Goal: Task Accomplishment & Management: Complete application form

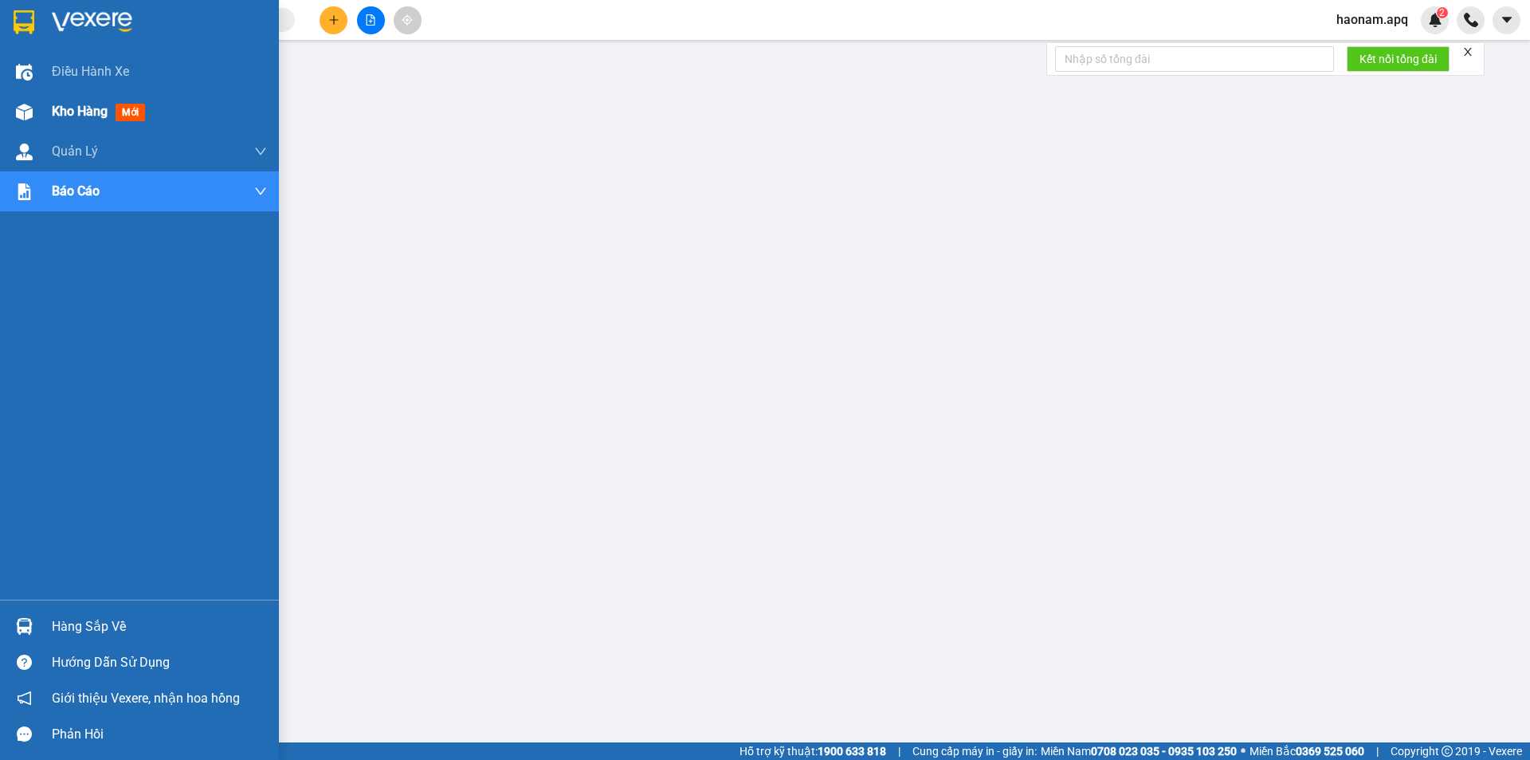
click at [64, 112] on span "Kho hàng" at bounding box center [80, 111] width 56 height 15
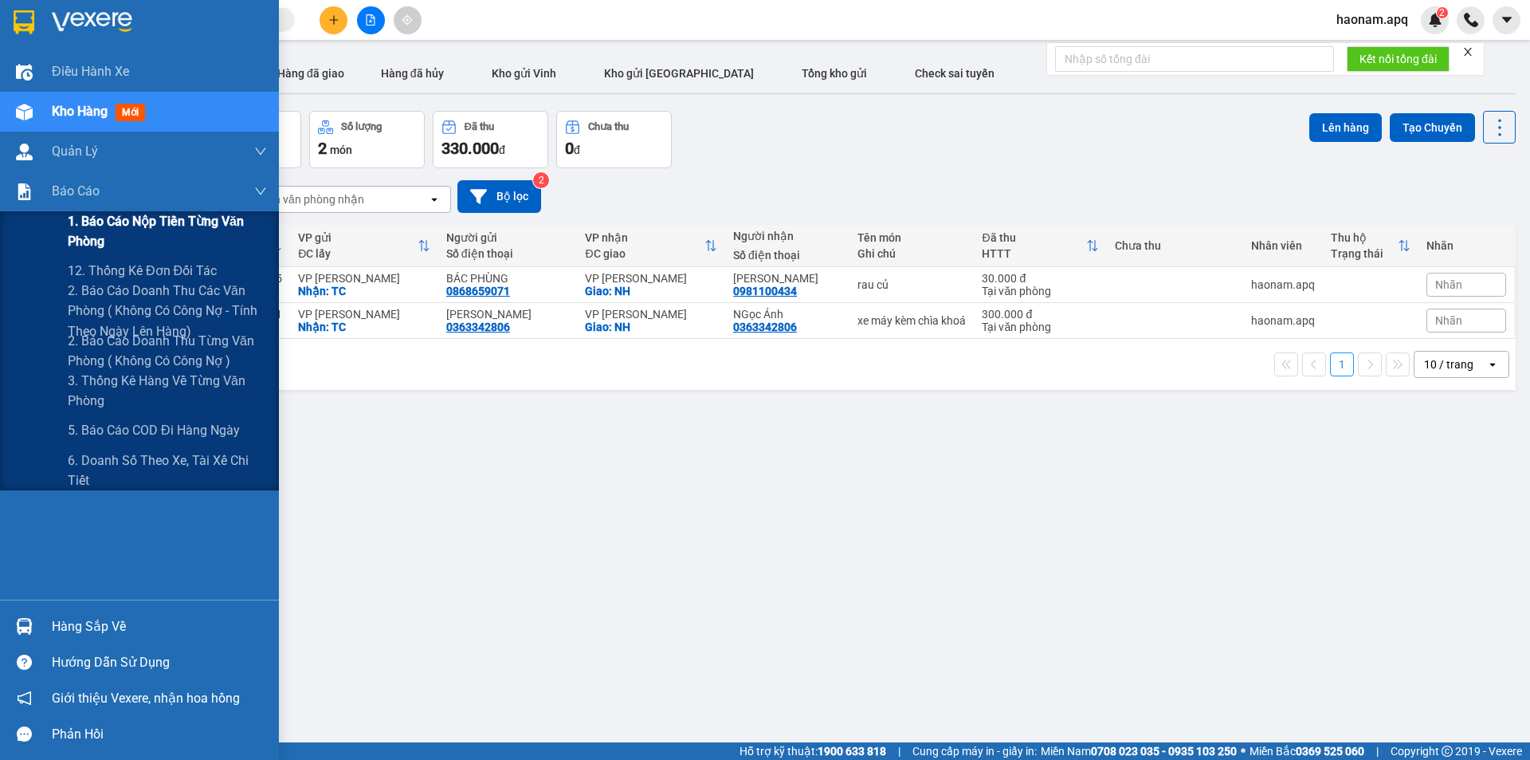
click at [143, 219] on span "1. Báo cáo nộp tiền từng văn phòng" at bounding box center [167, 231] width 199 height 40
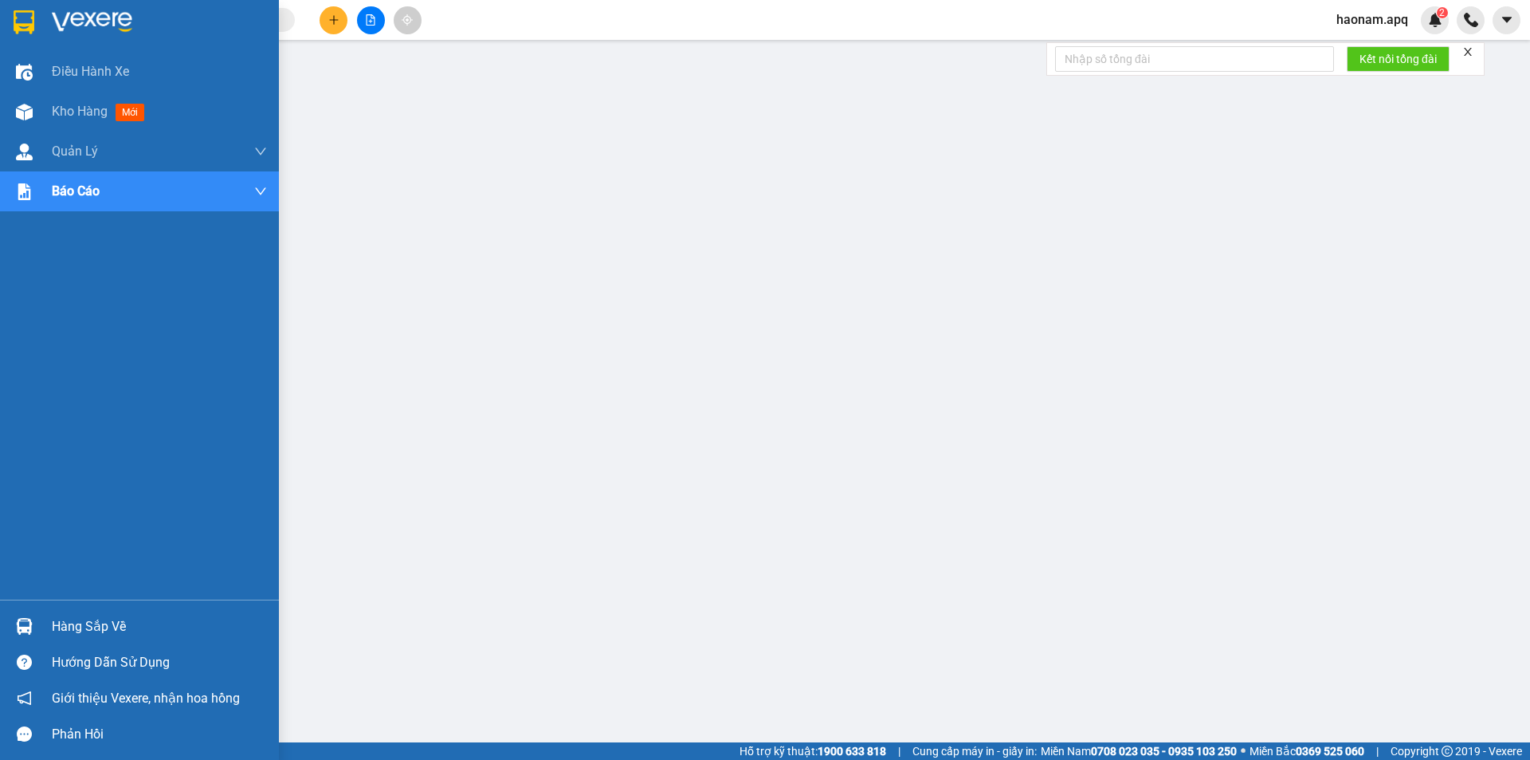
click at [121, 627] on div "Hàng sắp về" at bounding box center [159, 627] width 215 height 24
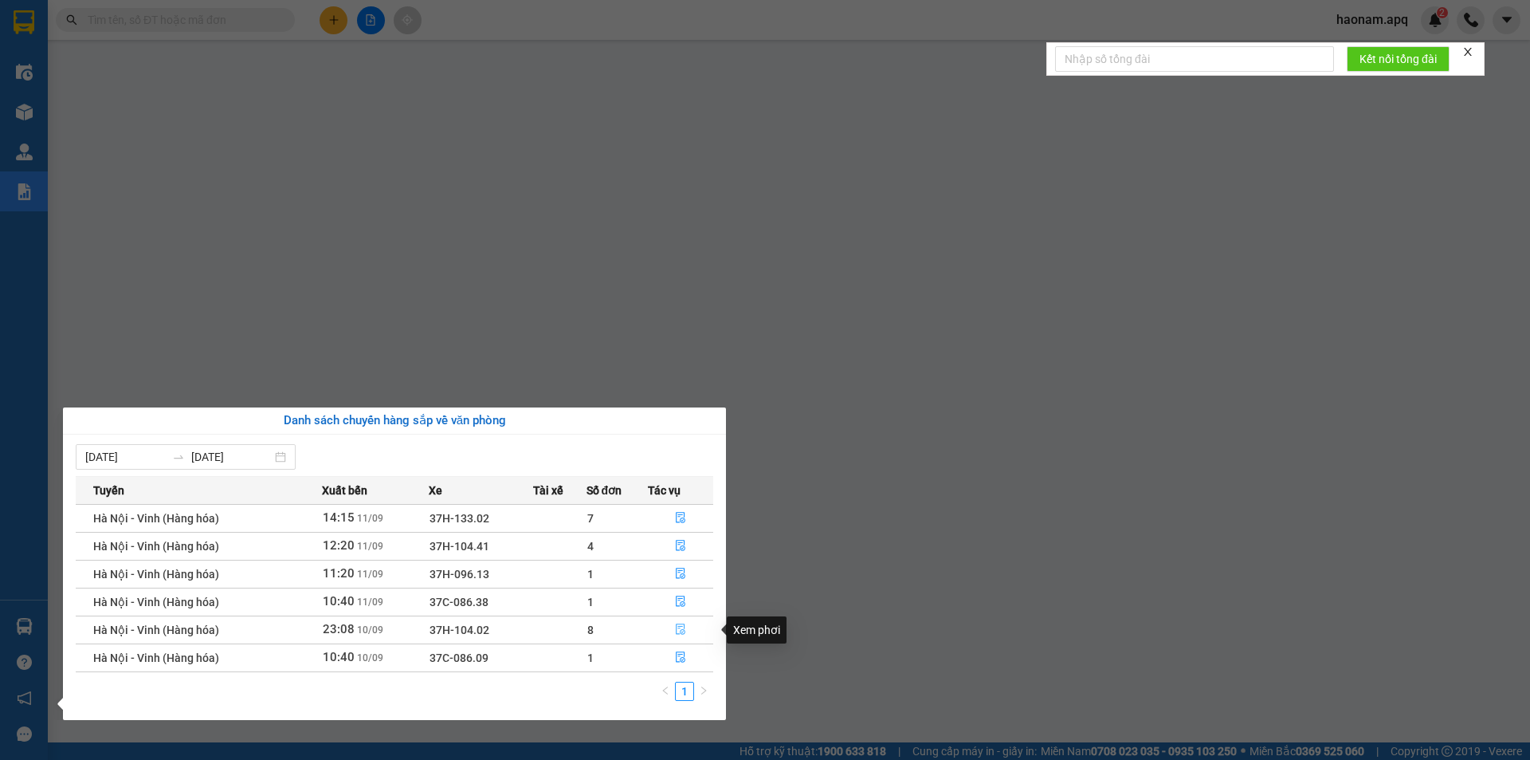
click at [654, 636] on button "button" at bounding box center [681, 630] width 64 height 26
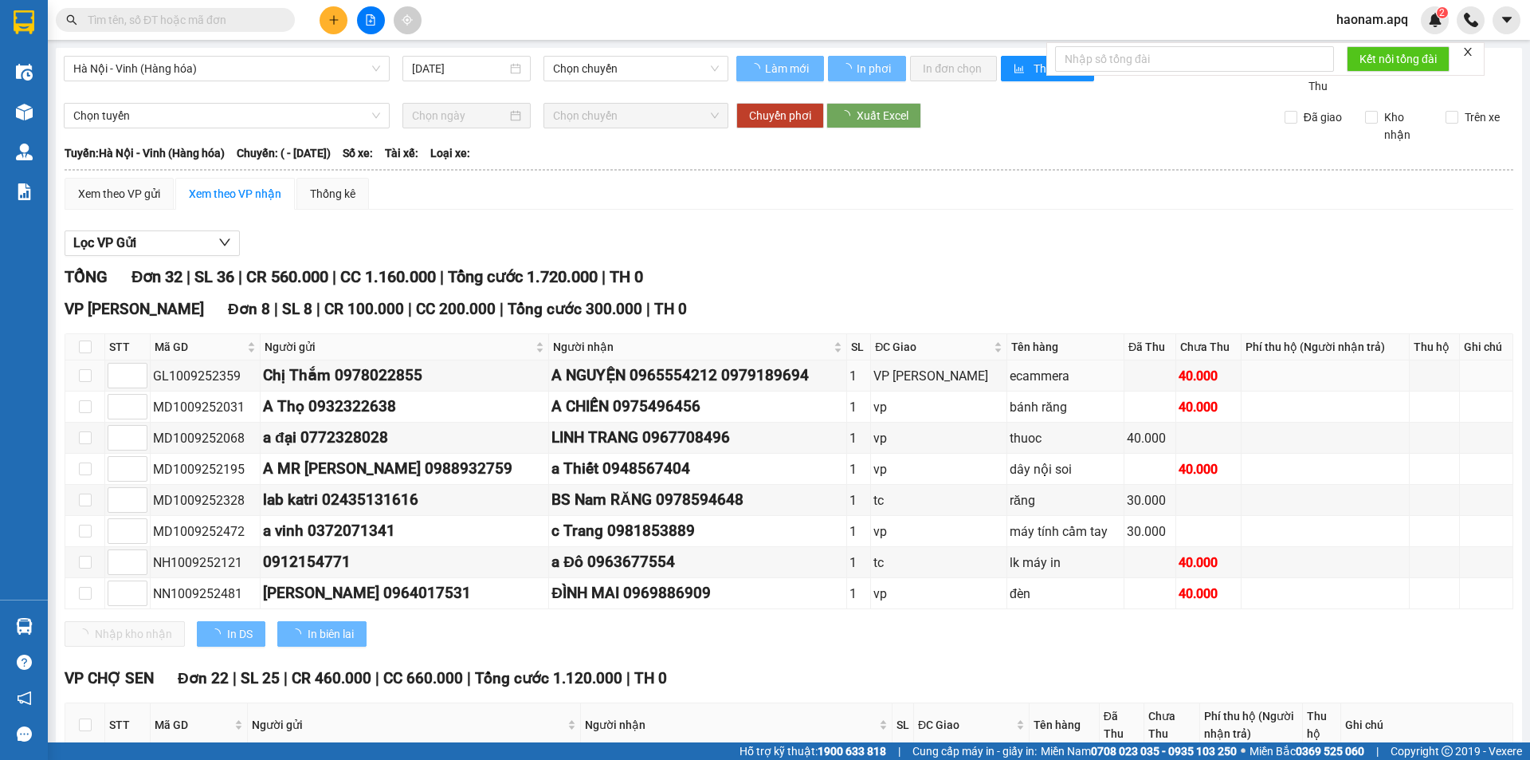
type input "10/09/2025"
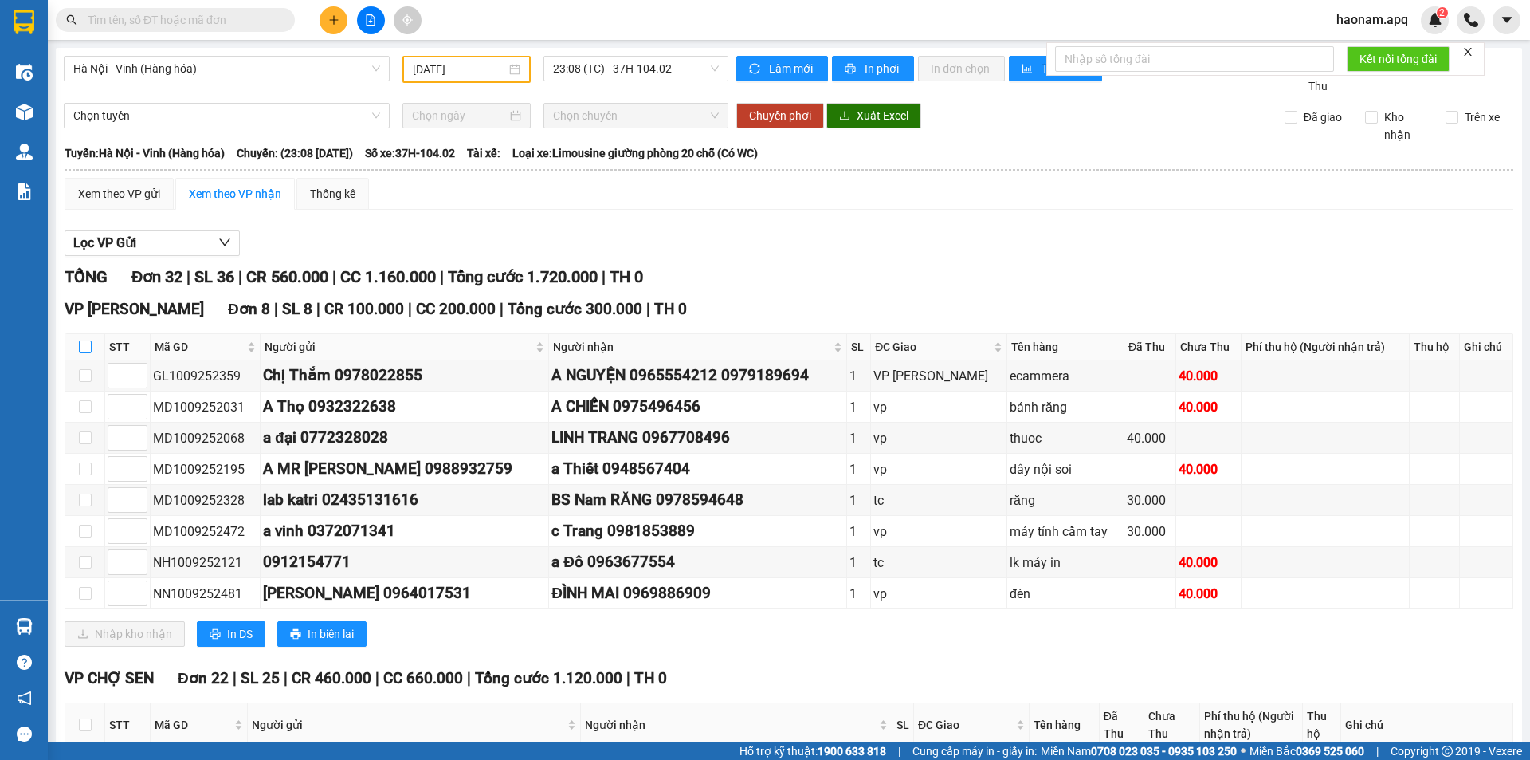
click at [86, 348] on input "checkbox" at bounding box center [85, 346] width 13 height 13
checkbox input "true"
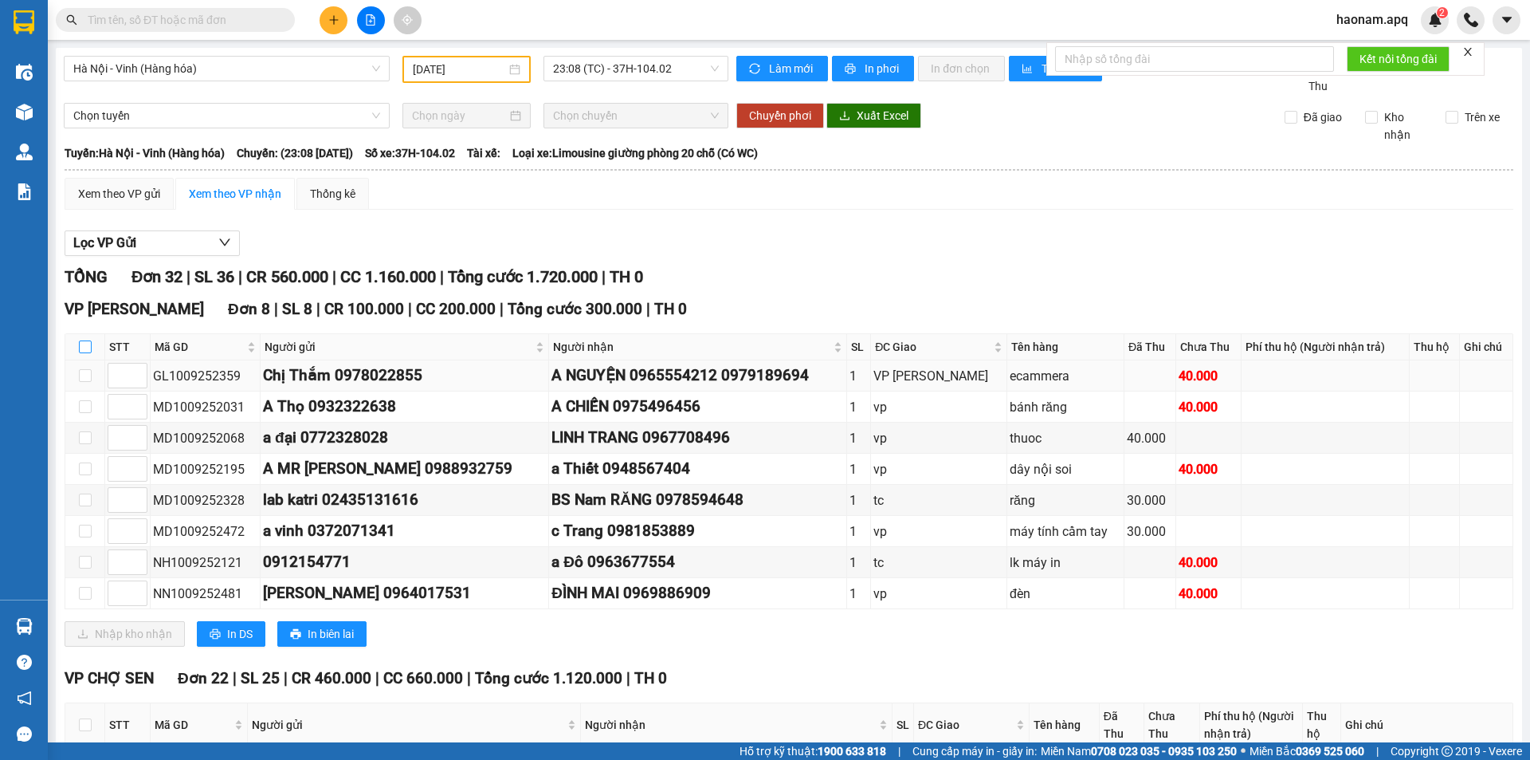
checkbox input "true"
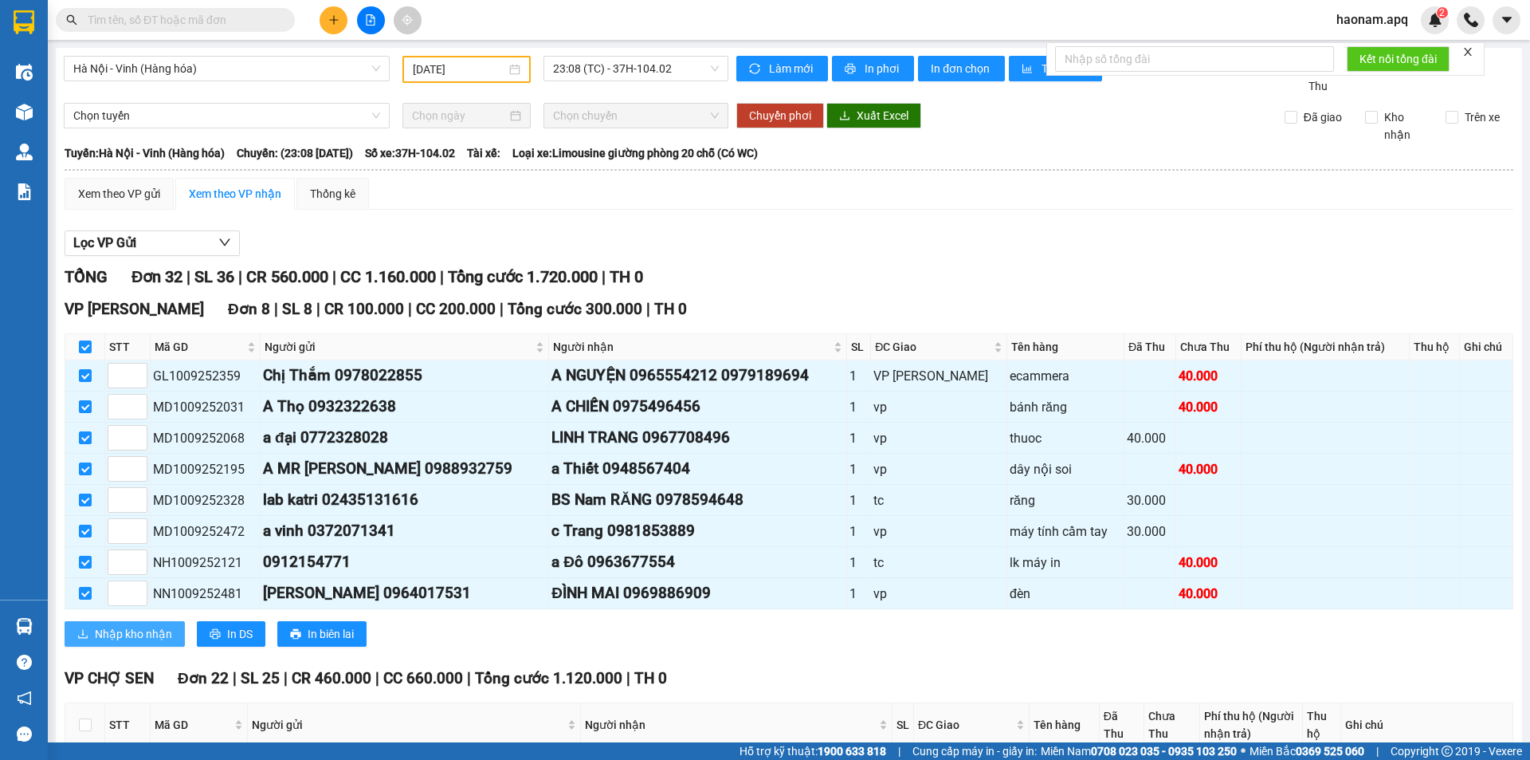
click at [155, 627] on span "Nhập kho nhận" at bounding box center [133, 634] width 77 height 18
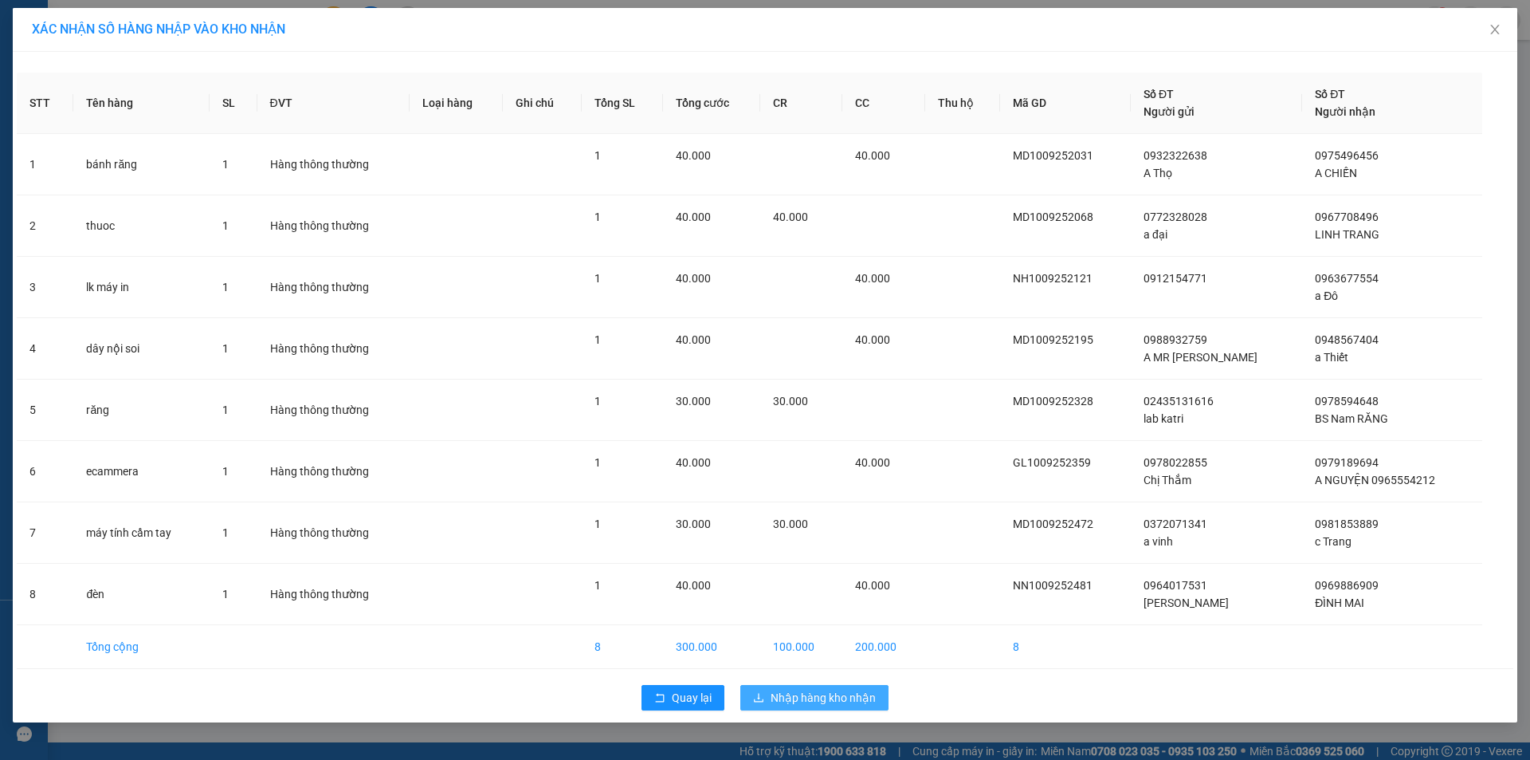
click at [835, 697] on span "Nhập hàng kho nhận" at bounding box center [823, 698] width 105 height 18
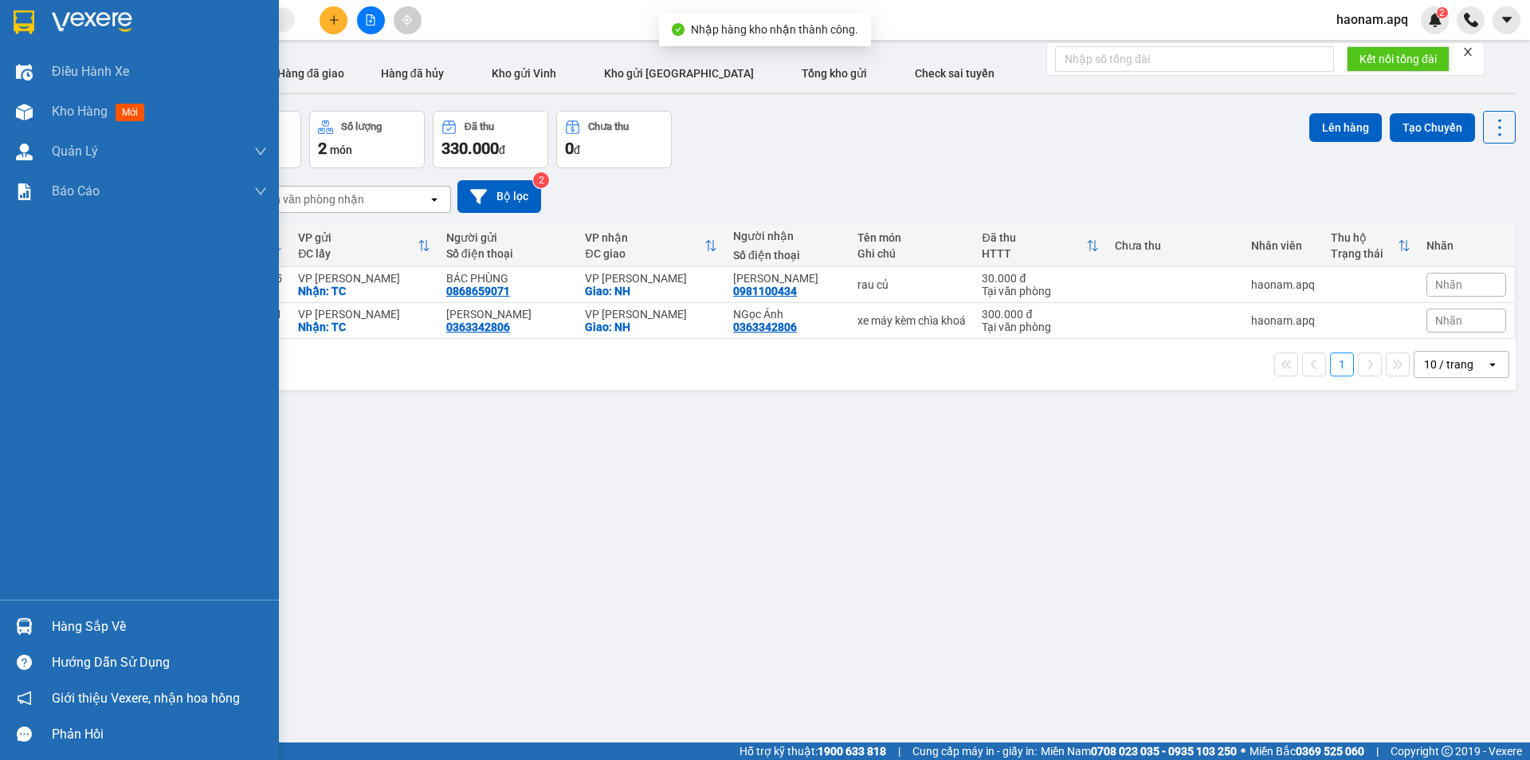
click at [95, 624] on div "Hàng sắp về" at bounding box center [159, 627] width 215 height 24
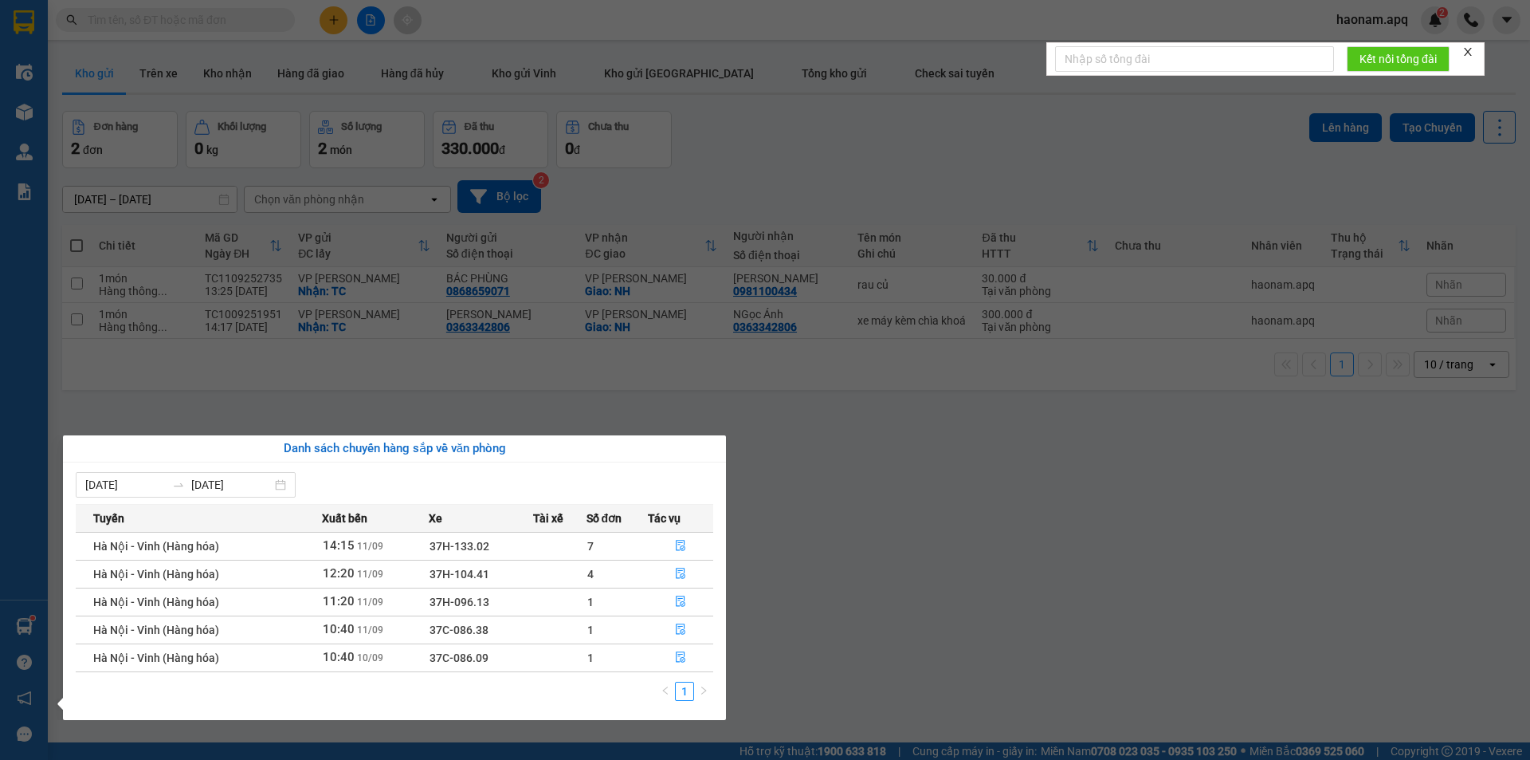
click at [640, 658] on td "1" at bounding box center [618, 657] width 62 height 28
click at [646, 661] on td "1" at bounding box center [618, 657] width 62 height 28
click at [651, 662] on button "button" at bounding box center [681, 658] width 64 height 26
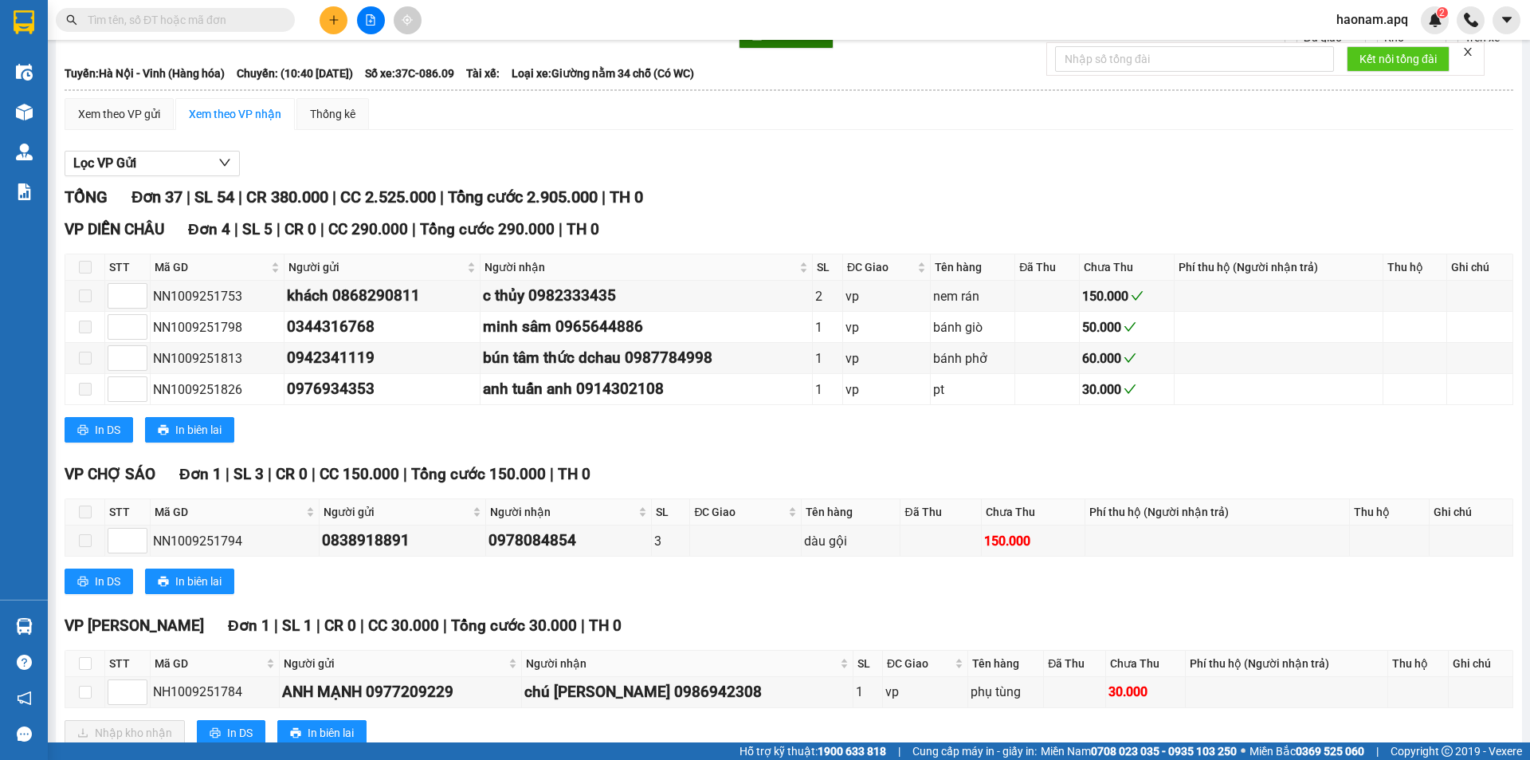
scroll to position [159, 0]
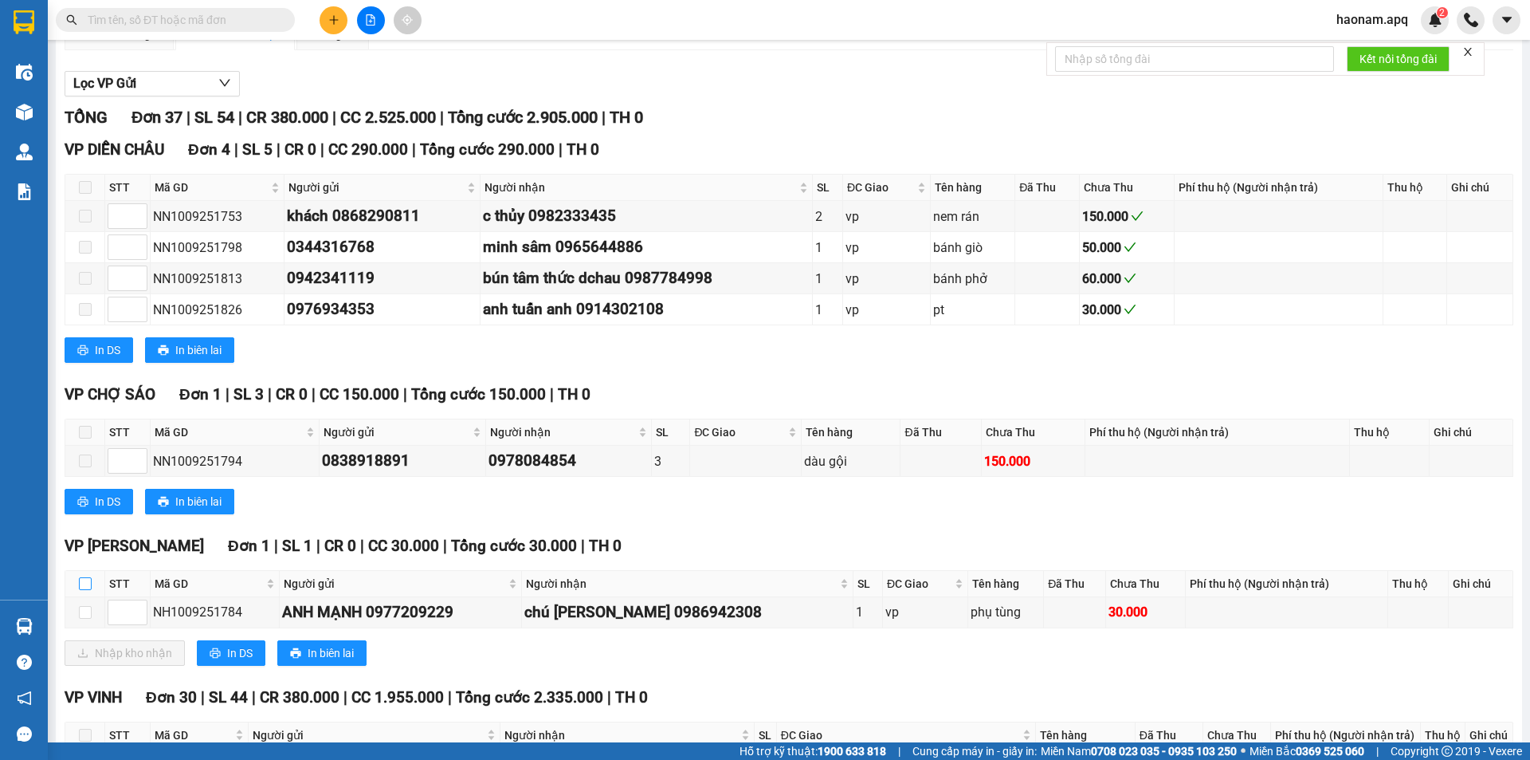
click at [90, 583] on input "checkbox" at bounding box center [85, 583] width 13 height 13
checkbox input "true"
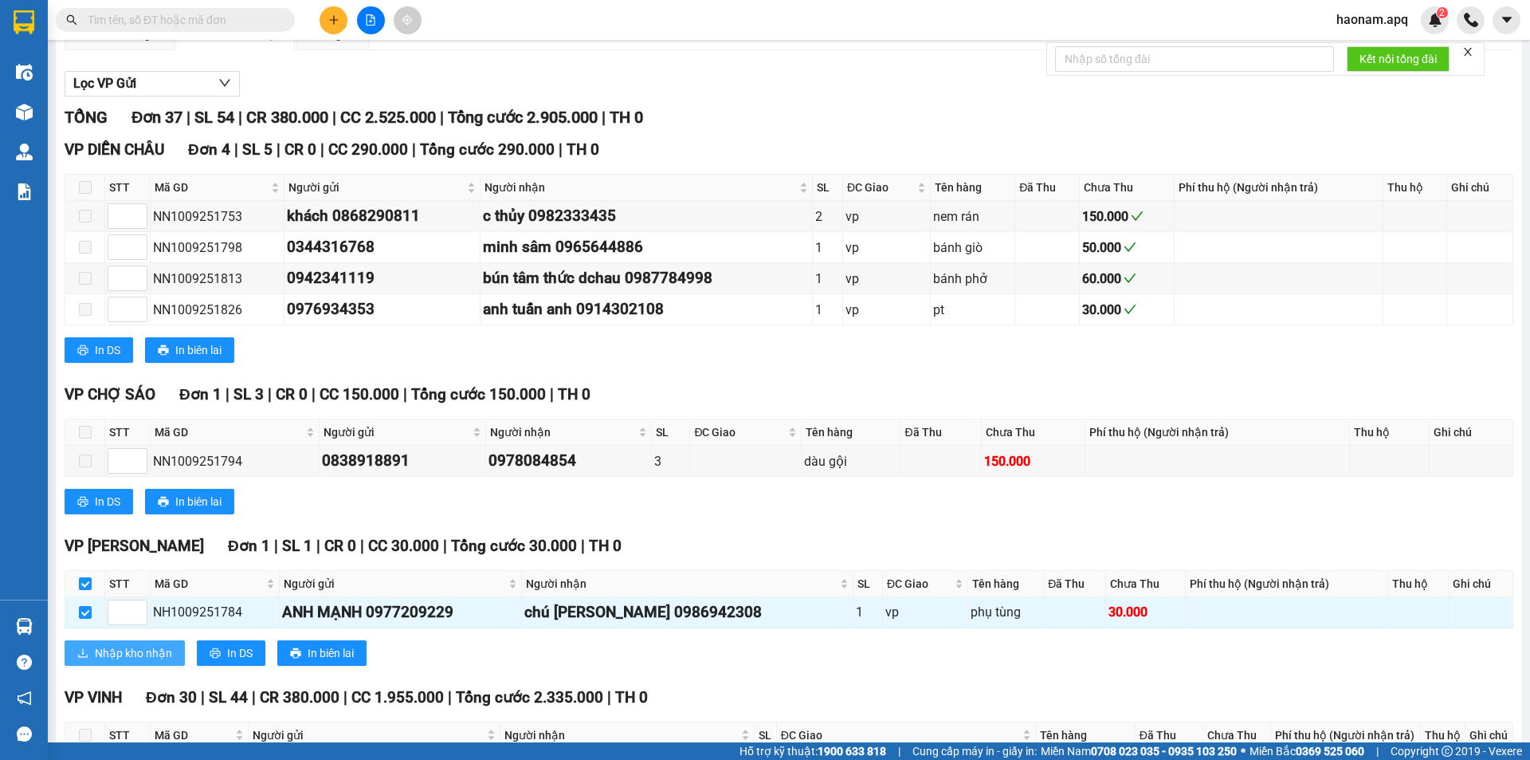
click at [148, 658] on span "Nhập kho nhận" at bounding box center [133, 653] width 77 height 18
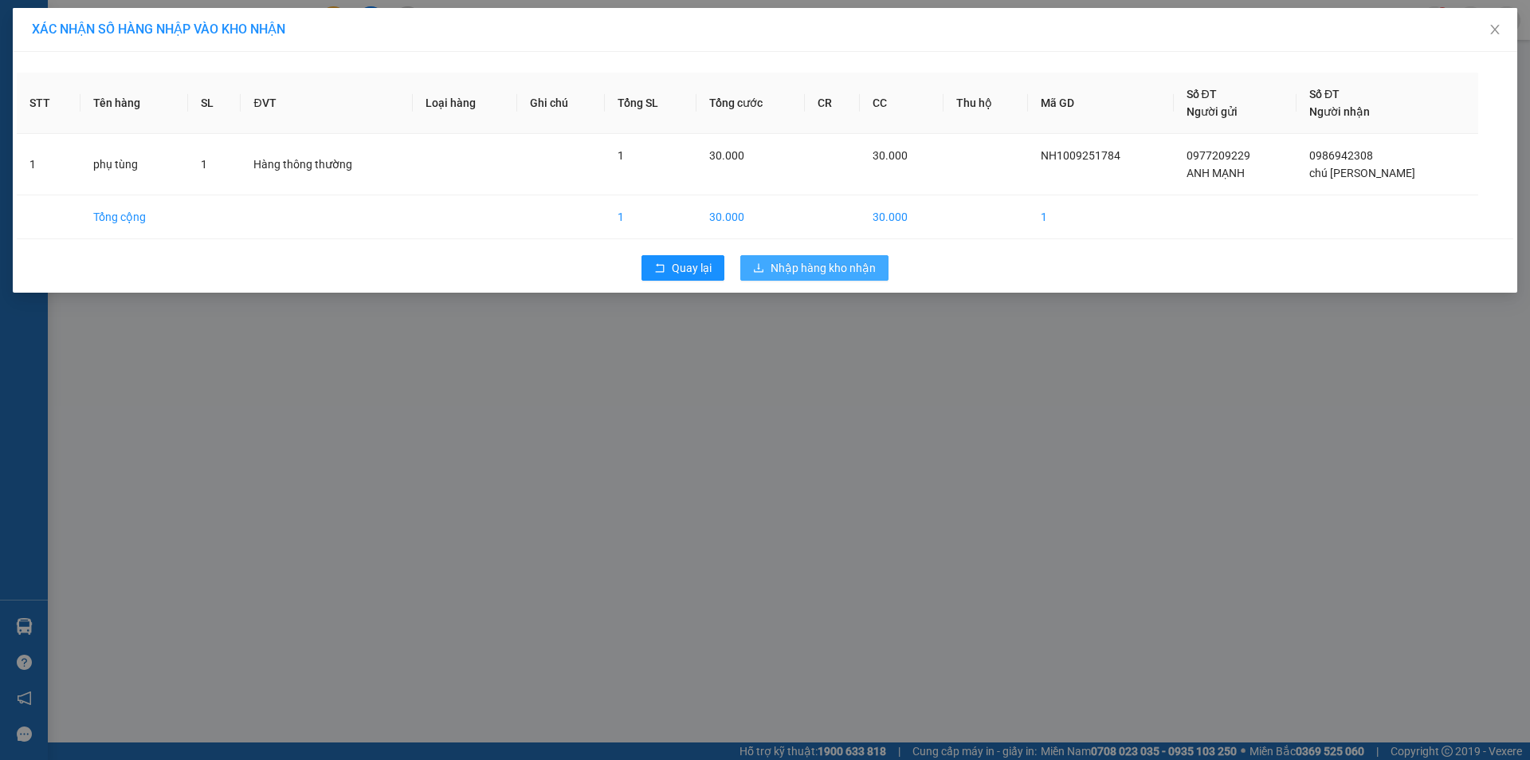
click at [854, 270] on span "Nhập hàng kho nhận" at bounding box center [823, 268] width 105 height 18
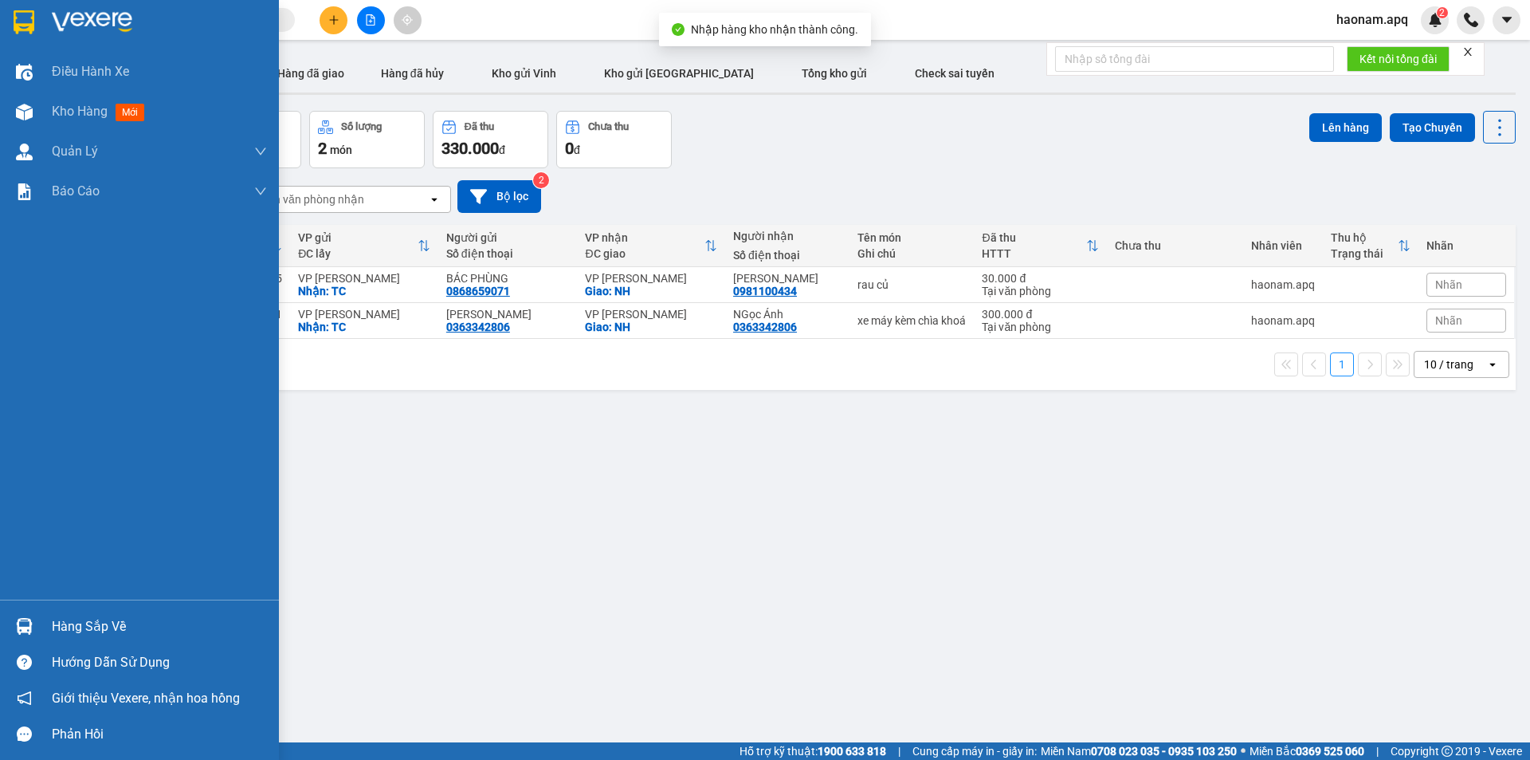
click at [97, 627] on div "Hàng sắp về" at bounding box center [159, 627] width 215 height 24
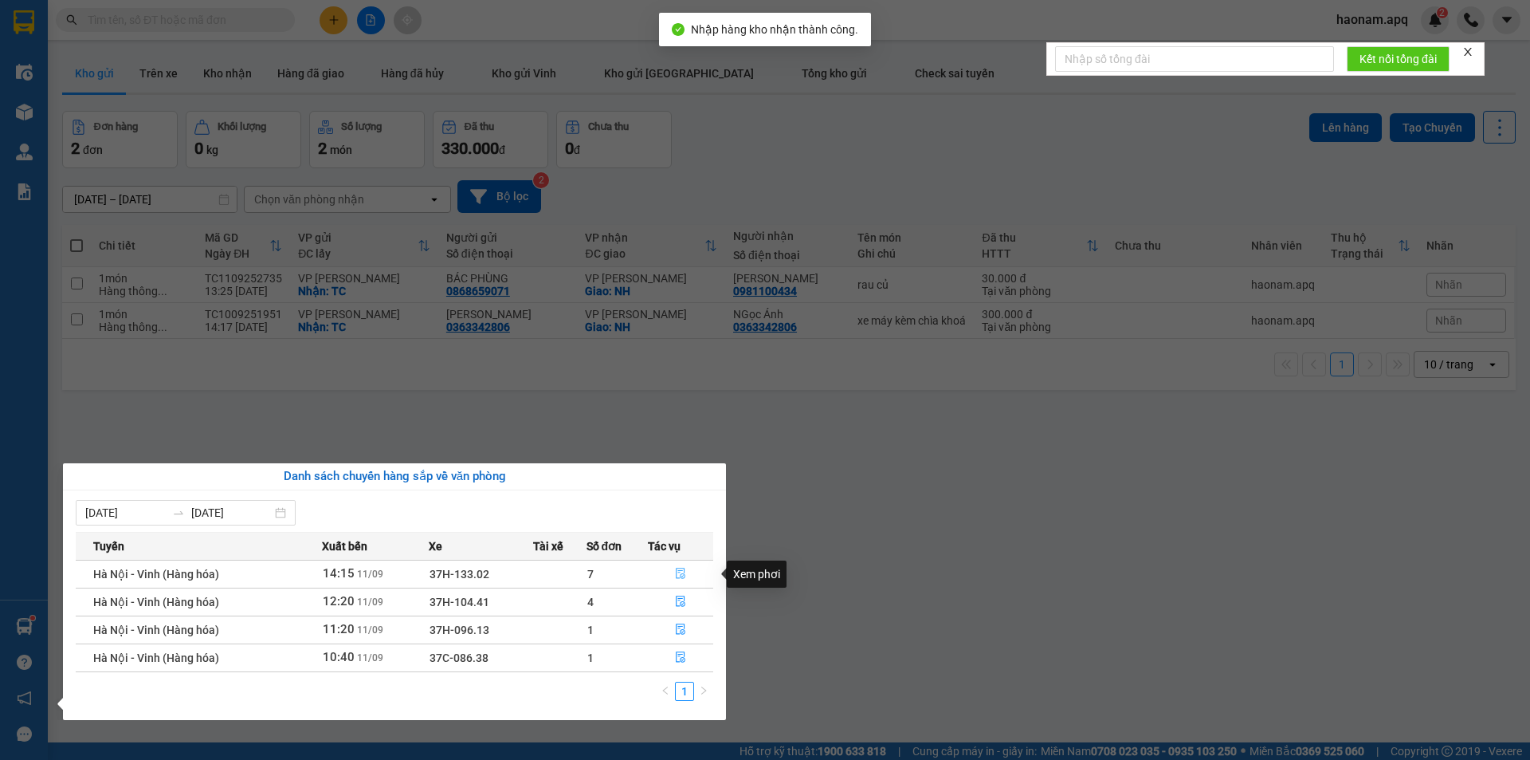
click at [650, 576] on button "button" at bounding box center [681, 574] width 64 height 26
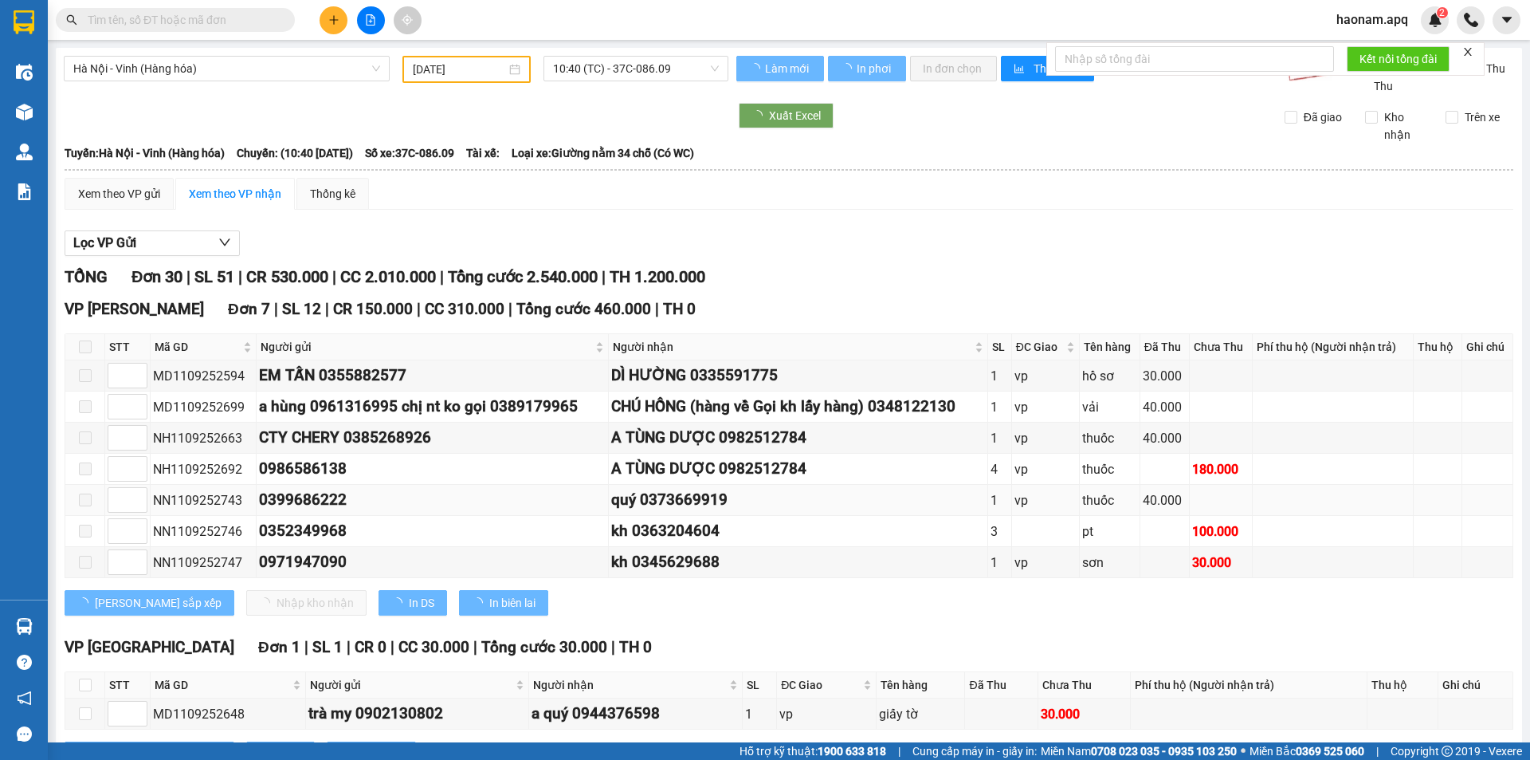
type input "[DATE]"
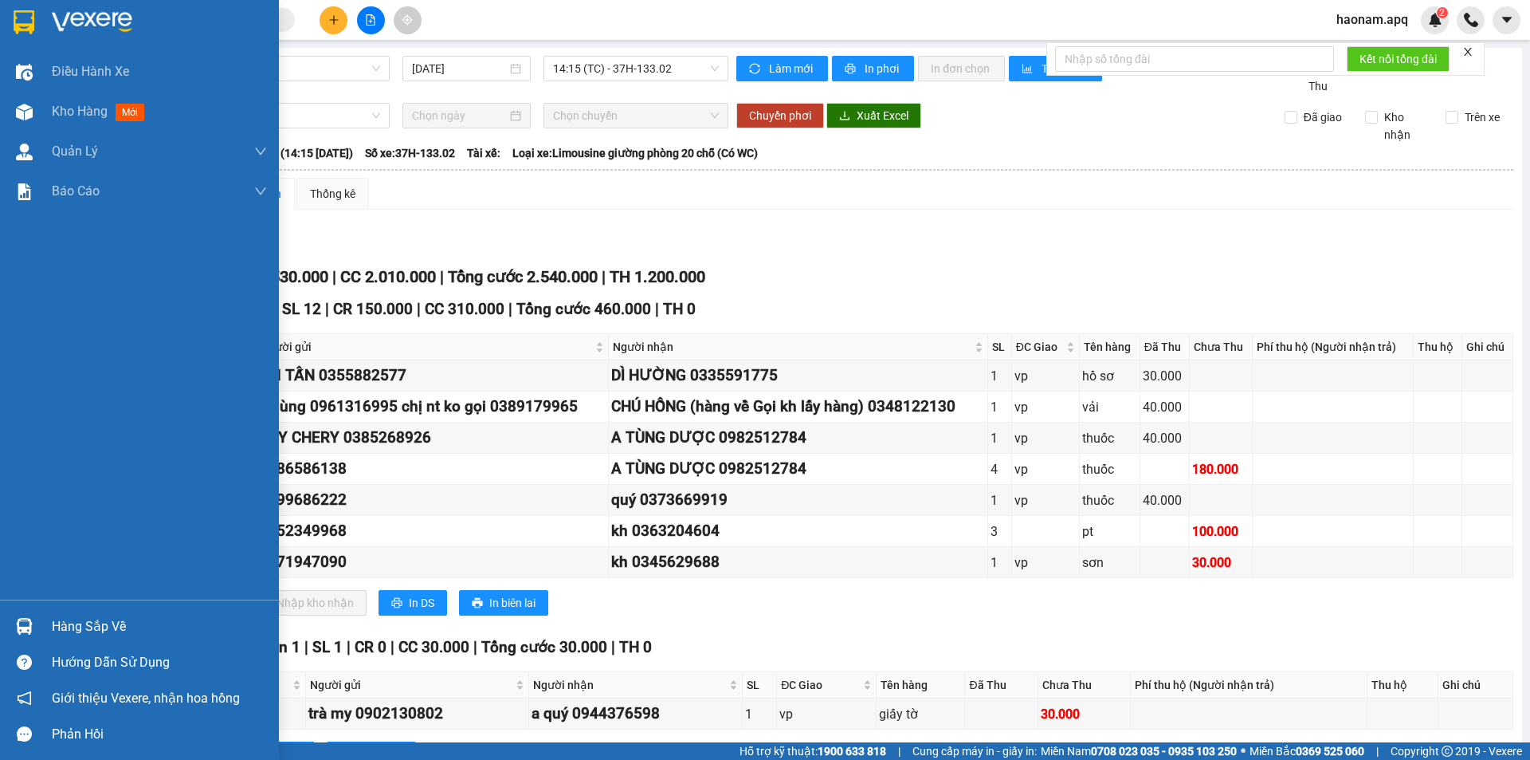
click at [62, 620] on div "Hàng sắp về" at bounding box center [159, 627] width 215 height 24
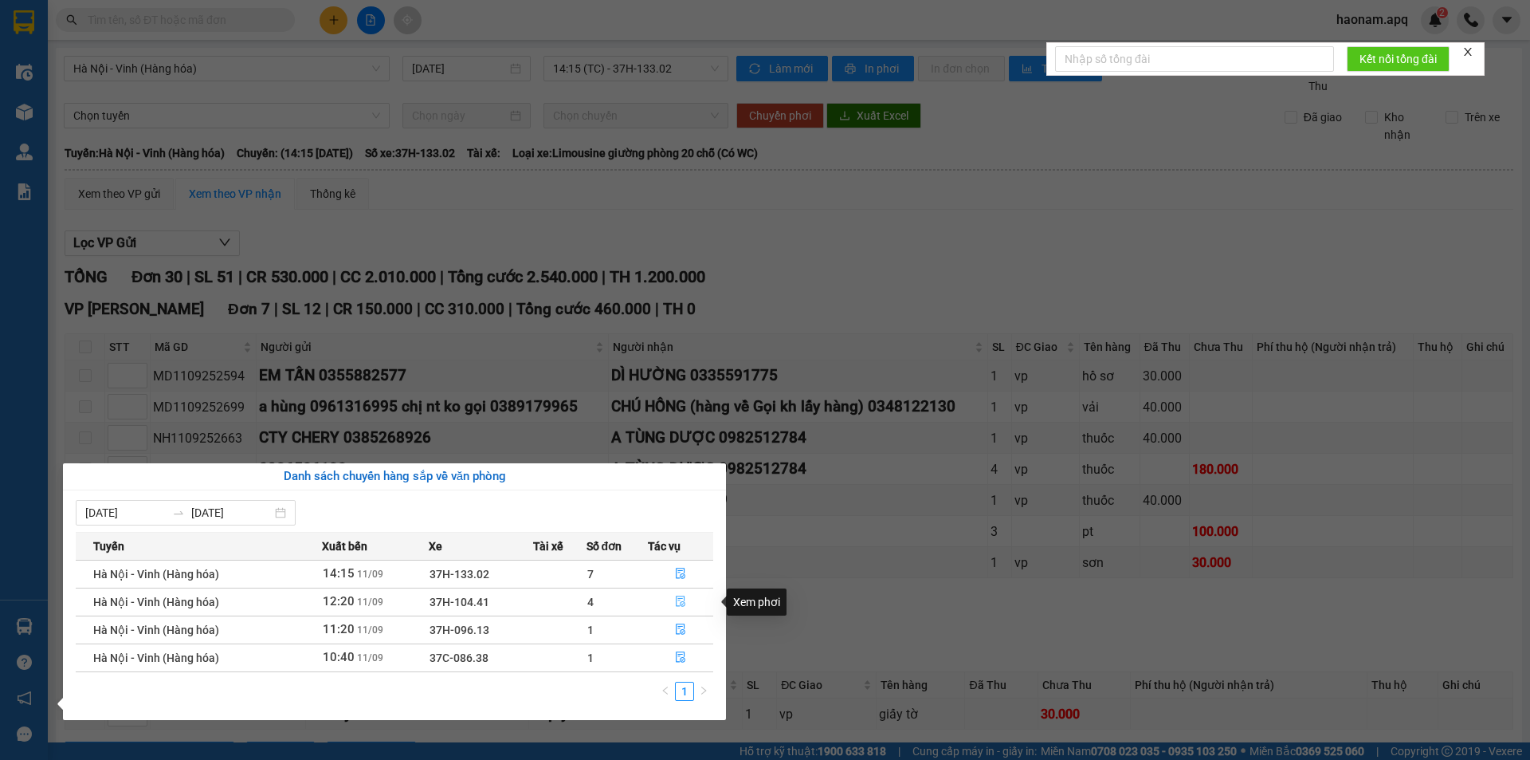
click at [657, 607] on button "button" at bounding box center [681, 602] width 64 height 26
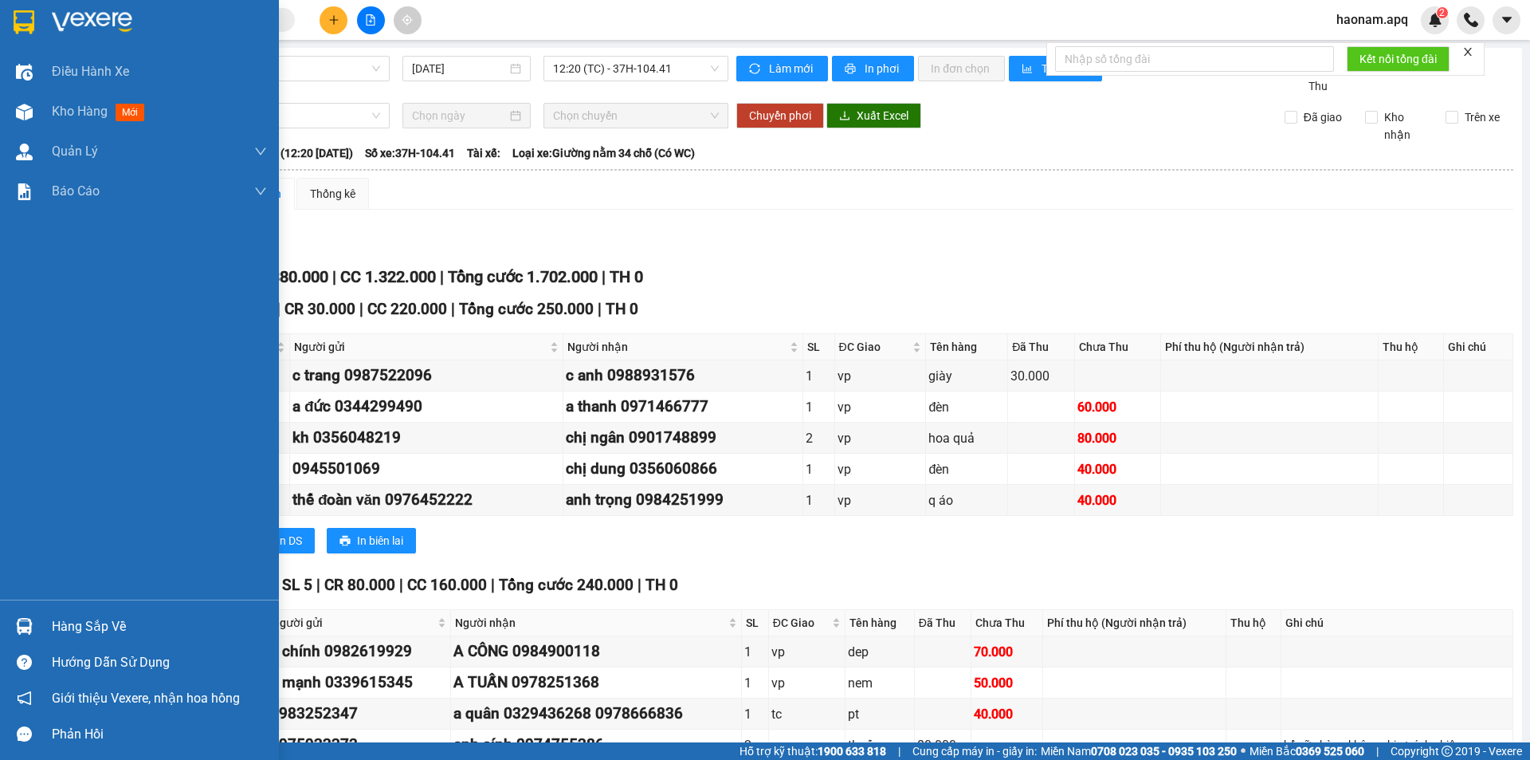
drag, startPoint x: 66, startPoint y: 619, endPoint x: 445, endPoint y: 631, distance: 378.8
click at [68, 620] on div "Hàng sắp về" at bounding box center [159, 627] width 215 height 24
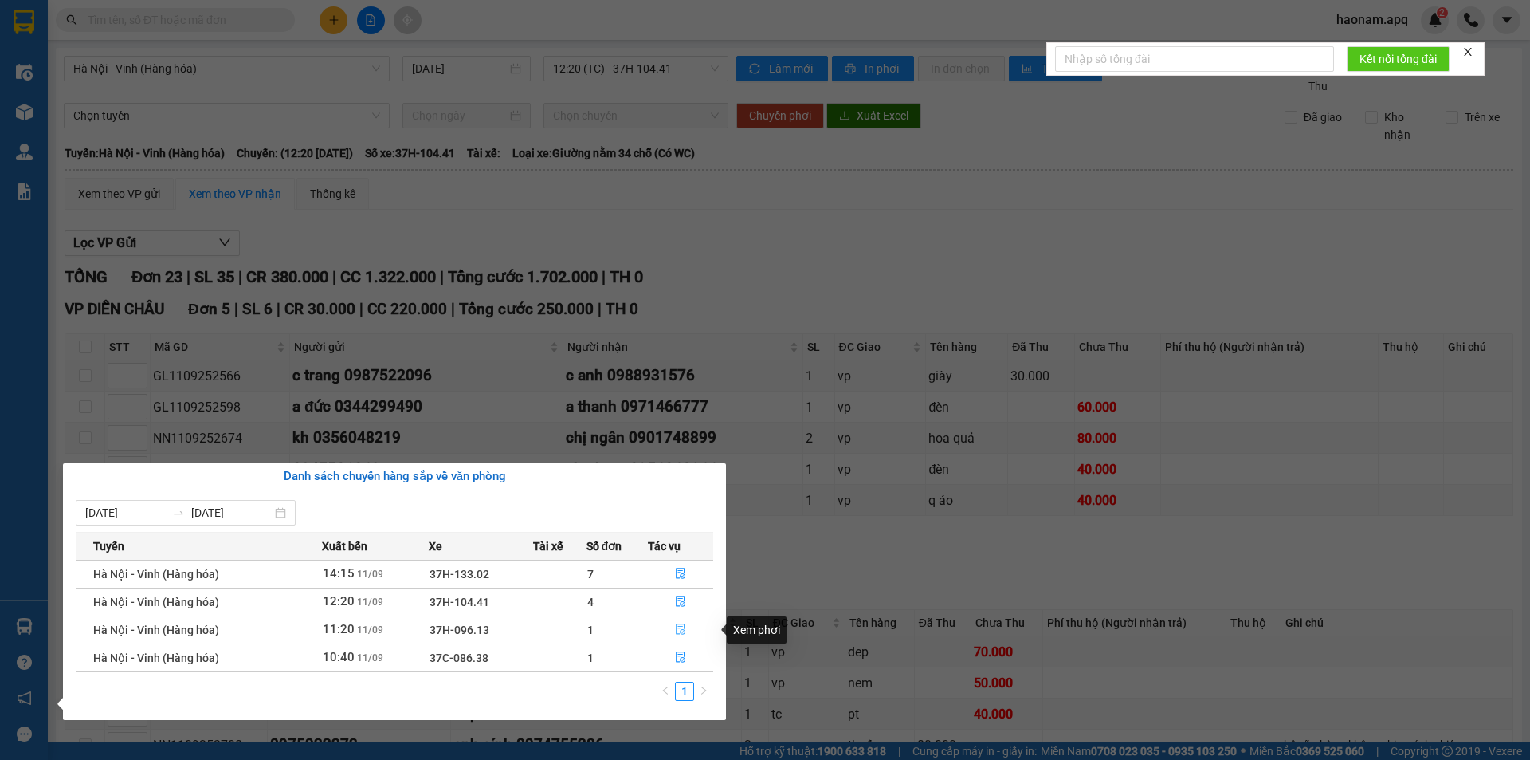
click at [650, 634] on button "button" at bounding box center [681, 630] width 64 height 26
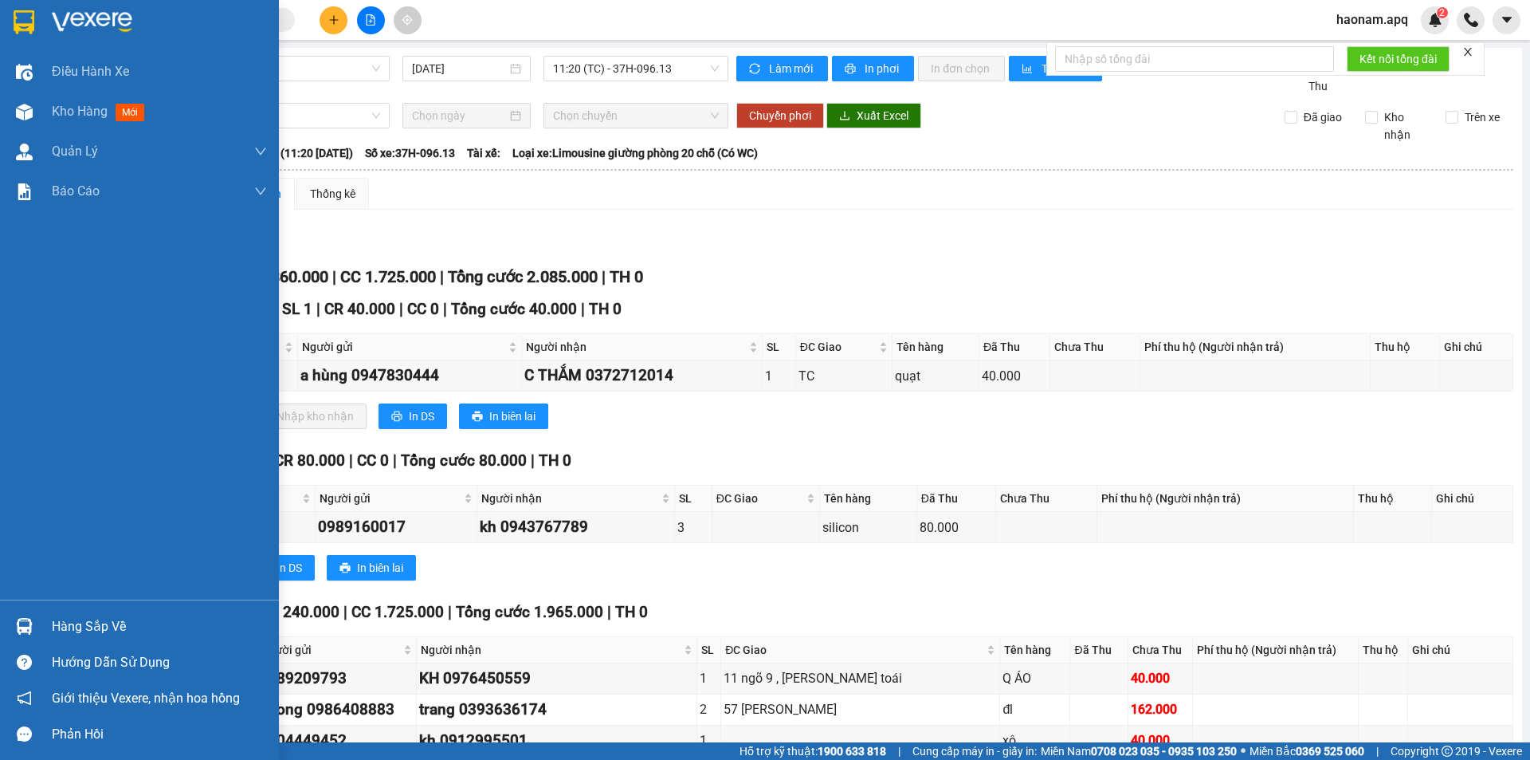
click at [68, 627] on div "Hàng sắp về" at bounding box center [159, 627] width 215 height 24
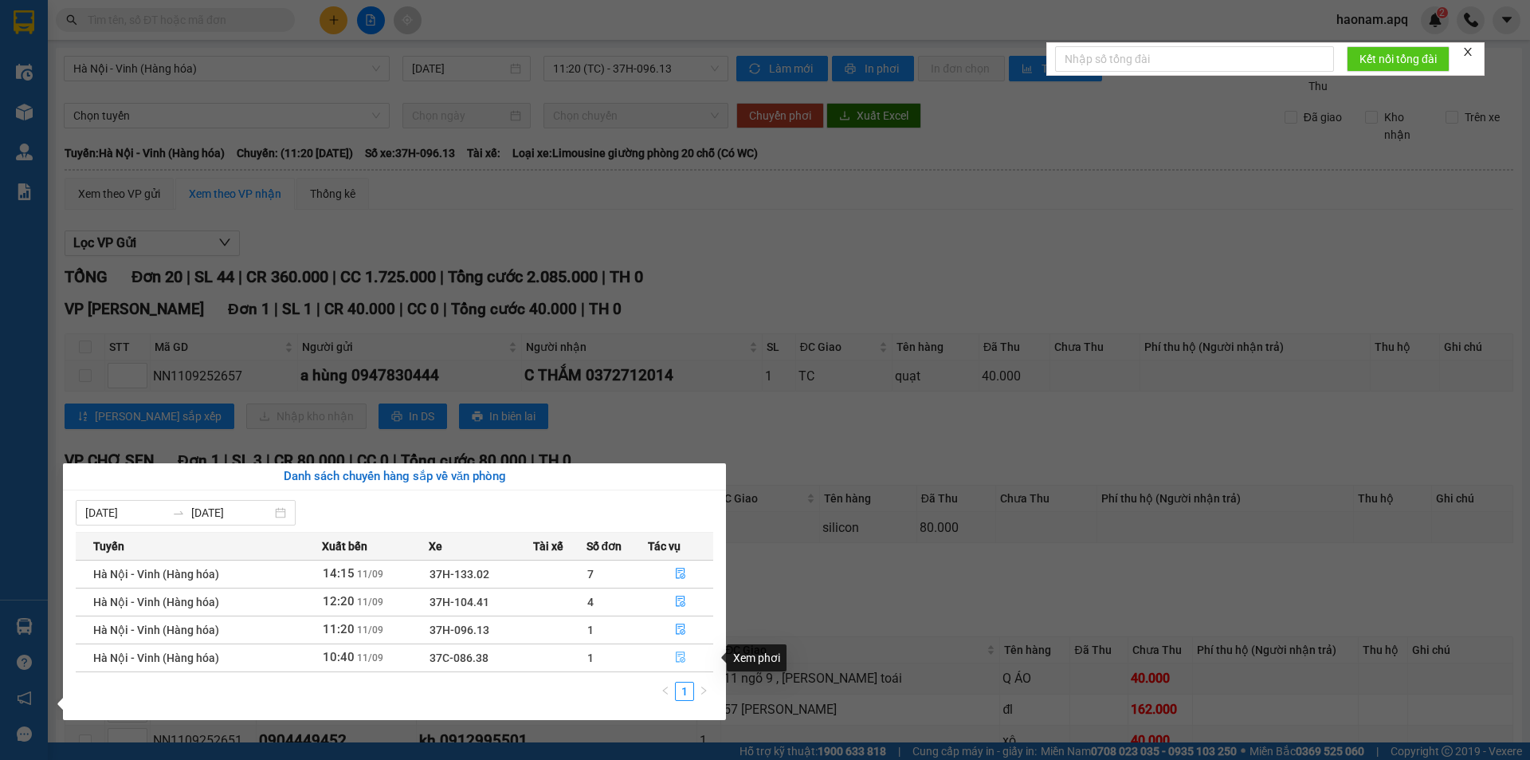
click at [667, 659] on button "button" at bounding box center [681, 658] width 64 height 26
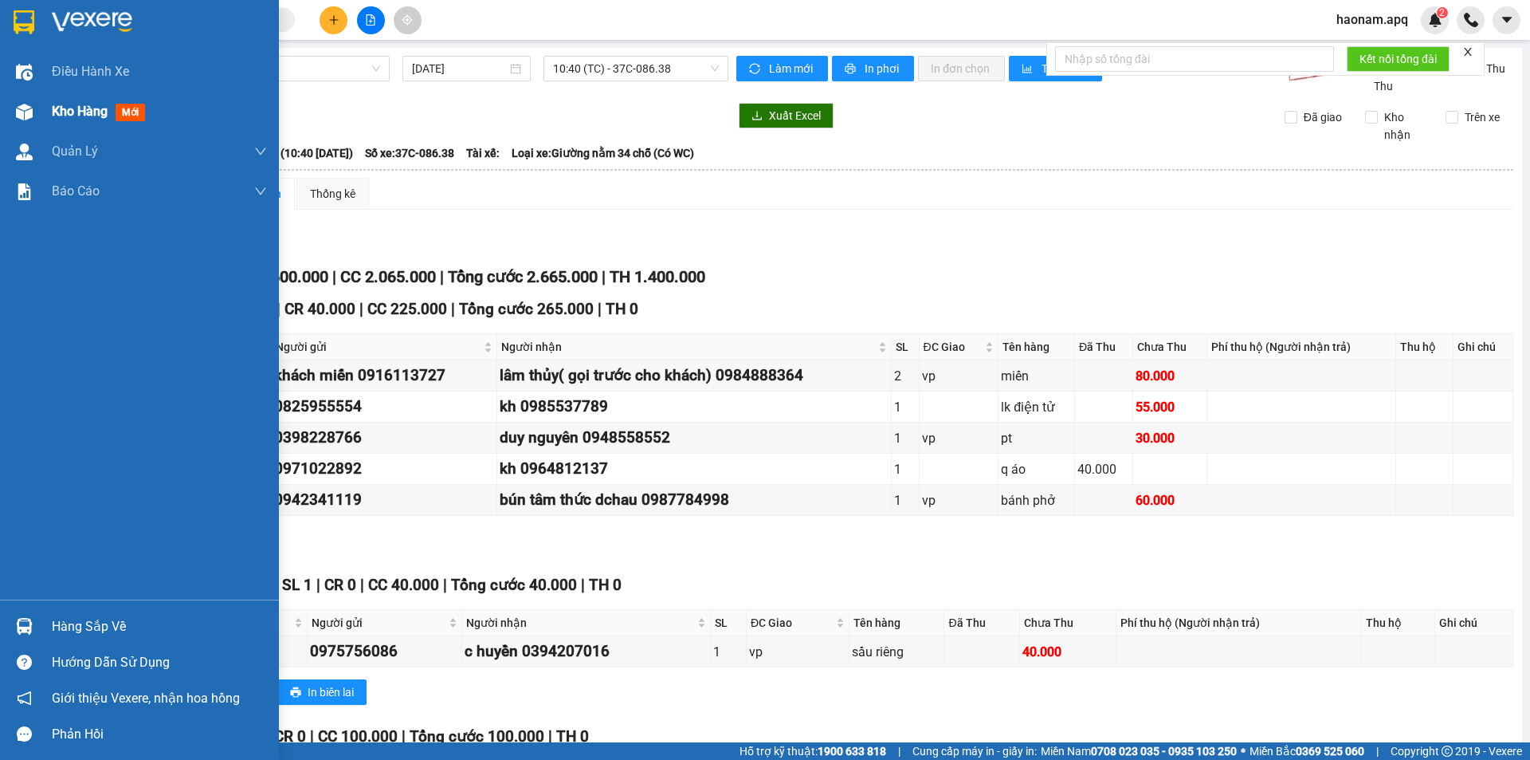
click at [55, 109] on span "Kho hàng" at bounding box center [80, 111] width 56 height 15
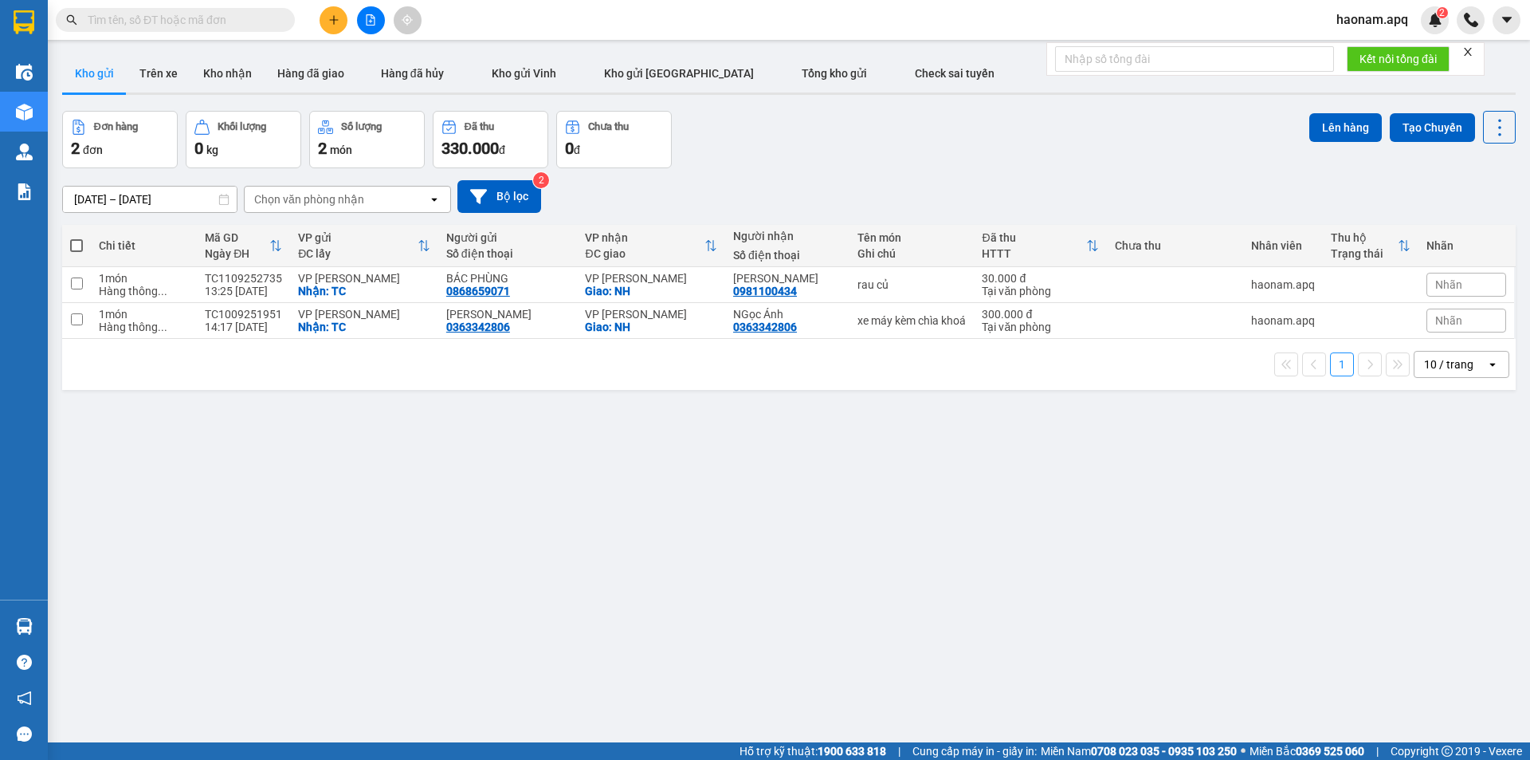
click at [1359, 18] on span "haonam.apq" at bounding box center [1372, 20] width 97 height 20
click at [1360, 45] on span "Đăng xuất" at bounding box center [1382, 50] width 67 height 18
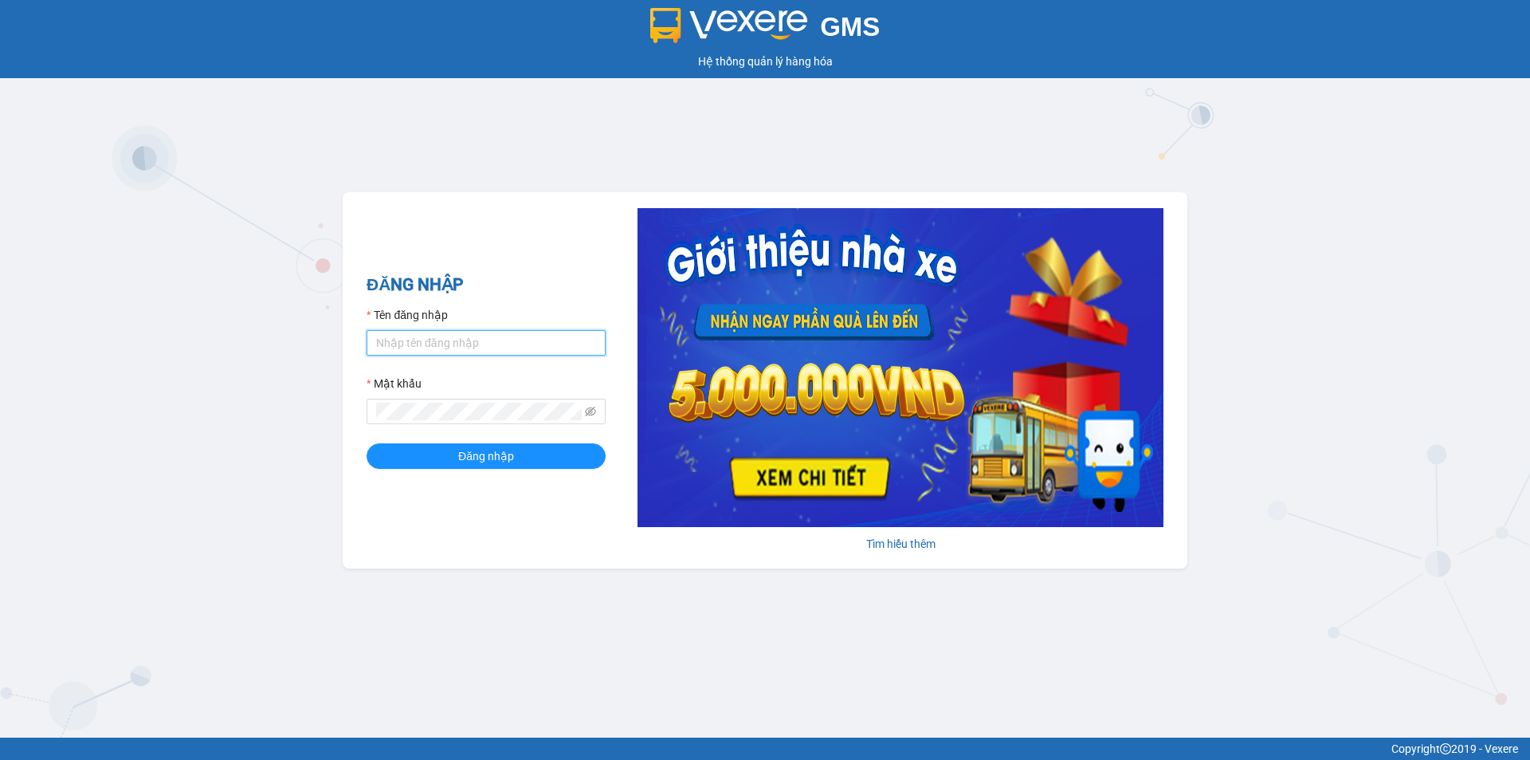
click at [502, 344] on input "Tên đăng nhập" at bounding box center [486, 343] width 239 height 26
type input "tuyet.apq"
click at [450, 458] on button "Đăng nhập" at bounding box center [486, 456] width 239 height 26
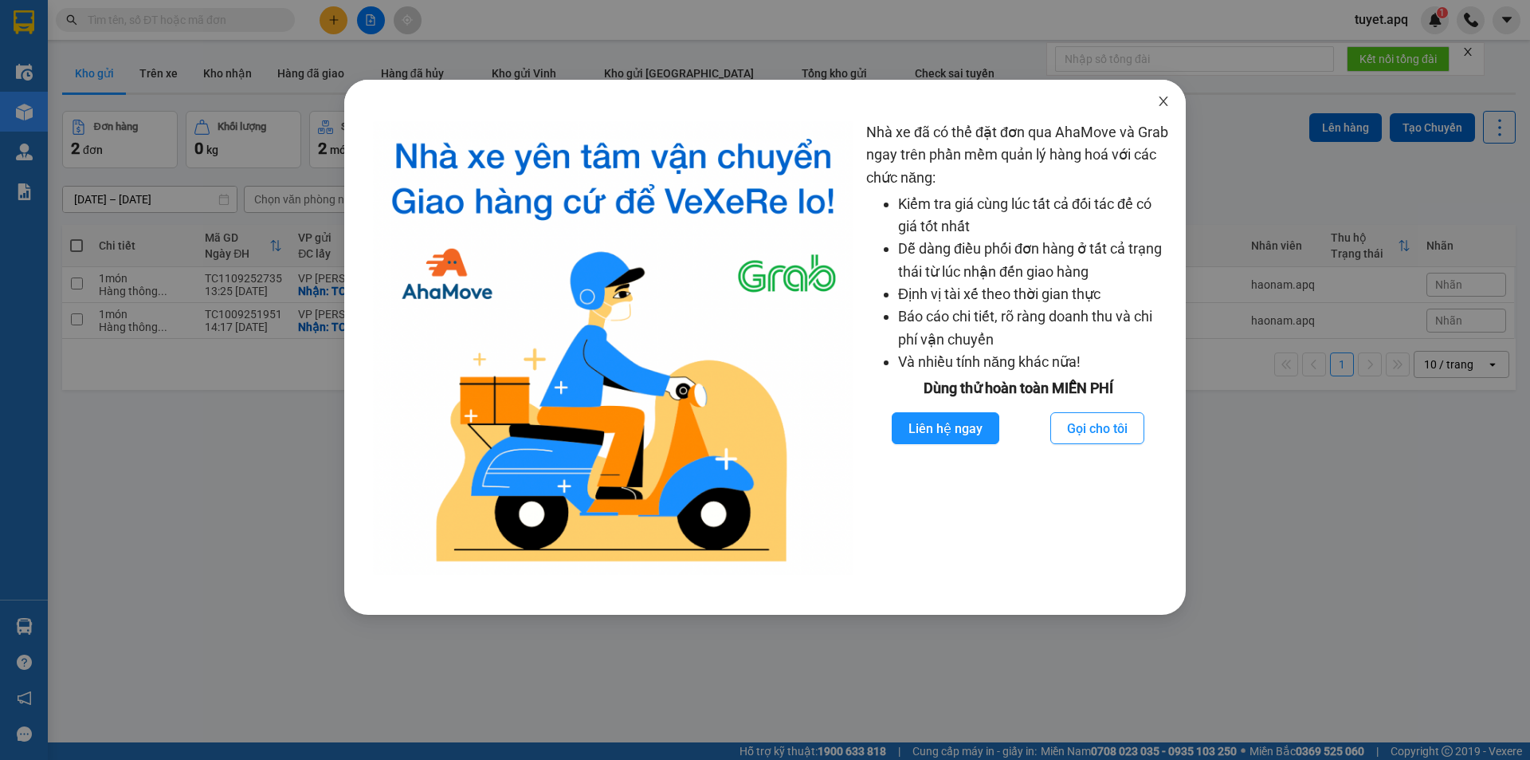
click at [1160, 100] on icon "close" at bounding box center [1163, 101] width 13 height 13
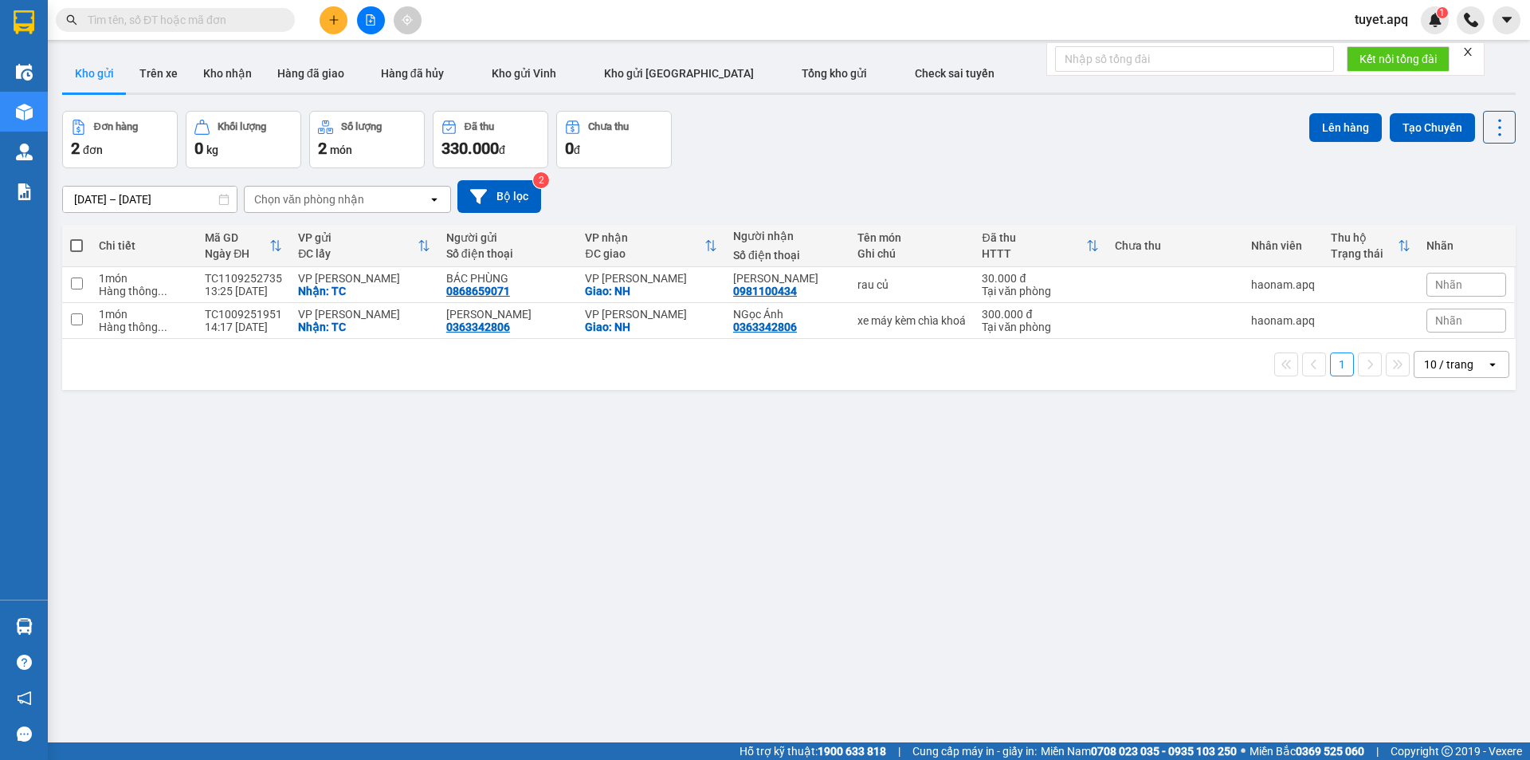
click at [165, 17] on input "text" at bounding box center [182, 20] width 188 height 18
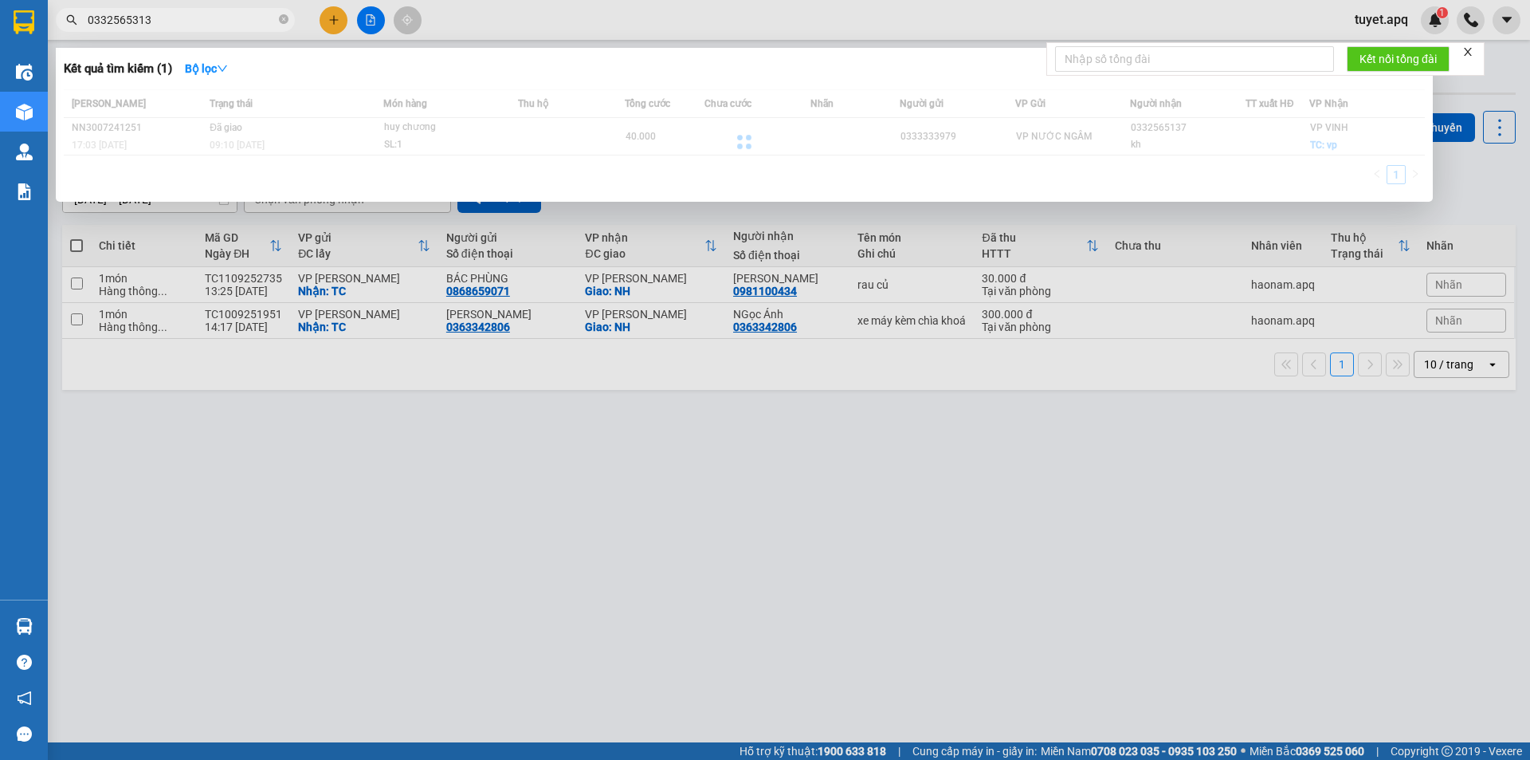
type input "0332565313"
click at [1107, 714] on div at bounding box center [765, 380] width 1530 height 760
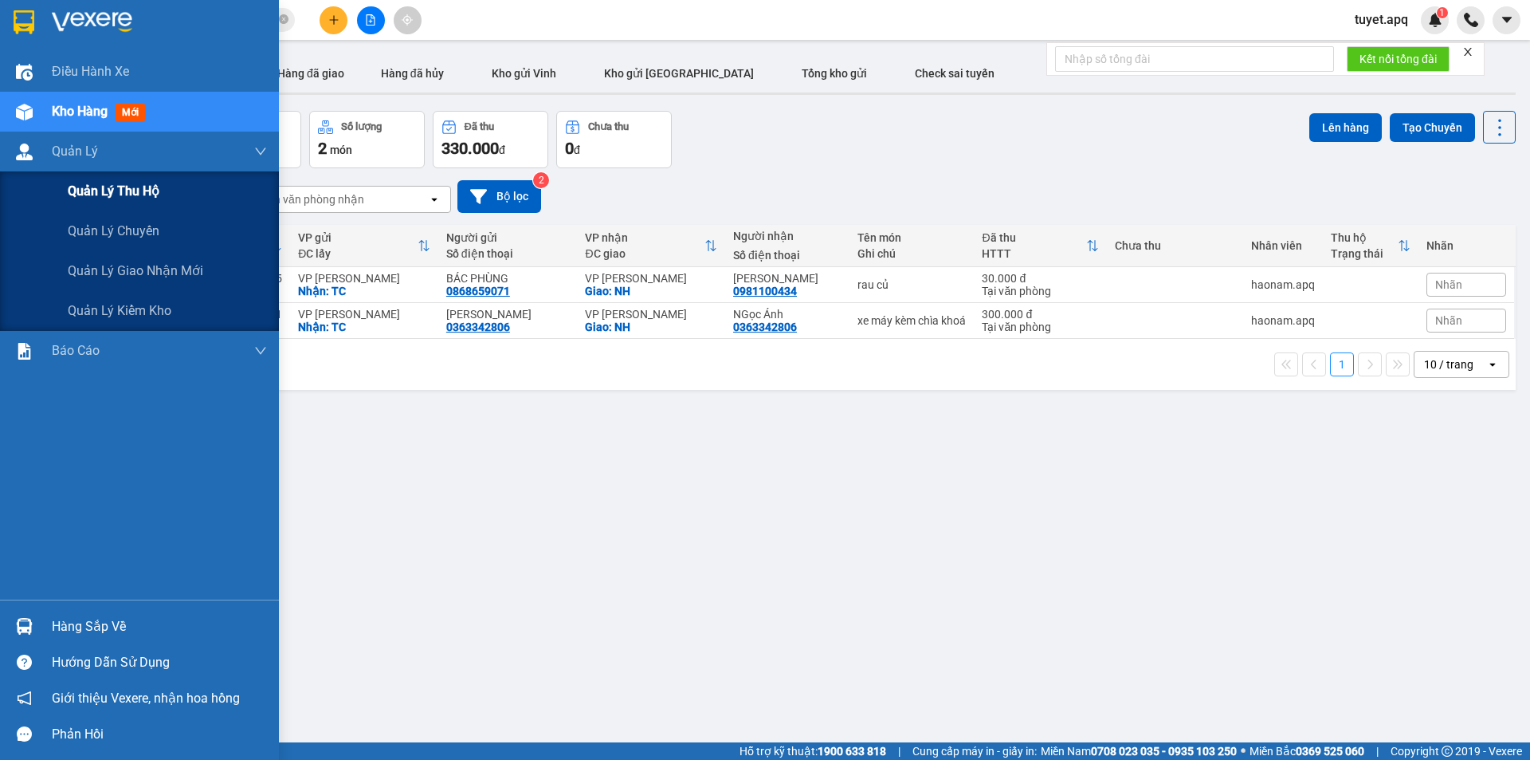
click at [95, 190] on span "Quản lý thu hộ" at bounding box center [114, 191] width 92 height 20
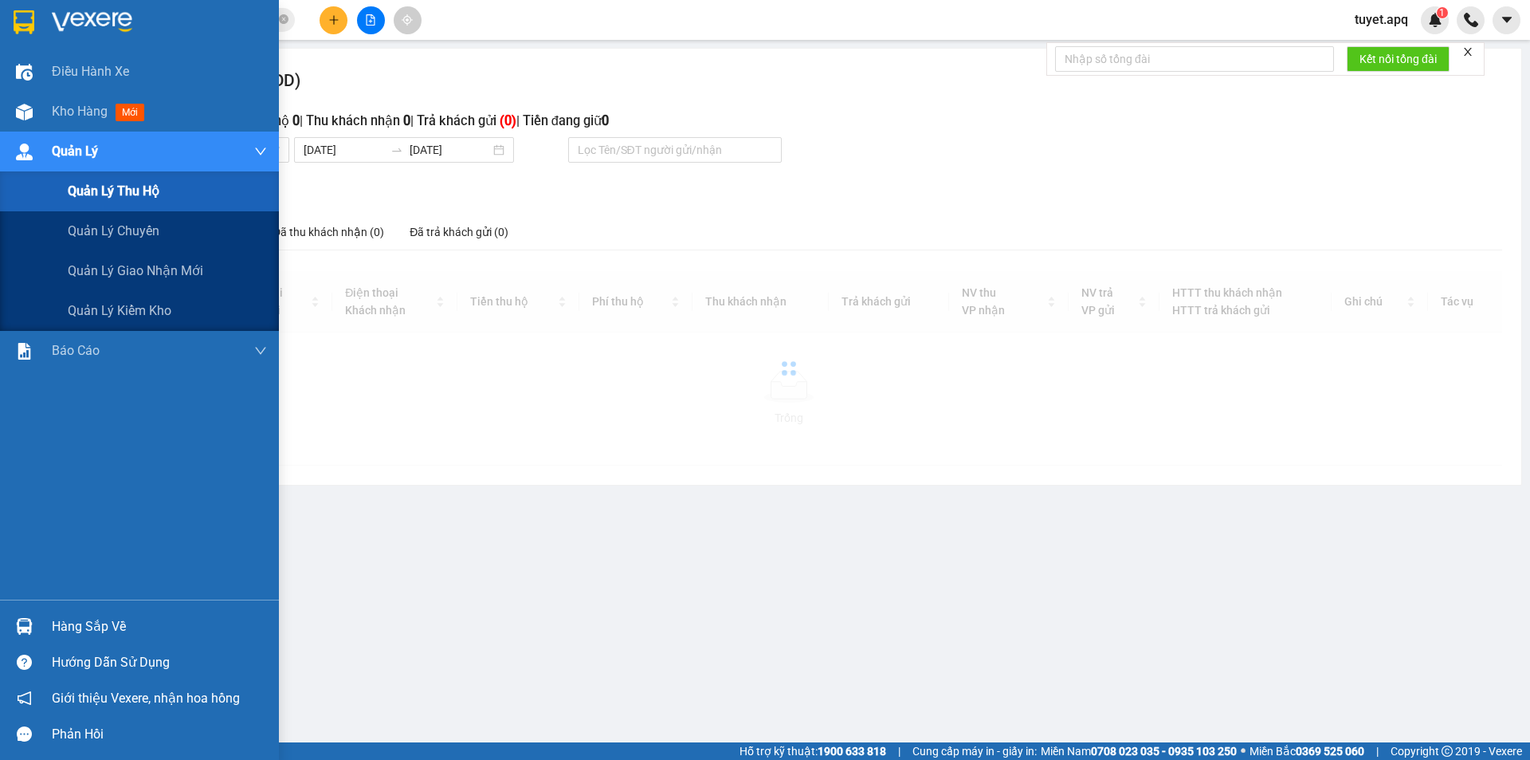
click at [66, 152] on span "Quản Lý" at bounding box center [75, 151] width 46 height 20
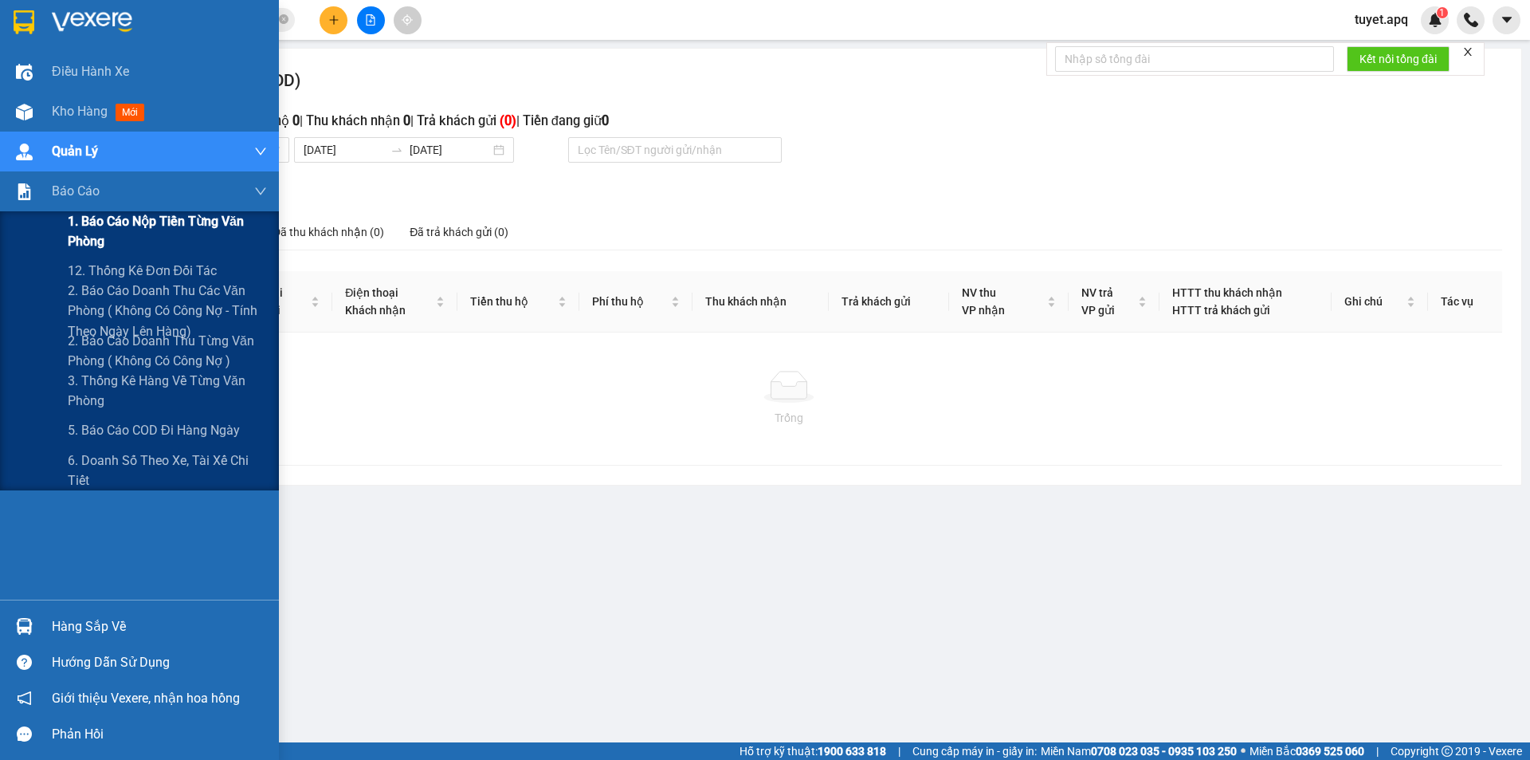
click at [137, 215] on span "1. Báo cáo nộp tiền từng văn phòng" at bounding box center [167, 231] width 199 height 40
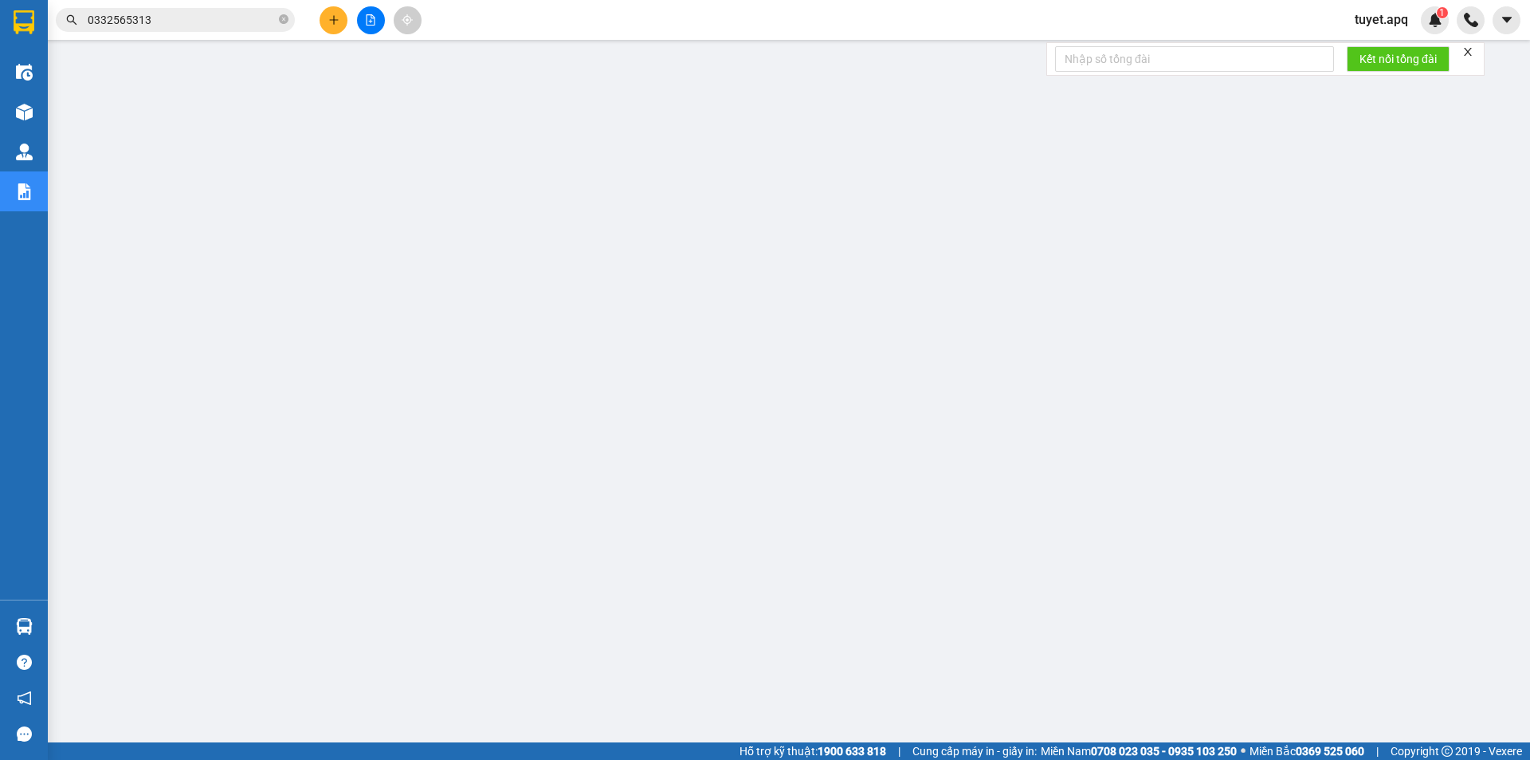
scroll to position [31, 0]
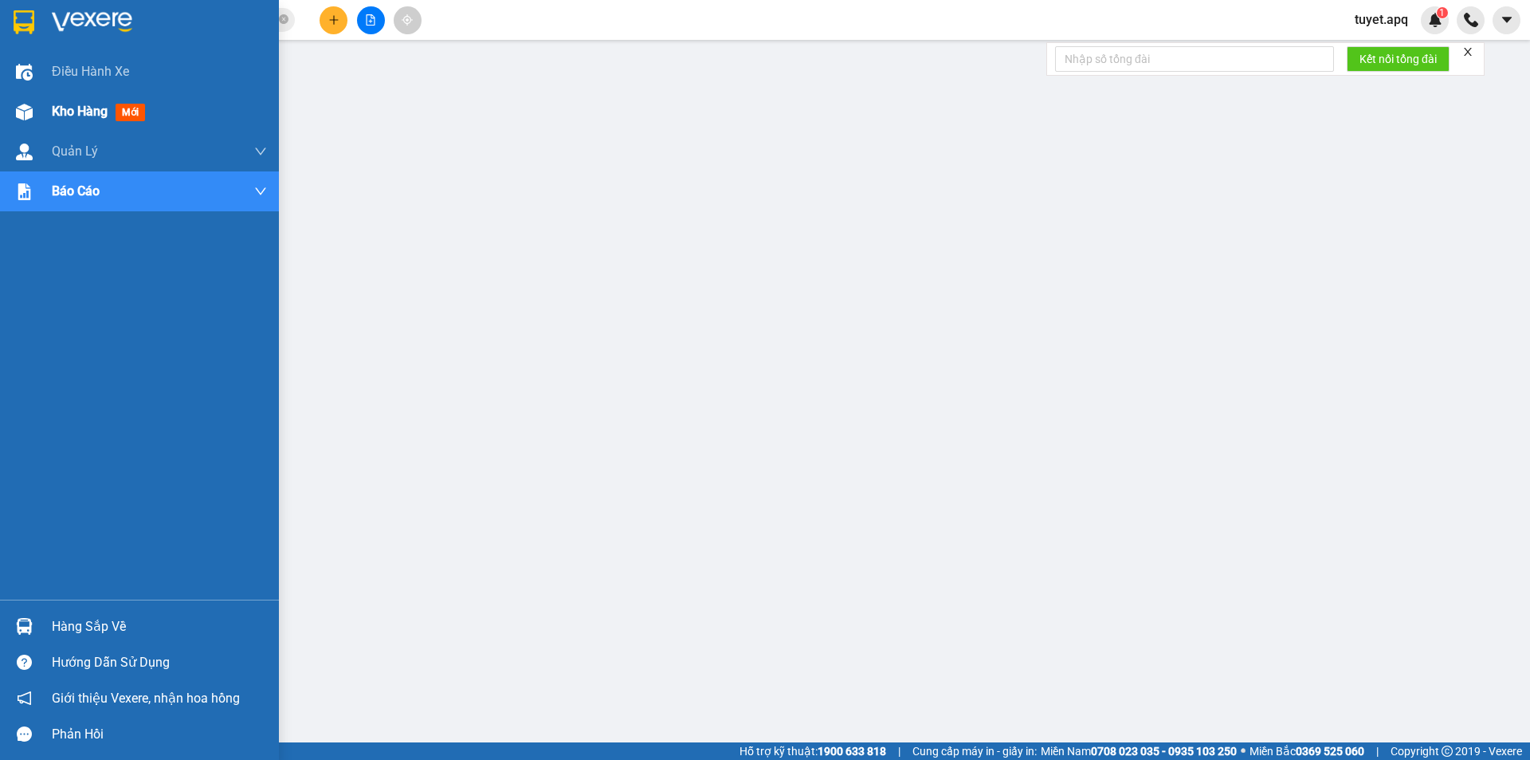
click at [18, 108] on img at bounding box center [24, 112] width 17 height 17
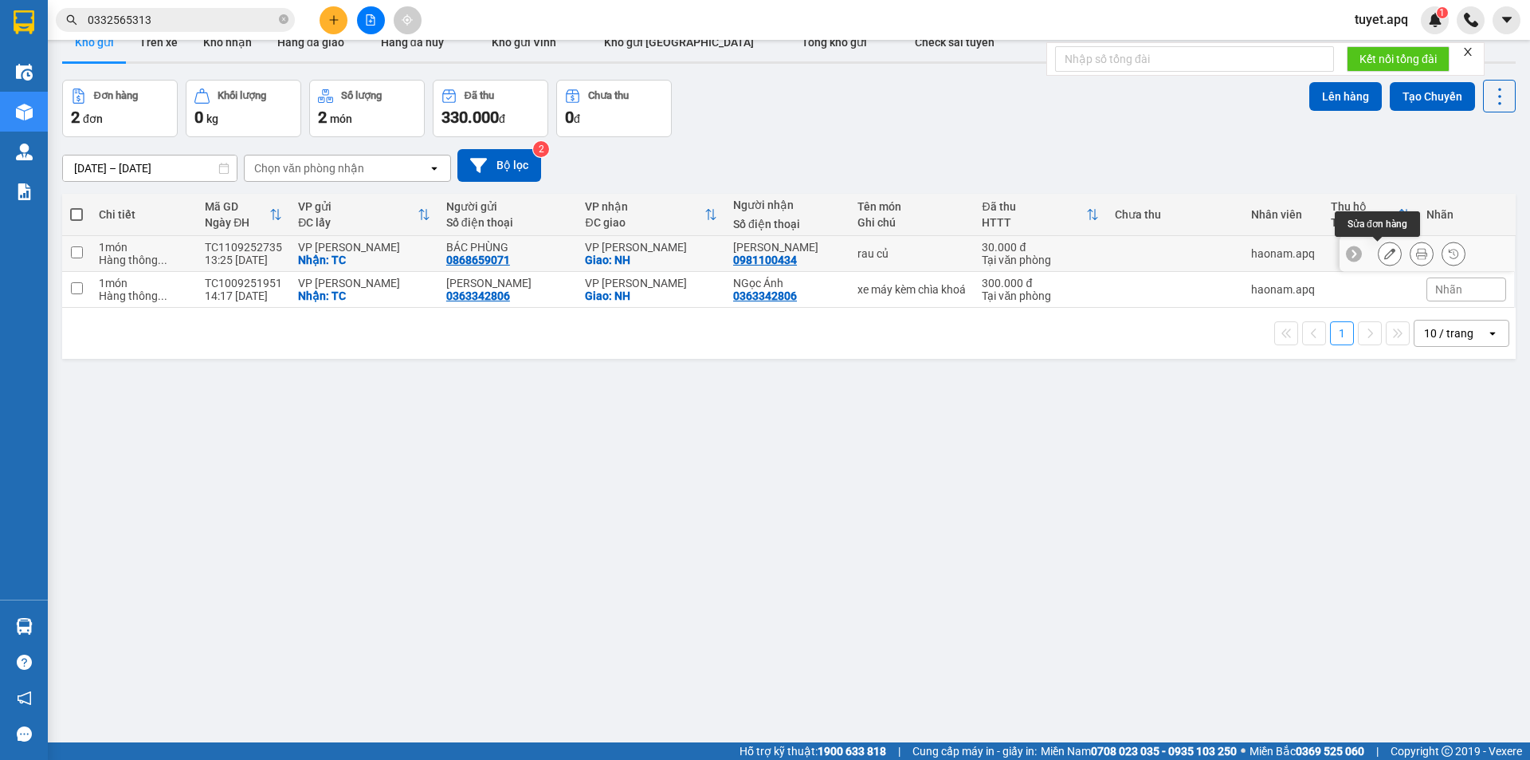
click at [1385, 252] on icon at bounding box center [1390, 253] width 11 height 11
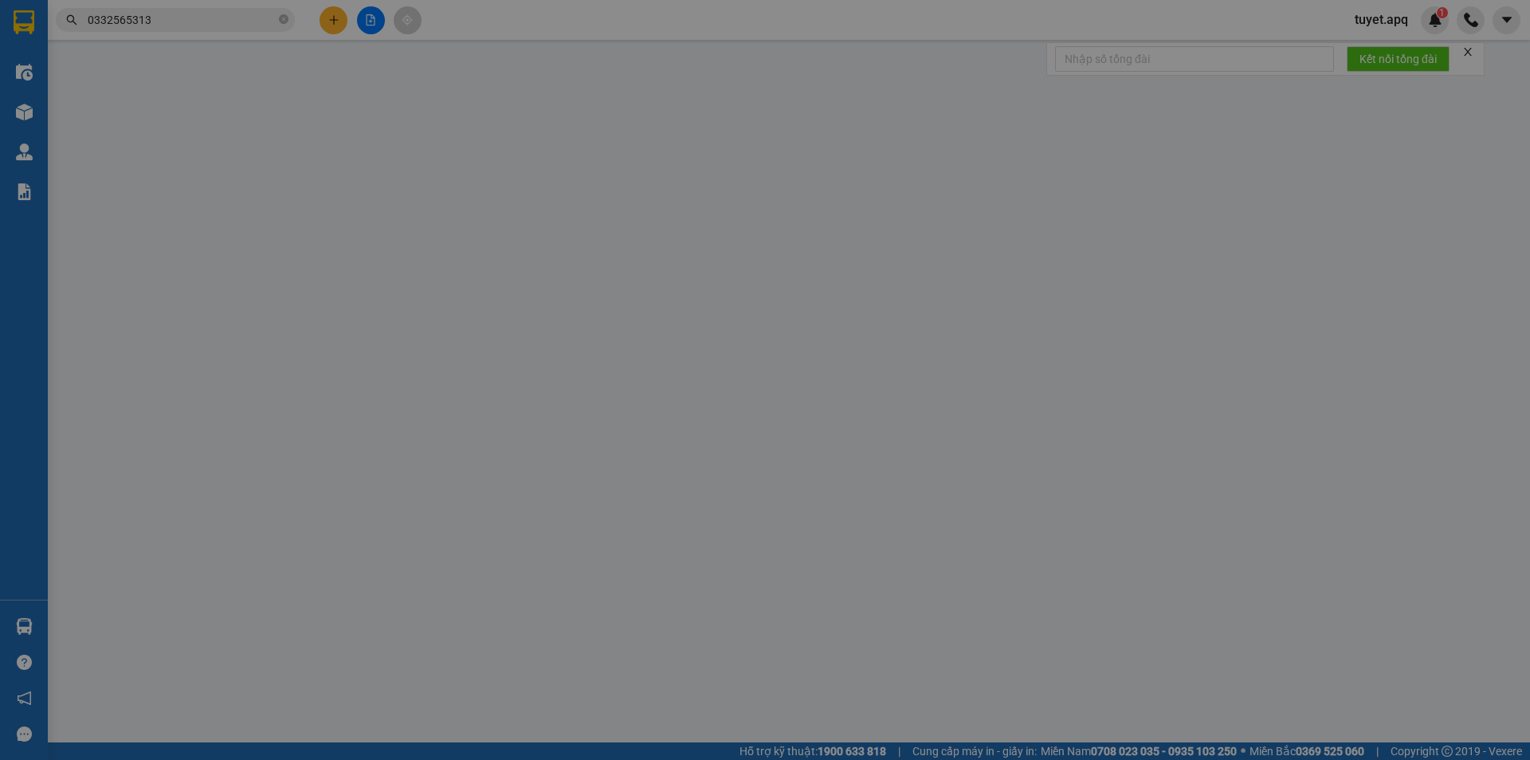
type input "0868659071"
type input "BÁC PHÙNG"
checkbox input "true"
type input "TC"
type input "0981100434"
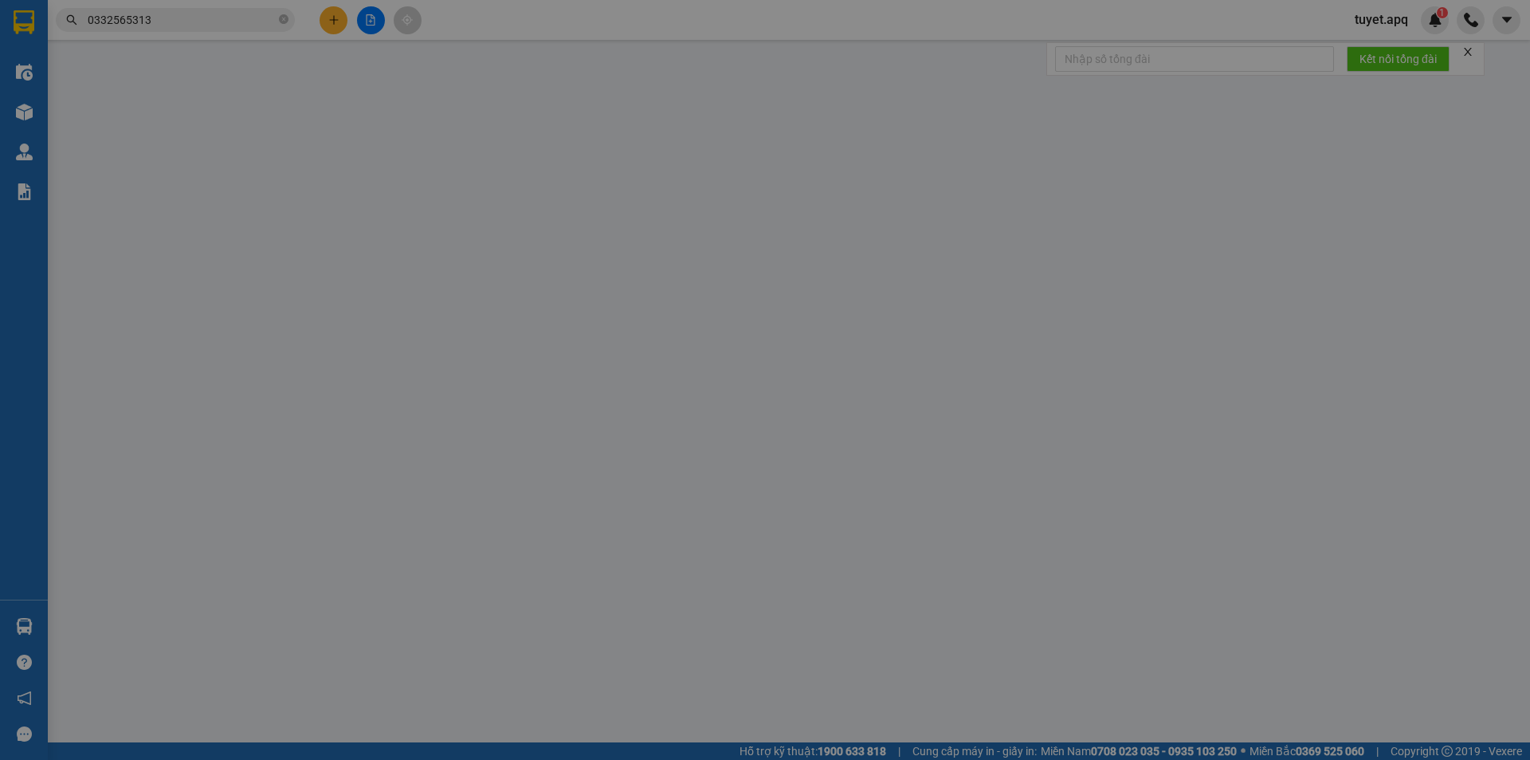
type input "C HUYỀN LINH"
checkbox input "true"
type input "NH"
type input "30.000"
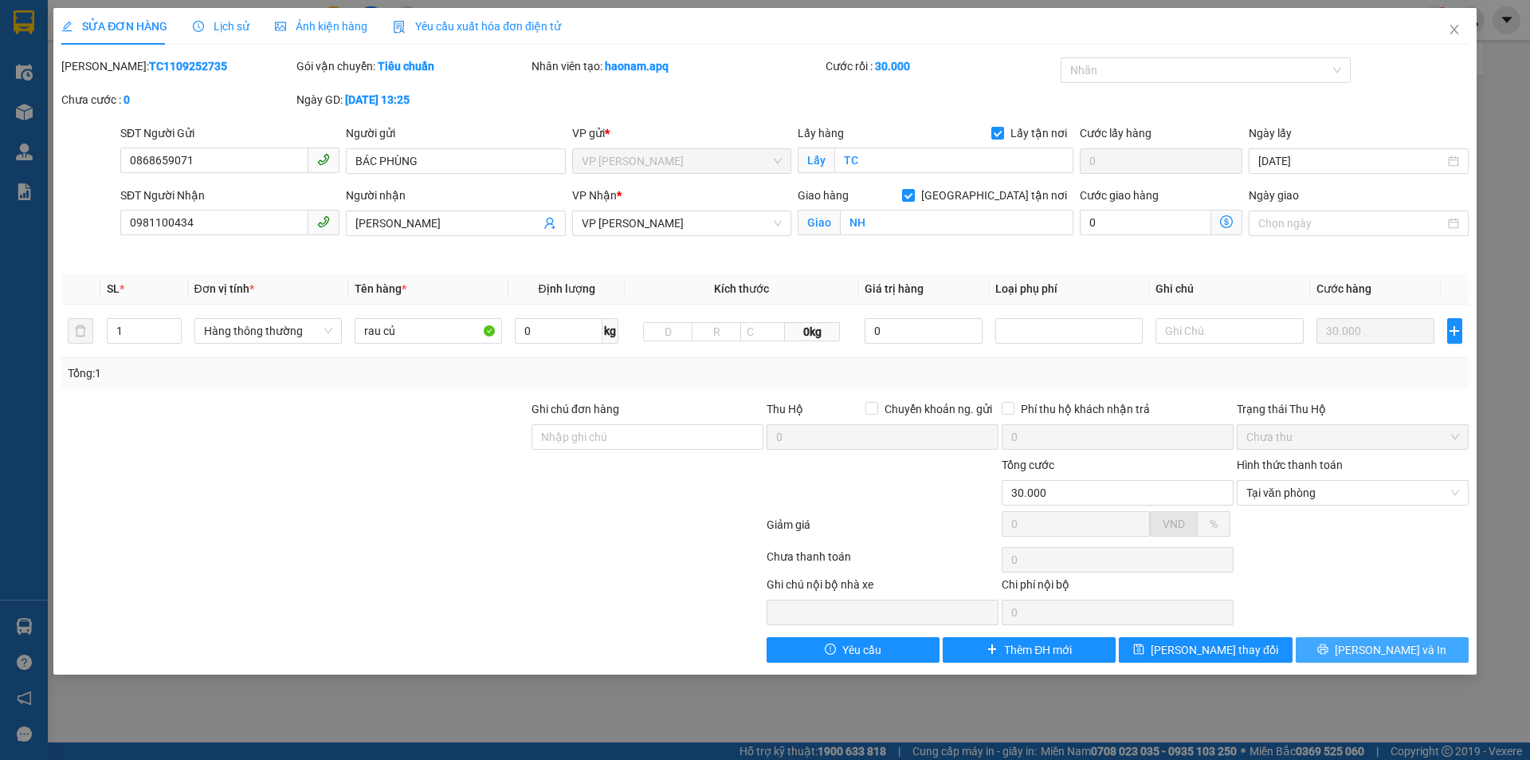
click at [1342, 653] on button "Lưu và In" at bounding box center [1382, 650] width 173 height 26
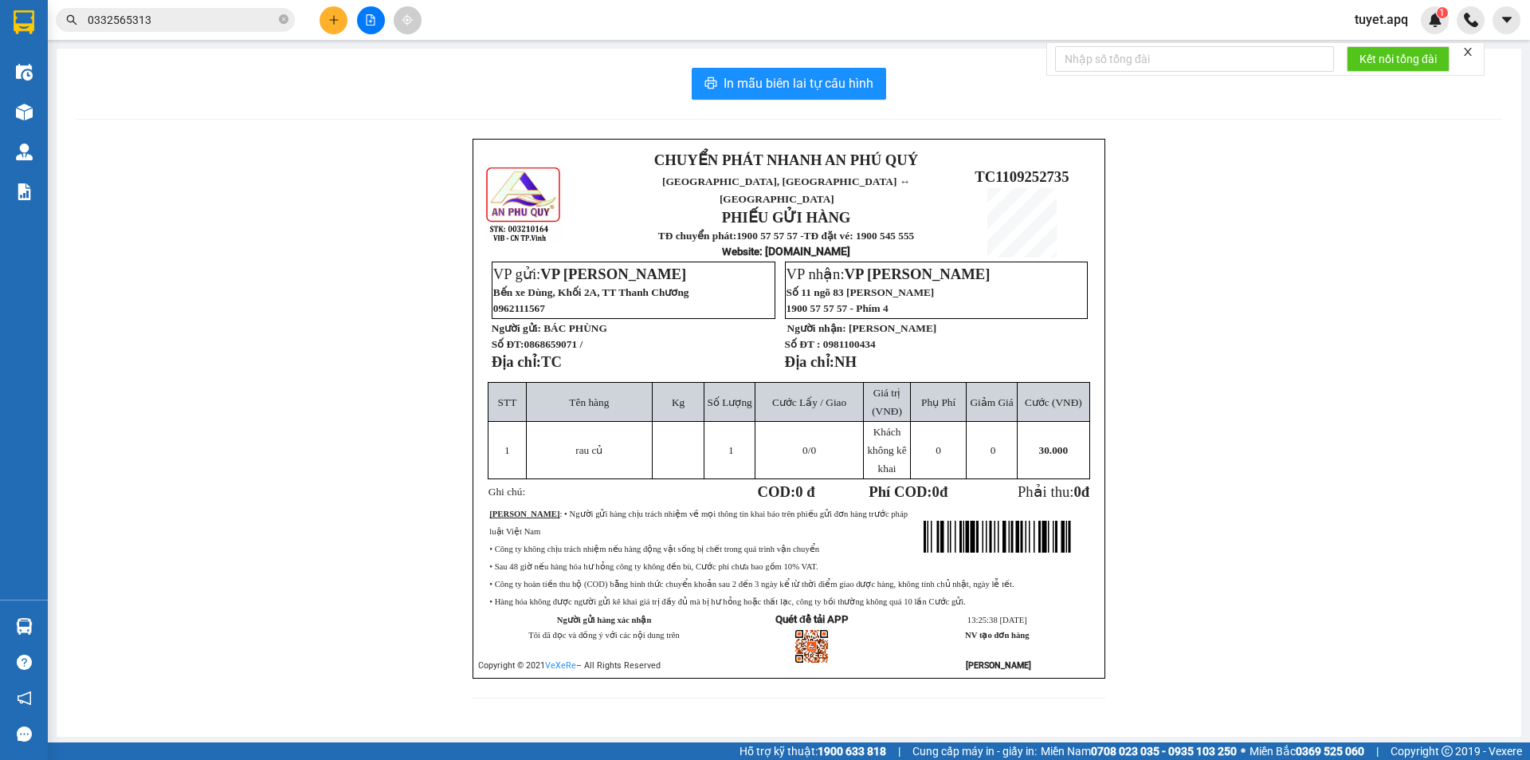
click at [148, 246] on div "CHUYỂN PHÁT NHANH AN PHÚ QUÝ NGHỆ AN, HÀ TĨNH ↔ HÀ NỘI PHIẾU GỬI HÀNG TĐ chuyển…" at bounding box center [789, 428] width 1427 height 579
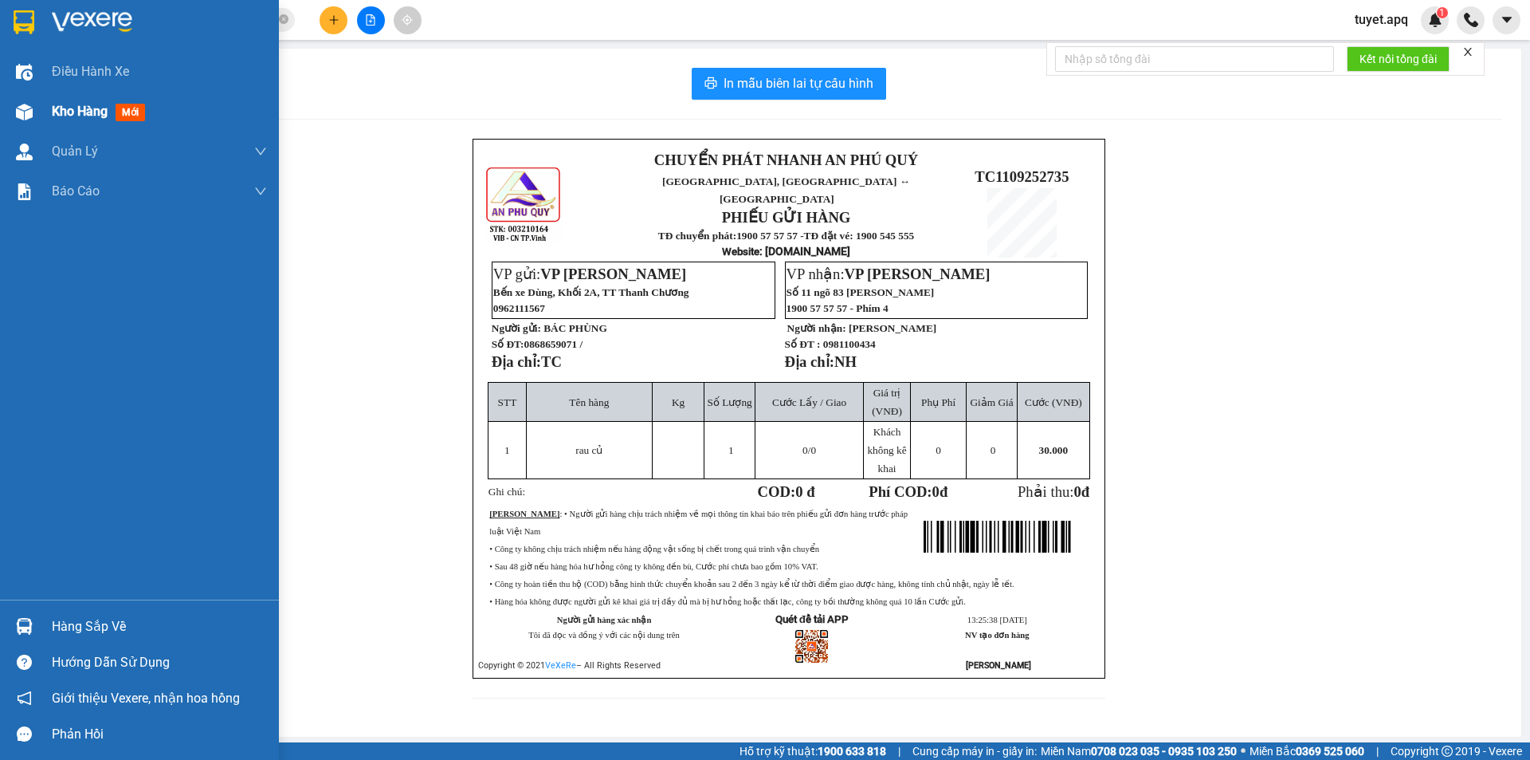
click at [22, 112] on img at bounding box center [24, 112] width 17 height 17
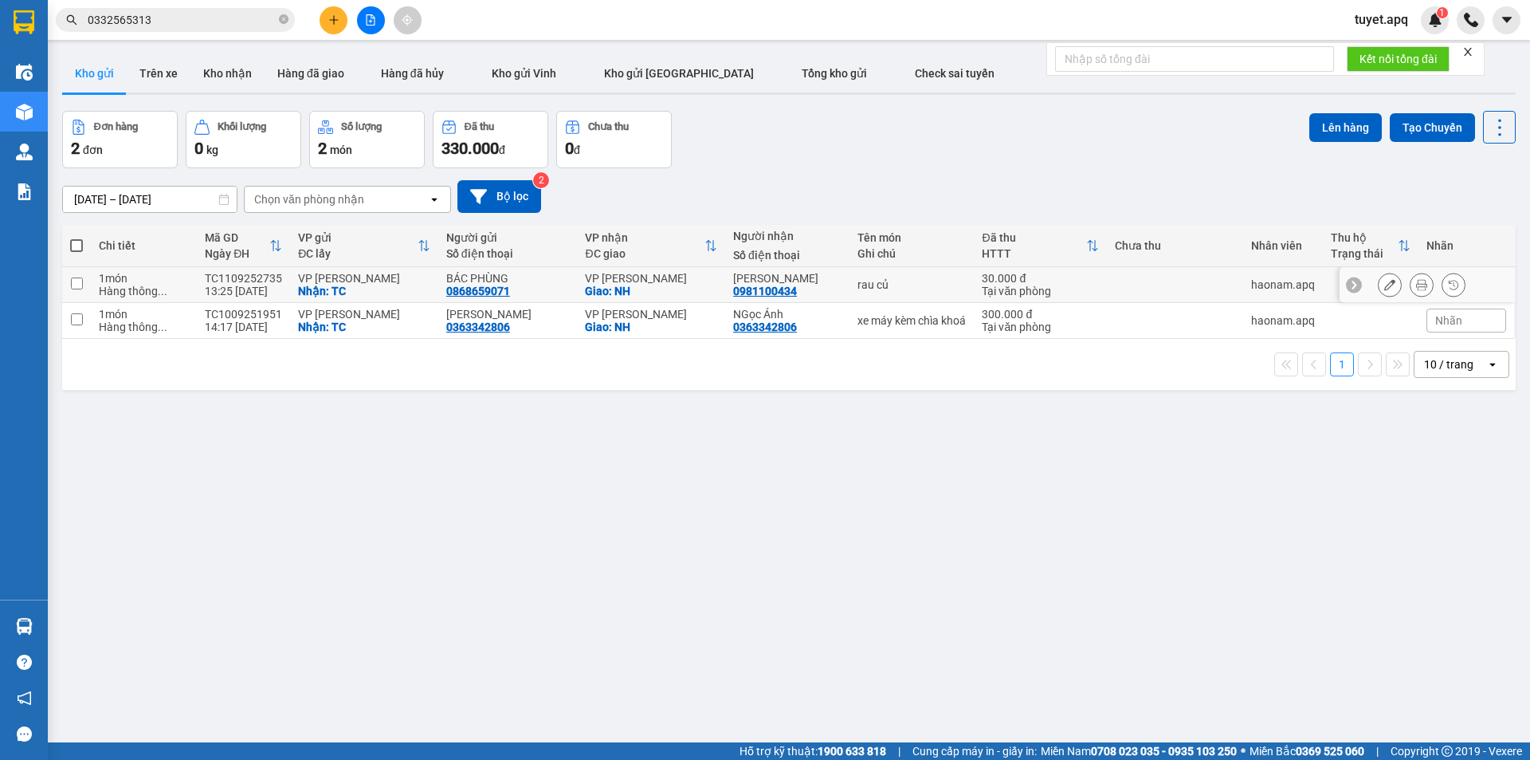
click at [79, 283] on input "checkbox" at bounding box center [77, 283] width 12 height 12
checkbox input "true"
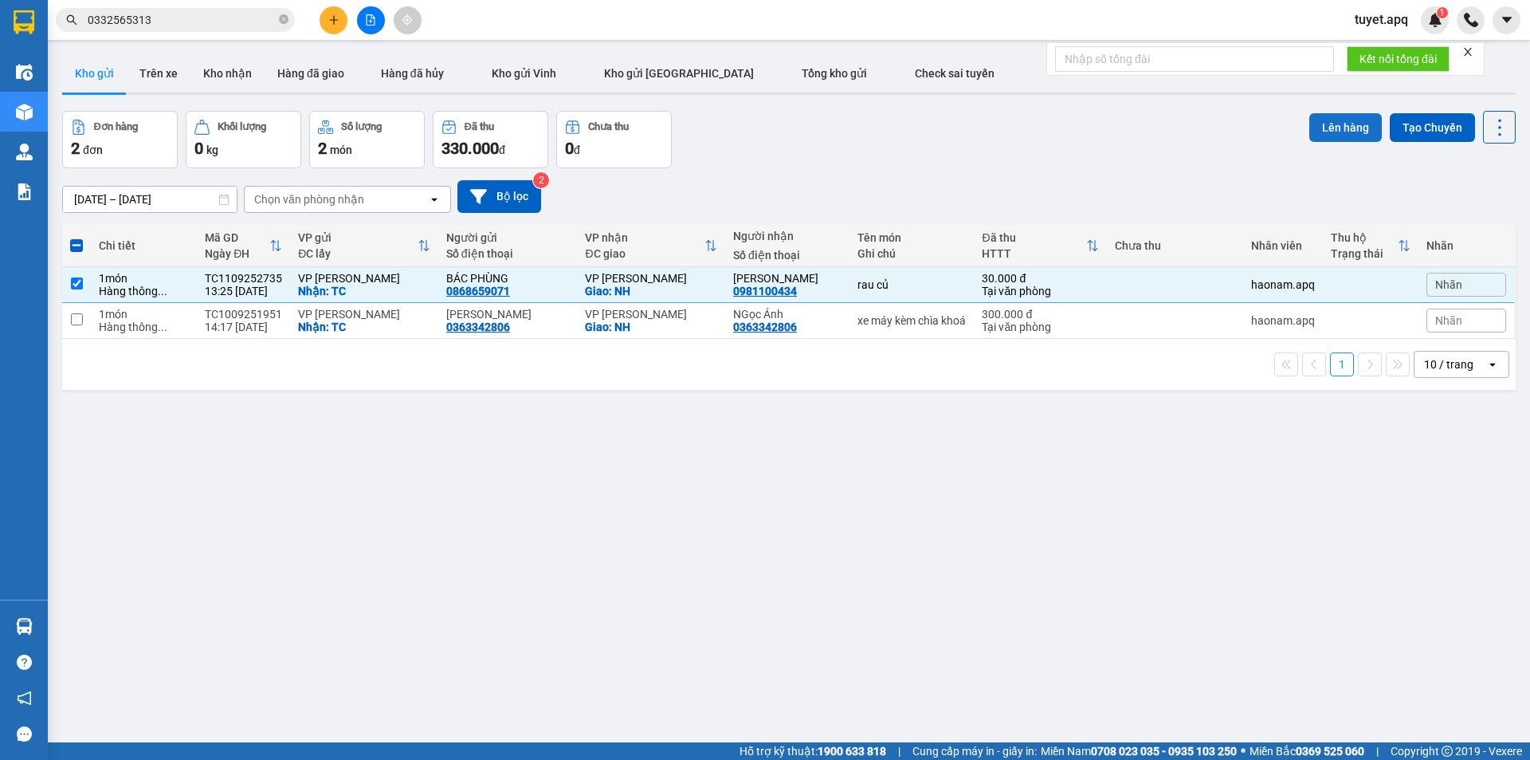
click at [1323, 123] on button "Lên hàng" at bounding box center [1346, 127] width 73 height 29
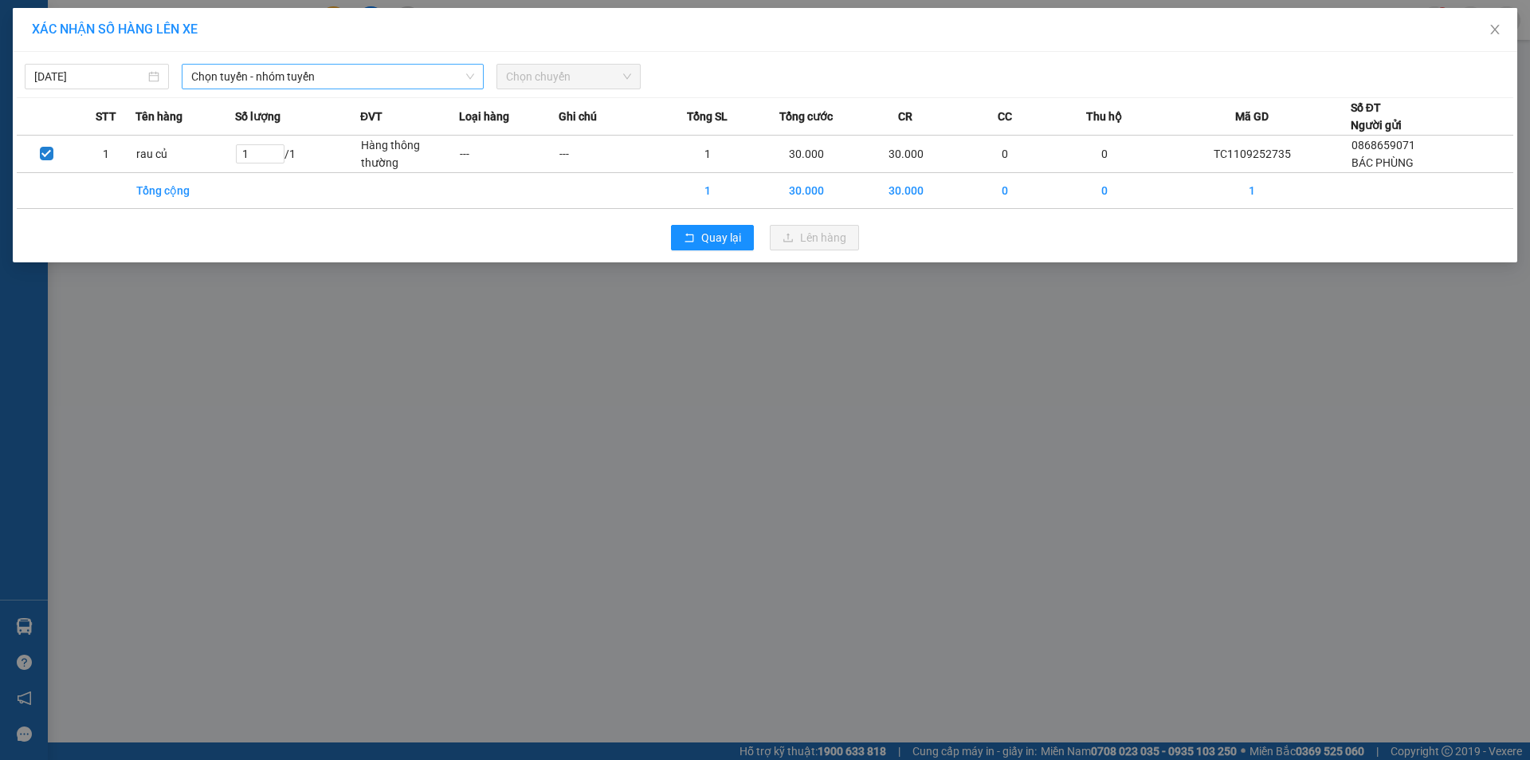
click at [303, 71] on span "Chọn tuyến - nhóm tuyến" at bounding box center [332, 77] width 283 height 24
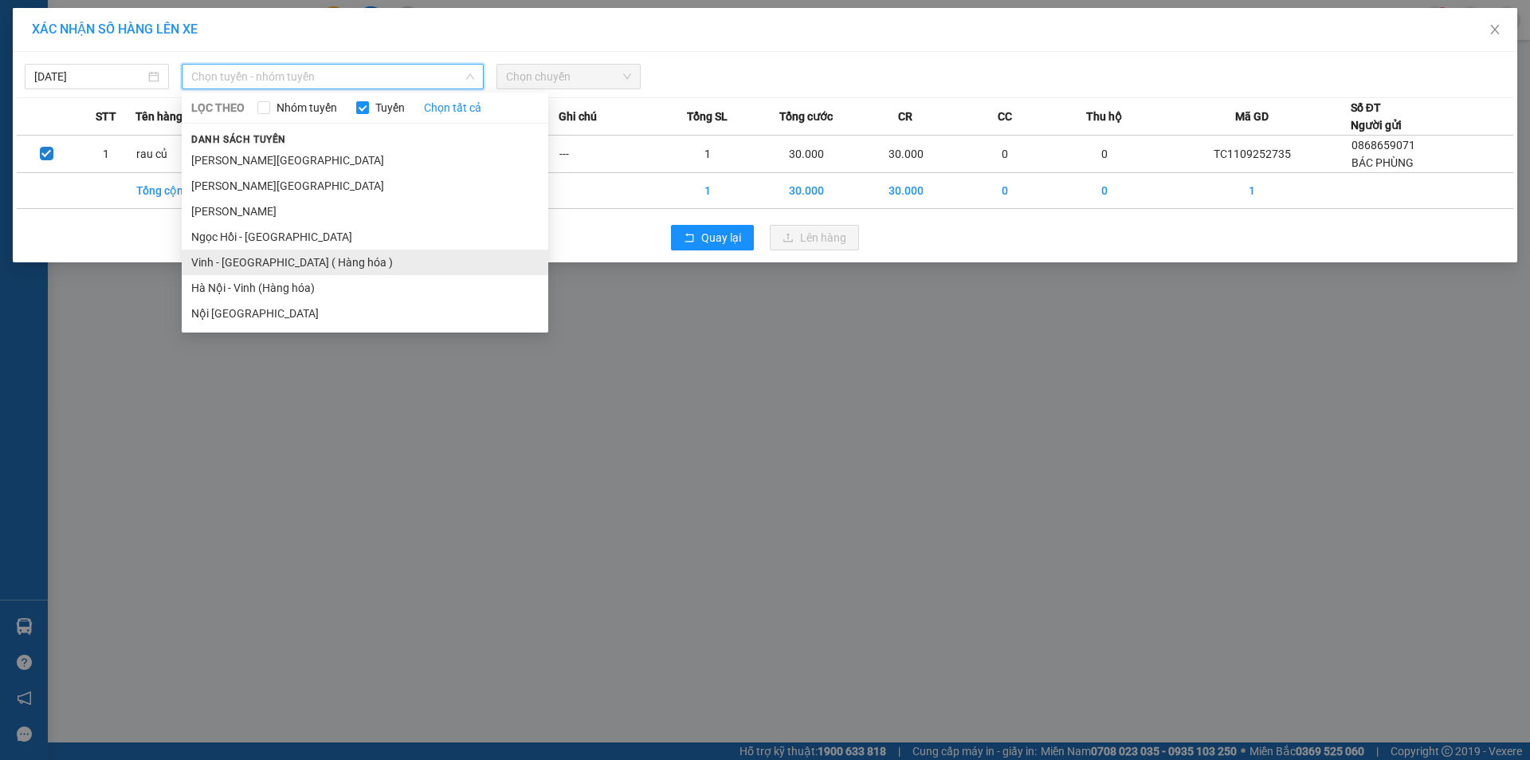
click at [315, 265] on li "Vinh - [GEOGRAPHIC_DATA] ( Hàng hóa )" at bounding box center [365, 262] width 367 height 26
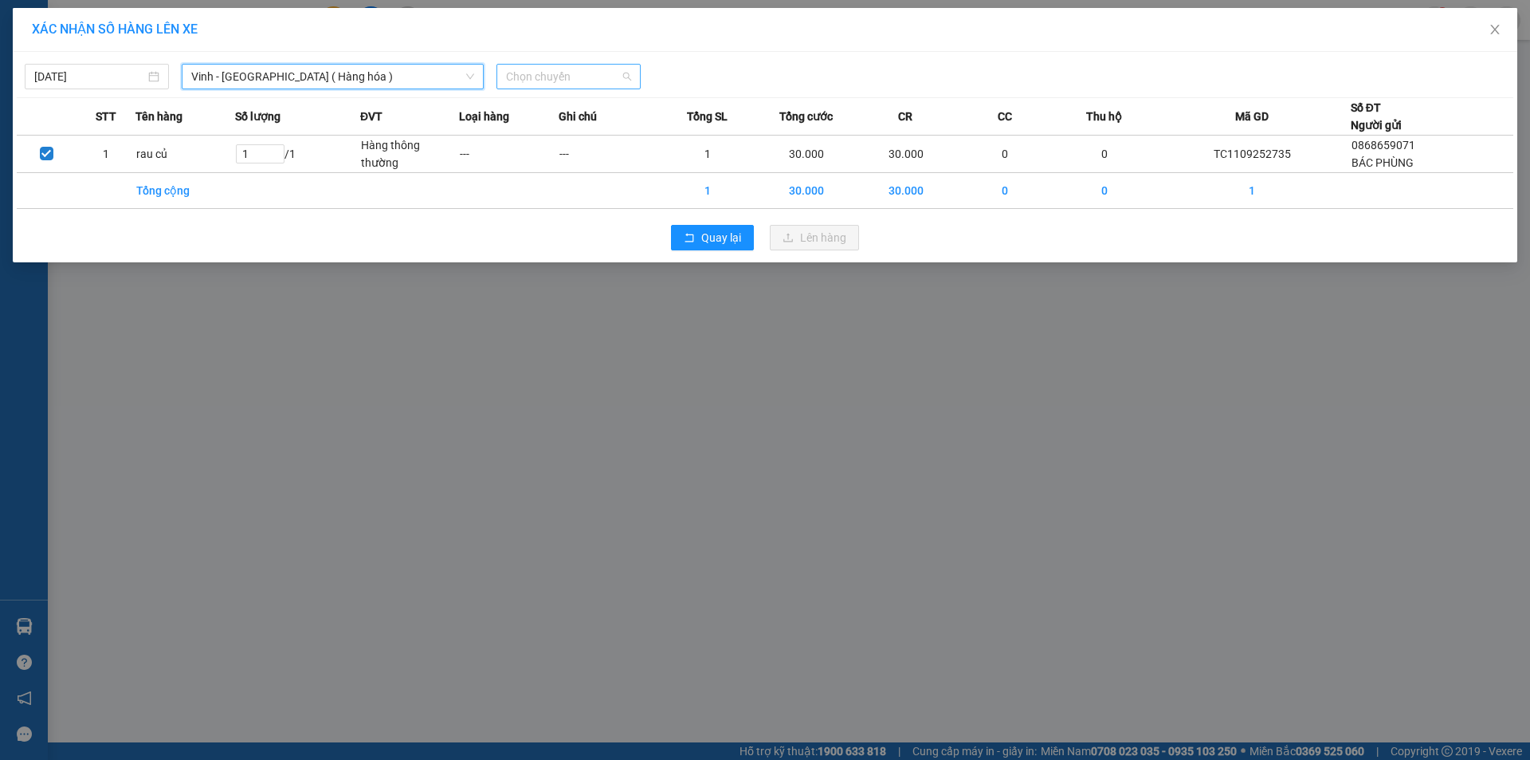
click at [603, 81] on span "Chọn chuyến" at bounding box center [568, 77] width 125 height 24
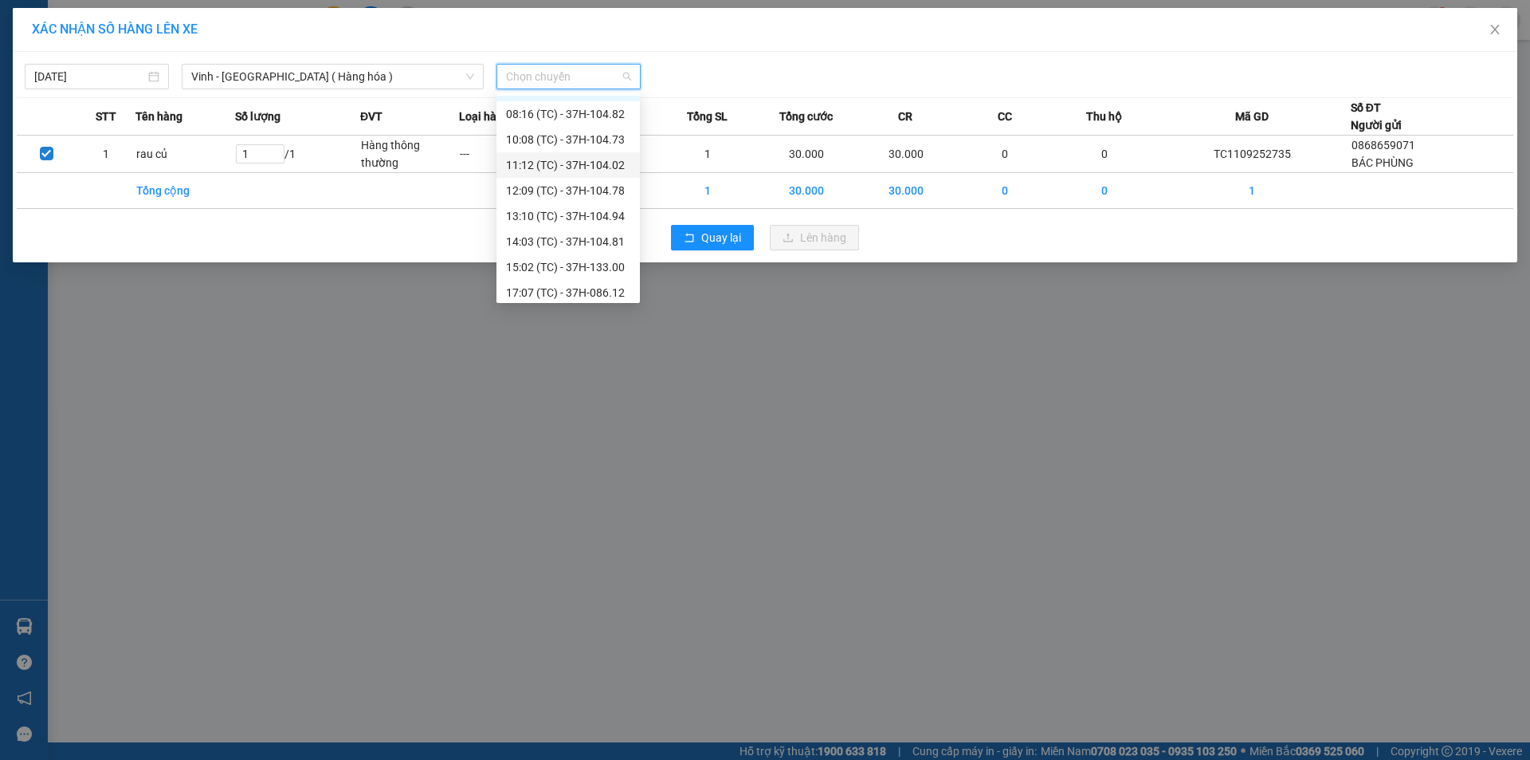
scroll to position [26, 0]
click at [588, 285] on div "17:07 (TC) - 37H-086.12" at bounding box center [568, 287] width 124 height 18
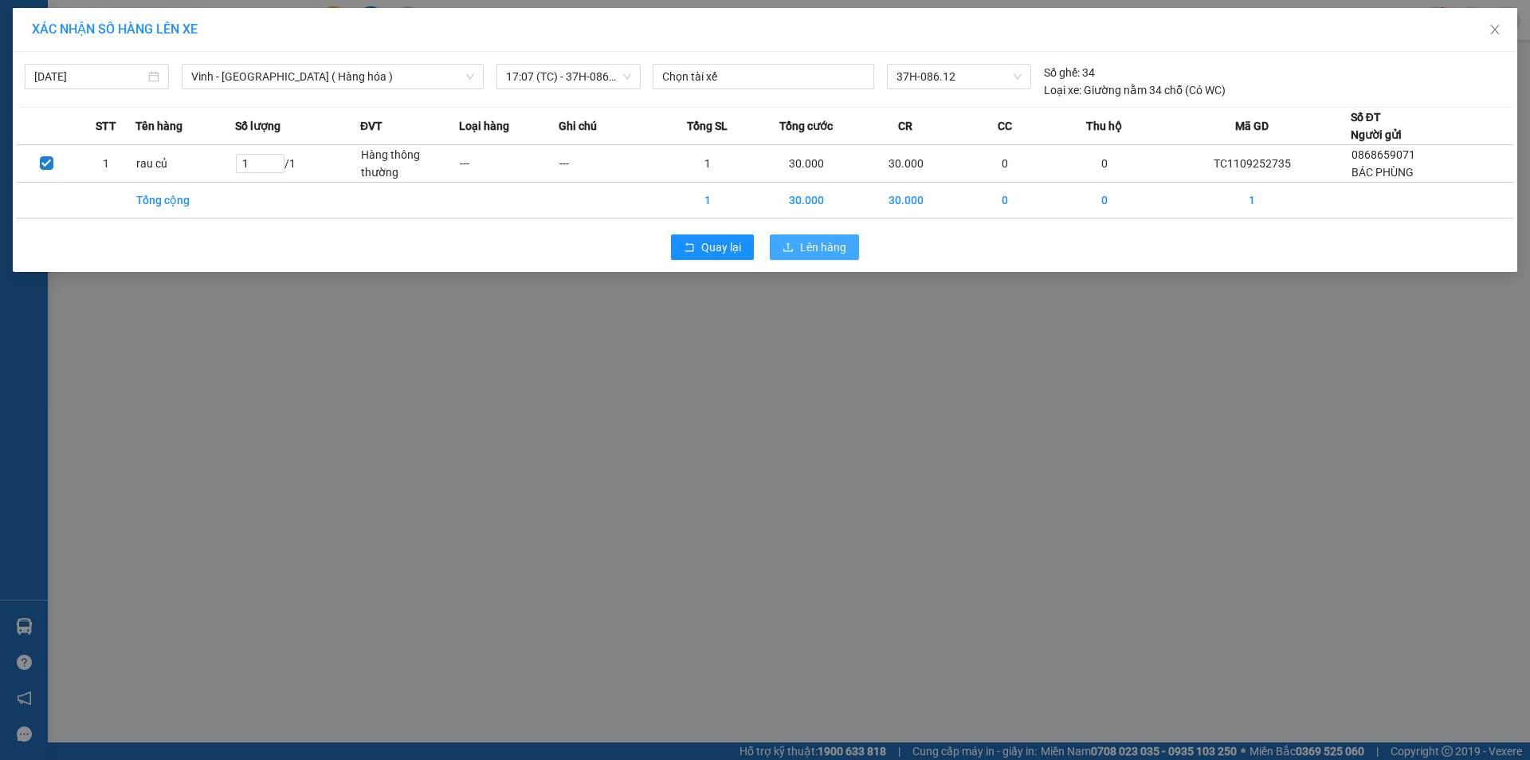
click at [813, 251] on span "Lên hàng" at bounding box center [823, 247] width 46 height 18
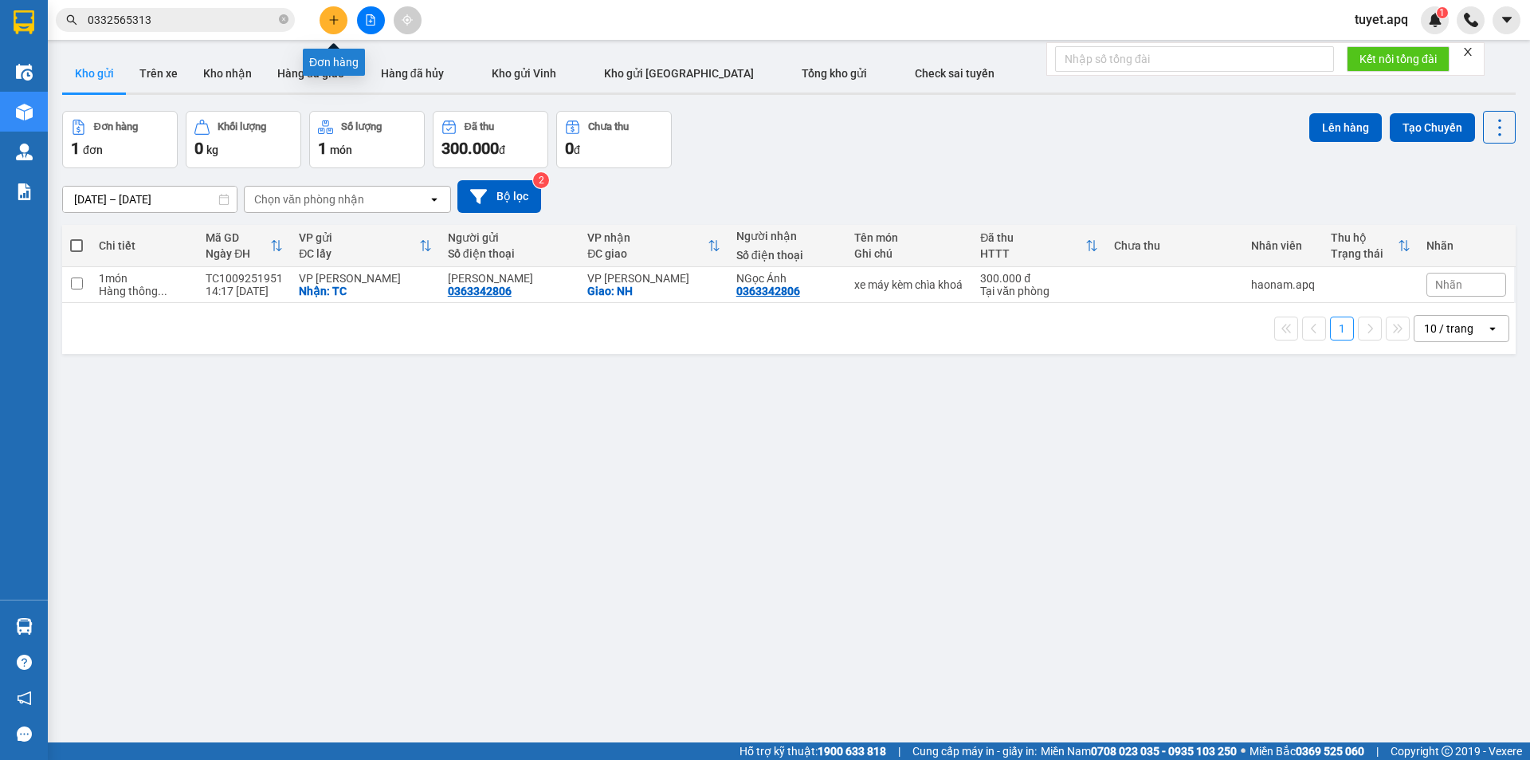
click at [339, 21] on icon "plus" at bounding box center [333, 19] width 11 height 11
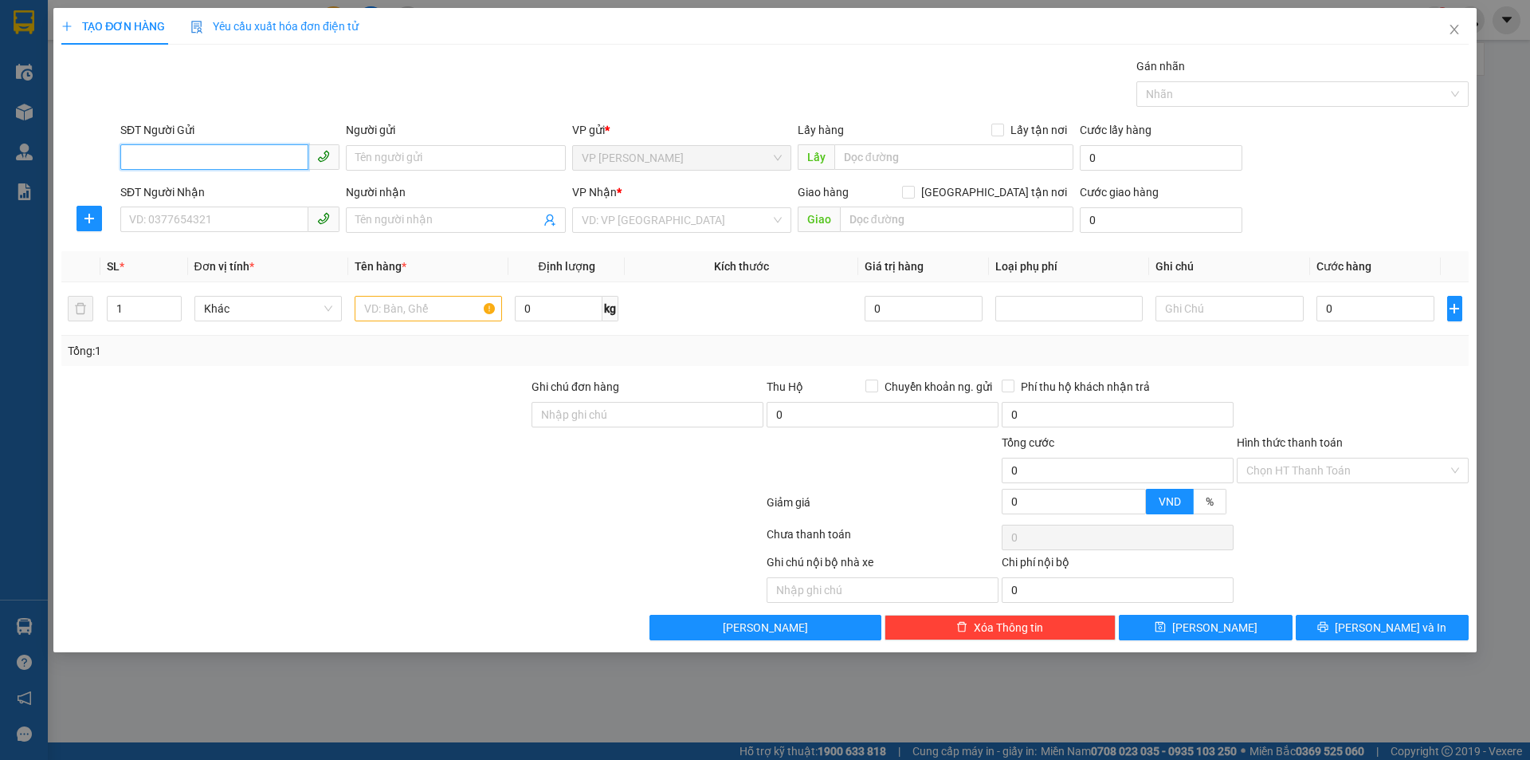
click at [165, 159] on input "SĐT Người Gửi" at bounding box center [214, 157] width 188 height 26
drag, startPoint x: 249, startPoint y: 187, endPoint x: 265, endPoint y: 218, distance: 34.9
click at [249, 187] on div "0968616268 - bs hợi NHA KHOA" at bounding box center [230, 190] width 200 height 18
type input "0968616268"
type input "bs hợi NHA KHOA"
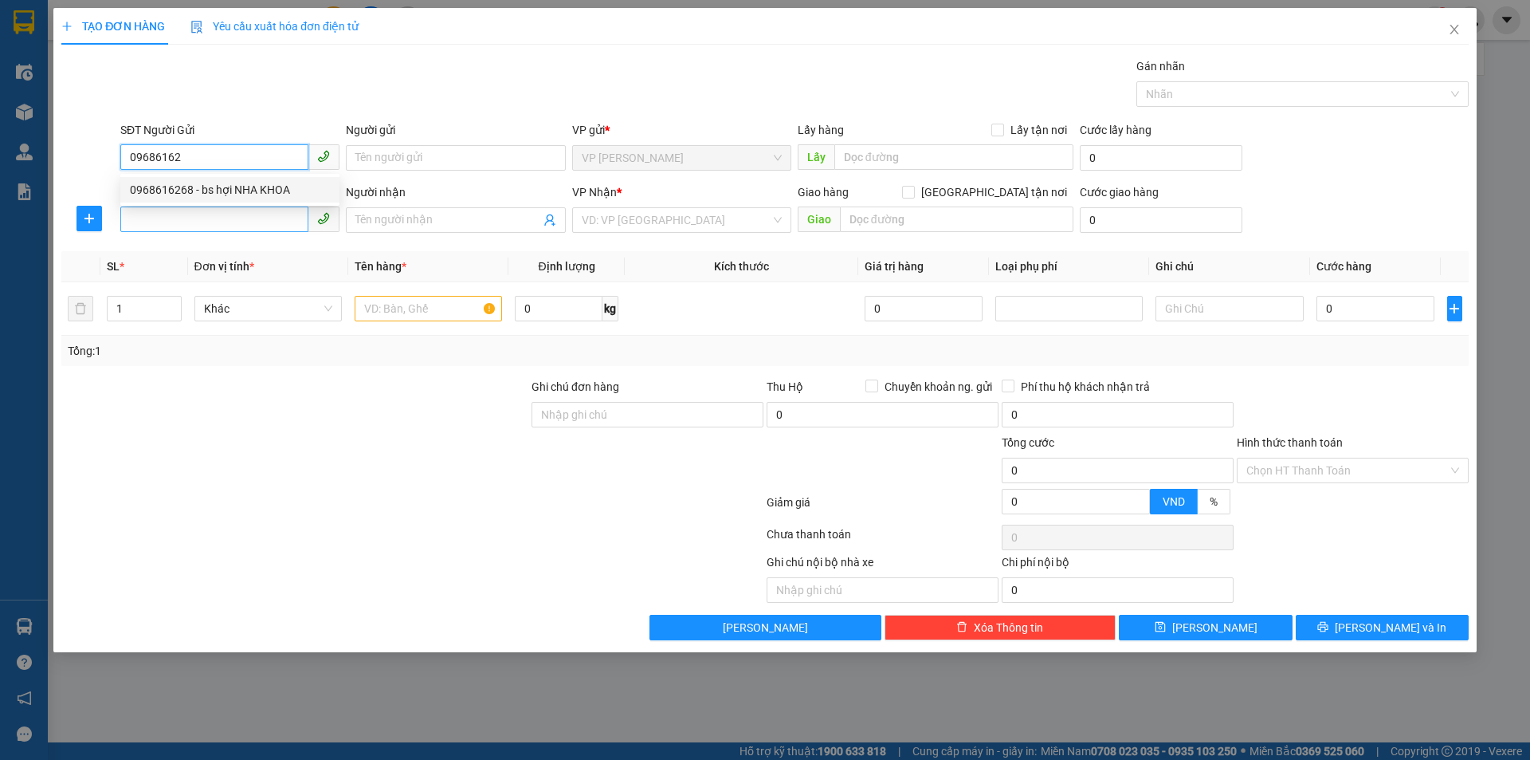
checkbox input "true"
type input "TC"
type input "0968616268"
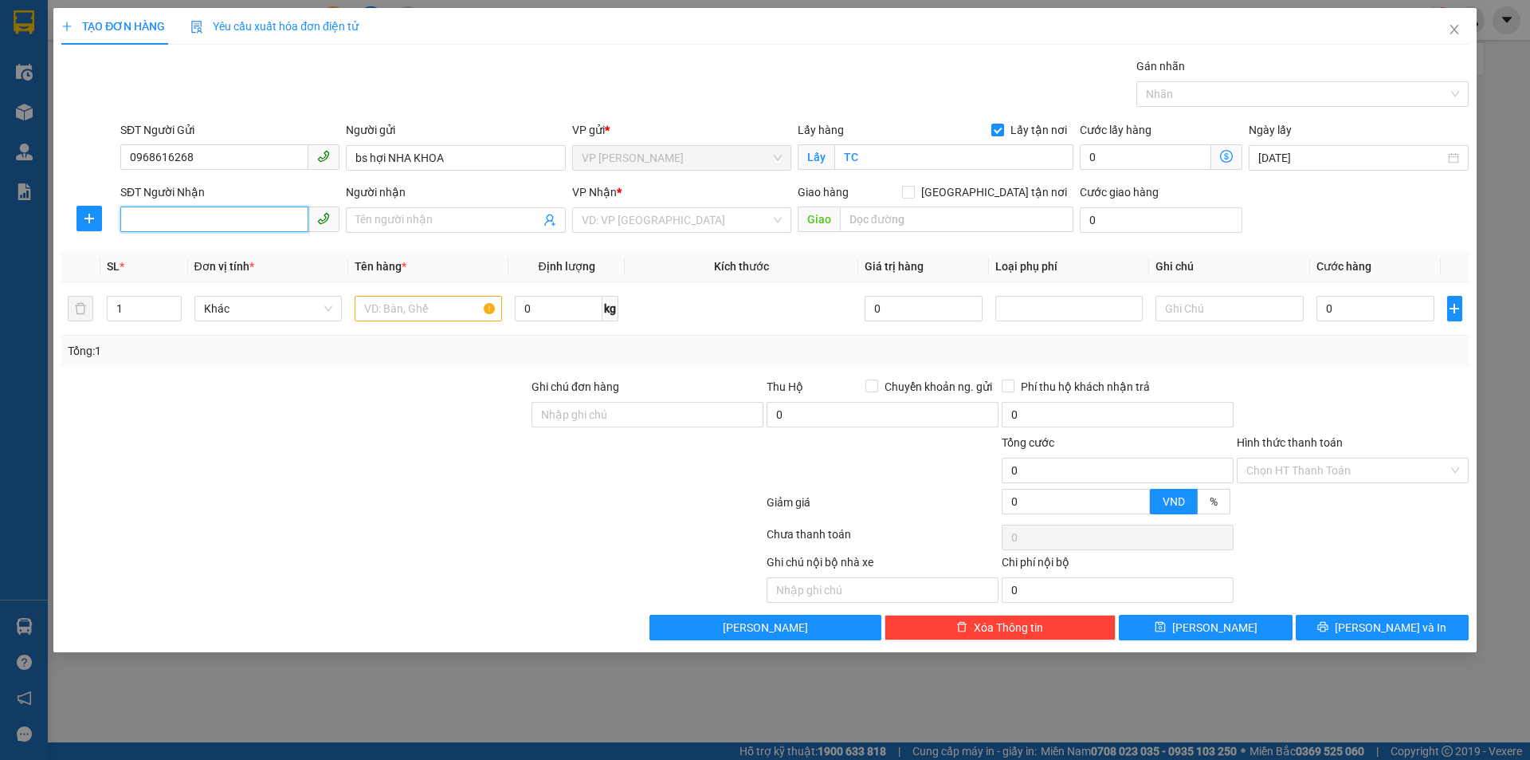
click at [249, 222] on input "SĐT Người Nhận" at bounding box center [214, 219] width 188 height 26
click at [259, 254] on div "0941815995 - LABO NGUYỄN TUẤN" at bounding box center [230, 252] width 200 height 18
type input "0941815995"
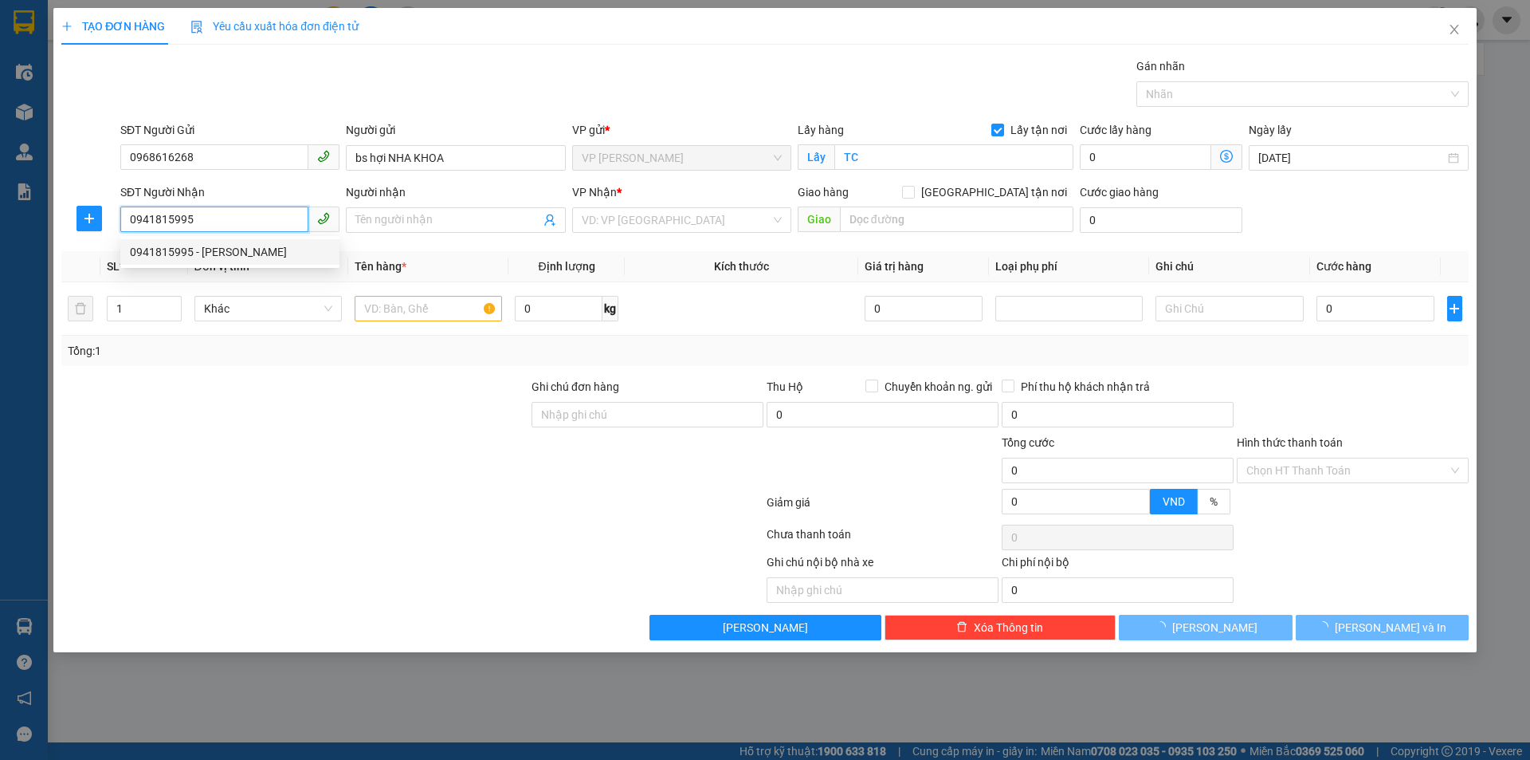
type input "LABO NGUYỄN TUẤN"
checkbox input "true"
type input "NH"
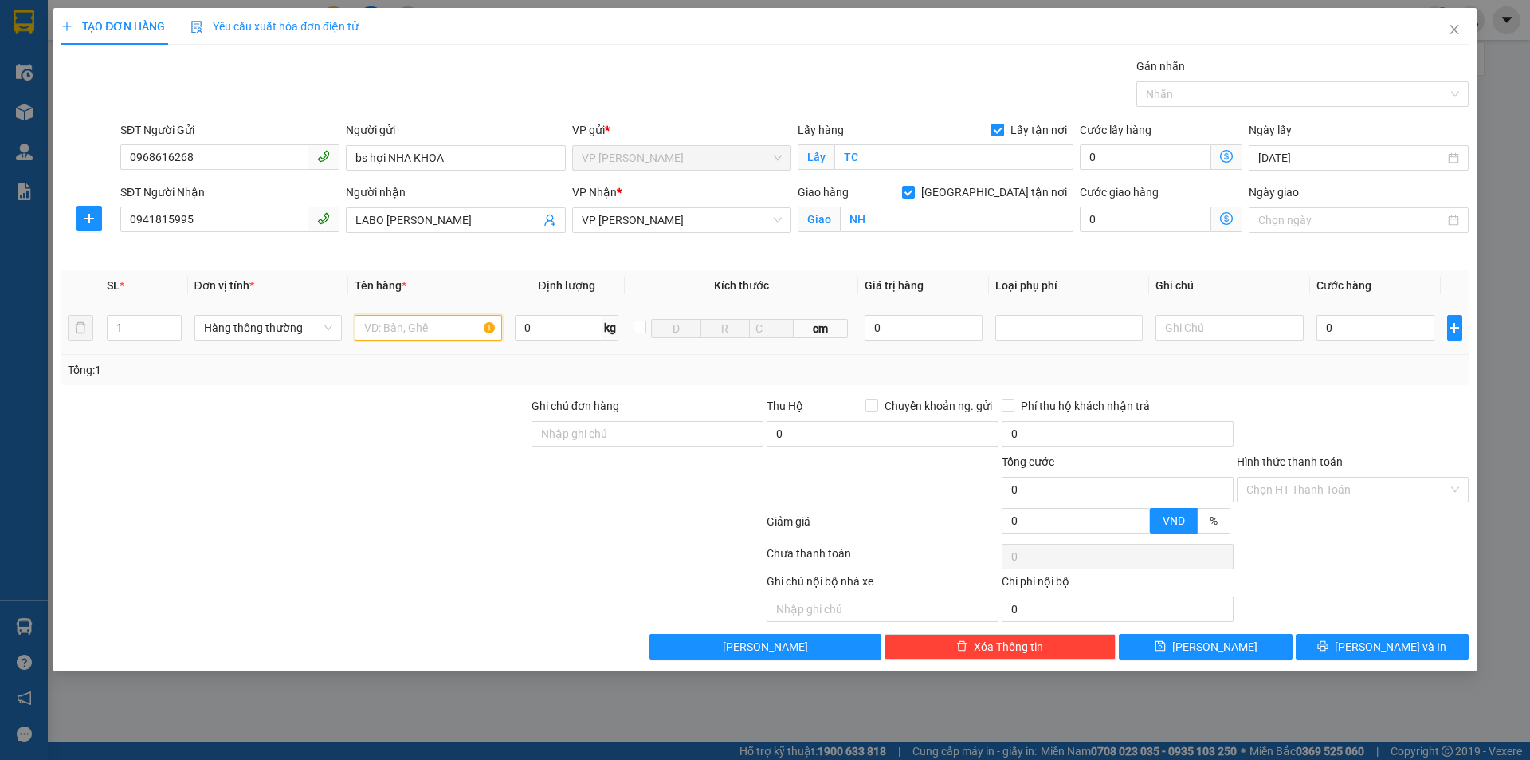
click at [454, 316] on input "text" at bounding box center [428, 328] width 147 height 26
type input "MẤU RĂNG"
type input "3"
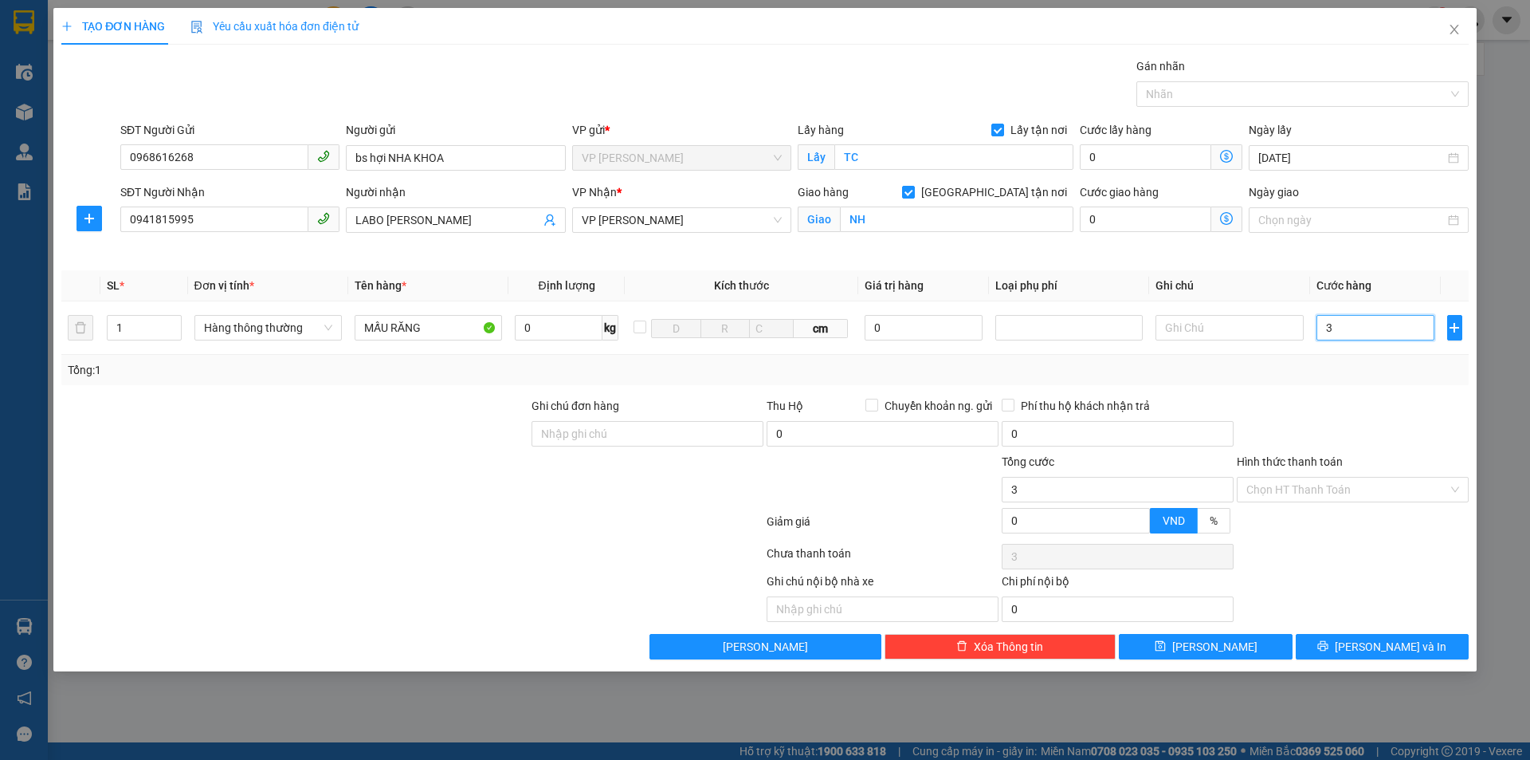
type input "30"
type input "300"
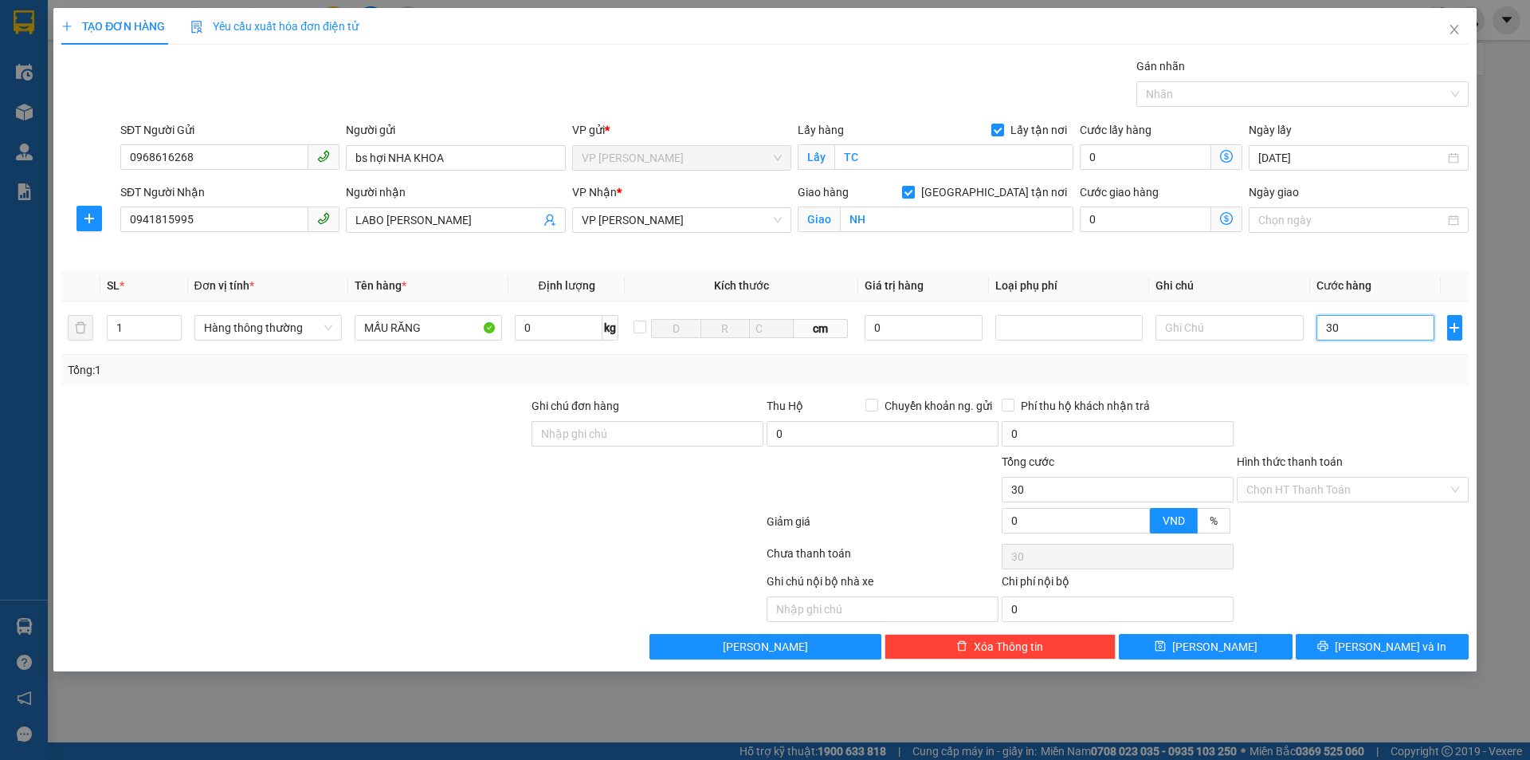
type input "300"
type input "3.000"
type input "30.000"
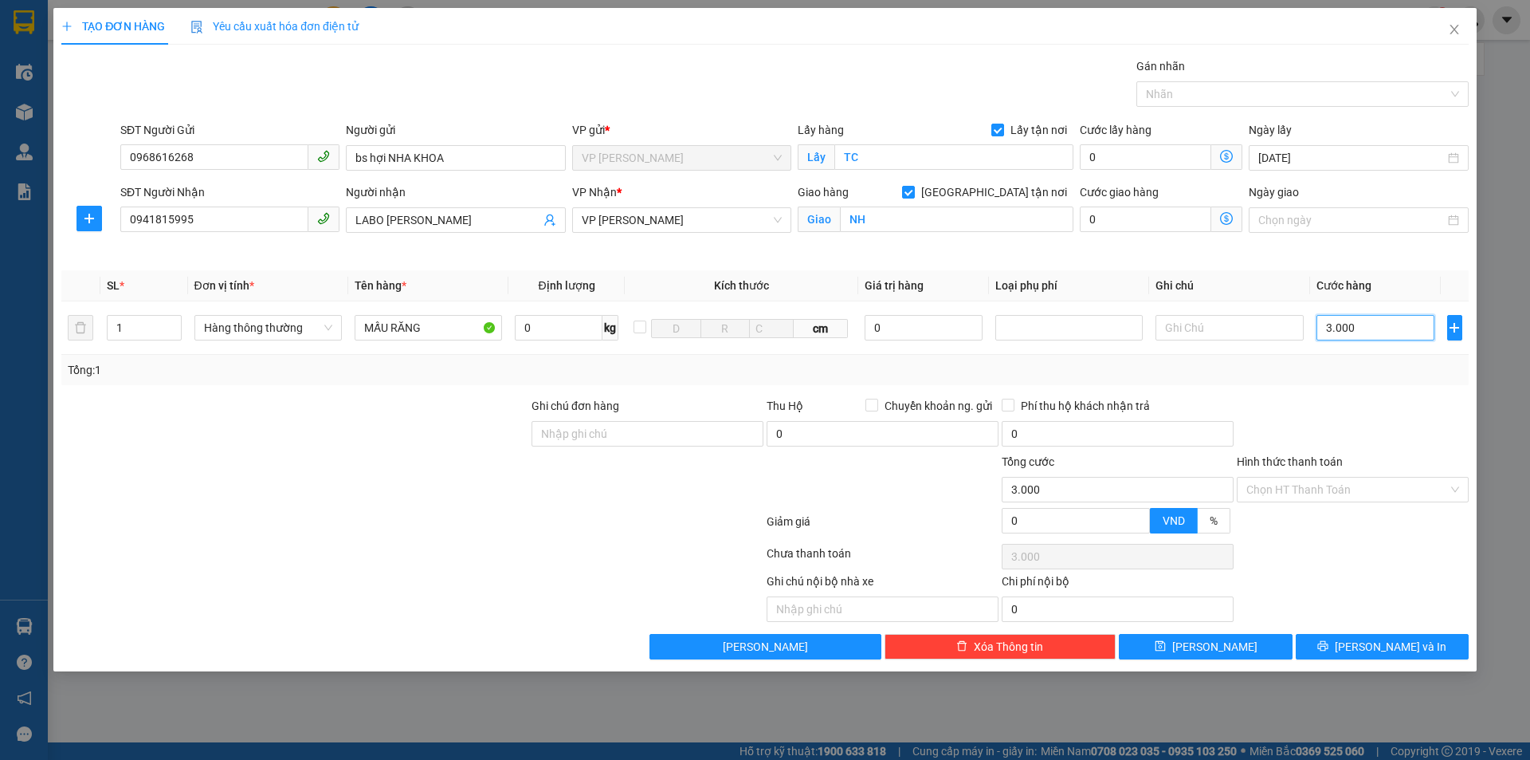
type input "30.000"
click at [1328, 482] on input "Hình thức thanh toán" at bounding box center [1348, 489] width 202 height 24
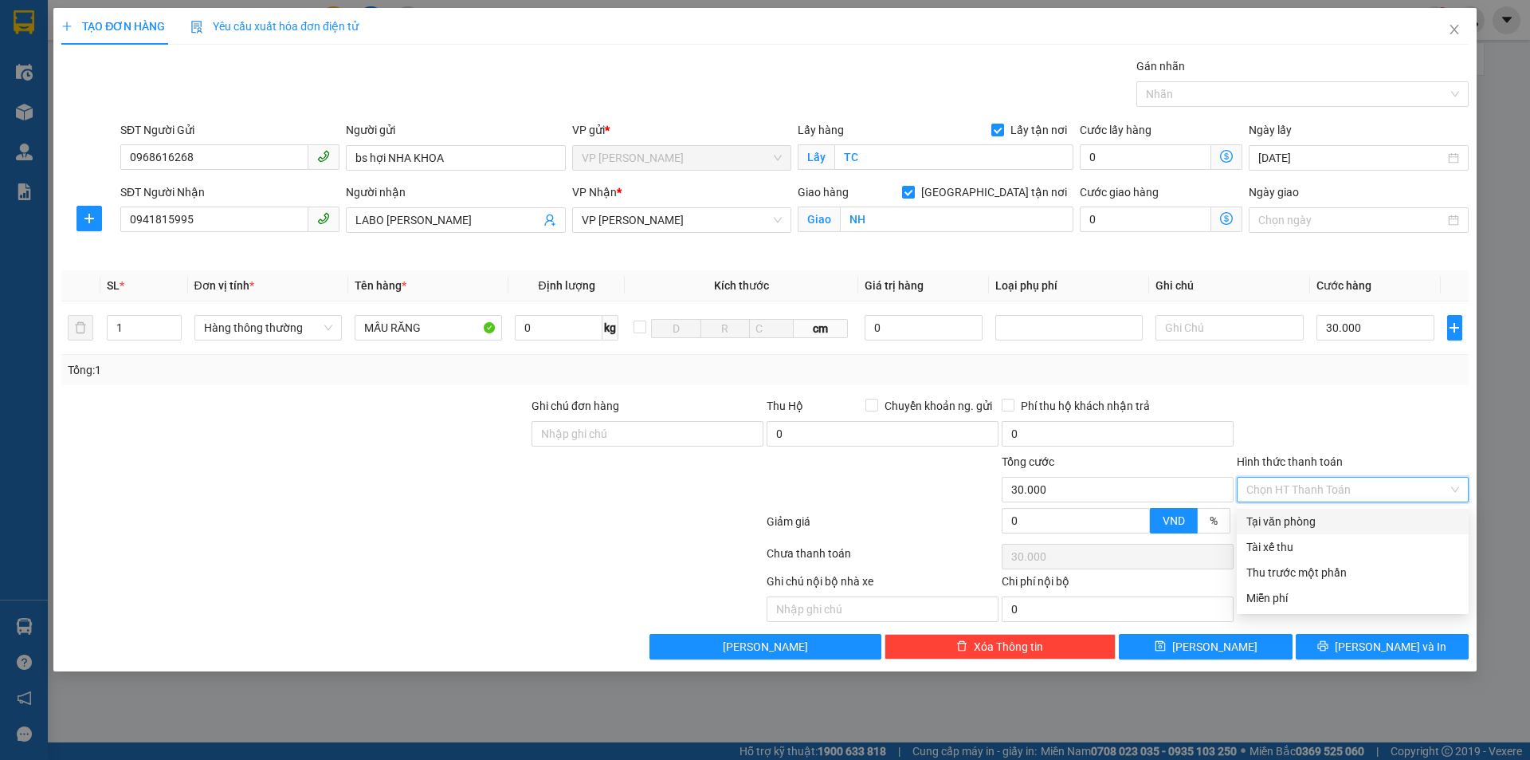
click at [1326, 514] on div "Tại văn phòng" at bounding box center [1353, 522] width 213 height 18
type input "0"
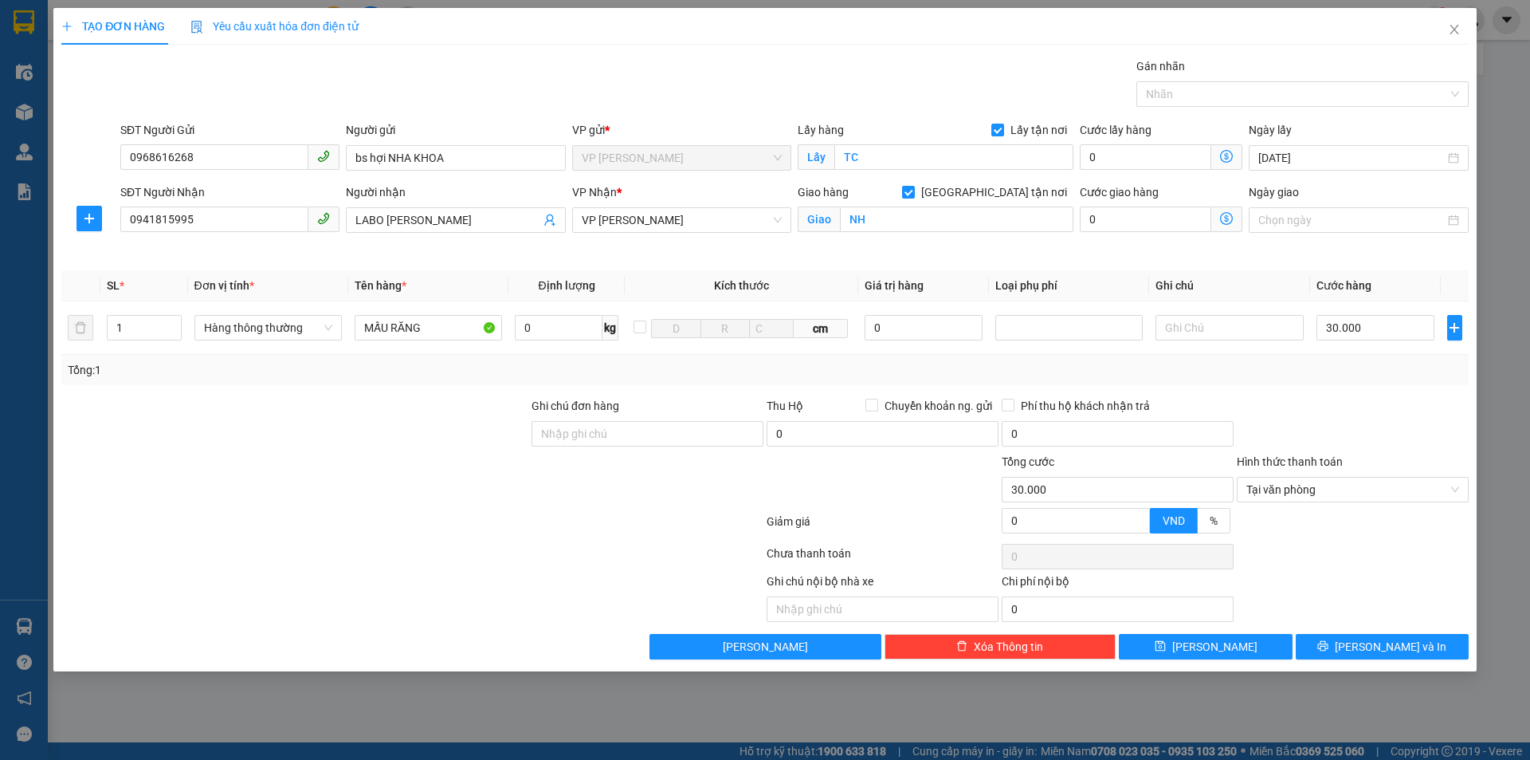
click at [1286, 505] on div "Transit Pickup Surcharge Ids Transit Deliver Surcharge Ids Transit Deliver Surc…" at bounding box center [765, 358] width 1408 height 602
click at [1329, 646] on icon "printer" at bounding box center [1323, 645] width 11 height 11
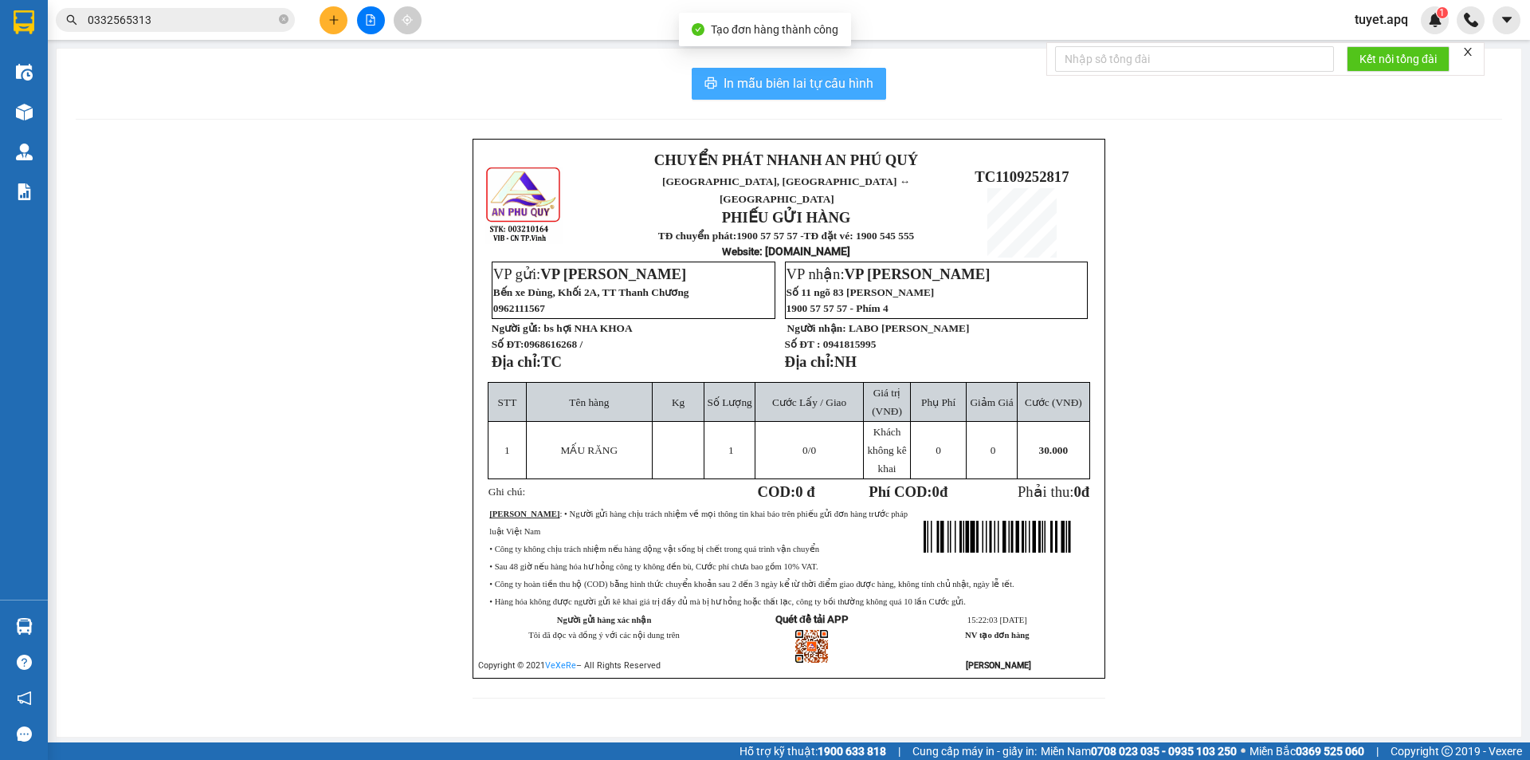
drag, startPoint x: 831, startPoint y: 88, endPoint x: 836, endPoint y: 119, distance: 31.5
click at [832, 89] on span "In mẫu biên lai tự cấu hình" at bounding box center [799, 83] width 150 height 20
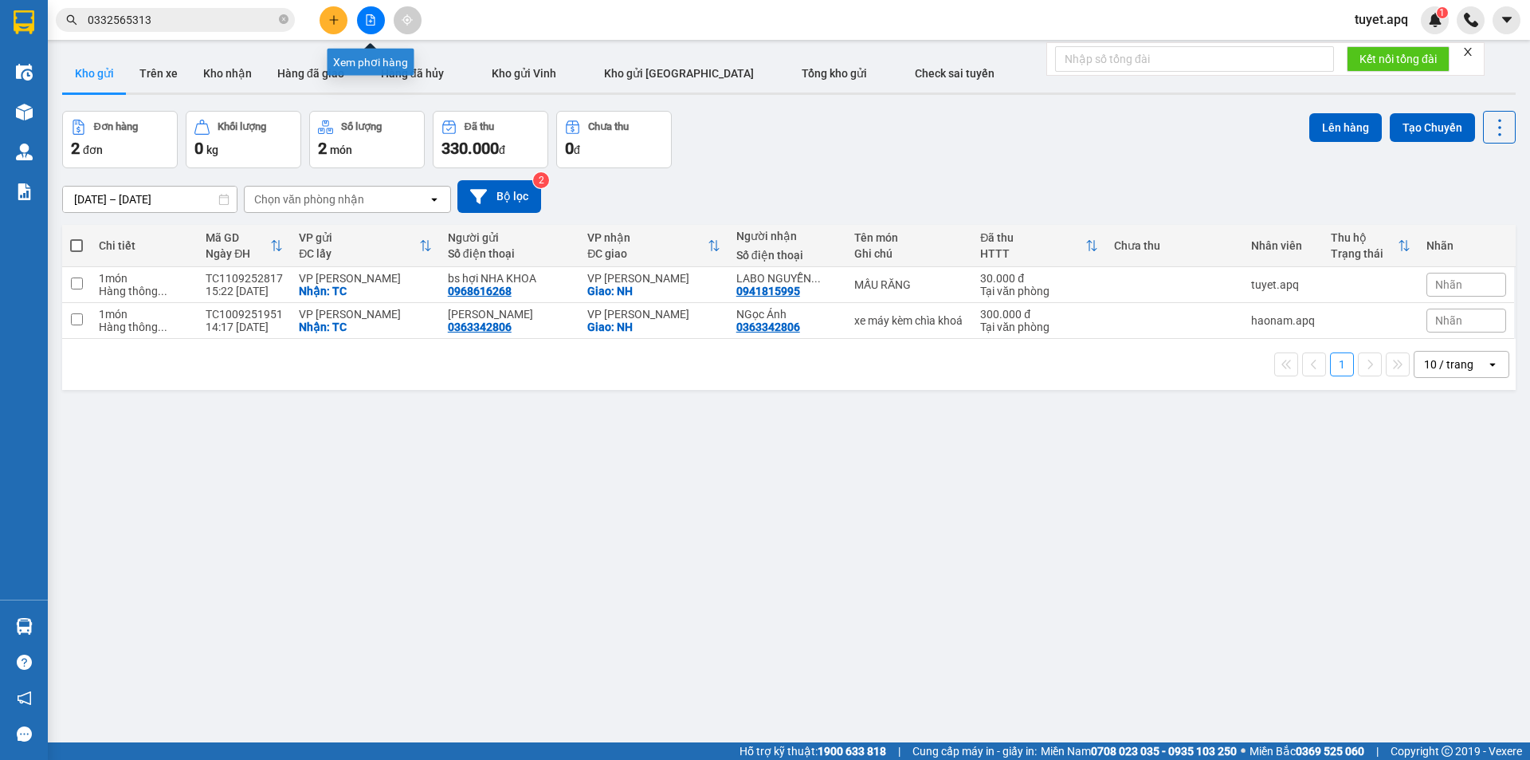
click at [348, 13] on div at bounding box center [371, 20] width 120 height 28
click at [328, 6] on button at bounding box center [334, 20] width 28 height 28
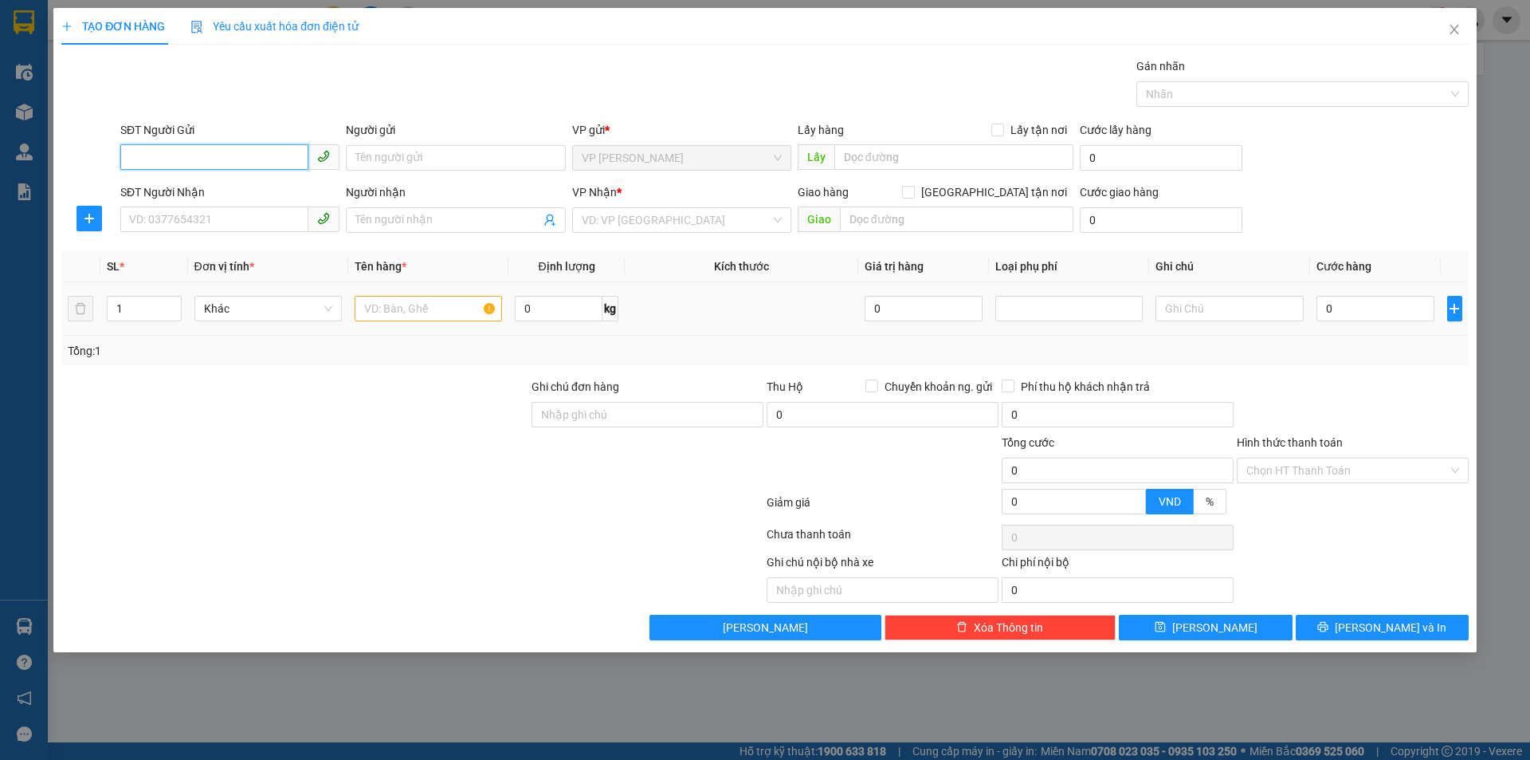
drag, startPoint x: 146, startPoint y: 150, endPoint x: 206, endPoint y: 286, distance: 148.8
click at [147, 151] on input "SĐT Người Gửi" at bounding box center [214, 157] width 188 height 26
click at [238, 150] on input "SĐT Người Gửi" at bounding box center [214, 157] width 188 height 26
click at [208, 171] on div "SĐT Người Gửi 0977421" at bounding box center [229, 149] width 219 height 56
click at [208, 183] on div "SĐT Người Nhận" at bounding box center [229, 192] width 219 height 18
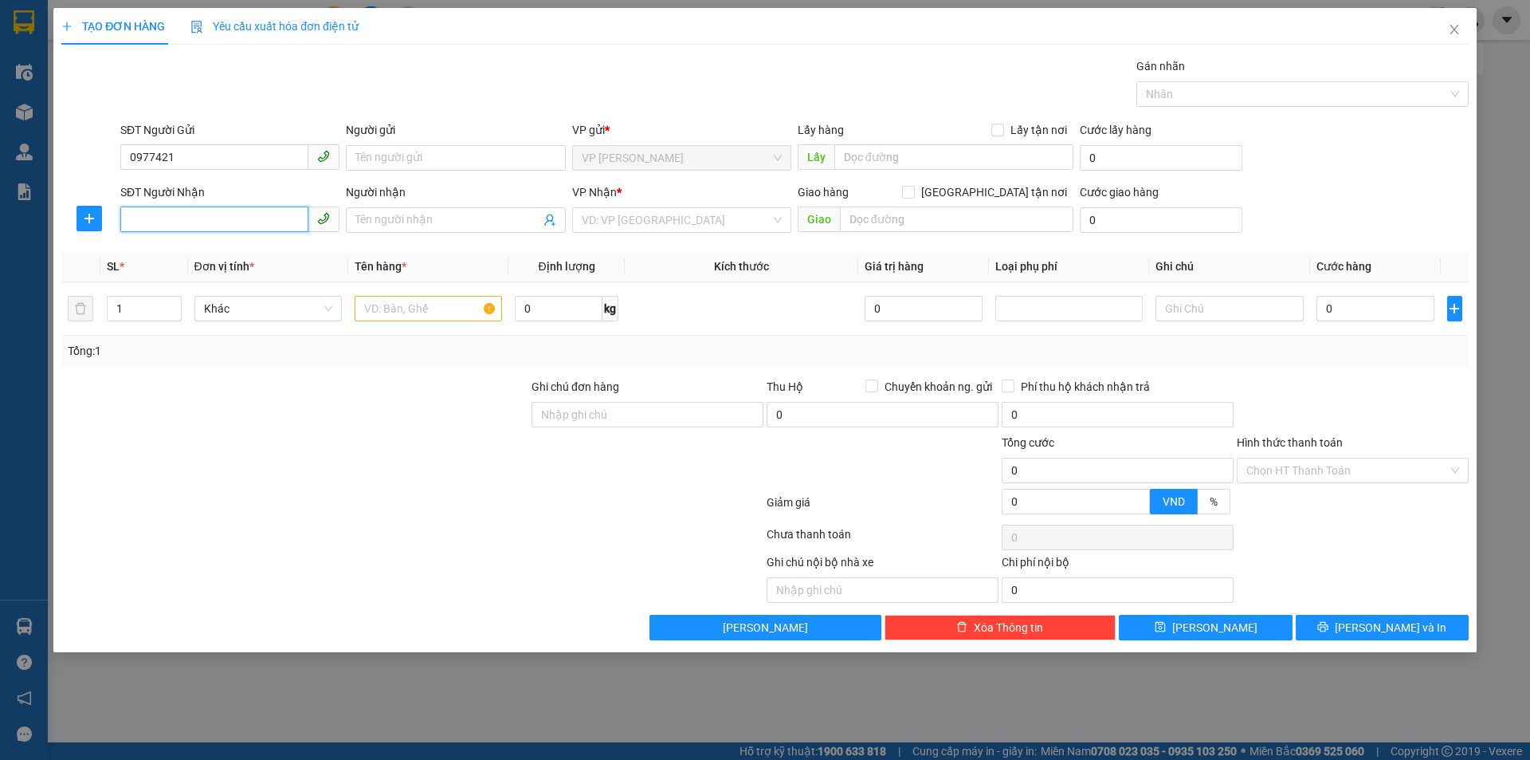
click at [208, 206] on input "SĐT Người Nhận" at bounding box center [214, 219] width 188 height 26
click at [214, 151] on input "0977421" at bounding box center [214, 157] width 188 height 26
drag, startPoint x: 218, startPoint y: 187, endPoint x: 215, endPoint y: 218, distance: 30.5
click at [220, 187] on div "0977421317 - a Đức tóc" at bounding box center [230, 190] width 200 height 18
type input "0977421317"
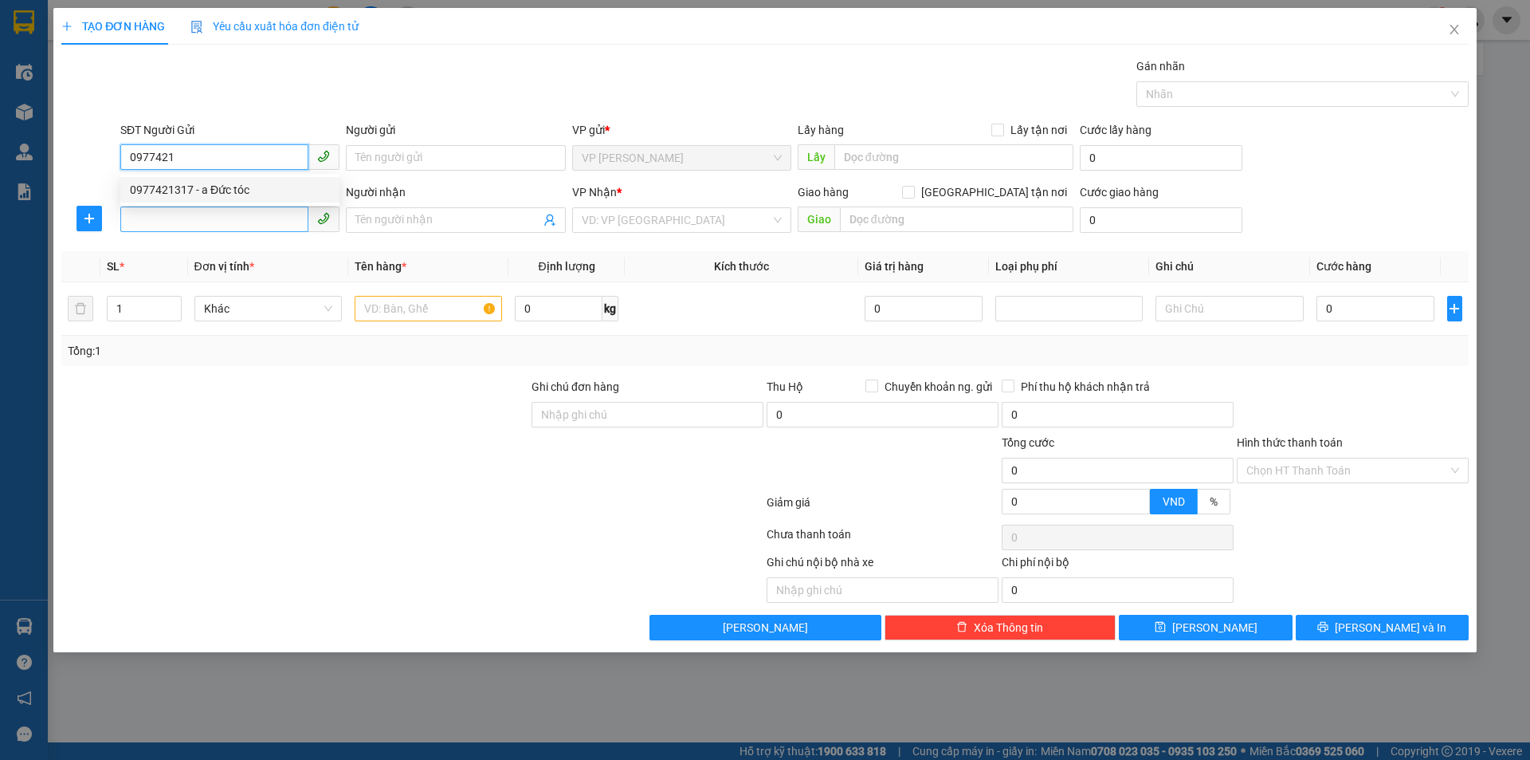
type input "a Đức tóc"
checkbox input "true"
type input "TC"
click at [222, 219] on input "SĐT Người Nhận" at bounding box center [214, 219] width 188 height 26
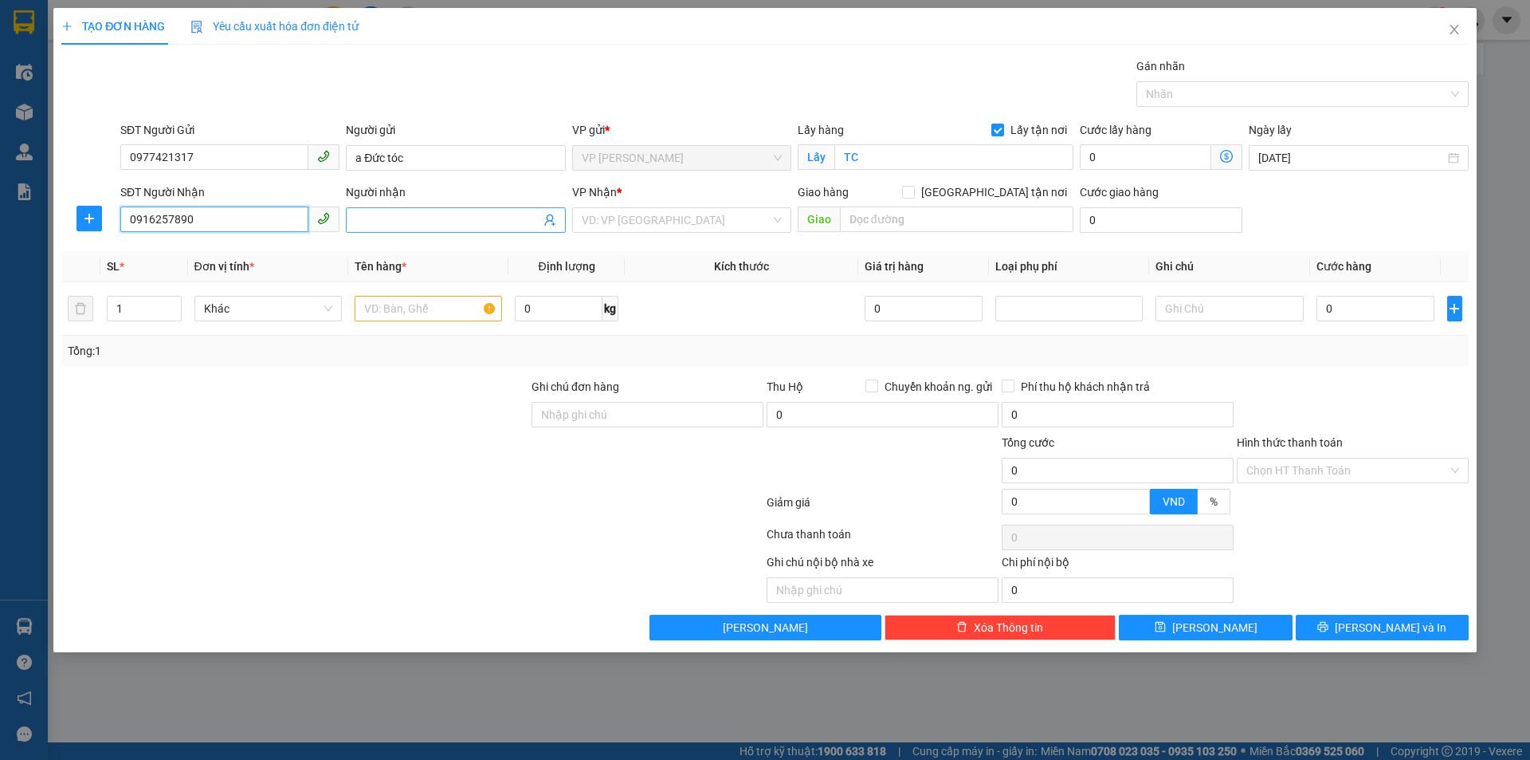
type input "0916257890"
click at [426, 219] on input "Người nhận" at bounding box center [448, 220] width 184 height 18
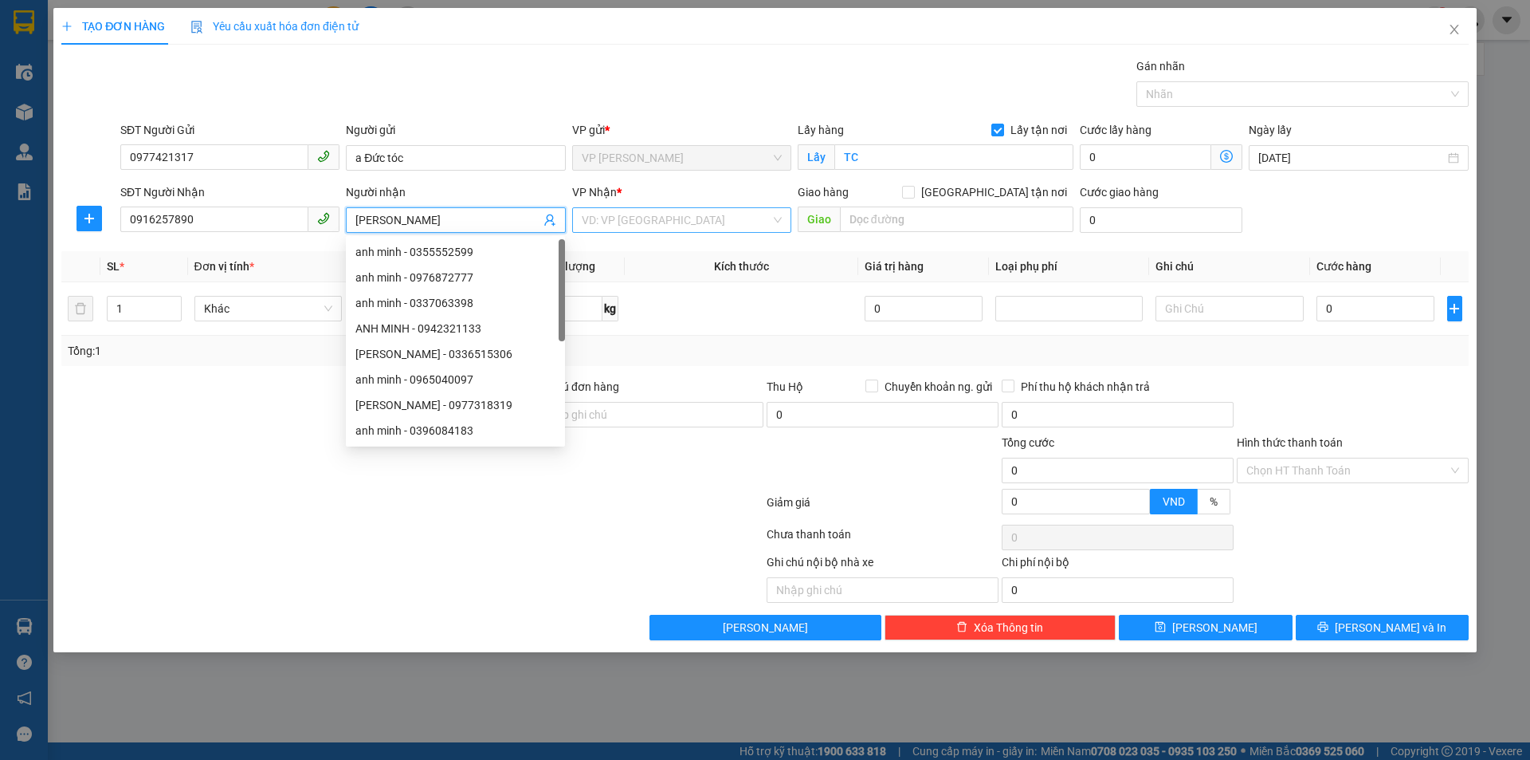
type input "ANH MINH"
click at [693, 214] on input "search" at bounding box center [676, 220] width 189 height 24
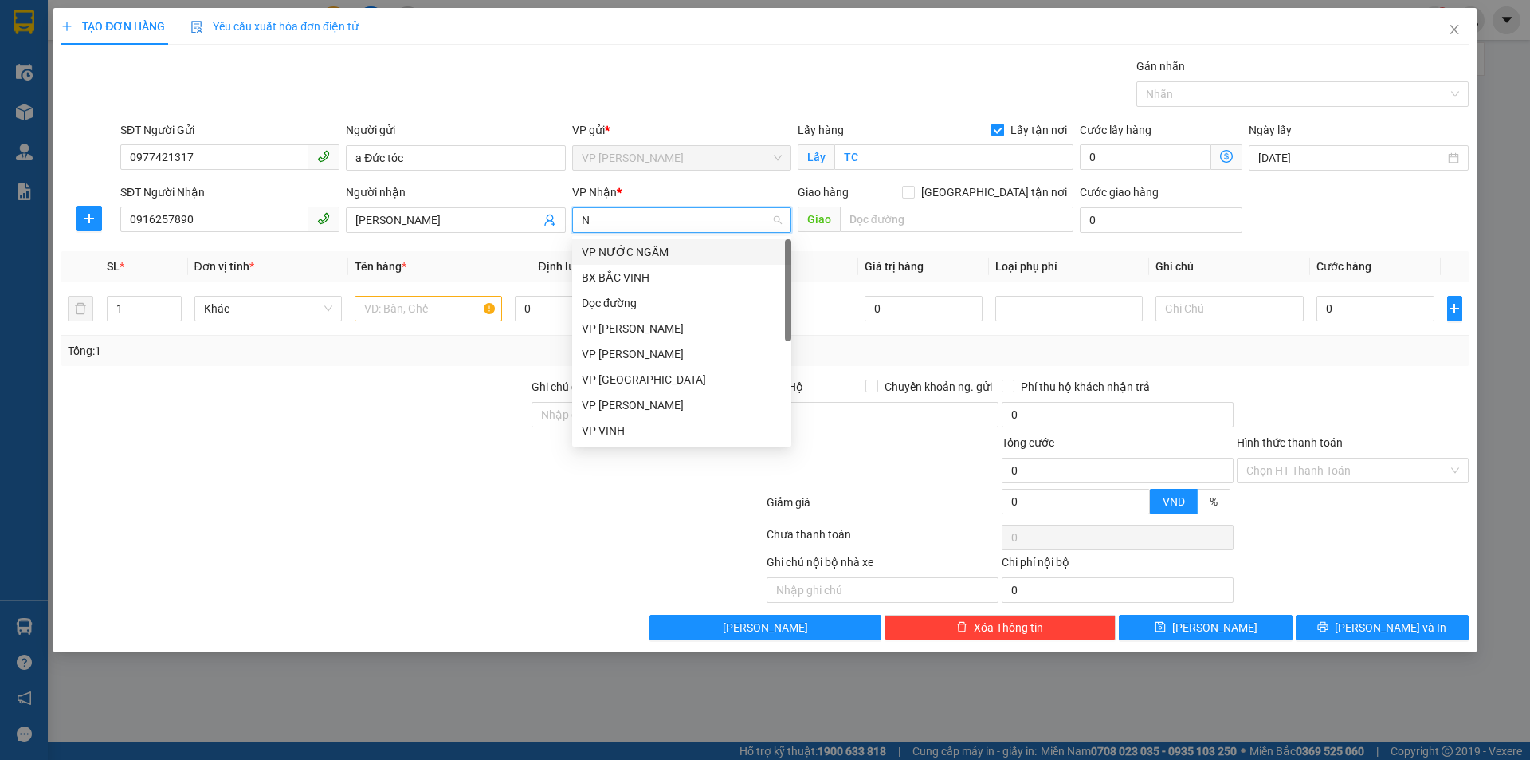
type input "NH"
click at [670, 270] on div "VP NGỌC HỒI" at bounding box center [682, 278] width 200 height 18
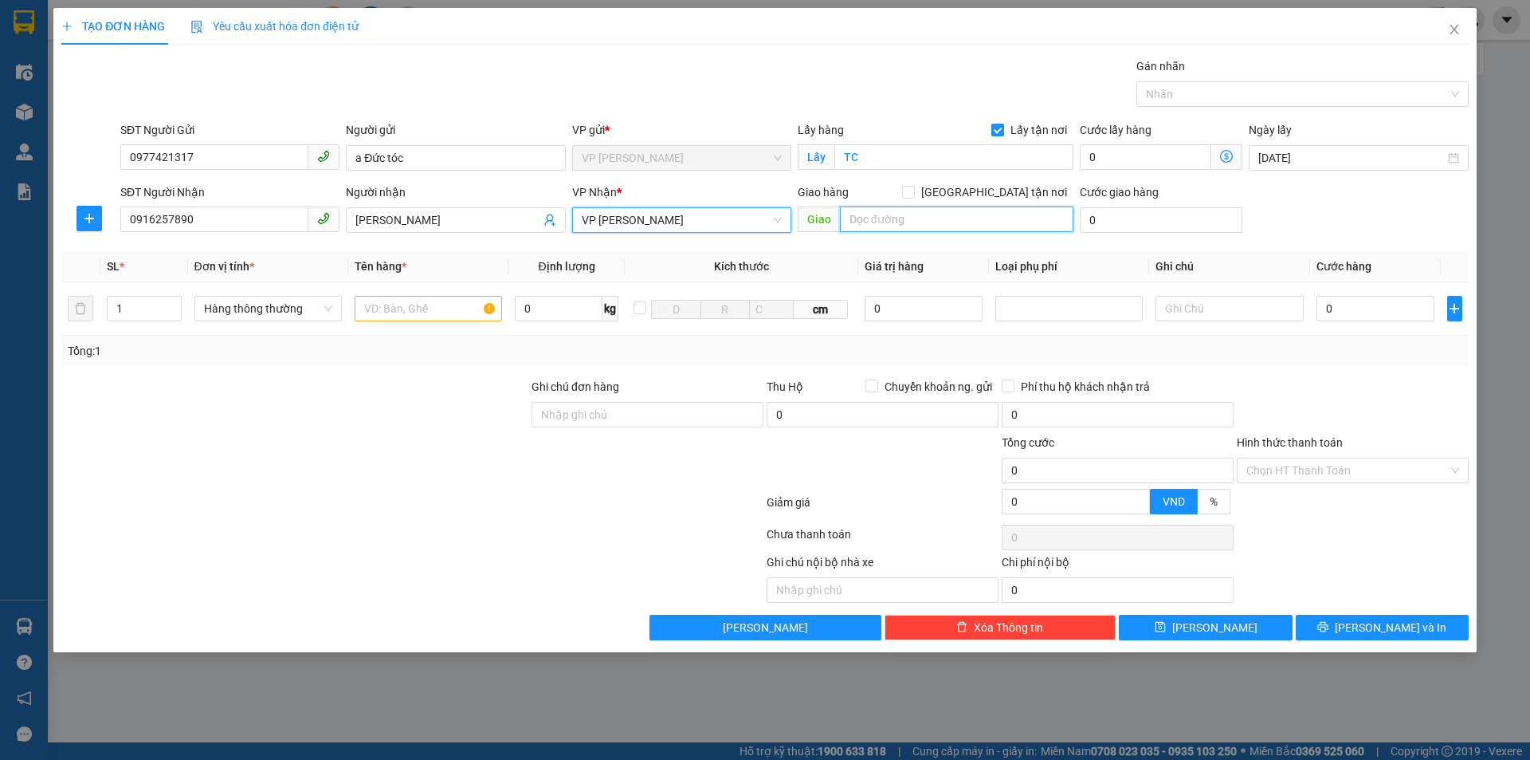
click at [926, 214] on input "text" at bounding box center [957, 219] width 234 height 26
type input "NH"
click at [913, 194] on input "Giao tận nơi" at bounding box center [907, 191] width 11 height 11
checkbox input "true"
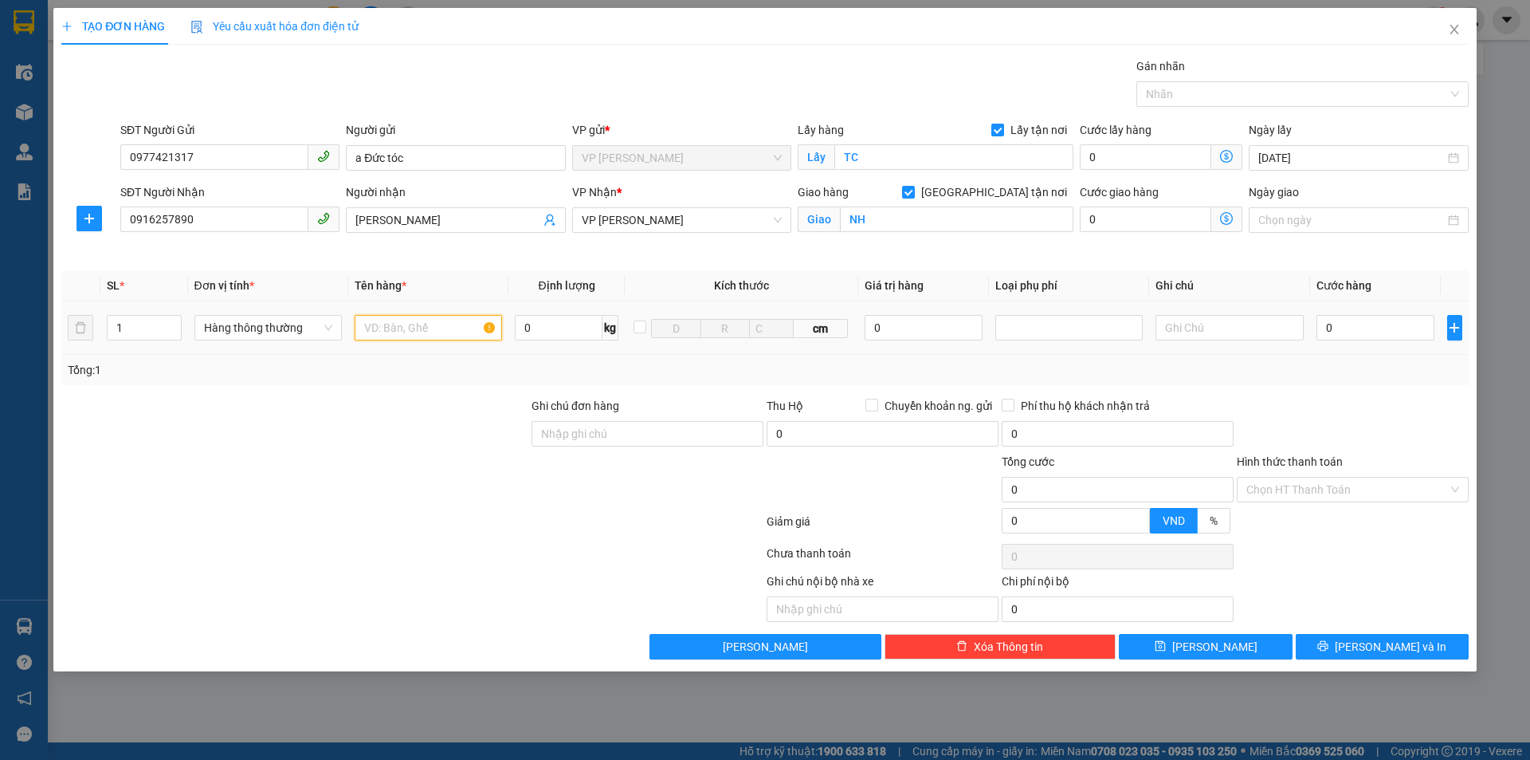
click at [434, 329] on input "text" at bounding box center [428, 328] width 147 height 26
type input "THUỐC TÓC"
click at [1347, 321] on input "0" at bounding box center [1376, 328] width 119 height 26
type input "5"
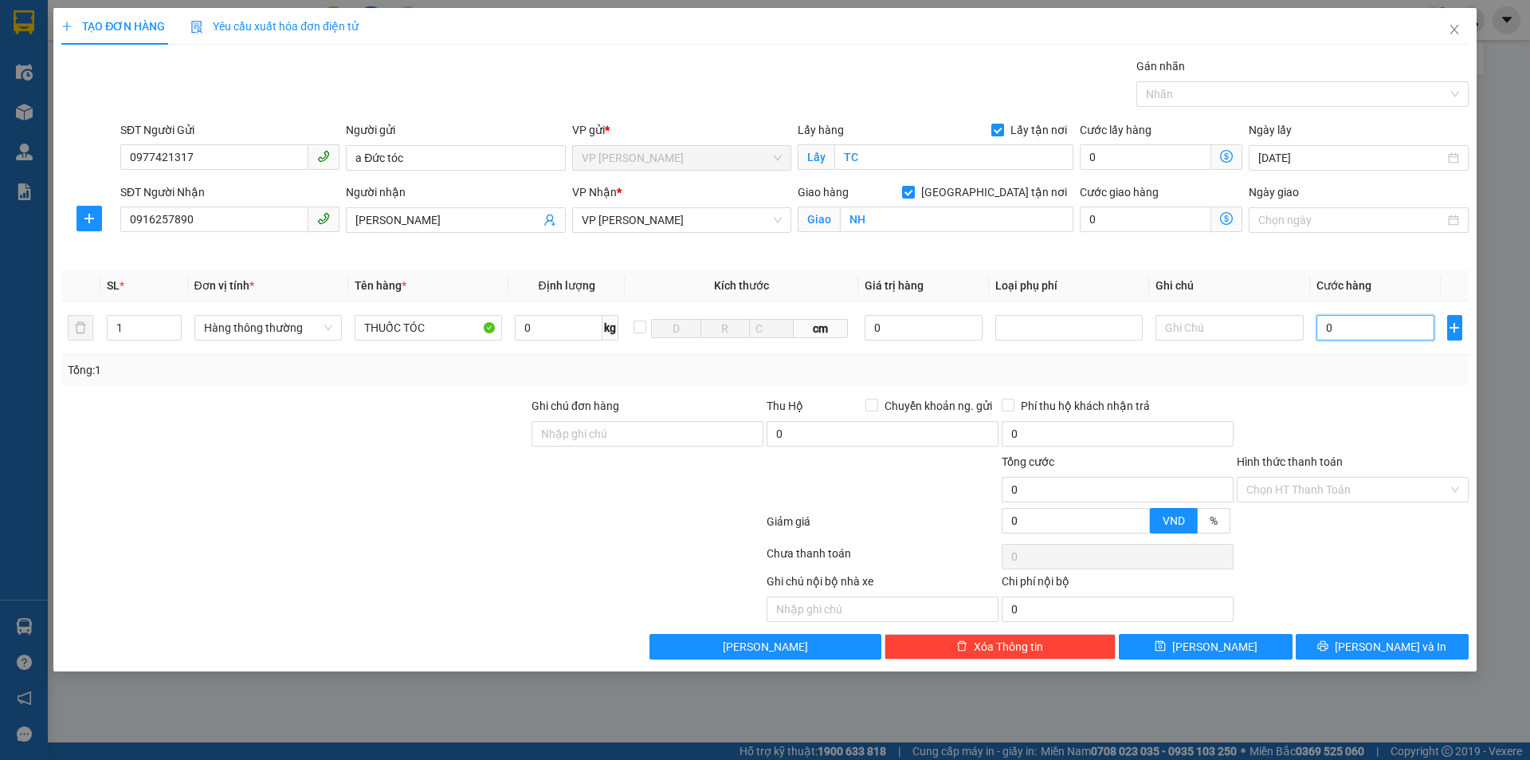
type input "5"
type input "50"
type input "500"
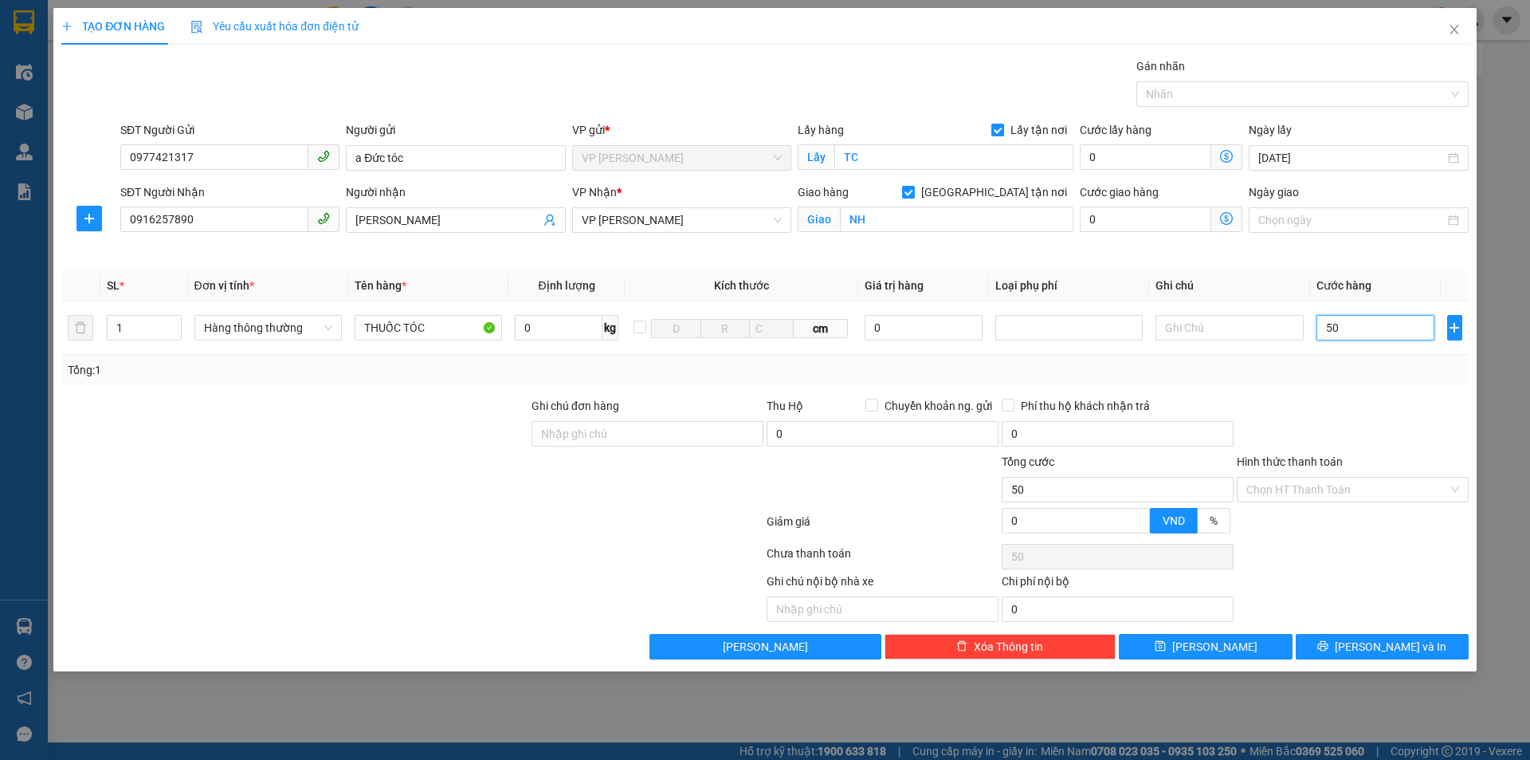
type input "500"
type input "5.000"
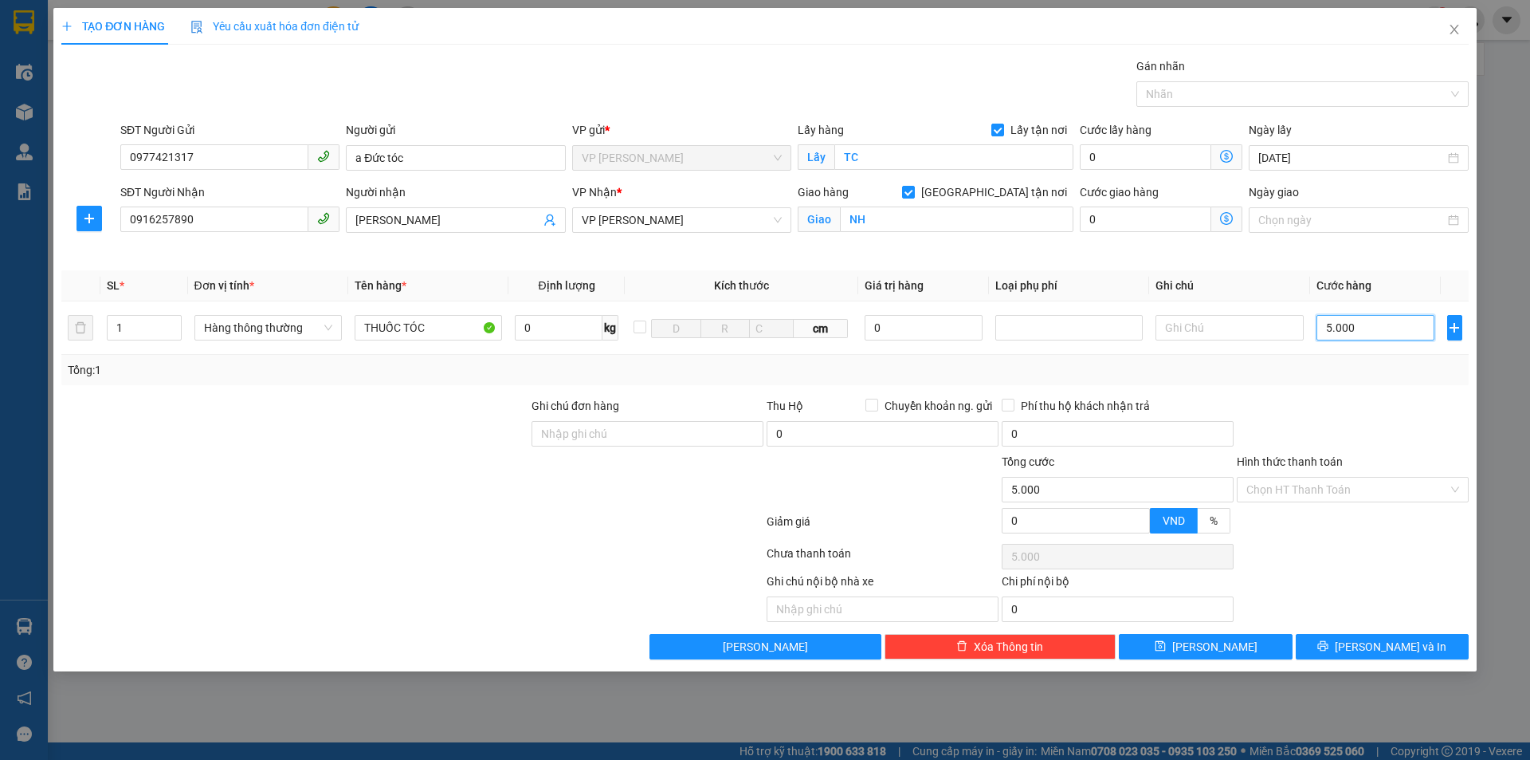
type input "50.000"
click at [1375, 483] on input "Hình thức thanh toán" at bounding box center [1348, 489] width 202 height 24
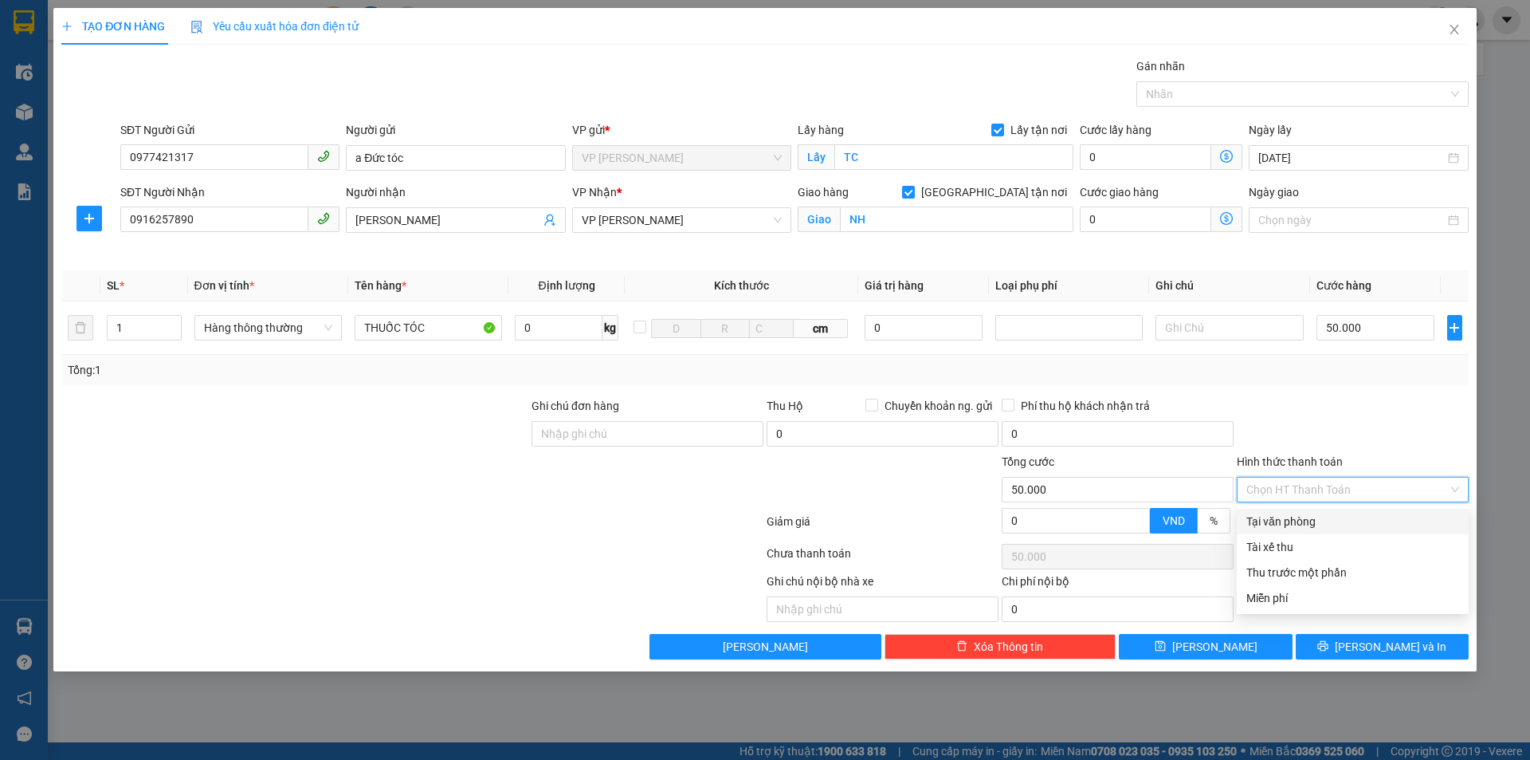
click at [1361, 512] on div "Tại văn phòng" at bounding box center [1353, 522] width 232 height 26
type input "0"
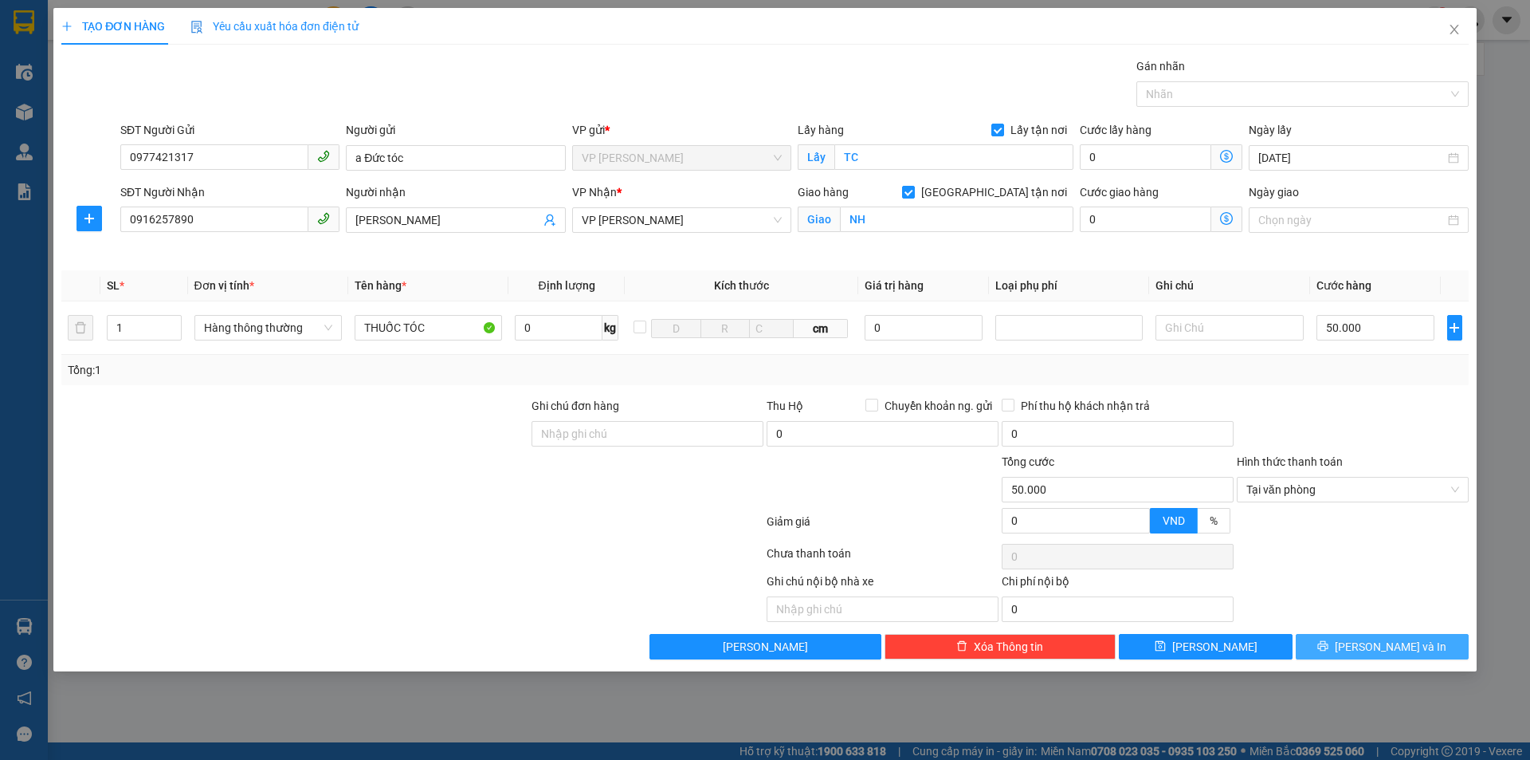
click at [1381, 646] on span "Lưu và In" at bounding box center [1391, 647] width 112 height 18
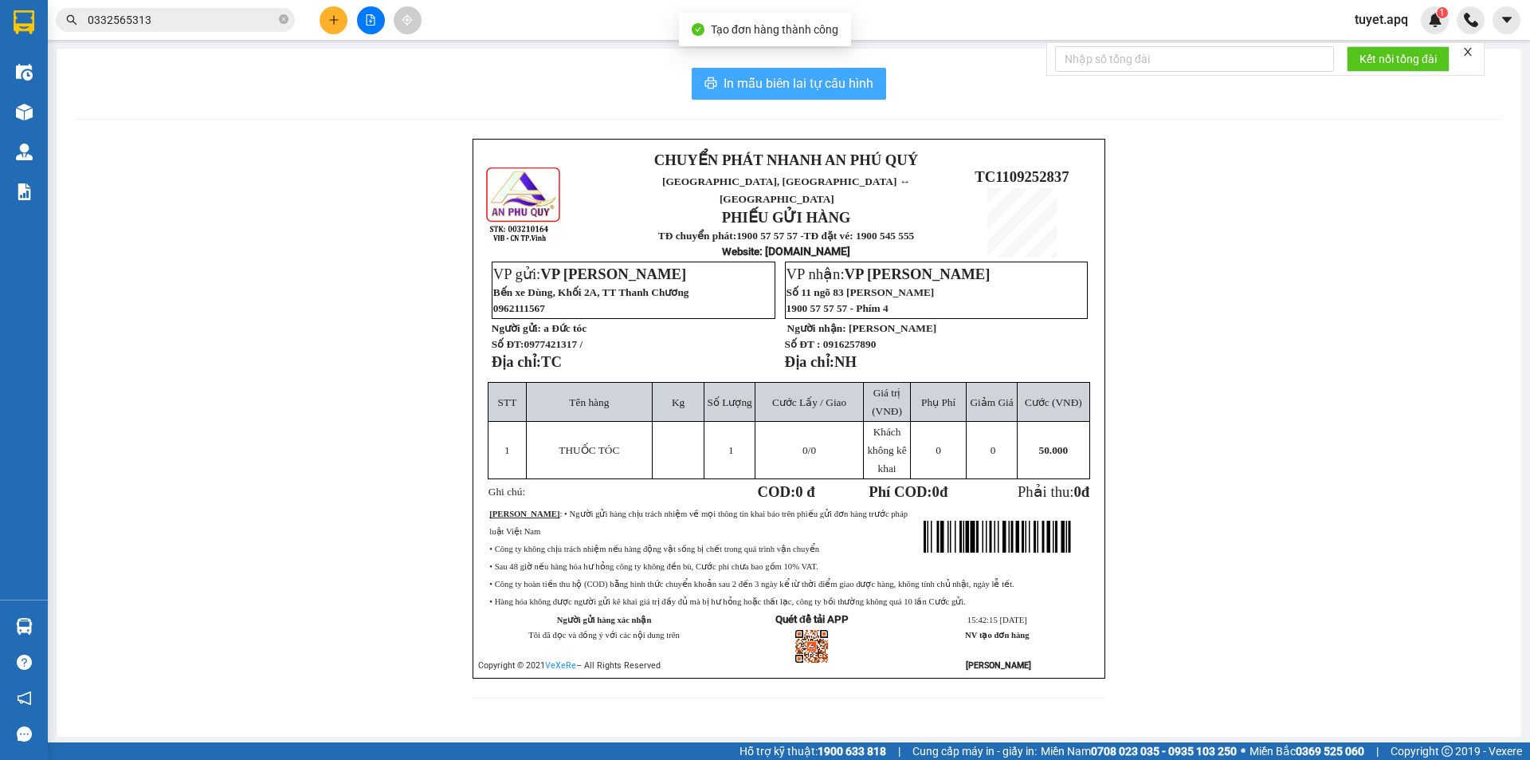
click at [767, 82] on span "In mẫu biên lai tự cấu hình" at bounding box center [799, 83] width 150 height 20
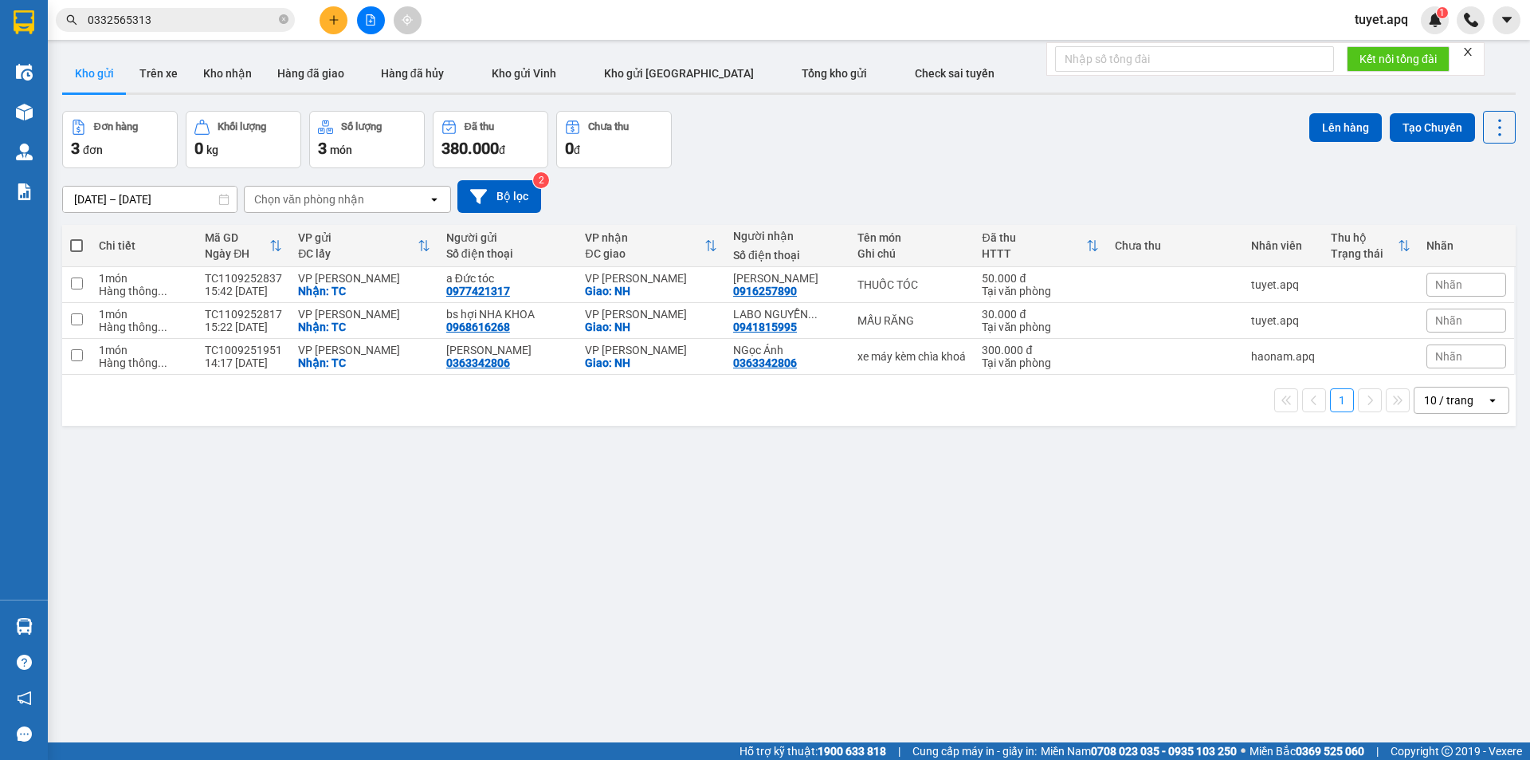
drag, startPoint x: 1167, startPoint y: 649, endPoint x: 957, endPoint y: 748, distance: 232.1
click at [1149, 652] on div "ver 1.8.143 Kho gửi Trên xe Kho nhận Hàng đã giao Hàng đã hủy Kho gửi Vinh Kho …" at bounding box center [789, 428] width 1467 height 760
click at [814, 742] on span "Hỗ trợ kỹ thuật: 1900 633 818" at bounding box center [813, 751] width 147 height 18
click at [339, 27] on button at bounding box center [334, 20] width 28 height 28
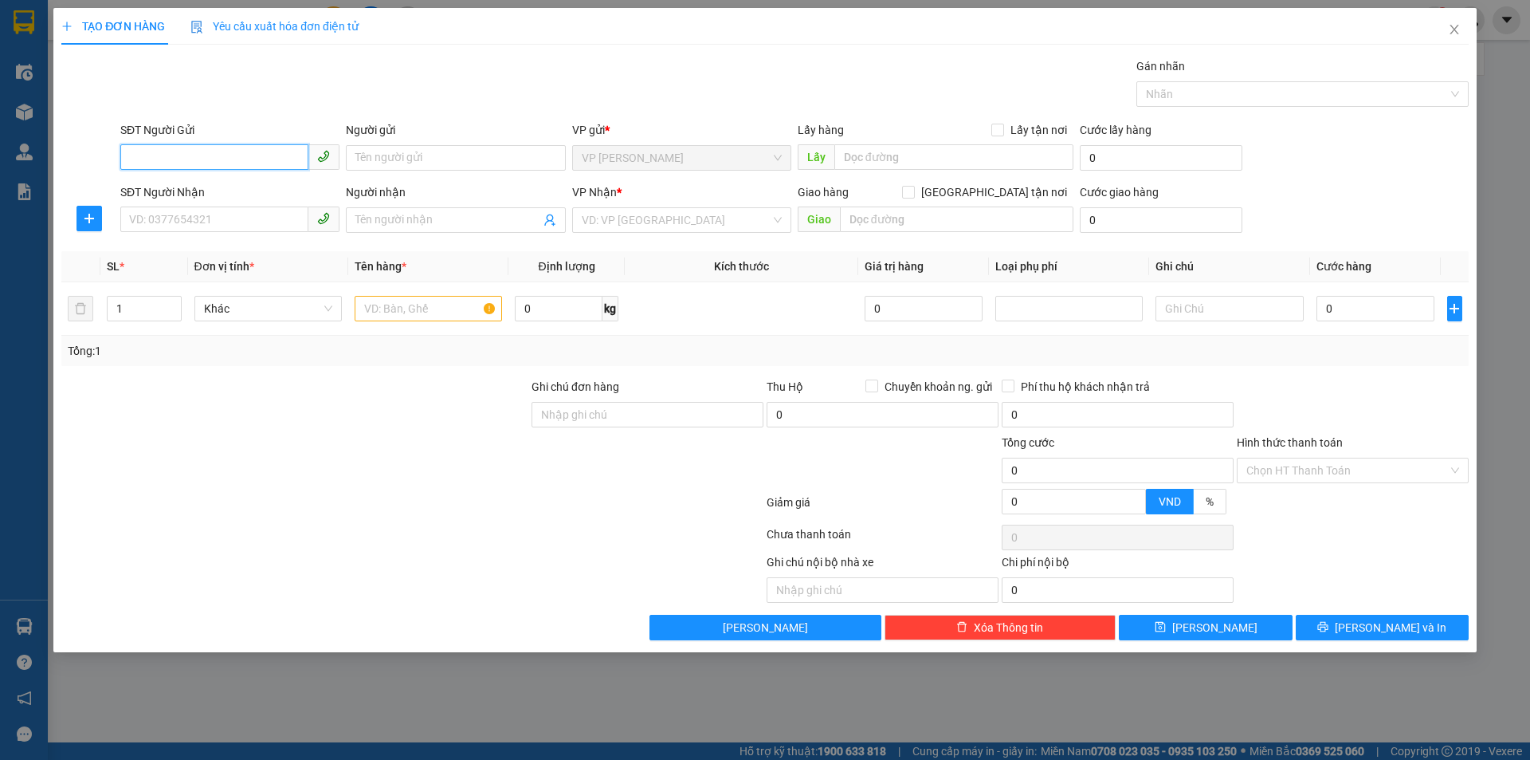
click at [218, 155] on input "SĐT Người Gửi" at bounding box center [214, 157] width 188 height 26
click at [244, 196] on div "0984964919 - ÔNG DANH" at bounding box center [230, 190] width 200 height 18
type input "0984964919"
type input "ÔNG DANH"
checkbox input "true"
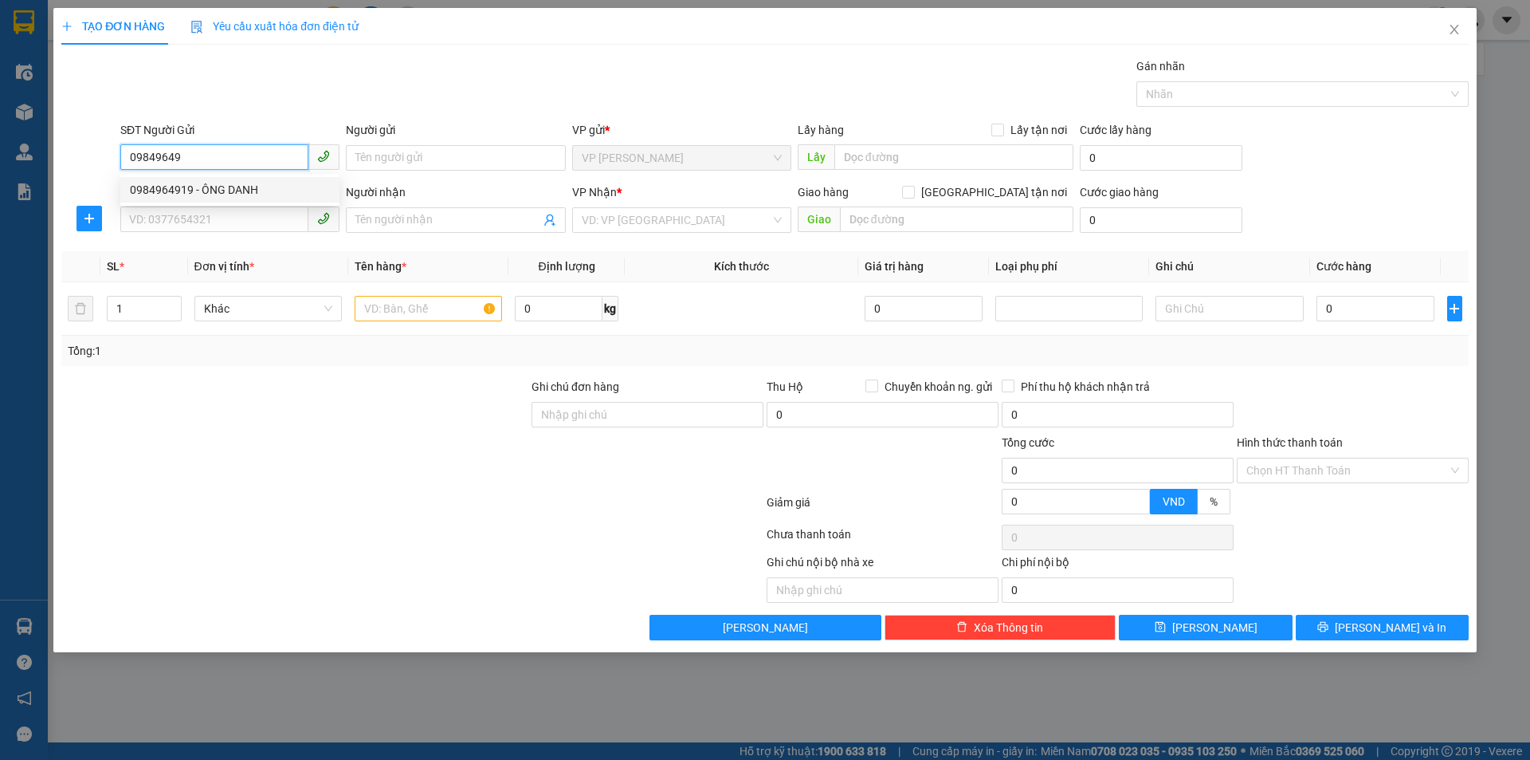
type input "THANH CHƯƠNG"
type input "0984964919"
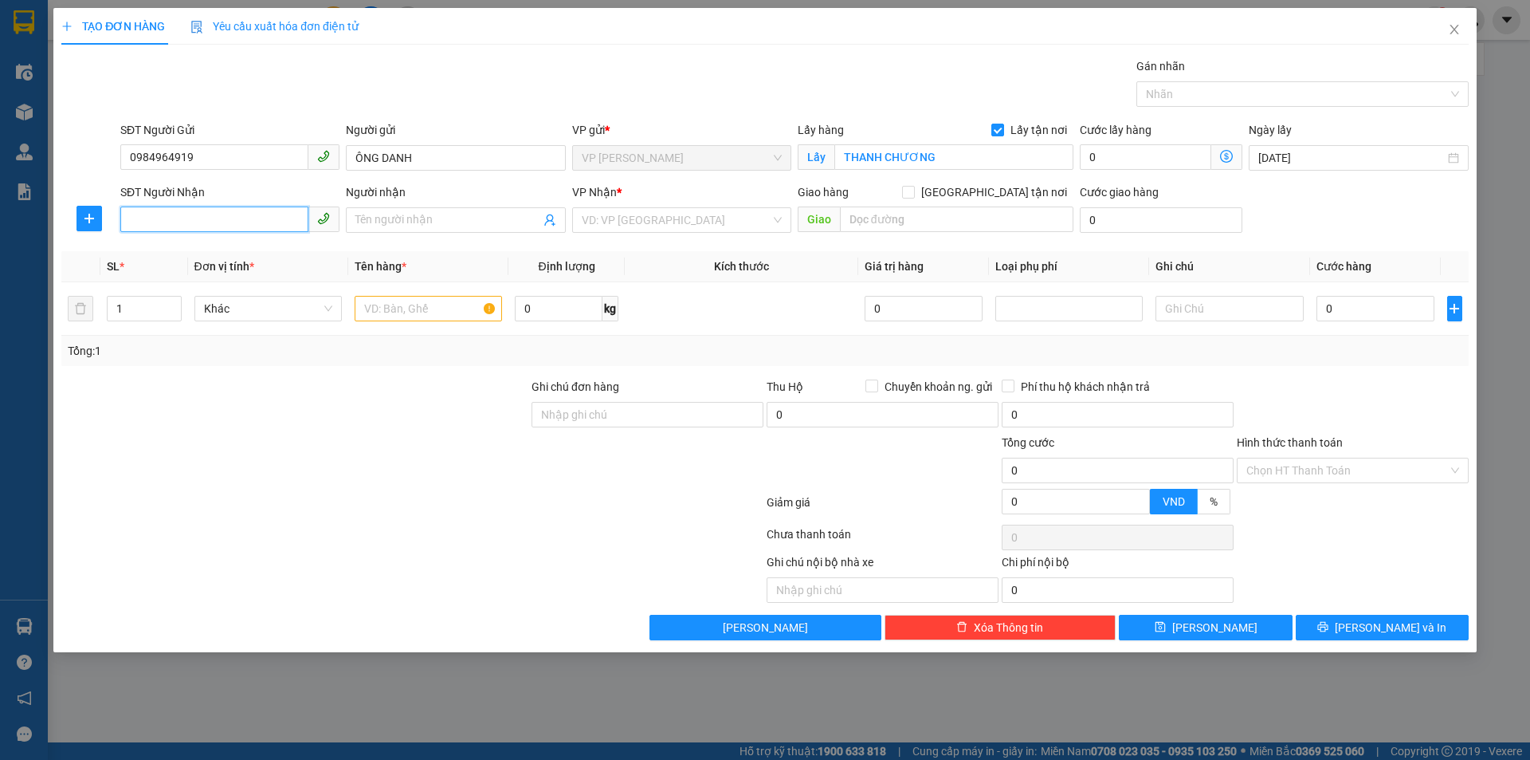
click at [227, 214] on input "SĐT Người Nhận" at bounding box center [214, 219] width 188 height 26
click at [209, 252] on div "0936818778 - NG THỊ THÚY,0934646567" at bounding box center [231, 252] width 203 height 18
type input "0936818778"
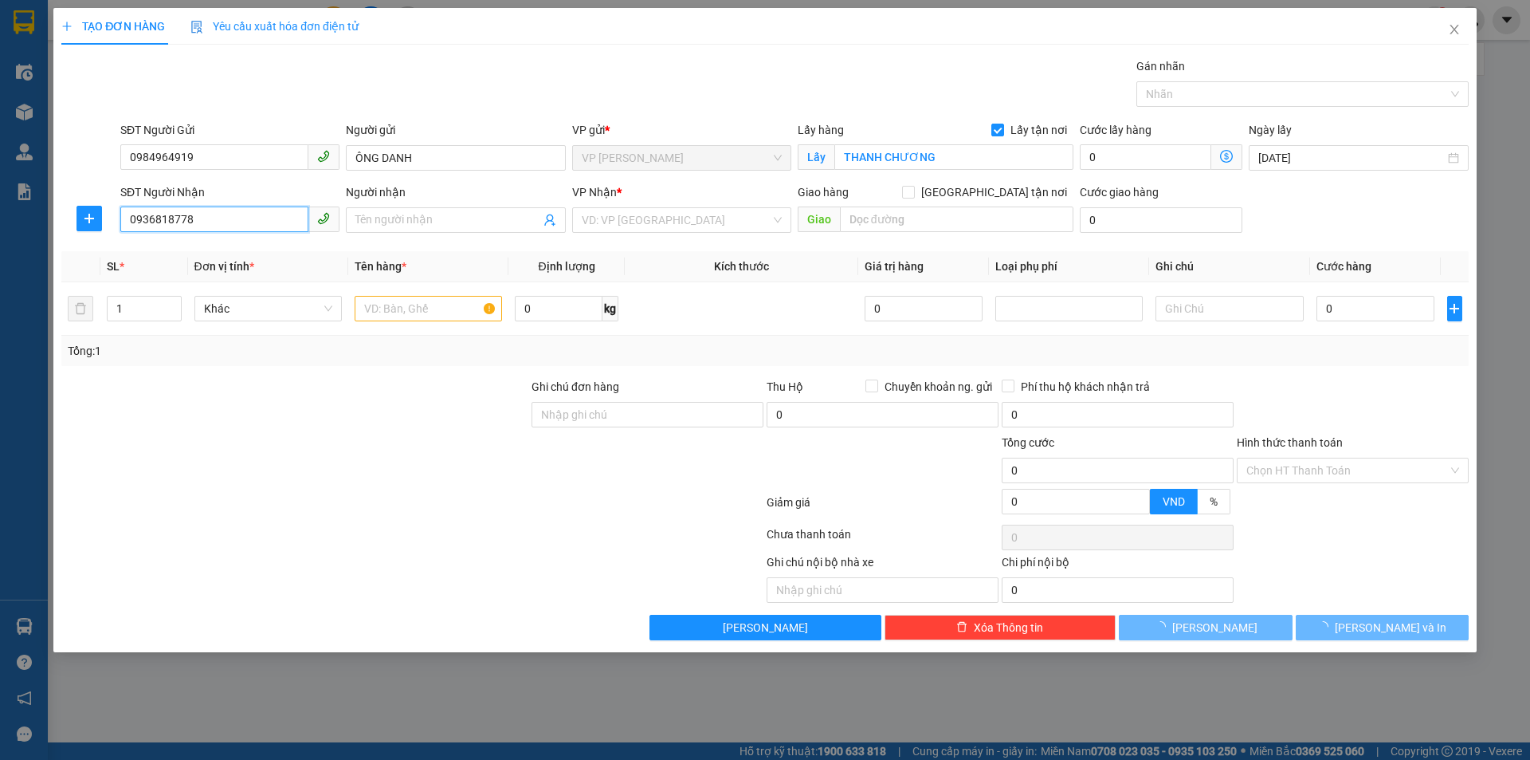
type input "NG THỊ THÚY,0934646567"
checkbox input "true"
type input "MỸ ĐÌNH"
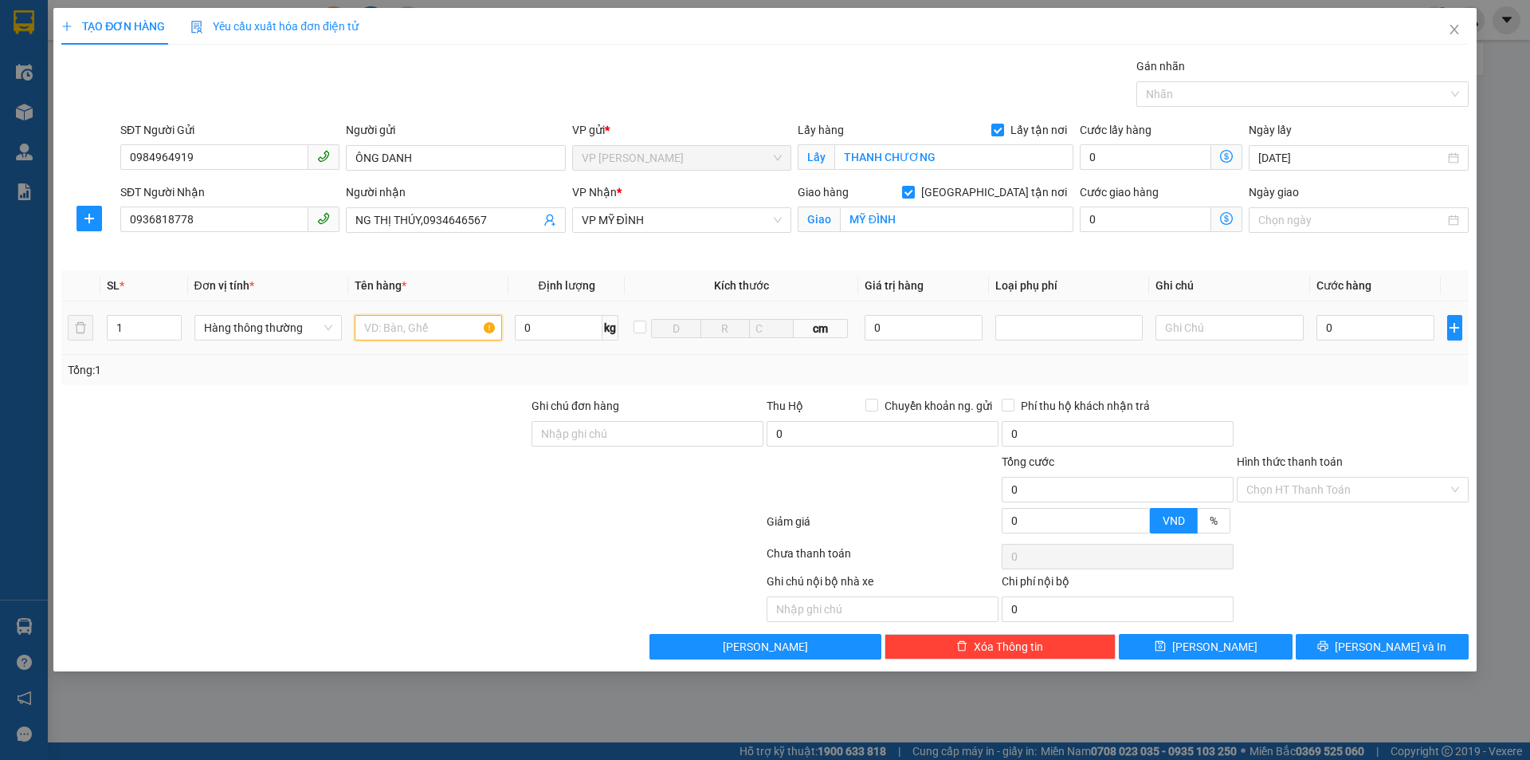
click at [434, 328] on input "text" at bounding box center [428, 328] width 147 height 26
type input "D"
type input "ĐỒ ĂN NHẬN NGUYÊN KIỆN"
click at [1361, 321] on input "0" at bounding box center [1376, 328] width 119 height 26
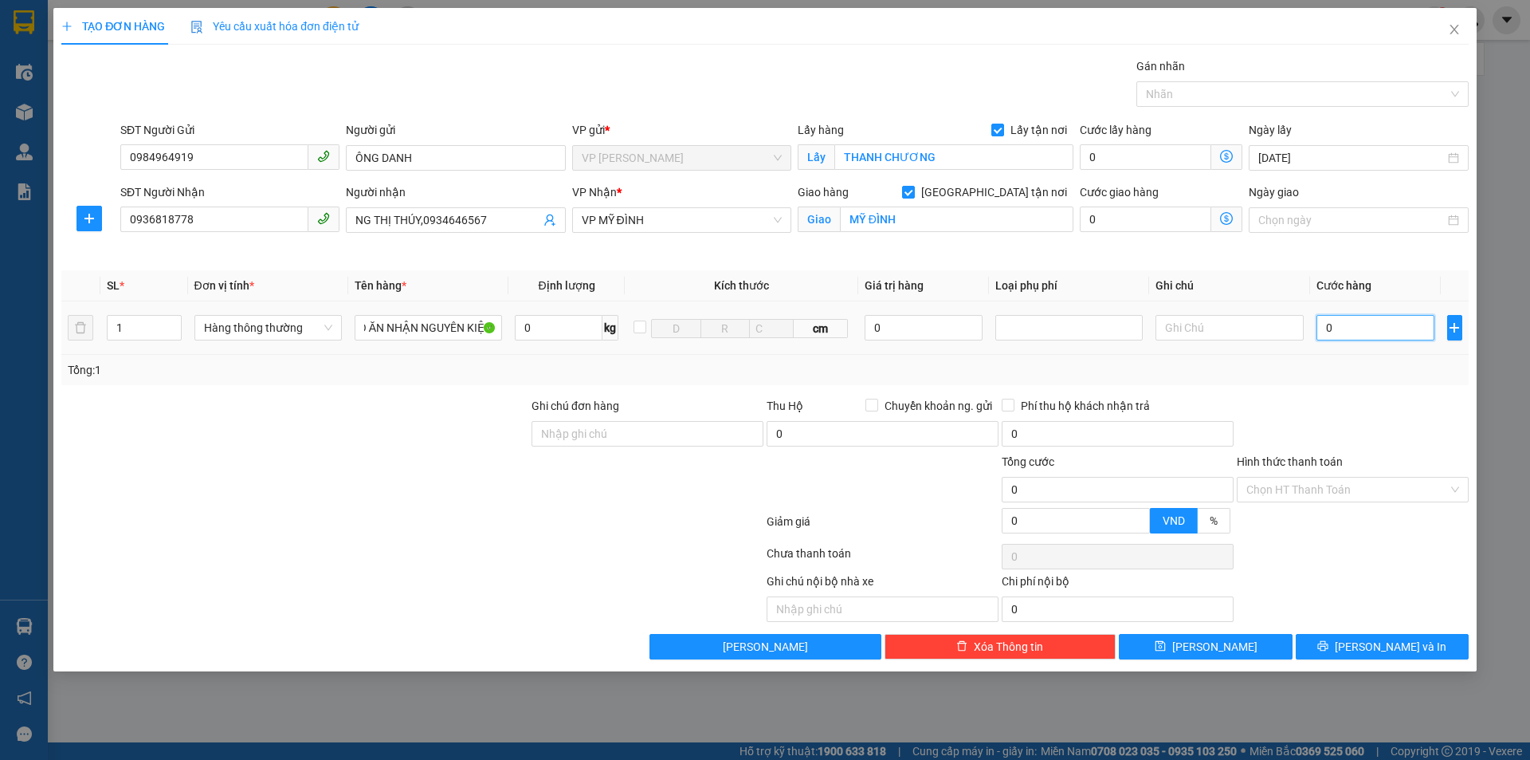
scroll to position [0, 0]
type input "4"
type input "40"
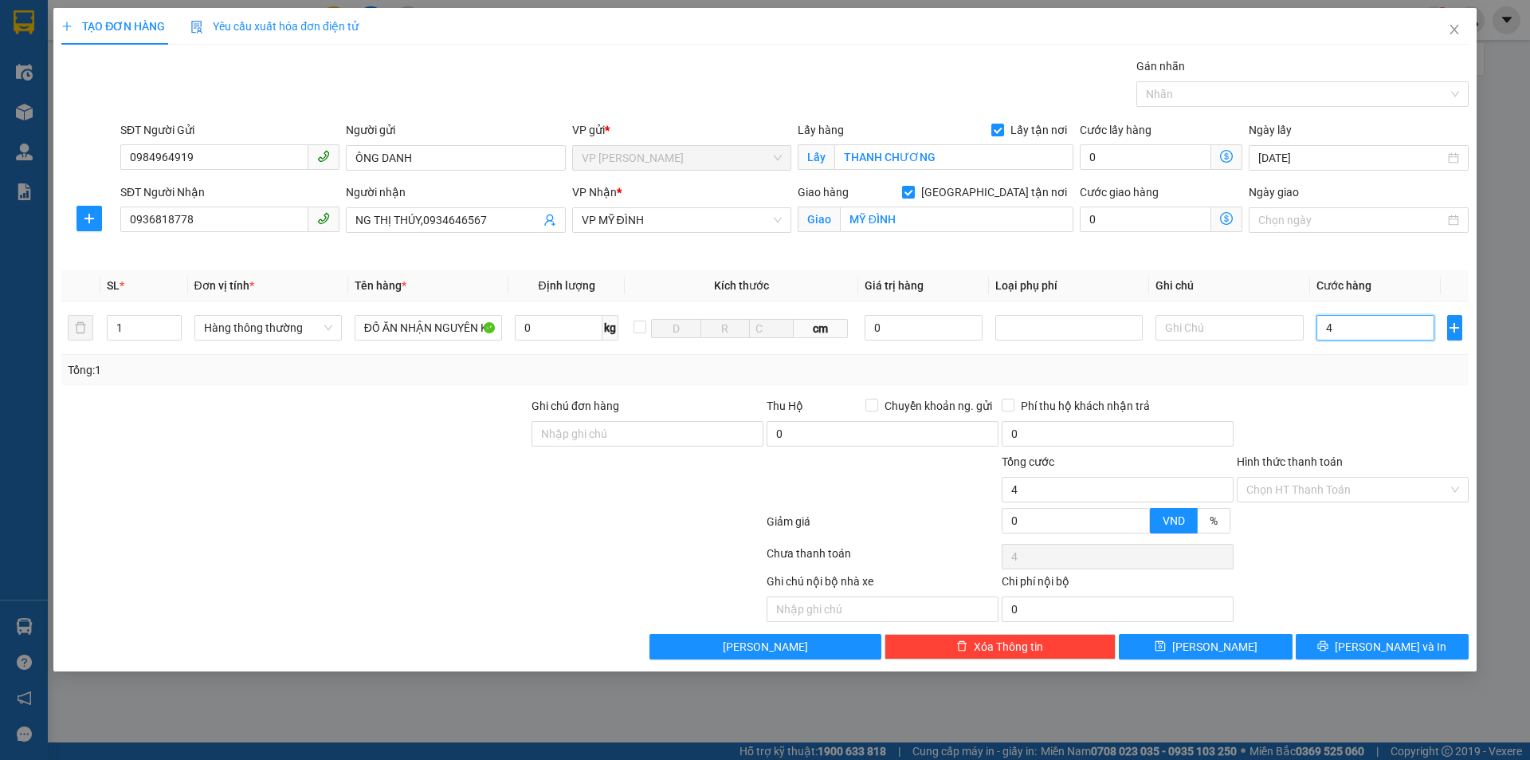
type input "40"
type input "400"
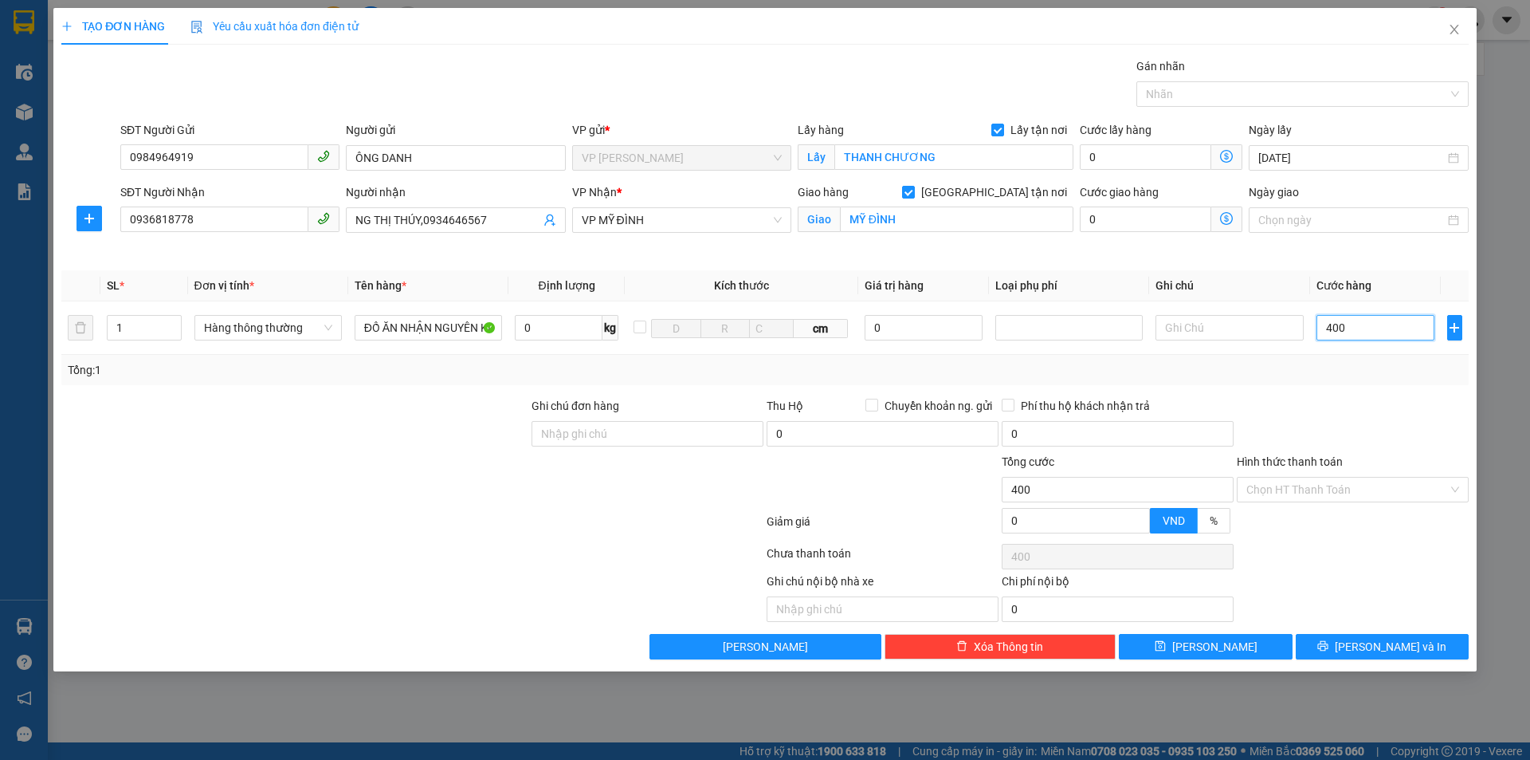
type input "4.000"
type input "40.000"
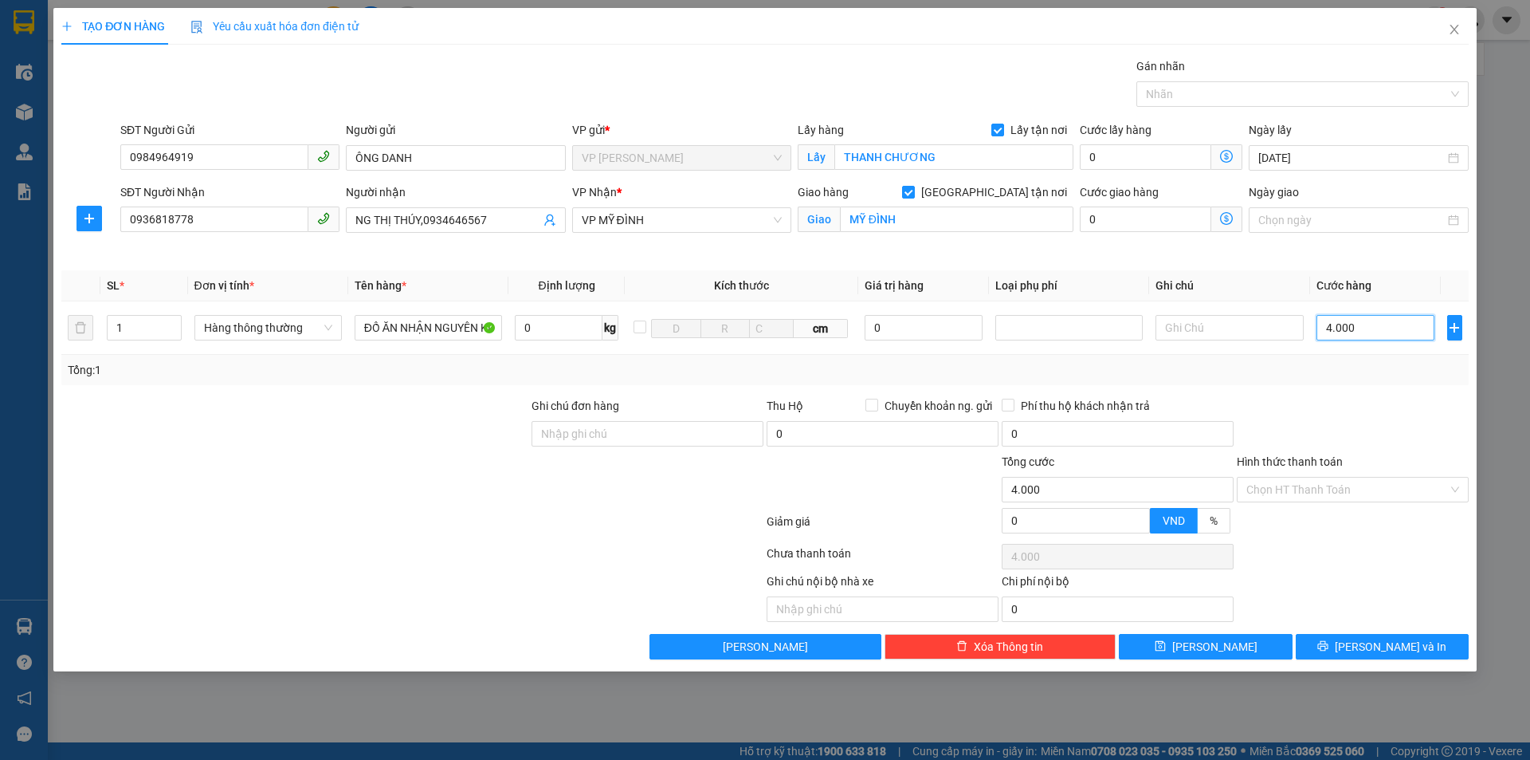
type input "40.000"
click at [1403, 481] on input "Hình thức thanh toán" at bounding box center [1348, 489] width 202 height 24
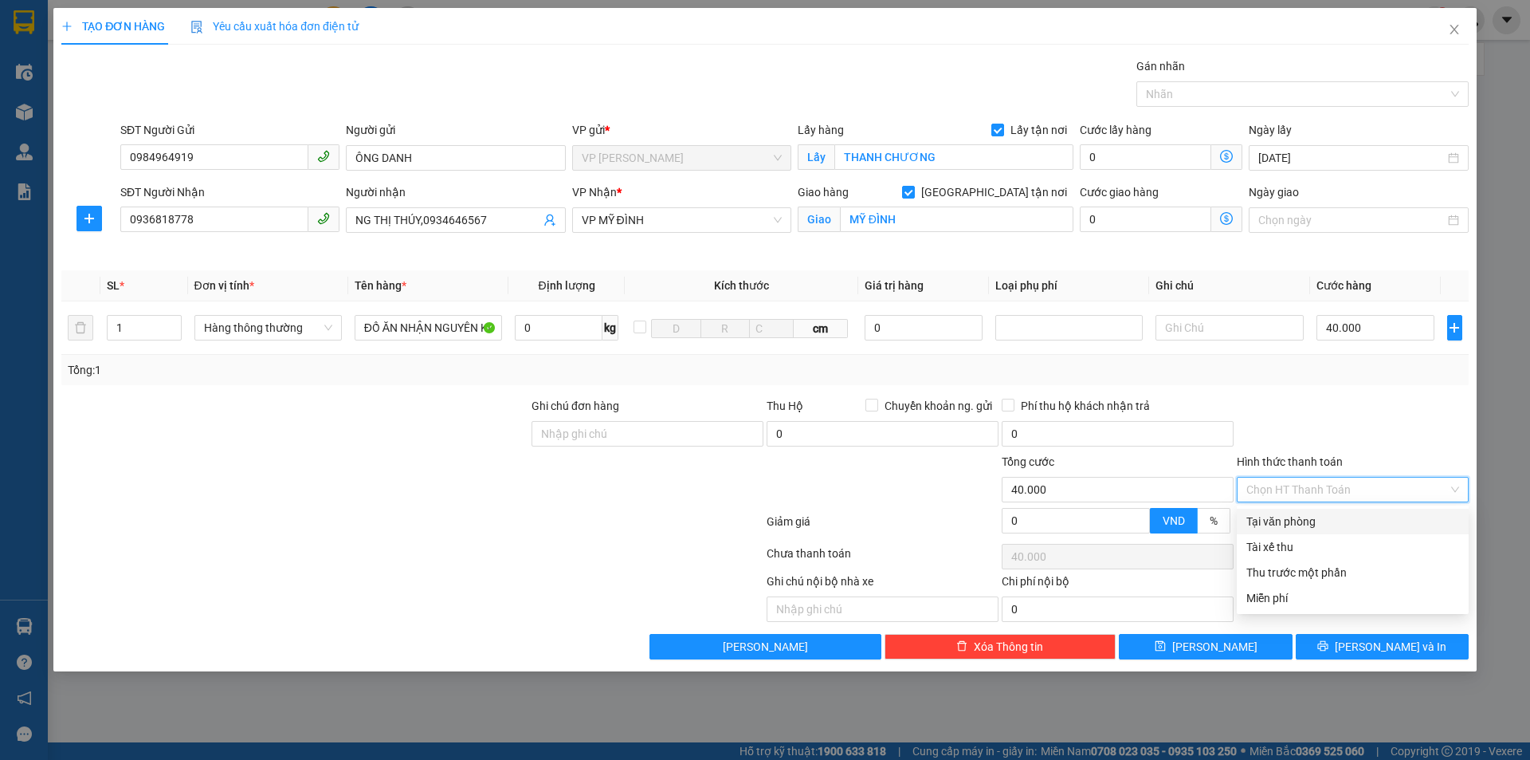
click at [1317, 511] on div "Tại văn phòng" at bounding box center [1353, 522] width 232 height 26
type input "0"
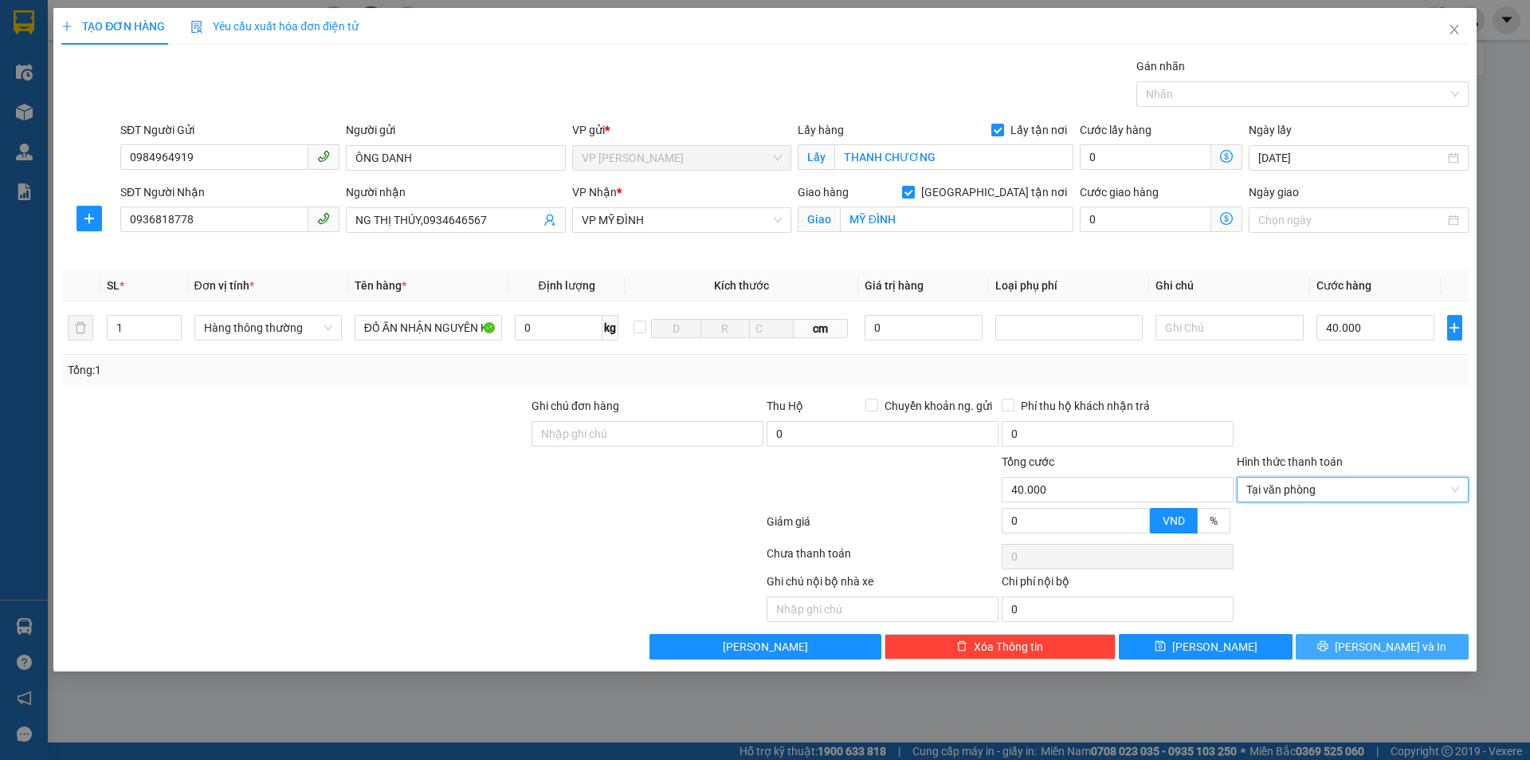
click at [1379, 653] on span "Lưu và In" at bounding box center [1391, 647] width 112 height 18
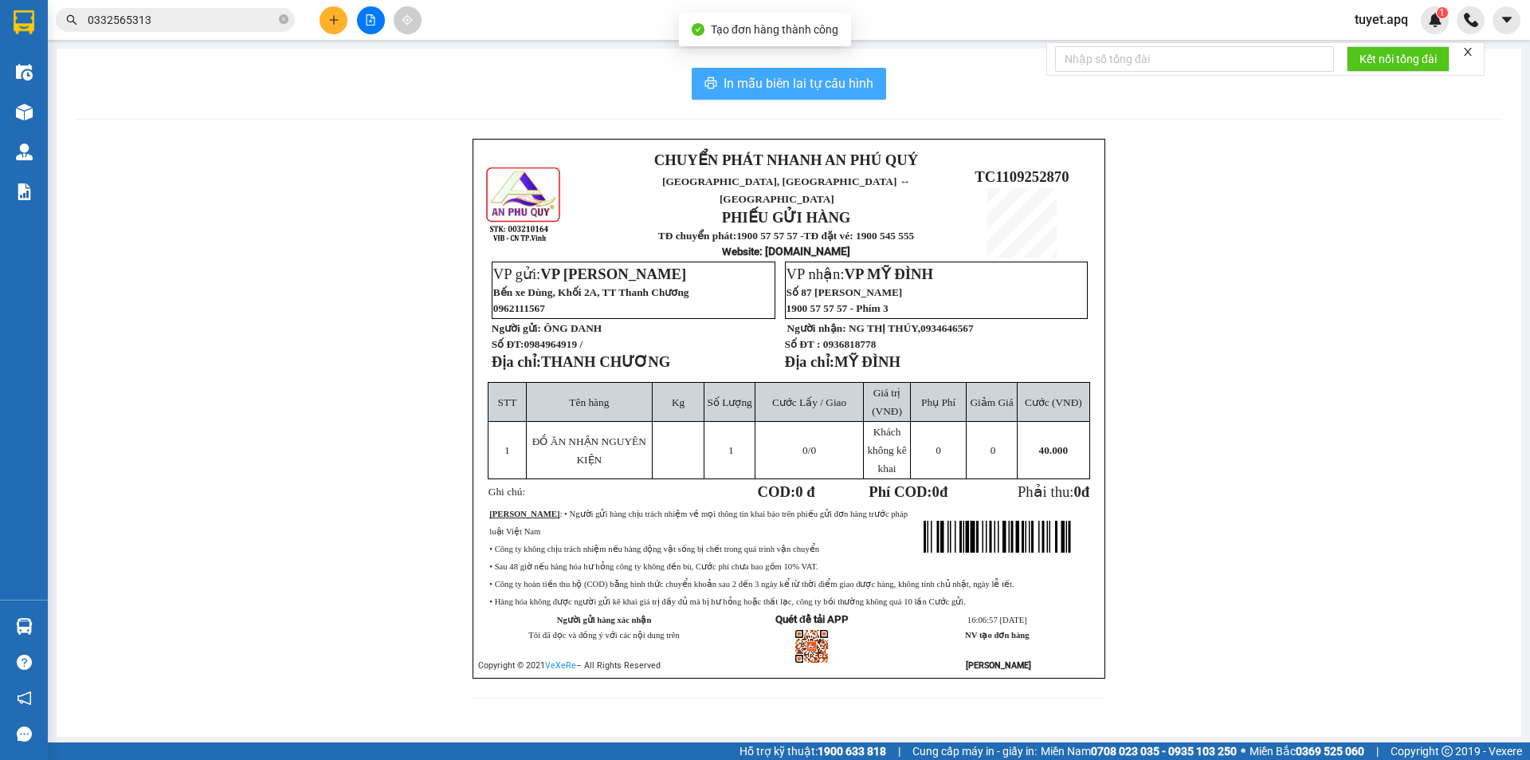
drag, startPoint x: 814, startPoint y: 73, endPoint x: 594, endPoint y: 269, distance: 294.2
click at [815, 73] on span "In mẫu biên lai tự cấu hình" at bounding box center [799, 83] width 150 height 20
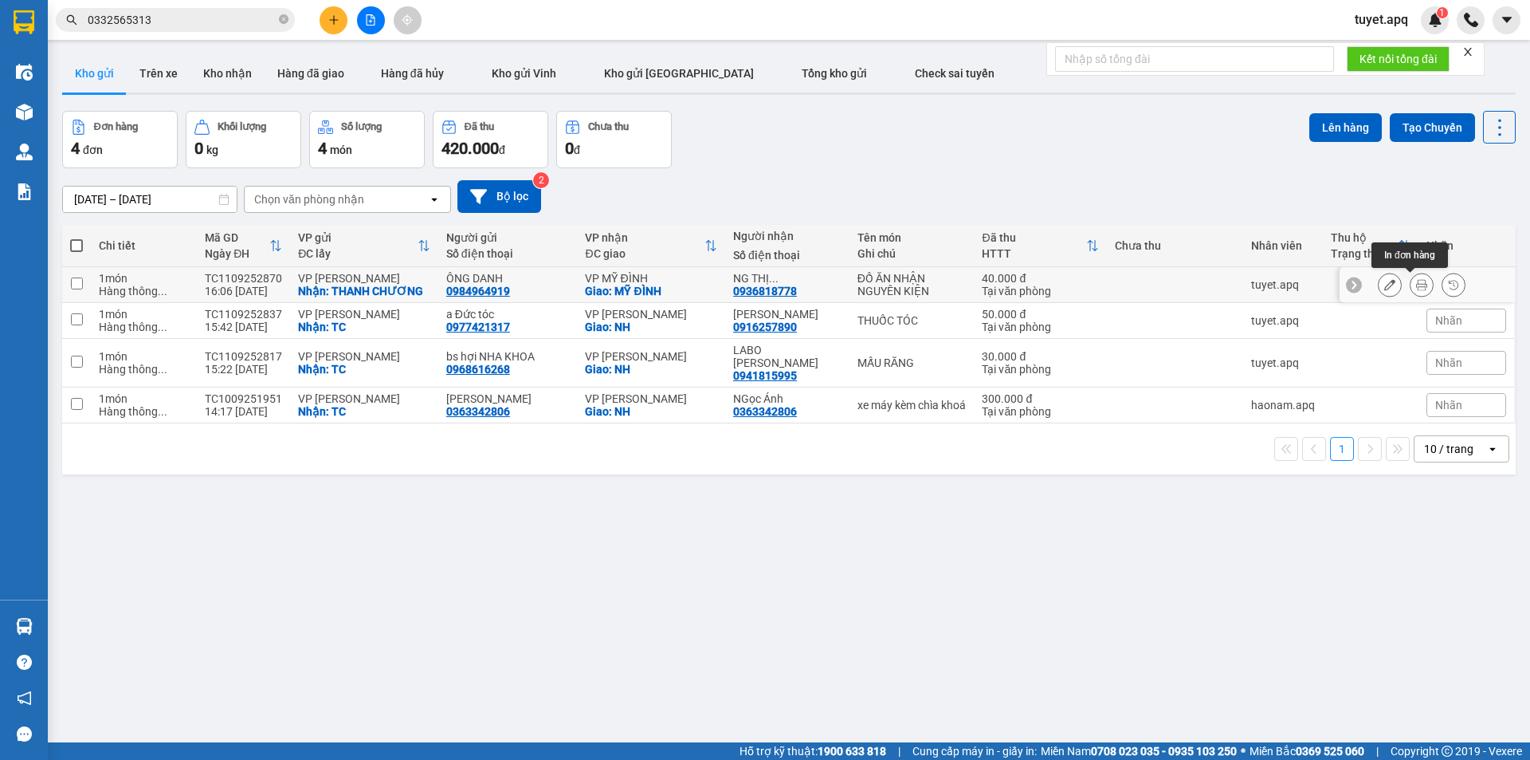
click at [1411, 281] on button at bounding box center [1422, 285] width 22 height 28
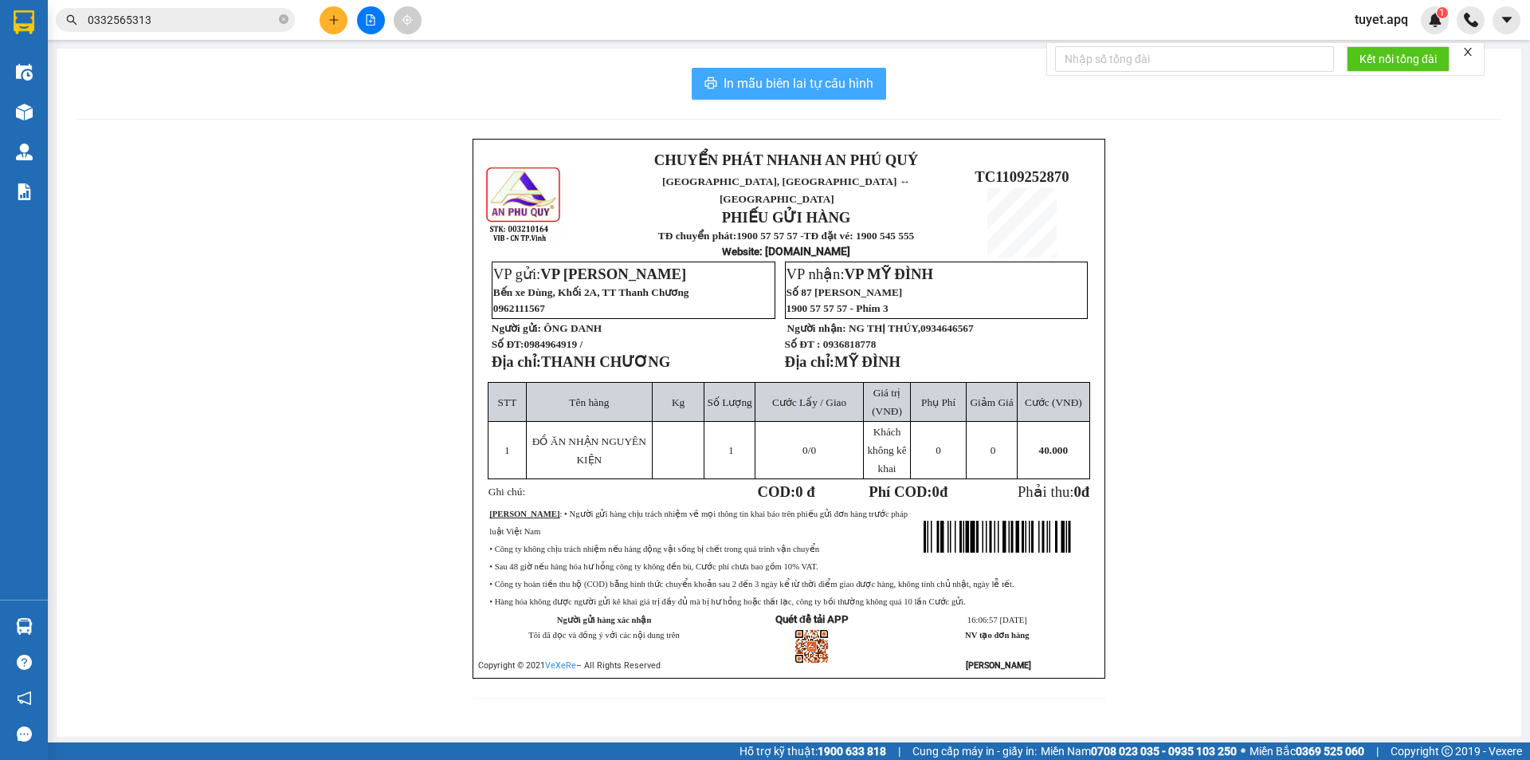
click at [785, 84] on span "In mẫu biên lai tự cấu hình" at bounding box center [799, 83] width 150 height 20
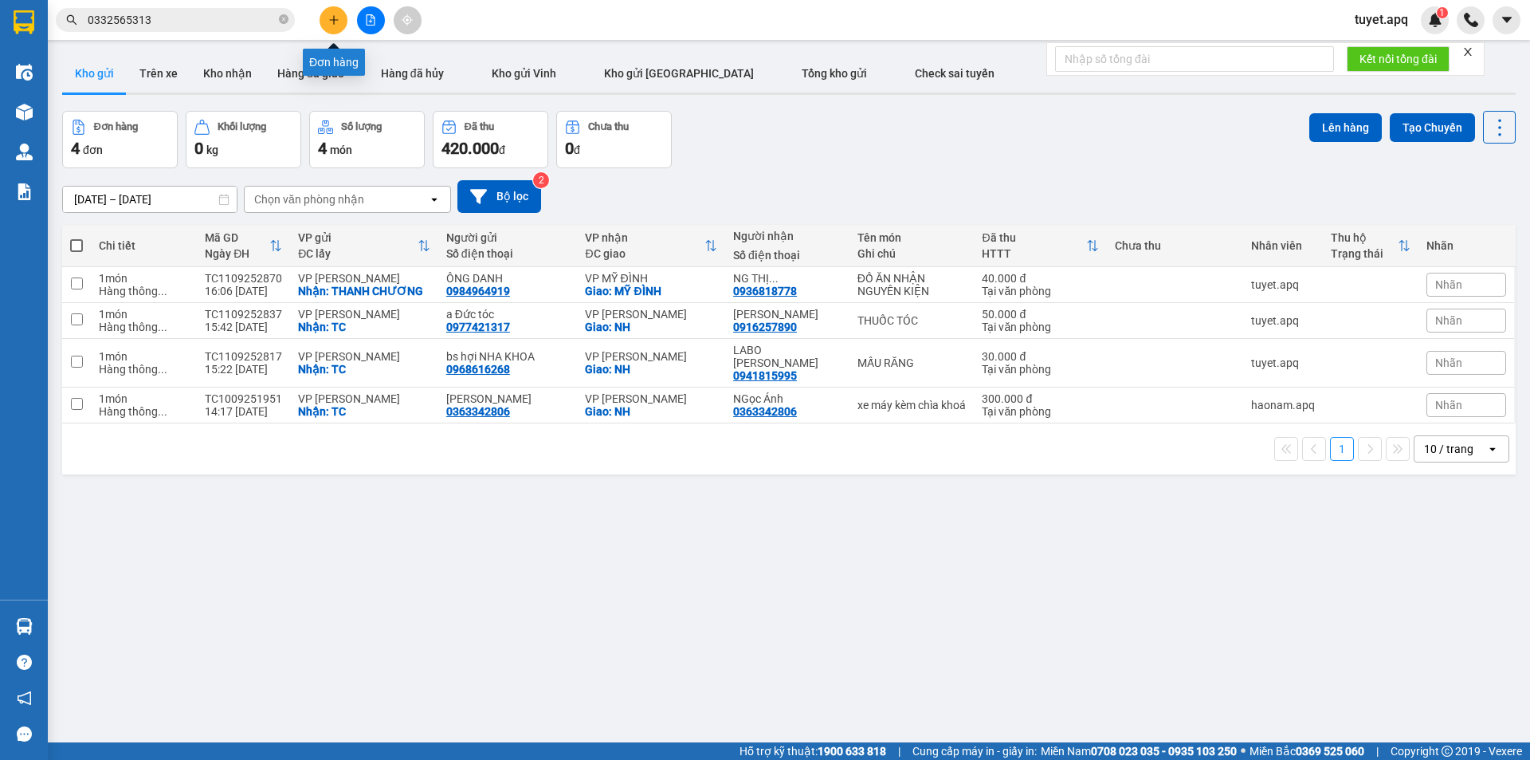
click at [335, 21] on icon "plus" at bounding box center [333, 19] width 11 height 11
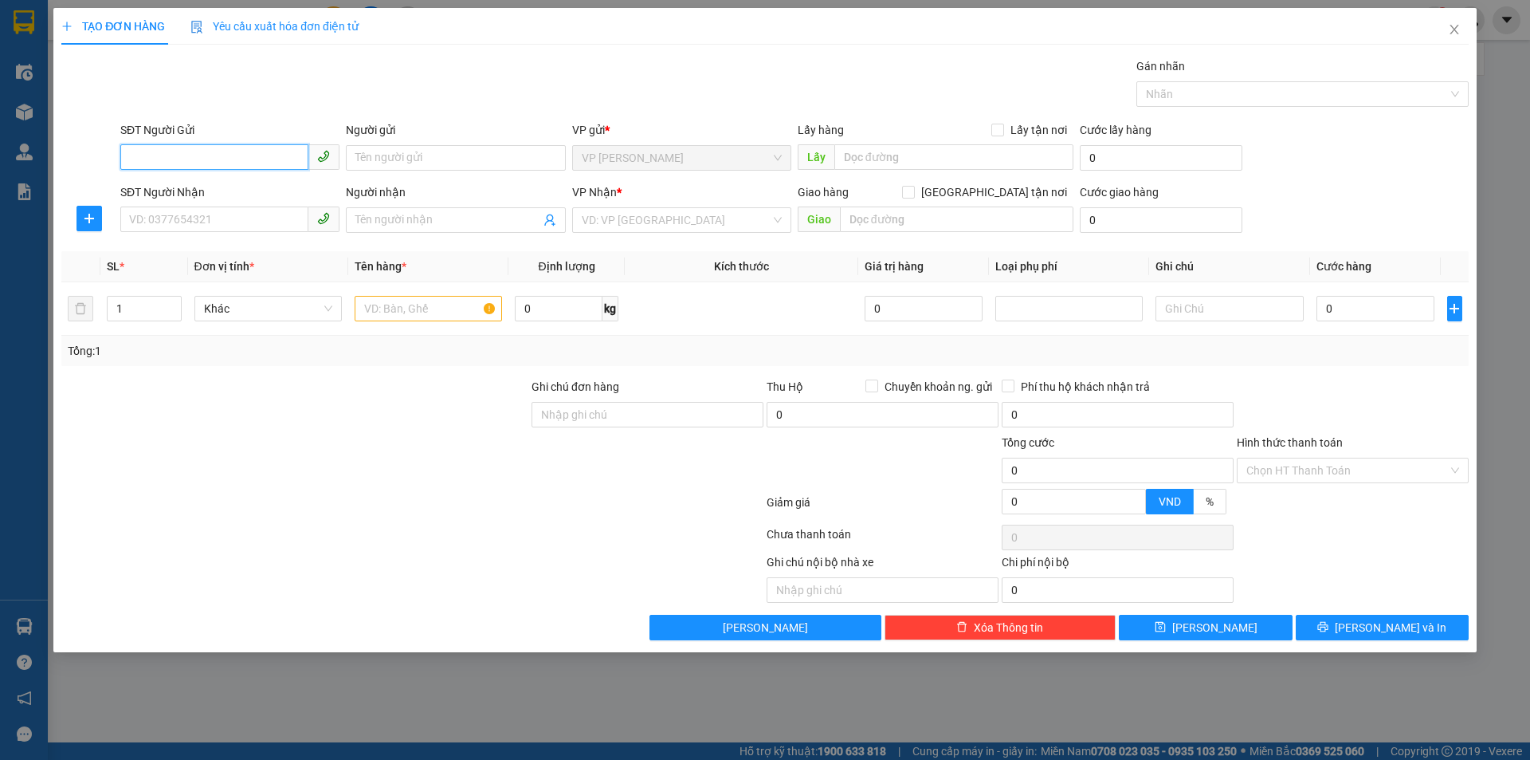
click at [171, 147] on input "SĐT Người Gửi" at bounding box center [214, 157] width 188 height 26
click at [188, 226] on input "SĐT Người Nhận" at bounding box center [214, 219] width 188 height 26
click at [228, 157] on input "SĐT Người Gửi" at bounding box center [214, 157] width 188 height 26
click at [232, 144] on input "SĐT Người Gửi" at bounding box center [214, 157] width 188 height 26
click at [273, 153] on input "SĐT Người Gửi" at bounding box center [214, 157] width 188 height 26
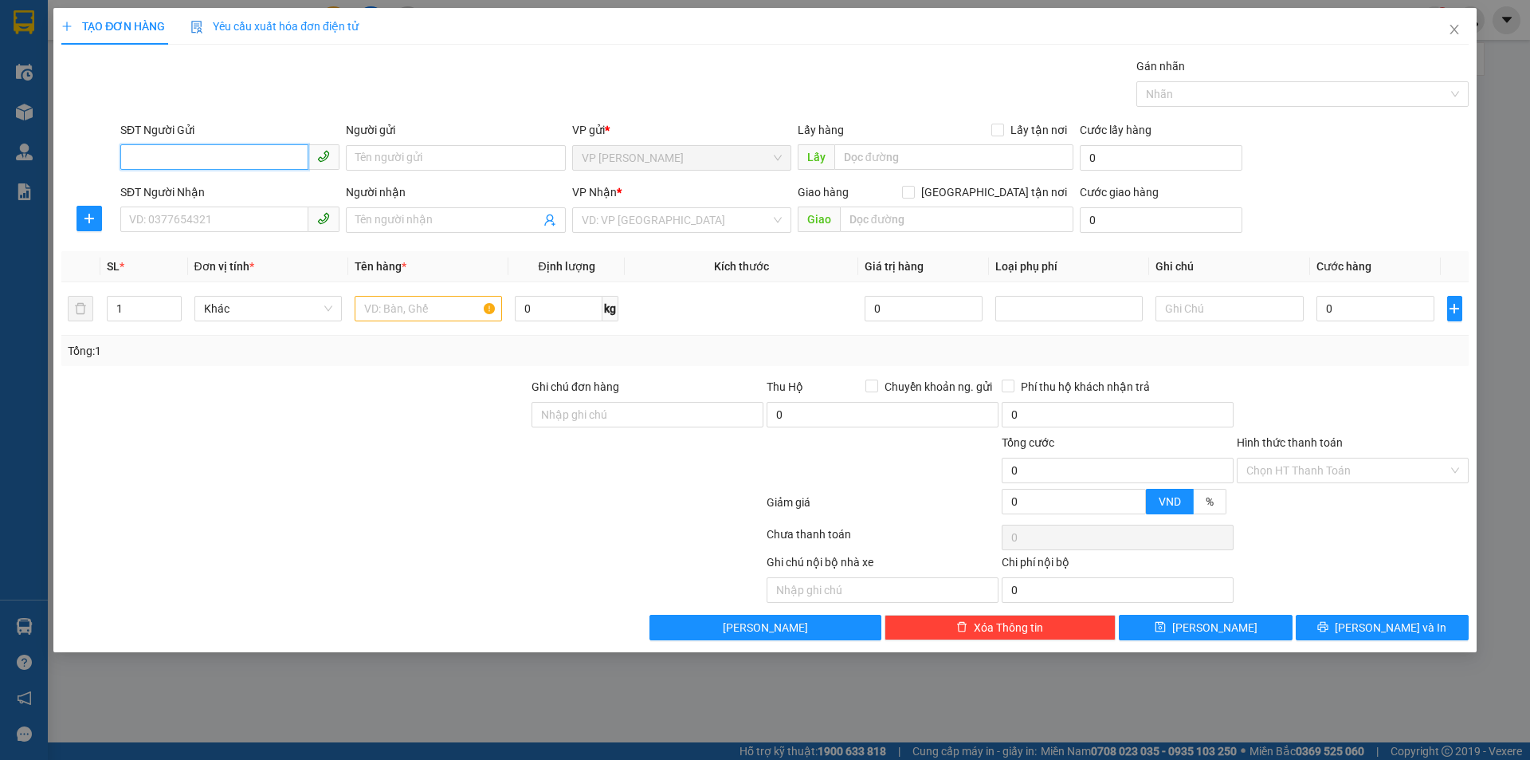
click at [230, 158] on input "SĐT Người Gửi" at bounding box center [214, 157] width 188 height 26
type input "0353628277"
click at [206, 182] on div "0353628277 - Sương" at bounding box center [230, 190] width 200 height 18
type input "Sương"
checkbox input "true"
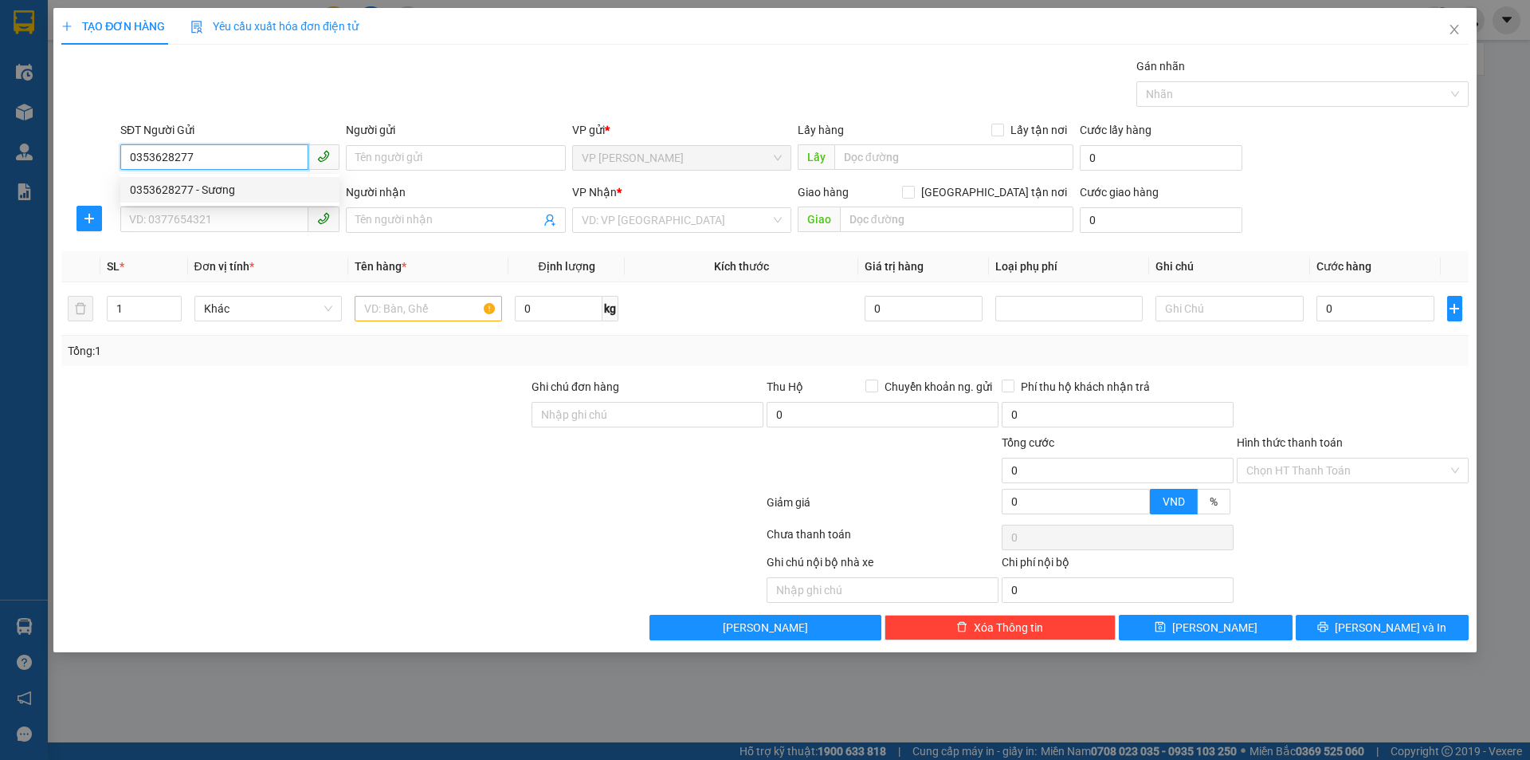
type input "TC"
type input "0353628277"
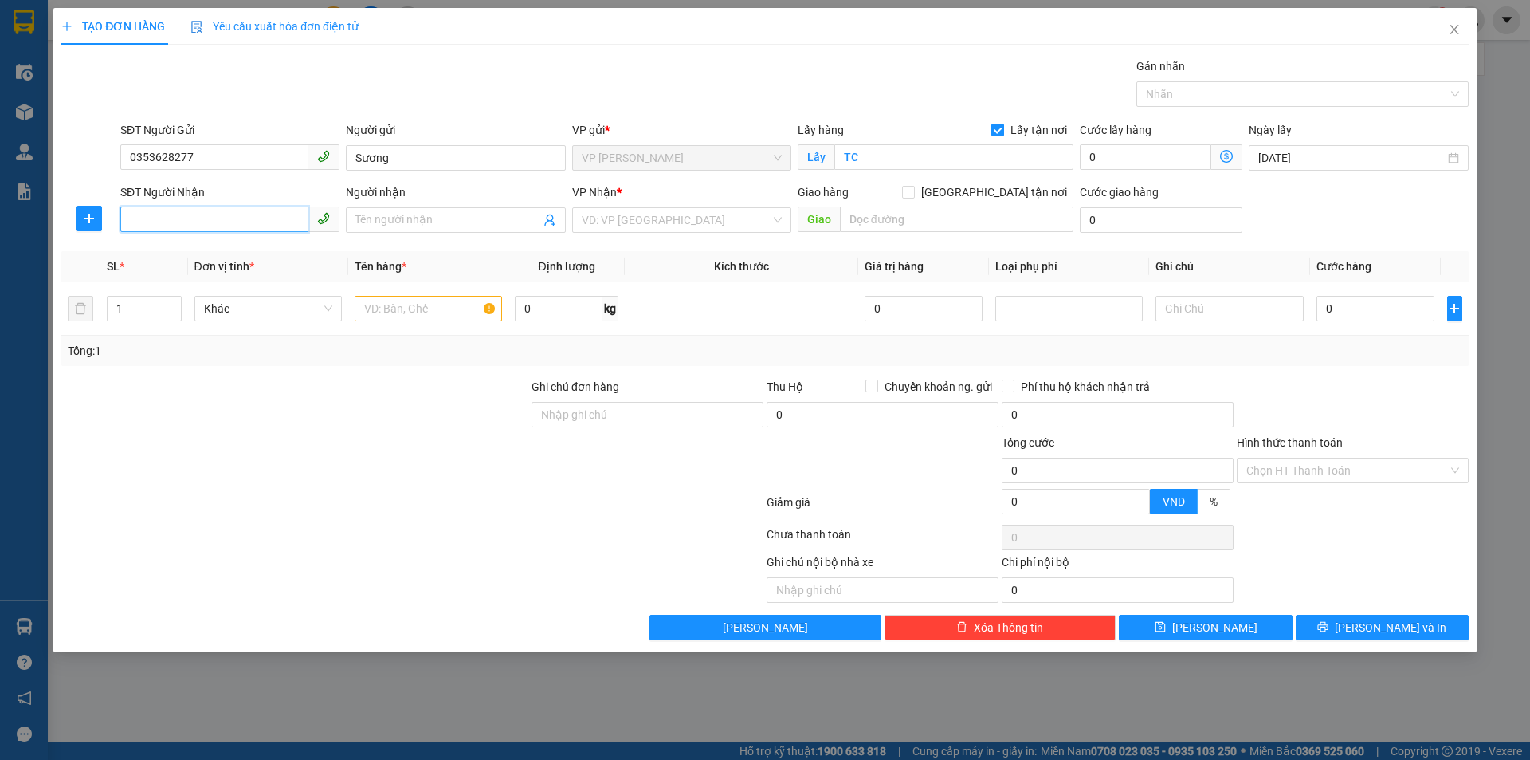
click at [226, 220] on input "SĐT Người Nhận" at bounding box center [214, 219] width 188 height 26
type input "0986671402"
click at [414, 202] on div "Người nhận" at bounding box center [455, 195] width 219 height 24
click at [414, 225] on input "Người nhận" at bounding box center [448, 220] width 184 height 18
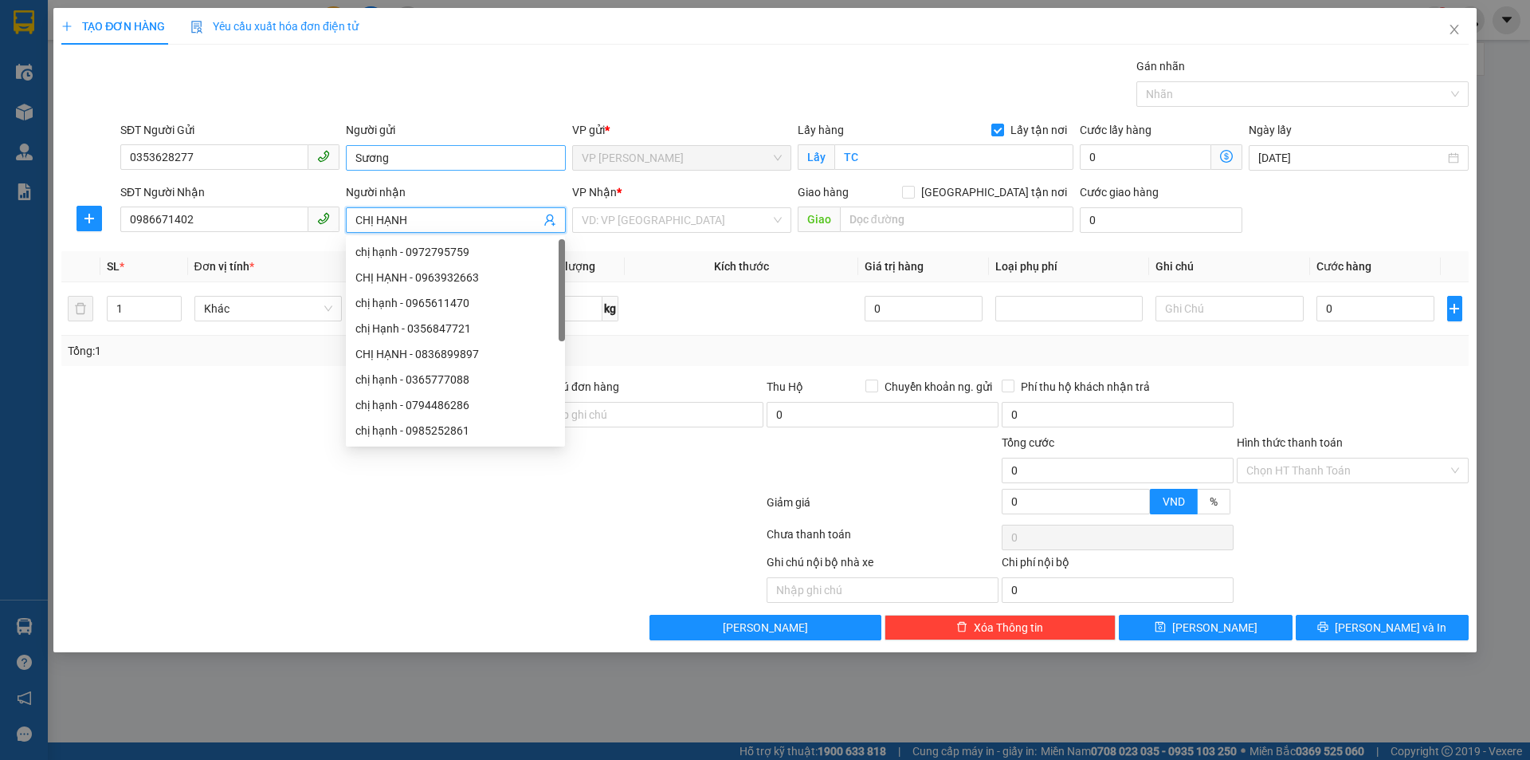
type input "CHỊ HẠNH"
click at [356, 159] on input "Sương" at bounding box center [455, 158] width 219 height 26
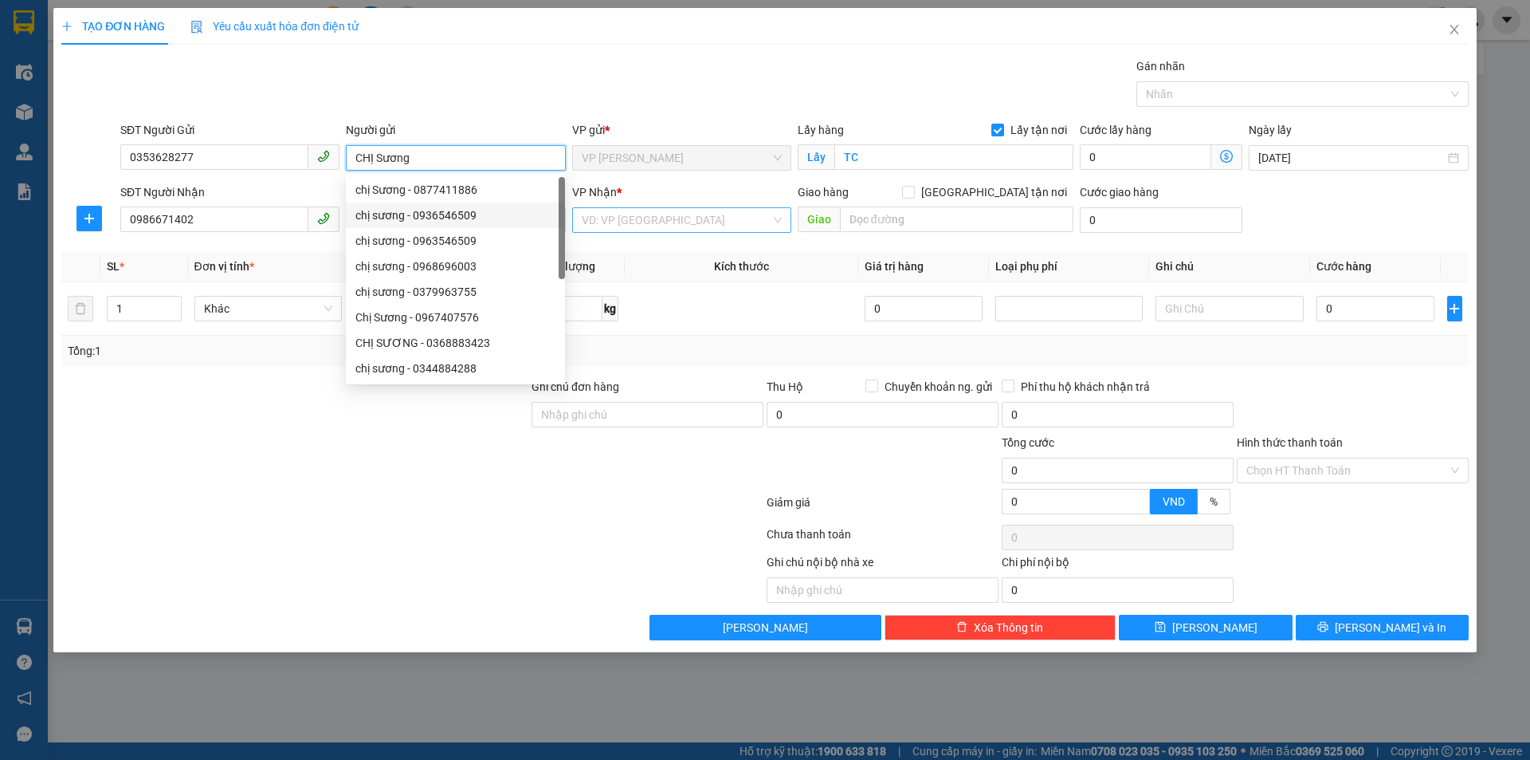
type input "CHỊ Sương"
click at [700, 217] on input "search" at bounding box center [676, 220] width 189 height 24
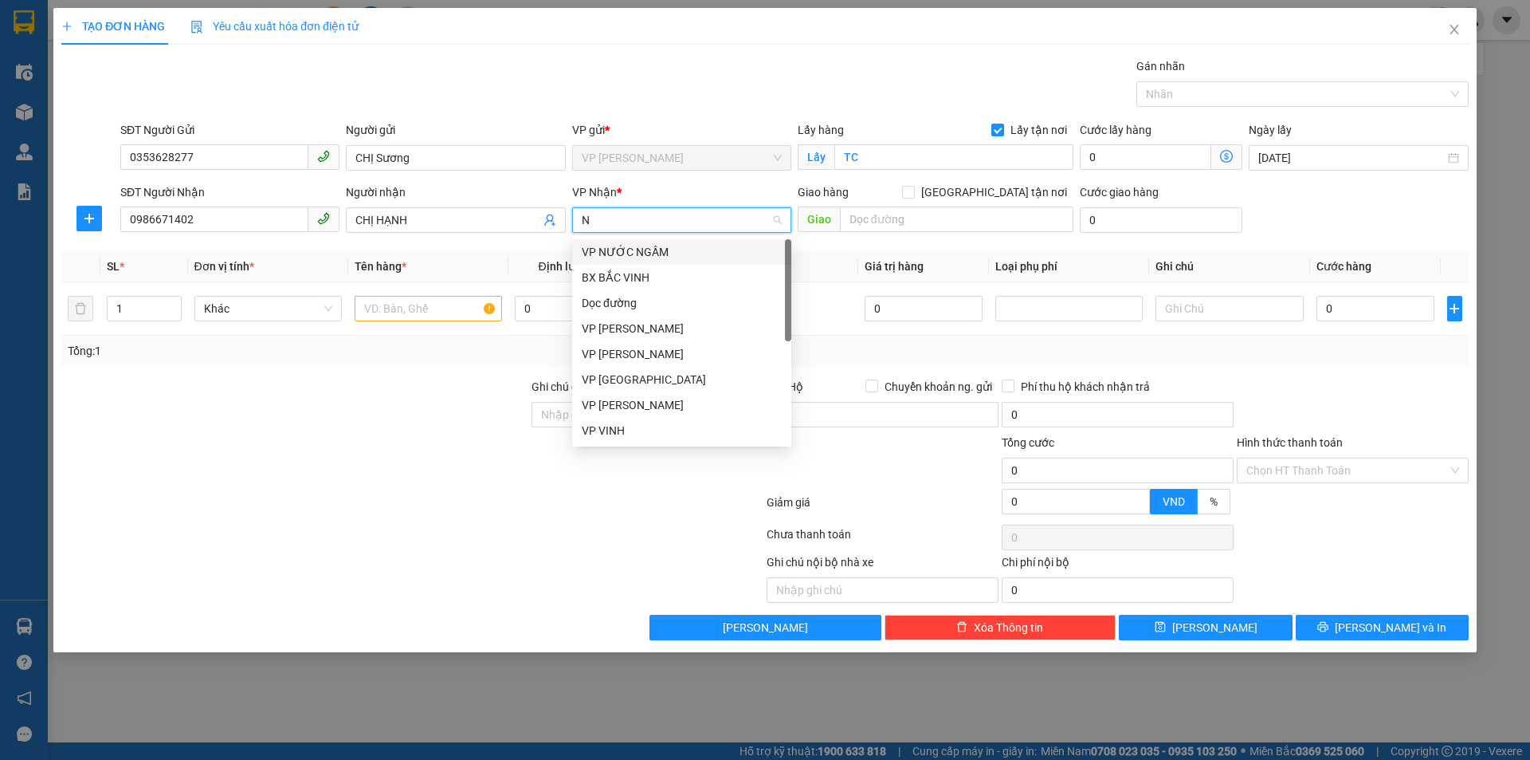
type input "NH"
click at [652, 279] on div "VP NGỌC HỒI" at bounding box center [682, 278] width 200 height 18
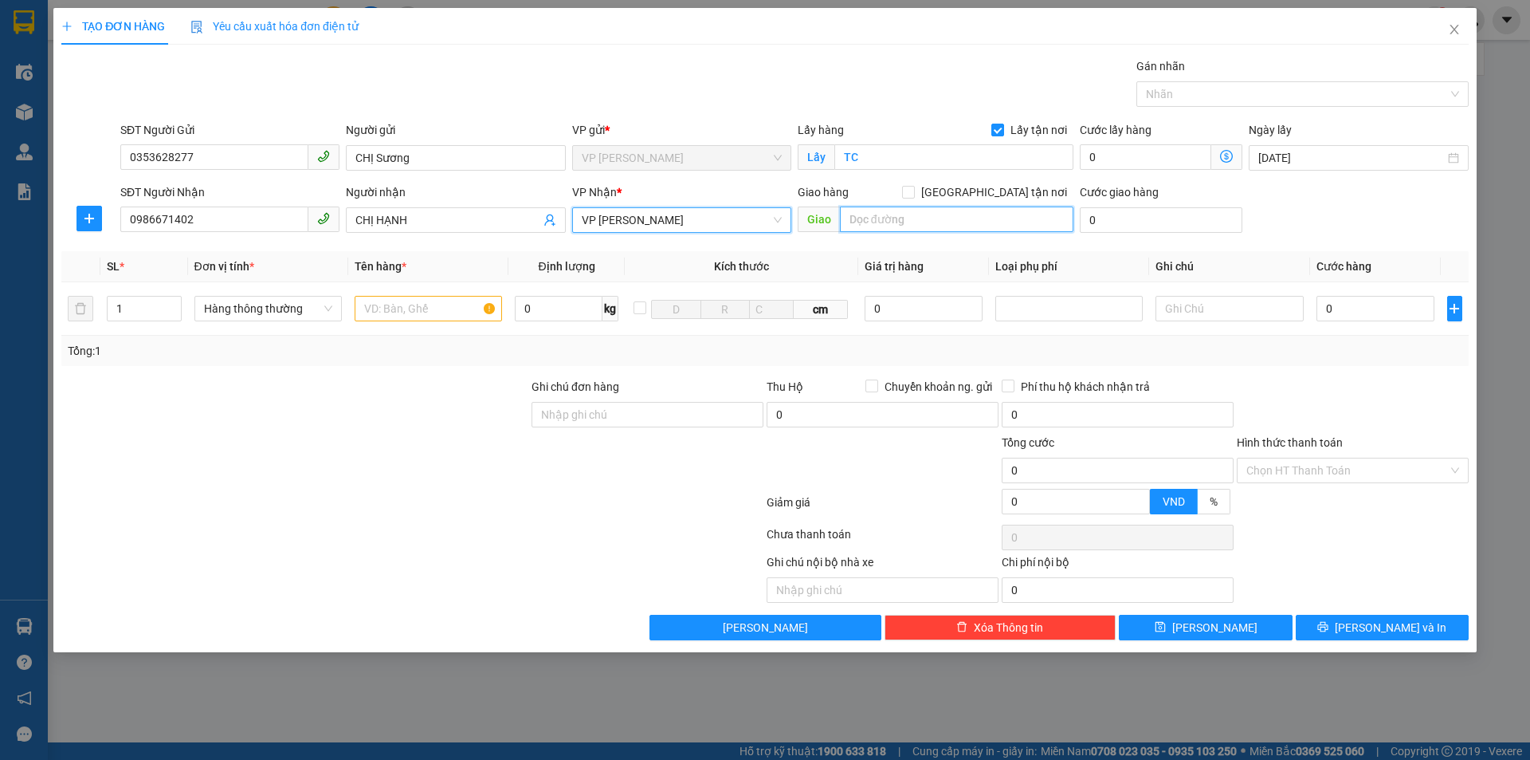
click at [892, 215] on input "text" at bounding box center [957, 219] width 234 height 26
type input "NH"
click at [913, 191] on input "Giao tận nơi" at bounding box center [907, 191] width 11 height 11
checkbox input "true"
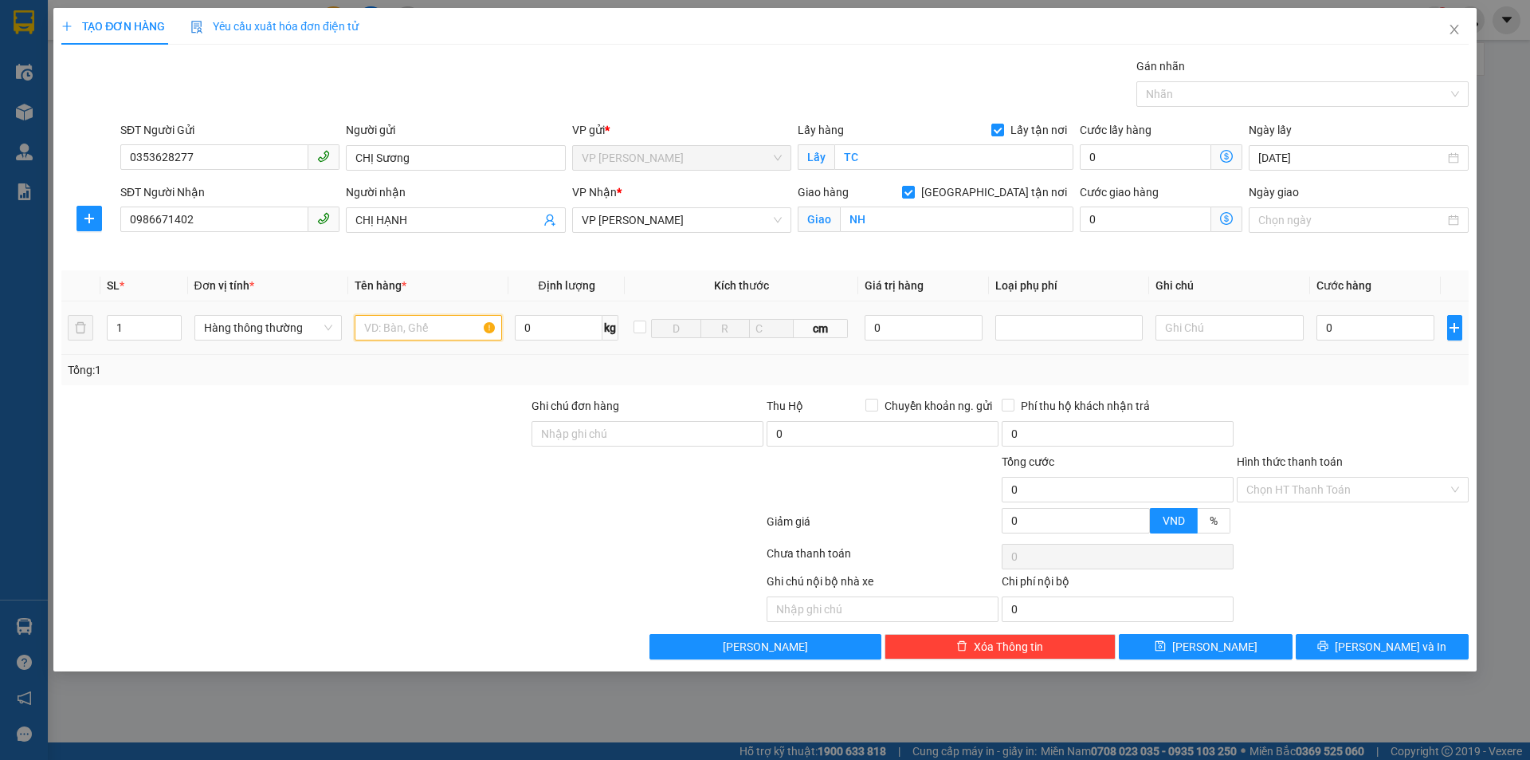
click at [417, 332] on input "text" at bounding box center [428, 328] width 147 height 26
click at [481, 326] on input "MÁY CHIẾU NHẬN NGUYÊN KIÊ1NJ" at bounding box center [428, 328] width 147 height 26
click at [493, 327] on input "MÁY CHIẾU NHẬN NGUYÊN KIÊNJ" at bounding box center [428, 328] width 147 height 26
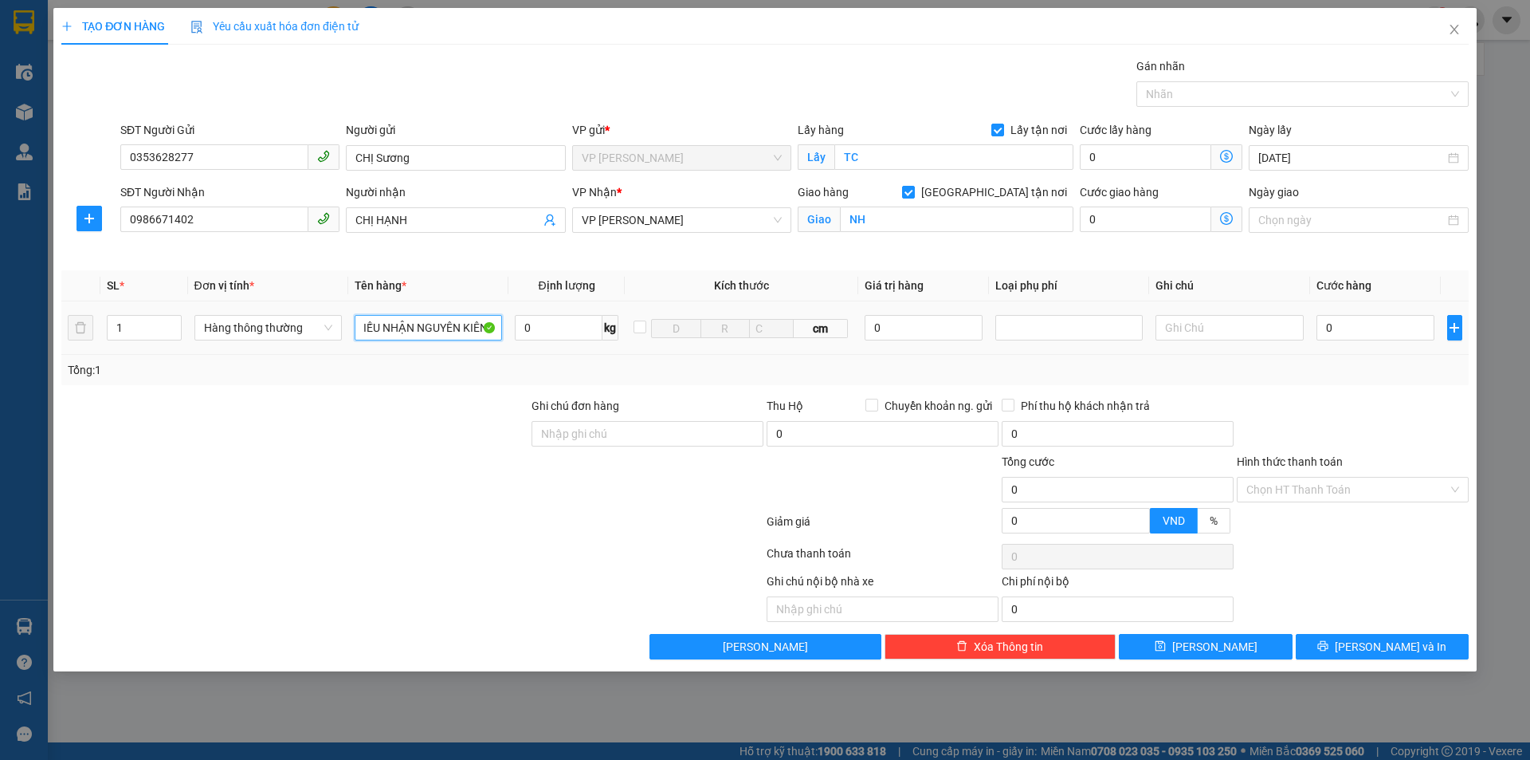
click at [490, 325] on input "MÁY CHIẾU NHẬN NGUYÊN KIÊNJ" at bounding box center [428, 328] width 147 height 26
type input "MÁY CHIẾU NHẬN NGUYÊN KIÊJJ"
click at [1196, 320] on input "text" at bounding box center [1229, 328] width 147 height 26
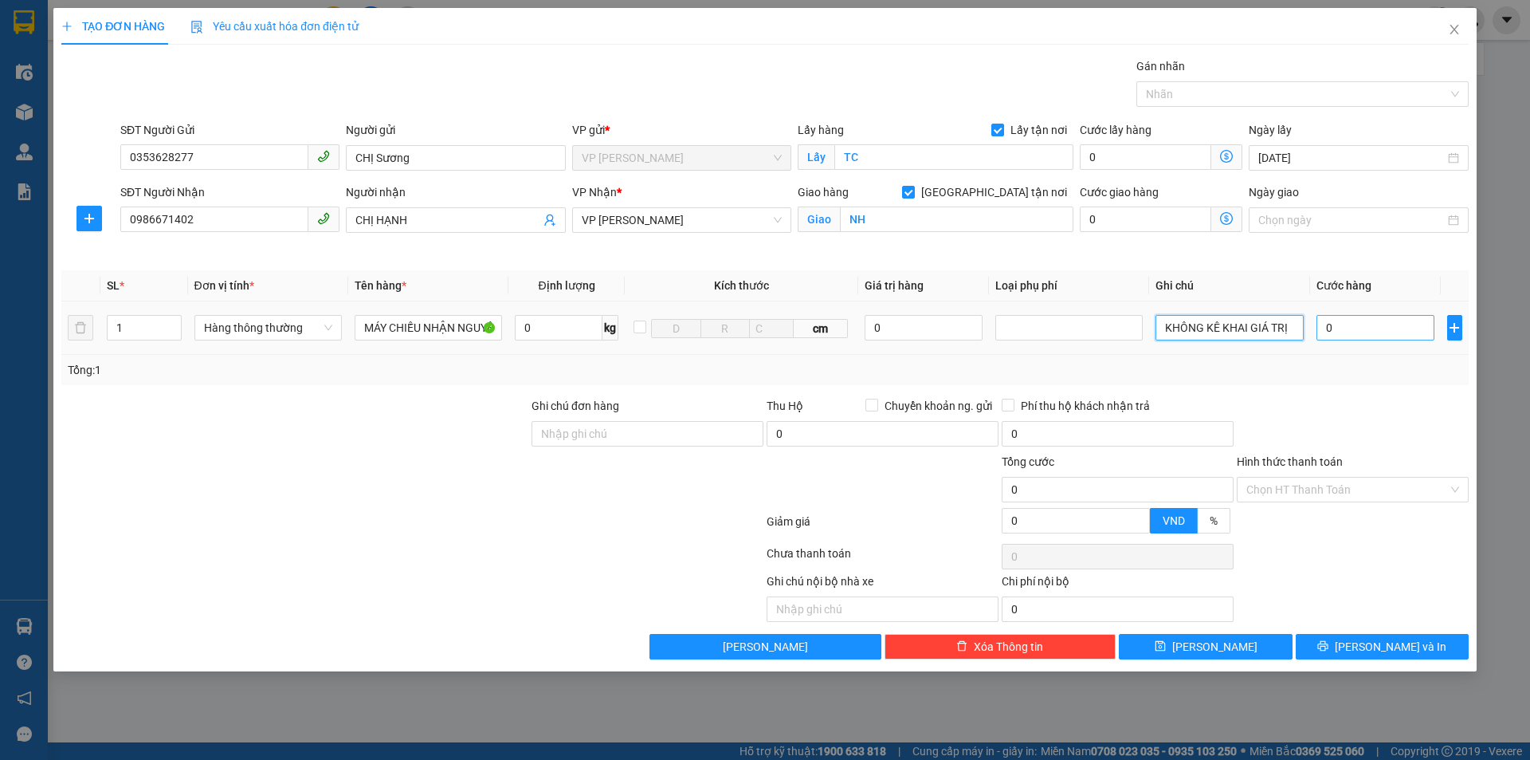
type input "KHÔNG KÊ KHAI GIÁ TRỊ"
click at [1325, 329] on input "0" at bounding box center [1376, 328] width 119 height 26
type input "5"
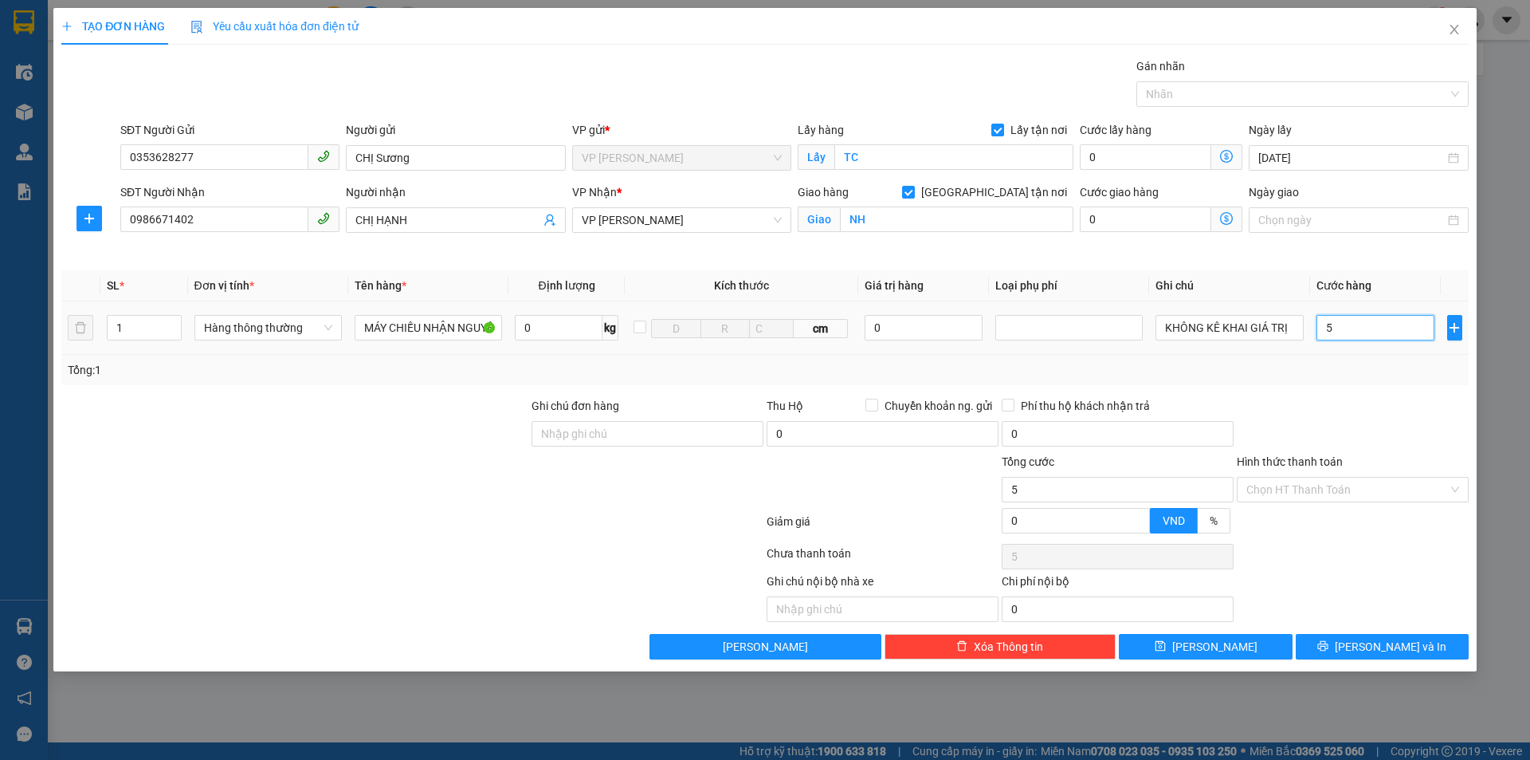
type input "50"
type input "500"
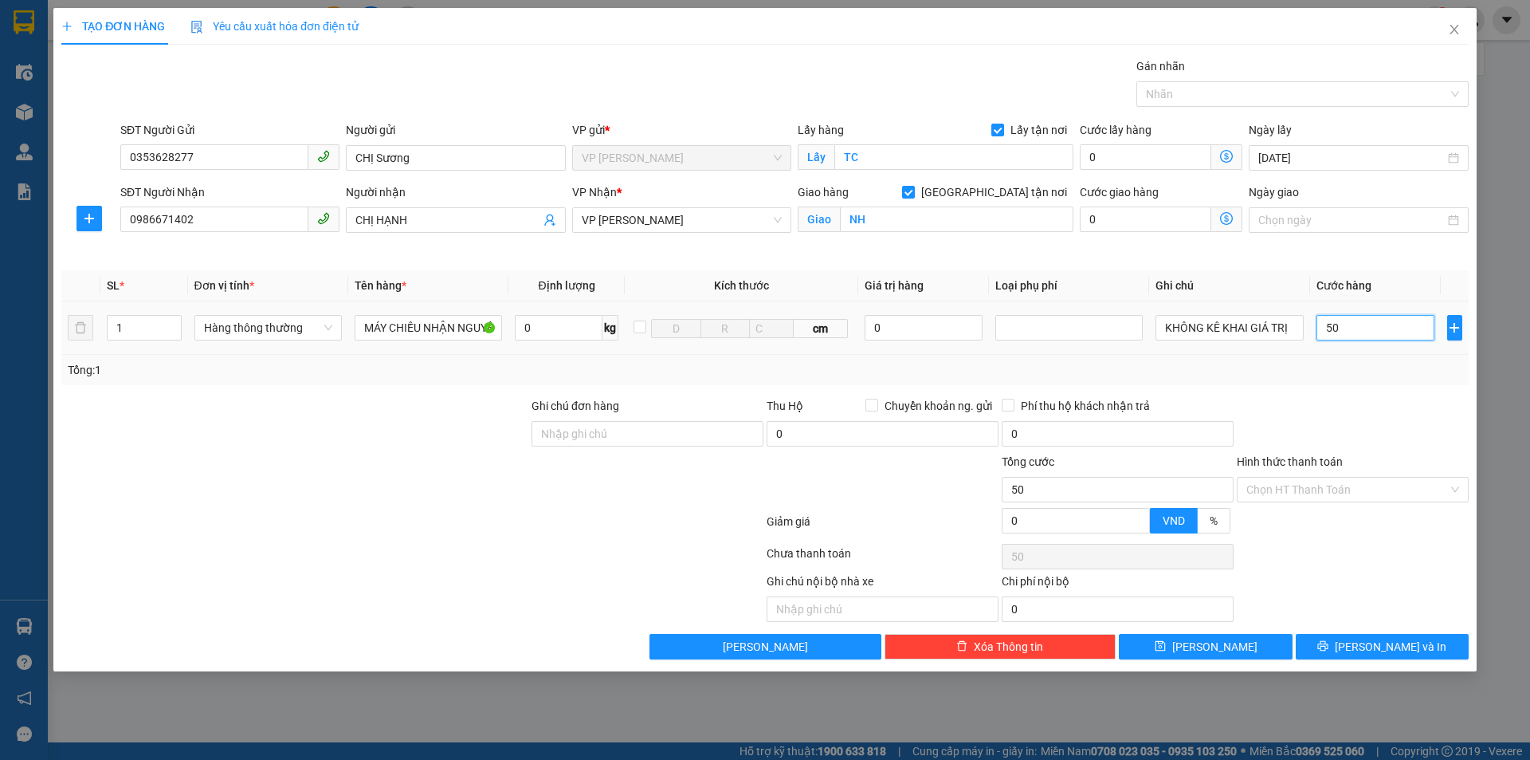
type input "500"
type input "5.000"
type input "50.000"
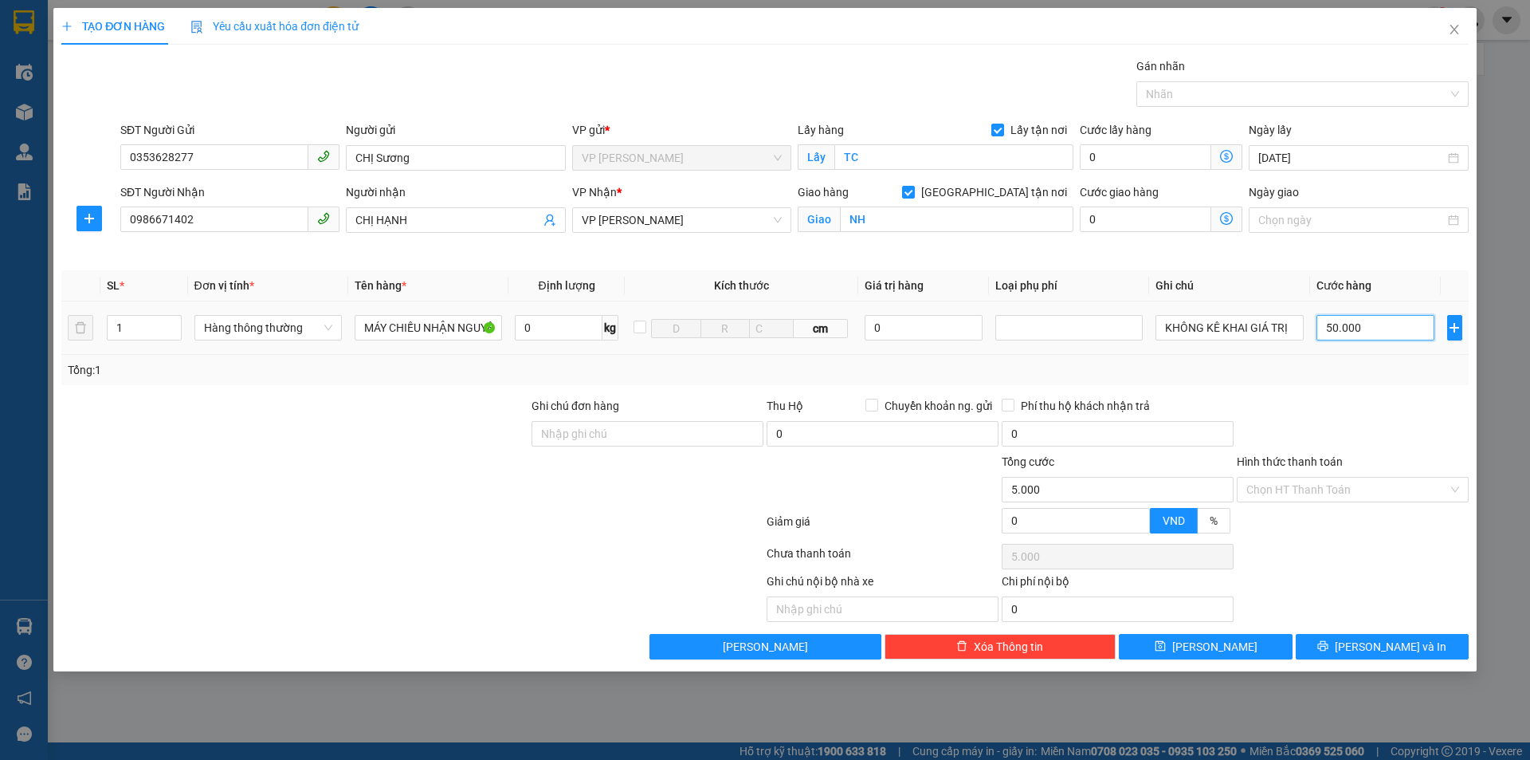
type input "50.000"
click at [1342, 487] on input "Hình thức thanh toán" at bounding box center [1348, 489] width 202 height 24
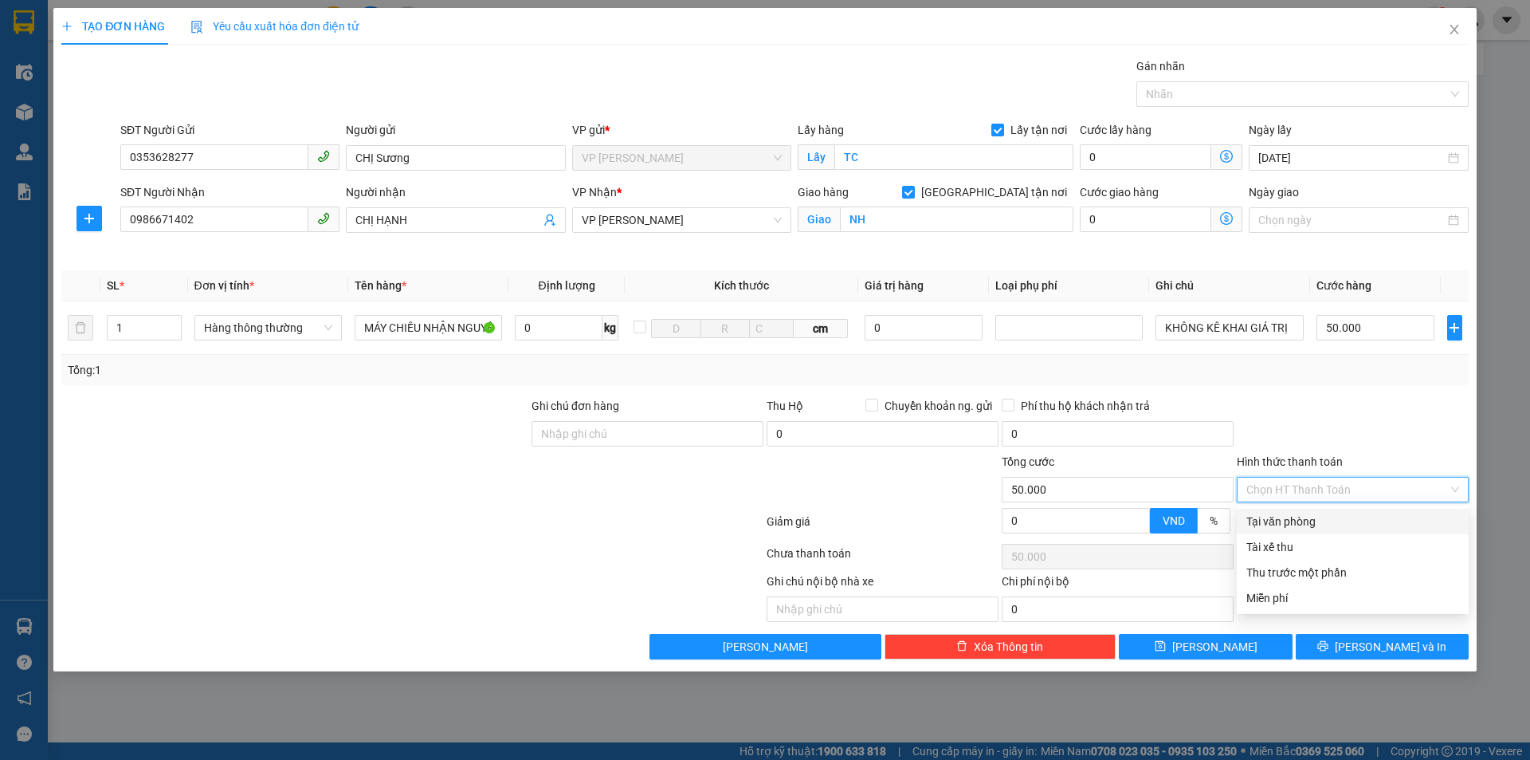
click at [1334, 527] on div "Tại văn phòng" at bounding box center [1353, 522] width 213 height 18
type input "0"
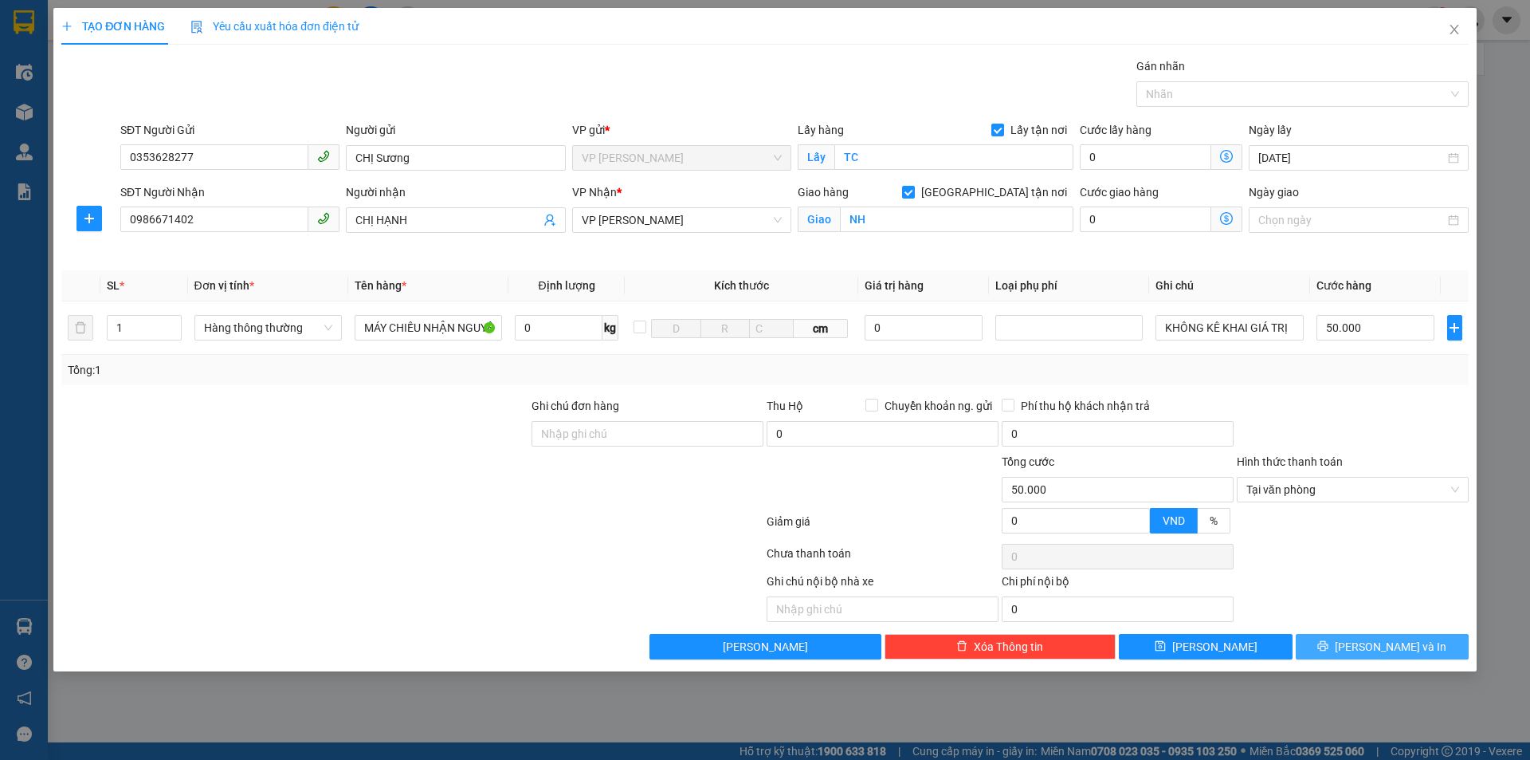
click at [1420, 643] on button "Lưu và In" at bounding box center [1382, 647] width 173 height 26
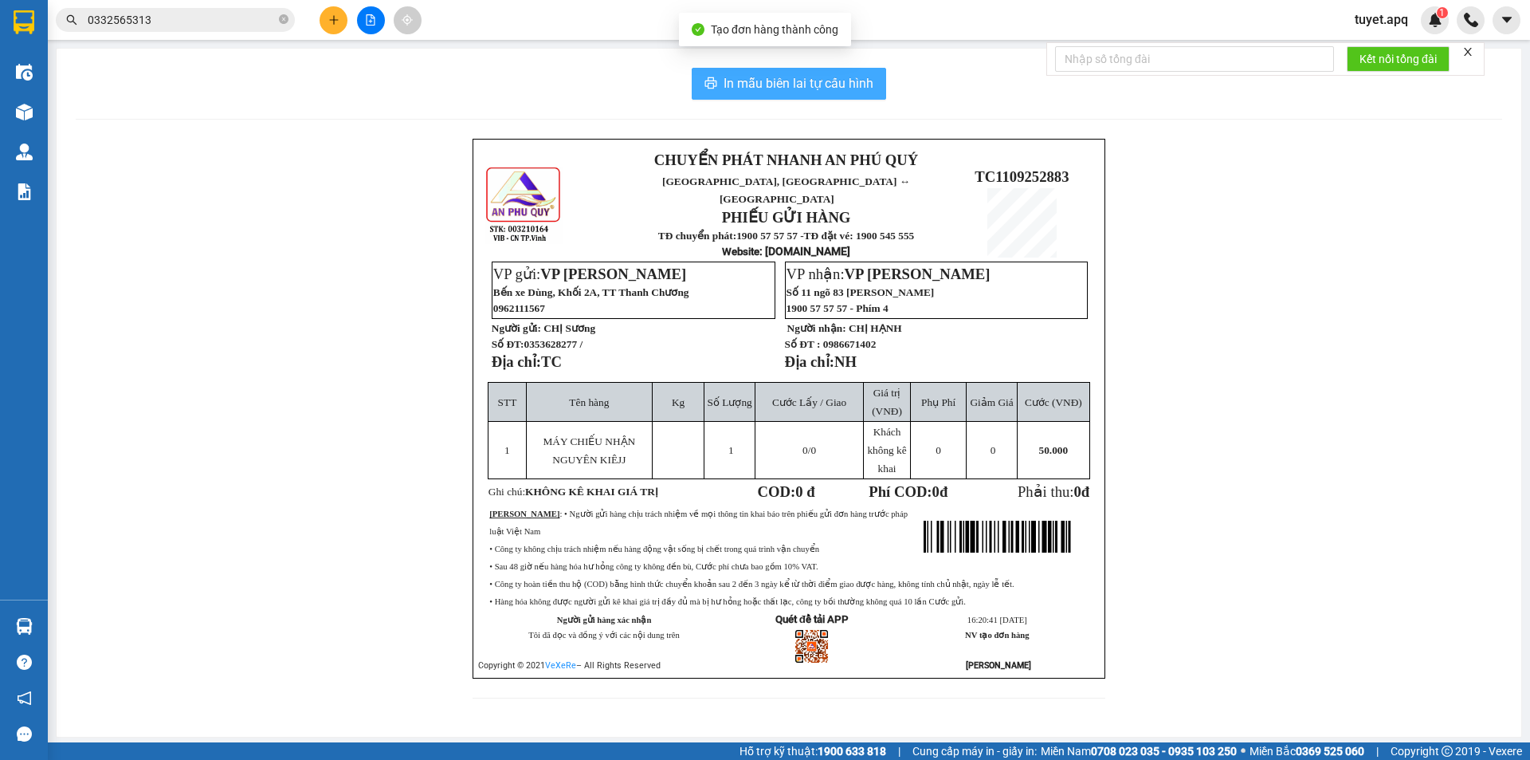
click at [784, 81] on span "In mẫu biên lai tự cấu hình" at bounding box center [799, 83] width 150 height 20
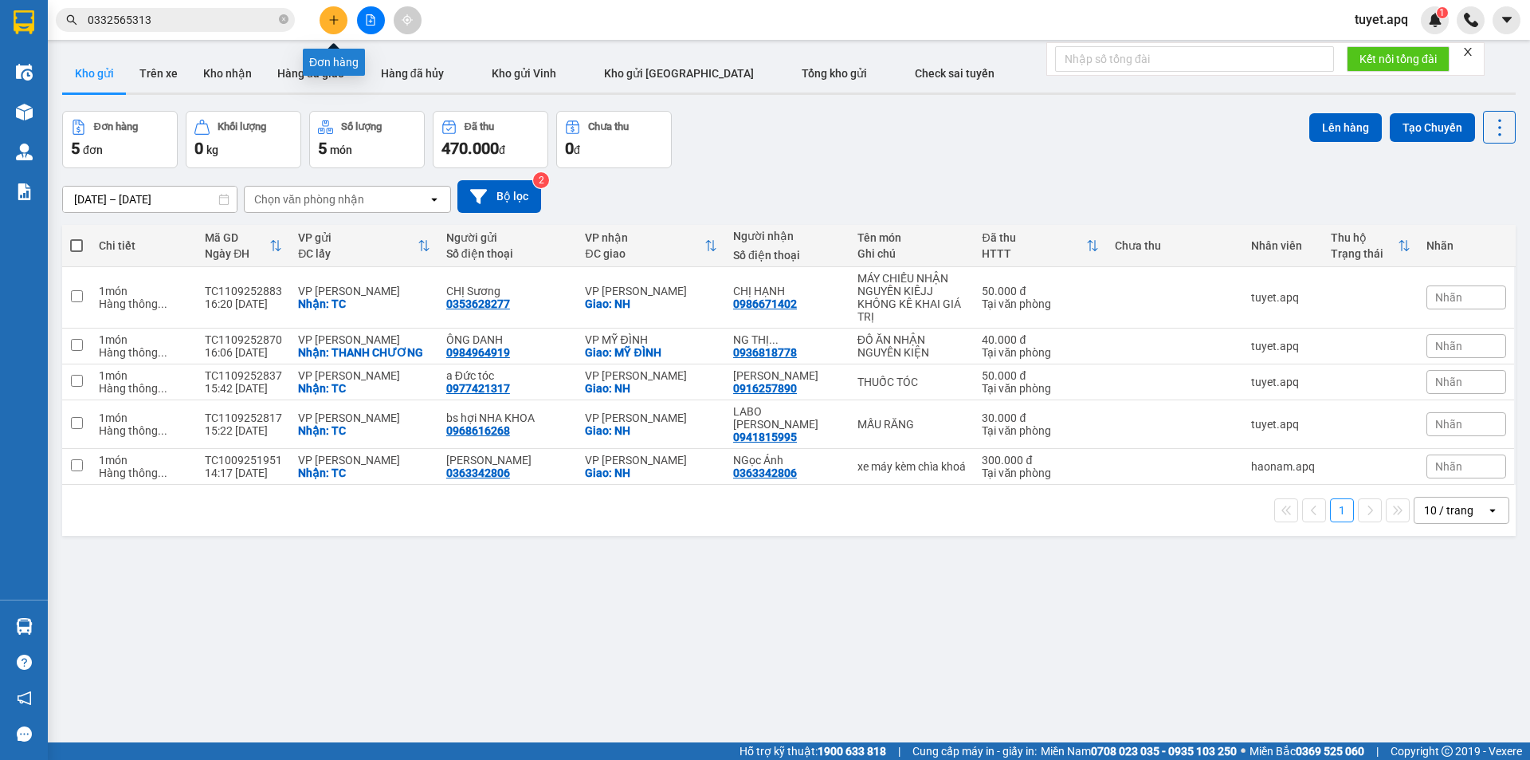
click at [336, 20] on icon "plus" at bounding box center [333, 19] width 9 height 1
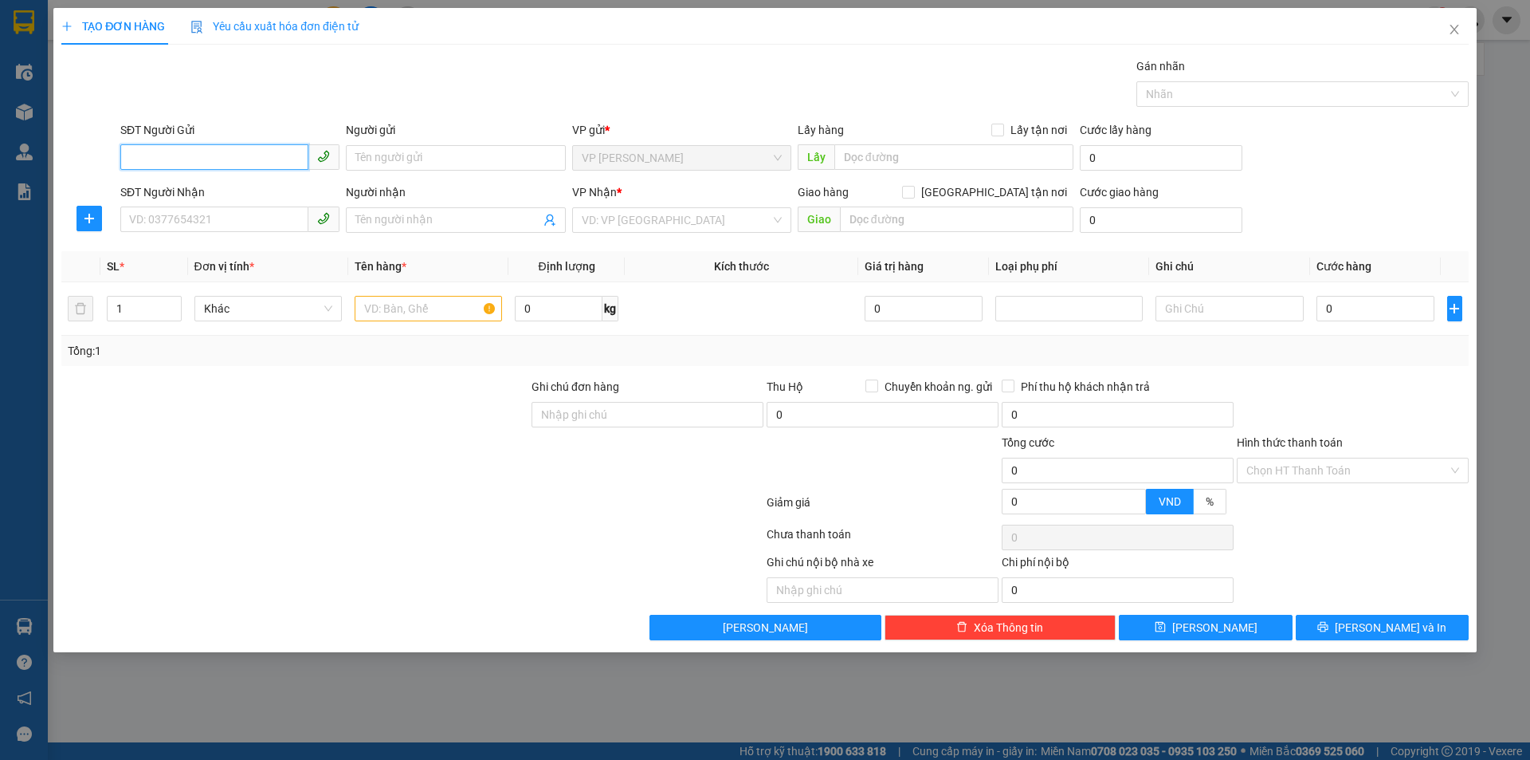
click at [275, 163] on input "SĐT Người Gửi" at bounding box center [214, 157] width 188 height 26
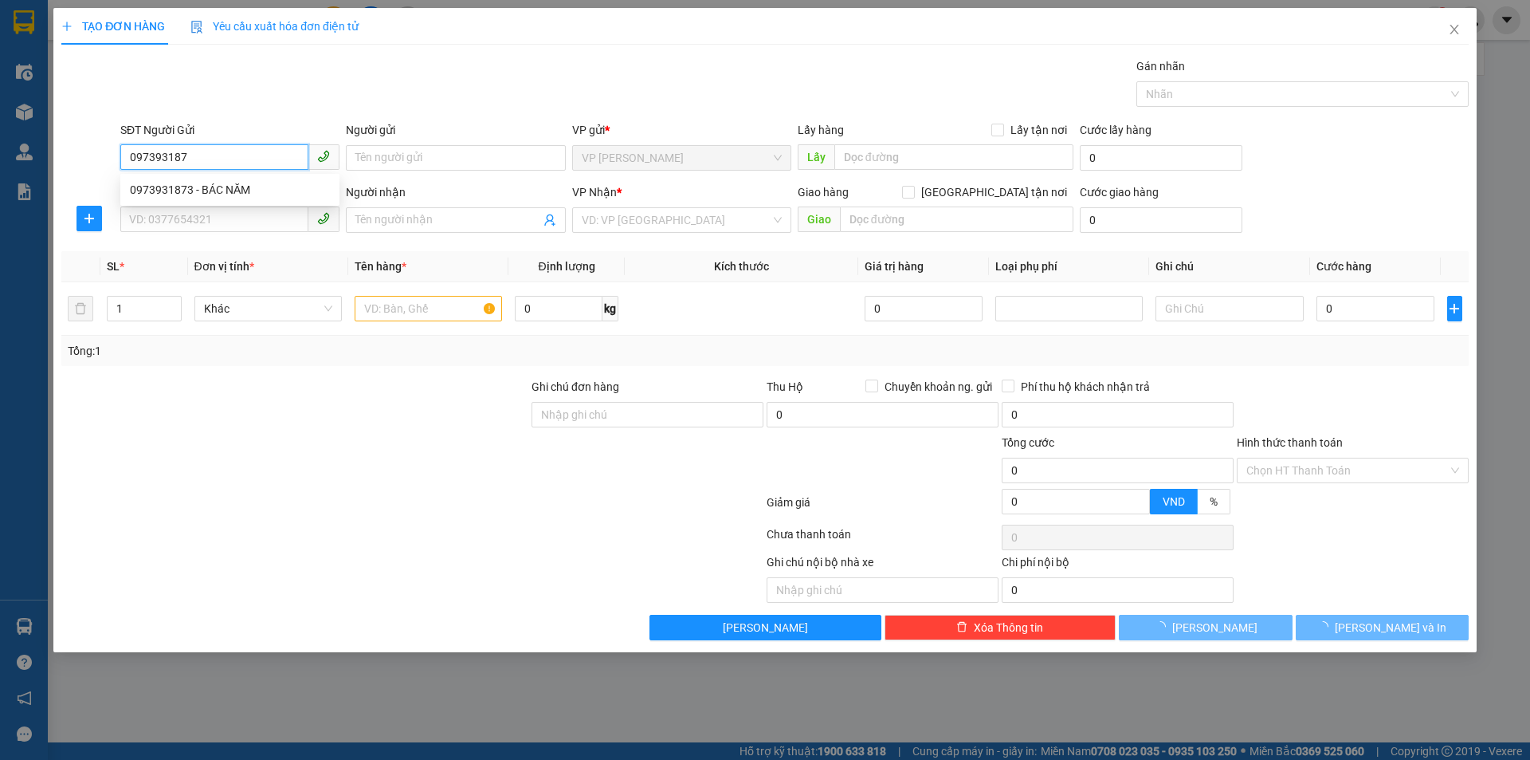
type input "0973931873"
click at [242, 188] on div "0973931873 - BÁC NĂM" at bounding box center [230, 190] width 200 height 18
type input "BÁC NĂM"
checkbox input "true"
type input "TC"
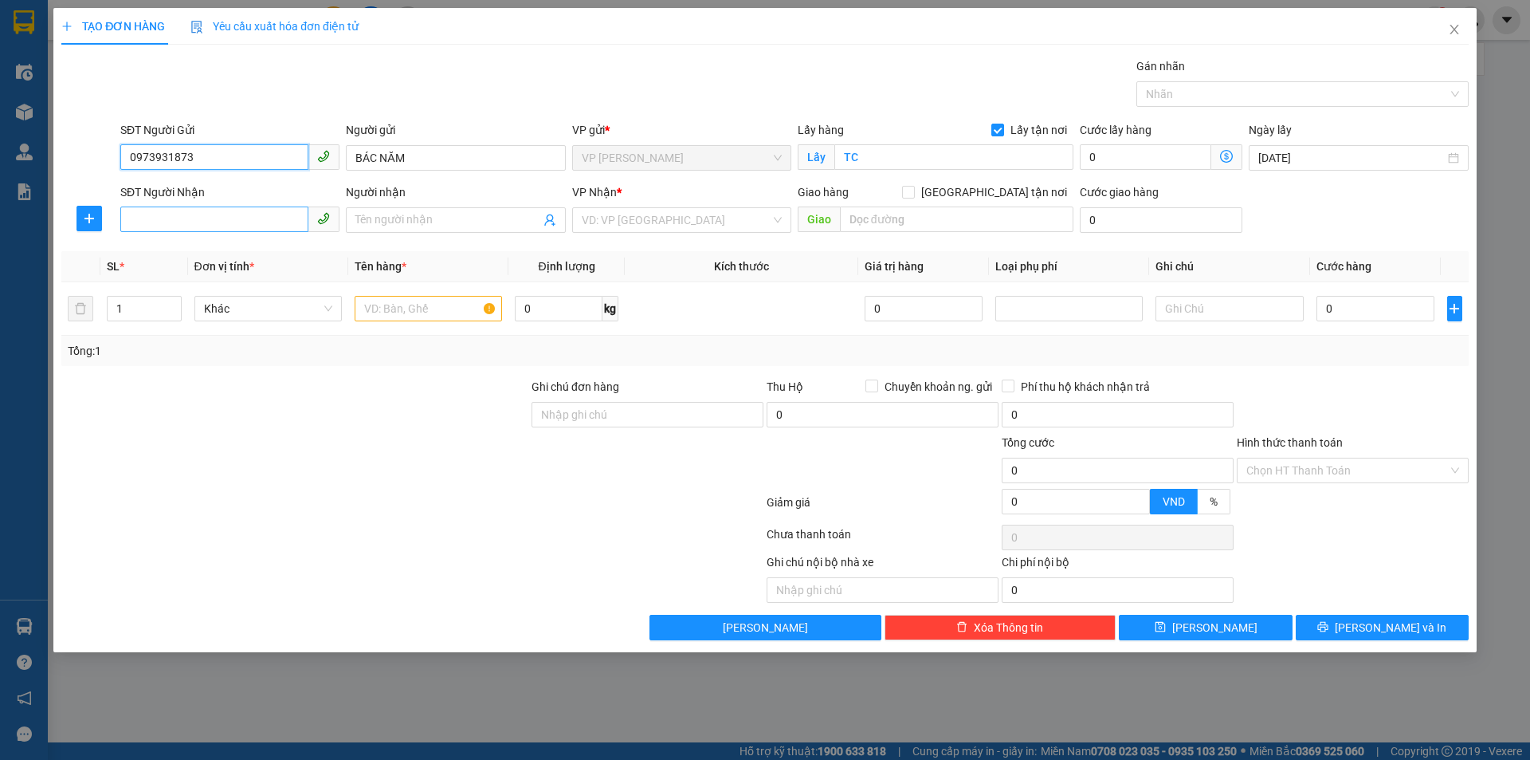
type input "0973931873"
click at [236, 212] on input "SĐT Người Nhận" at bounding box center [214, 219] width 188 height 26
click at [249, 254] on div "0848567500 - ANH HUY" at bounding box center [230, 252] width 200 height 18
type input "0848567500"
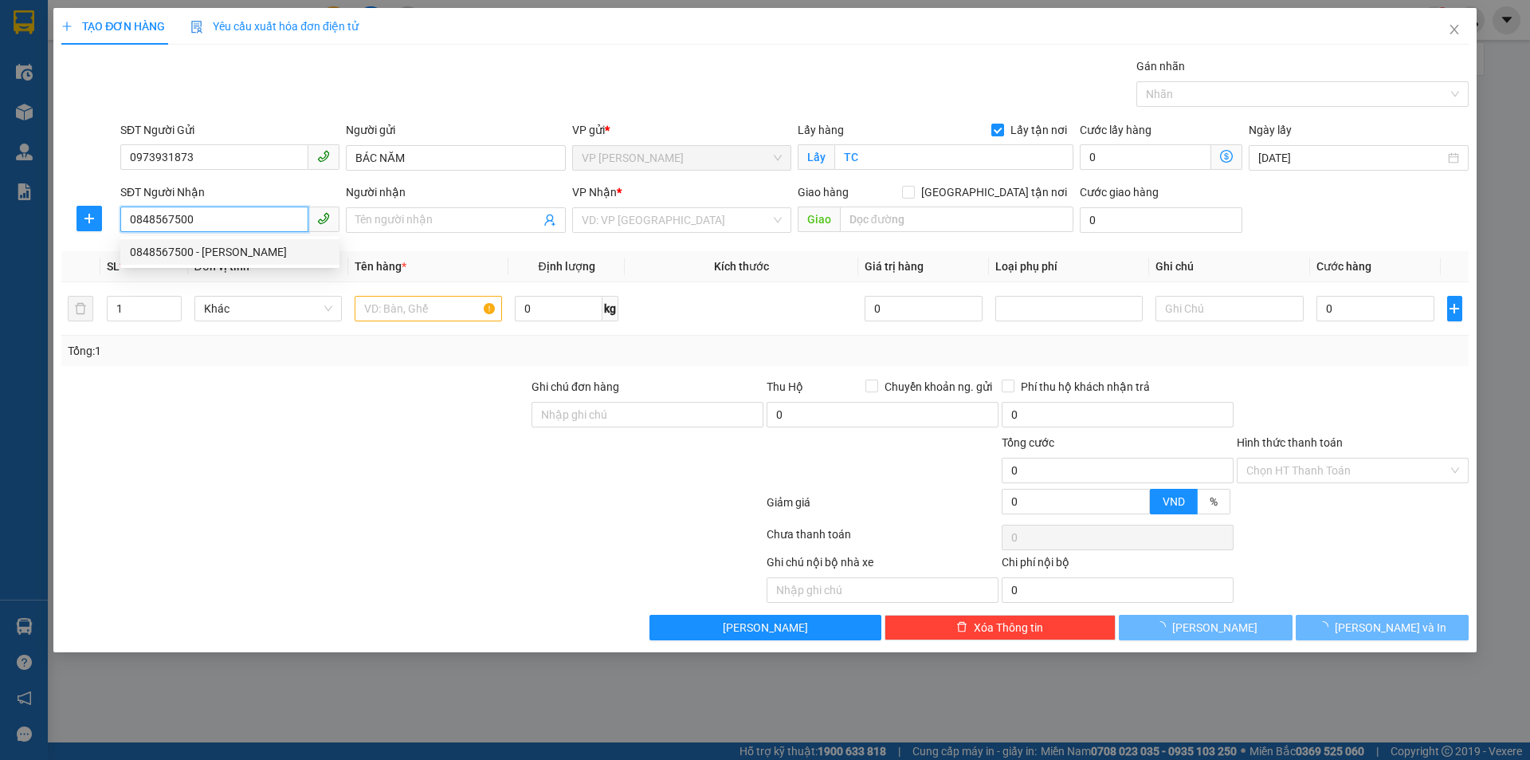
type input "ANH HUY"
type input "VP Thanh Chương"
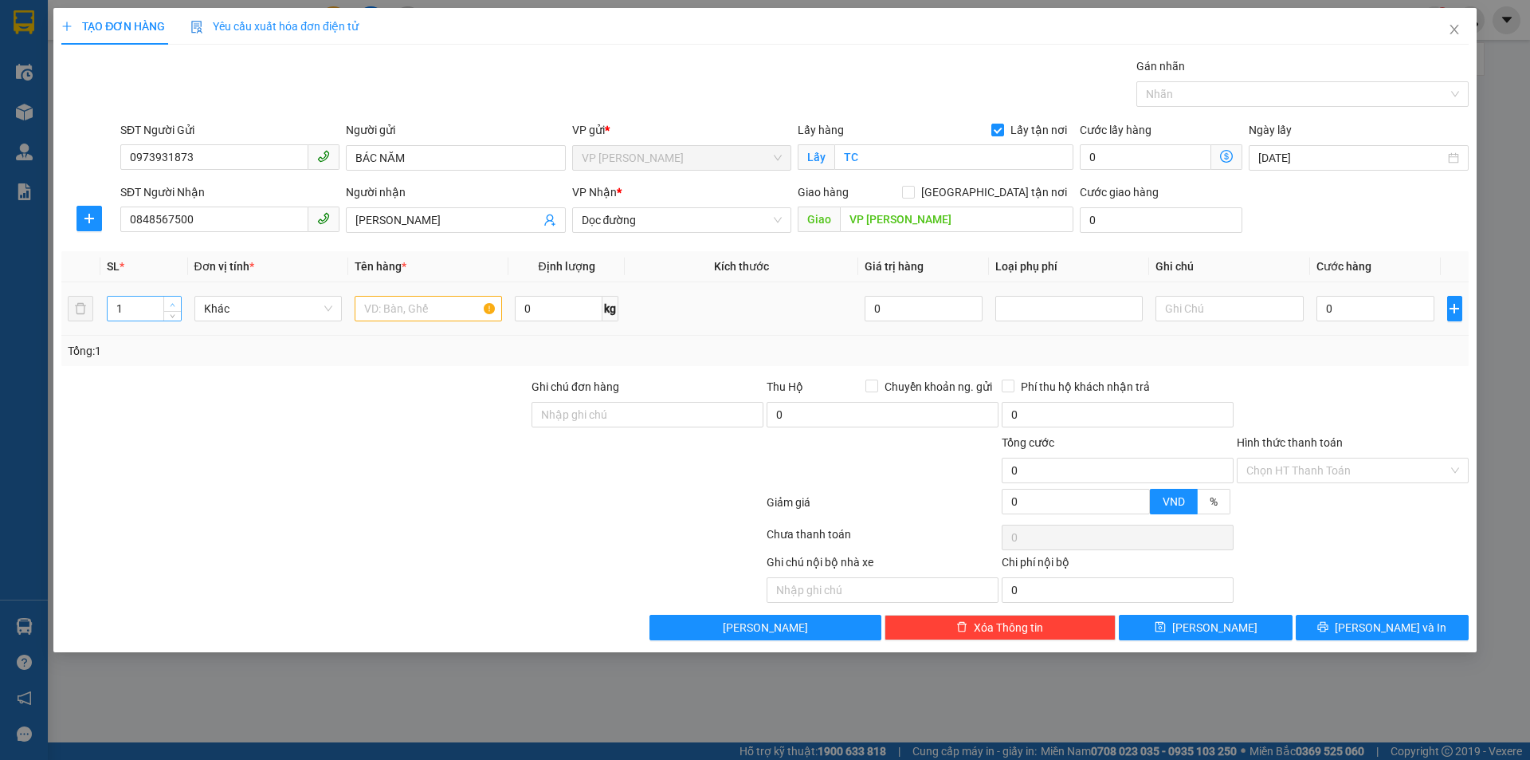
type input "2"
click at [176, 303] on span "up" at bounding box center [173, 305] width 10 height 10
click at [405, 316] on input "text" at bounding box center [428, 309] width 147 height 26
type input "THỰC PHẨM"
click at [1393, 320] on input "0" at bounding box center [1376, 309] width 119 height 26
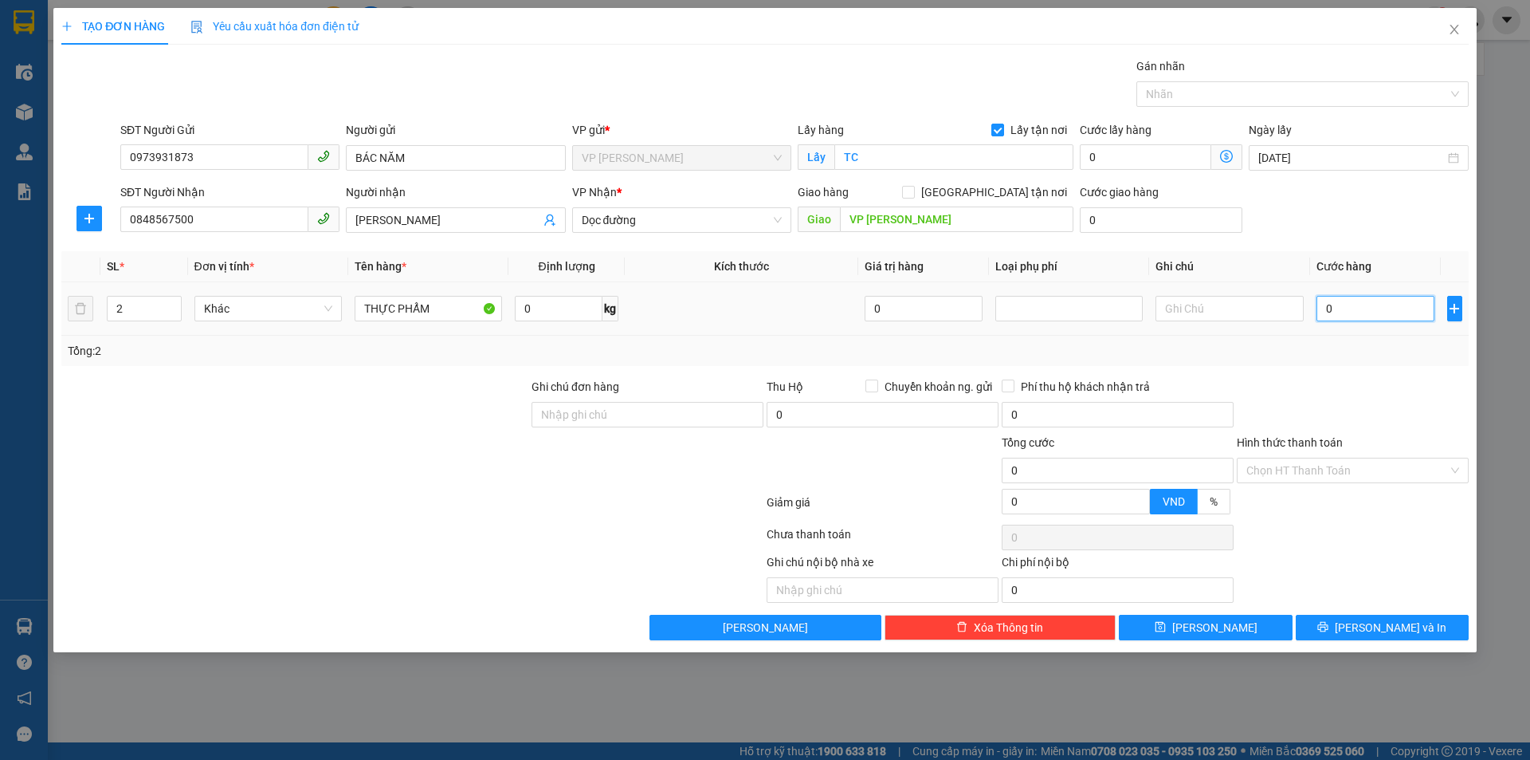
type input "6"
type input "60"
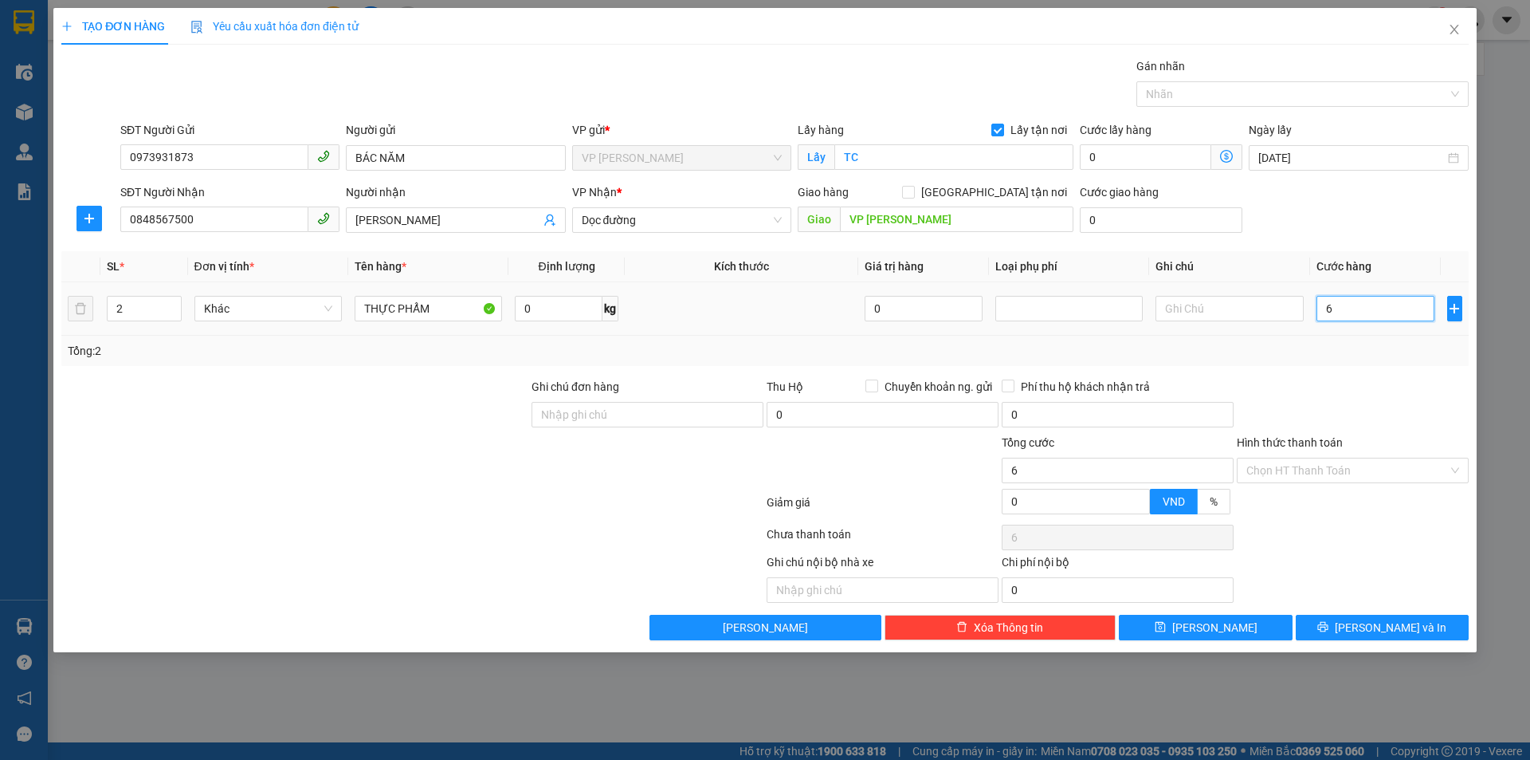
type input "60"
type input "600"
type input "6.000"
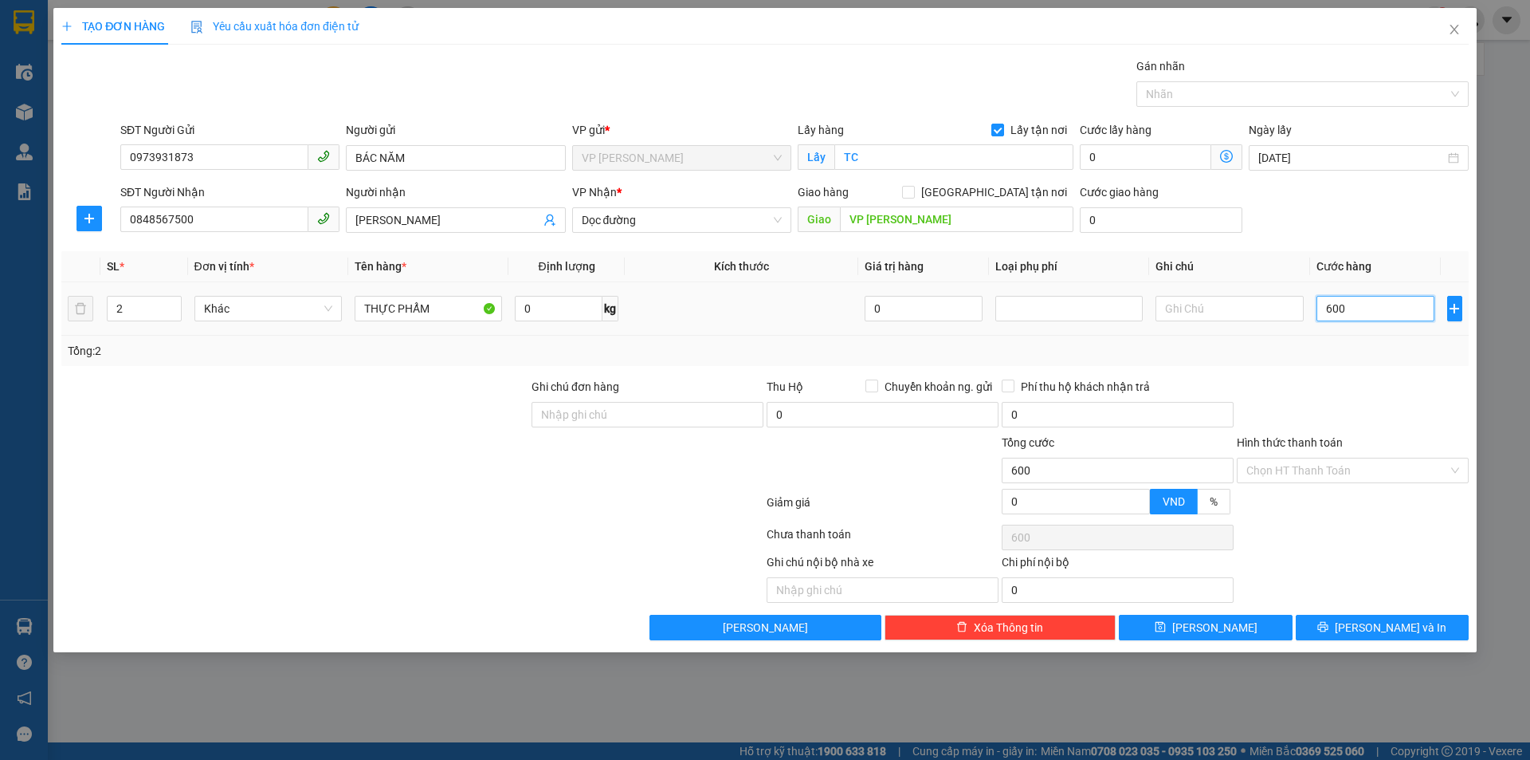
type input "6.000"
type input "60.000"
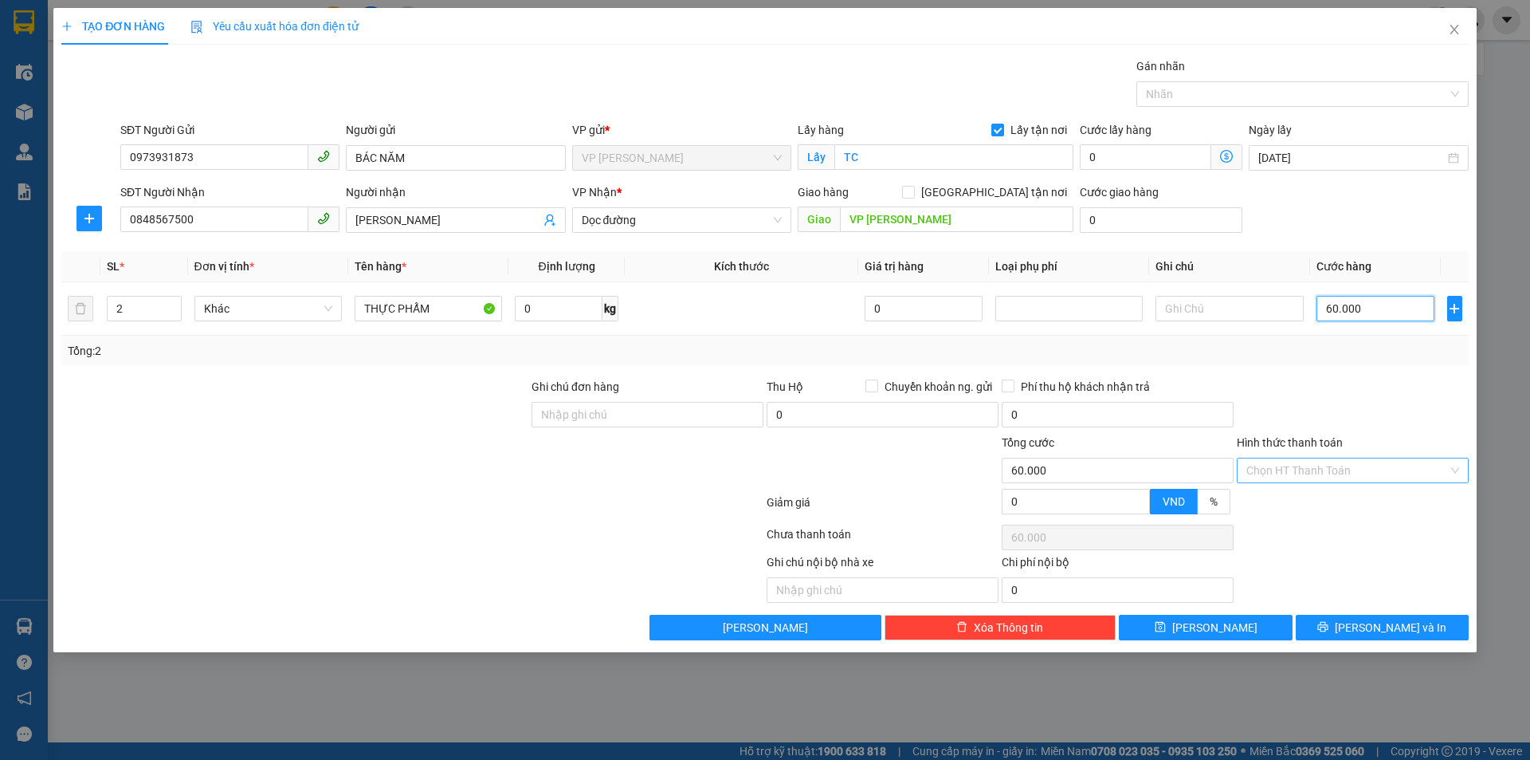
type input "60.000"
click at [1379, 474] on input "Hình thức thanh toán" at bounding box center [1348, 470] width 202 height 24
click at [1334, 501] on div "Tại văn phòng" at bounding box center [1353, 502] width 213 height 18
type input "0"
drag, startPoint x: 1366, startPoint y: 627, endPoint x: 1279, endPoint y: 589, distance: 95.7
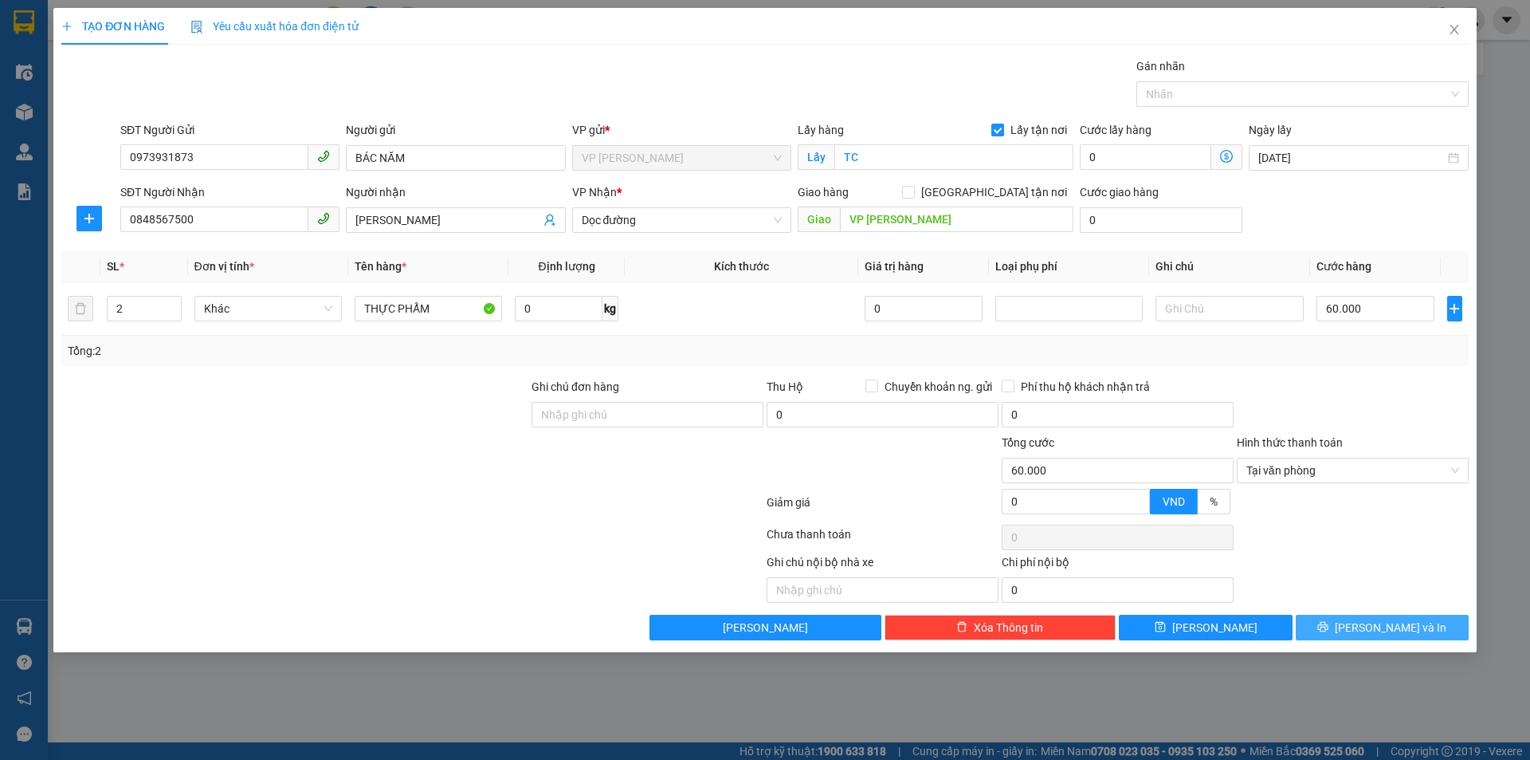
click at [1366, 627] on button "Lưu và In" at bounding box center [1382, 628] width 173 height 26
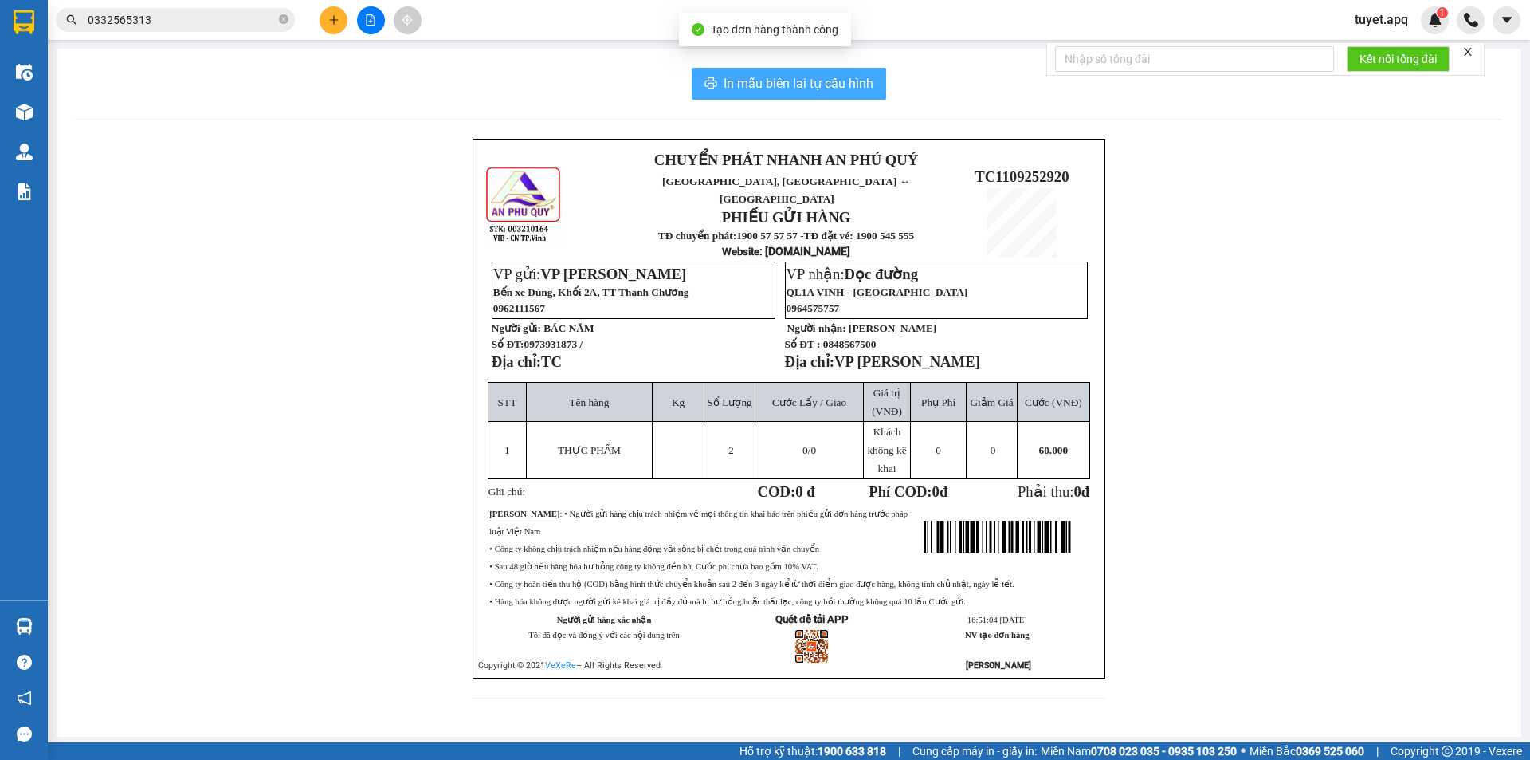
click at [784, 92] on span "In mẫu biên lai tự cấu hình" at bounding box center [799, 83] width 150 height 20
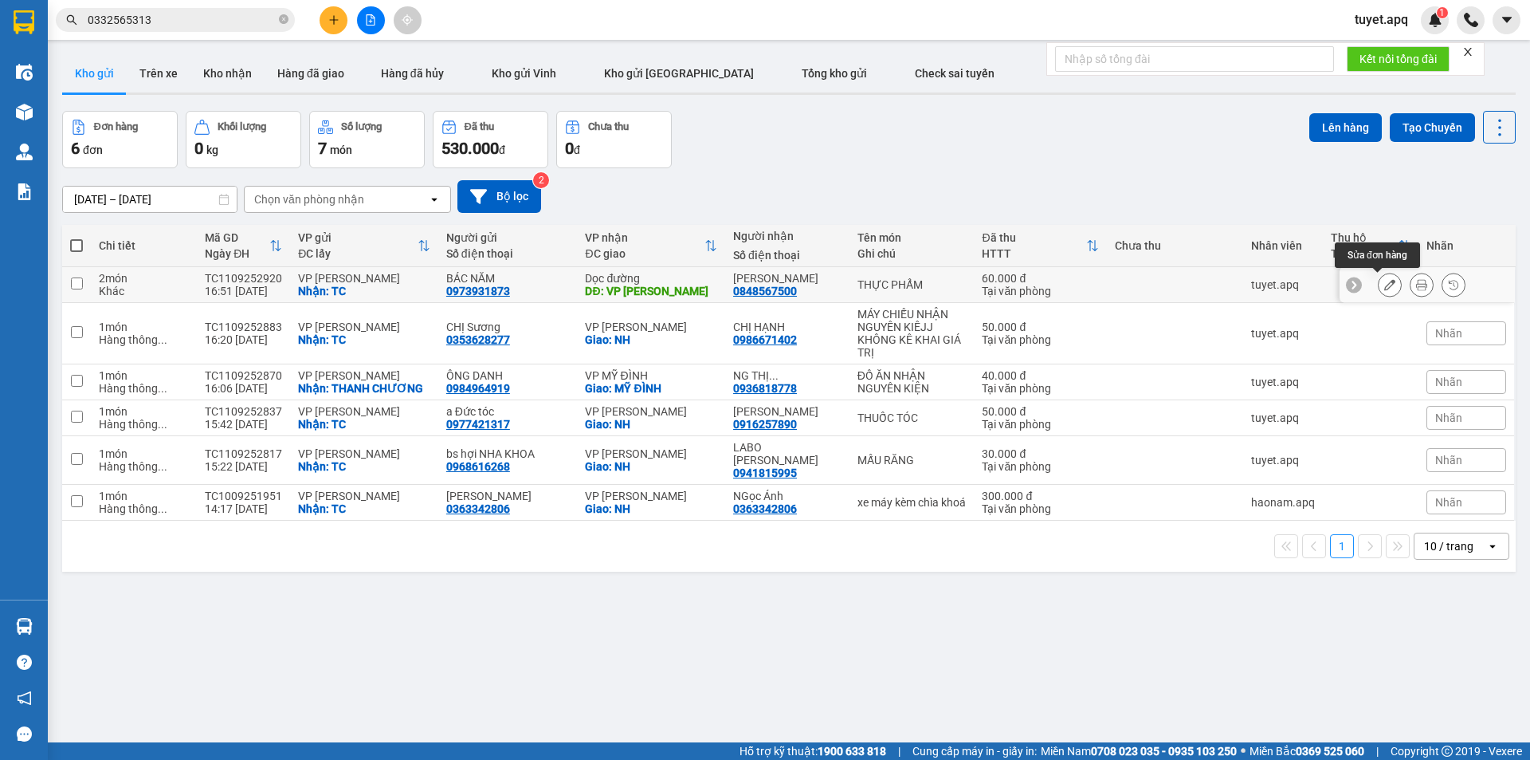
click at [1385, 283] on icon at bounding box center [1390, 284] width 11 height 11
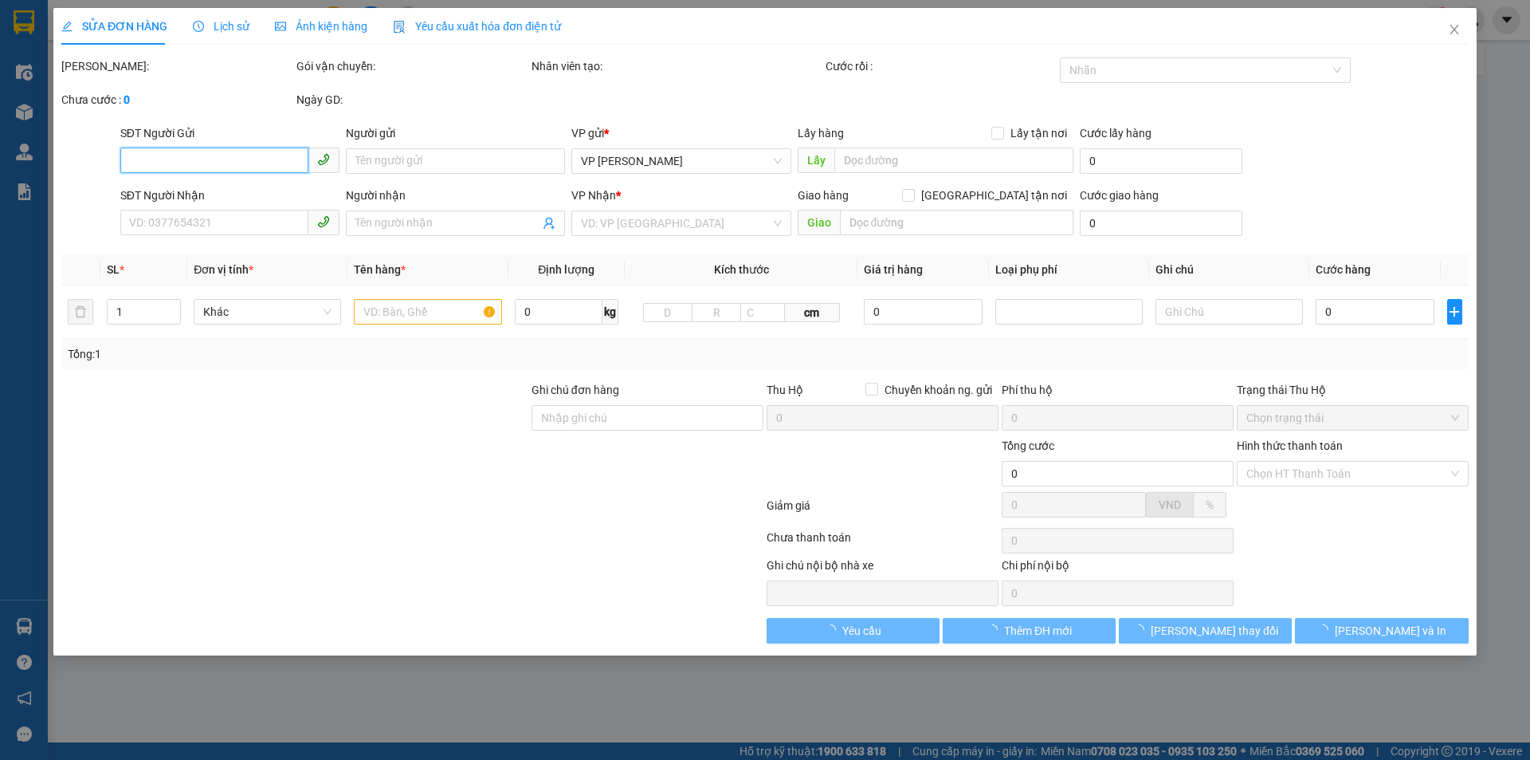
type input "0973931873"
type input "BÁC NĂM"
checkbox input "true"
type input "TC"
type input "0848567500"
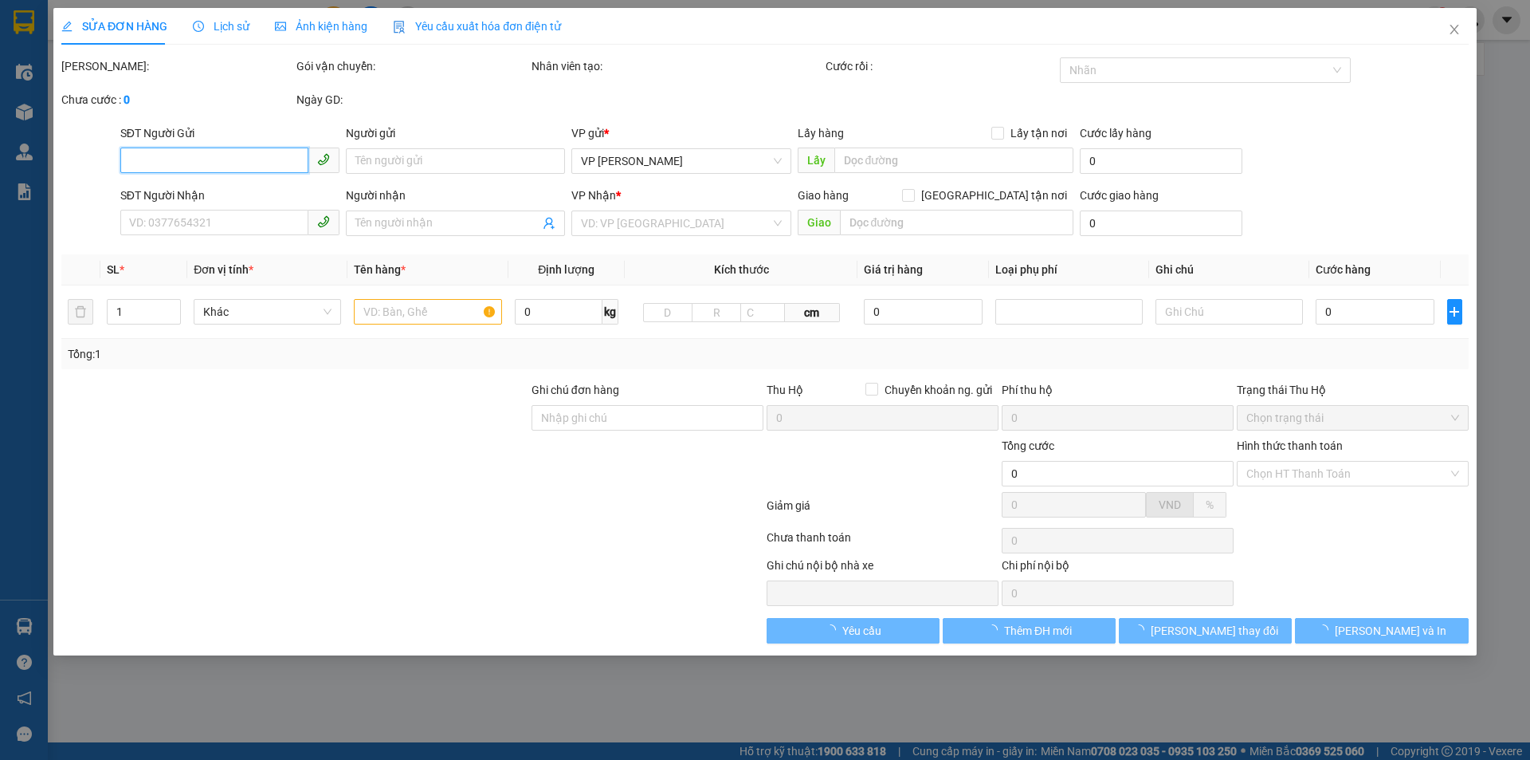
type input "ANH HUY"
type input "VP Thanh Chương"
type input "60.000"
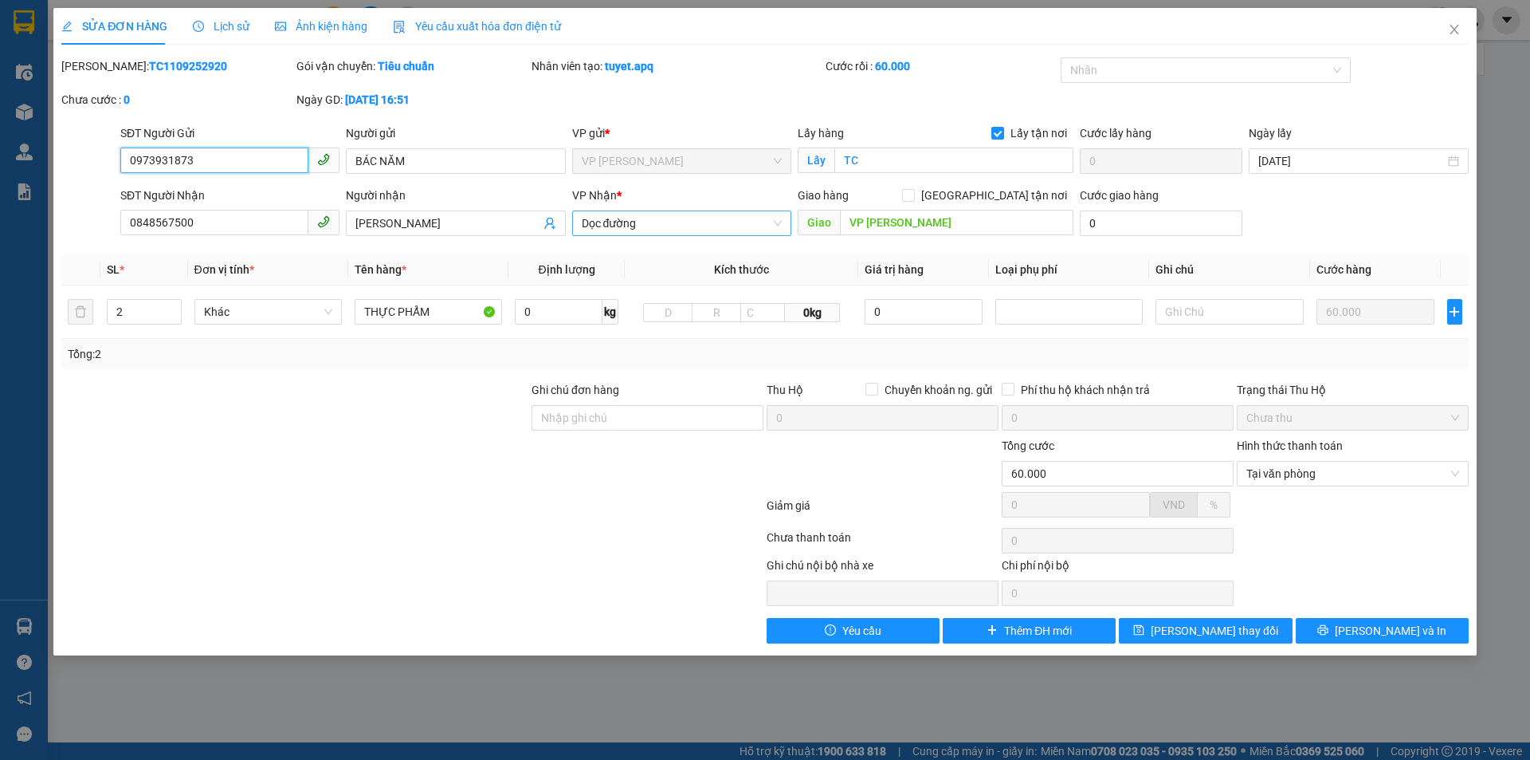
click at [760, 223] on span "Dọc đường" at bounding box center [682, 223] width 200 height 24
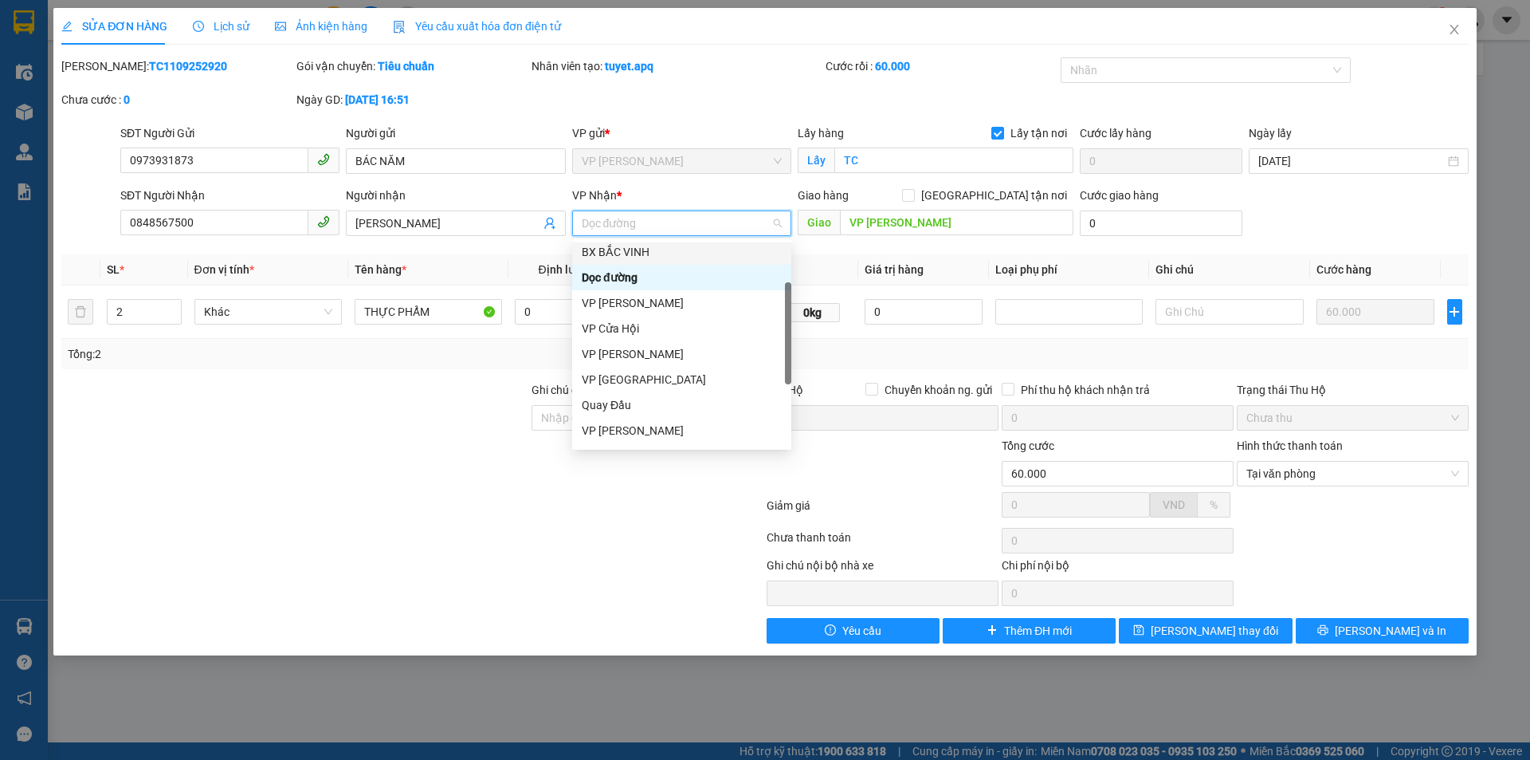
scroll to position [159, 0]
click at [630, 399] on div "VP MỸ ĐÌNH" at bounding box center [682, 402] width 200 height 18
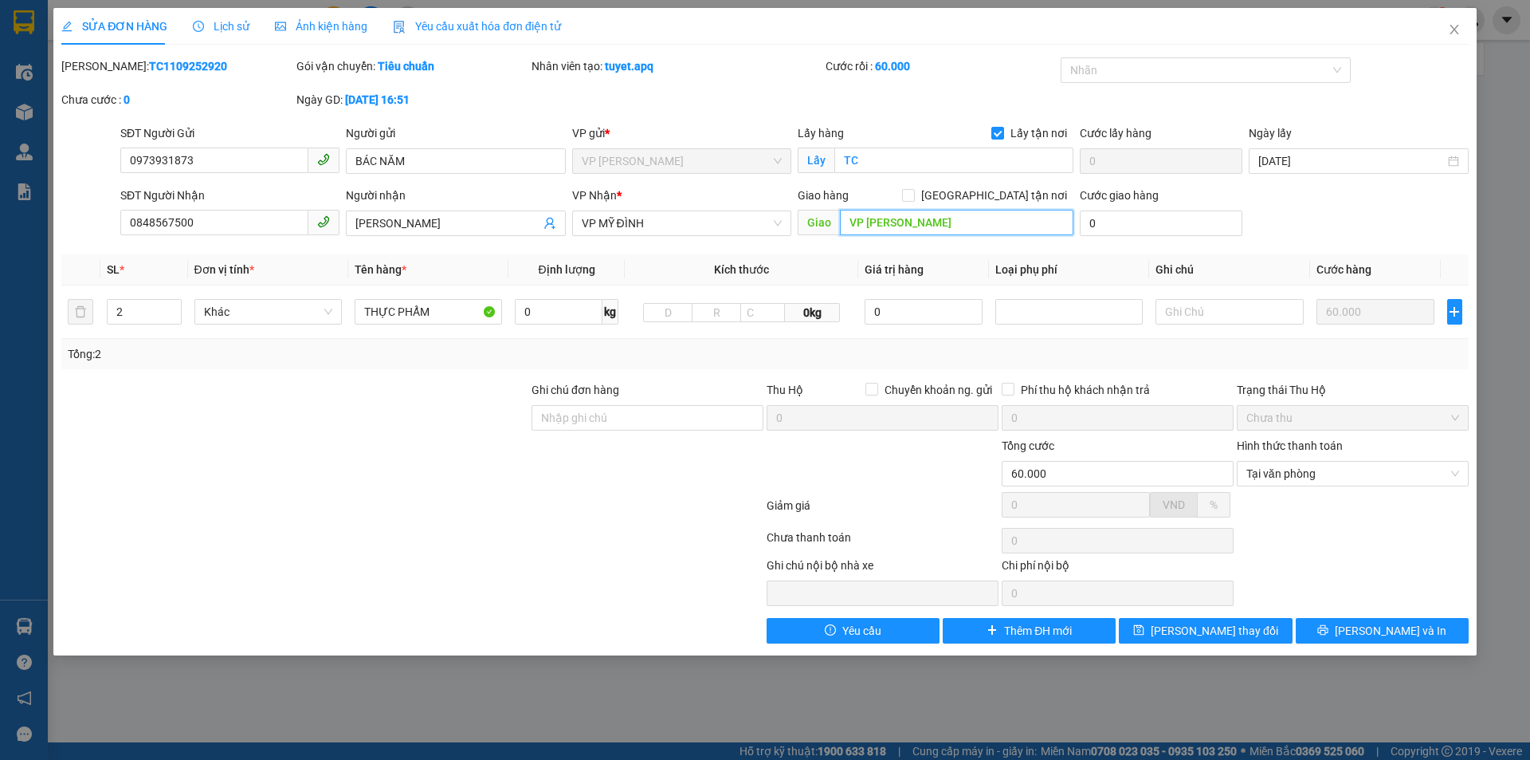
click at [959, 217] on input "VP Thanh Chương" at bounding box center [957, 223] width 234 height 26
type input "MĐ"
click at [1389, 635] on span "Lưu và In" at bounding box center [1391, 631] width 112 height 18
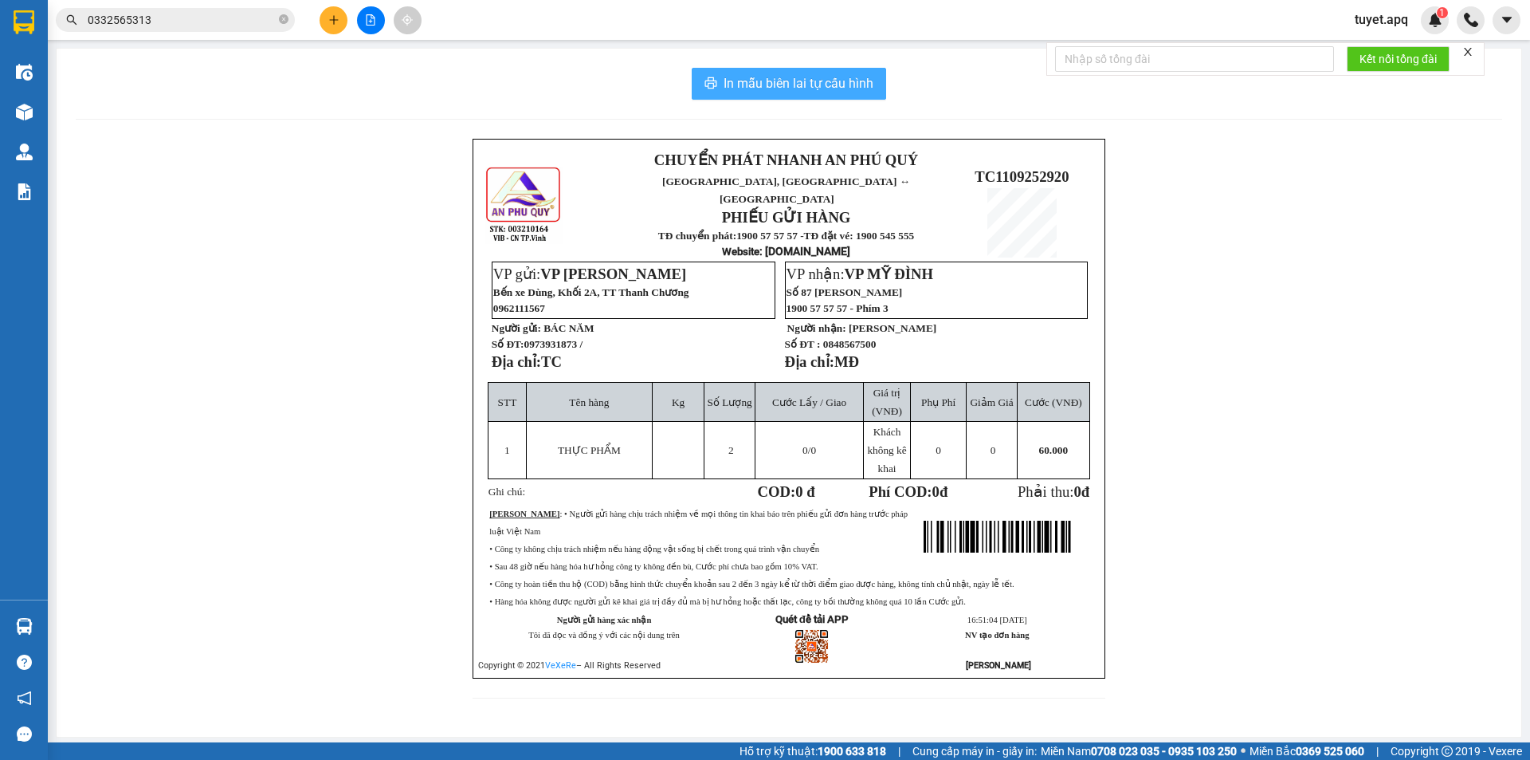
click at [837, 79] on span "In mẫu biên lai tự cấu hình" at bounding box center [799, 83] width 150 height 20
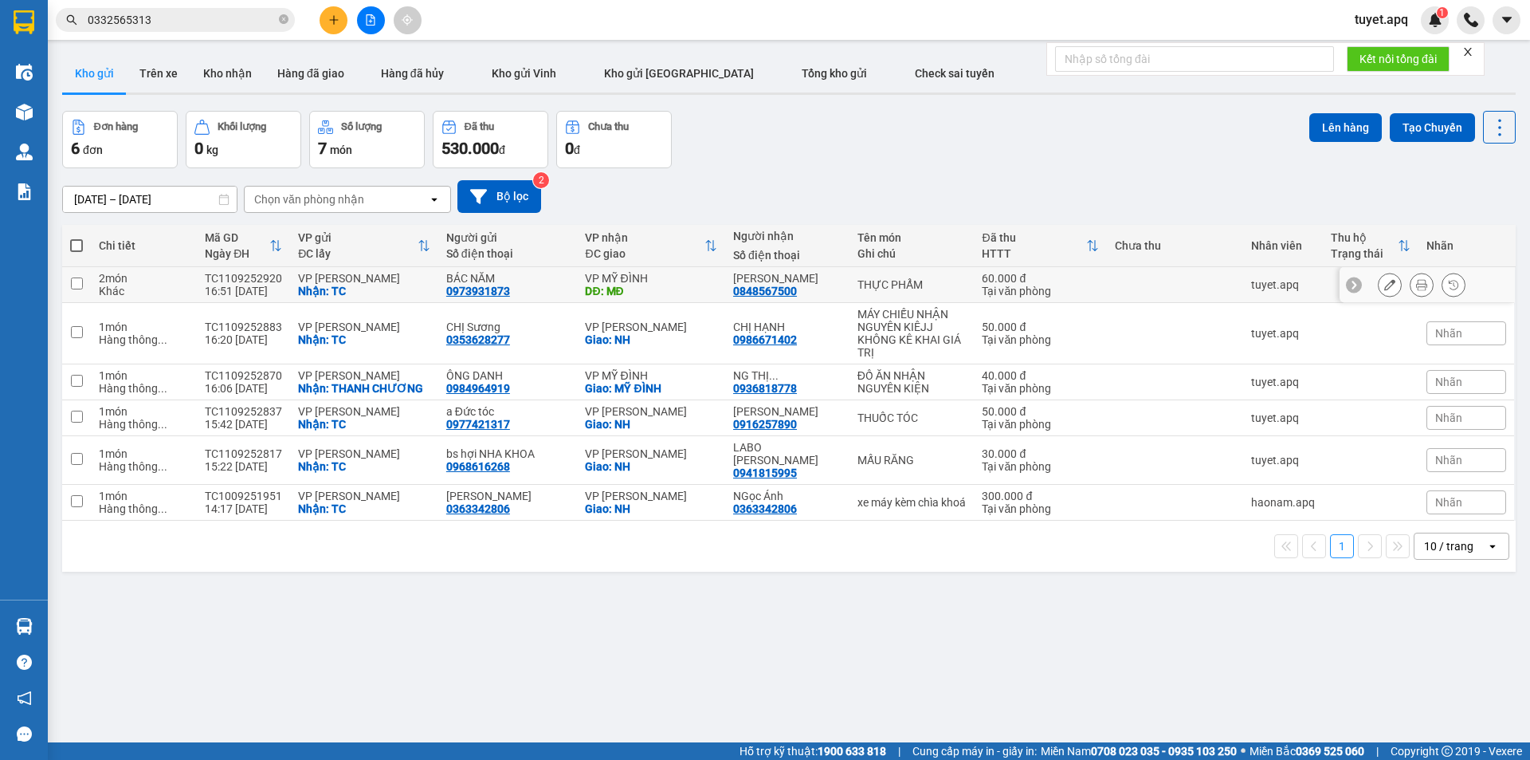
click at [1385, 285] on button at bounding box center [1390, 285] width 22 height 28
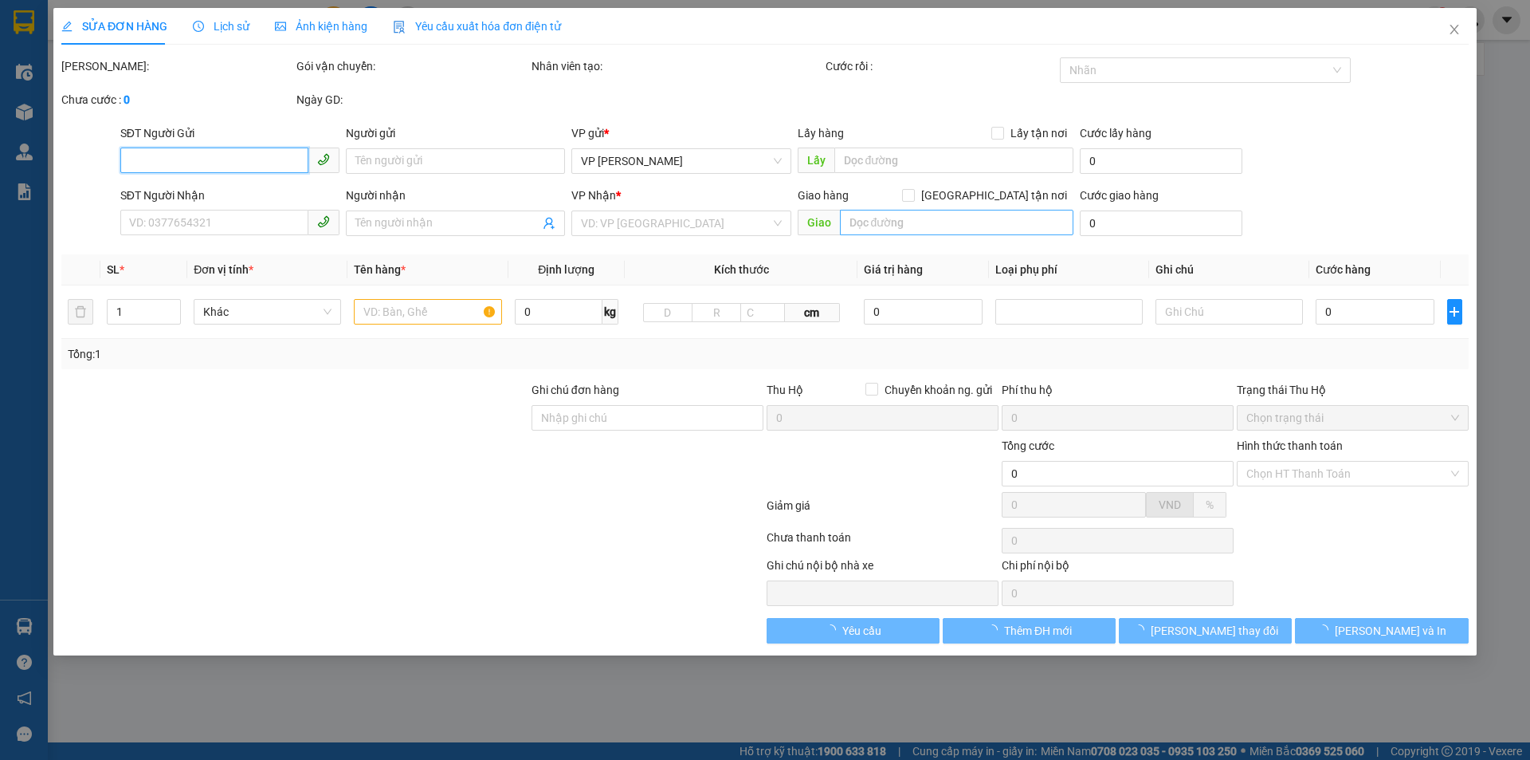
type input "0973931873"
type input "BÁC NĂM"
checkbox input "true"
type input "TC"
type input "0848567500"
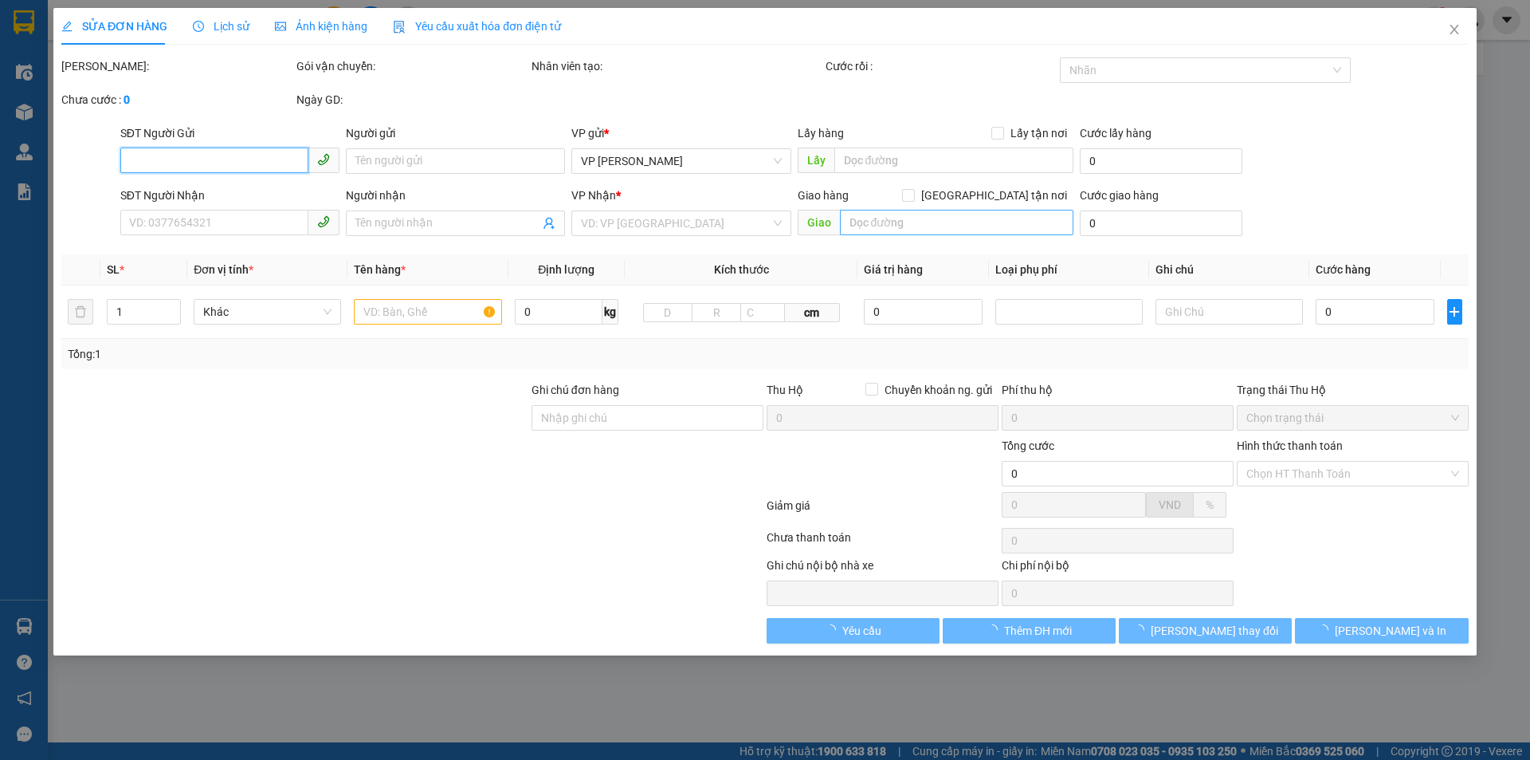
type input "ANH HUY"
type input "MĐ"
type input "60.000"
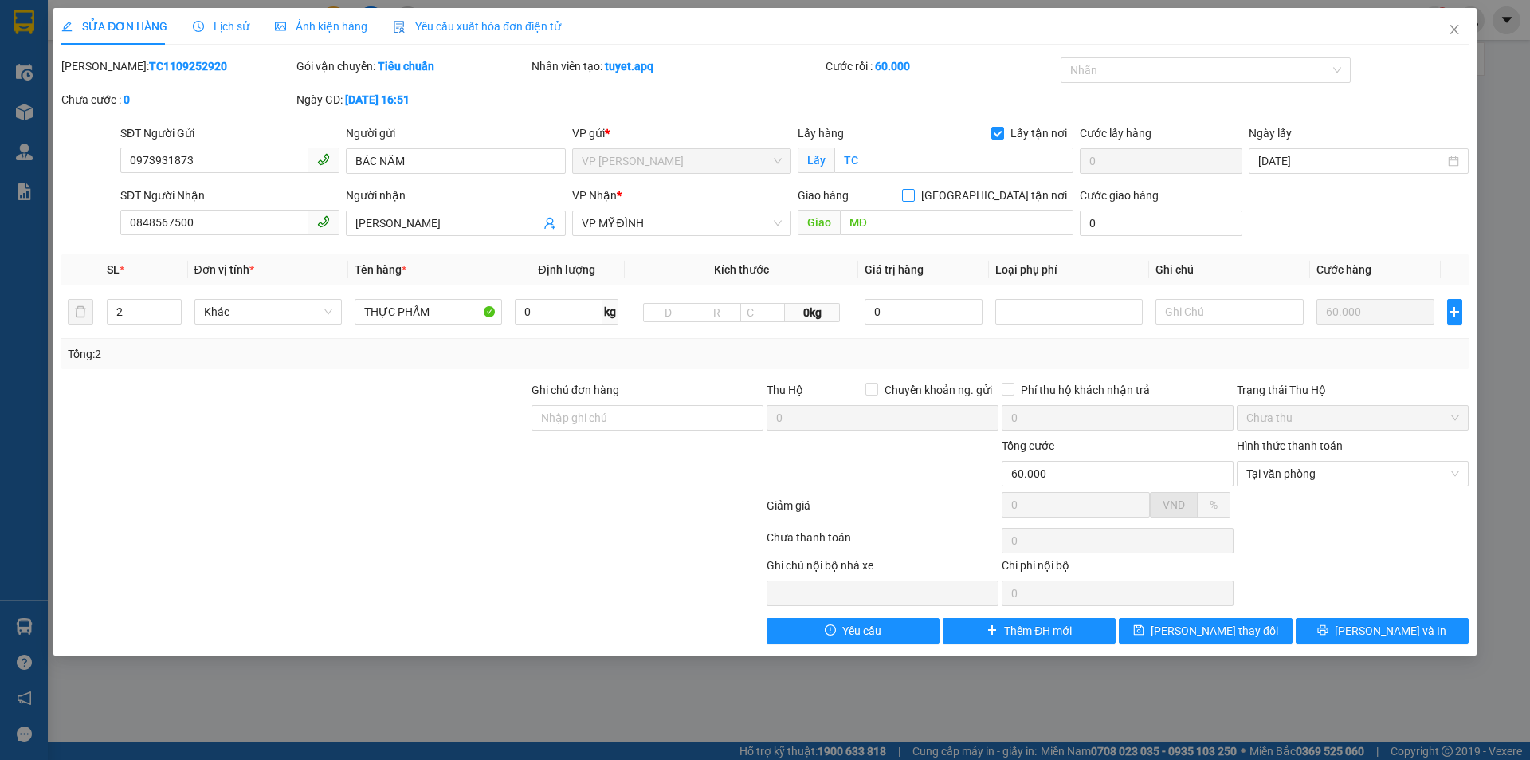
click at [915, 201] on span at bounding box center [908, 195] width 13 height 13
click at [913, 200] on input "Giao tận nơi" at bounding box center [907, 194] width 11 height 11
checkbox input "true"
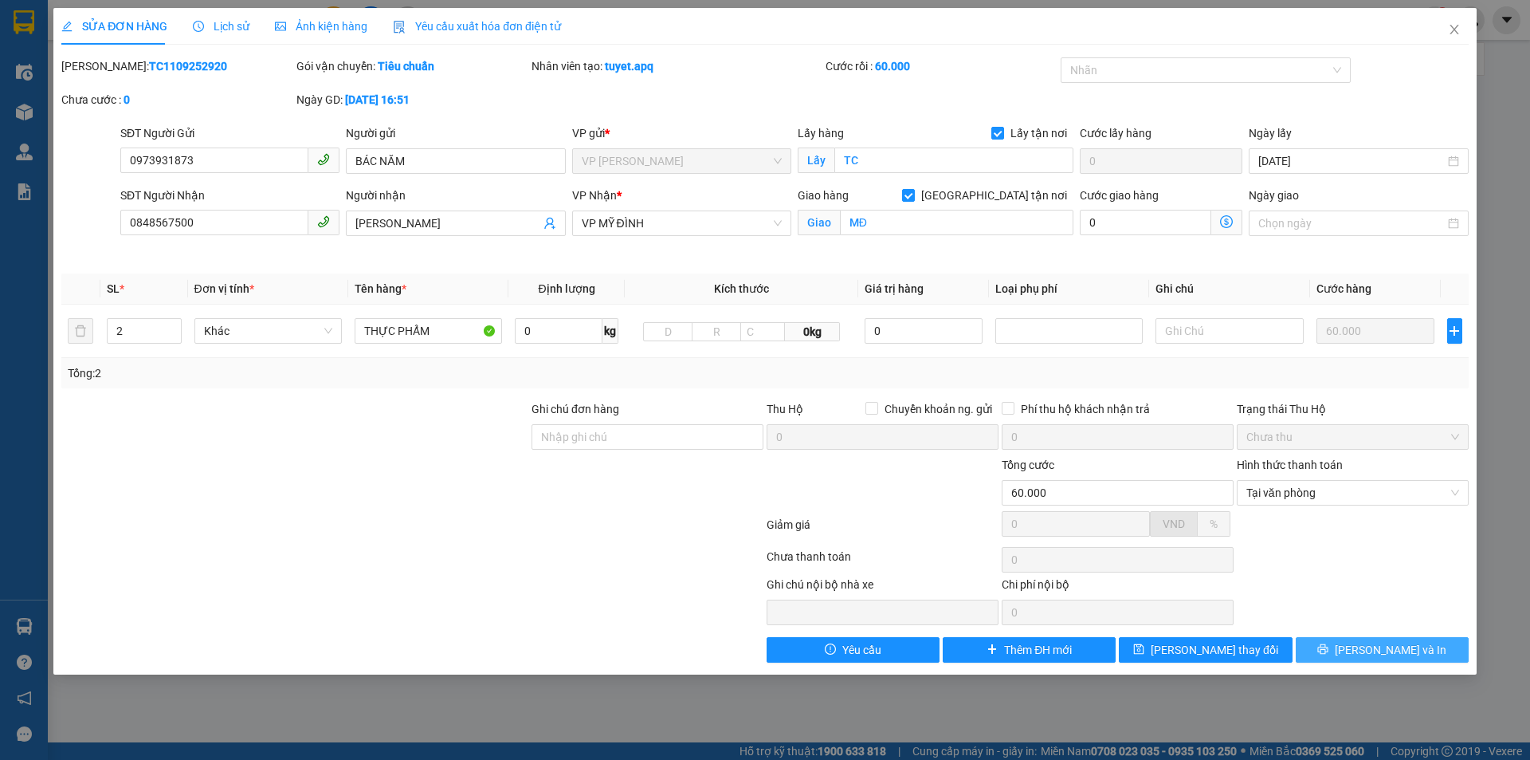
click at [1329, 649] on icon "printer" at bounding box center [1323, 649] width 10 height 10
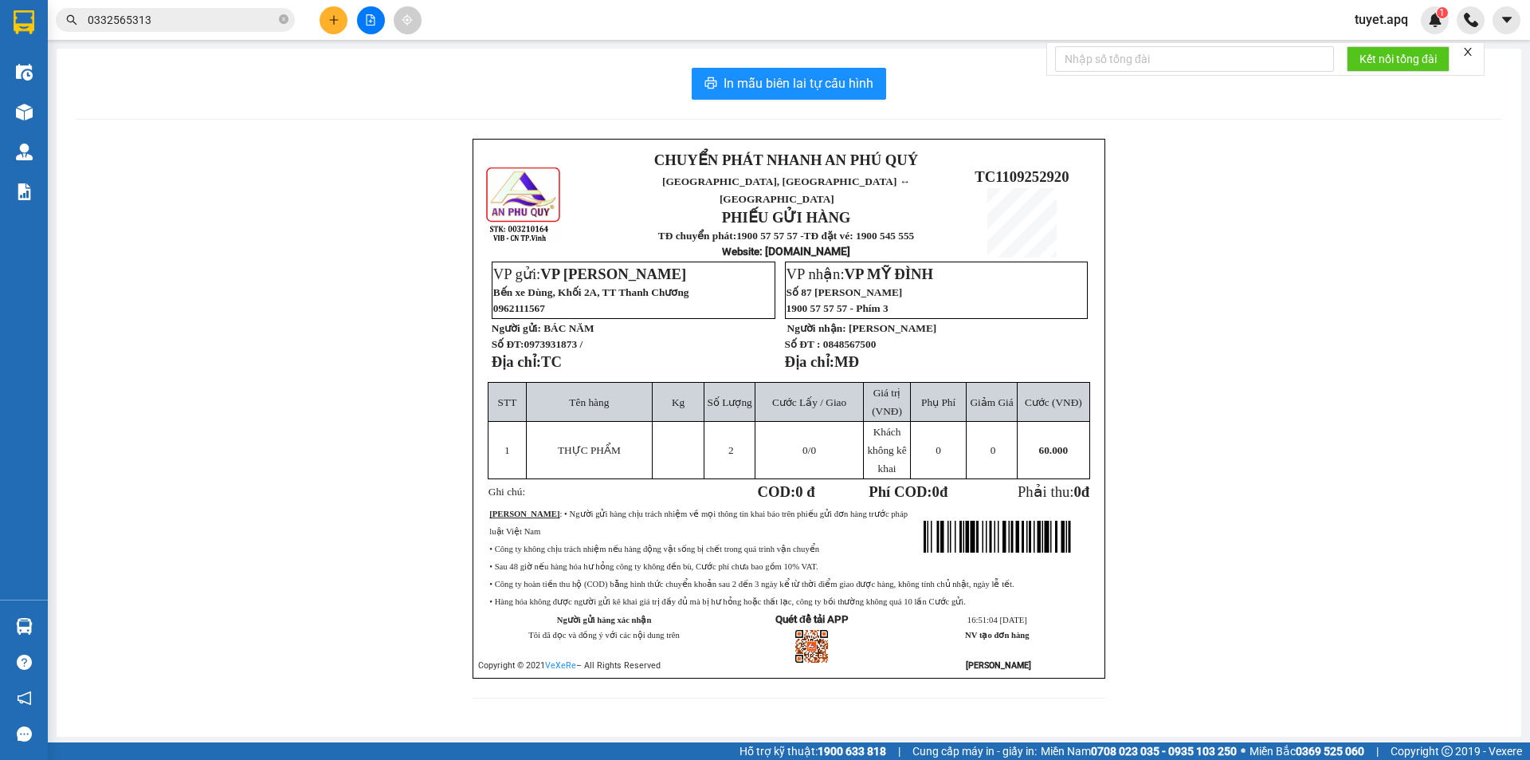
click at [332, 21] on icon "plus" at bounding box center [333, 19] width 11 height 11
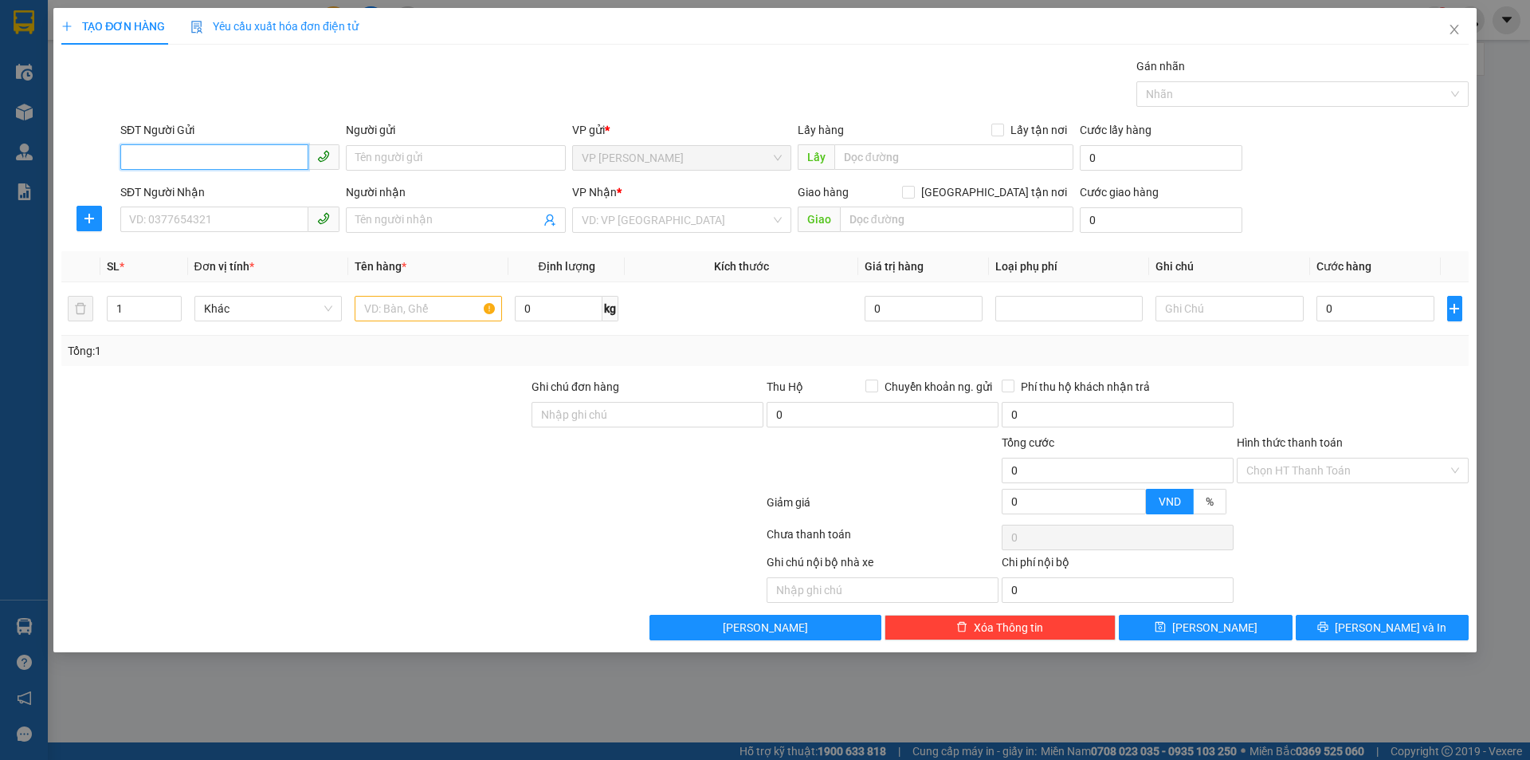
click at [196, 159] on input "SĐT Người Gửi" at bounding box center [214, 157] width 188 height 26
type input "0983833098"
click at [245, 188] on div "0983833098 - bs Khanh NHA KHOA" at bounding box center [230, 190] width 200 height 18
type input "bs Khanh NHA KHOA"
checkbox input "true"
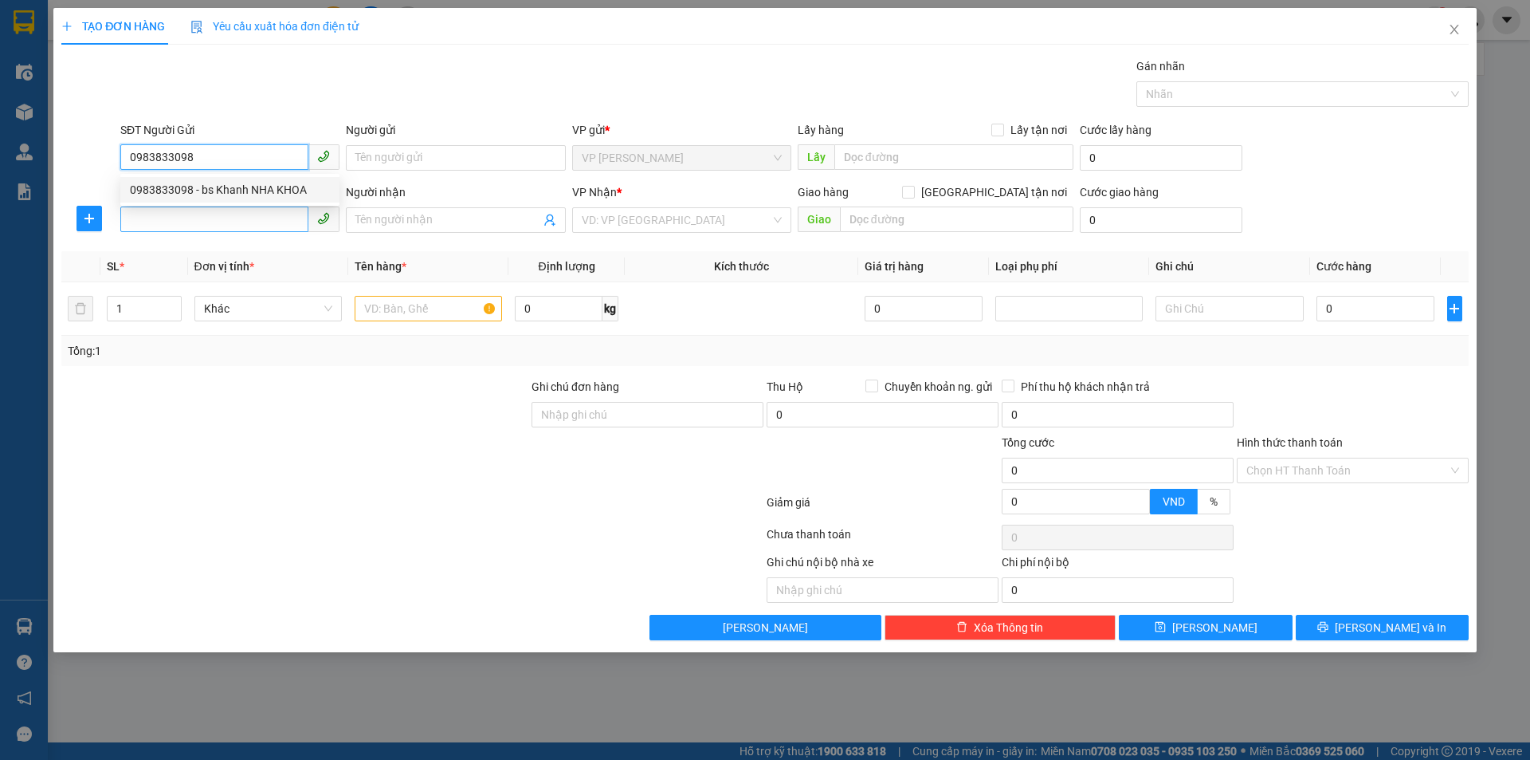
type input "TC"
type input "0983833098"
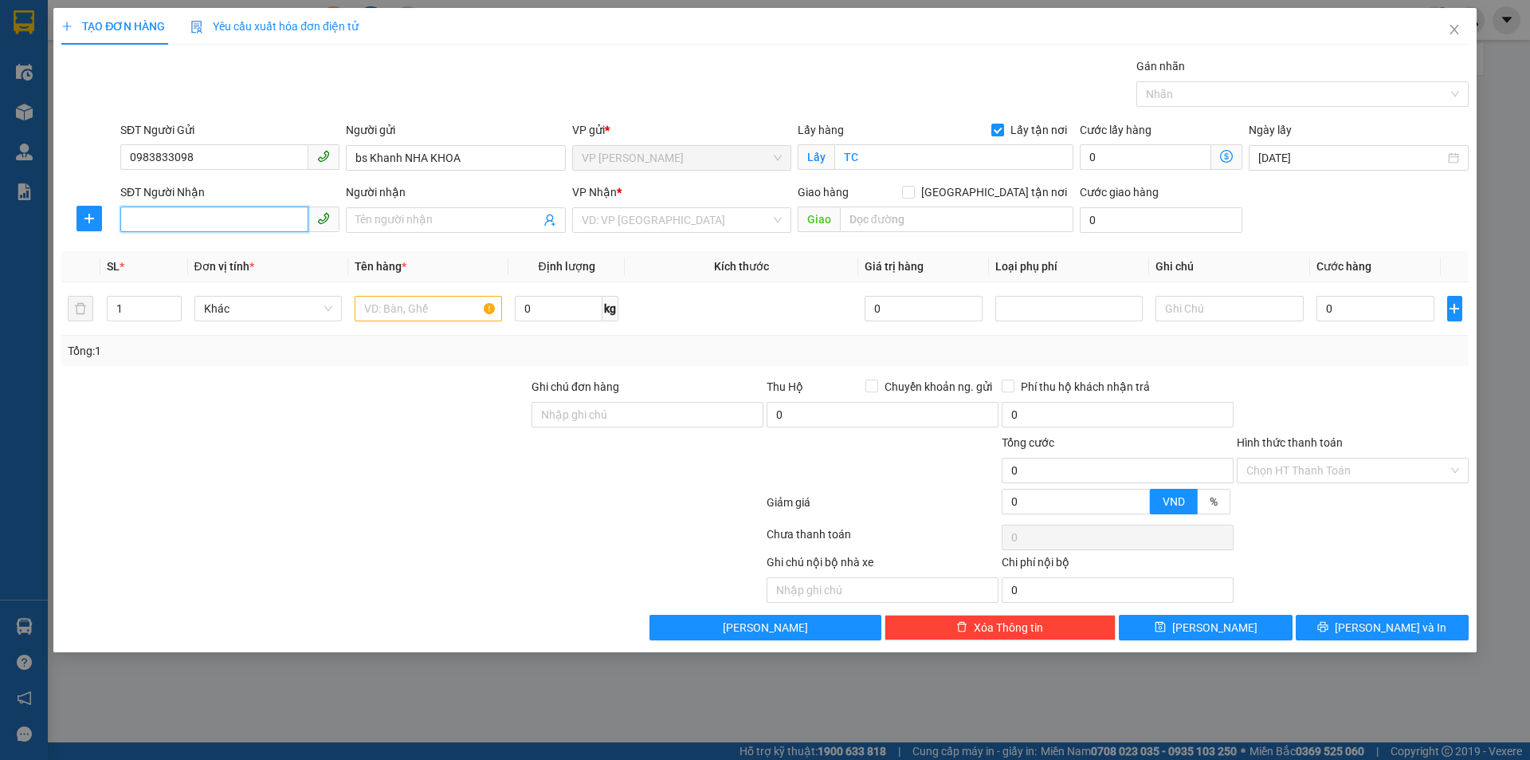
click at [240, 213] on input "SĐT Người Nhận" at bounding box center [214, 219] width 188 height 26
click at [251, 254] on div "0983833098 - bs Khanh NHA KHOA" at bounding box center [230, 252] width 200 height 18
type input "0983833098"
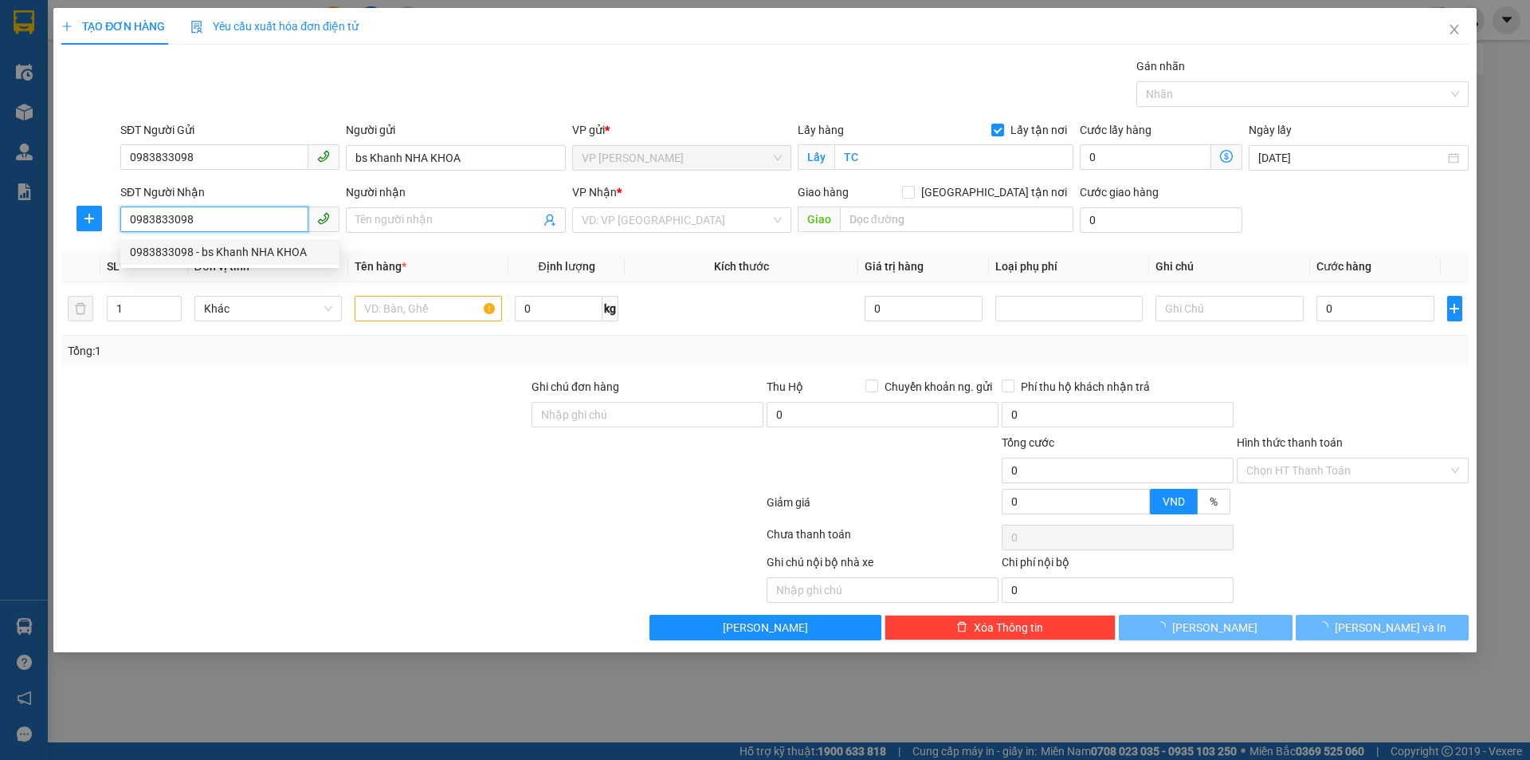
type input "bs Khanh NHA KHOA"
checkbox input "true"
type input "vp"
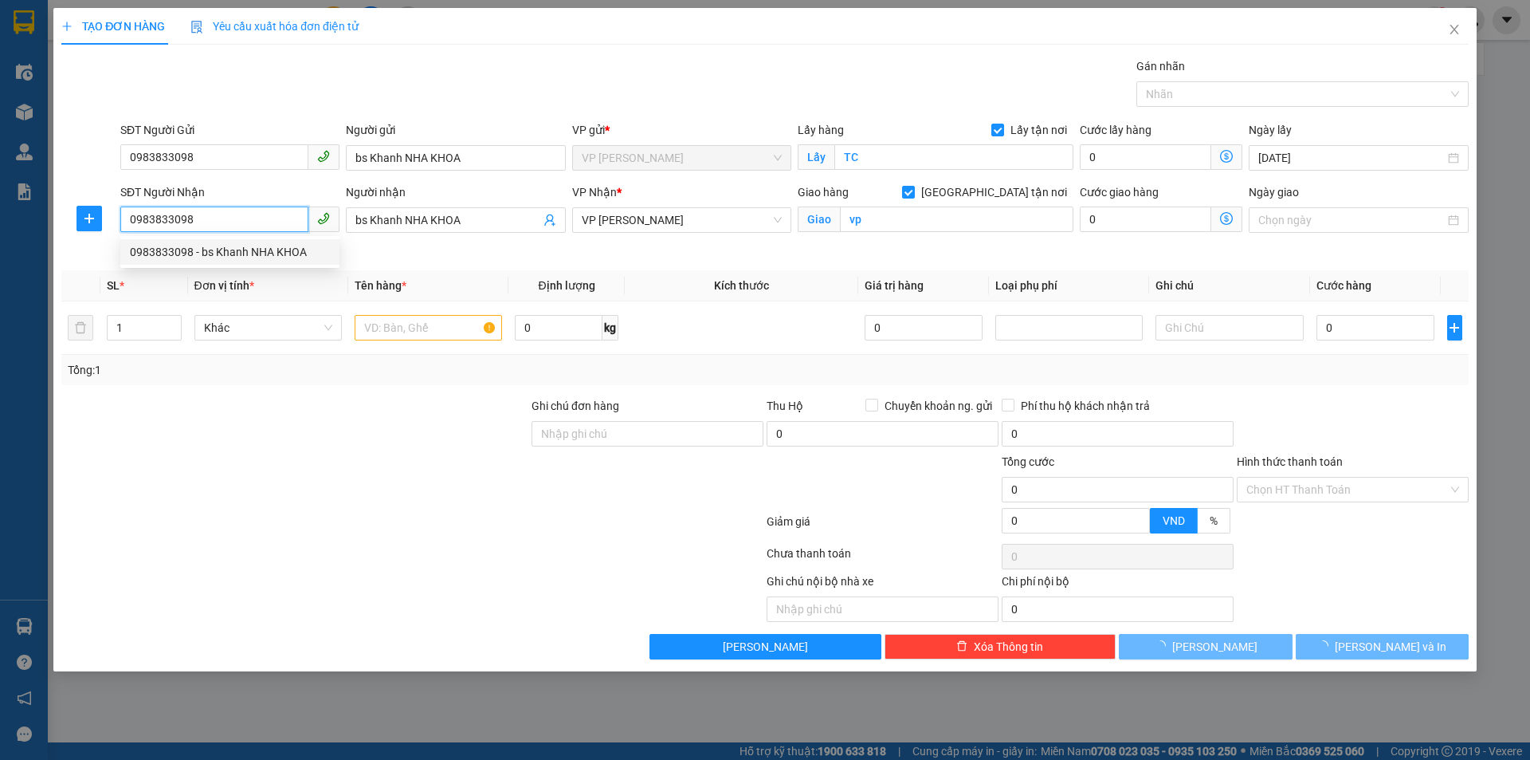
click at [249, 212] on input "0983833098" at bounding box center [214, 219] width 188 height 26
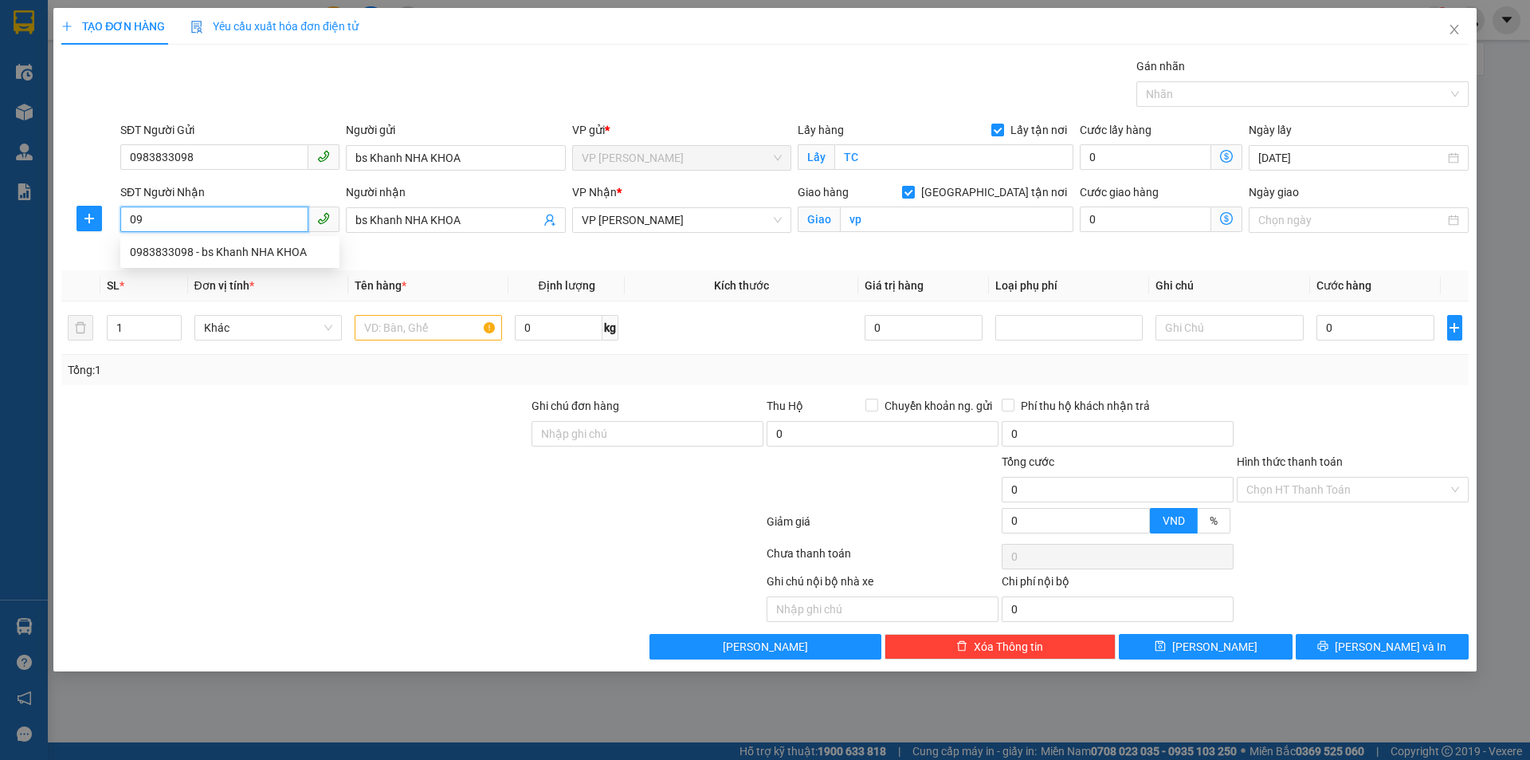
type input "0"
click at [263, 280] on div "0941815995 - LABO NGUYỄN TUẤN" at bounding box center [230, 278] width 200 height 18
type input "0941815995"
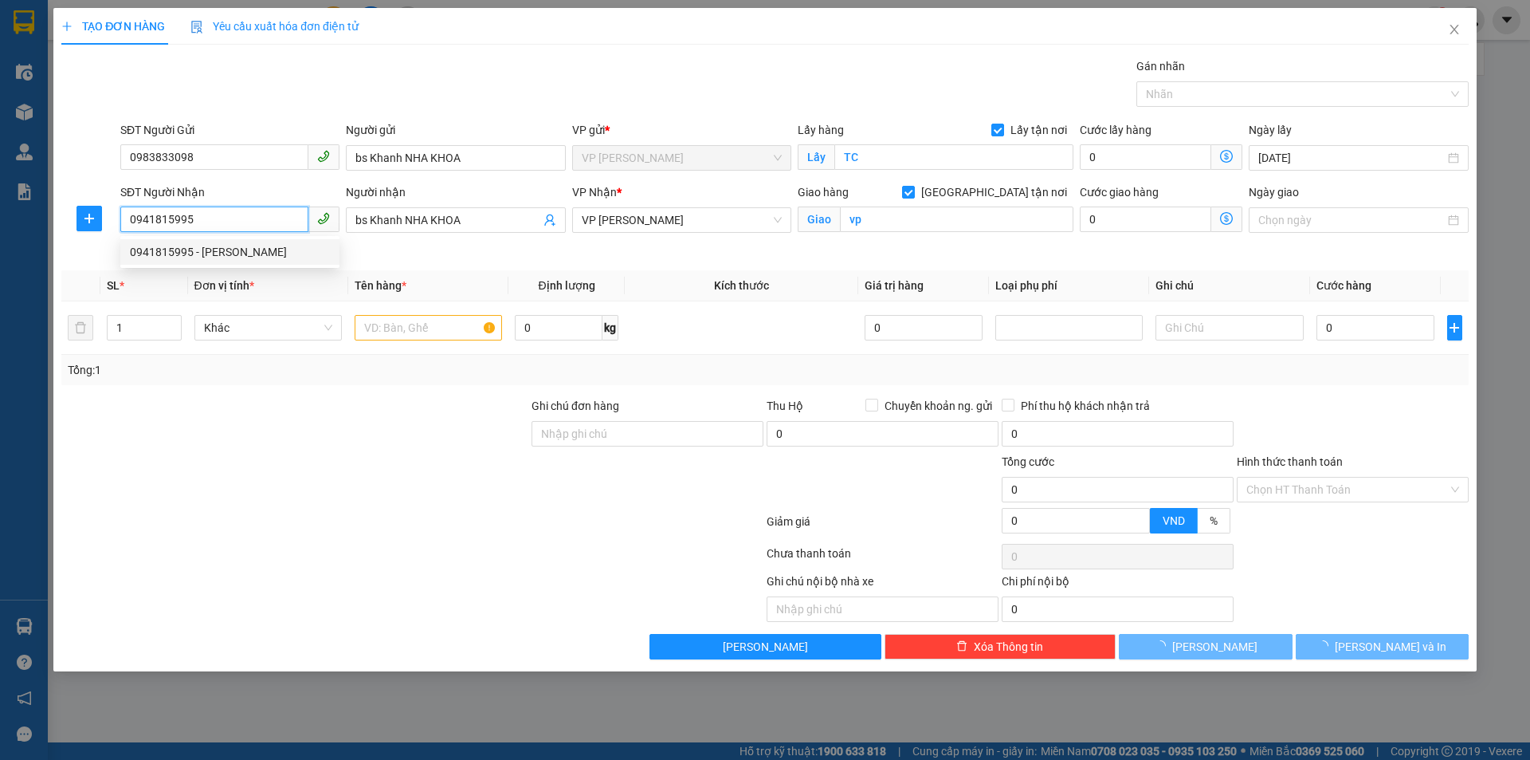
type input "LABO NGUYỄN TUẤN"
type input "NH"
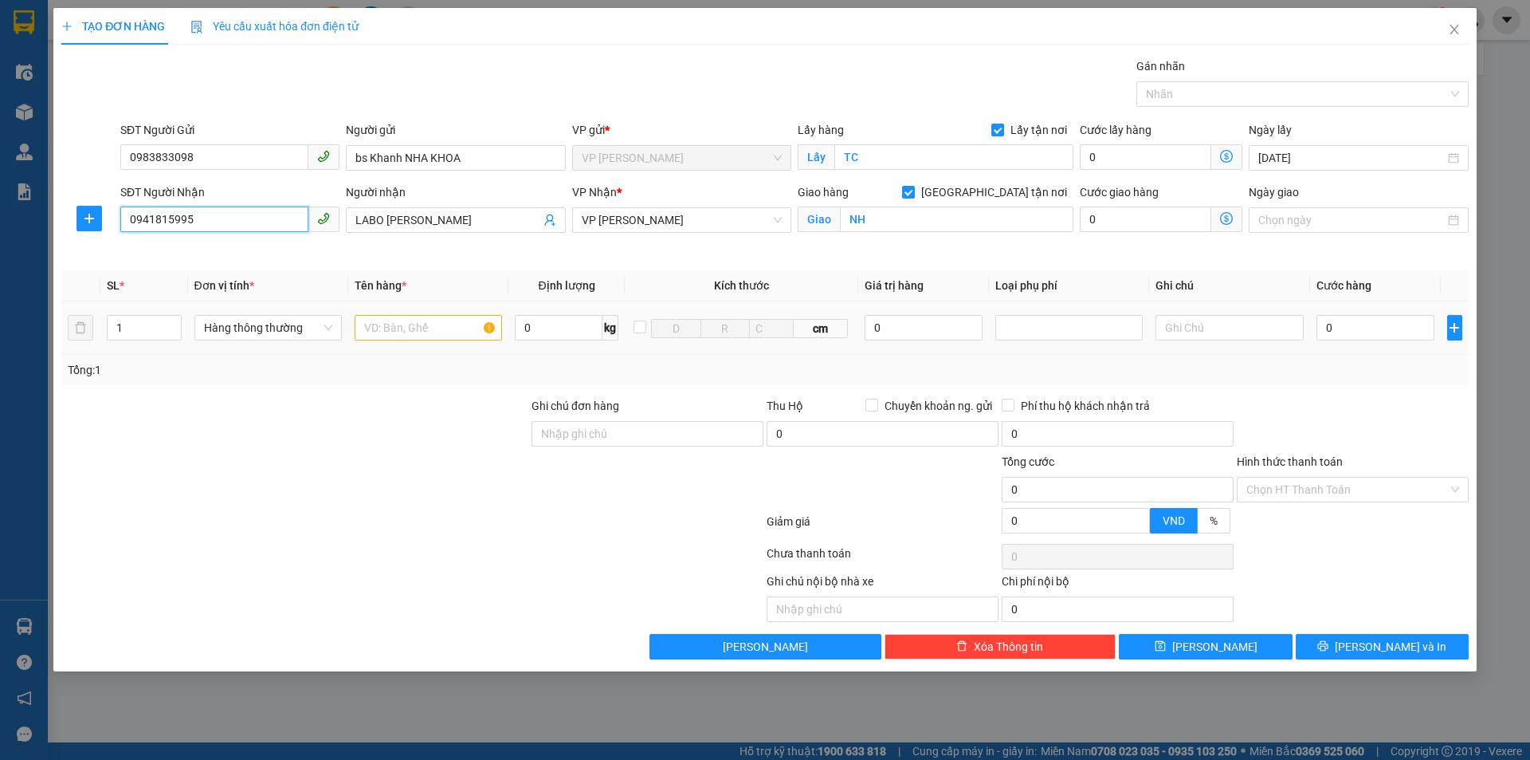
type input "0941815995"
click at [426, 331] on input "text" at bounding box center [428, 328] width 147 height 26
type input "MẪU RĂNG"
click at [1374, 329] on input "0" at bounding box center [1376, 328] width 119 height 26
type input "3"
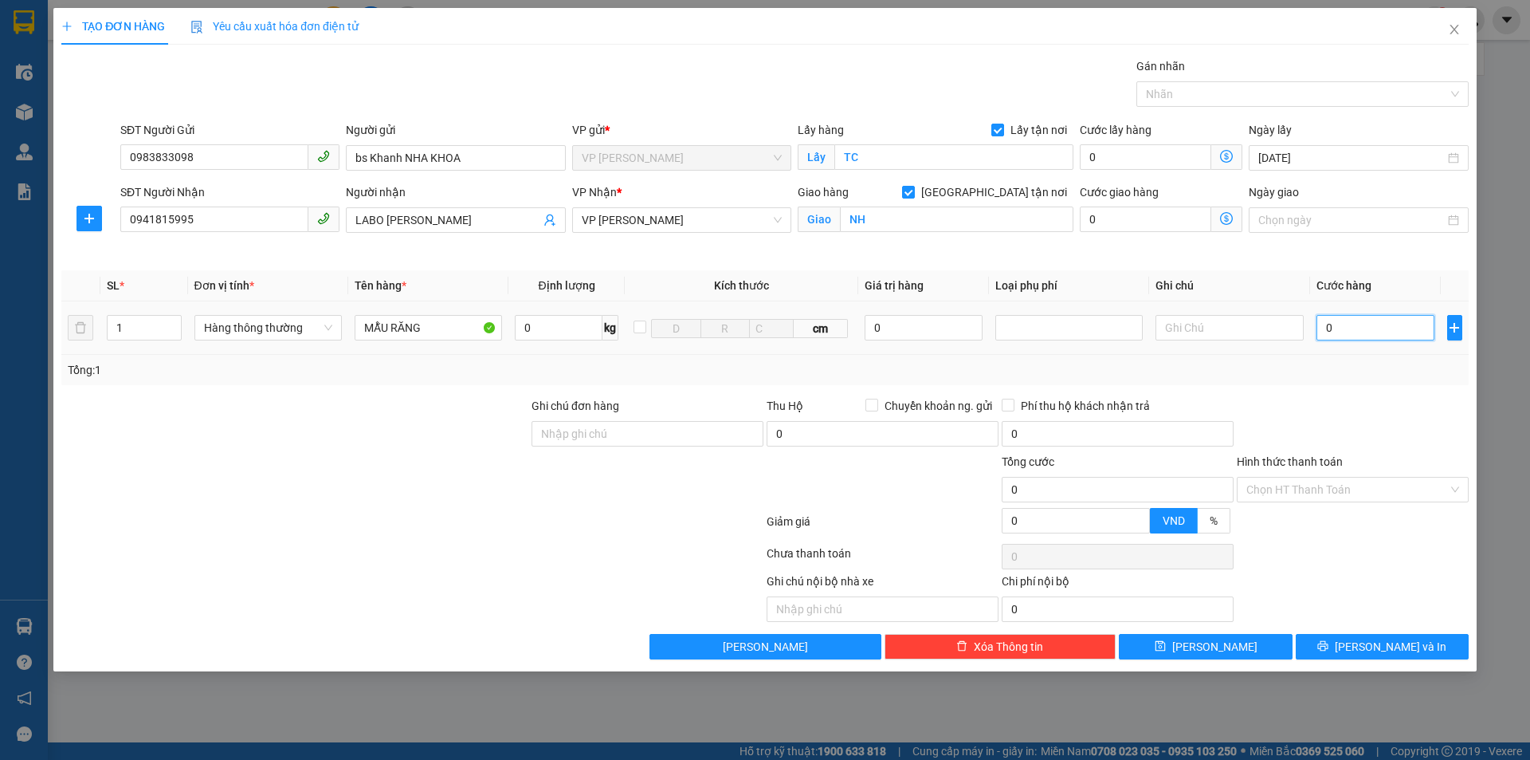
type input "3"
type input "30"
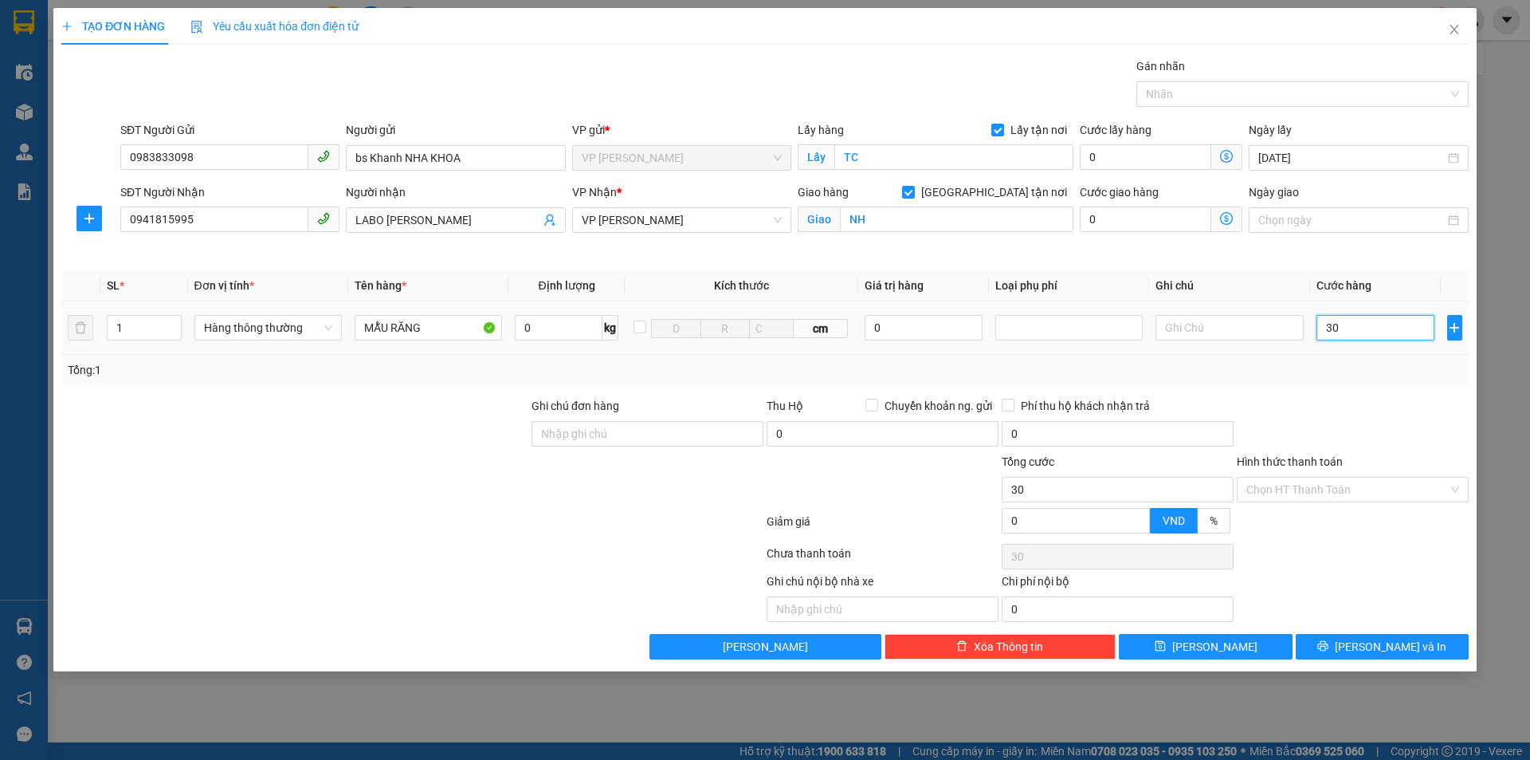
type input "300"
type input "3.000"
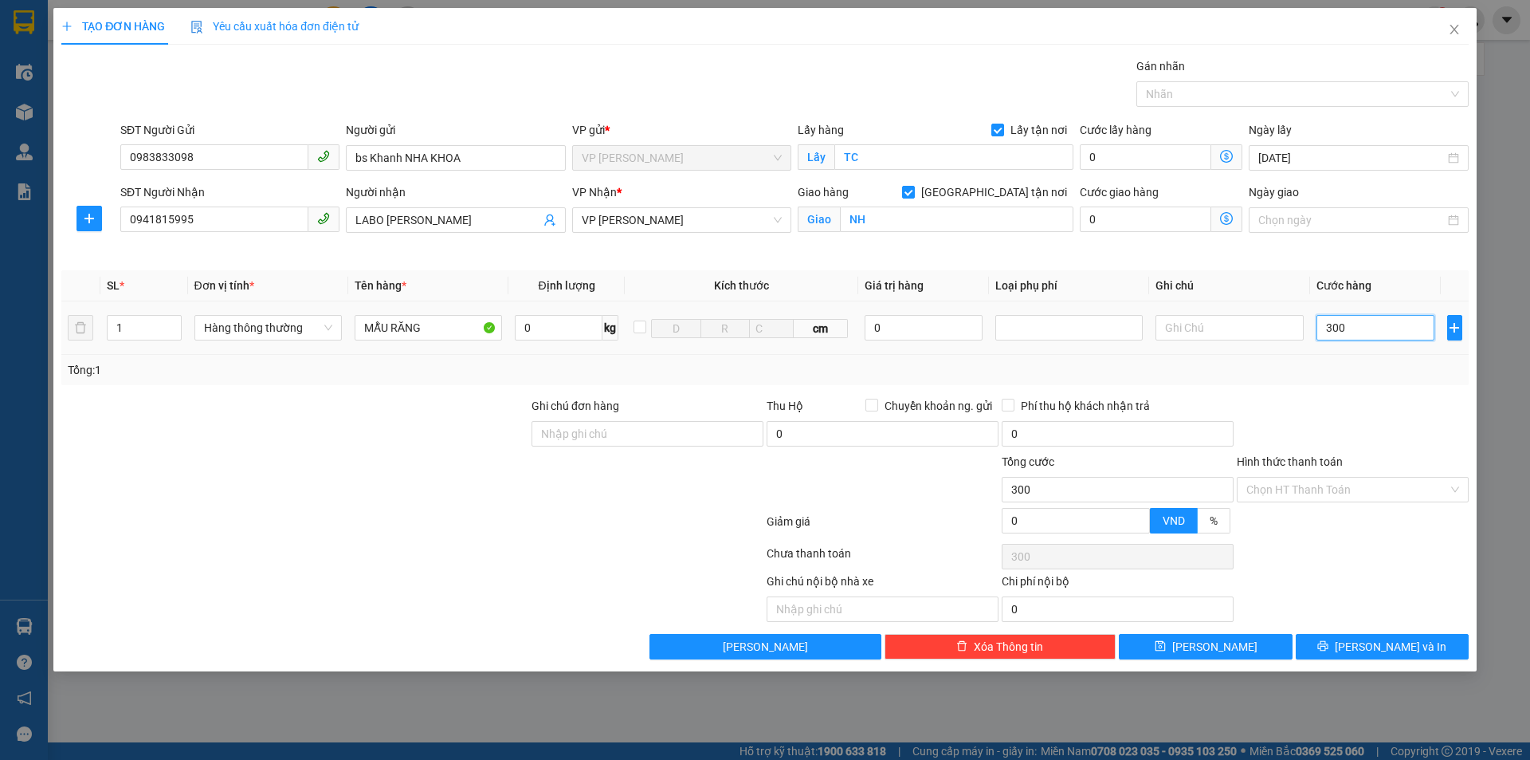
type input "3.000"
type input "30.000"
click at [1347, 492] on input "Hình thức thanh toán" at bounding box center [1348, 489] width 202 height 24
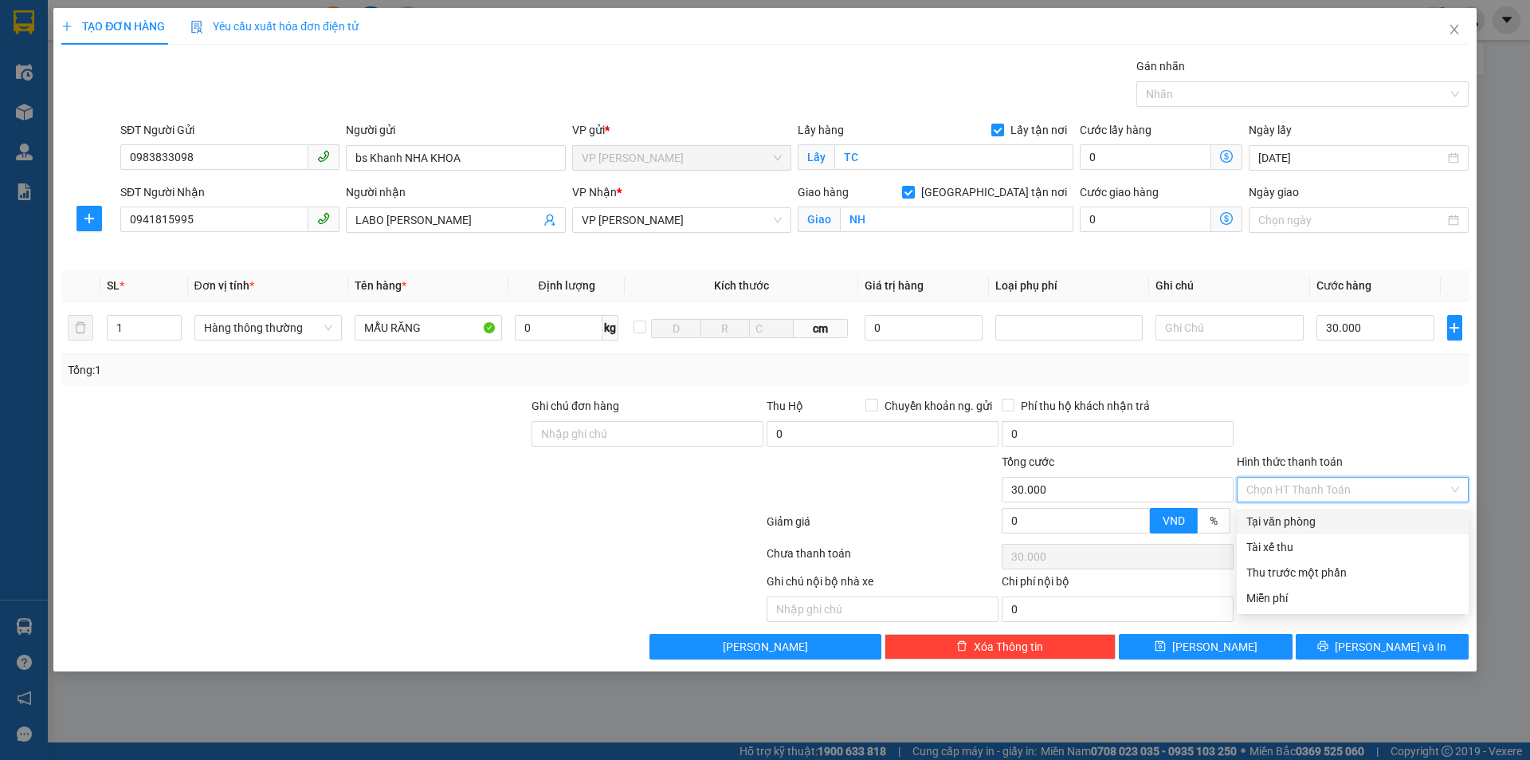
click at [1307, 524] on div "Tại văn phòng" at bounding box center [1353, 522] width 213 height 18
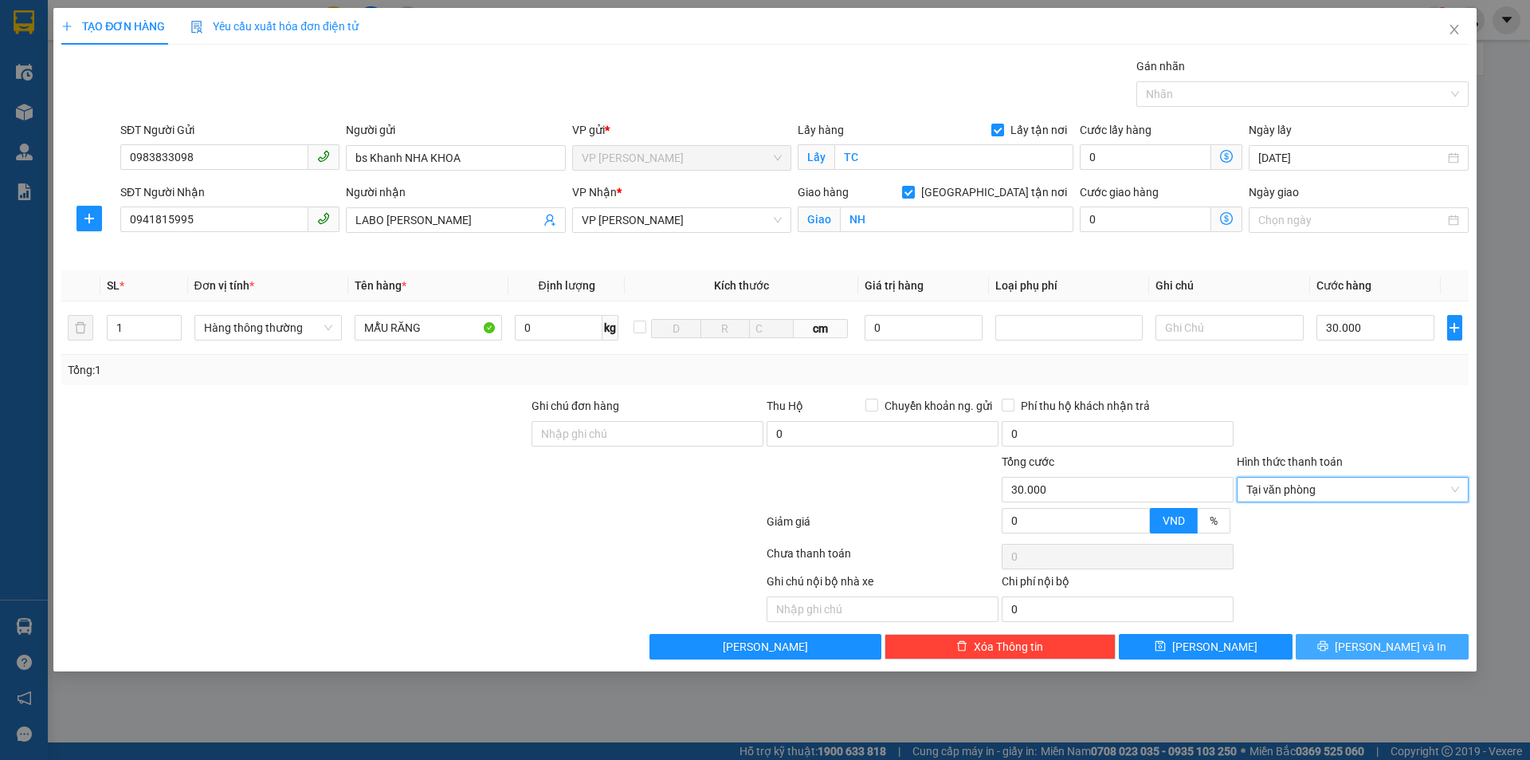
click at [1329, 653] on span "printer" at bounding box center [1323, 646] width 11 height 13
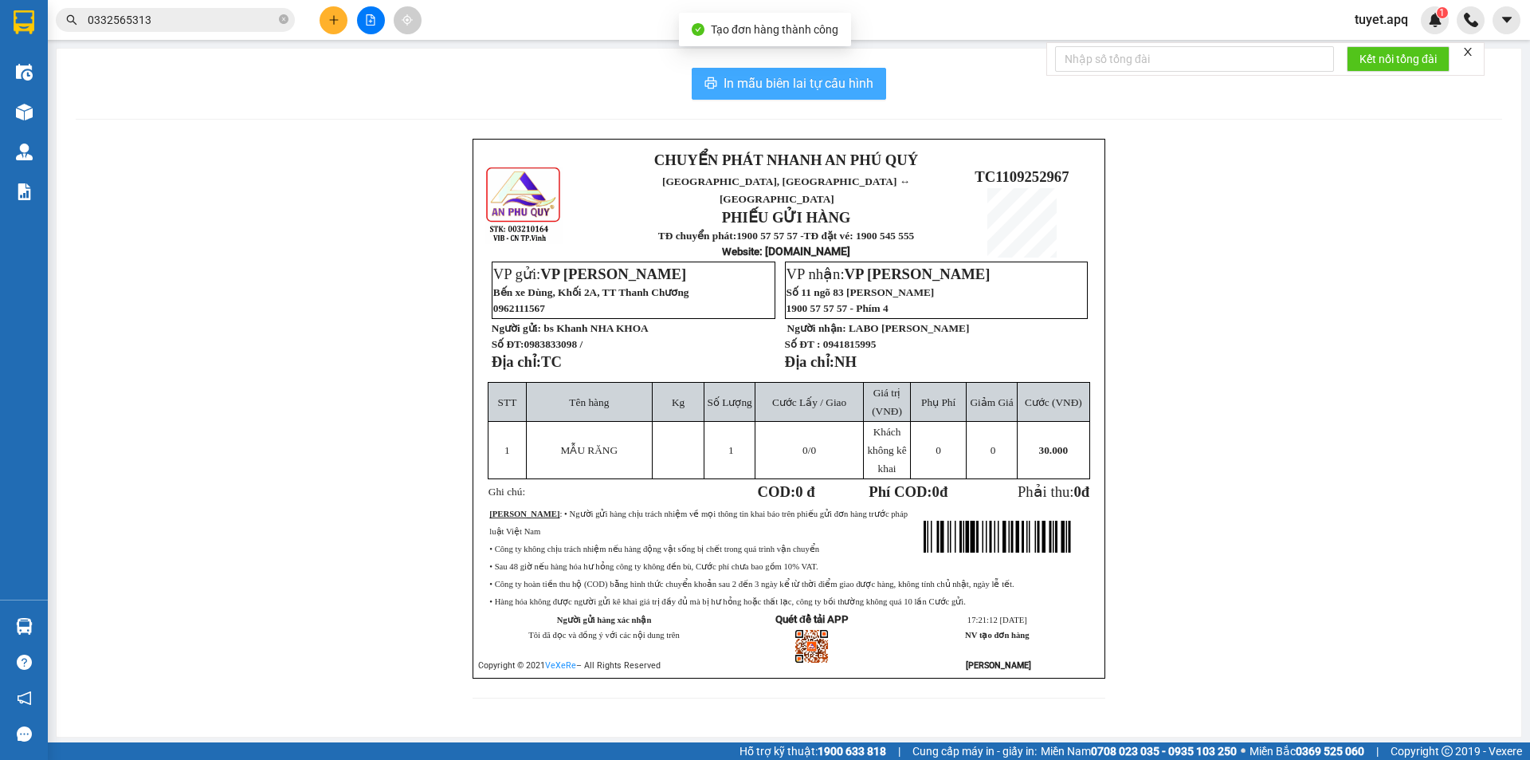
drag, startPoint x: 780, startPoint y: 87, endPoint x: 888, endPoint y: 226, distance: 176.0
click at [780, 85] on span "In mẫu biên lai tự cấu hình" at bounding box center [799, 83] width 150 height 20
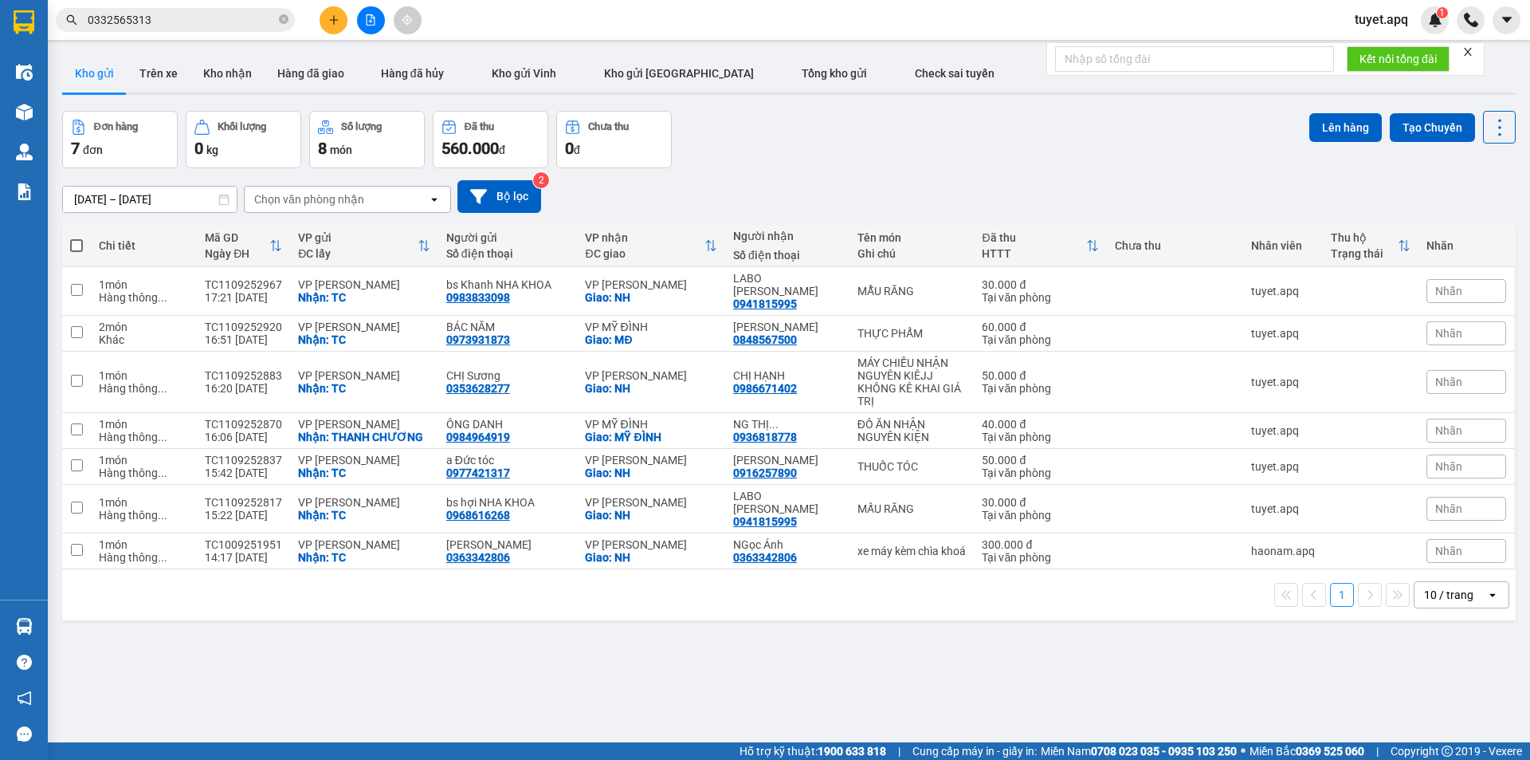
scroll to position [94, 0]
click at [1205, 659] on div "ver 1.8.143 Kho gửi Trên xe Kho nhận Hàng đã giao Hàng đã hủy Kho gửi Vinh Kho …" at bounding box center [789, 428] width 1467 height 760
click at [336, 26] on button at bounding box center [334, 20] width 28 height 28
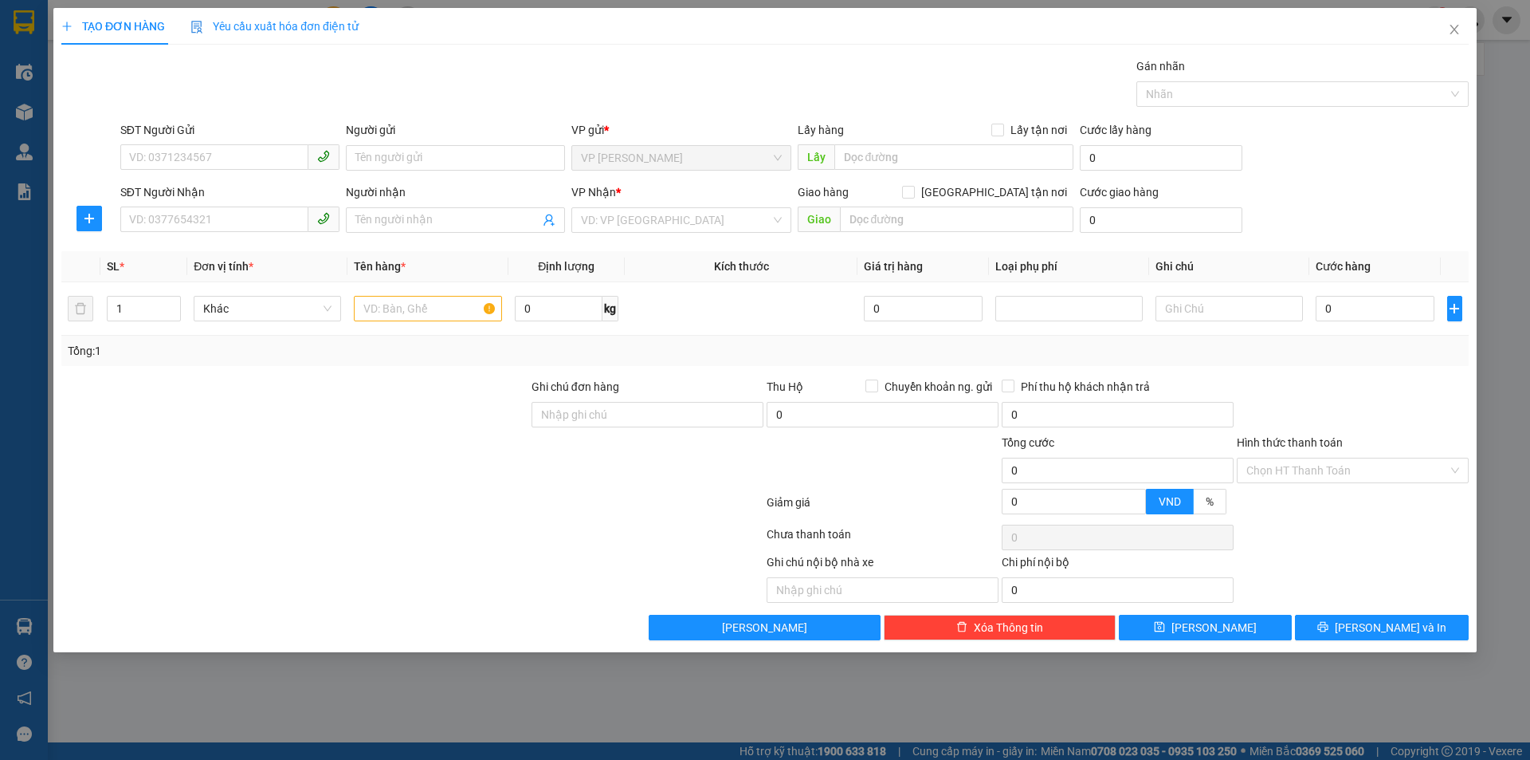
click at [336, 26] on span "Yêu cầu xuất hóa đơn điện tử" at bounding box center [275, 26] width 168 height 13
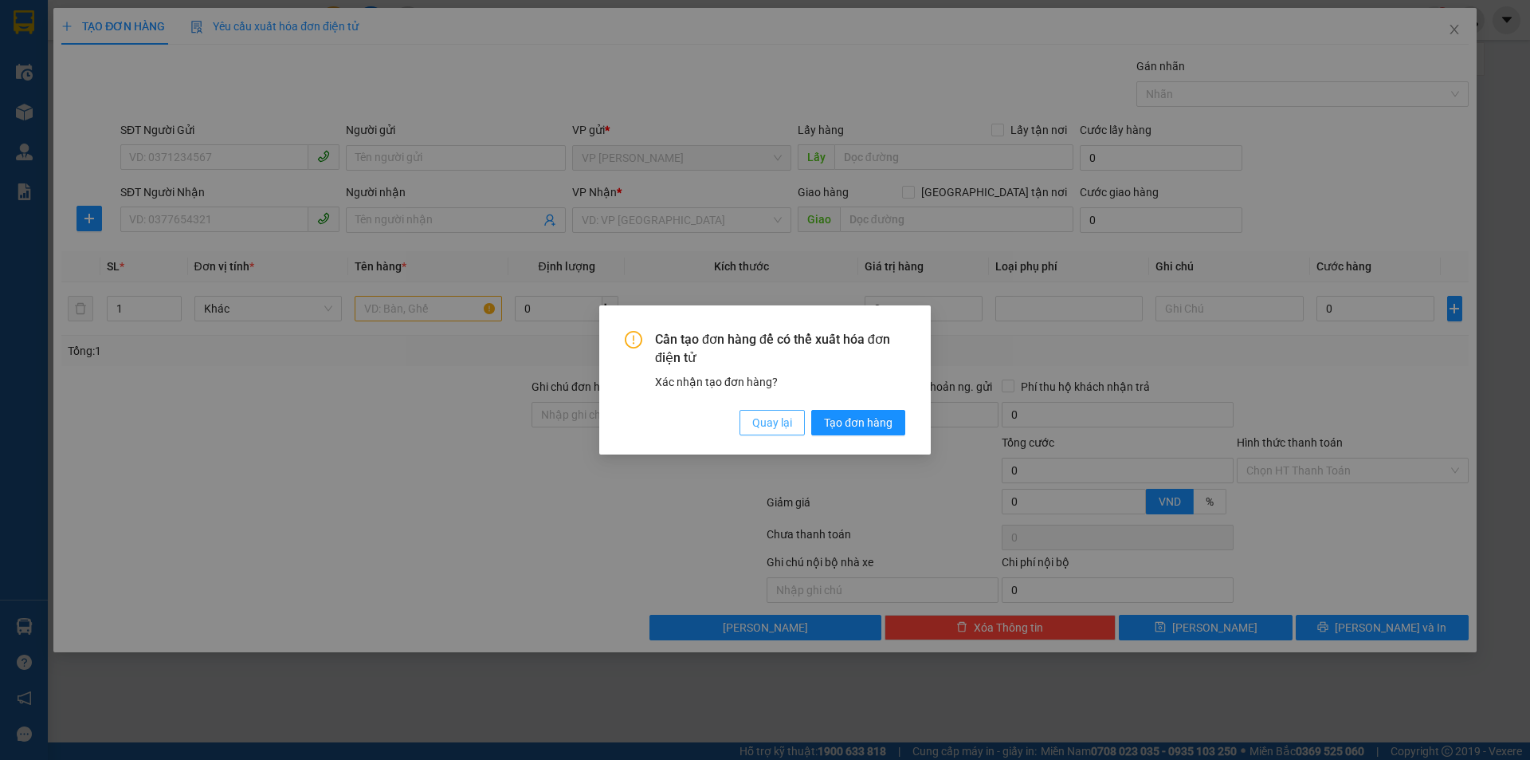
click at [782, 424] on span "Quay lại" at bounding box center [772, 423] width 40 height 18
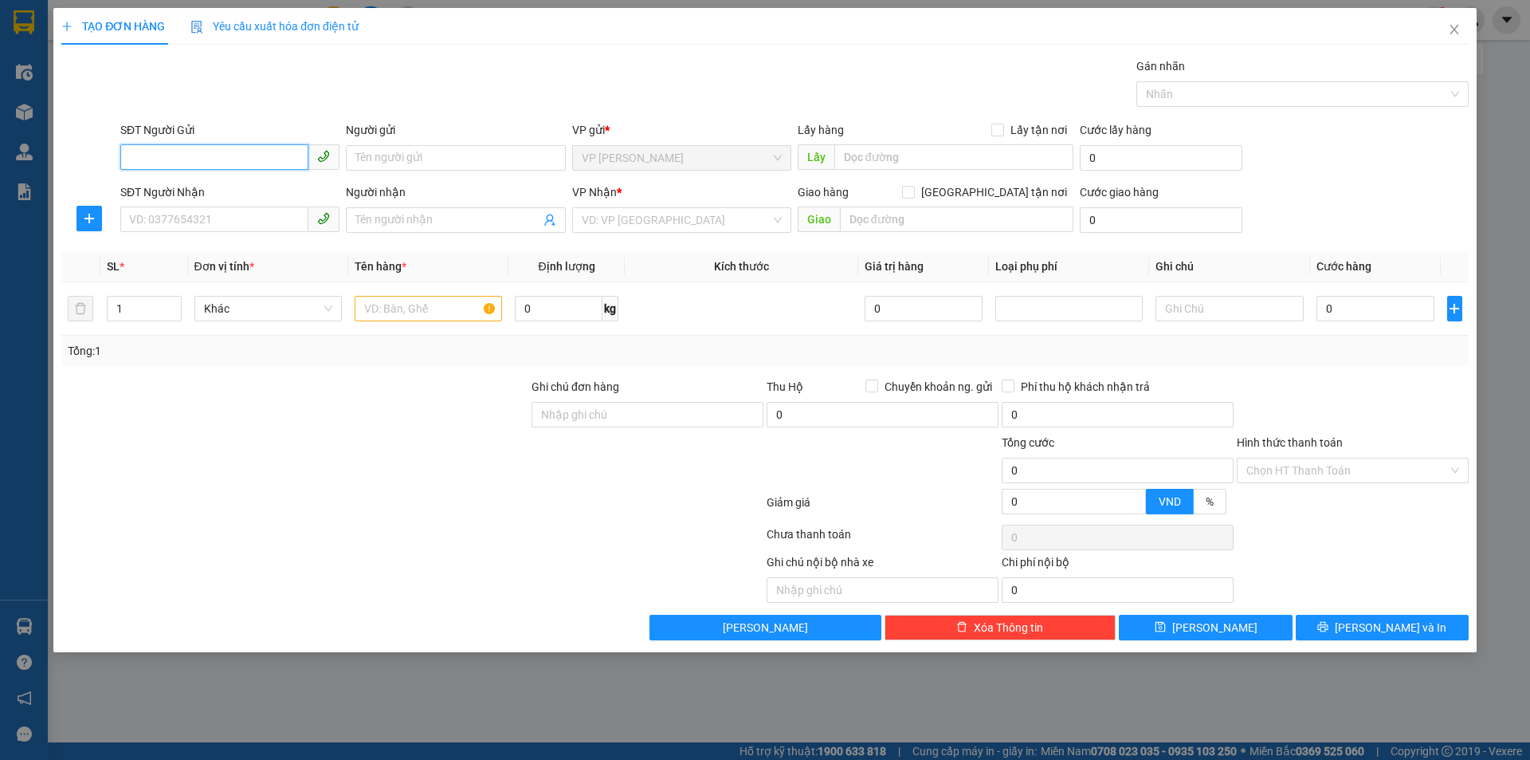
click at [265, 155] on input "SĐT Người Gửi" at bounding box center [214, 157] width 188 height 26
click at [221, 160] on input "SĐT Người Gửi" at bounding box center [214, 157] width 188 height 26
click at [289, 187] on div "0983801982 - trung kiên NHA KHOA" at bounding box center [230, 190] width 200 height 18
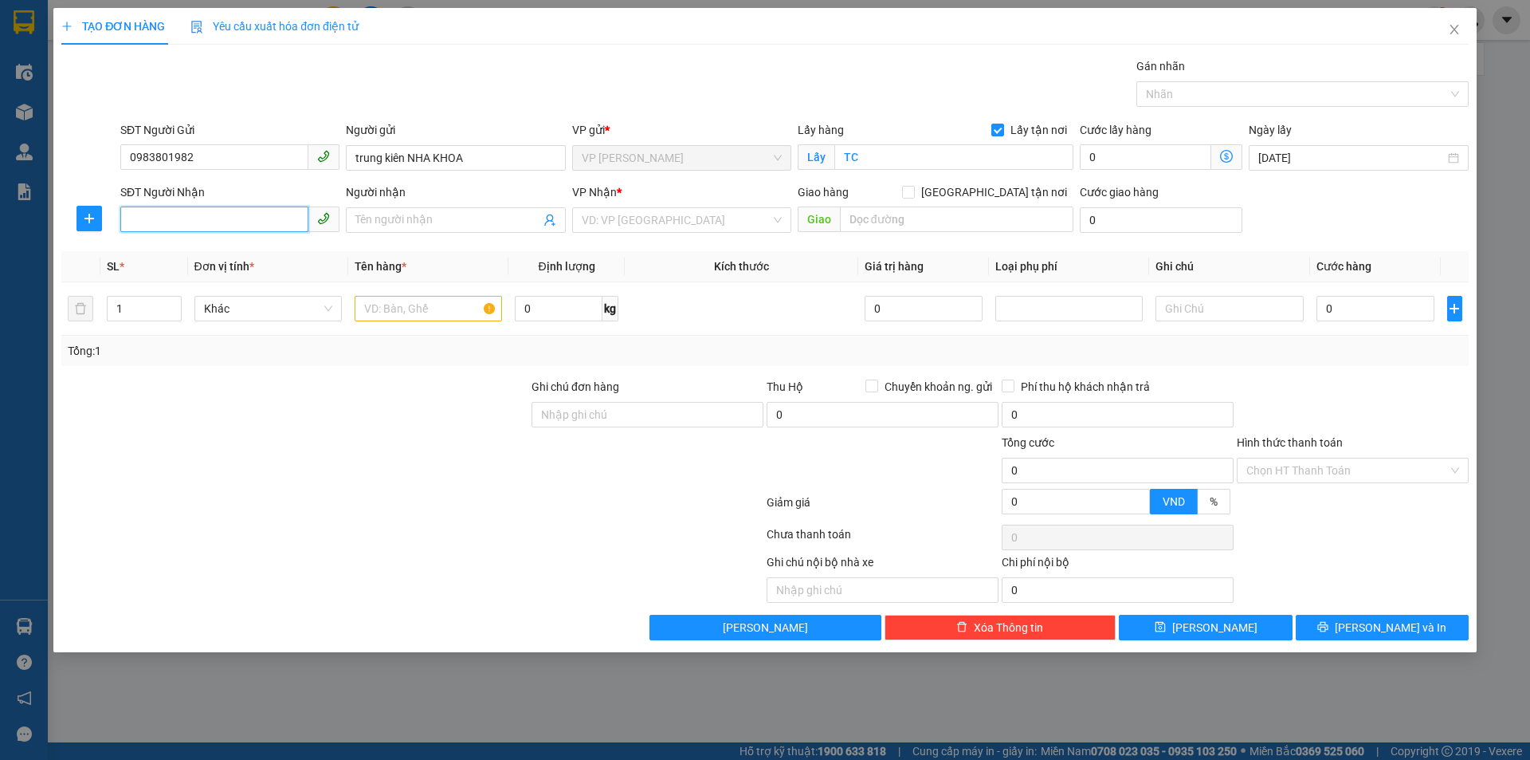
click at [240, 221] on input "SĐT Người Nhận" at bounding box center [214, 219] width 188 height 26
click at [273, 283] on div "0941815995 - LABO NGUYỄN TUẤN" at bounding box center [230, 278] width 200 height 18
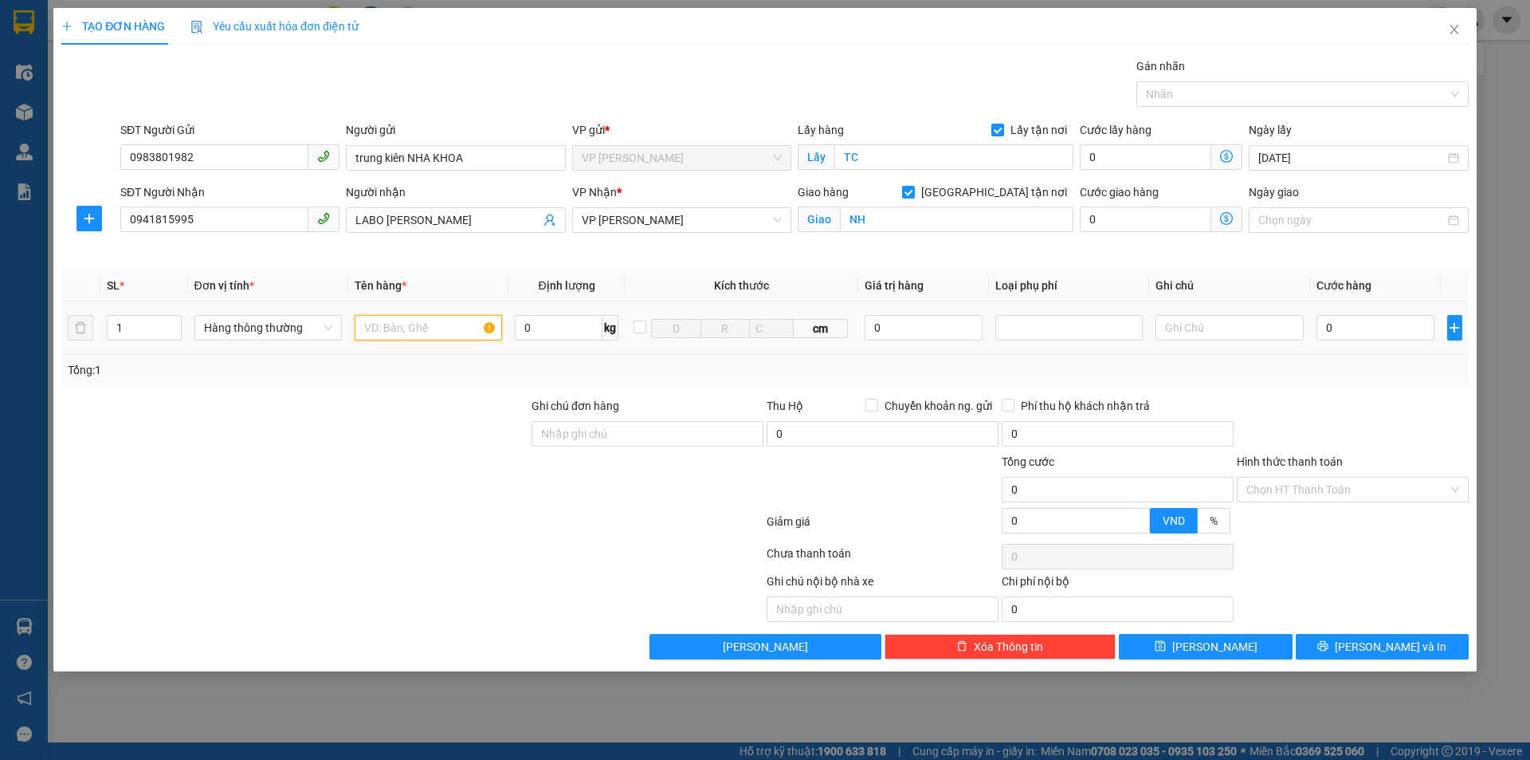
click at [428, 328] on input "text" at bounding box center [428, 328] width 147 height 26
click at [1351, 324] on input "0" at bounding box center [1376, 328] width 119 height 26
click at [1374, 480] on input "Hình thức thanh toán" at bounding box center [1348, 489] width 202 height 24
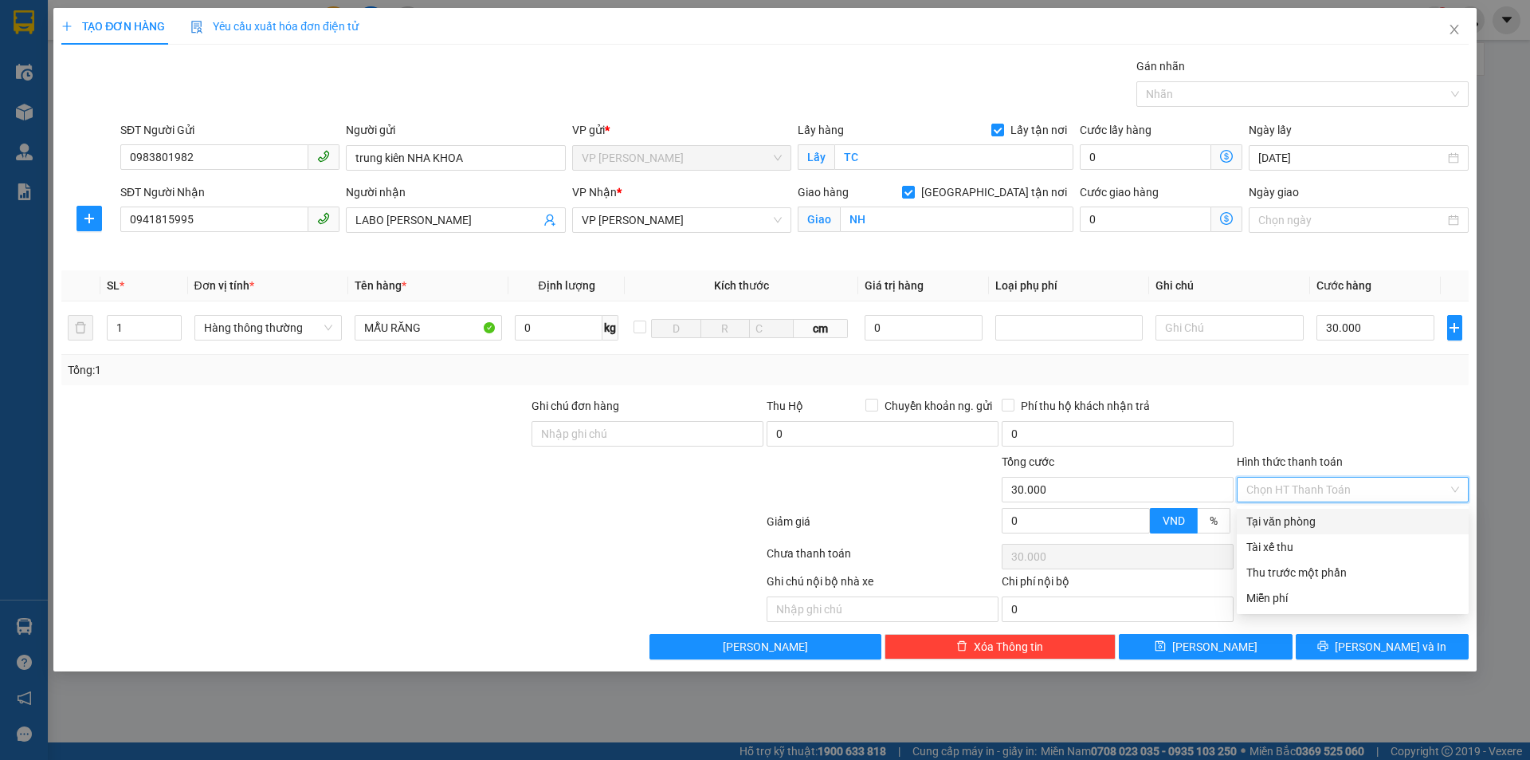
click at [1334, 523] on div "Tại văn phòng" at bounding box center [1353, 522] width 213 height 18
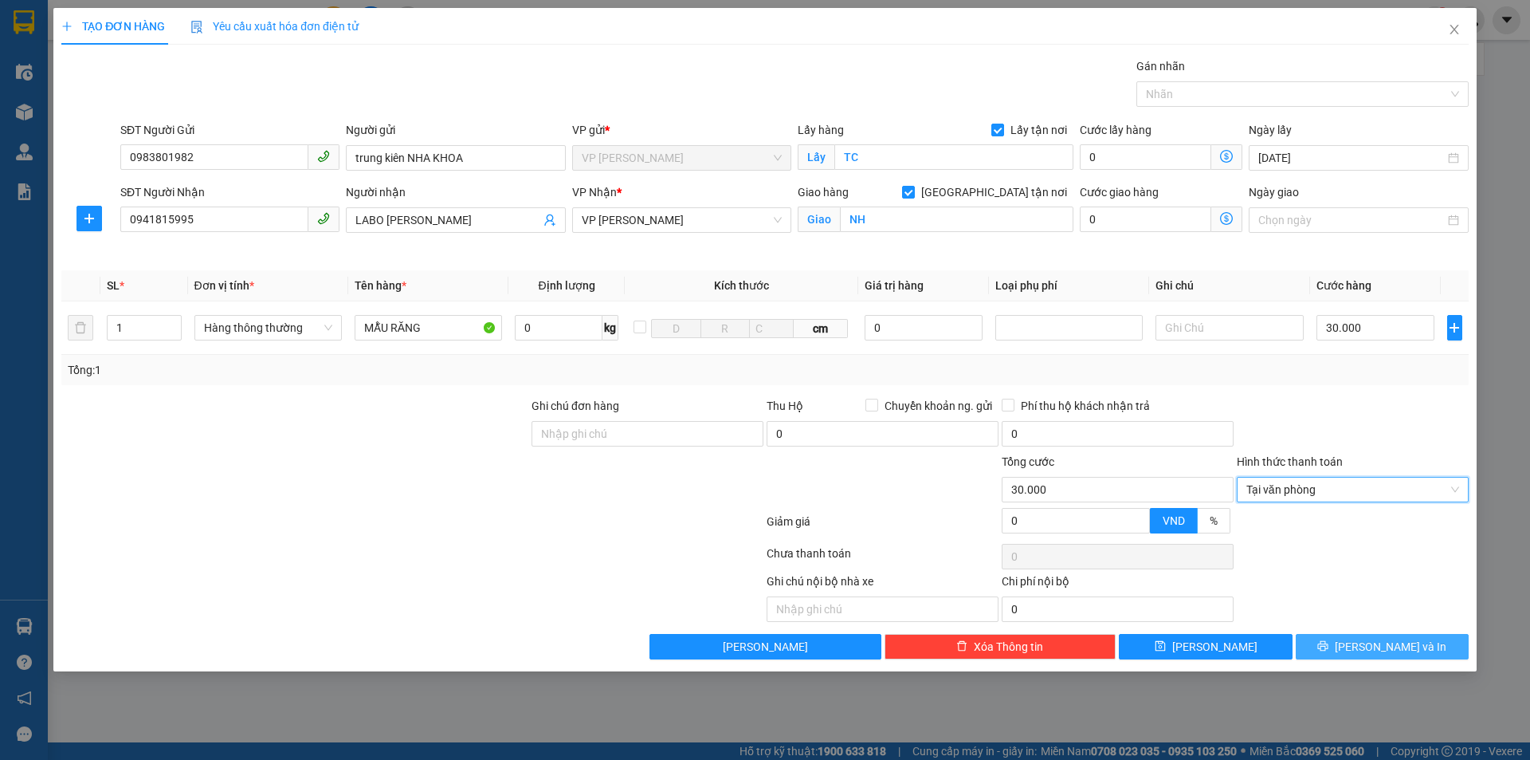
click at [1329, 650] on icon "printer" at bounding box center [1323, 646] width 10 height 10
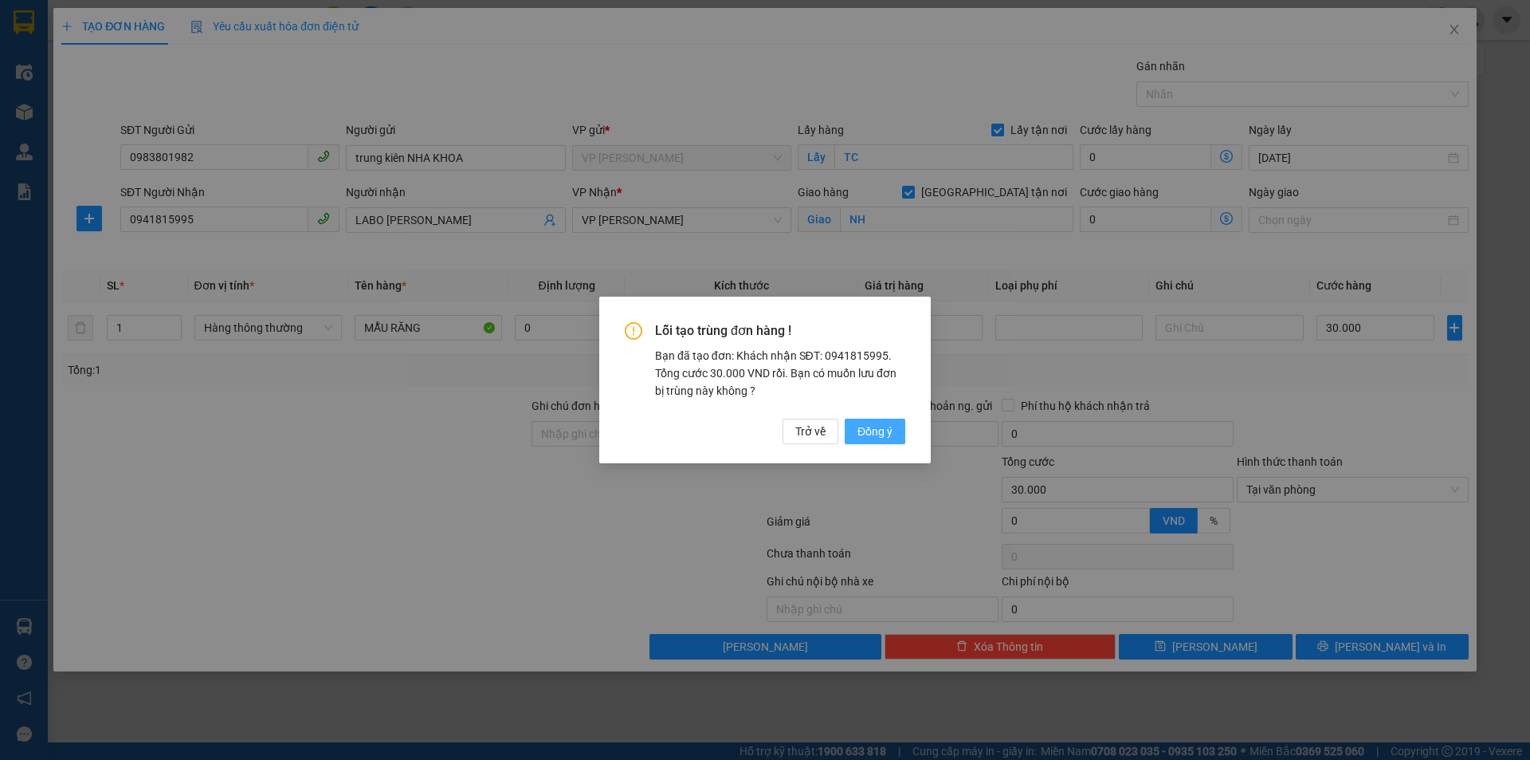
click at [873, 433] on span "Đồng ý" at bounding box center [875, 431] width 35 height 18
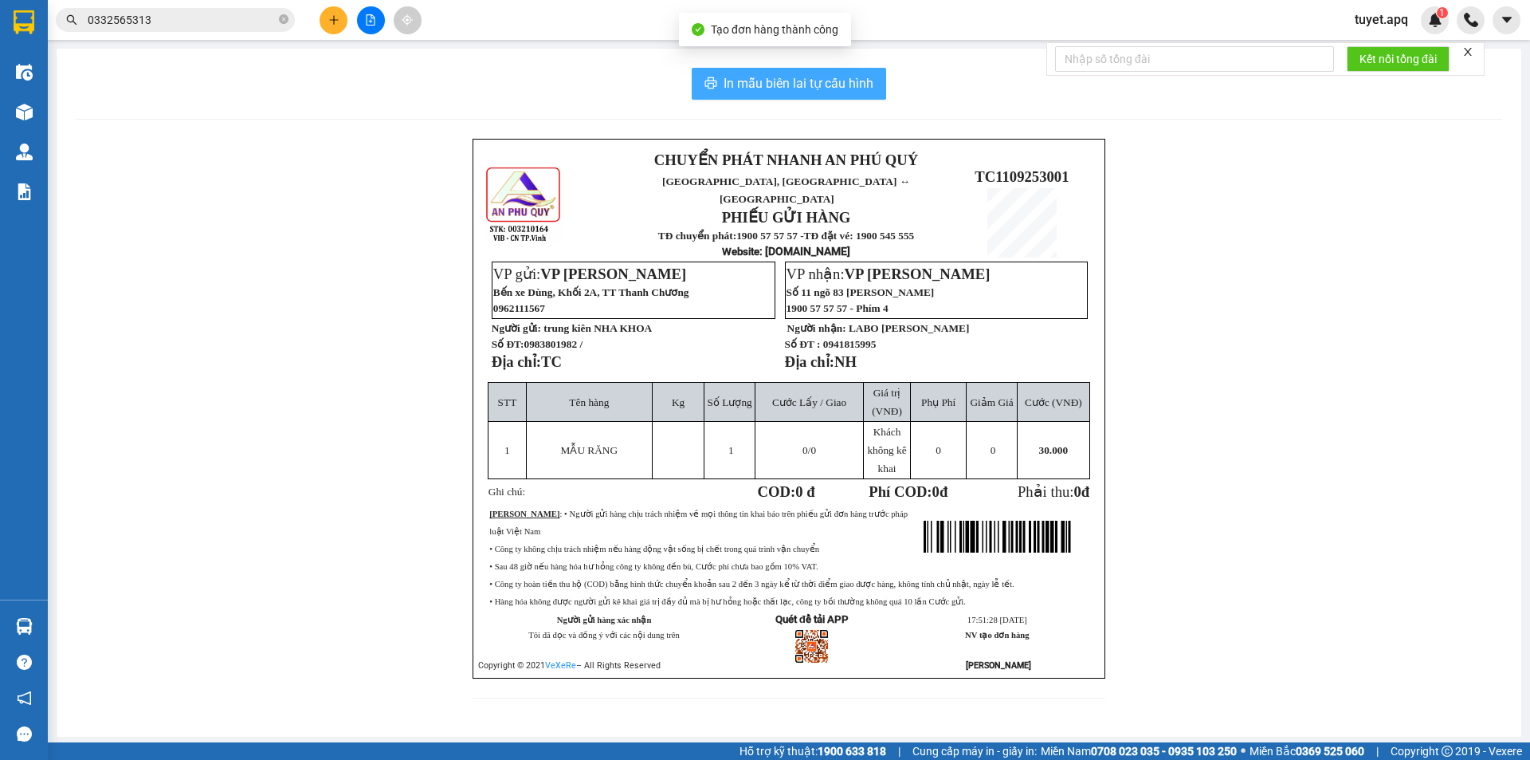
click at [805, 82] on span "In mẫu biên lai tự cấu hình" at bounding box center [799, 83] width 150 height 20
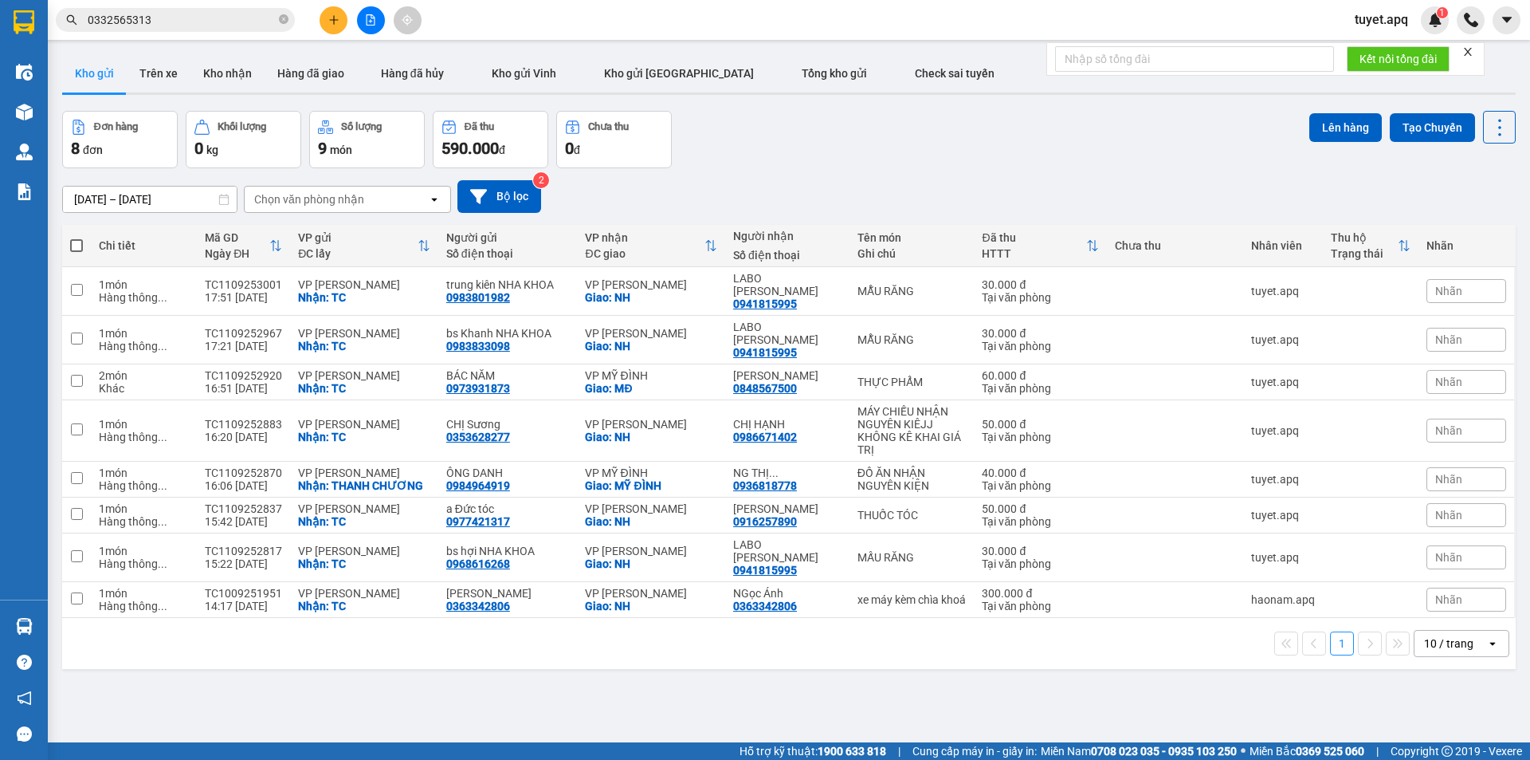
click at [1444, 650] on div "10 / trang" at bounding box center [1448, 643] width 49 height 16
click at [1432, 608] on span "100 / trang" at bounding box center [1443, 608] width 57 height 16
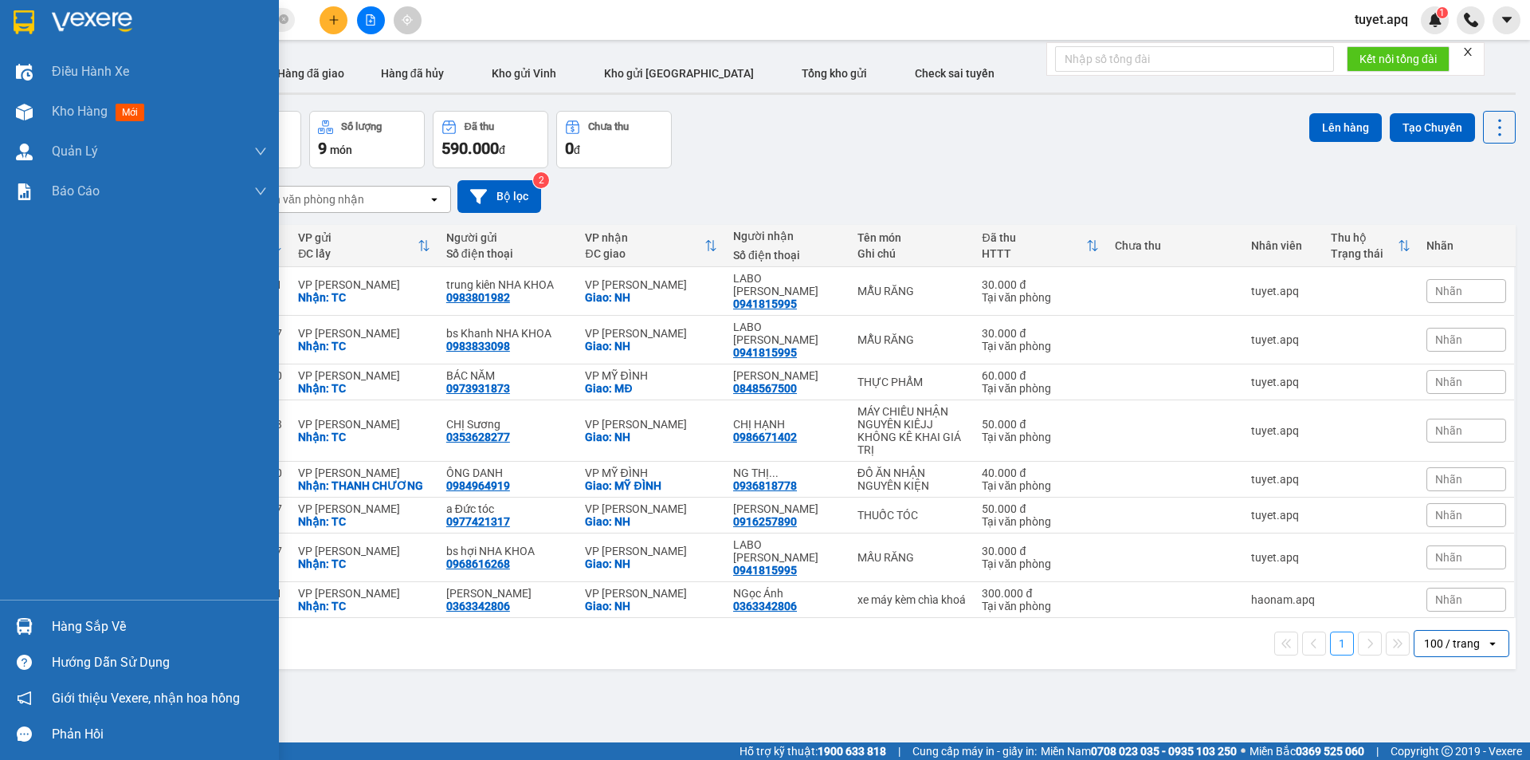
click at [14, 627] on div at bounding box center [24, 626] width 28 height 28
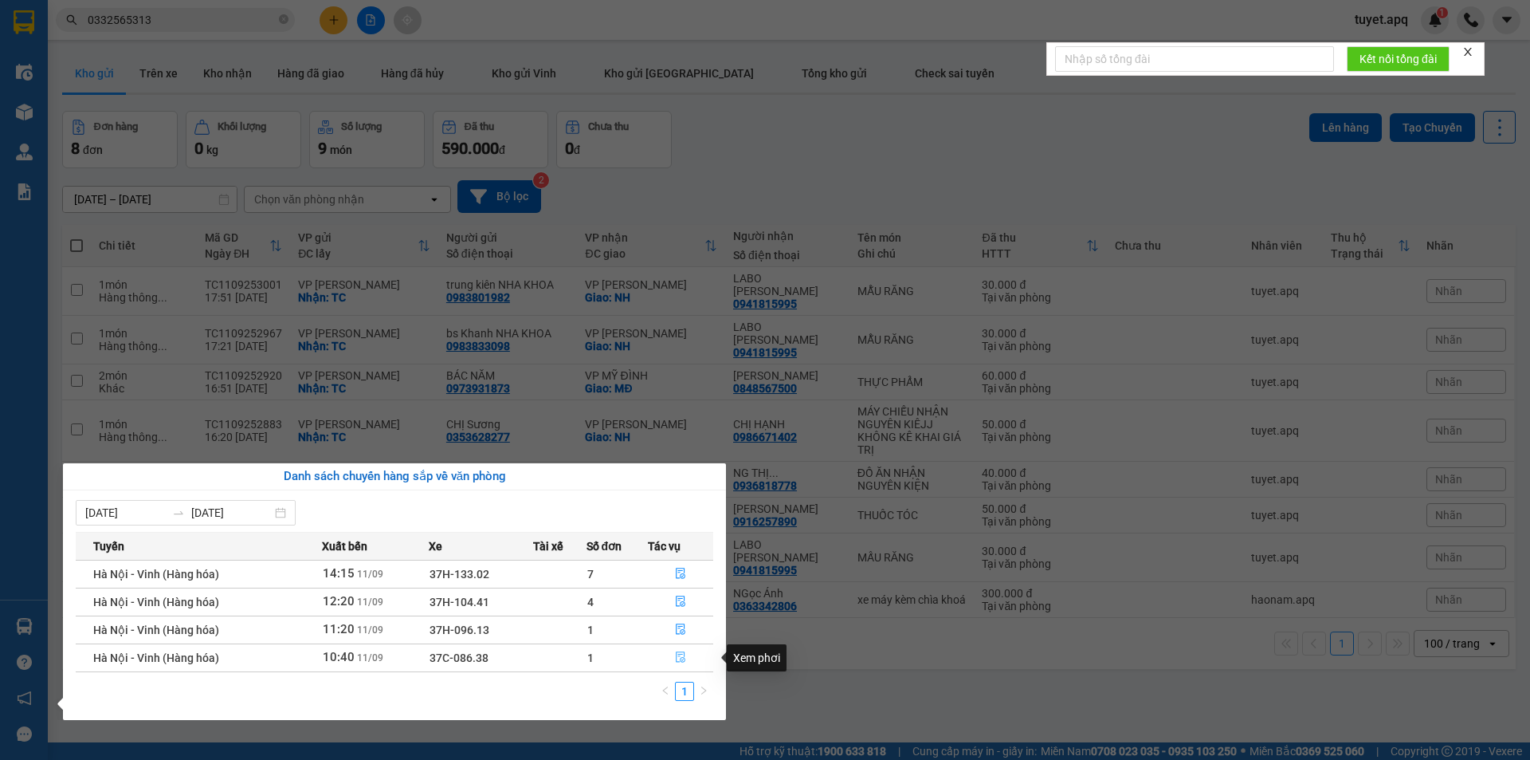
click at [680, 650] on button "button" at bounding box center [681, 658] width 64 height 26
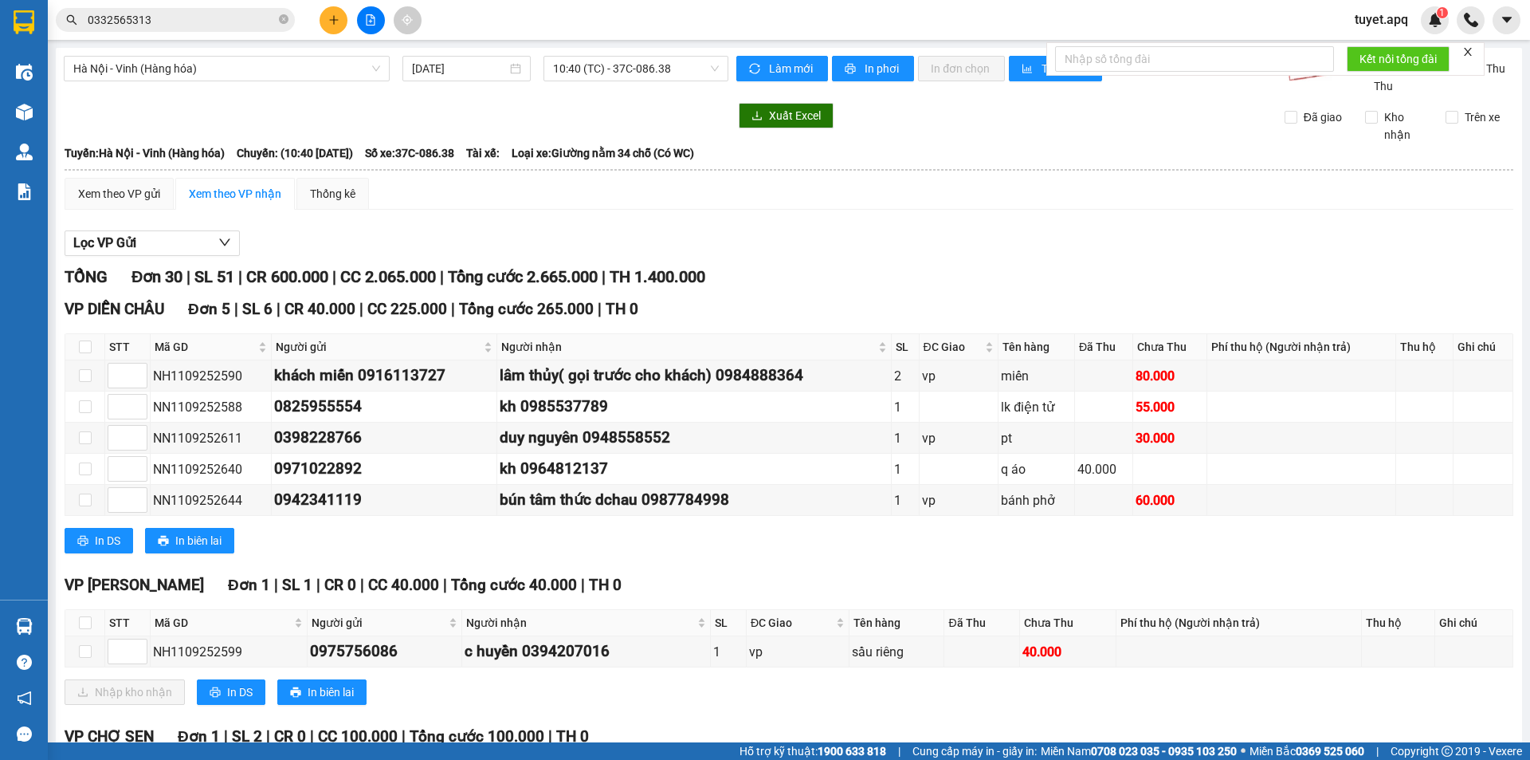
scroll to position [159, 0]
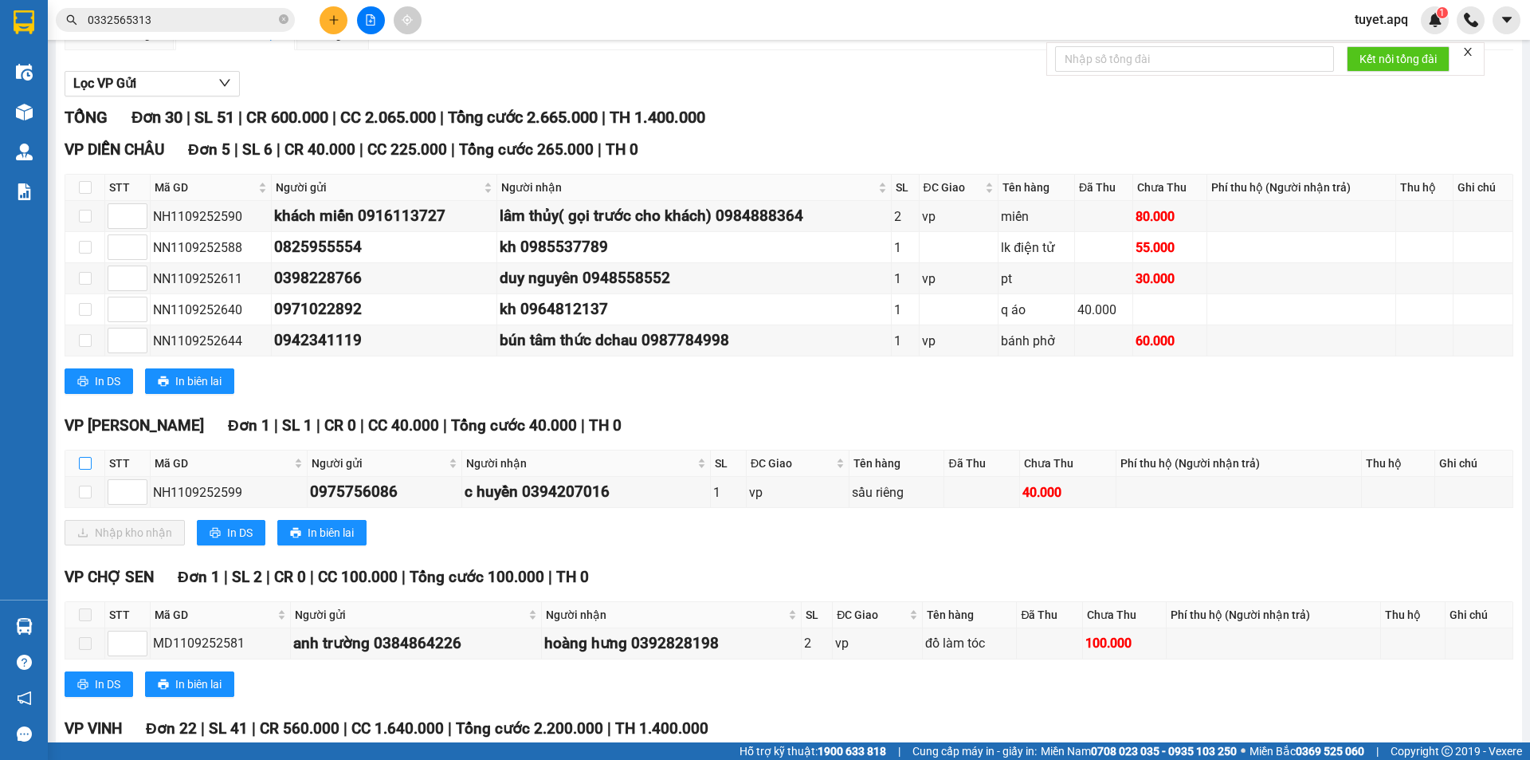
click at [89, 459] on input "checkbox" at bounding box center [85, 463] width 13 height 13
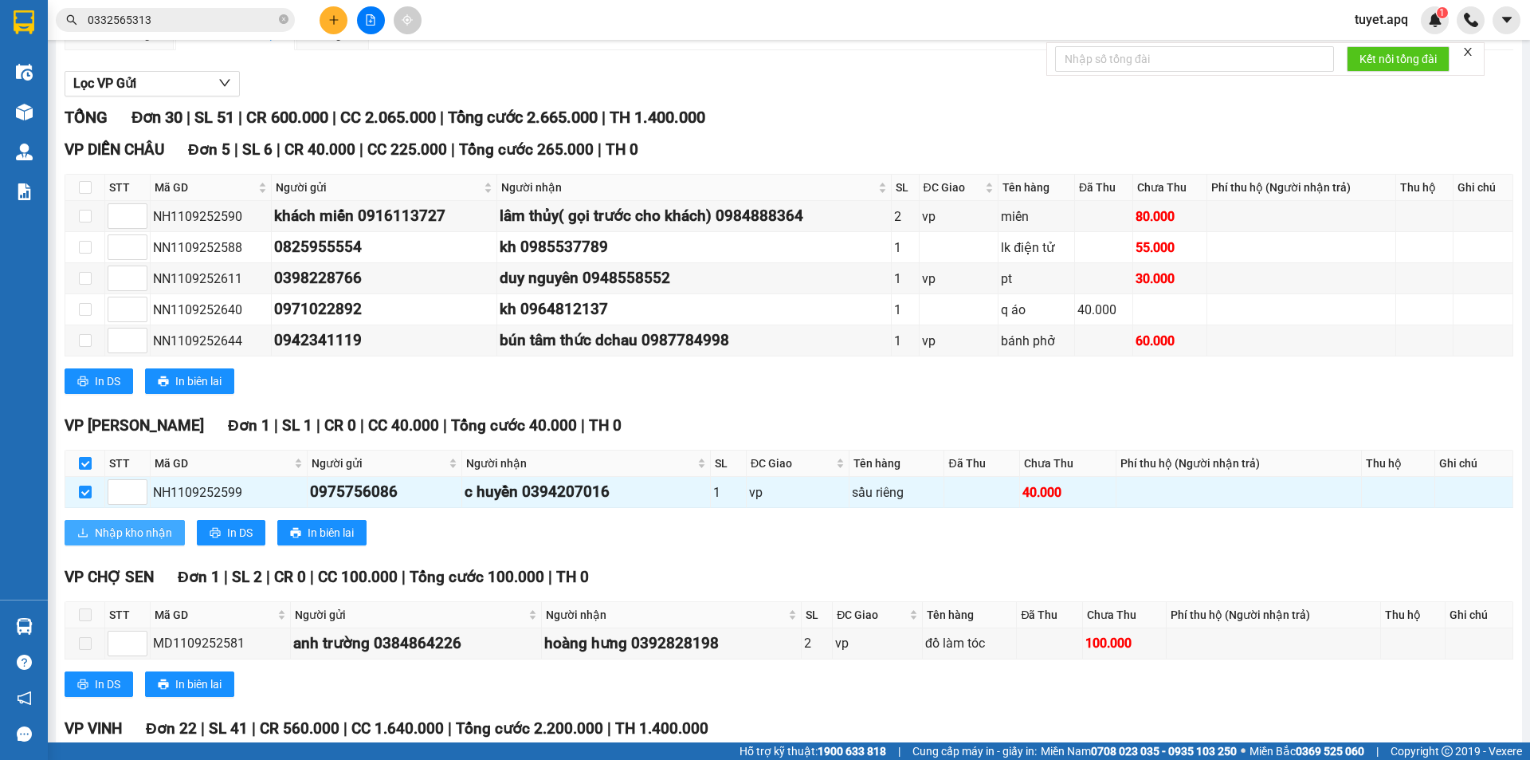
click at [167, 531] on span "Nhập kho nhận" at bounding box center [133, 533] width 77 height 18
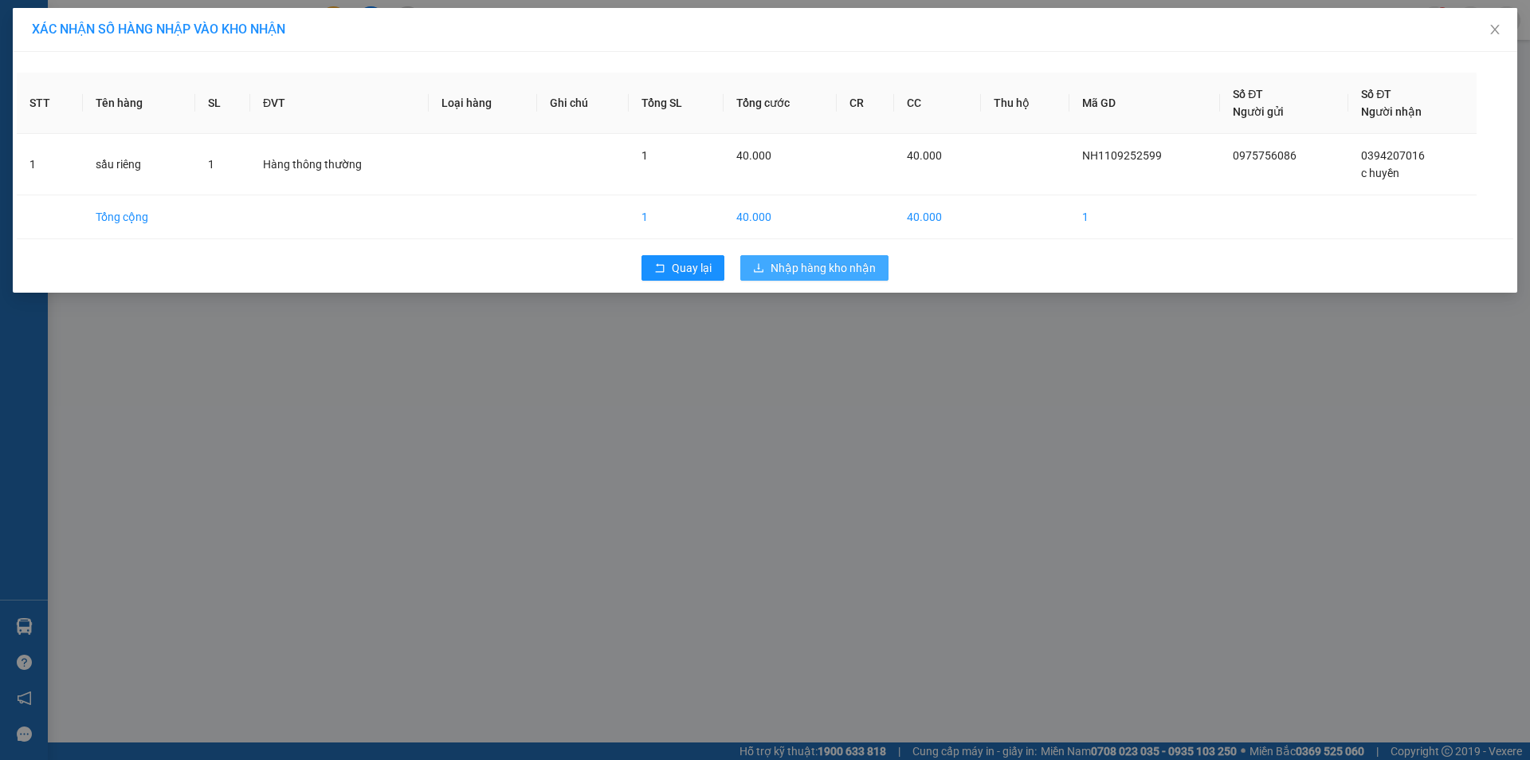
click at [823, 273] on span "Nhập hàng kho nhận" at bounding box center [823, 268] width 105 height 18
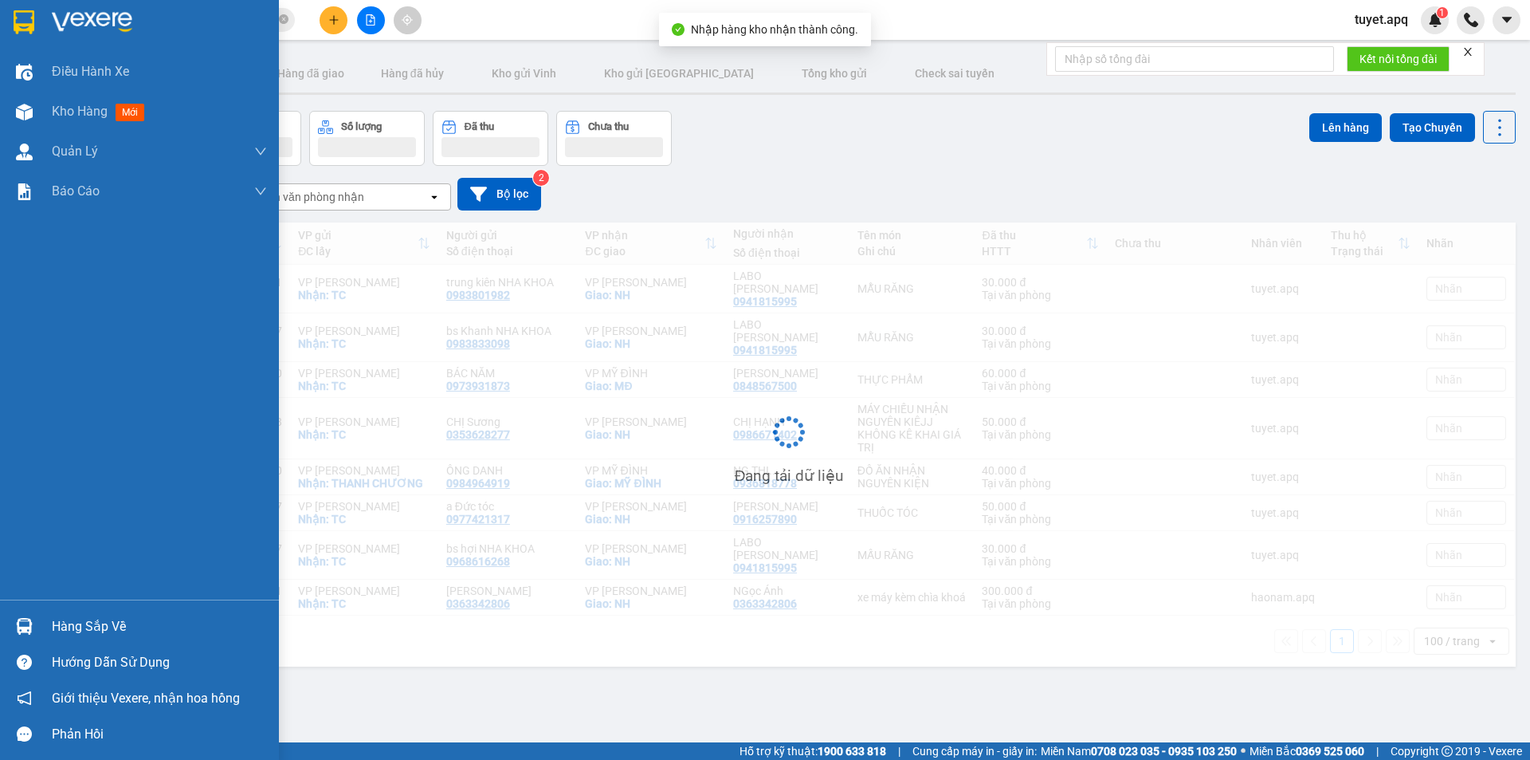
click at [22, 630] on img at bounding box center [24, 626] width 17 height 17
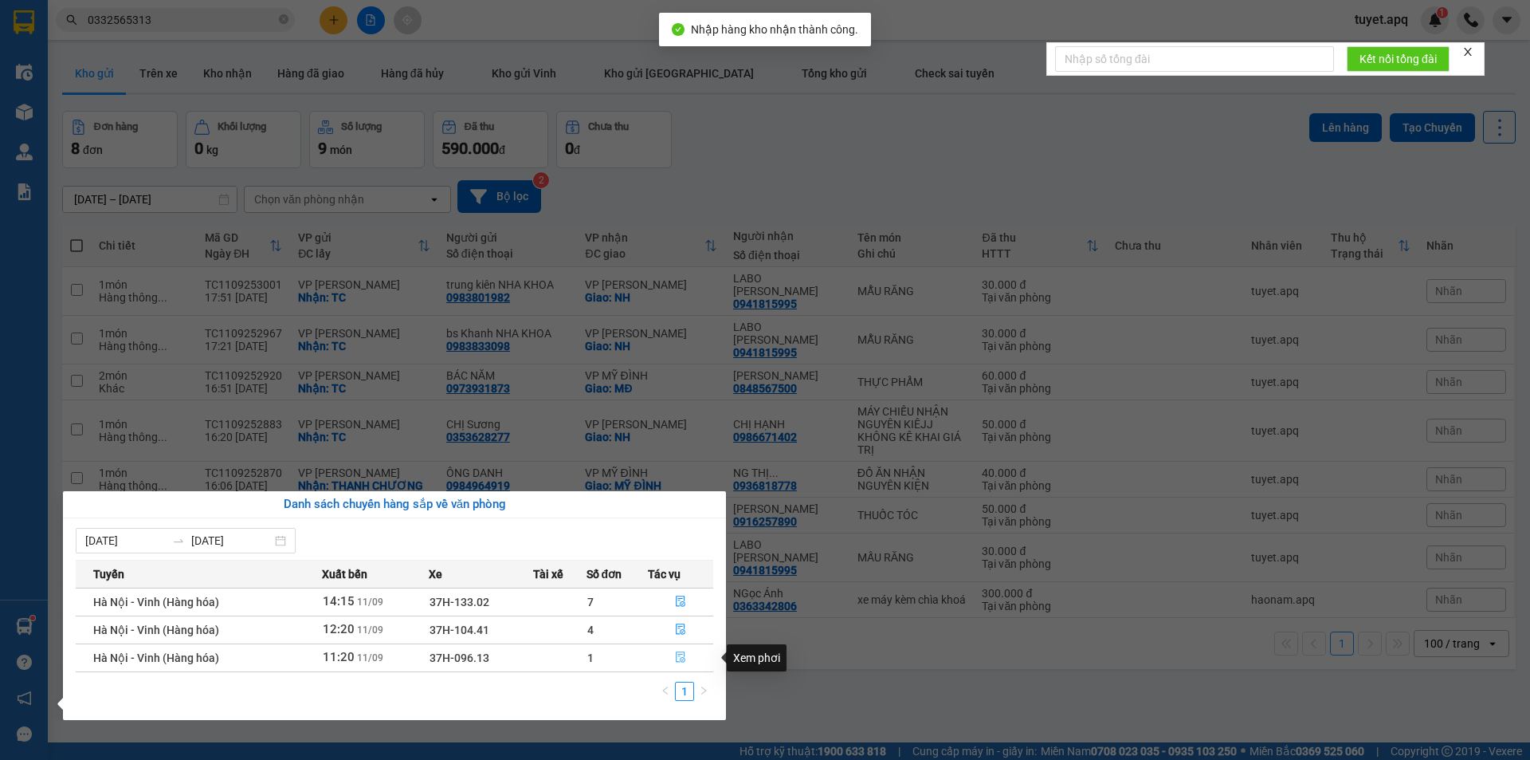
click at [684, 656] on icon "file-done" at bounding box center [680, 656] width 11 height 11
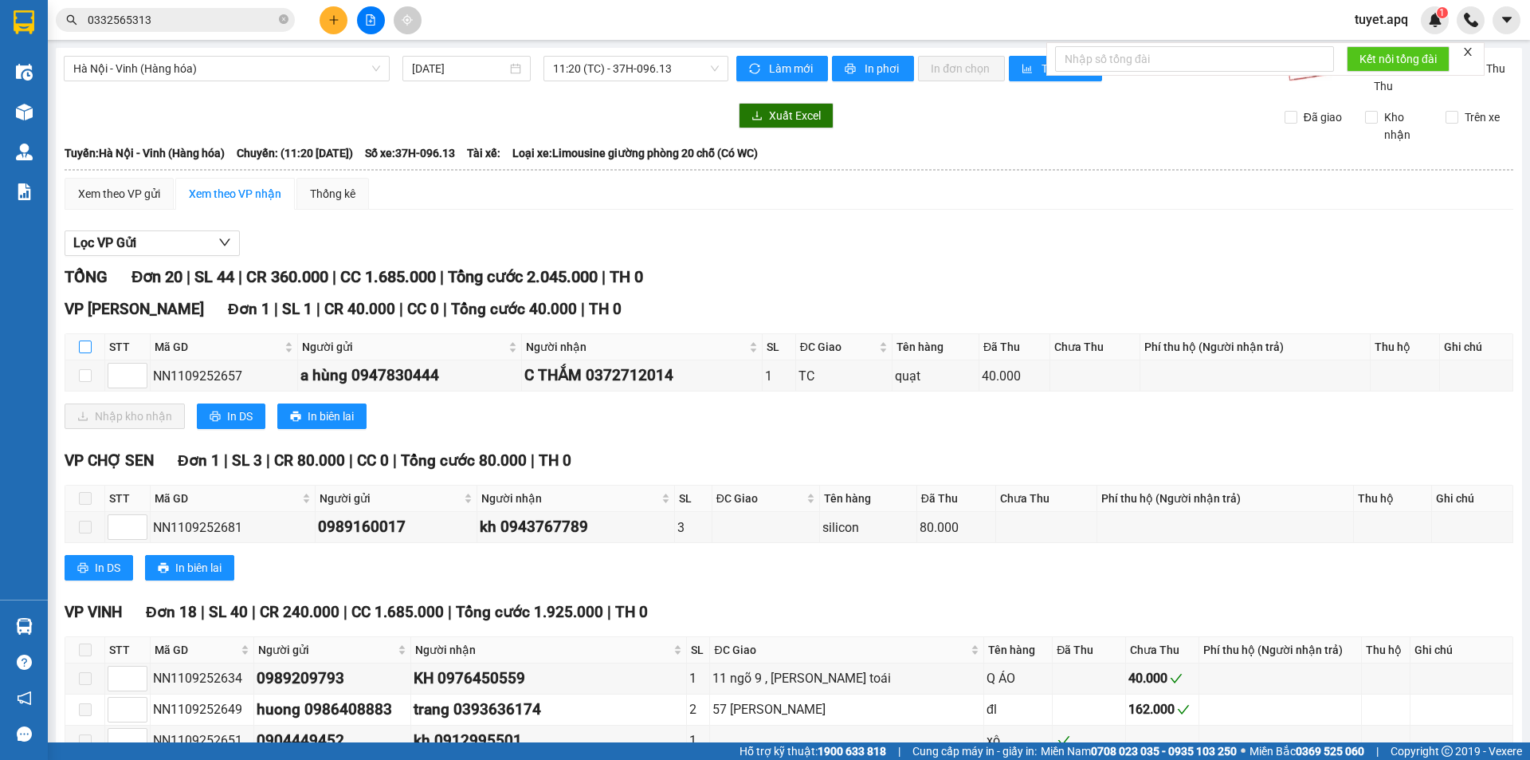
click at [86, 344] on input "checkbox" at bounding box center [85, 346] width 13 height 13
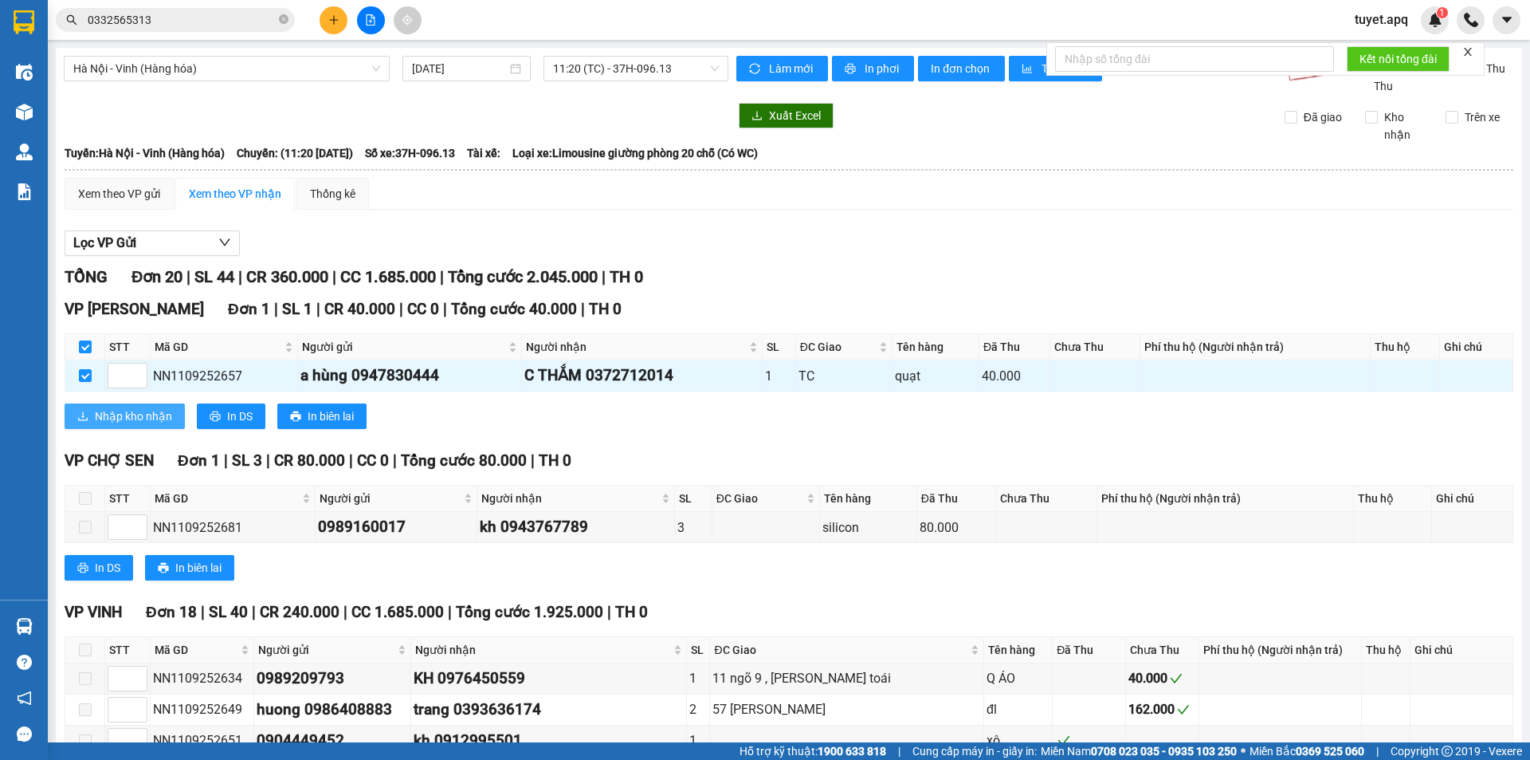
click at [146, 418] on span "Nhập kho nhận" at bounding box center [133, 416] width 77 height 18
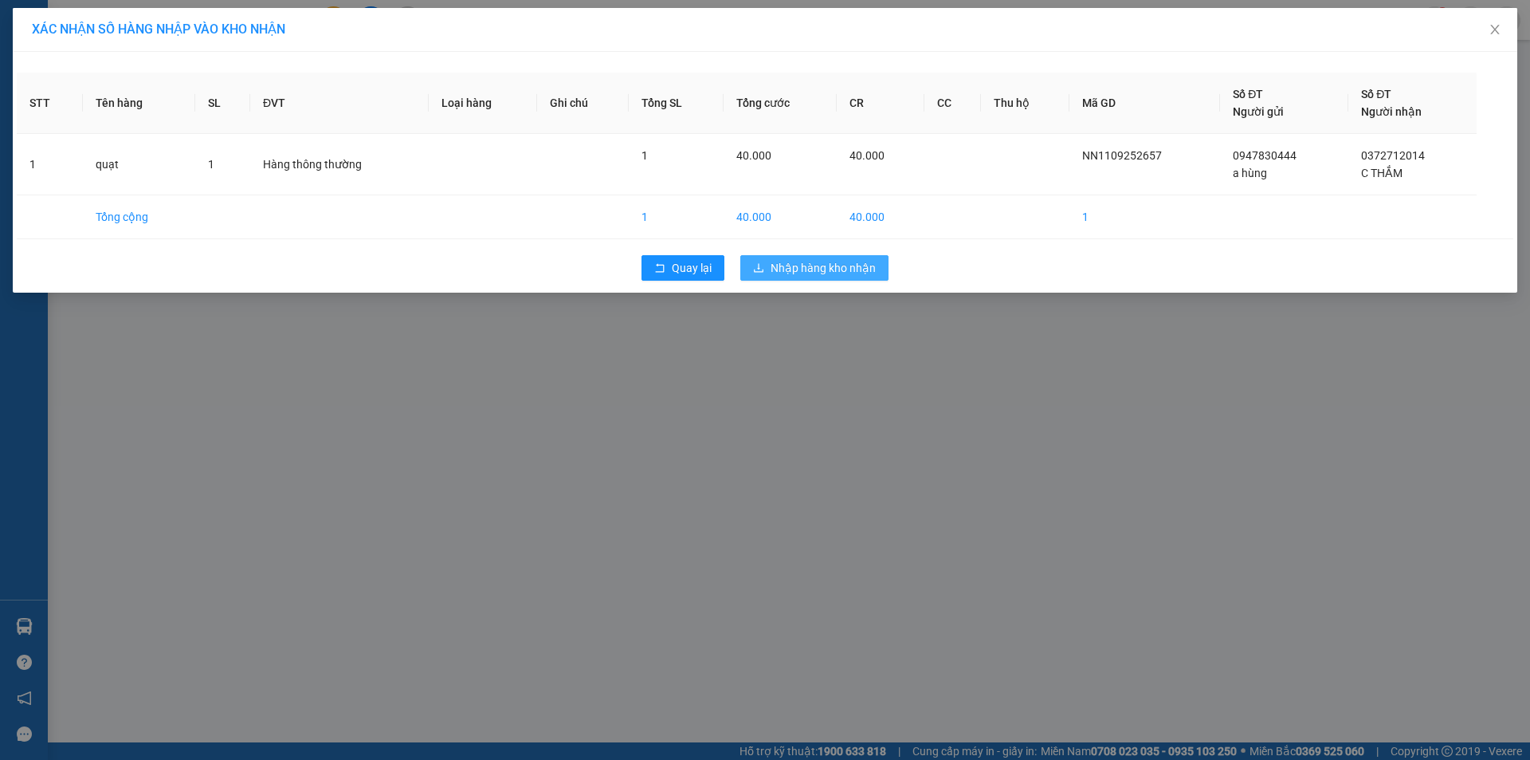
click at [815, 258] on button "Nhập hàng kho nhận" at bounding box center [815, 268] width 148 height 26
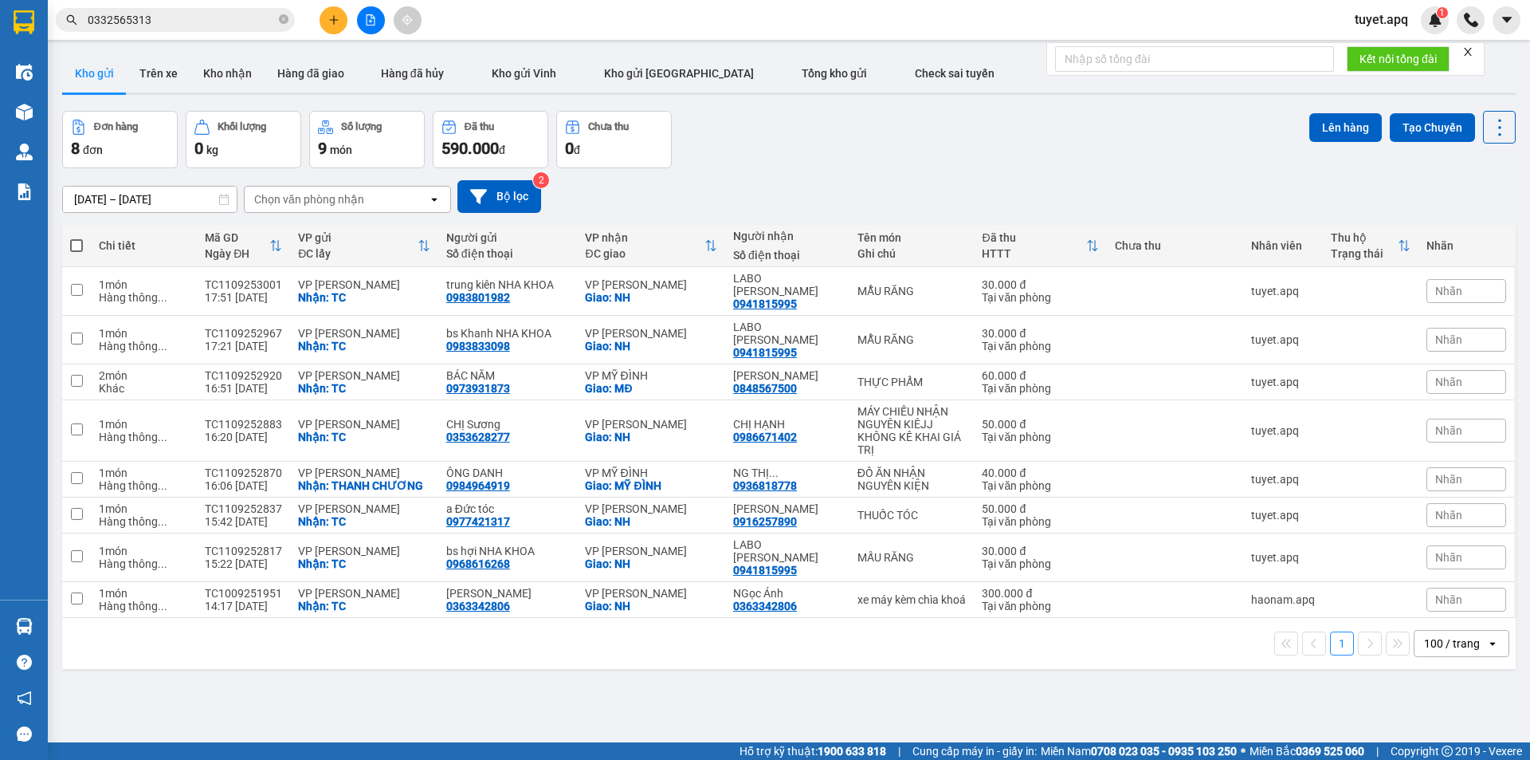
click at [214, 13] on input "0332565313" at bounding box center [182, 20] width 188 height 18
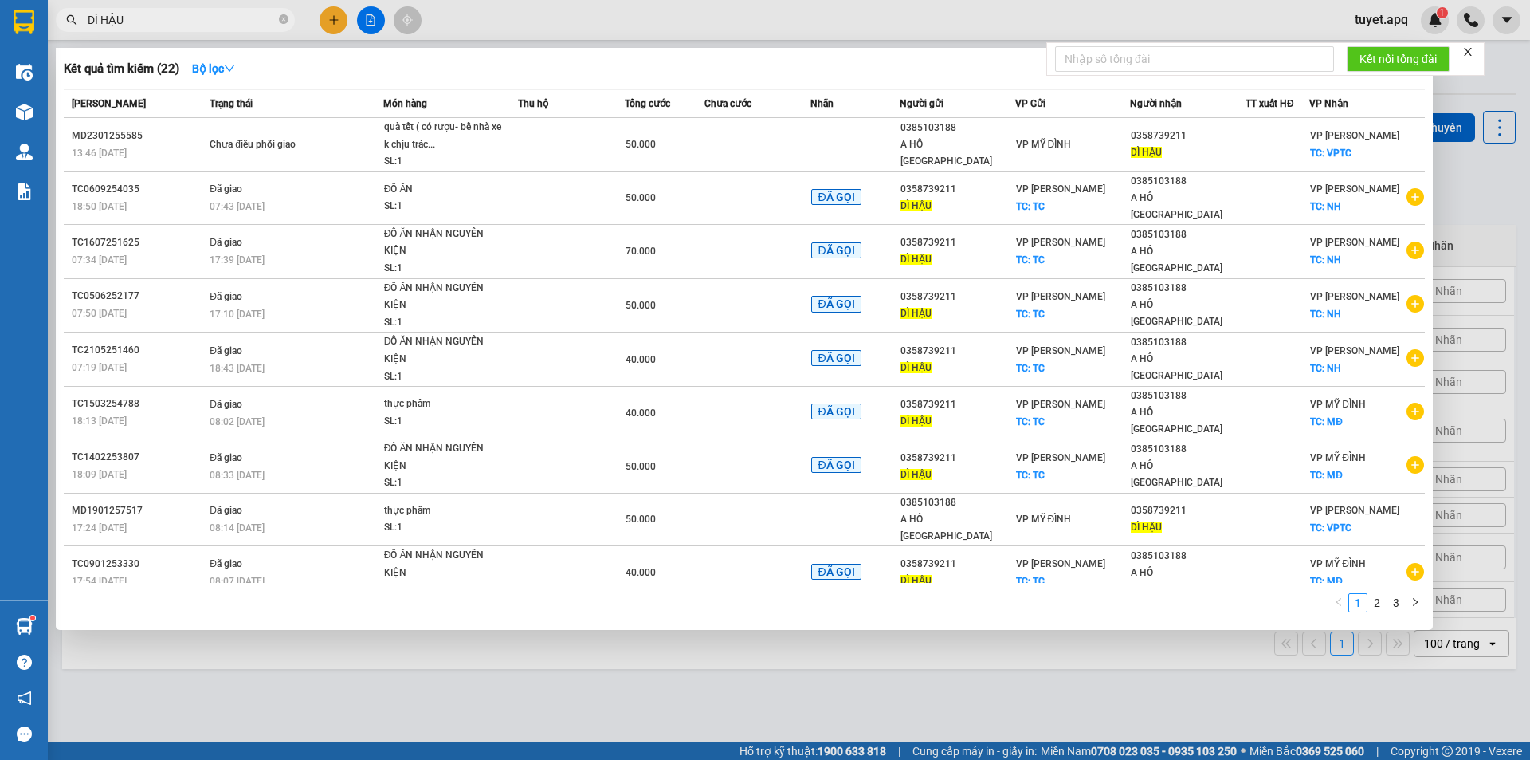
click at [701, 675] on div at bounding box center [765, 380] width 1530 height 760
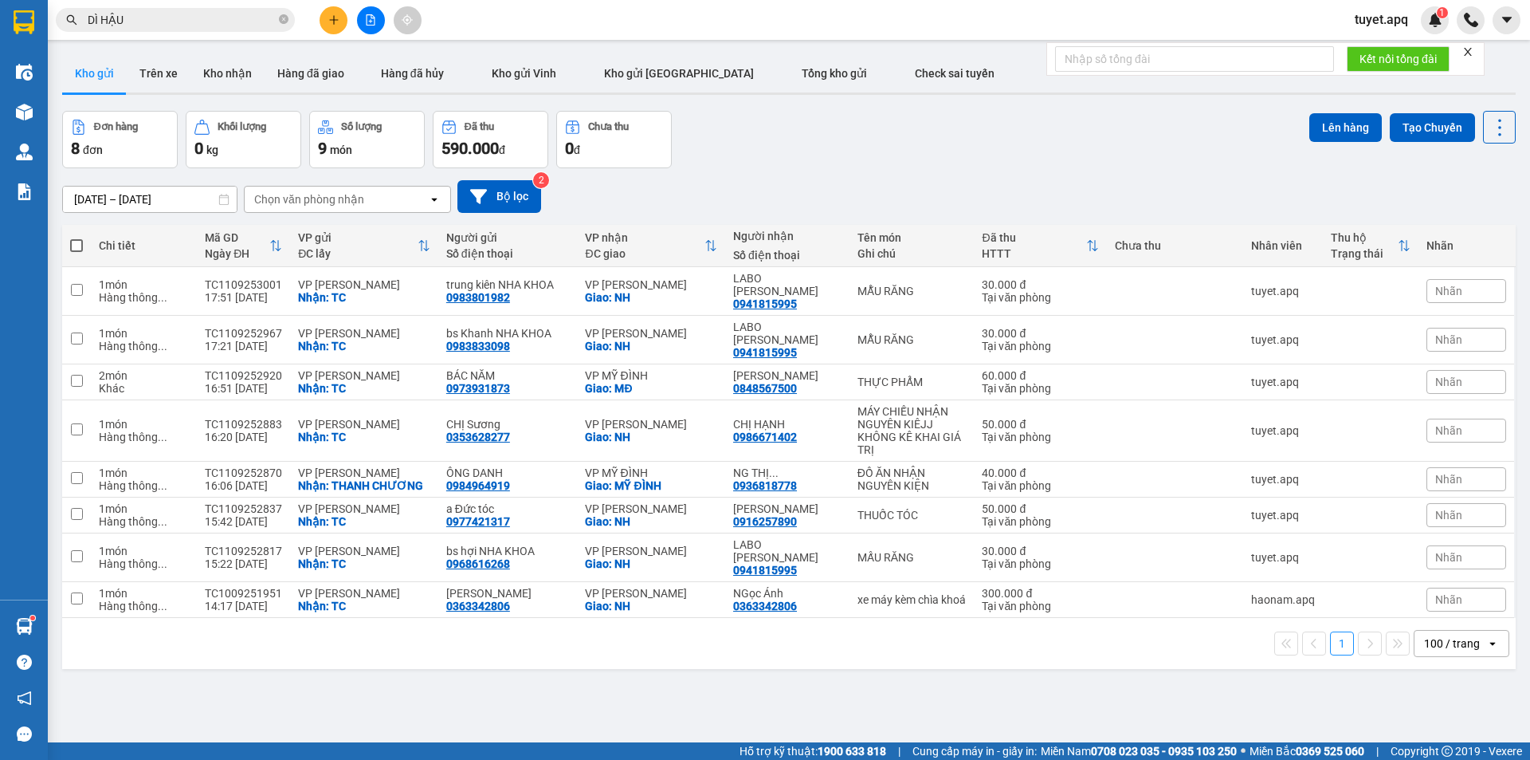
click at [204, 18] on input "DÌ HẬU" at bounding box center [182, 20] width 188 height 18
click at [182, 15] on input "text" at bounding box center [182, 20] width 188 height 18
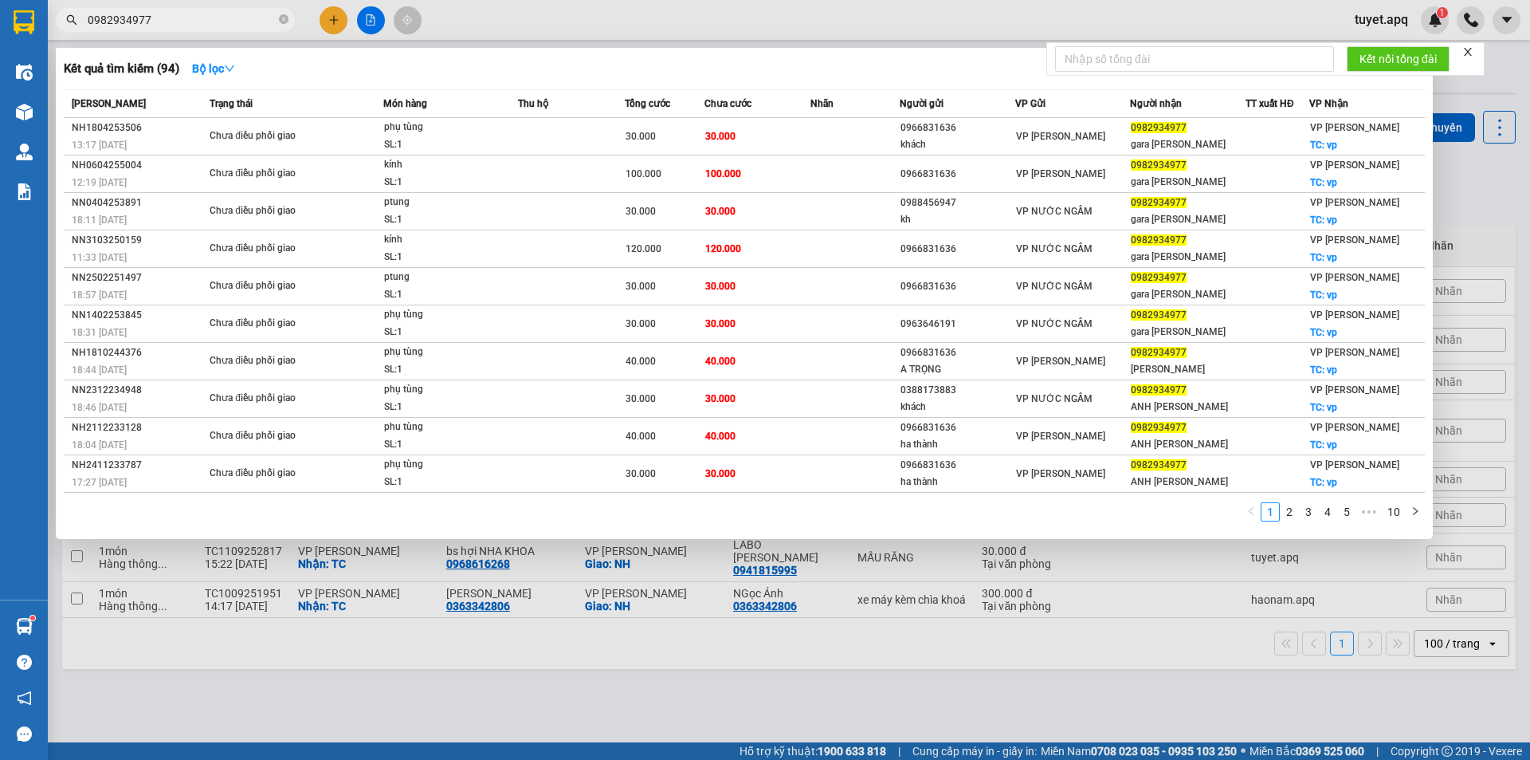
click at [1200, 593] on div at bounding box center [765, 380] width 1530 height 760
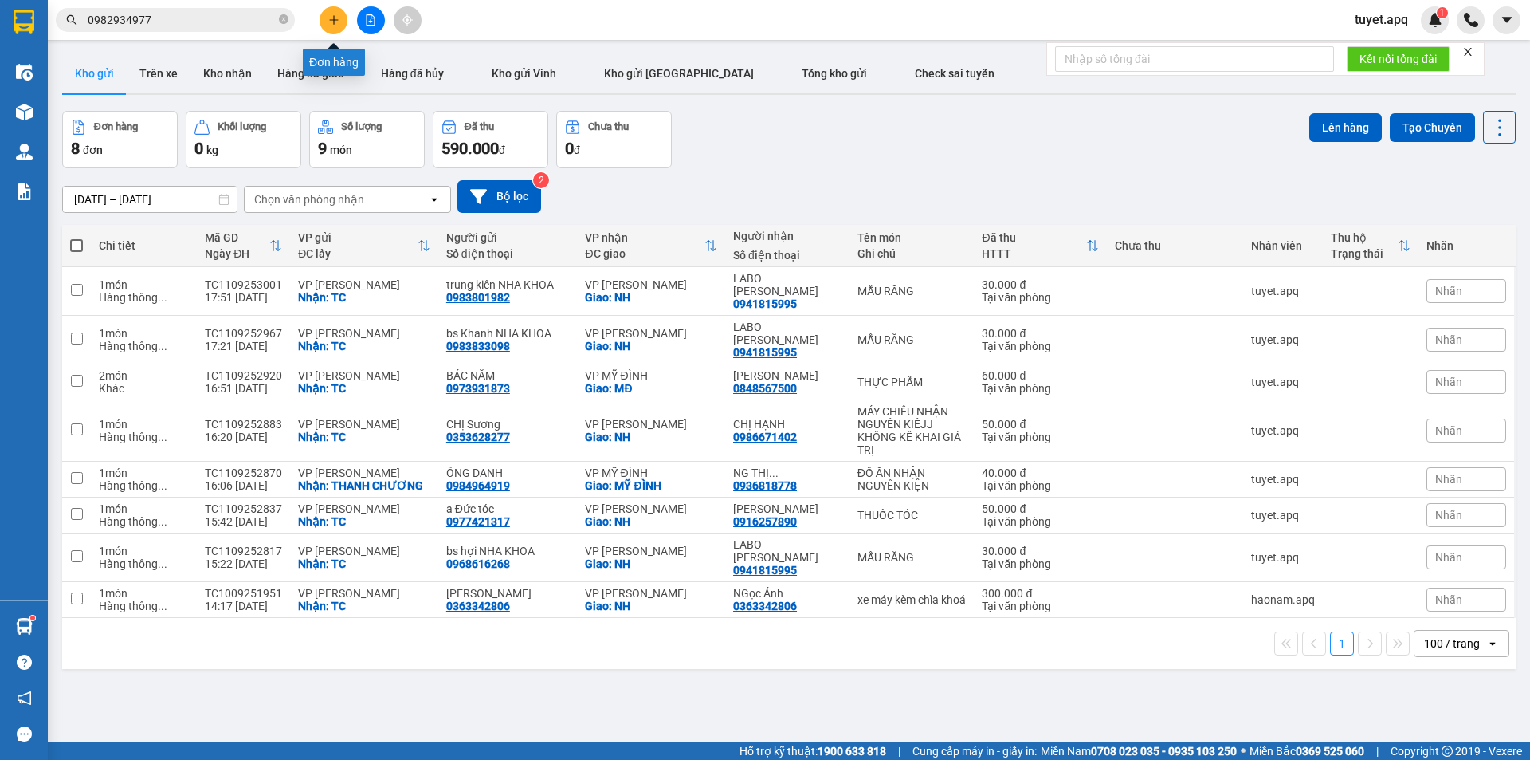
click at [330, 19] on icon "plus" at bounding box center [333, 19] width 11 height 11
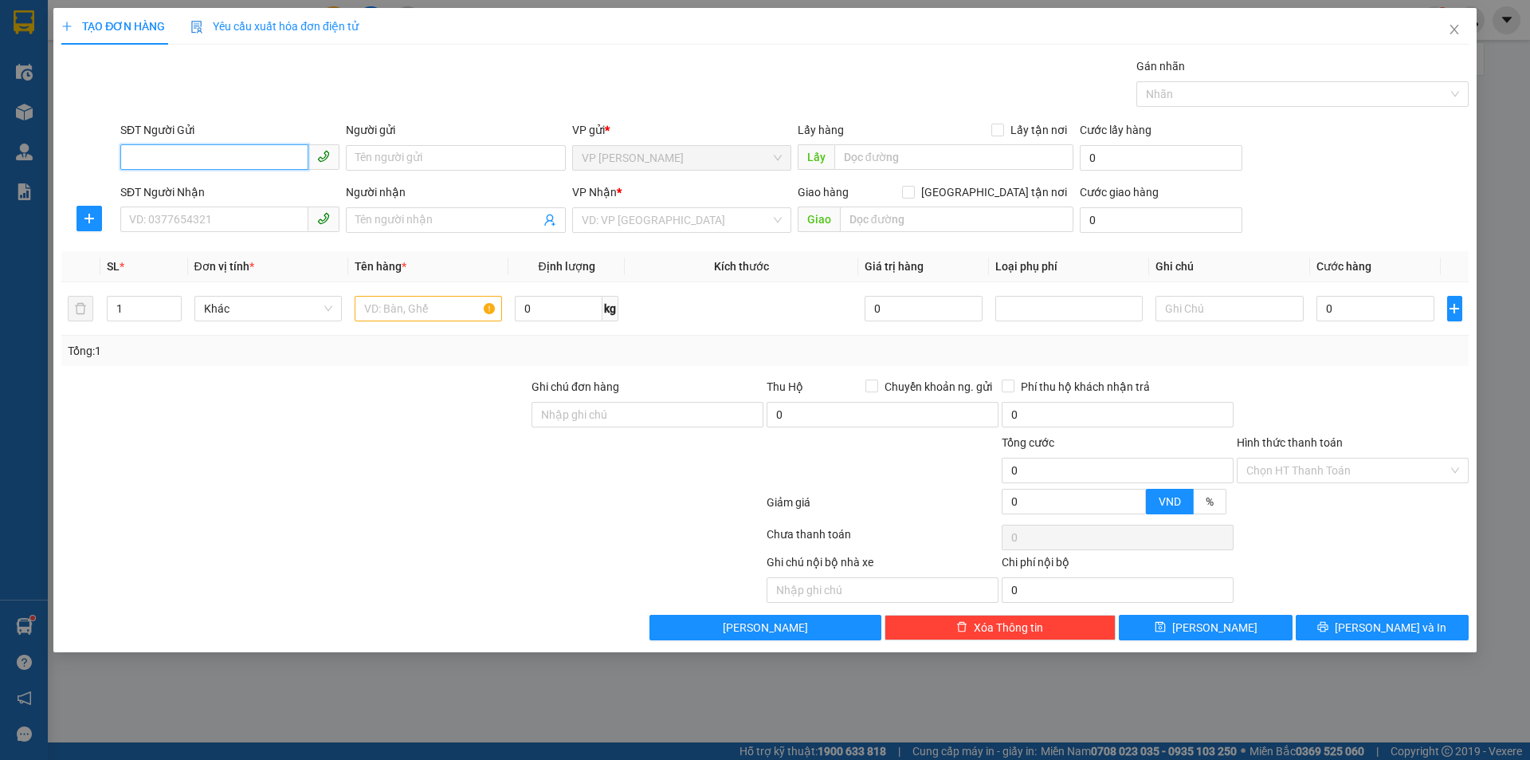
click at [226, 163] on input "SĐT Người Gửi" at bounding box center [214, 157] width 188 height 26
click at [203, 188] on div "0978444527 - bác hợi" at bounding box center [230, 190] width 200 height 18
click at [221, 217] on input "SĐT Người Nhận" at bounding box center [214, 219] width 188 height 26
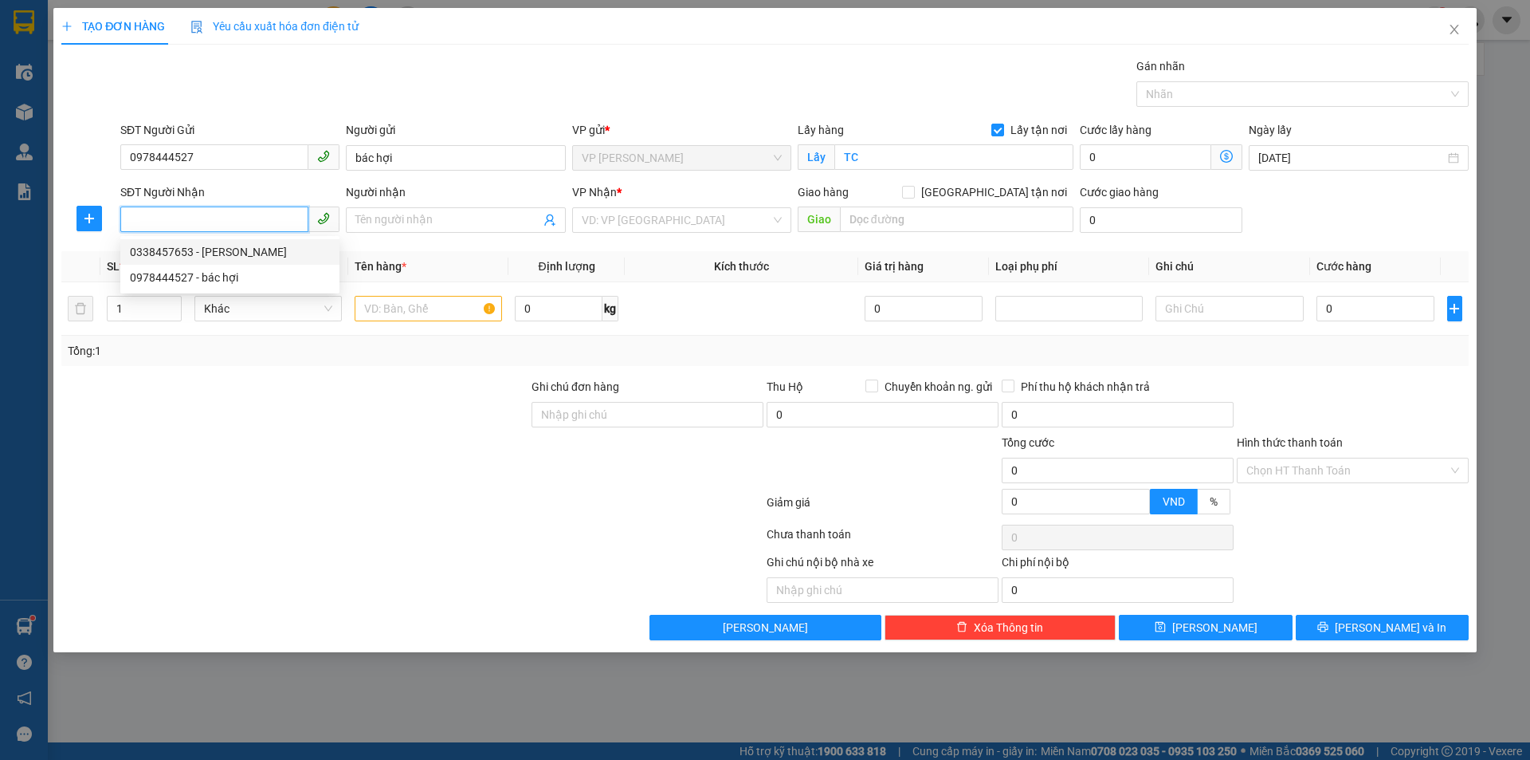
click at [243, 253] on div "0338457653 - ANH TUẤN ANH" at bounding box center [230, 252] width 200 height 18
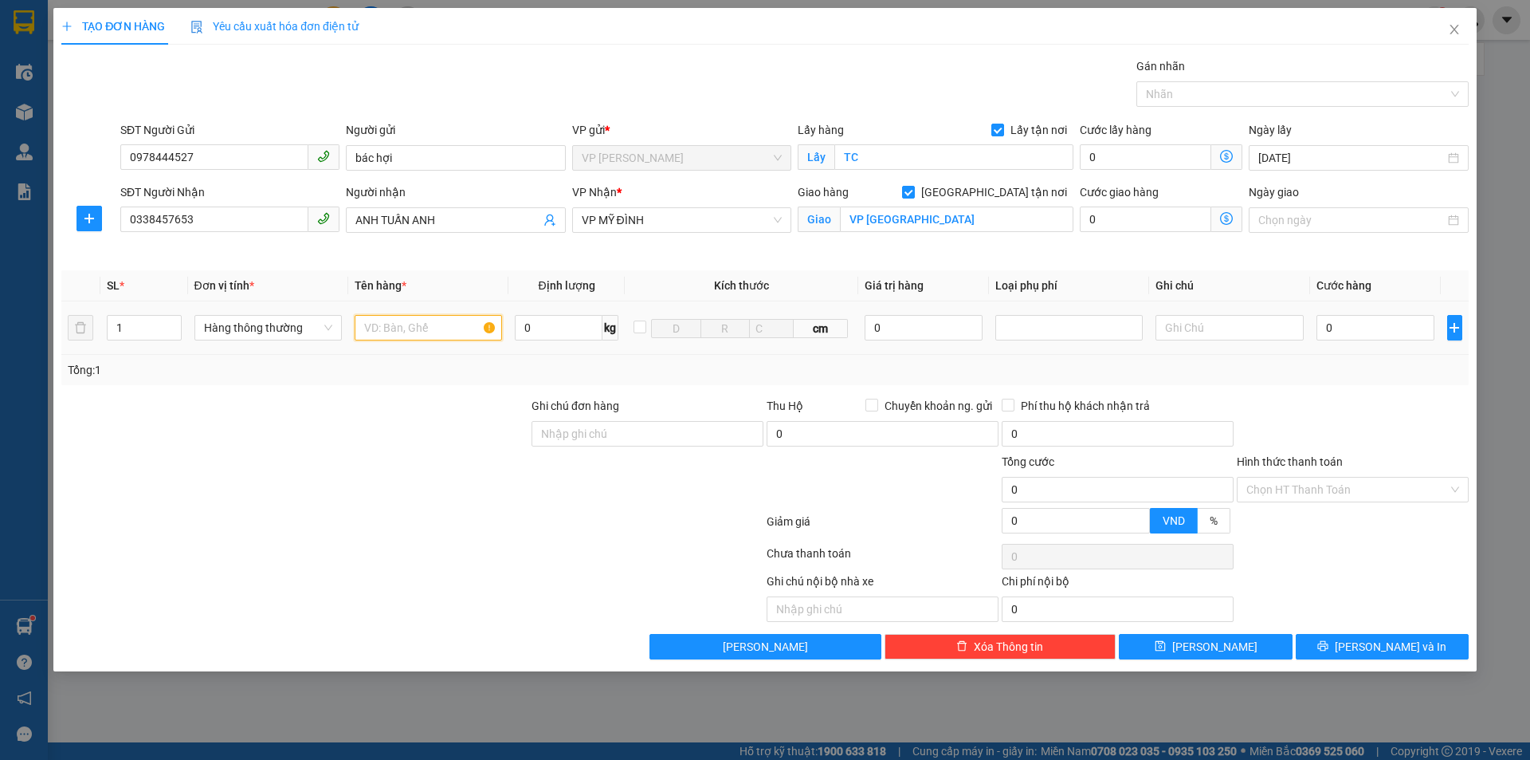
click at [427, 328] on input "text" at bounding box center [428, 328] width 147 height 26
click at [438, 326] on input "ĐỒ ĂN NHẬN NGUYE1E1N KIE1E1N" at bounding box center [428, 328] width 147 height 26
click at [470, 328] on input "ĐỒ ĂN NHẬN NGUYEN KIE1E1N" at bounding box center [428, 328] width 147 height 26
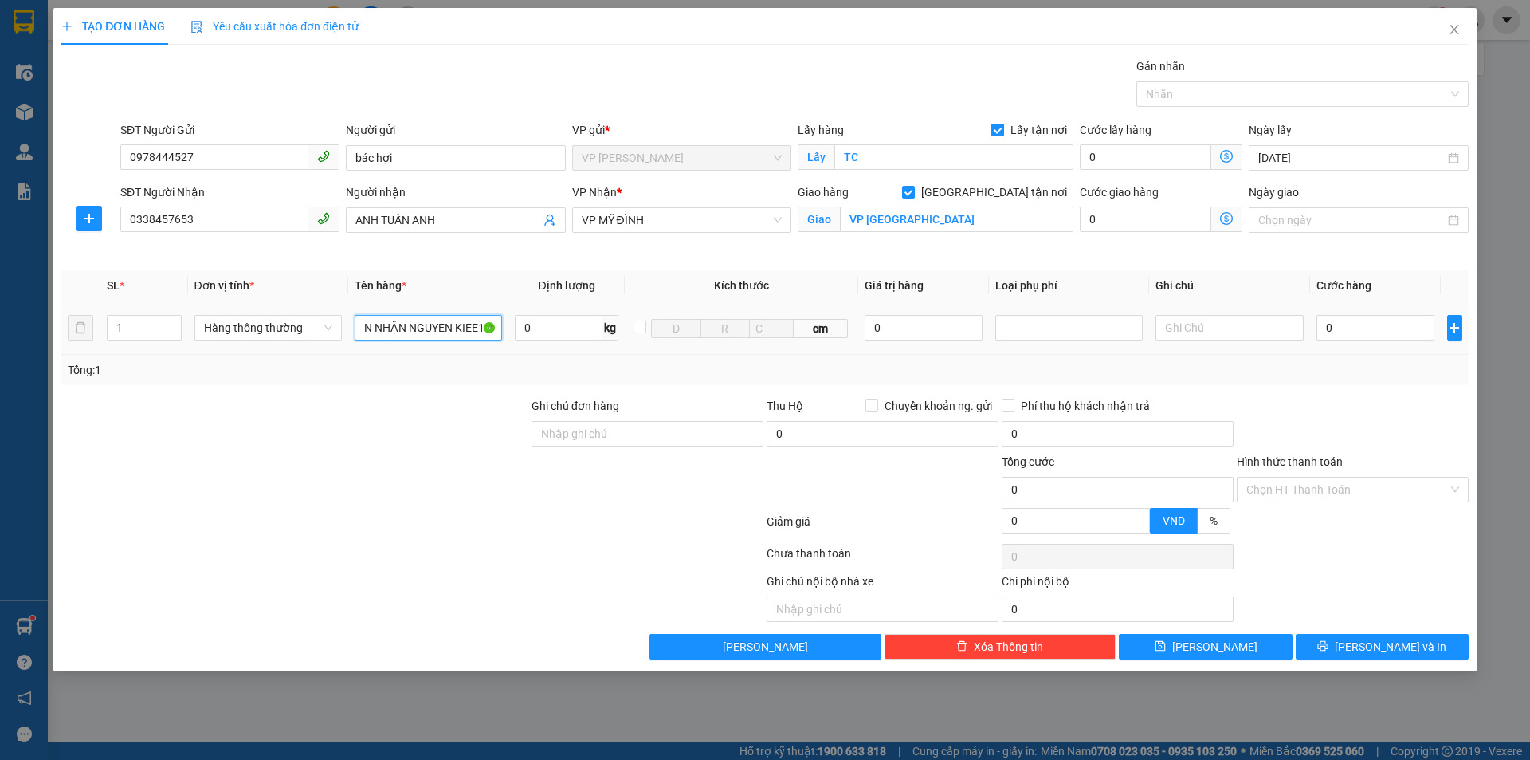
click at [479, 328] on input "ĐỒ ĂN NHẬN NGUYEN KIEE1N" at bounding box center [428, 328] width 147 height 26
click at [483, 325] on input "ĐỒ ĂN NHẬN NGUYEN KIE1N" at bounding box center [428, 328] width 147 height 26
click at [1361, 327] on input "0" at bounding box center [1376, 328] width 119 height 26
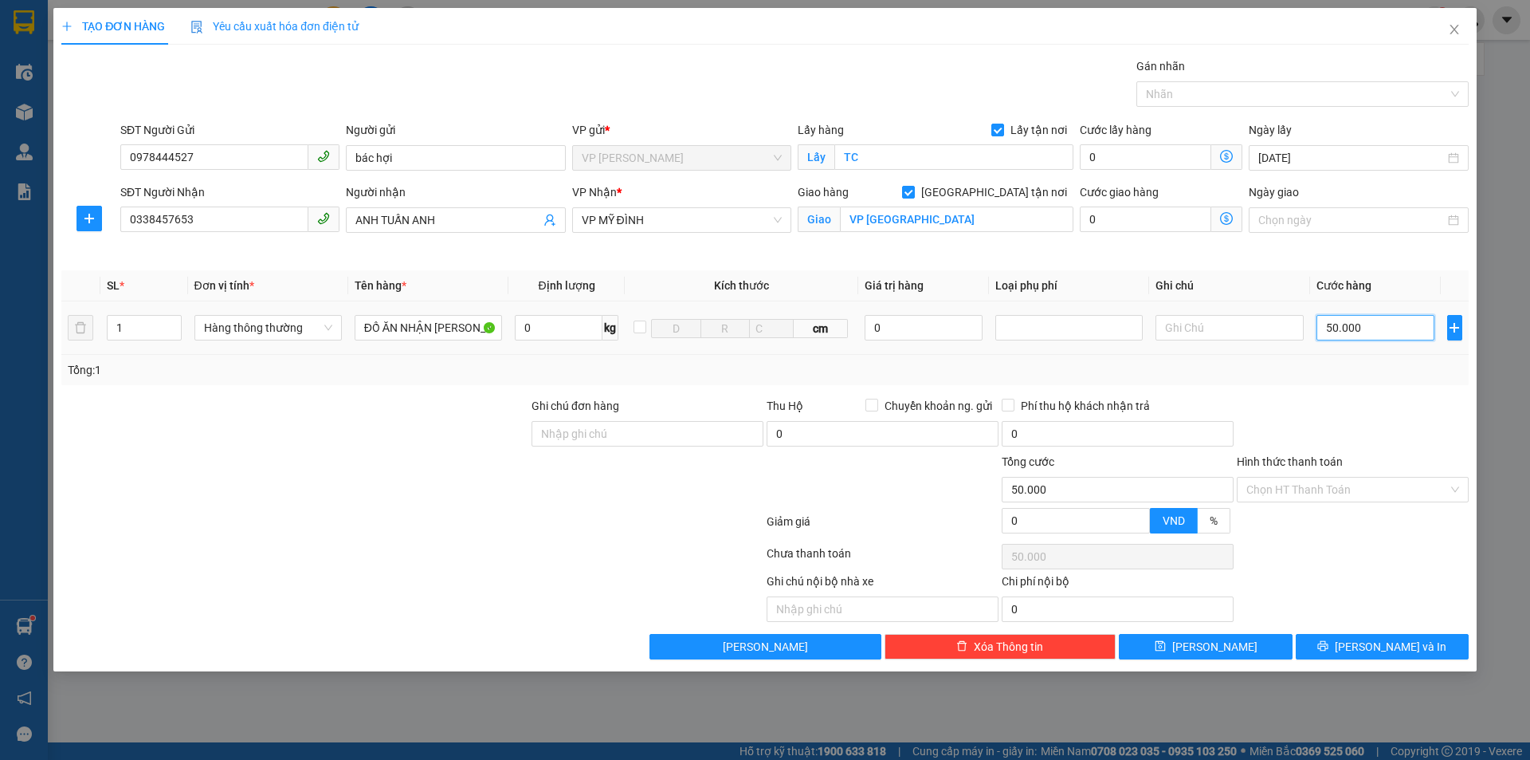
drag, startPoint x: 1332, startPoint y: 330, endPoint x: 1319, endPoint y: 331, distance: 12.8
click at [1319, 331] on input "50.000" at bounding box center [1376, 328] width 119 height 26
click at [1381, 651] on span "Lưu và In" at bounding box center [1391, 647] width 112 height 18
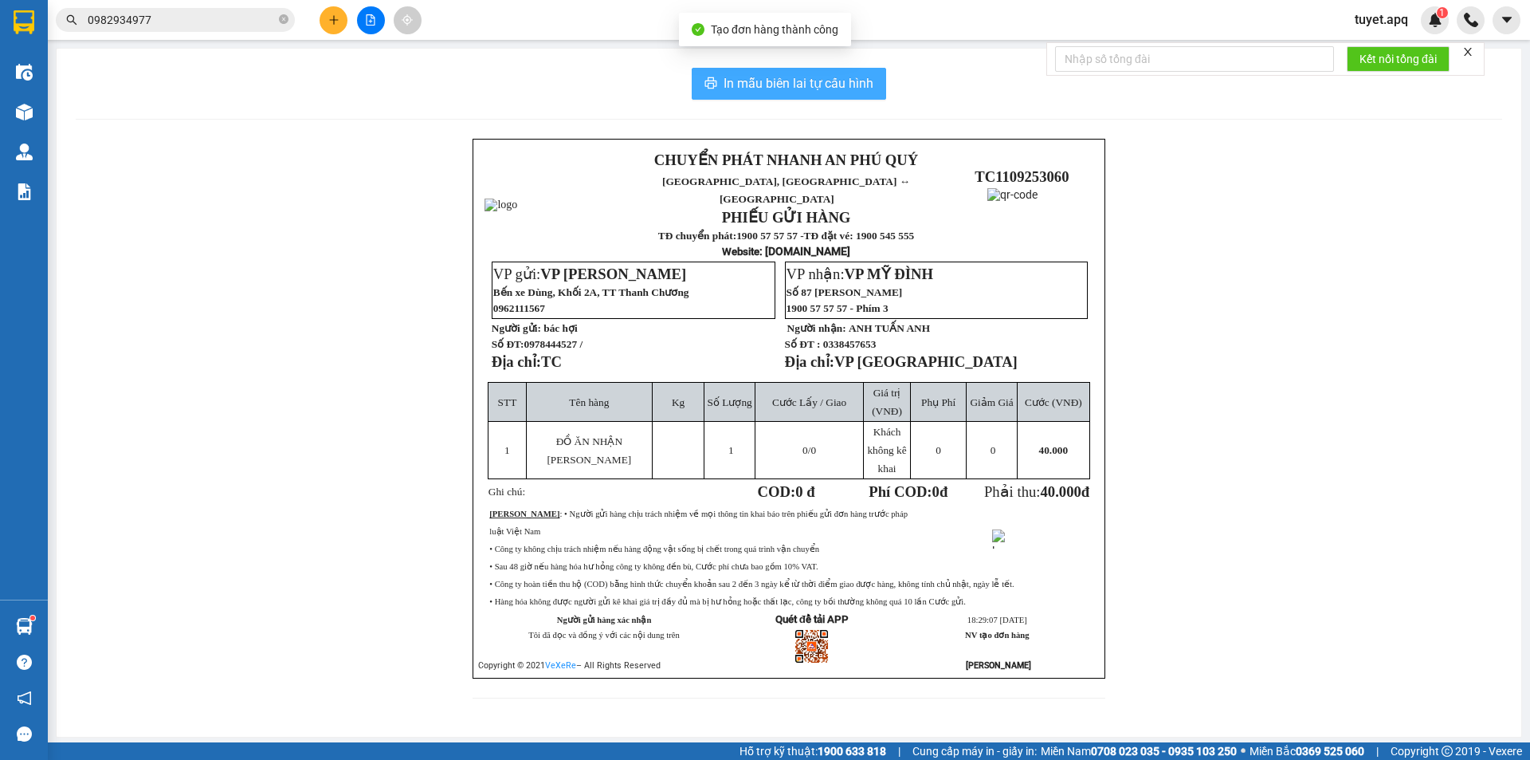
click at [796, 85] on span "In mẫu biên lai tự cấu hình" at bounding box center [799, 83] width 150 height 20
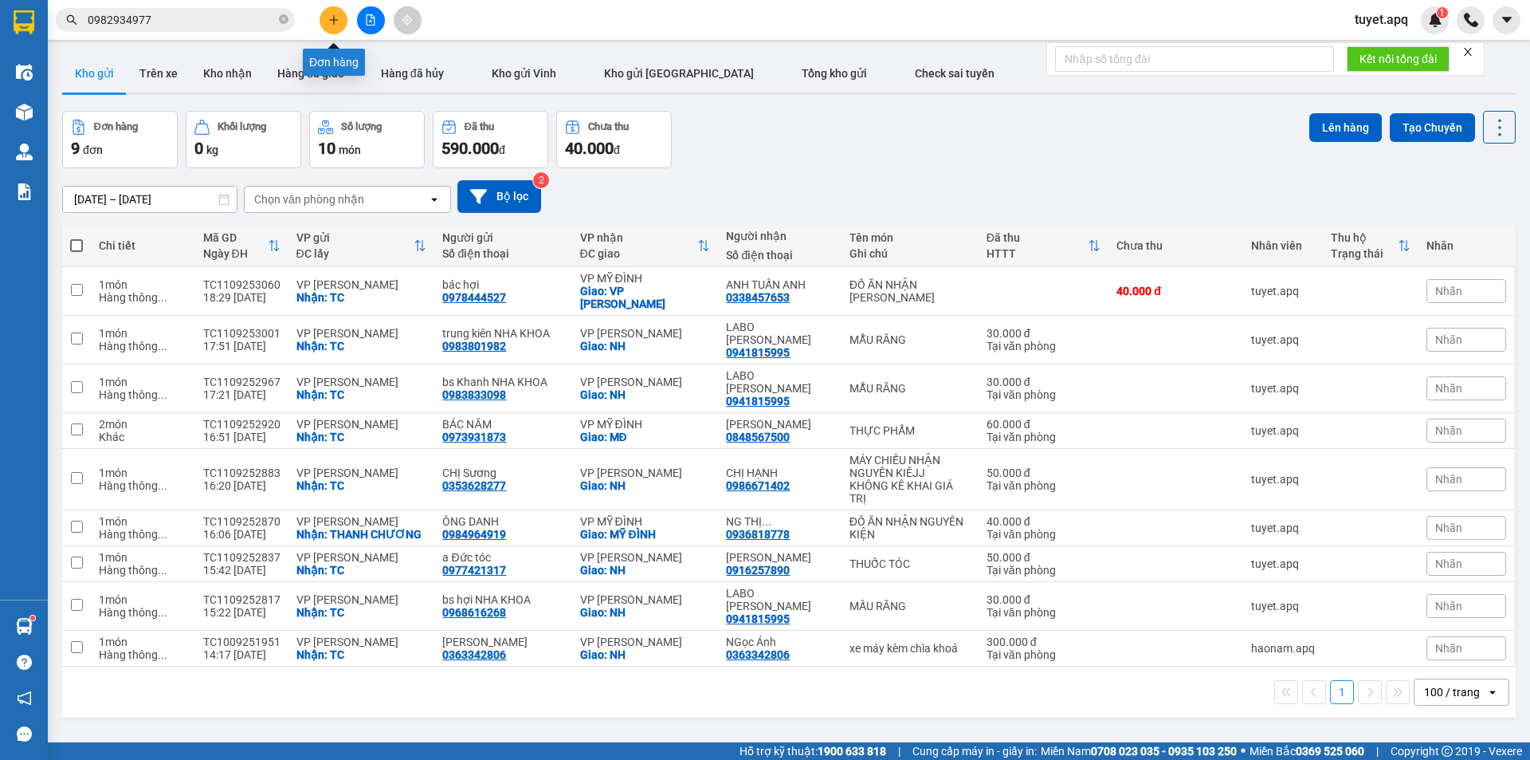
click at [341, 26] on button at bounding box center [334, 20] width 28 height 28
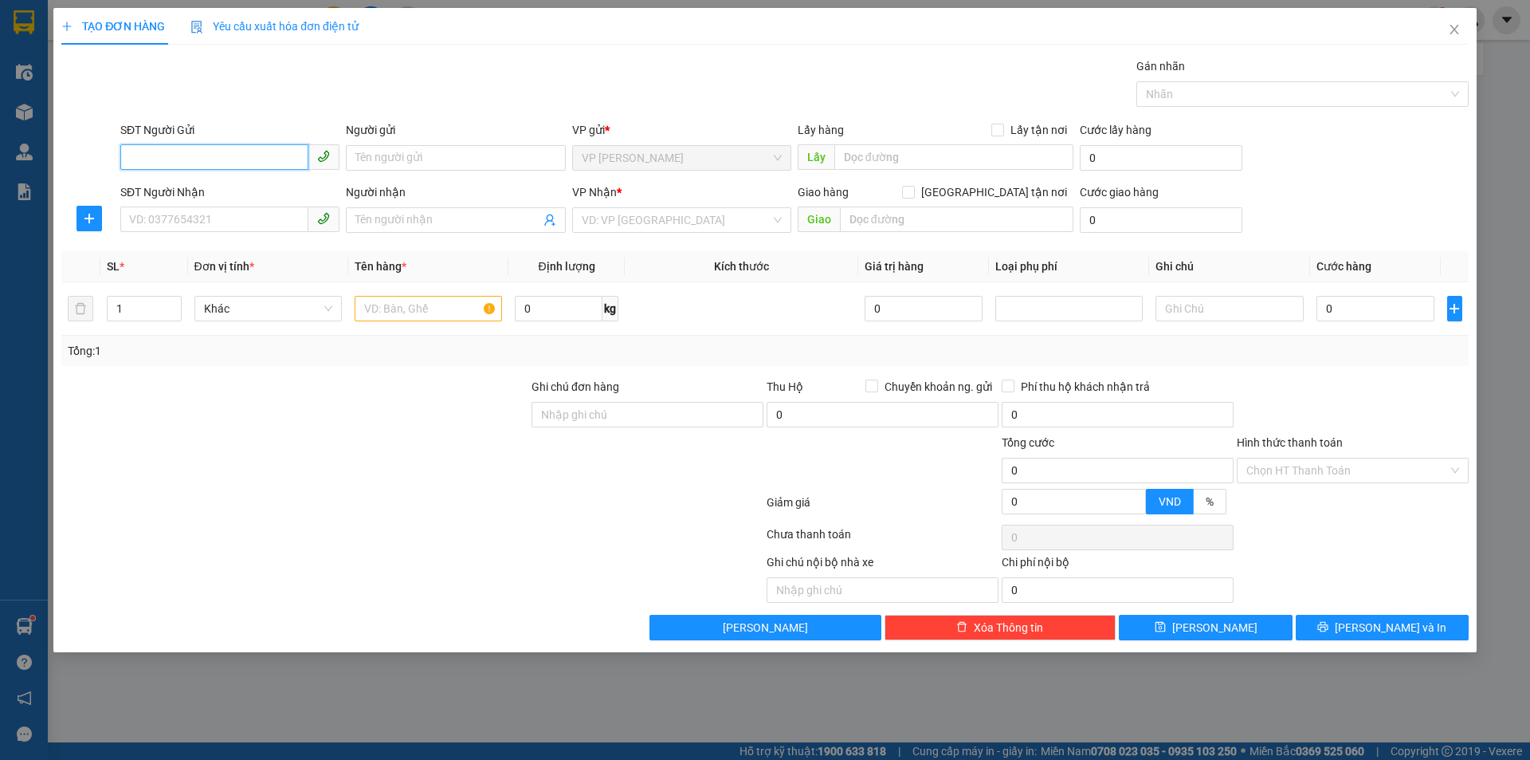
click at [199, 152] on input "SĐT Người Gửi" at bounding box center [214, 157] width 188 height 26
click at [230, 220] on input "SĐT Người Nhận" at bounding box center [214, 219] width 188 height 26
click at [401, 216] on input "Người nhận" at bounding box center [448, 220] width 184 height 18
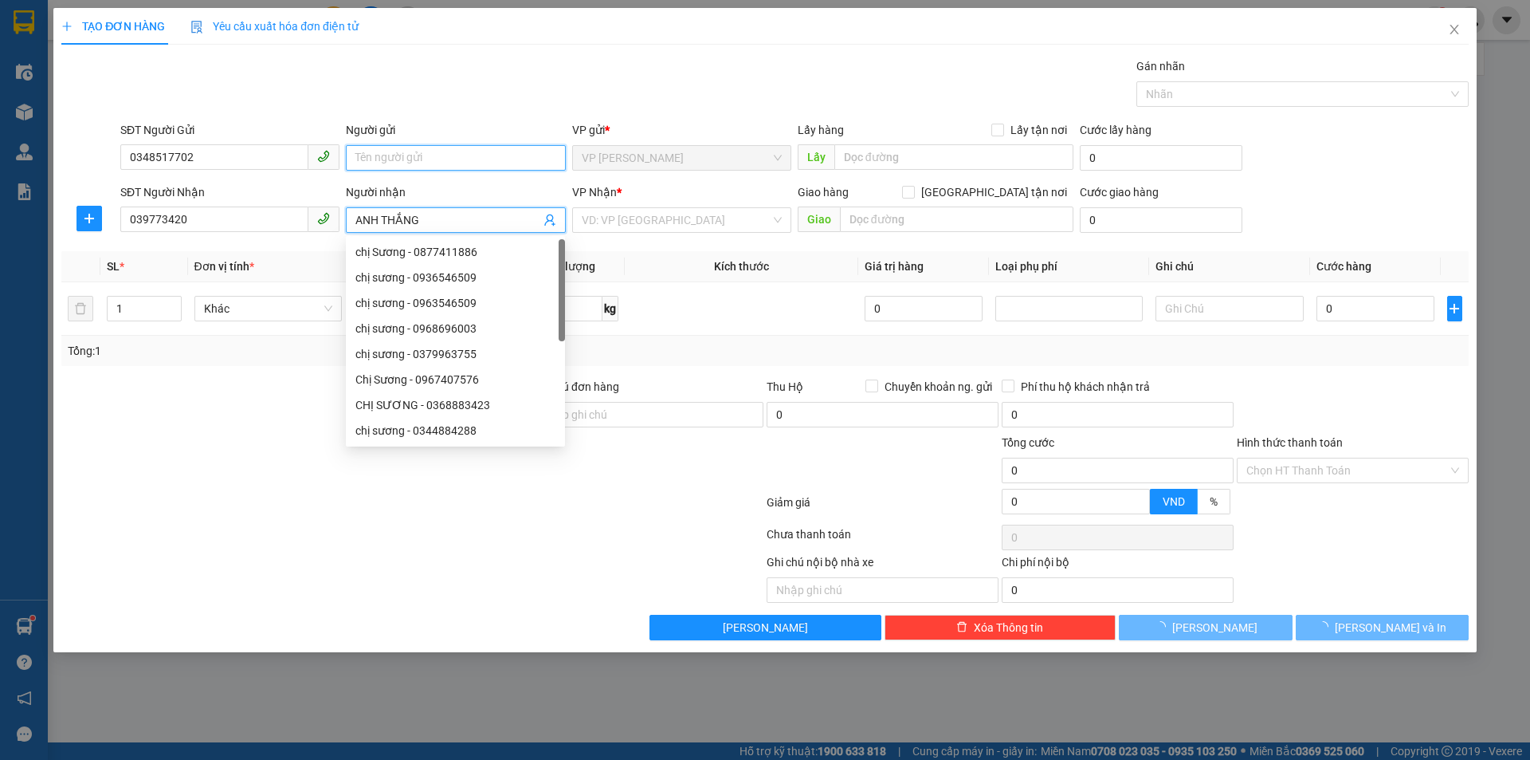
click at [440, 156] on input "Người gửi" at bounding box center [455, 158] width 219 height 26
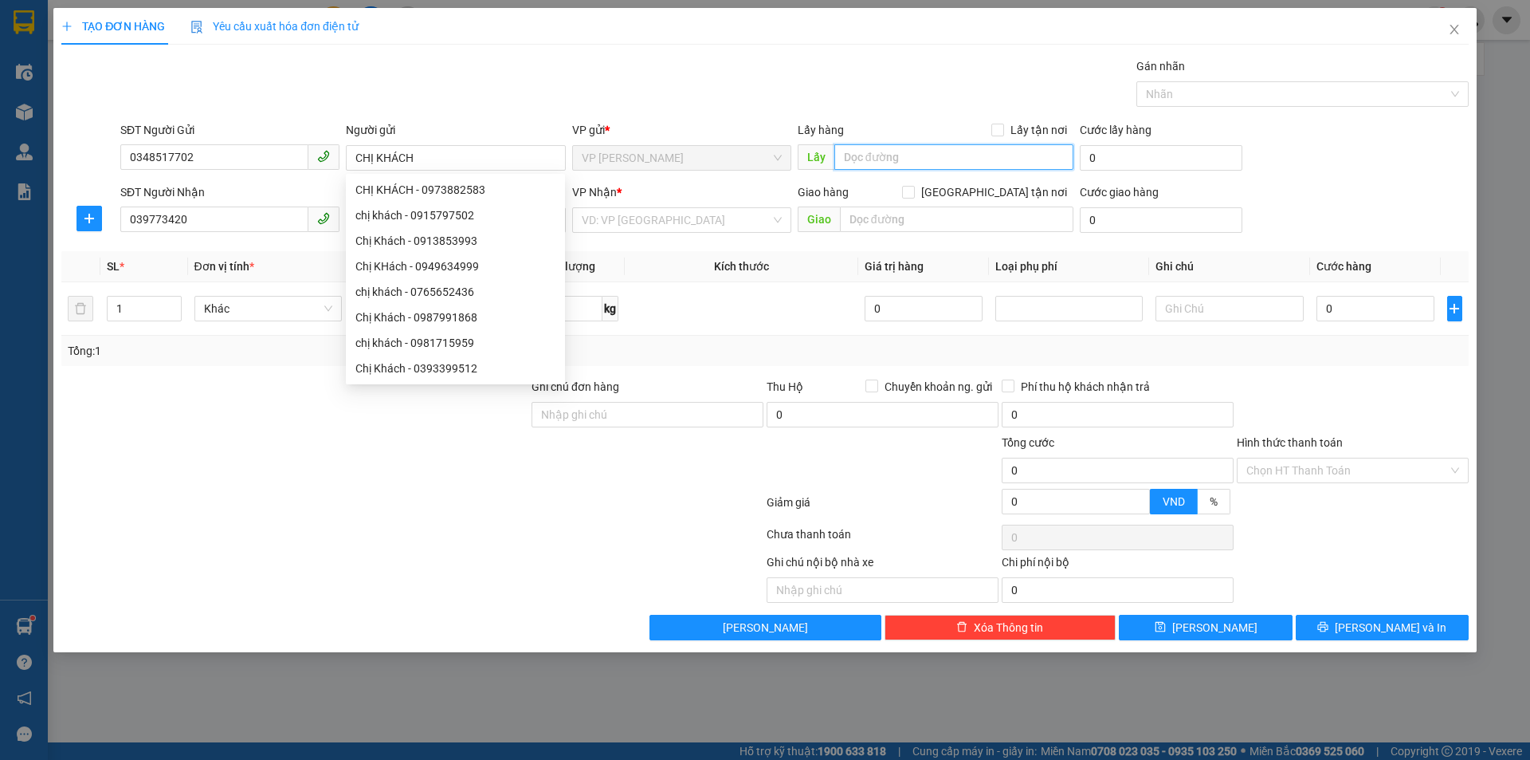
click at [911, 155] on input "text" at bounding box center [954, 157] width 239 height 26
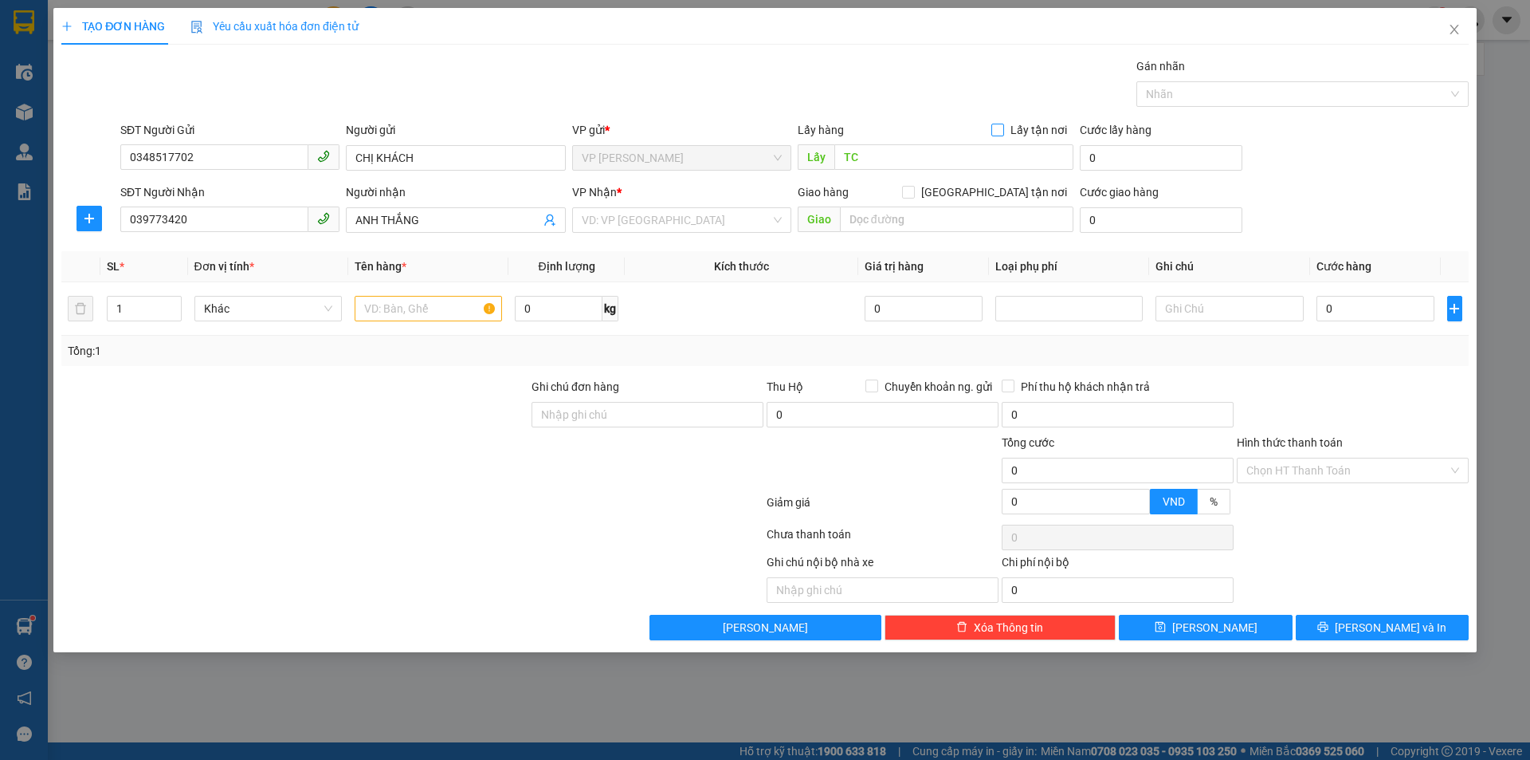
click at [998, 128] on input "Lấy tận nơi" at bounding box center [997, 129] width 11 height 11
click at [658, 218] on input "search" at bounding box center [676, 220] width 189 height 24
click at [644, 253] on div "VP MỸ ĐÌNH" at bounding box center [682, 252] width 200 height 18
click at [884, 228] on input "text" at bounding box center [957, 219] width 234 height 26
click at [913, 191] on input "Giao tận nơi" at bounding box center [907, 191] width 11 height 11
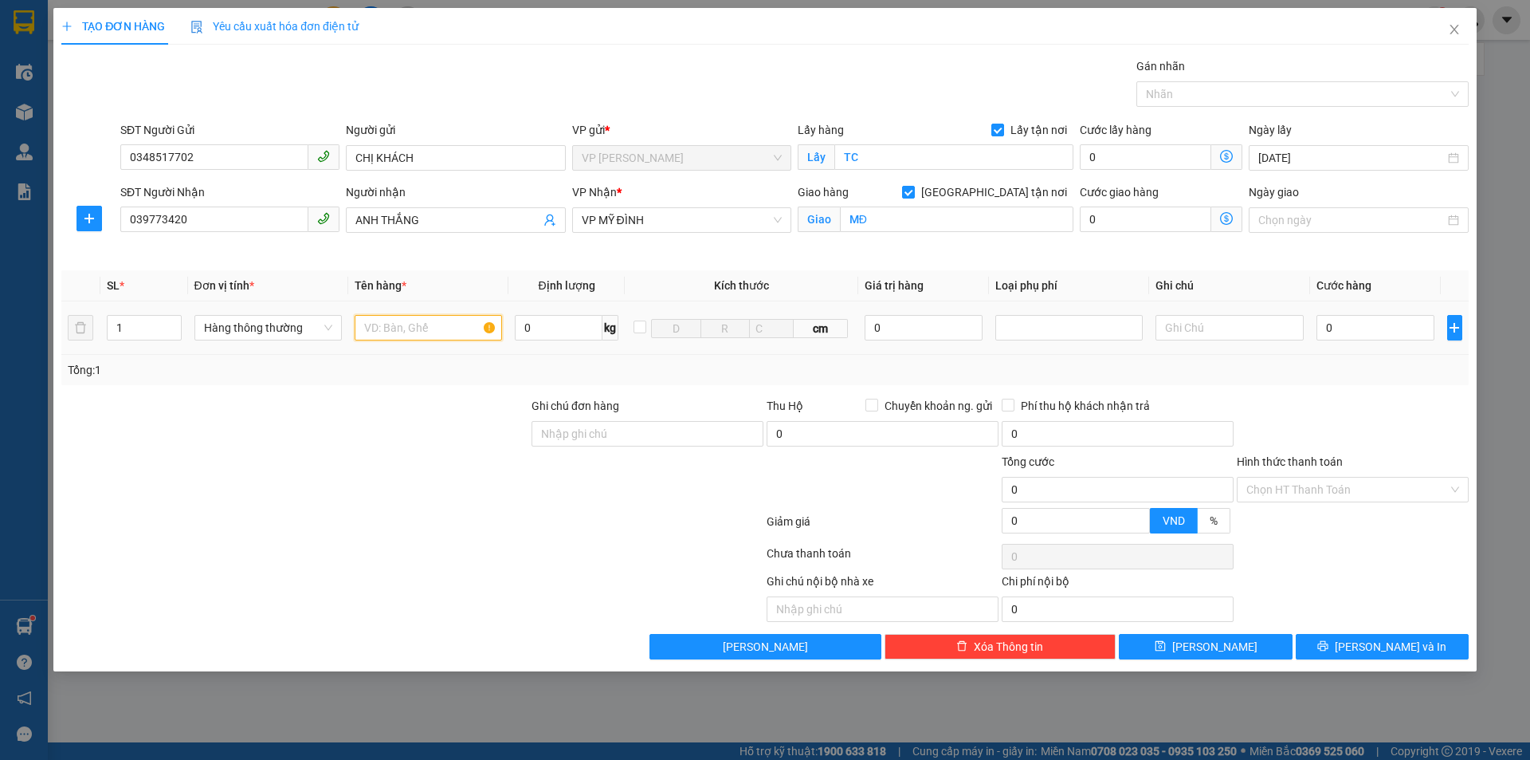
click at [411, 324] on input "text" at bounding box center [428, 328] width 147 height 26
click at [479, 326] on input "RAU CỦ QUẢ NHẬN NGUYEN KIE1NJ" at bounding box center [428, 328] width 147 height 26
click at [494, 324] on input "RAU CỦ QUẢ NHẬN NGUYEN KIENJ" at bounding box center [428, 328] width 147 height 26
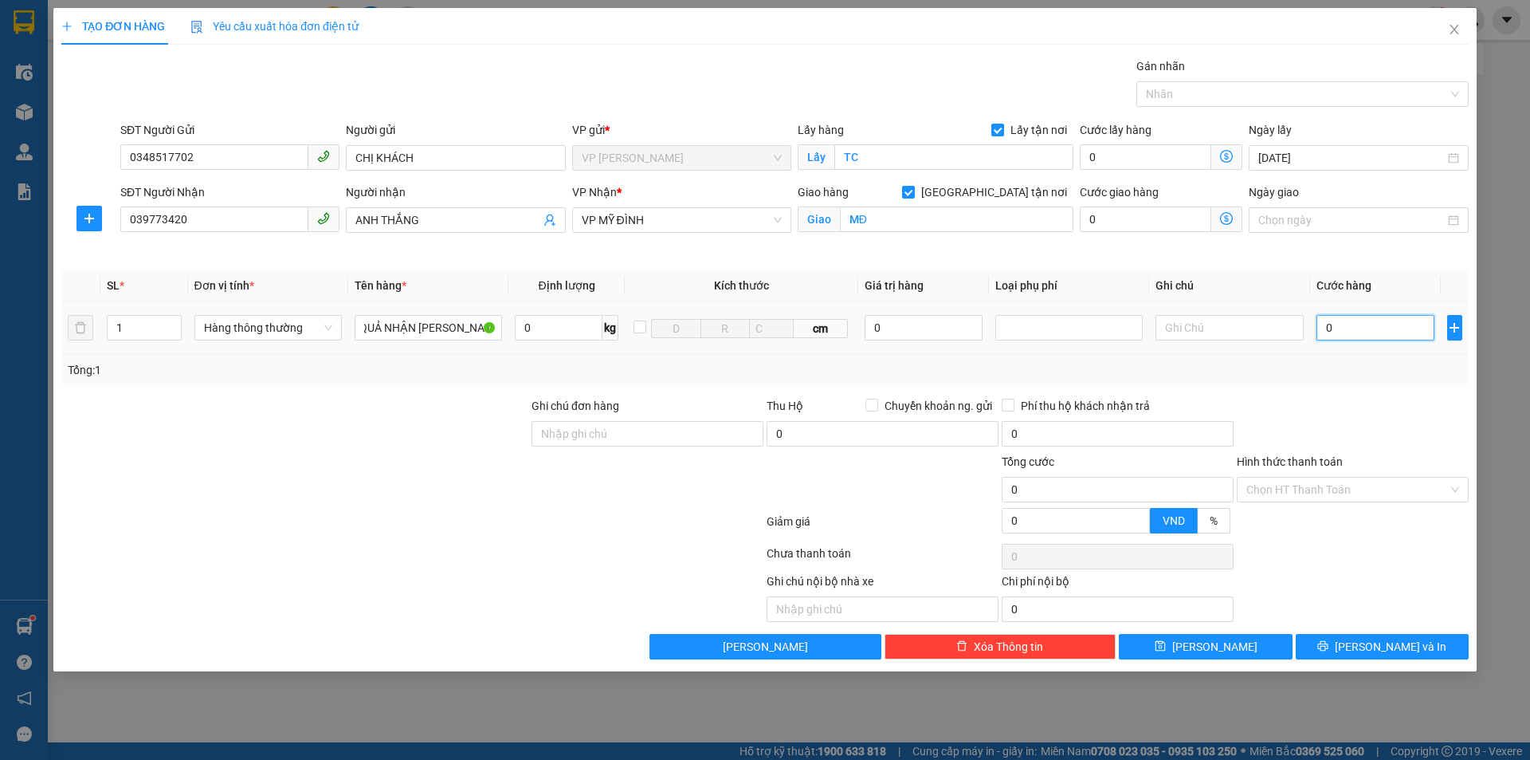
scroll to position [0, 0]
click at [1341, 325] on input "0" at bounding box center [1376, 328] width 119 height 26
click at [1280, 477] on input "Hình thức thanh toán" at bounding box center [1348, 489] width 202 height 24
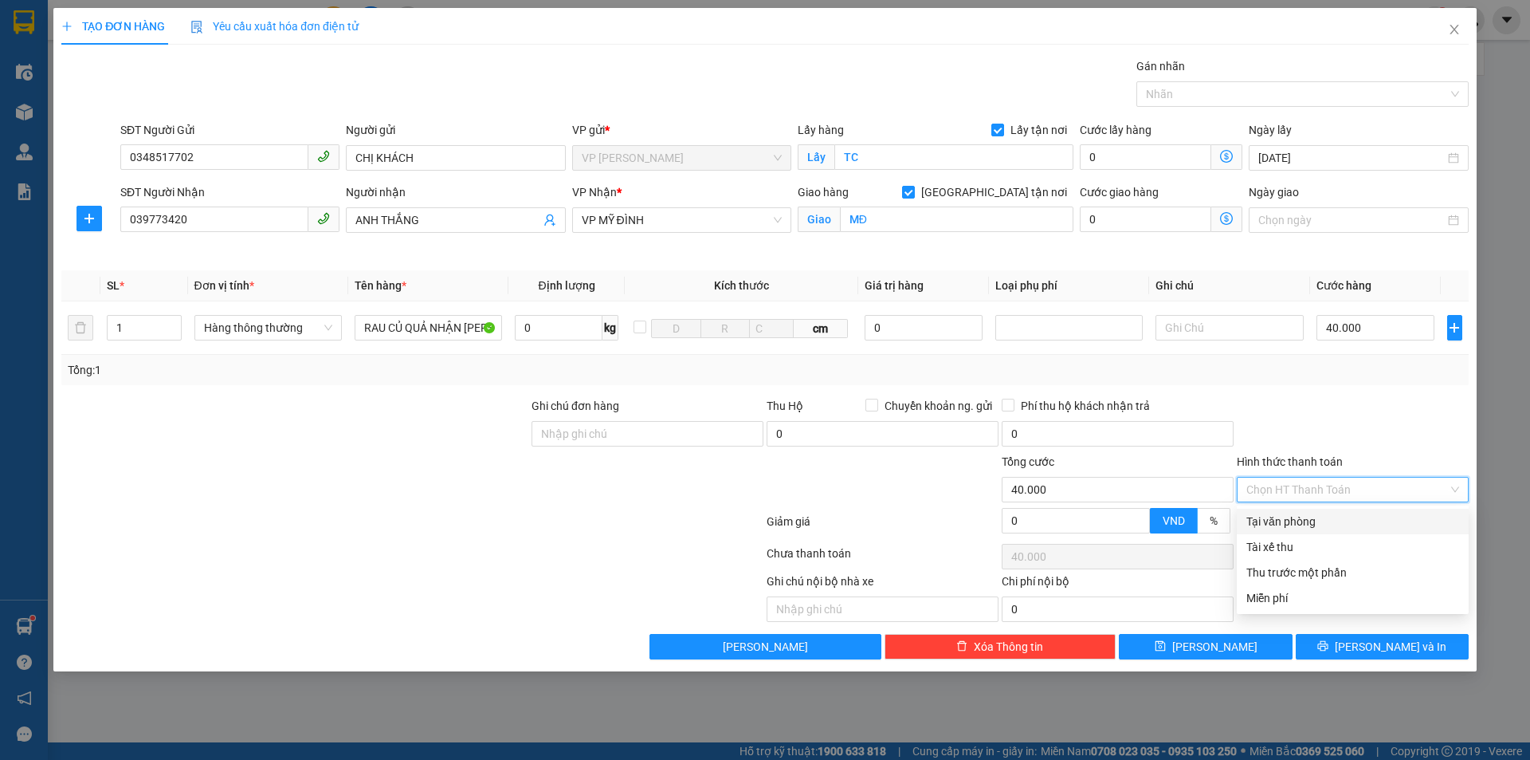
click at [1322, 519] on div "Tại văn phòng" at bounding box center [1353, 522] width 213 height 18
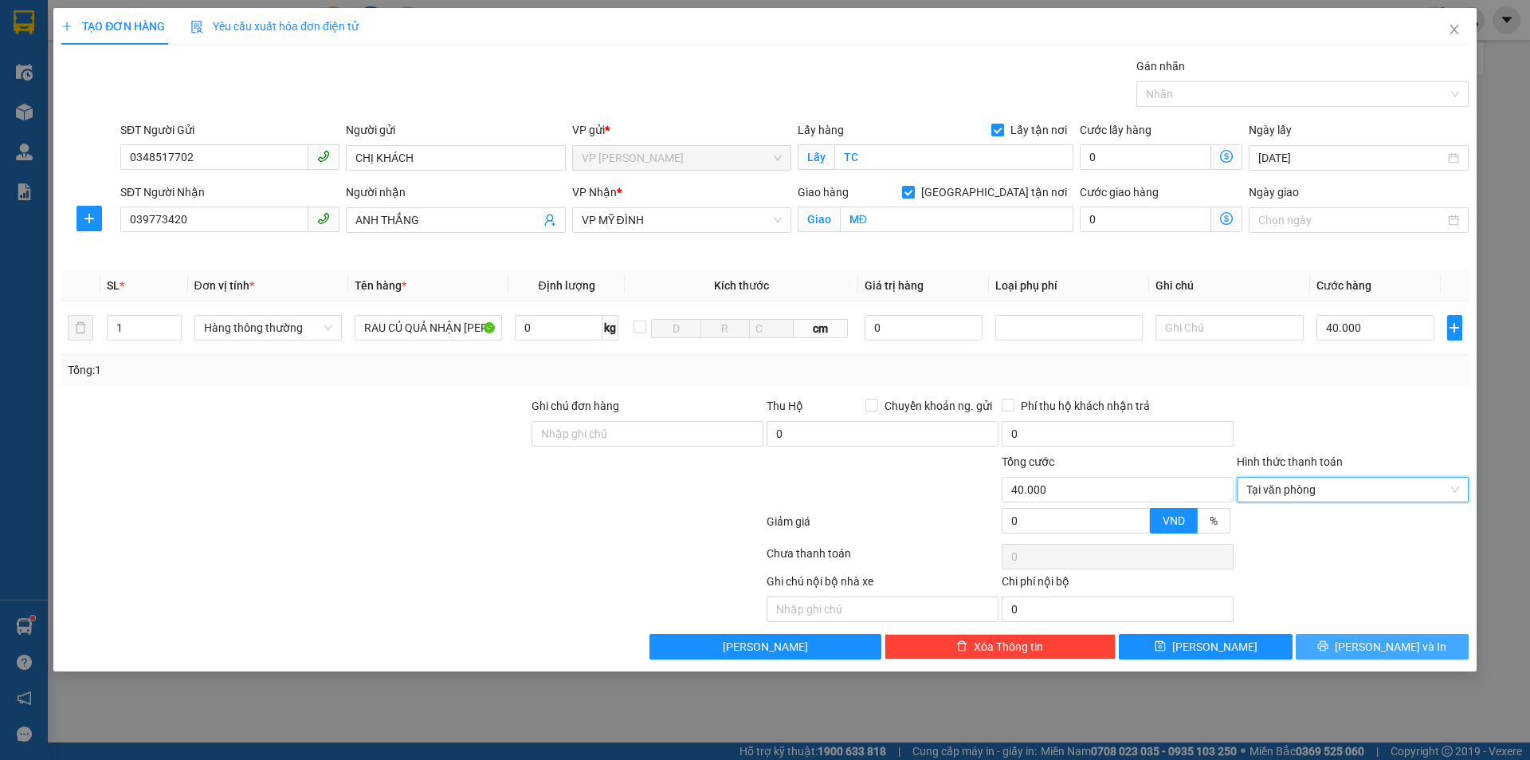
click at [1389, 638] on span "Lưu và In" at bounding box center [1391, 647] width 112 height 18
click at [232, 209] on input "039773420" at bounding box center [214, 219] width 188 height 26
click at [155, 220] on input "039773420" at bounding box center [214, 219] width 188 height 26
click at [1379, 649] on span "Lưu và In" at bounding box center [1391, 647] width 112 height 18
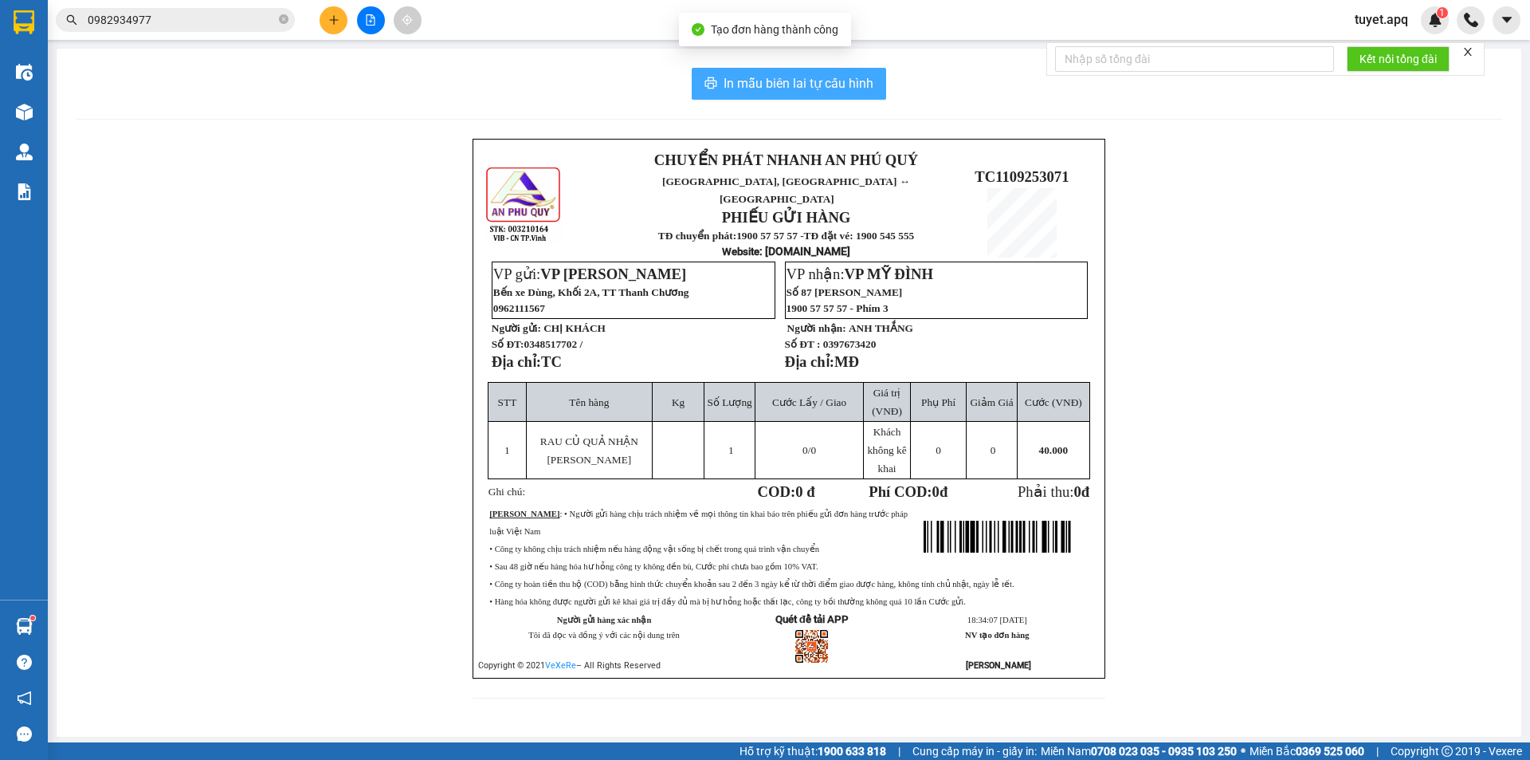
click at [846, 84] on span "In mẫu biên lai tự cấu hình" at bounding box center [799, 83] width 150 height 20
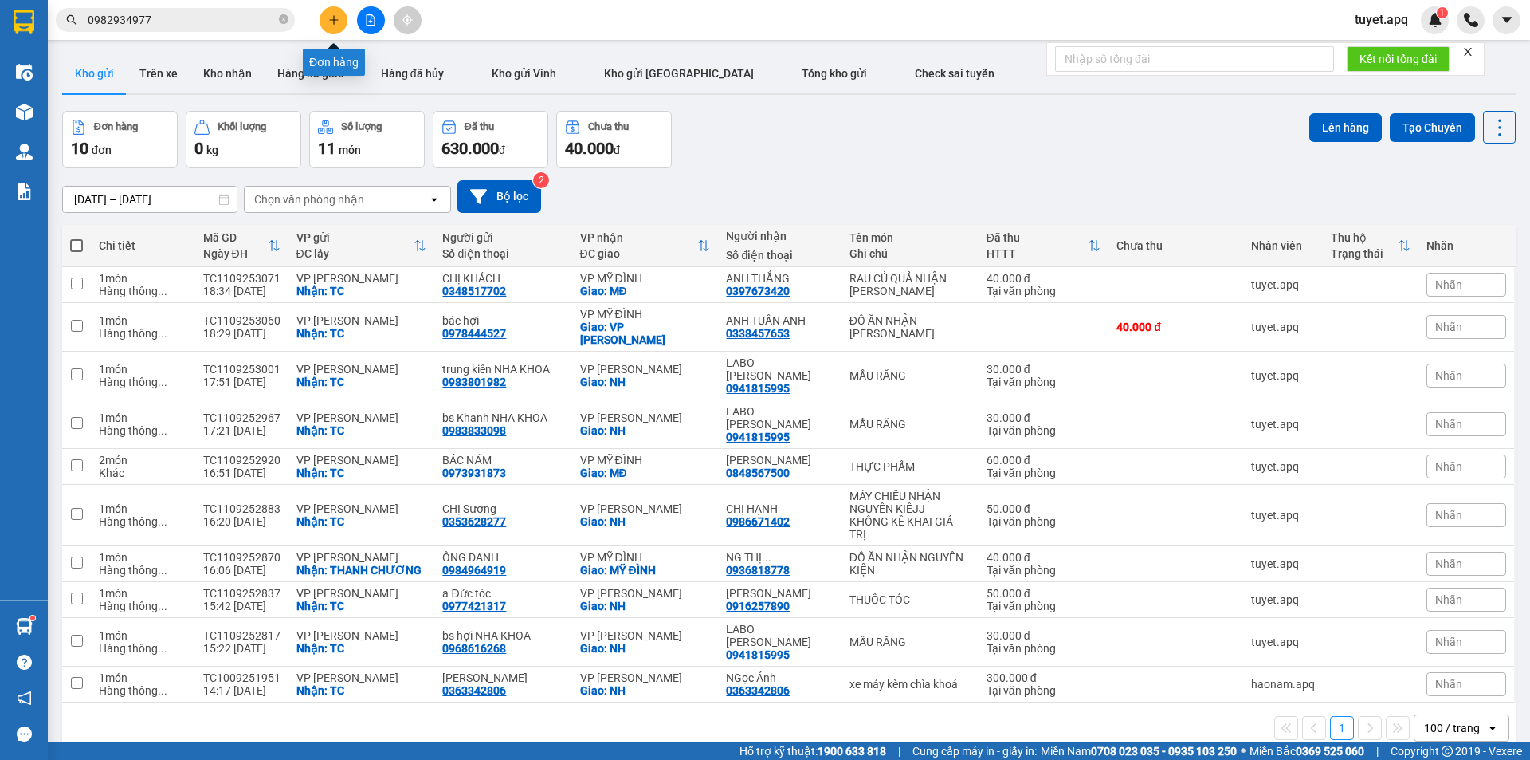
click at [340, 25] on button at bounding box center [334, 20] width 28 height 28
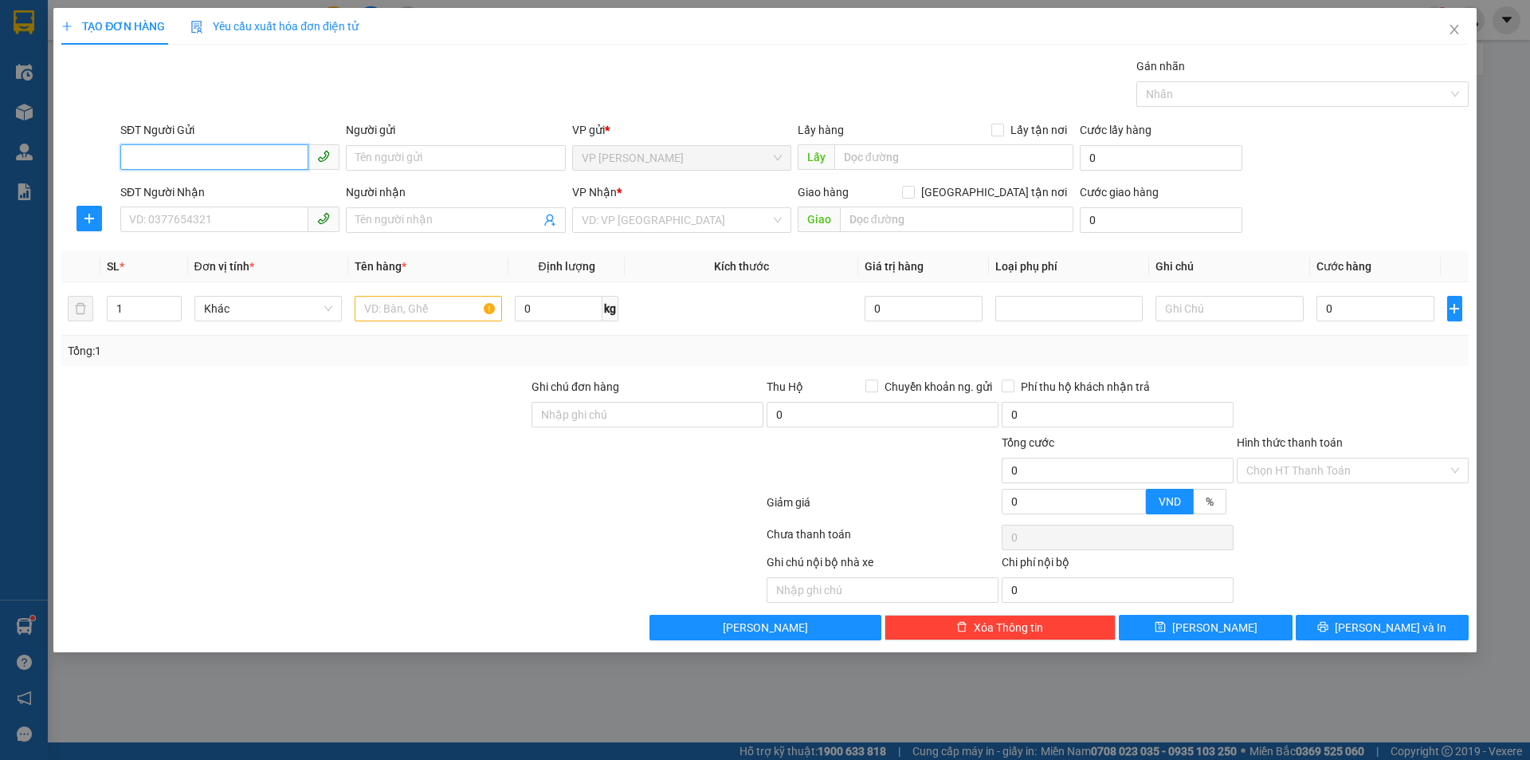
click at [191, 153] on input "SĐT Người Gửi" at bounding box center [214, 157] width 188 height 26
click at [255, 188] on div "0358915082 - C NG THỊ NGỌC" at bounding box center [230, 190] width 200 height 18
click at [231, 214] on input "SĐT Người Nhận" at bounding box center [214, 219] width 188 height 26
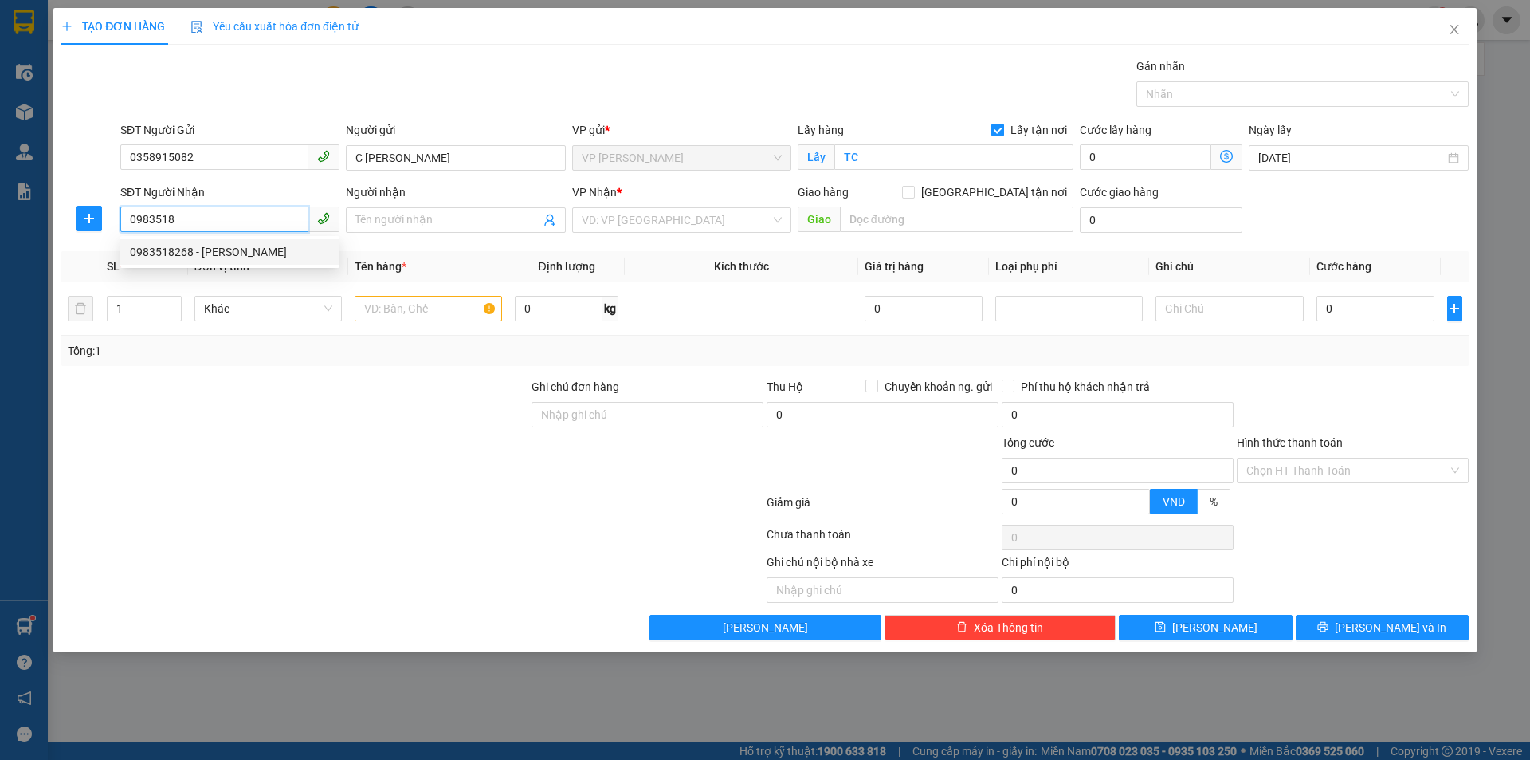
click at [262, 257] on div "0983518268 - LÊ PHÚC TUẤN" at bounding box center [230, 252] width 200 height 18
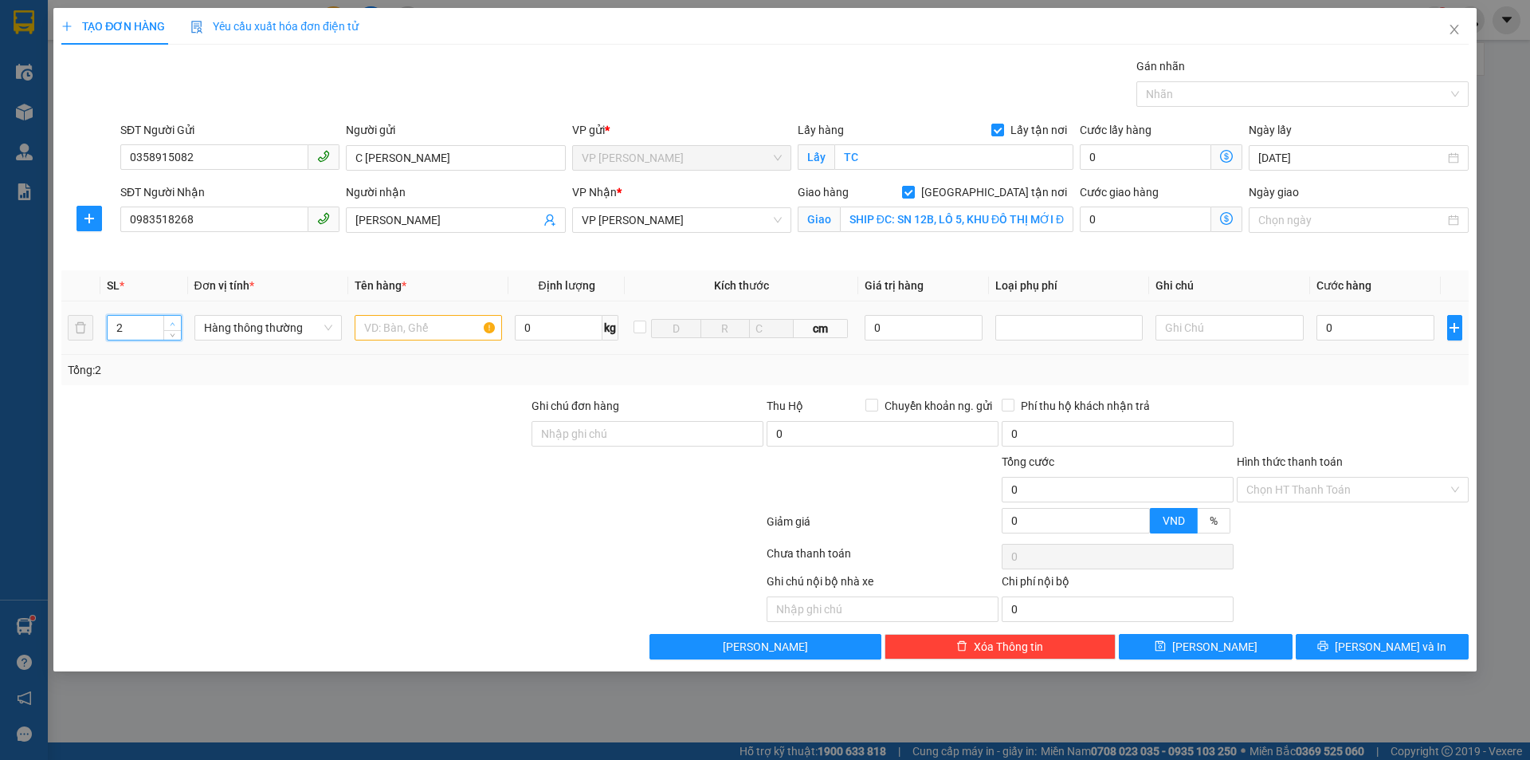
click at [171, 317] on span "Increase Value" at bounding box center [172, 323] width 18 height 14
click at [414, 323] on input "text" at bounding box center [428, 328] width 147 height 26
click at [1350, 330] on input "0" at bounding box center [1376, 328] width 119 height 26
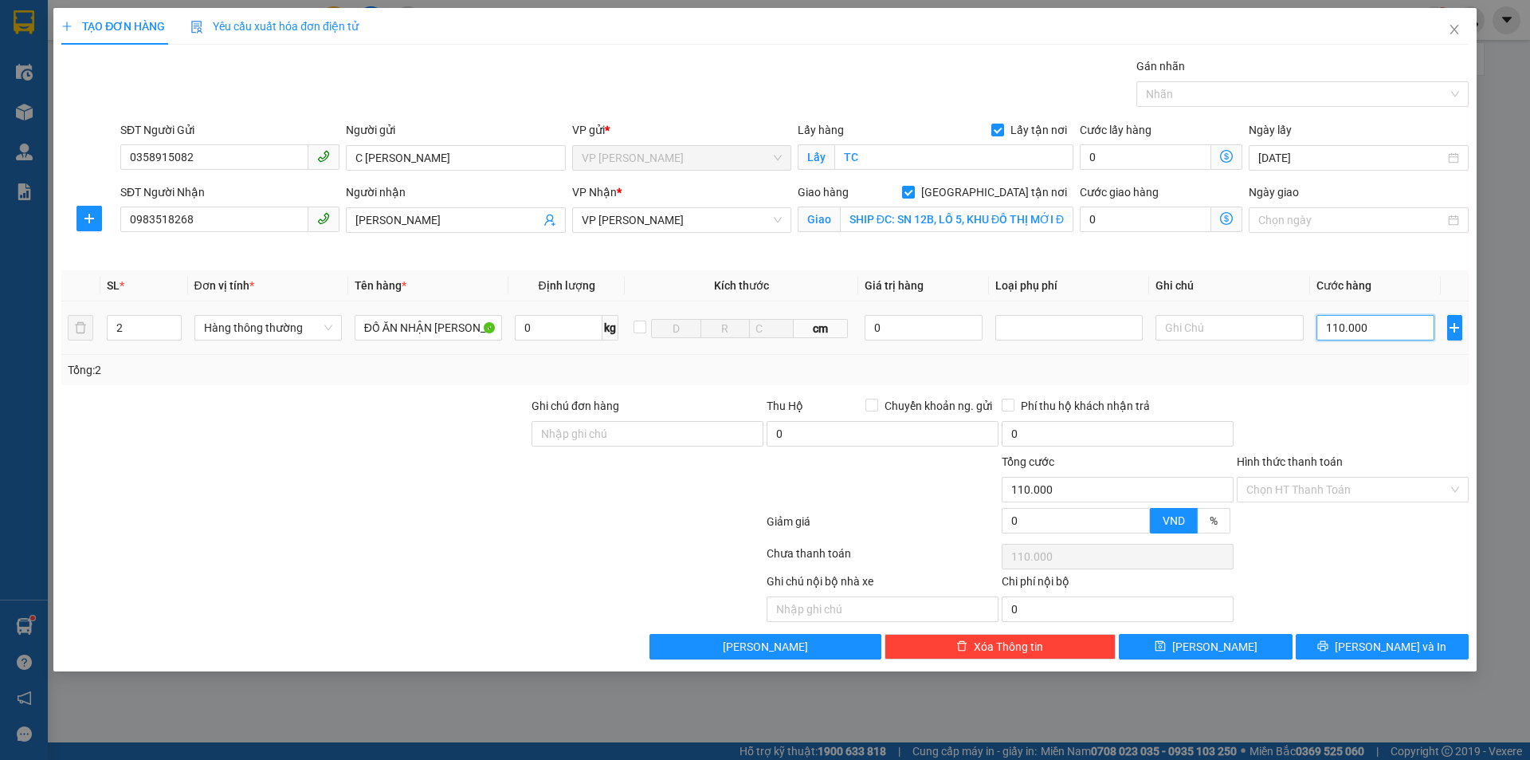
drag, startPoint x: 1335, startPoint y: 324, endPoint x: 1318, endPoint y: 327, distance: 16.9
click at [1318, 327] on input "110.000" at bounding box center [1376, 328] width 119 height 26
click at [1403, 640] on span "Lưu và In" at bounding box center [1391, 647] width 112 height 18
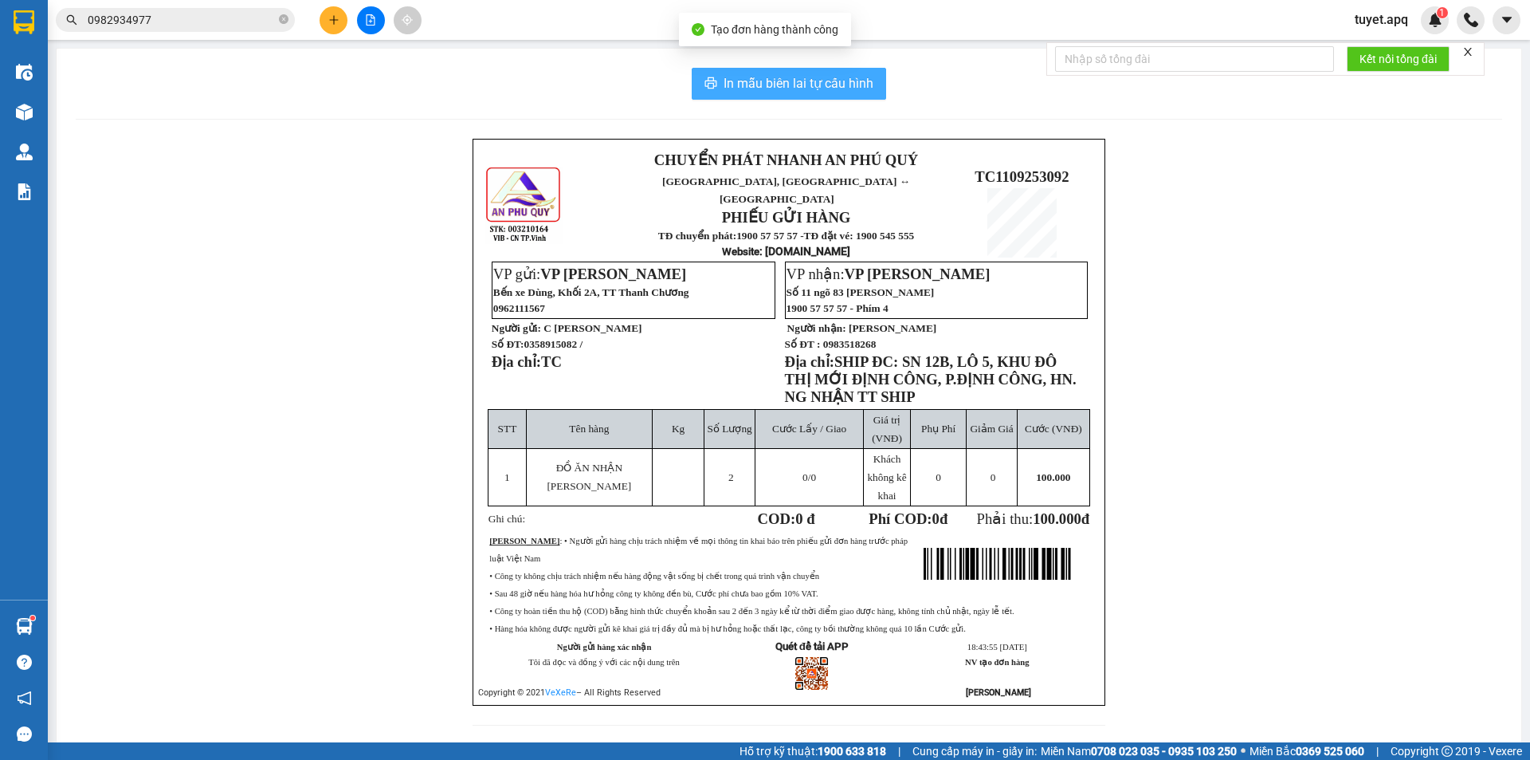
click at [852, 91] on span "In mẫu biên lai tự cấu hình" at bounding box center [799, 83] width 150 height 20
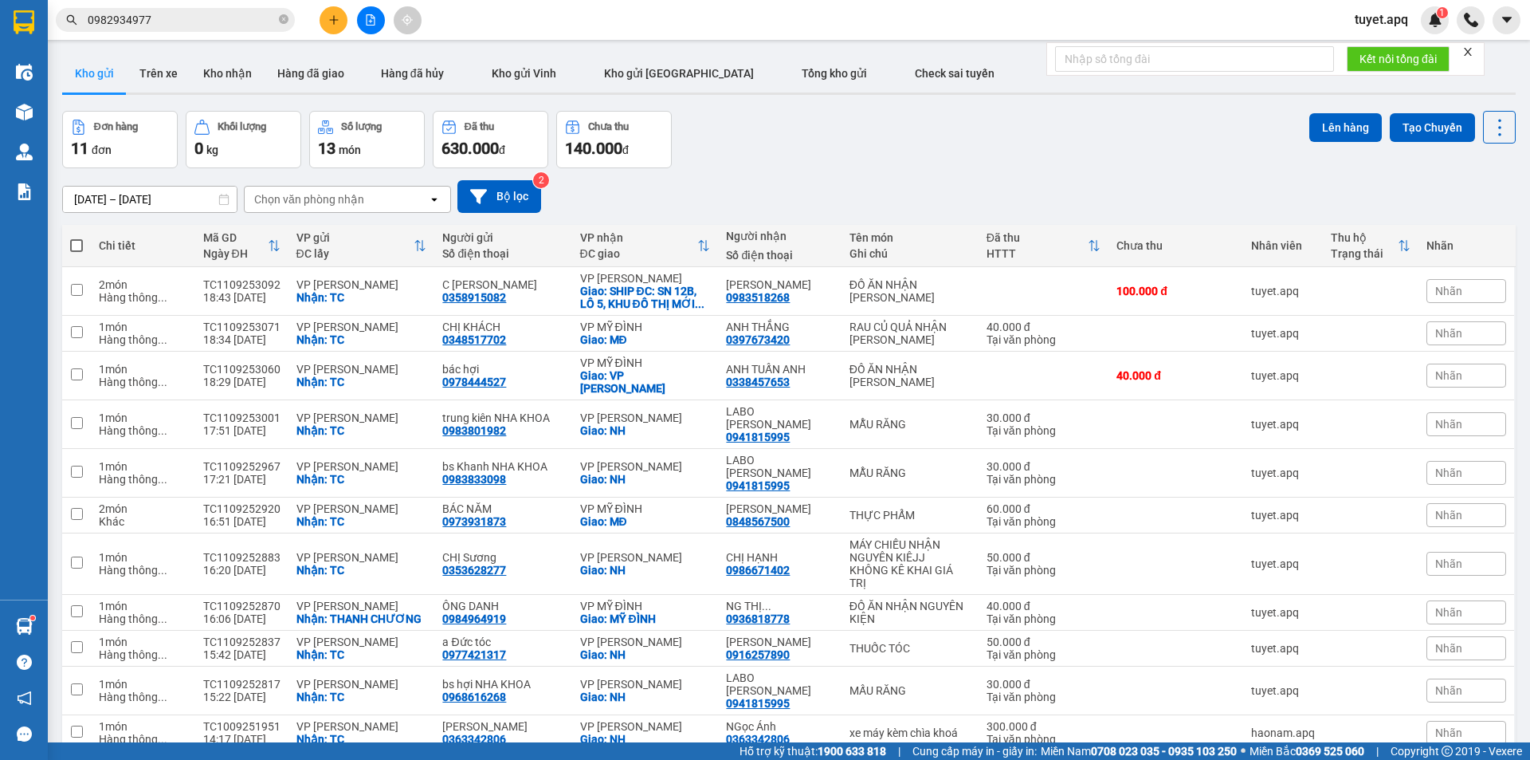
click at [333, 32] on button at bounding box center [334, 20] width 28 height 28
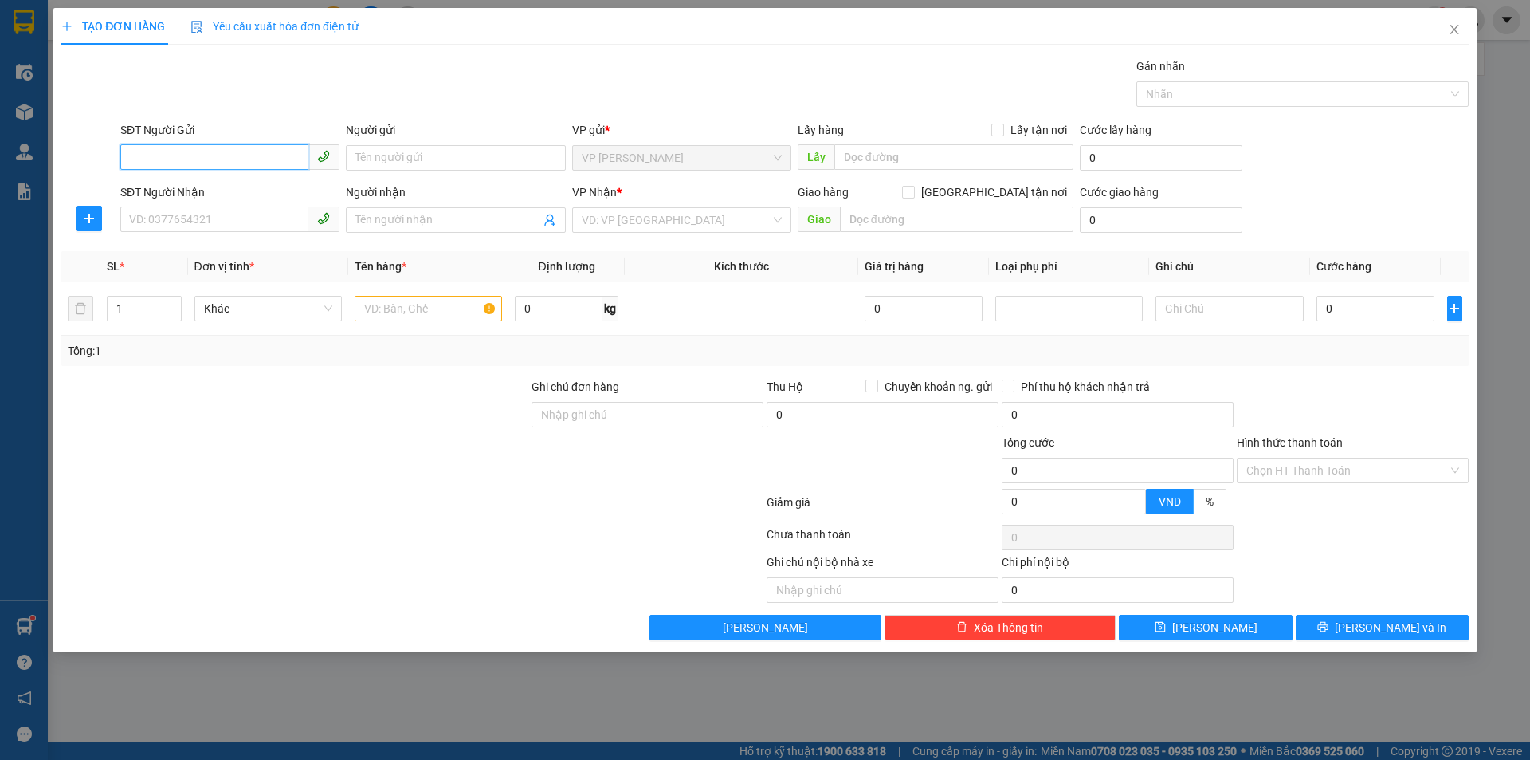
click at [249, 156] on input "SĐT Người Gửi" at bounding box center [214, 157] width 188 height 26
click at [242, 184] on div "0988908996 - C MAI HƯƠNG RĂNG" at bounding box center [230, 190] width 200 height 18
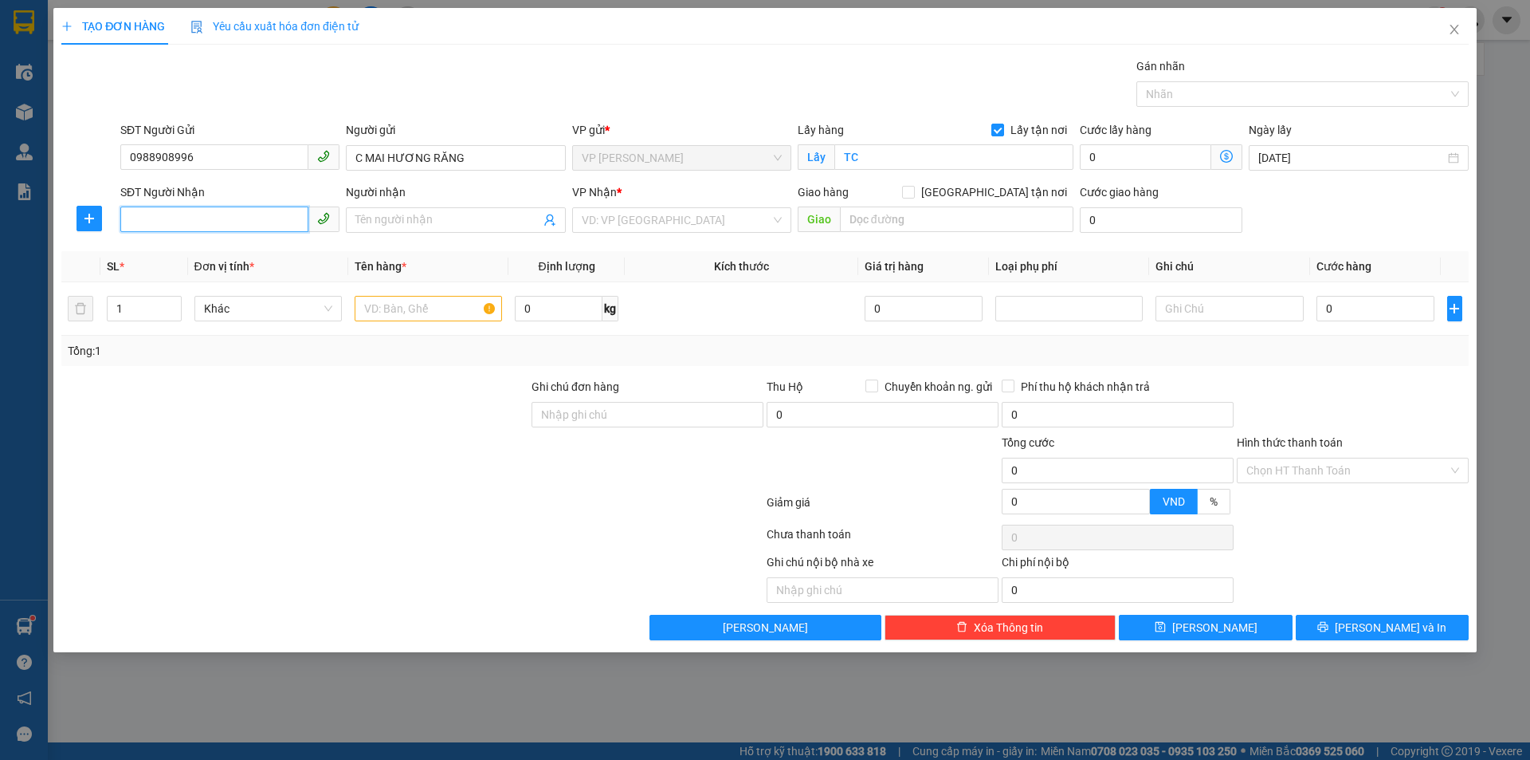
click at [249, 220] on input "SĐT Người Nhận" at bounding box center [214, 219] width 188 height 26
click at [261, 284] on div "0941815995 - LABO NGUYỄN TUẤN" at bounding box center [230, 278] width 200 height 18
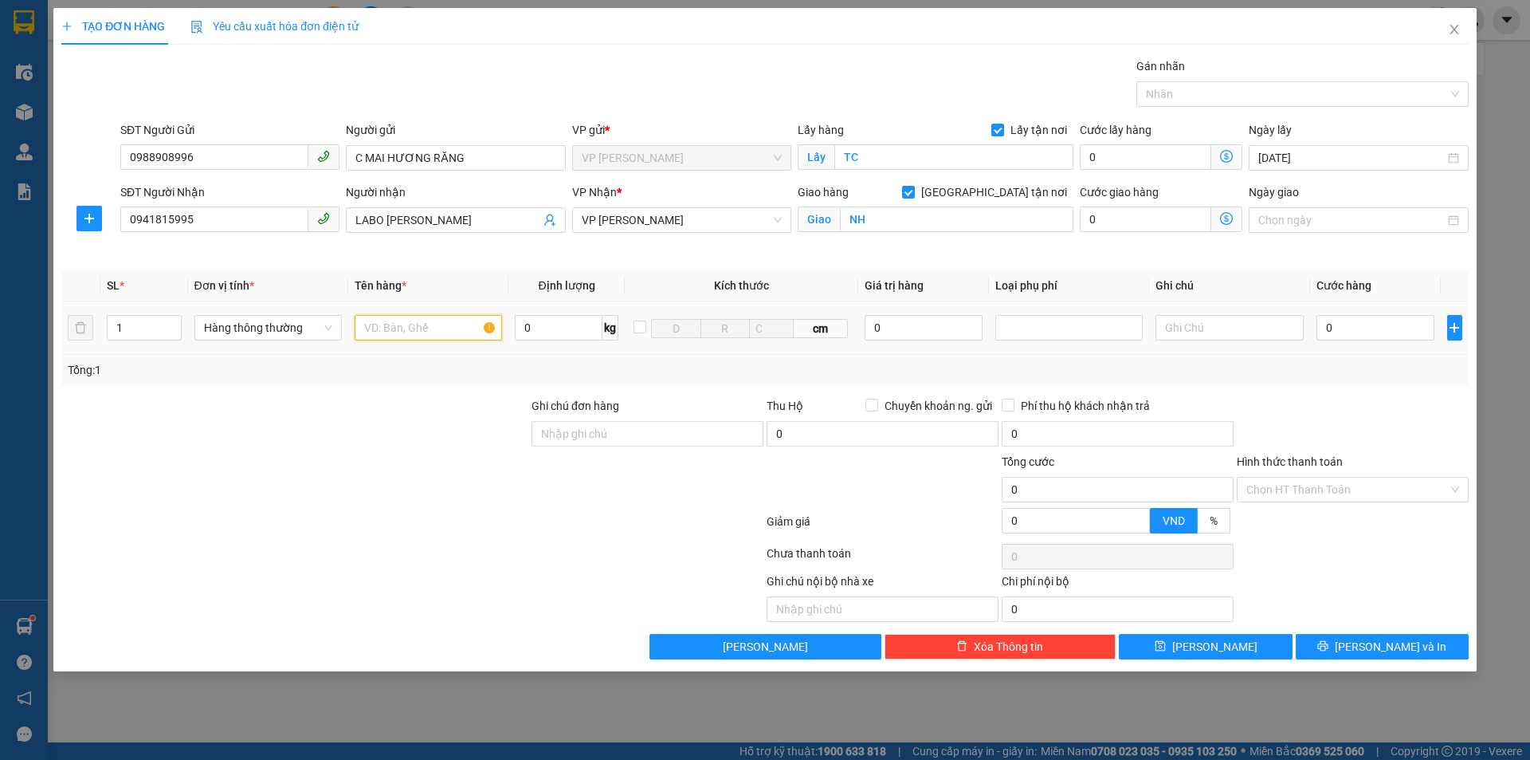
click at [432, 320] on input "text" at bounding box center [428, 328] width 147 height 26
click at [1349, 319] on input "0" at bounding box center [1376, 328] width 119 height 26
click at [1313, 487] on input "Hình thức thanh toán" at bounding box center [1348, 489] width 202 height 24
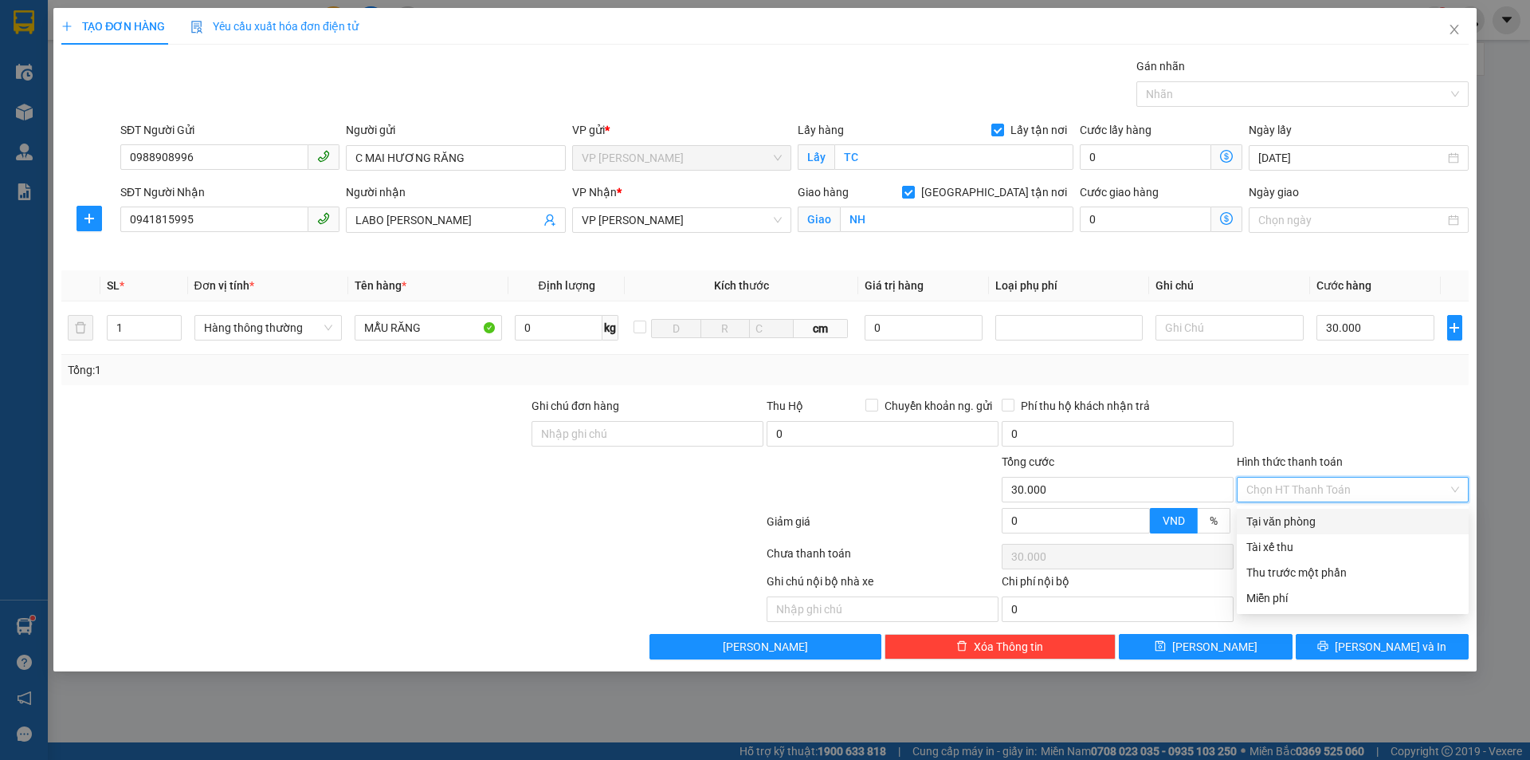
click at [1295, 520] on div "Tại văn phòng" at bounding box center [1353, 522] width 213 height 18
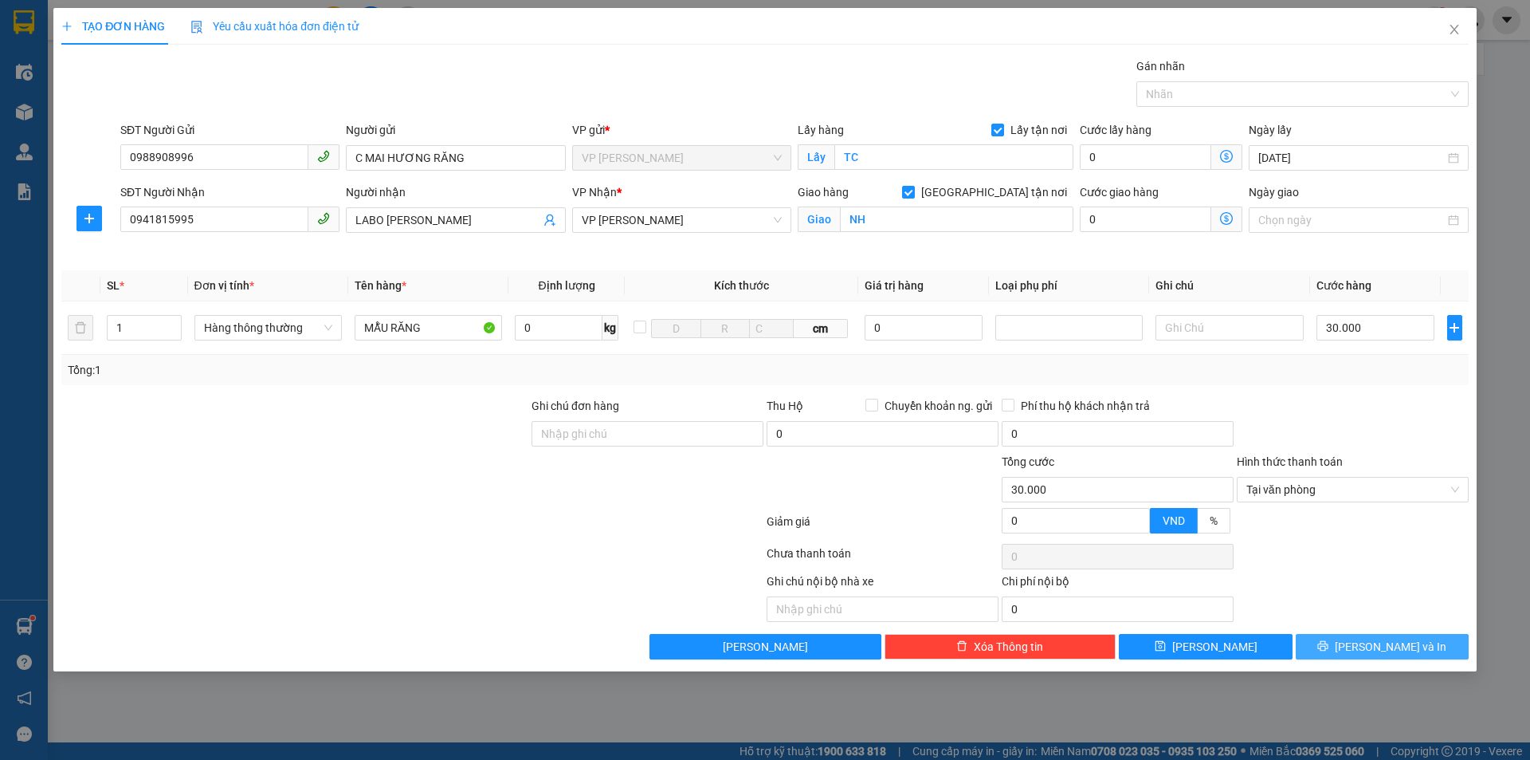
click at [1329, 650] on icon "printer" at bounding box center [1323, 645] width 11 height 11
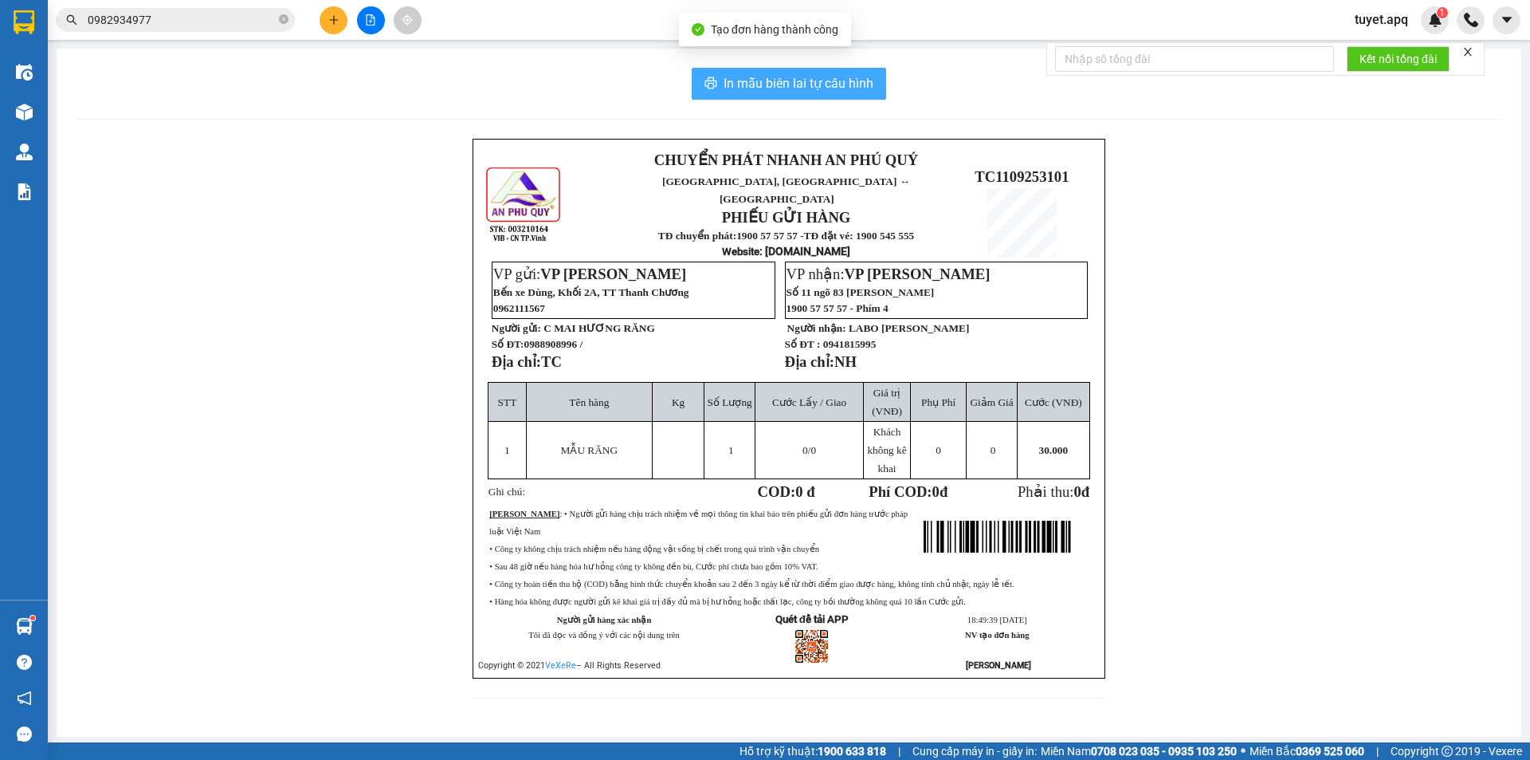
click at [770, 80] on span "In mẫu biên lai tự cấu hình" at bounding box center [799, 83] width 150 height 20
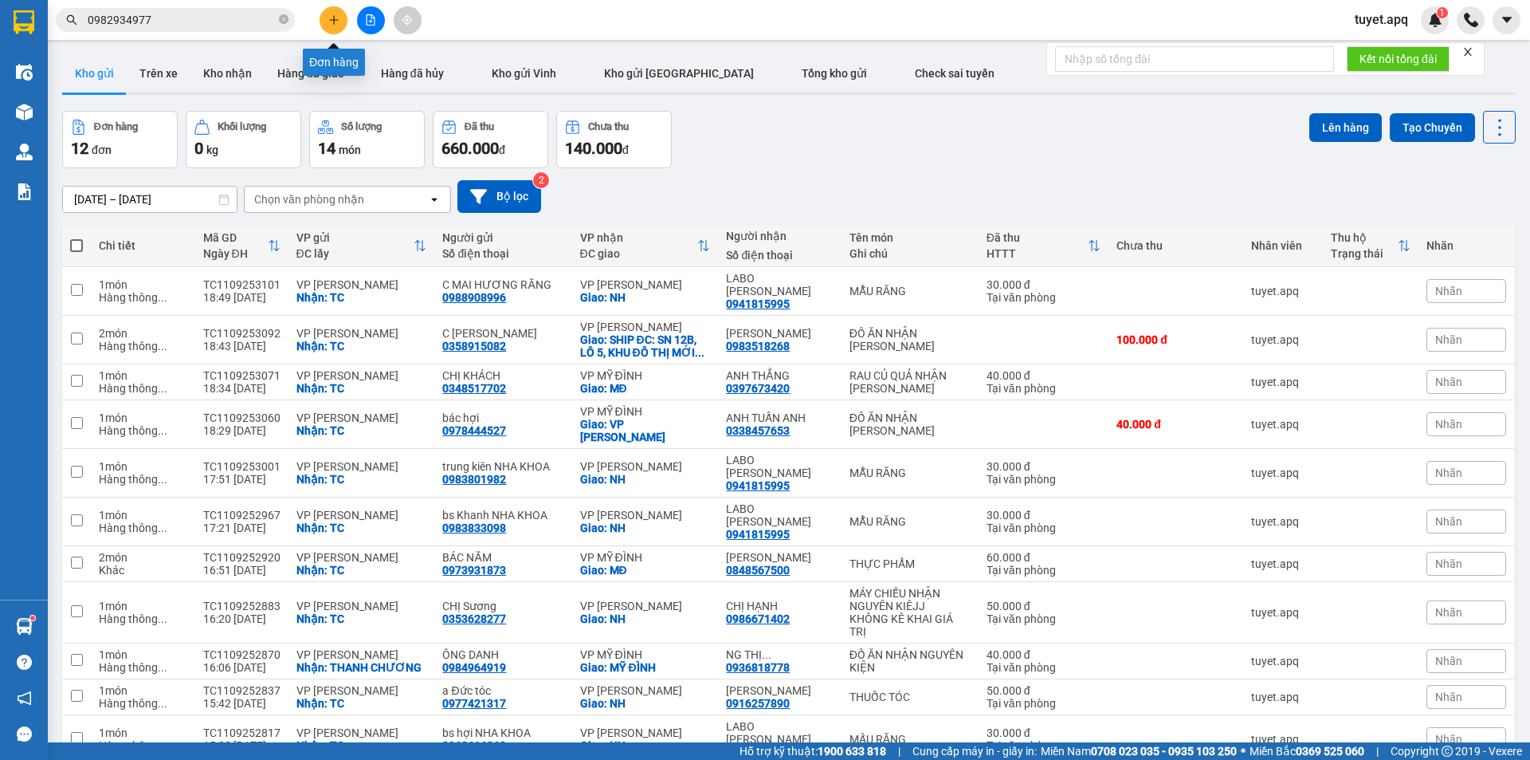
click at [336, 24] on icon "plus" at bounding box center [333, 19] width 11 height 11
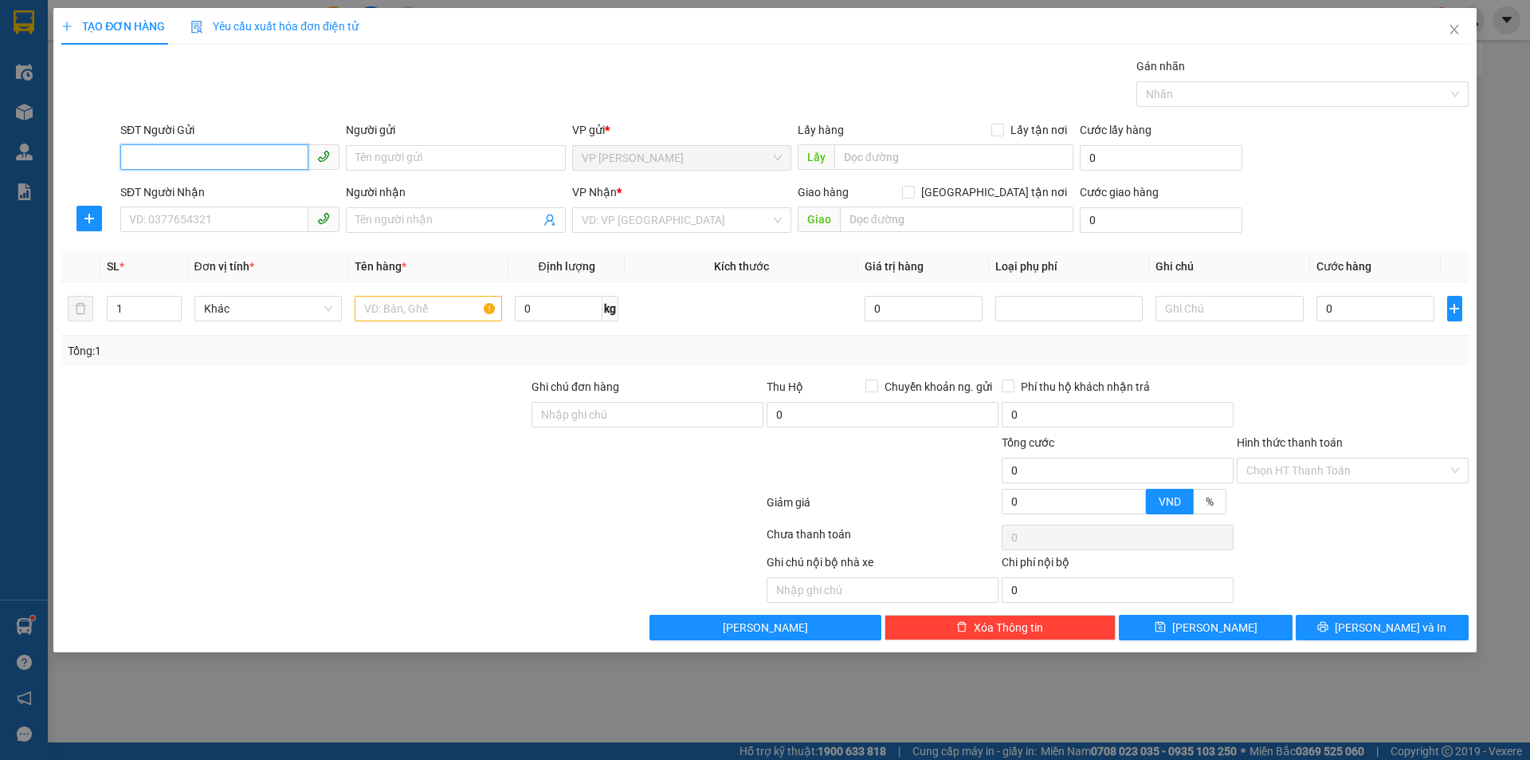
click at [226, 151] on input "SĐT Người Gửi" at bounding box center [214, 157] width 188 height 26
click at [203, 155] on input "SĐT Người Gửi" at bounding box center [214, 157] width 188 height 26
click at [219, 215] on div "0378719477 - c hương" at bounding box center [230, 215] width 200 height 18
type input "0378719477"
type input "c hương"
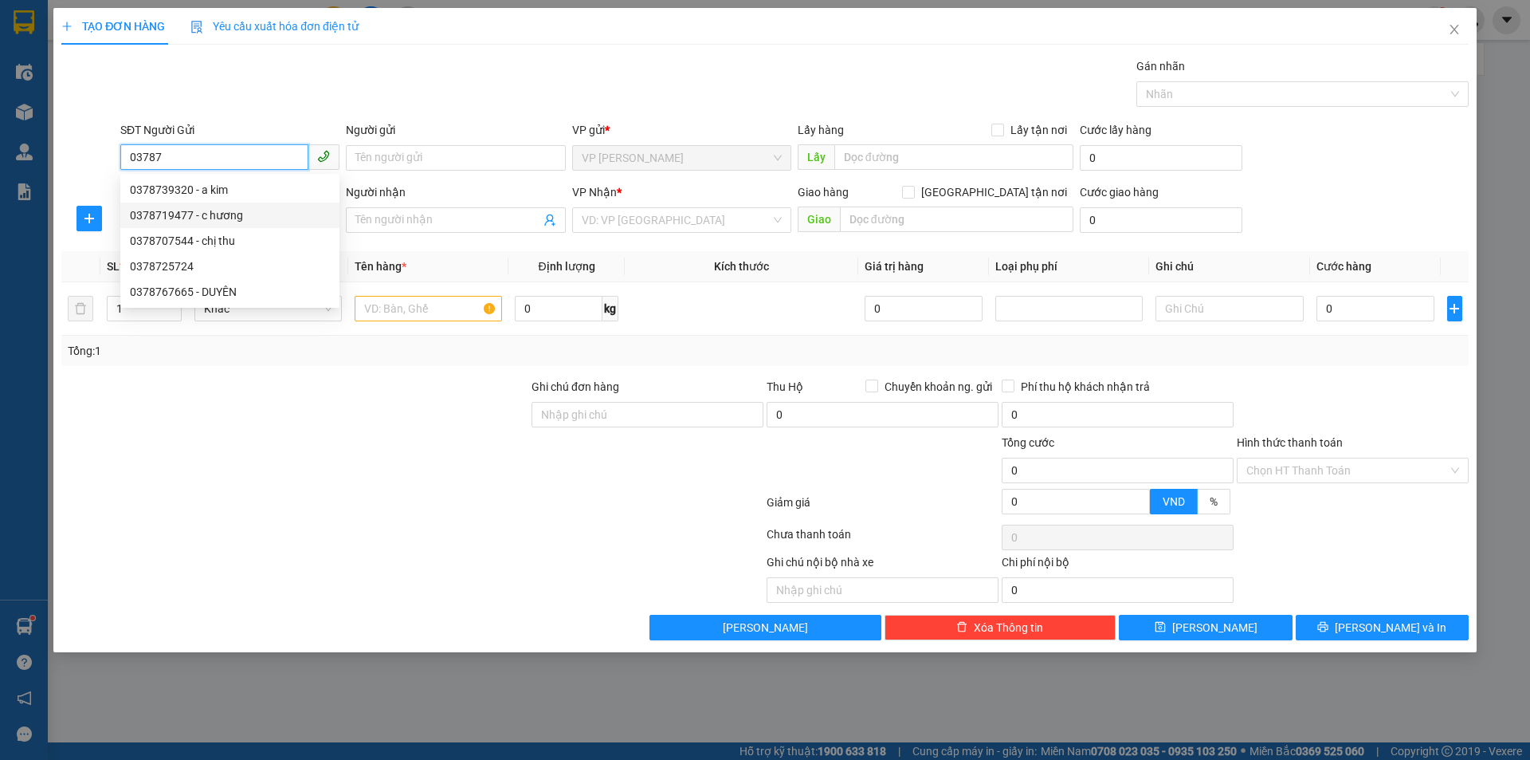
checkbox input "true"
type input "TC"
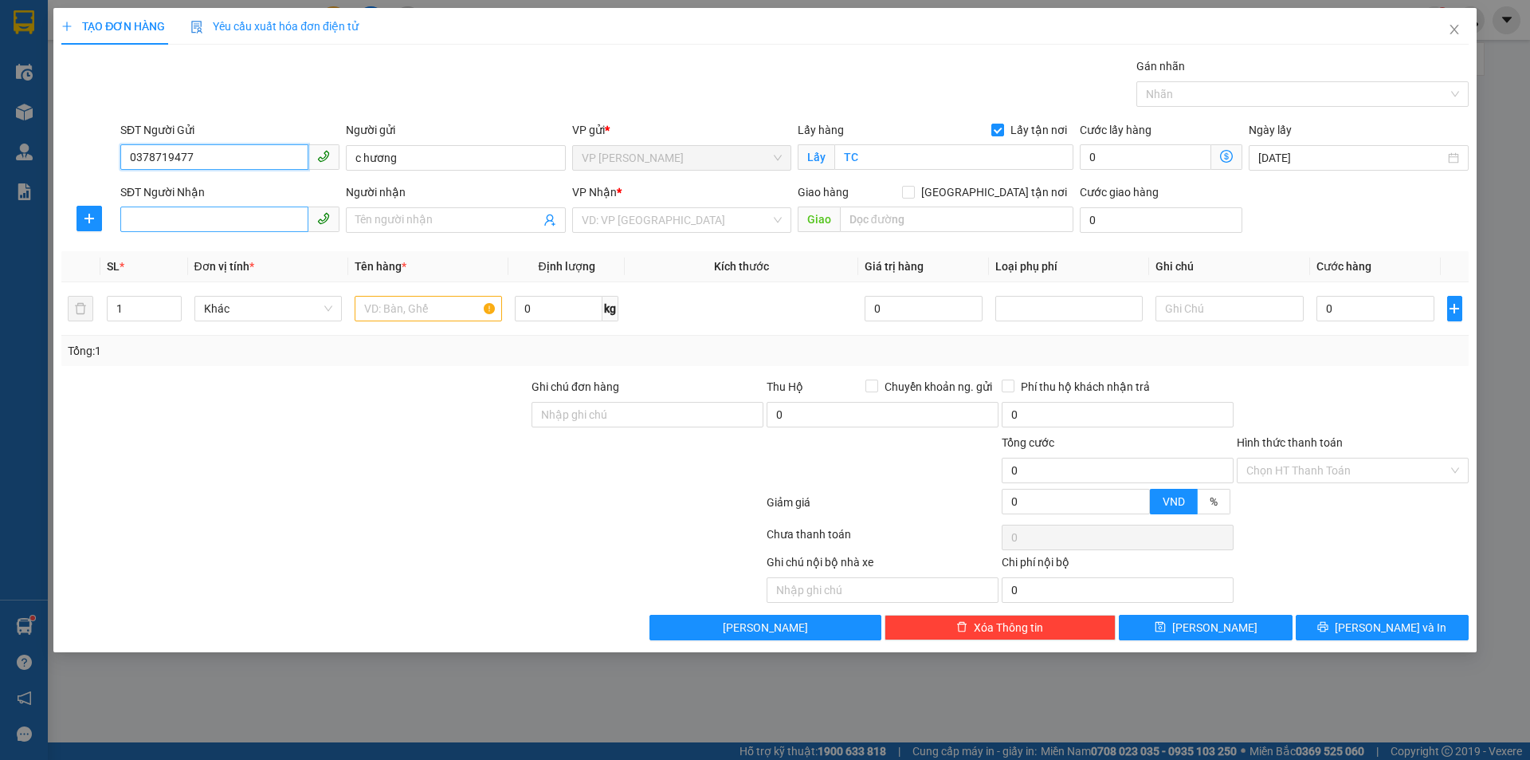
type input "0378719477"
drag, startPoint x: 220, startPoint y: 222, endPoint x: 225, endPoint y: 210, distance: 13.6
click at [223, 212] on input "SĐT Người Nhận" at bounding box center [214, 219] width 188 height 26
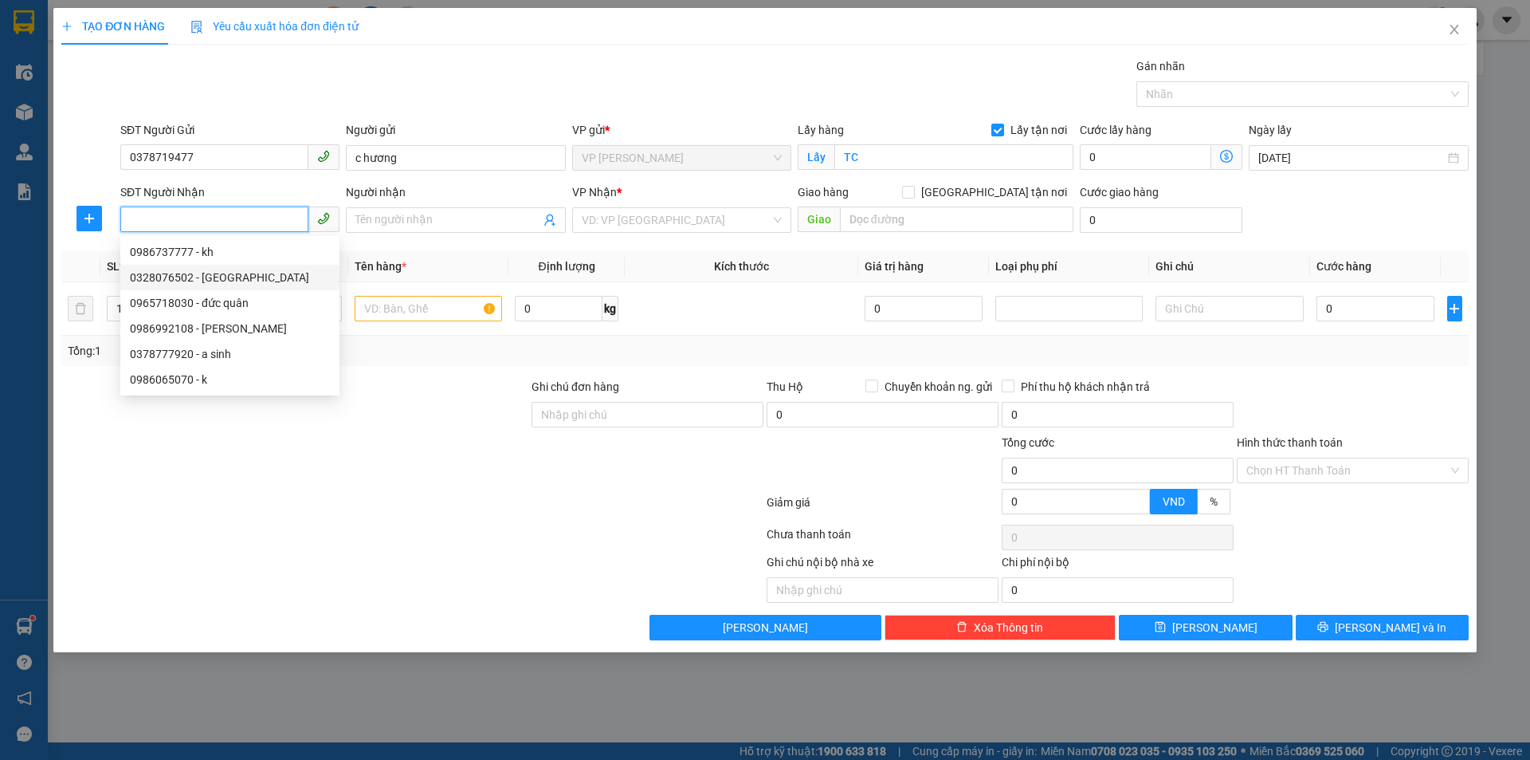
click at [230, 279] on div "0328076502 - Lan Anh" at bounding box center [230, 278] width 200 height 18
type input "0328076502"
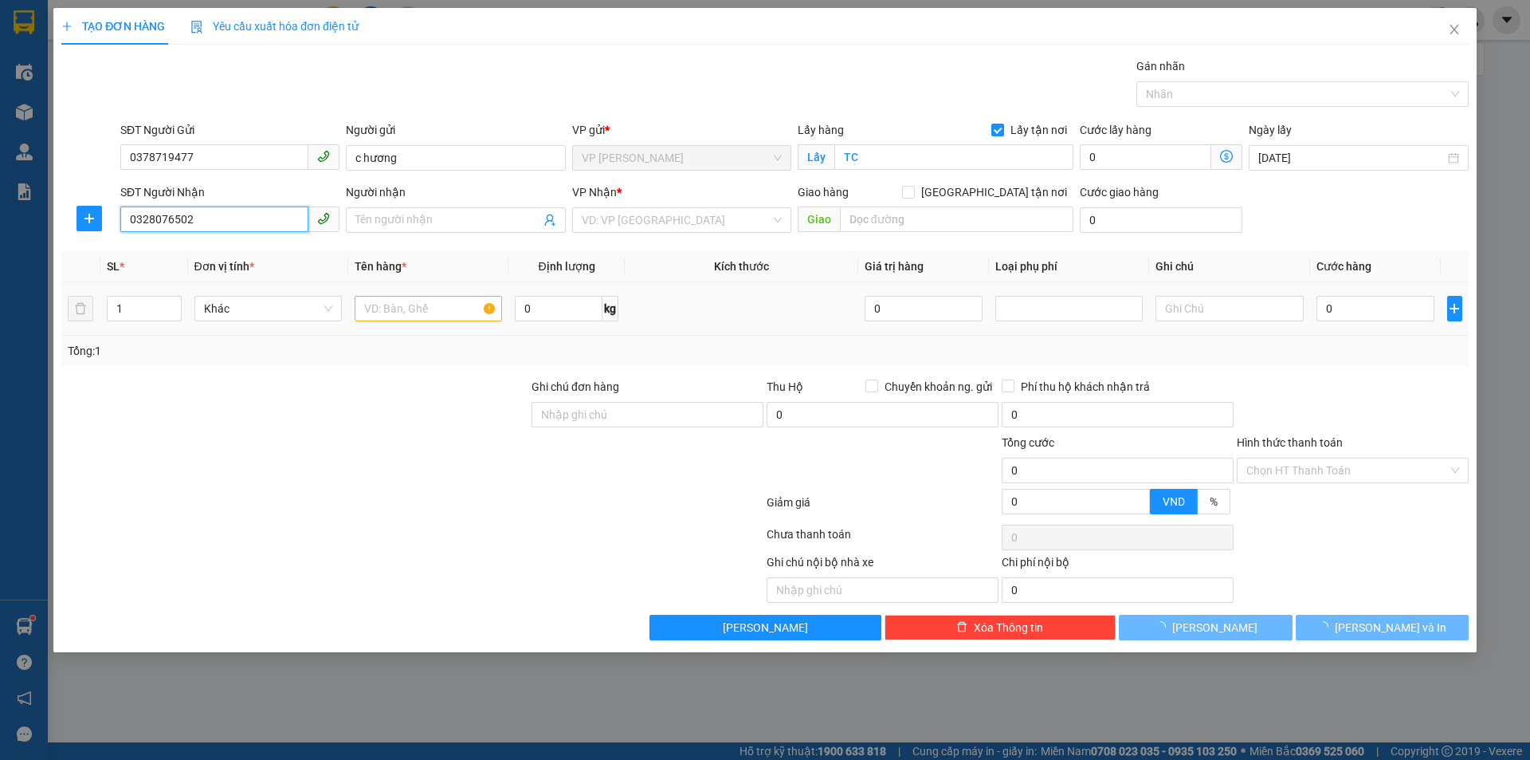
type input "Lan Anh"
checkbox input "true"
type input "MĐ"
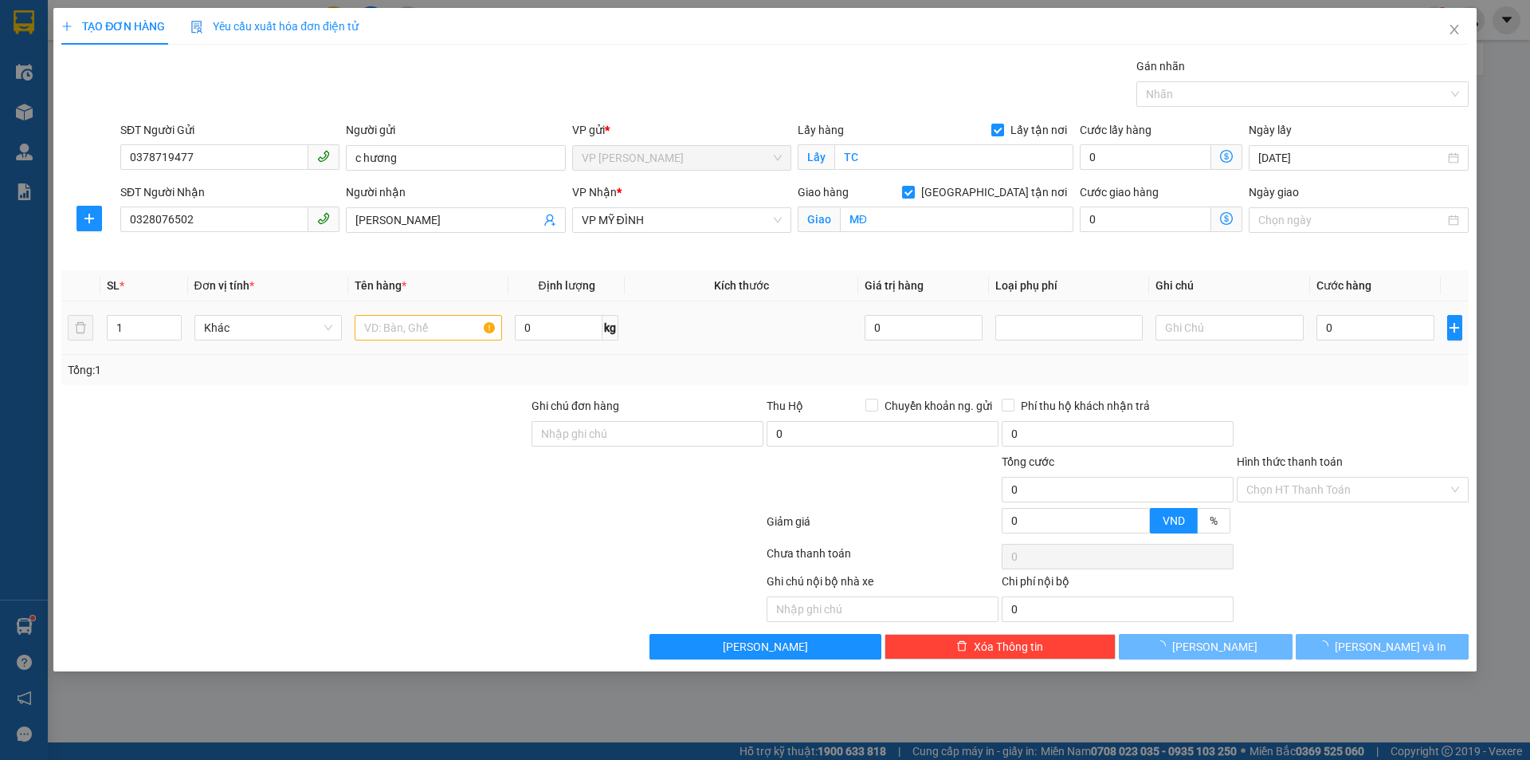
click at [434, 302] on td at bounding box center [428, 327] width 160 height 53
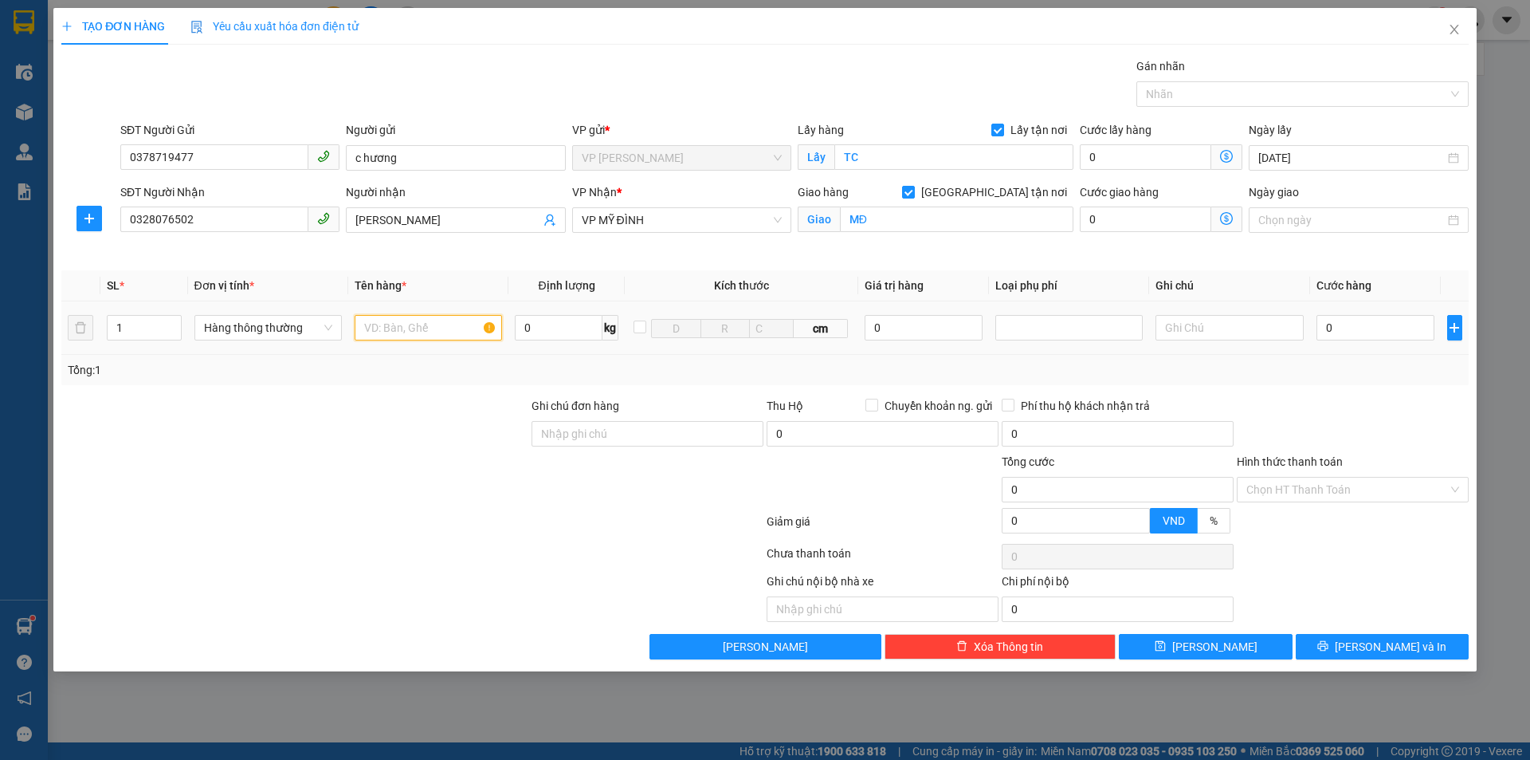
click at [422, 328] on input "text" at bounding box center [428, 328] width 147 height 26
click at [383, 324] on input "RE1M" at bounding box center [428, 328] width 147 height 26
type input "REM"
click at [1397, 321] on input "0" at bounding box center [1376, 328] width 119 height 26
type input "7"
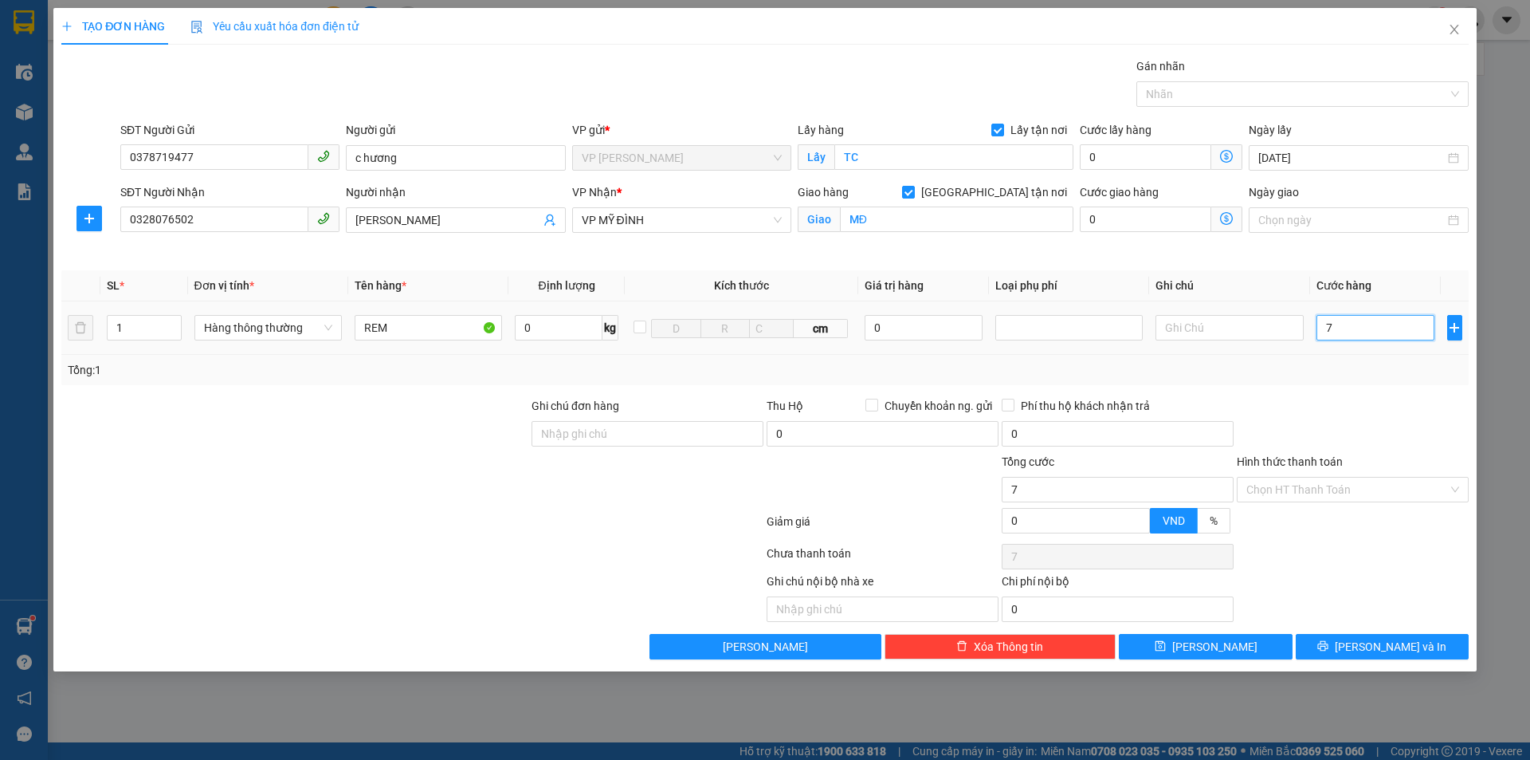
type input "7"
type input "0"
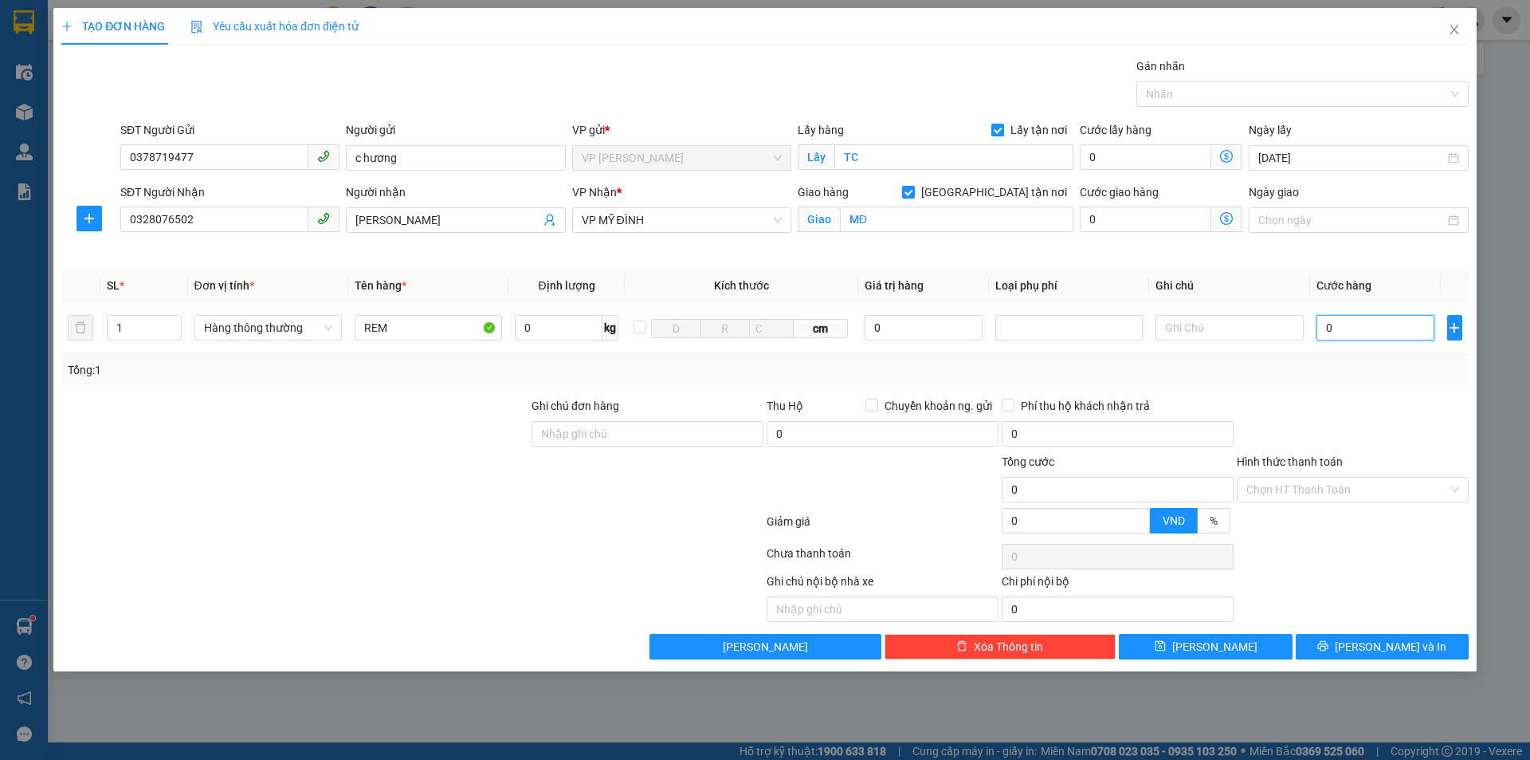
type input "04"
type input "4"
click at [1330, 323] on input "04" at bounding box center [1376, 328] width 119 height 26
drag, startPoint x: 1346, startPoint y: 322, endPoint x: 1351, endPoint y: 298, distance: 24.6
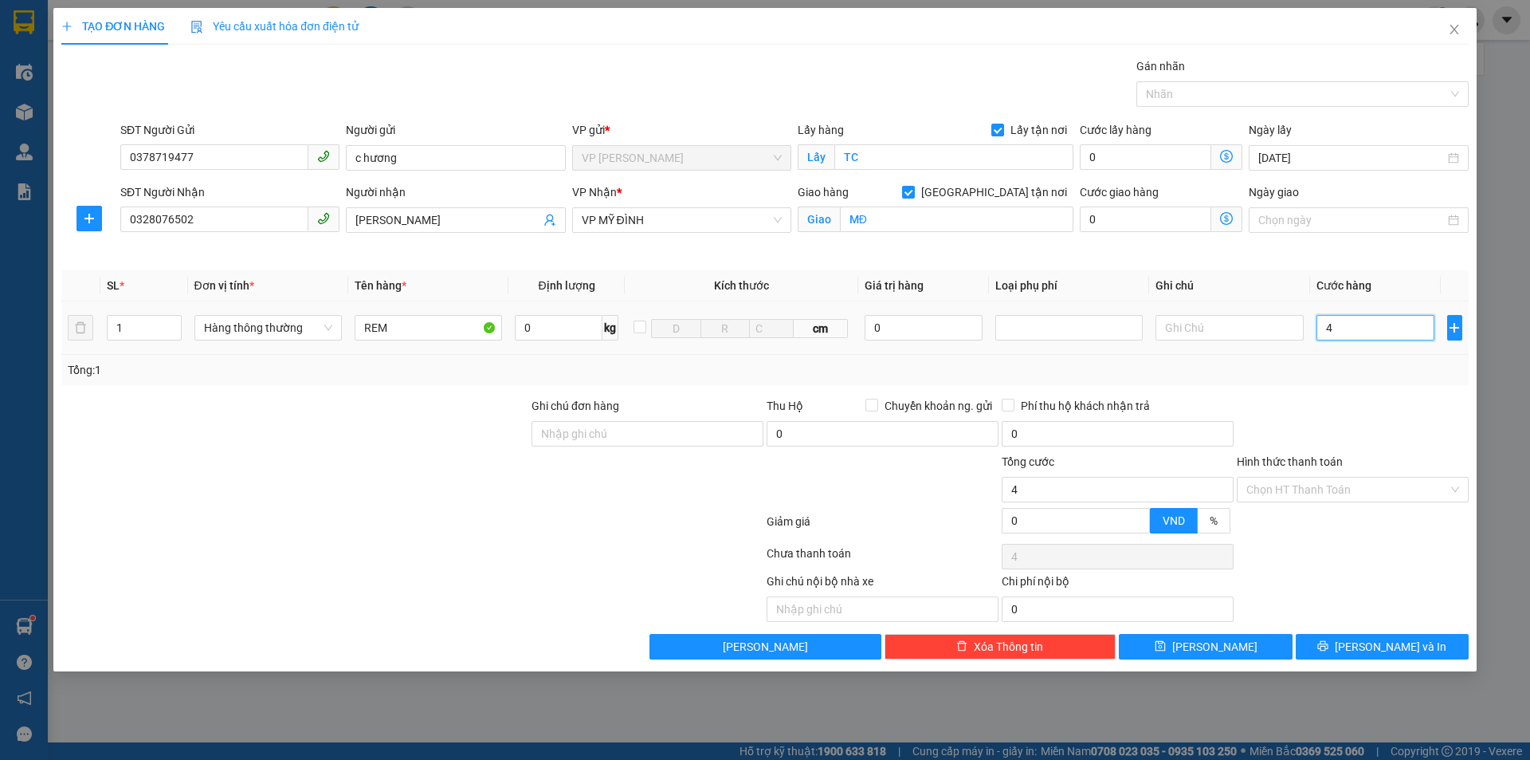
click at [1351, 302] on td "4" at bounding box center [1376, 327] width 132 height 53
type input "40"
type input "400"
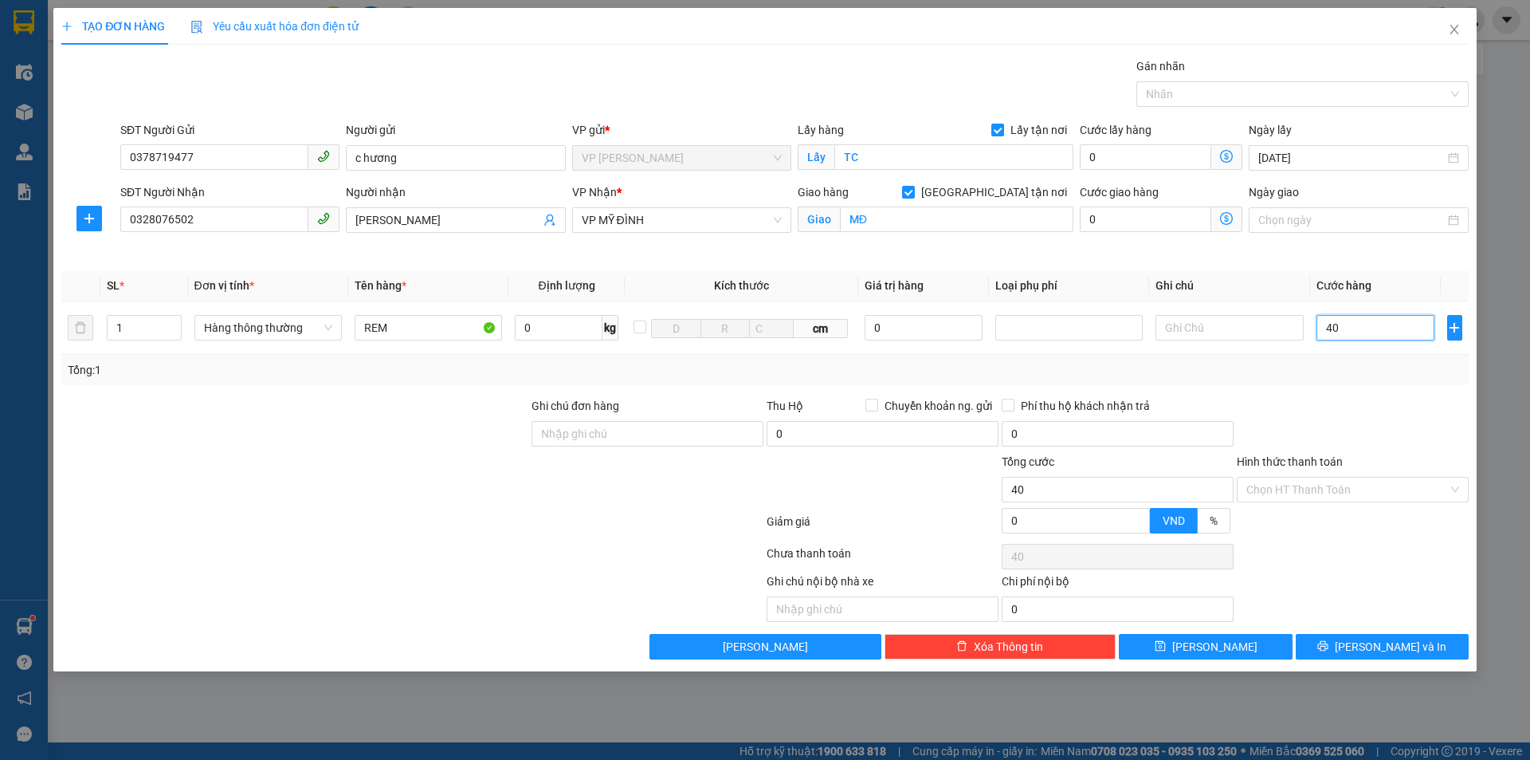
type input "400"
type input "4.000"
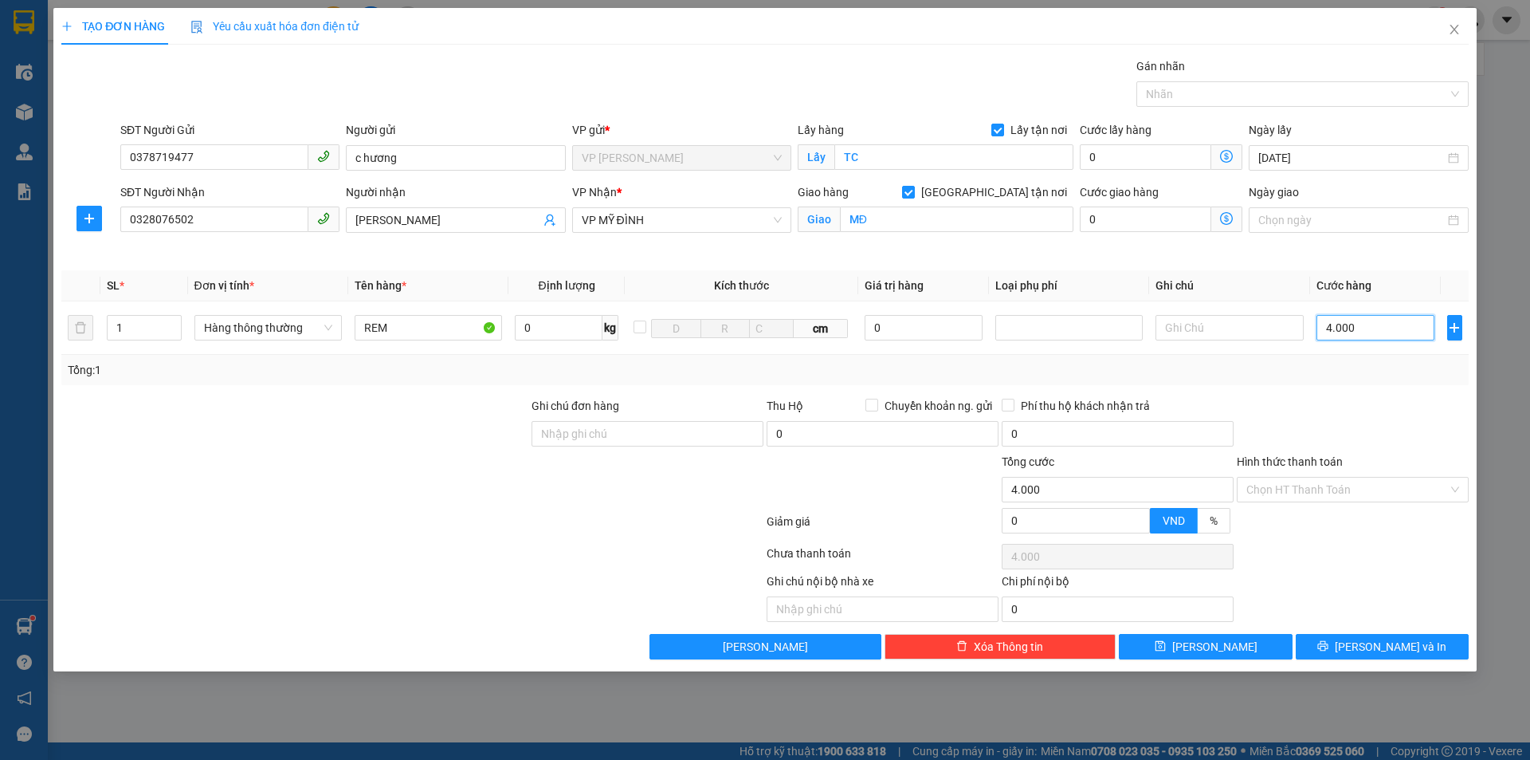
type input "40.000"
click at [1410, 641] on span "Lưu và In" at bounding box center [1391, 647] width 112 height 18
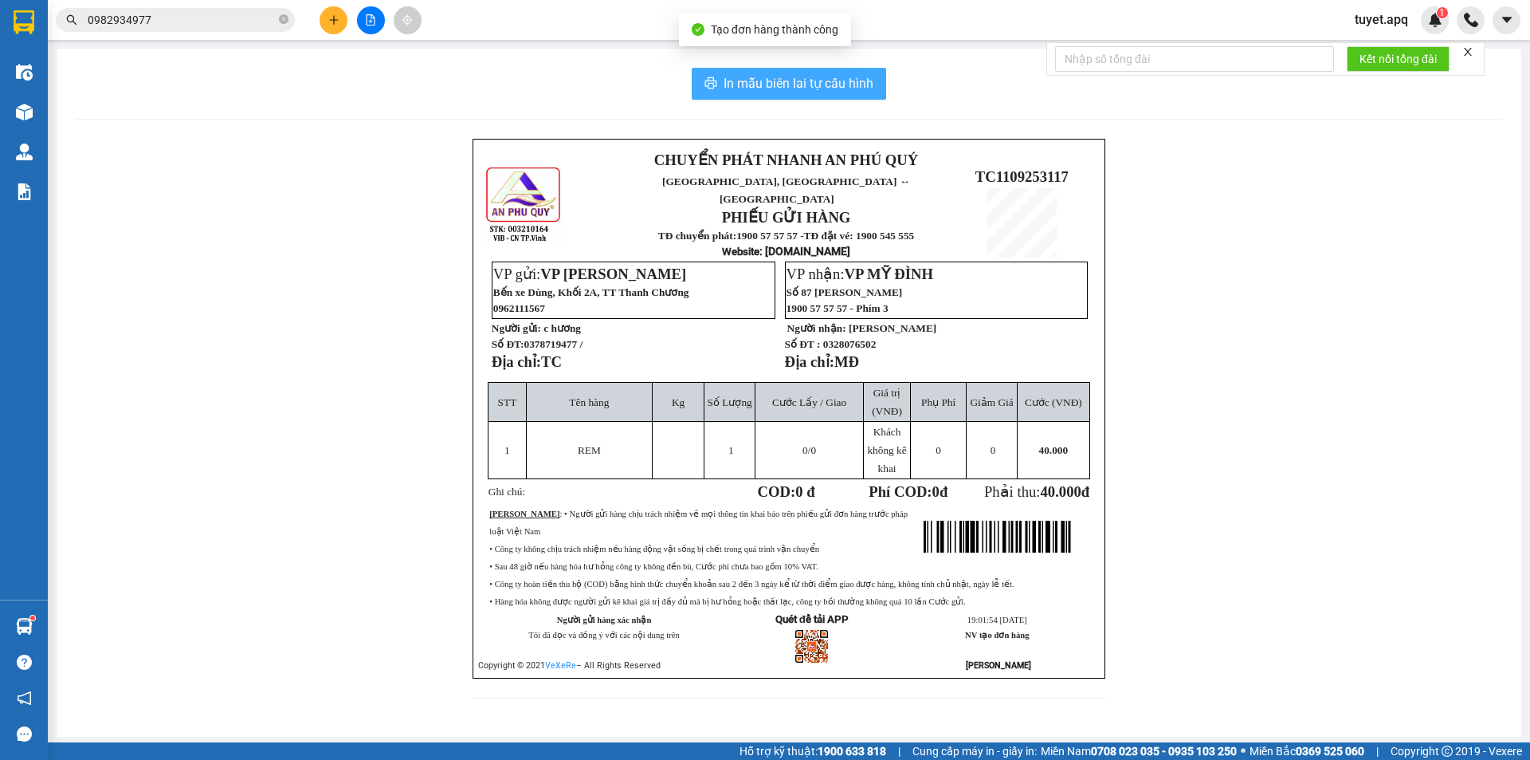
click at [835, 76] on span "In mẫu biên lai tự cấu hình" at bounding box center [799, 83] width 150 height 20
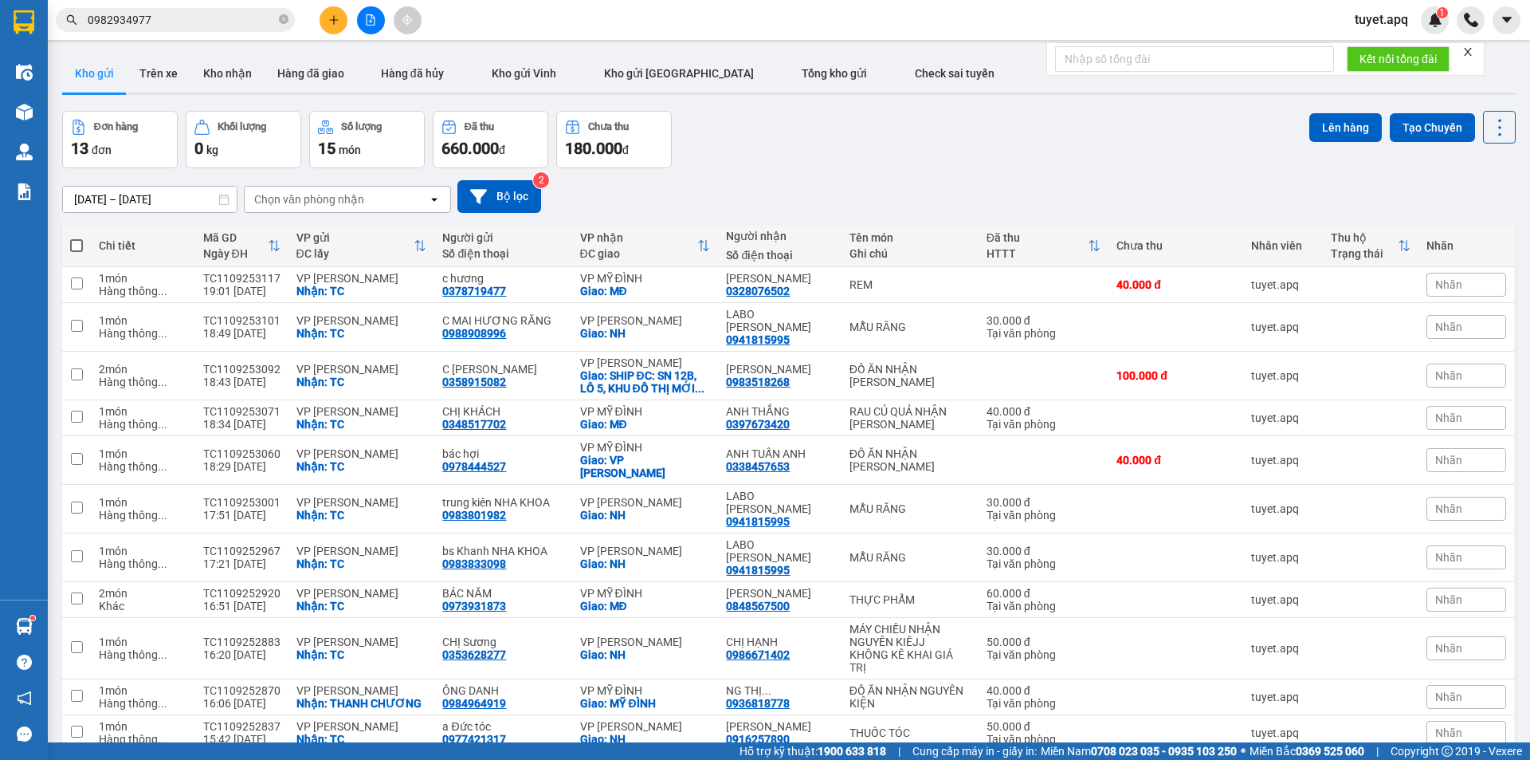
click at [339, 19] on icon "plus" at bounding box center [333, 19] width 11 height 11
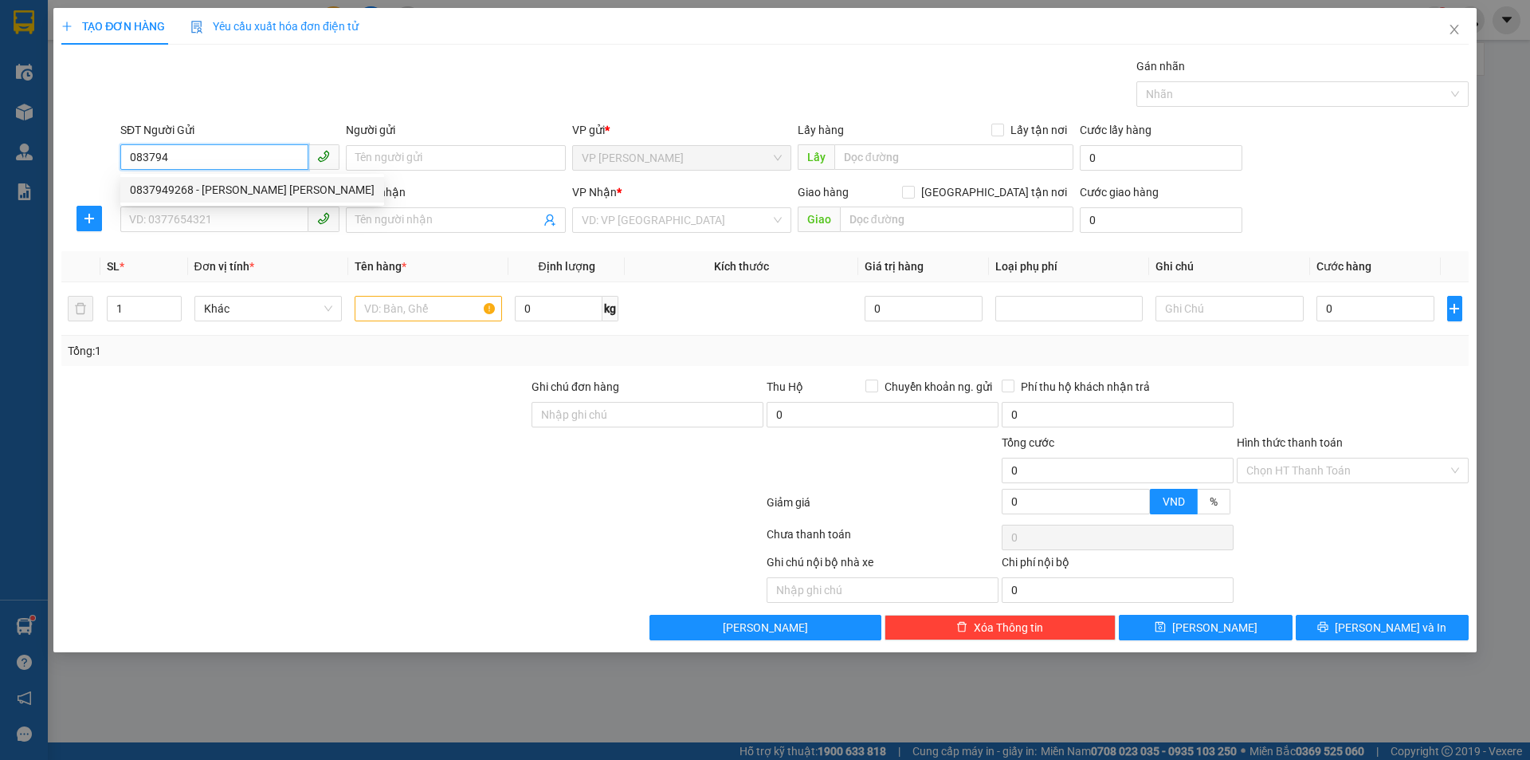
click at [282, 194] on div "0837949268 - NGỌC ÁNH MAY THANH KHÊ" at bounding box center [252, 190] width 245 height 18
type input "0837949268"
type input "NGỌC ÁNH MAY THANH KHÊ"
checkbox input "true"
type input "TC"
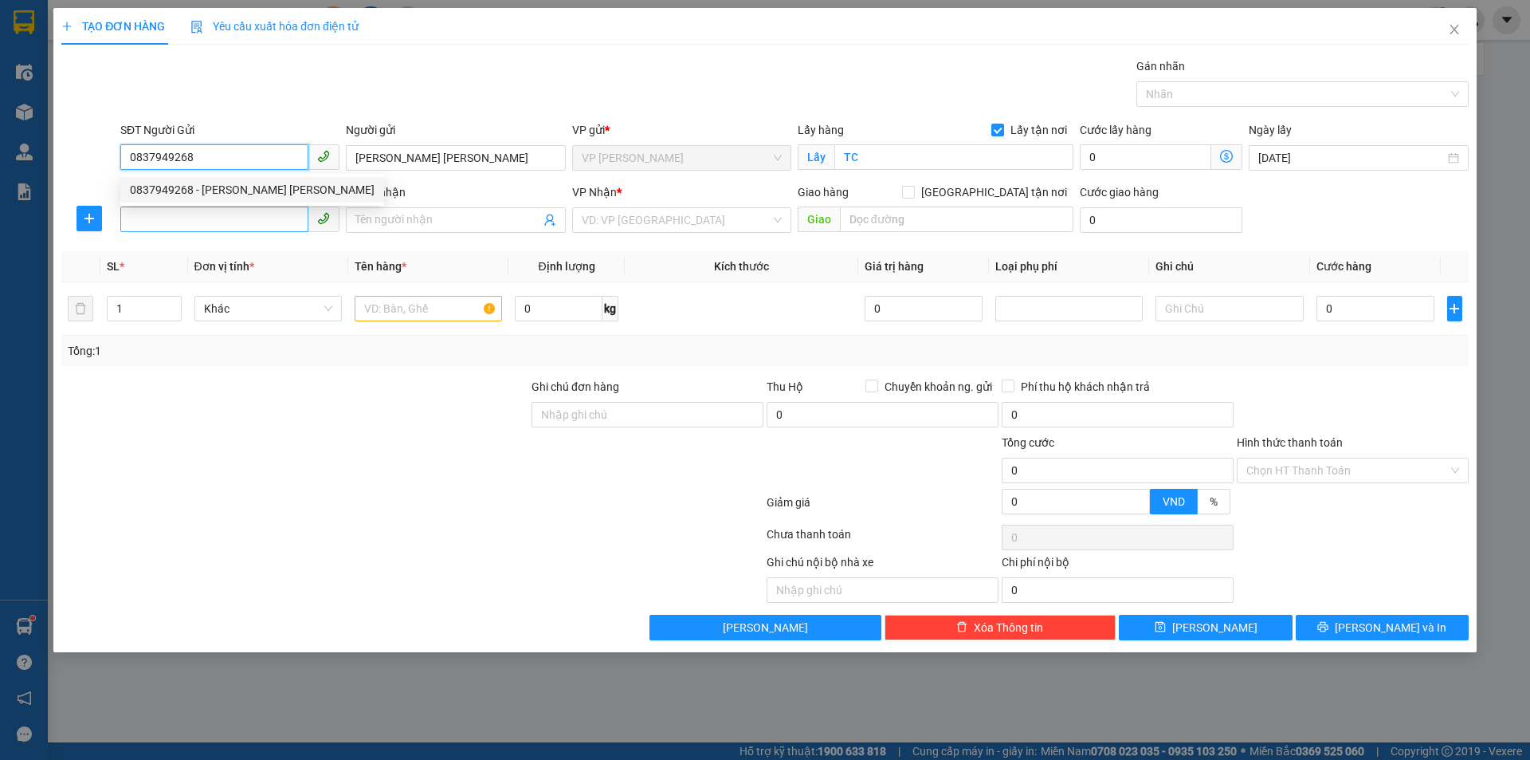
type input "0837949268"
click at [227, 219] on input "SĐT Người Nhận" at bounding box center [214, 219] width 188 height 26
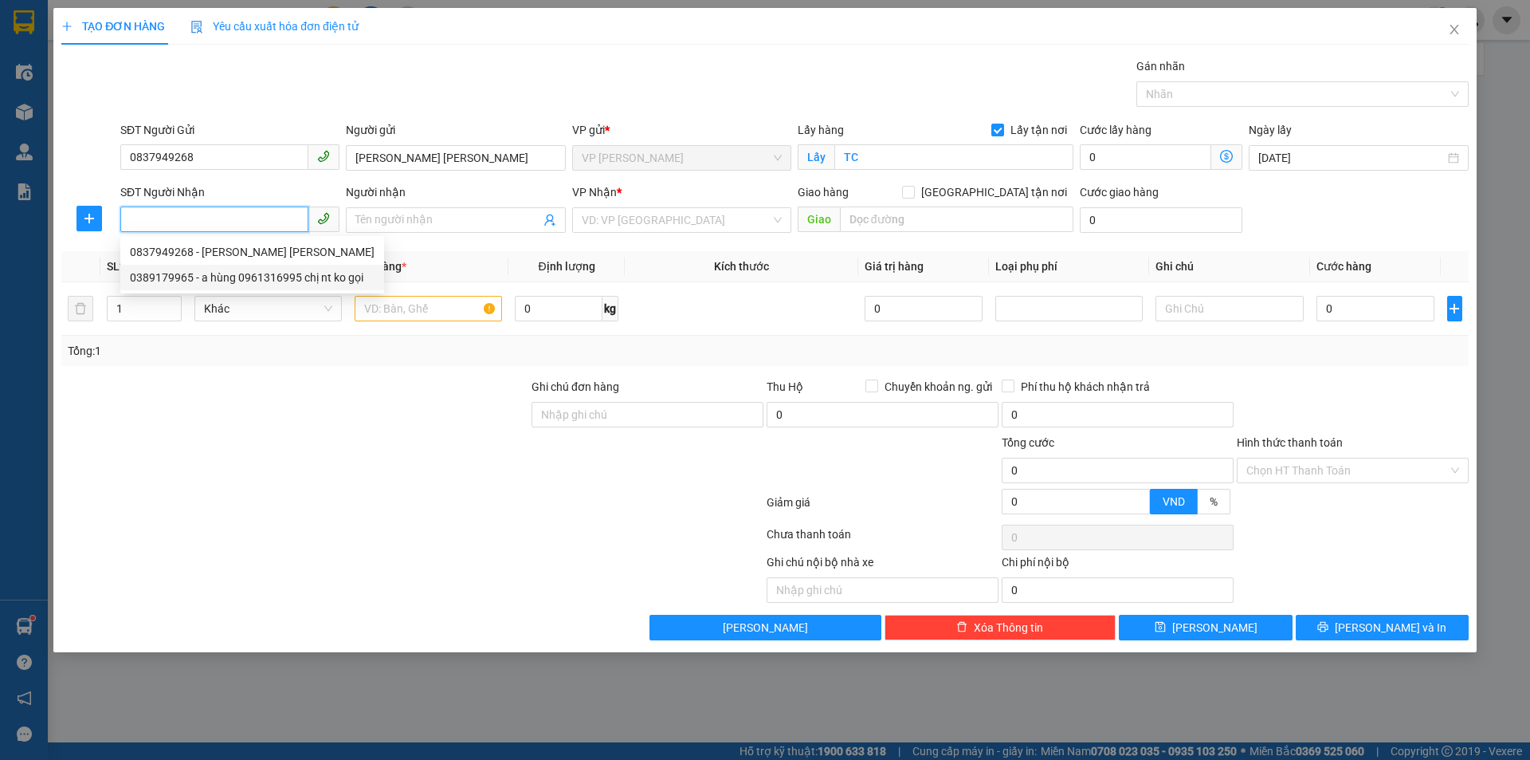
click at [269, 277] on div "0389179965 - a hùng 0961316995 chị nt ko gọi" at bounding box center [252, 278] width 245 height 18
type input "0389179965"
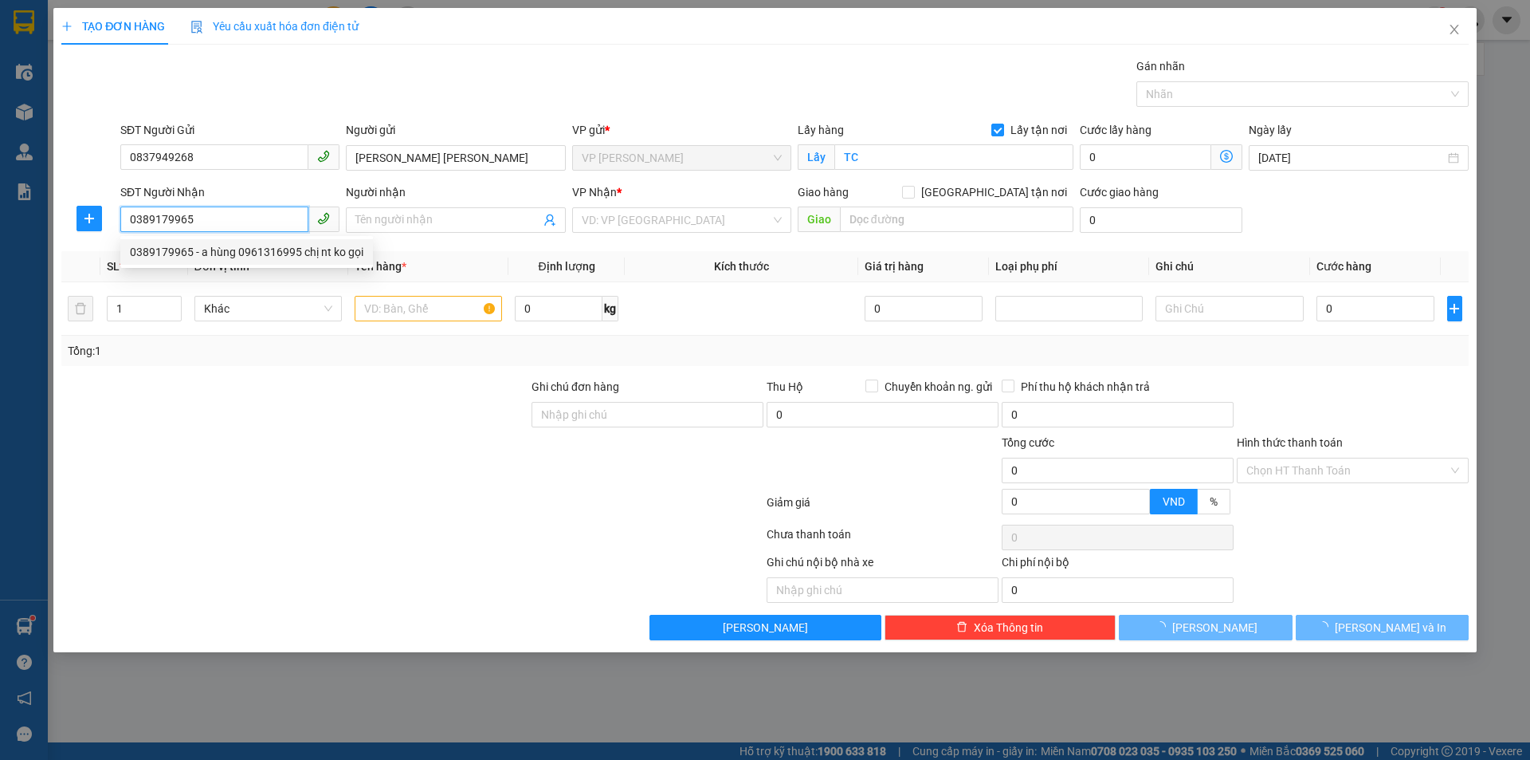
type input "a hùng 0961316995 chị nt ko gọi"
checkbox input "true"
type input "MĐ"
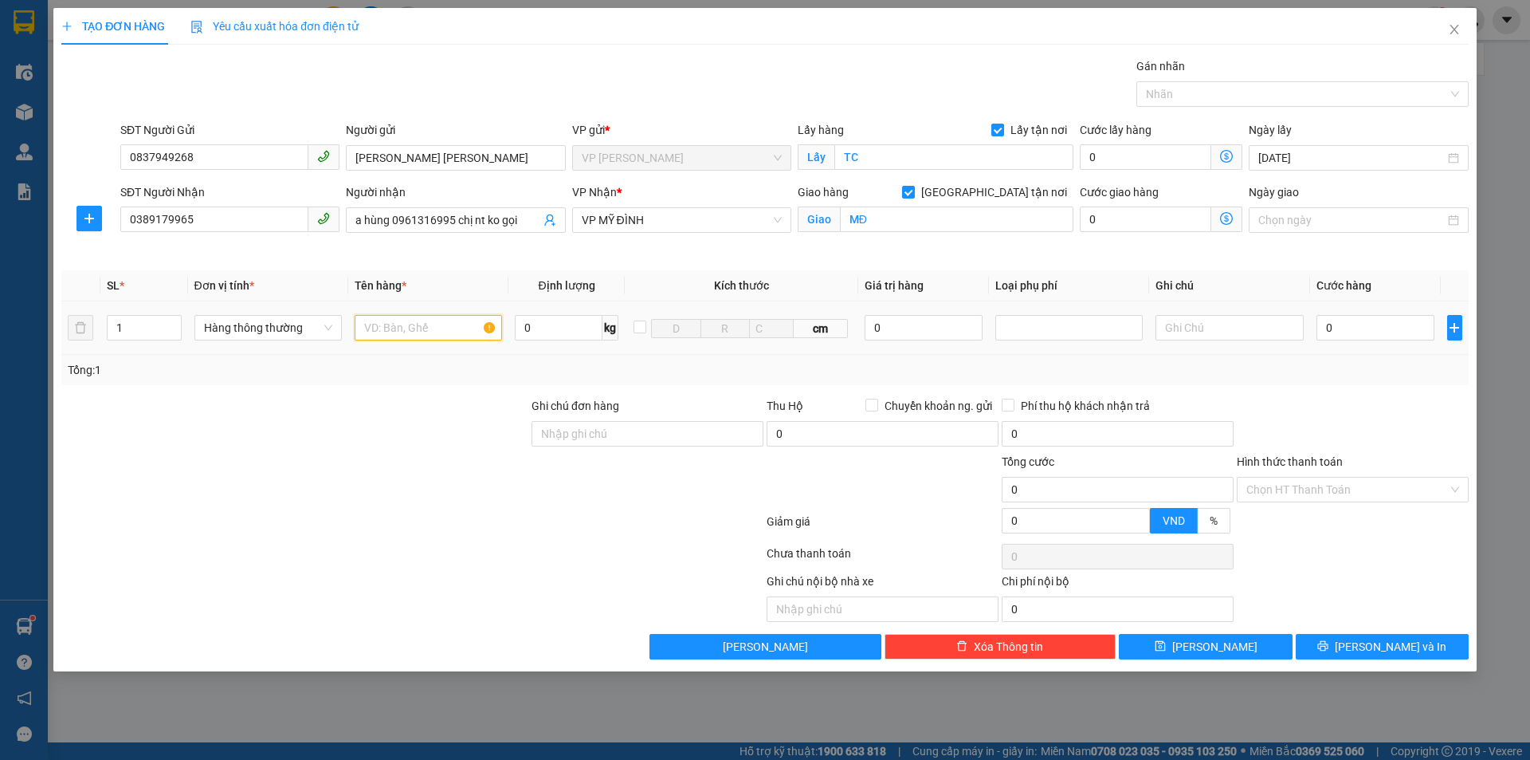
click at [423, 323] on input "text" at bounding box center [428, 328] width 147 height 26
type input "MẪU MAY"
click at [1363, 324] on input "0" at bounding box center [1376, 328] width 119 height 26
click at [1325, 327] on input "0.000" at bounding box center [1376, 328] width 119 height 26
type input "70.000"
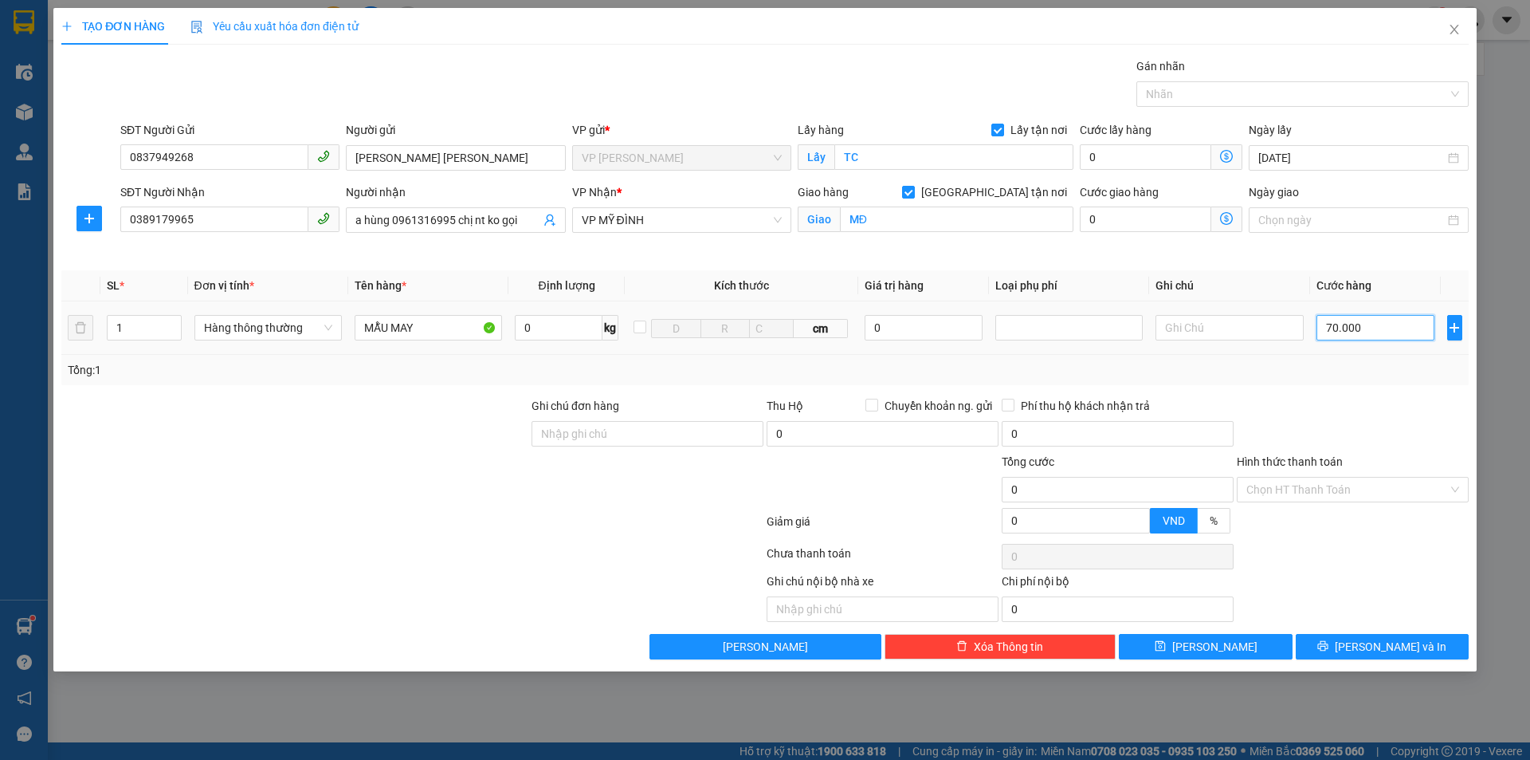
type input "70.000"
click at [1366, 644] on button "Lưu và In" at bounding box center [1382, 647] width 173 height 26
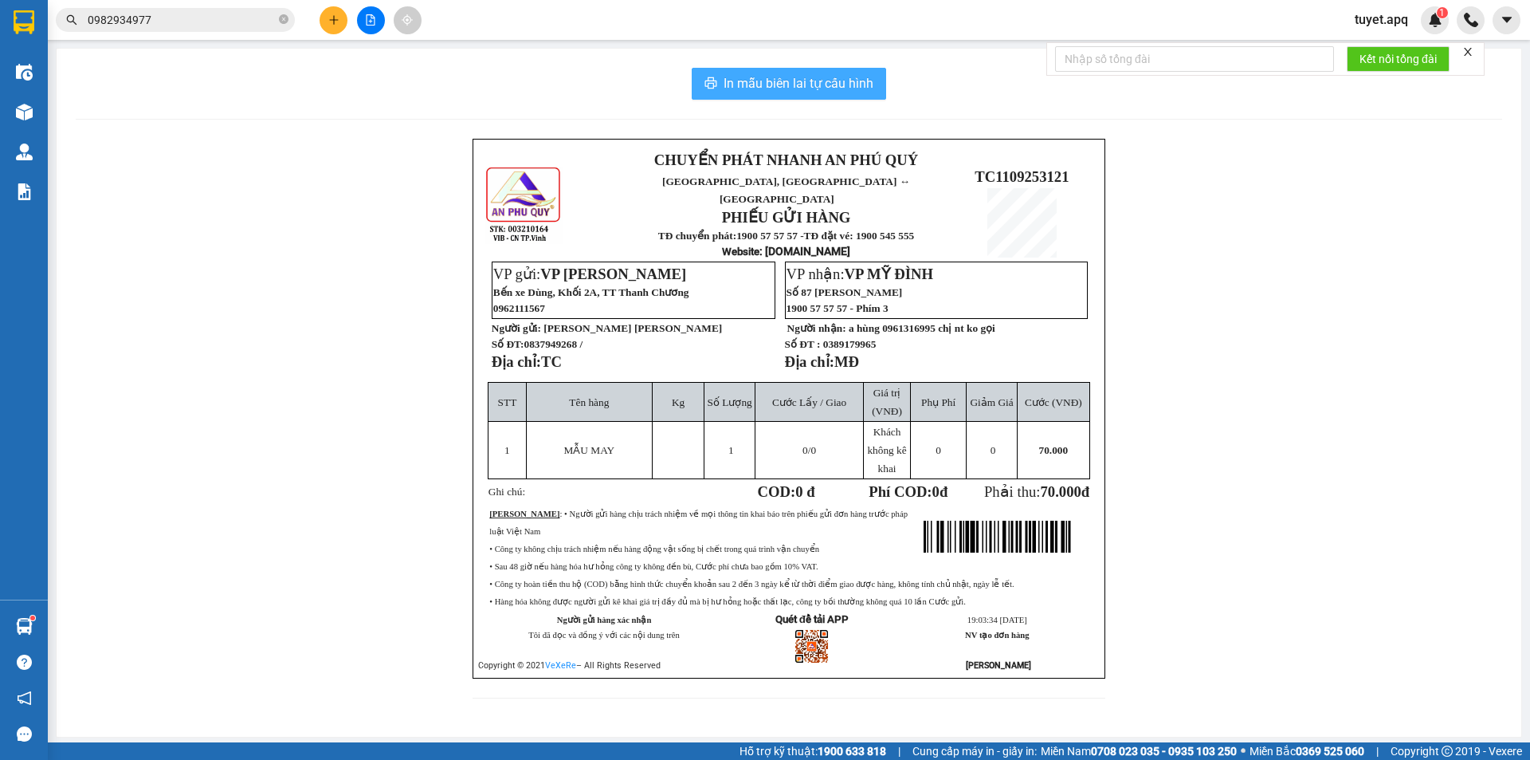
click at [853, 80] on span "In mẫu biên lai tự cấu hình" at bounding box center [799, 83] width 150 height 20
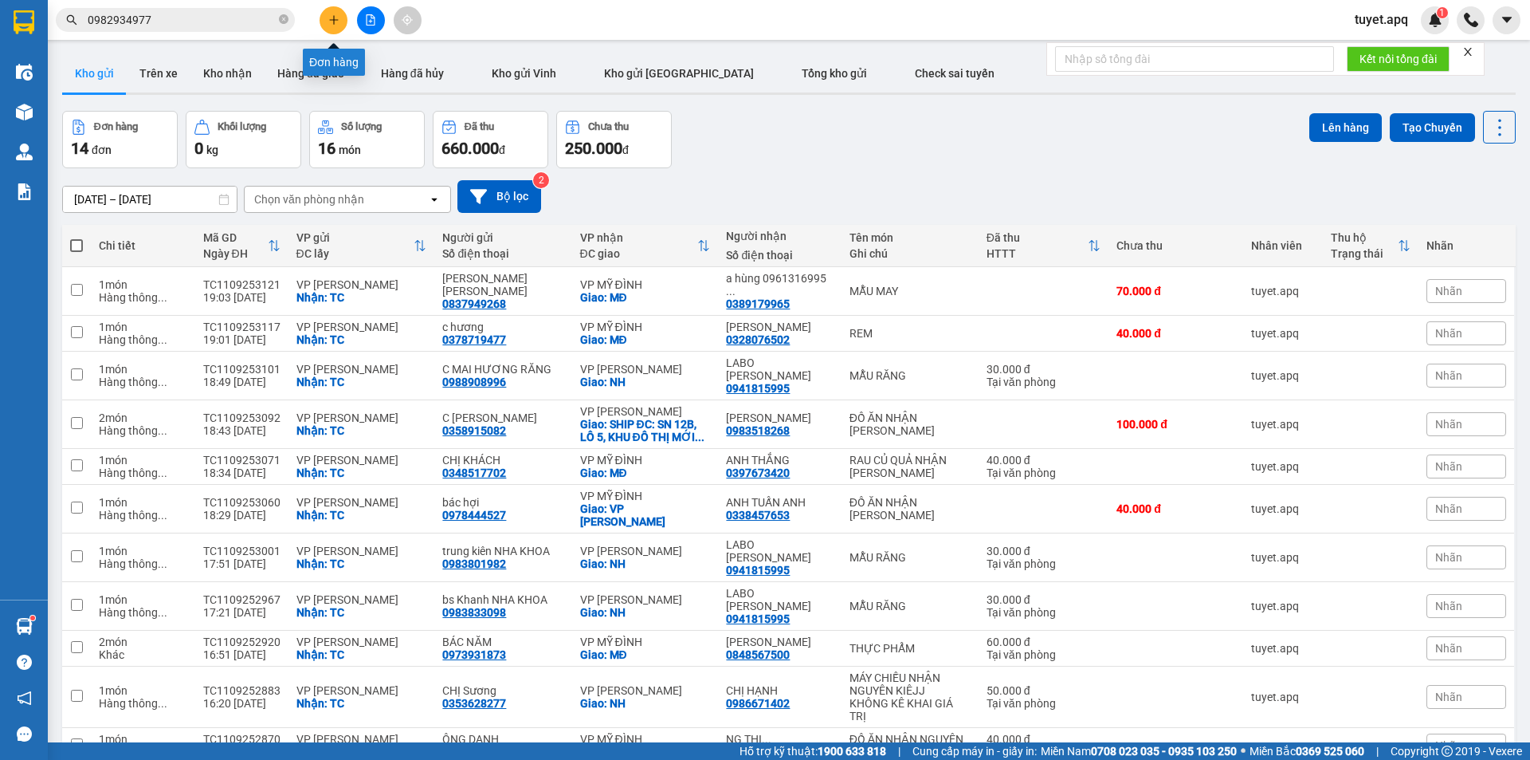
click at [335, 20] on icon "plus" at bounding box center [333, 19] width 9 height 1
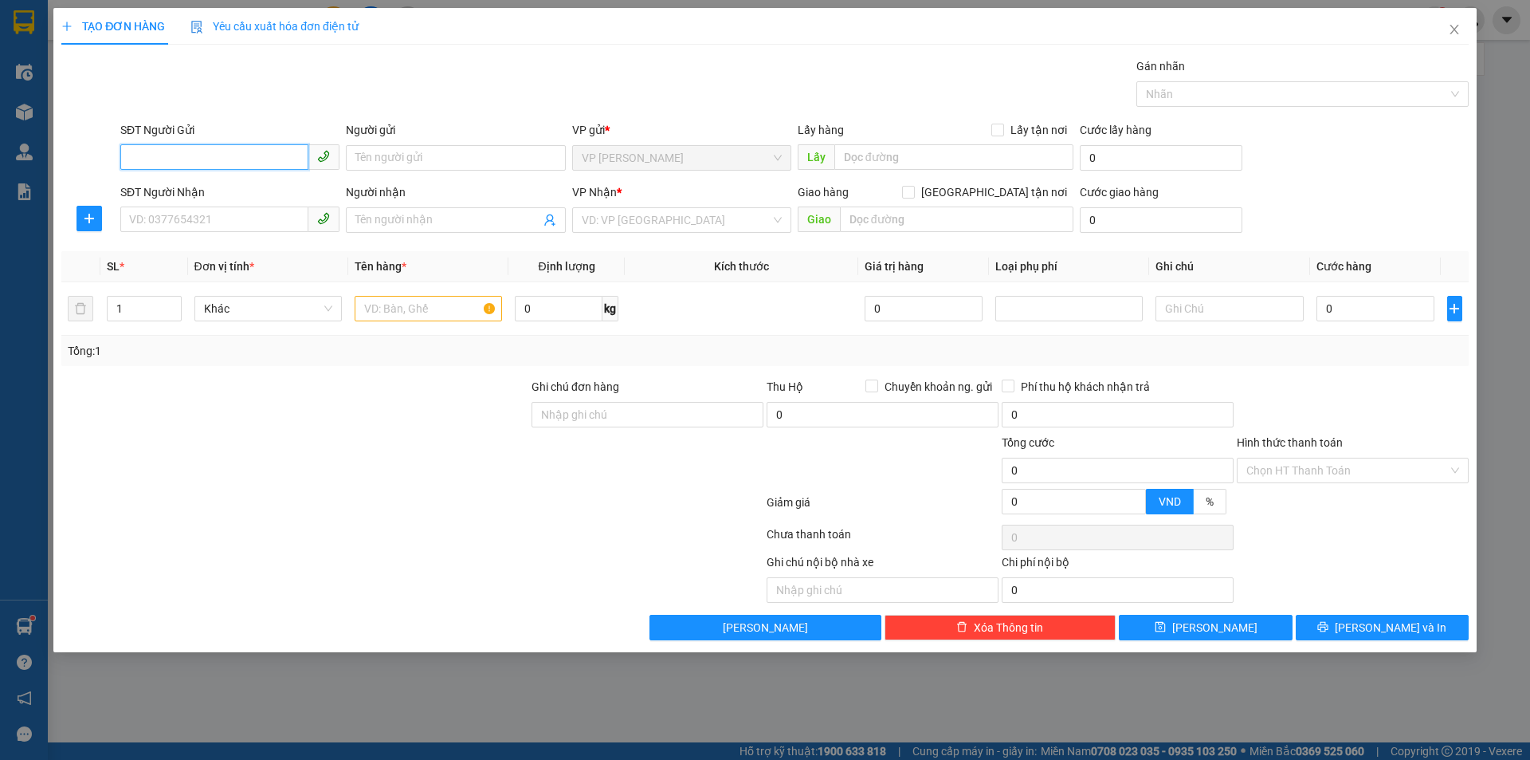
click at [265, 160] on input "SĐT Người Gửi" at bounding box center [214, 157] width 188 height 26
click at [236, 194] on div "0916277748 - CHỊ NGÂN" at bounding box center [230, 190] width 200 height 18
type input "0916277748"
type input "CHỊ NGÂN"
checkbox input "true"
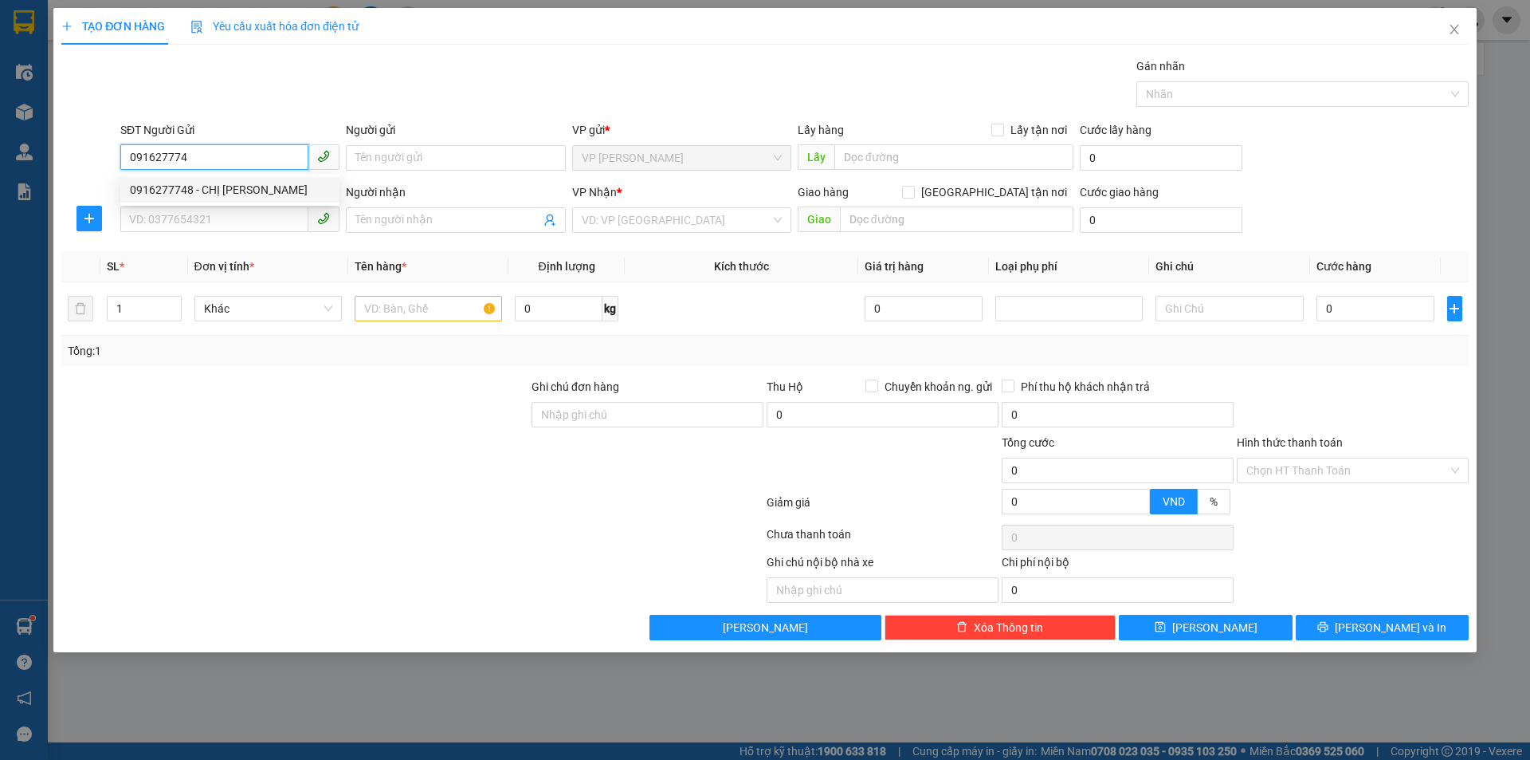
type input "VP Thanh Chương"
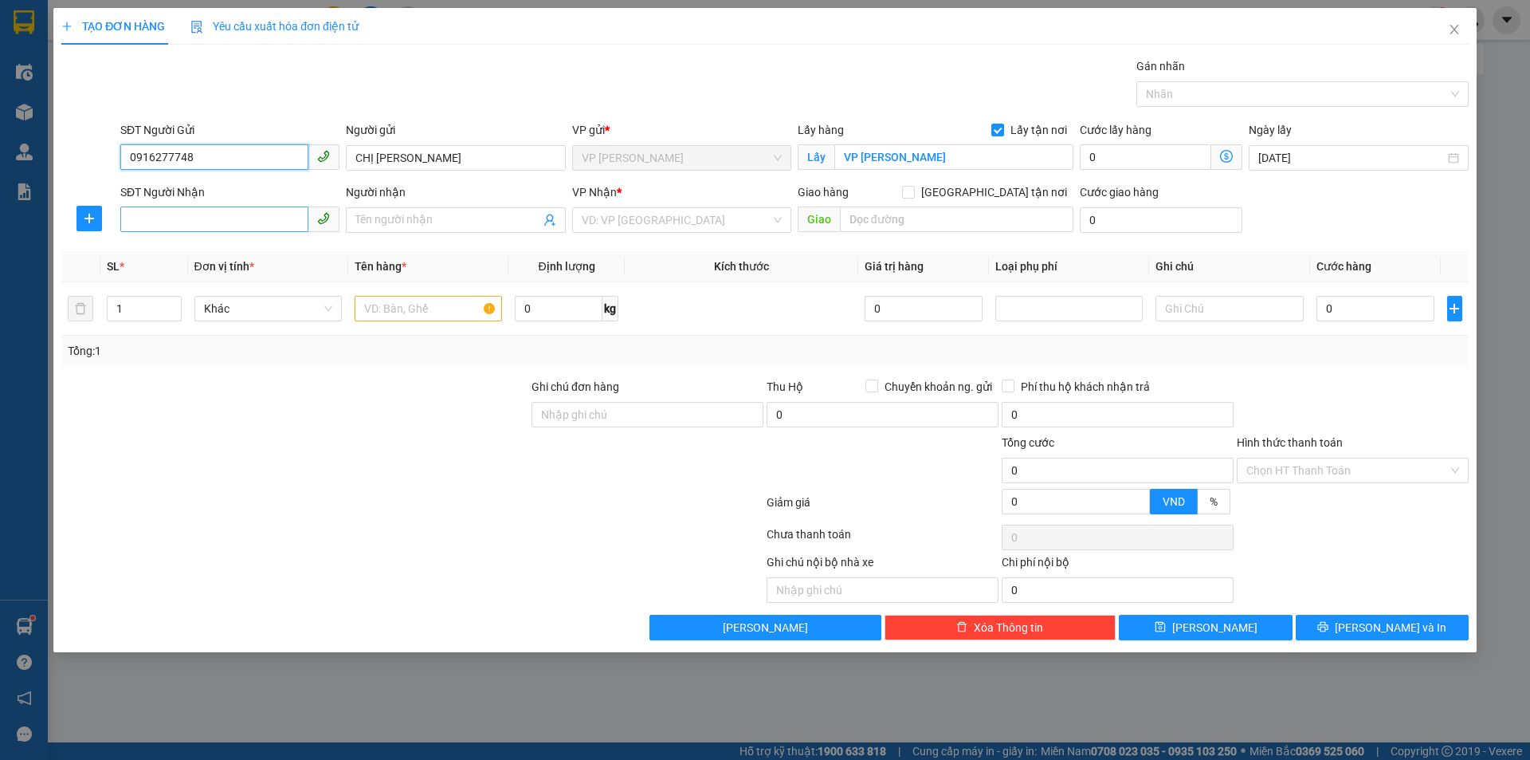
type input "0916277748"
click at [250, 220] on input "SĐT Người Nhận" at bounding box center [214, 219] width 188 height 26
click at [222, 273] on div "0945685608 - KIM CHI" at bounding box center [230, 278] width 200 height 18
type input "0945685608"
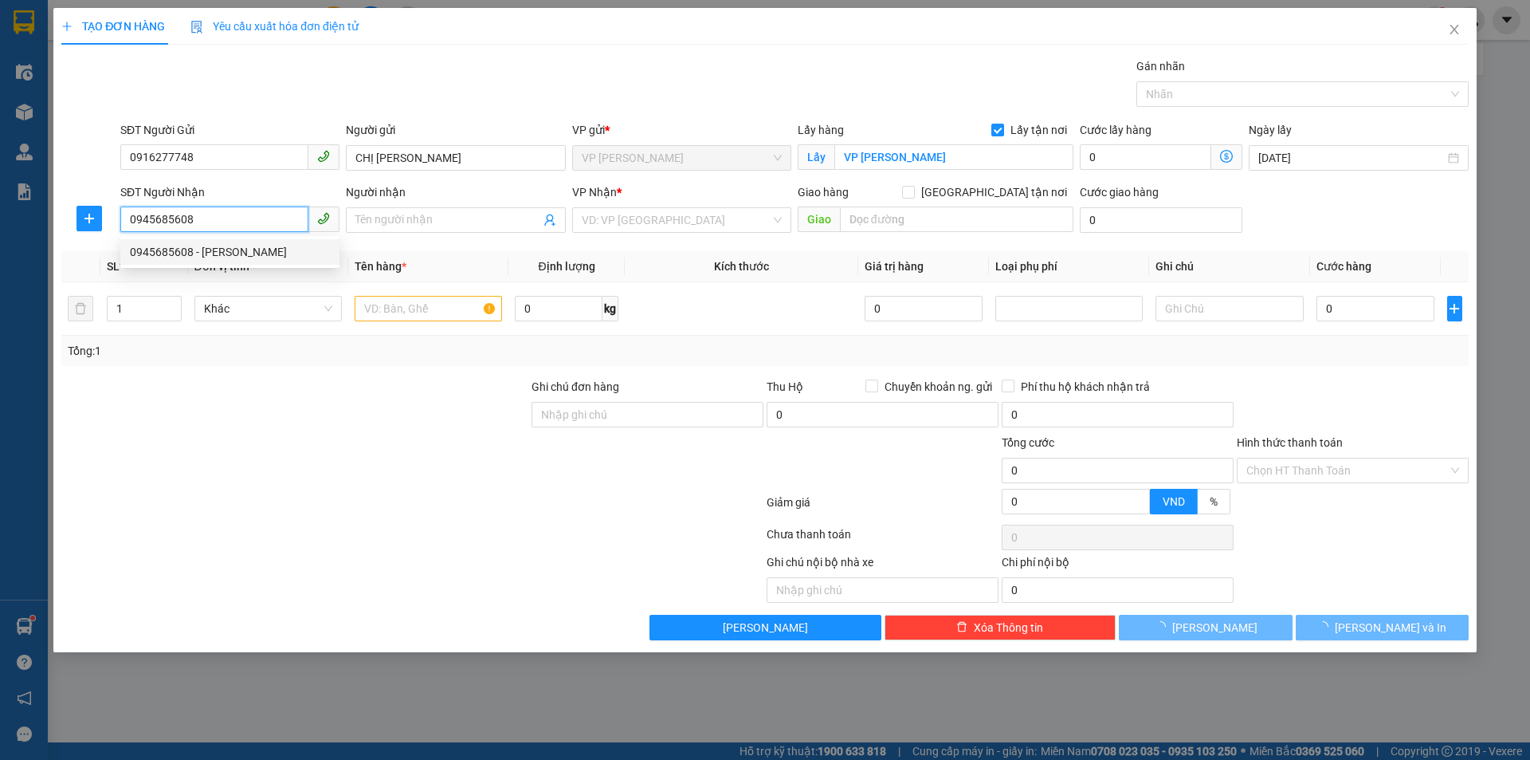
type input "KIM CHI"
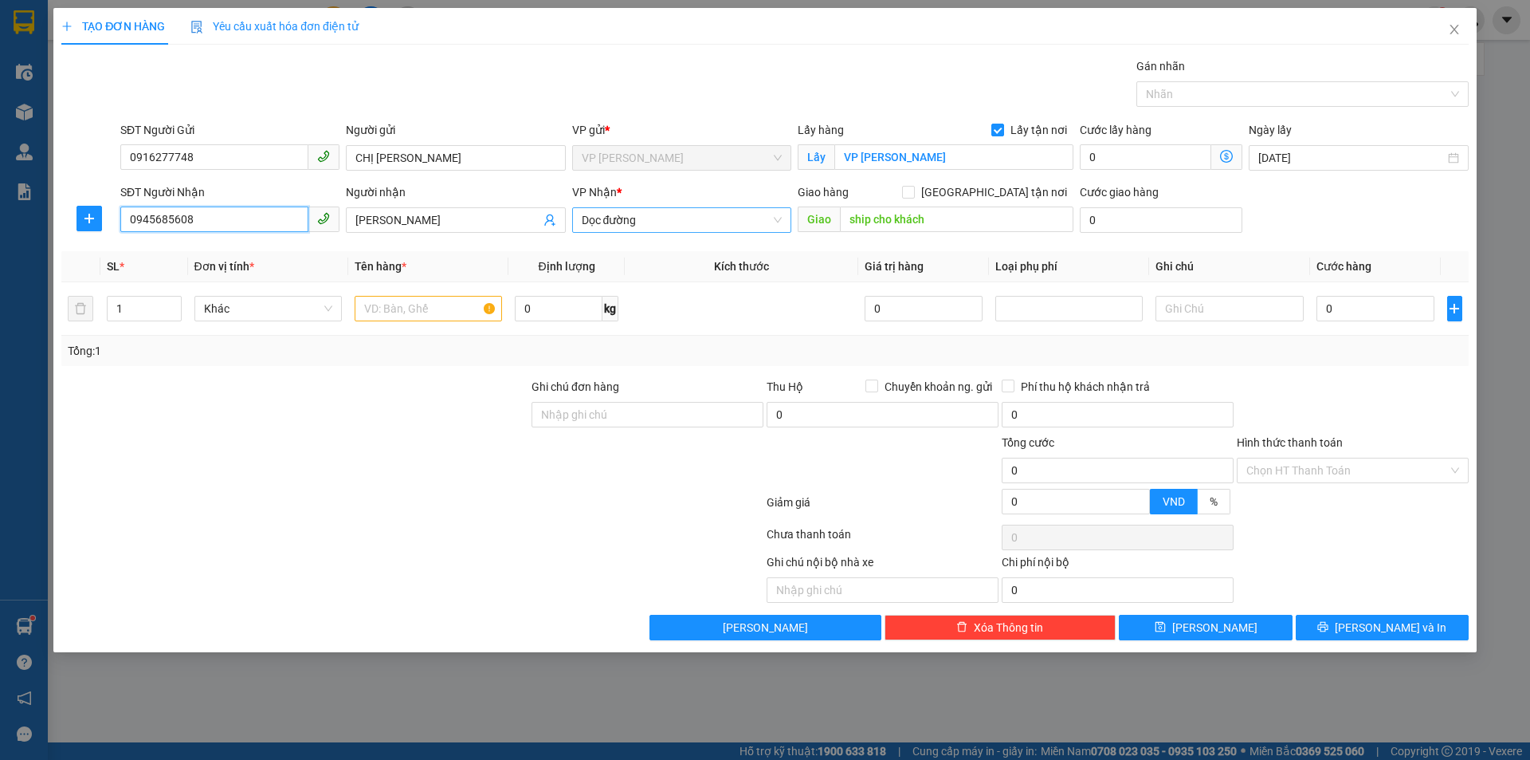
click at [667, 223] on span "Dọc đường" at bounding box center [682, 220] width 200 height 24
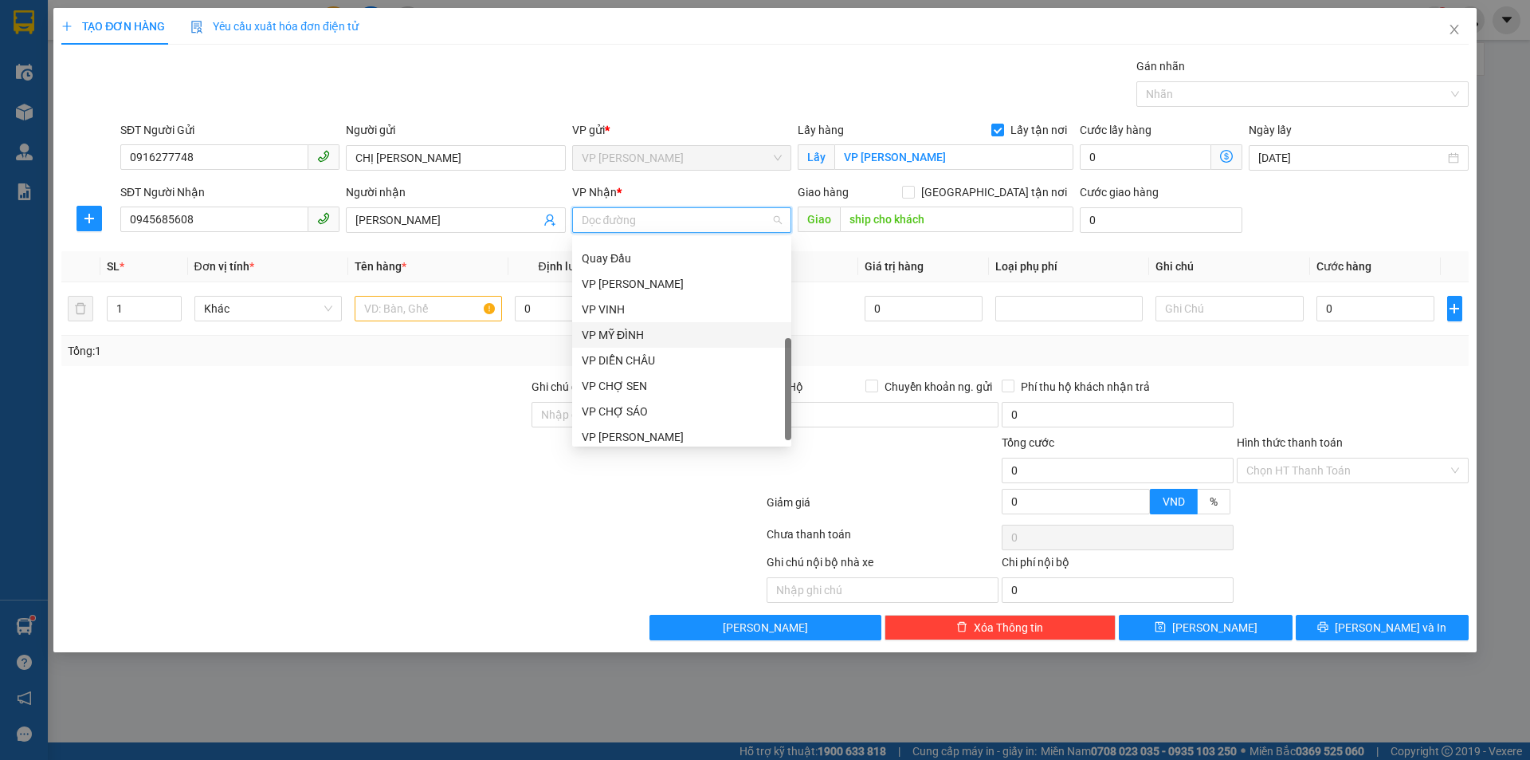
click at [675, 338] on div "VP MỸ ĐÌNH" at bounding box center [682, 335] width 200 height 18
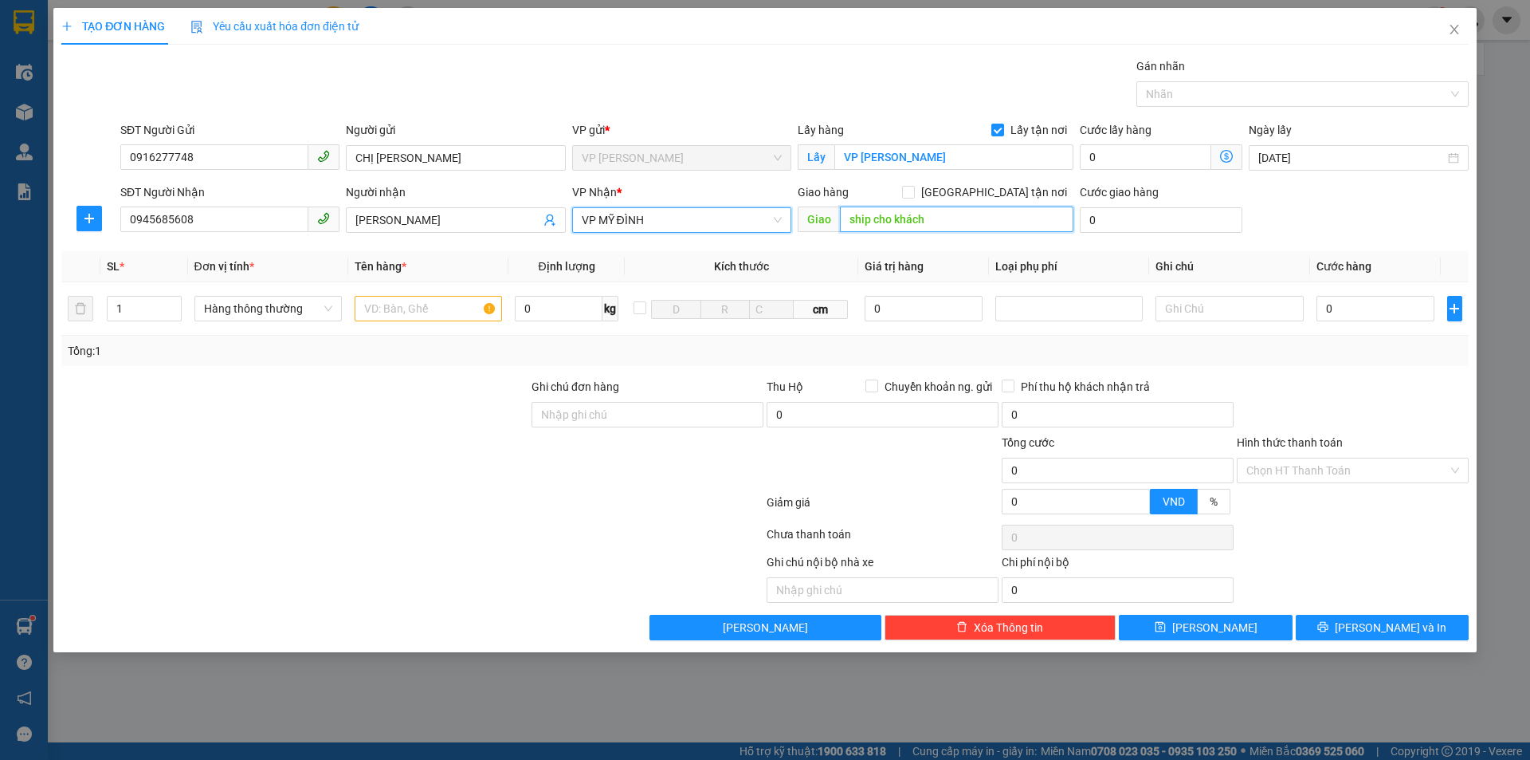
click at [943, 217] on input "ship cho khách" at bounding box center [957, 219] width 234 height 26
type input "MĐ"
click at [913, 188] on input "Giao tận nơi" at bounding box center [907, 191] width 11 height 11
checkbox input "true"
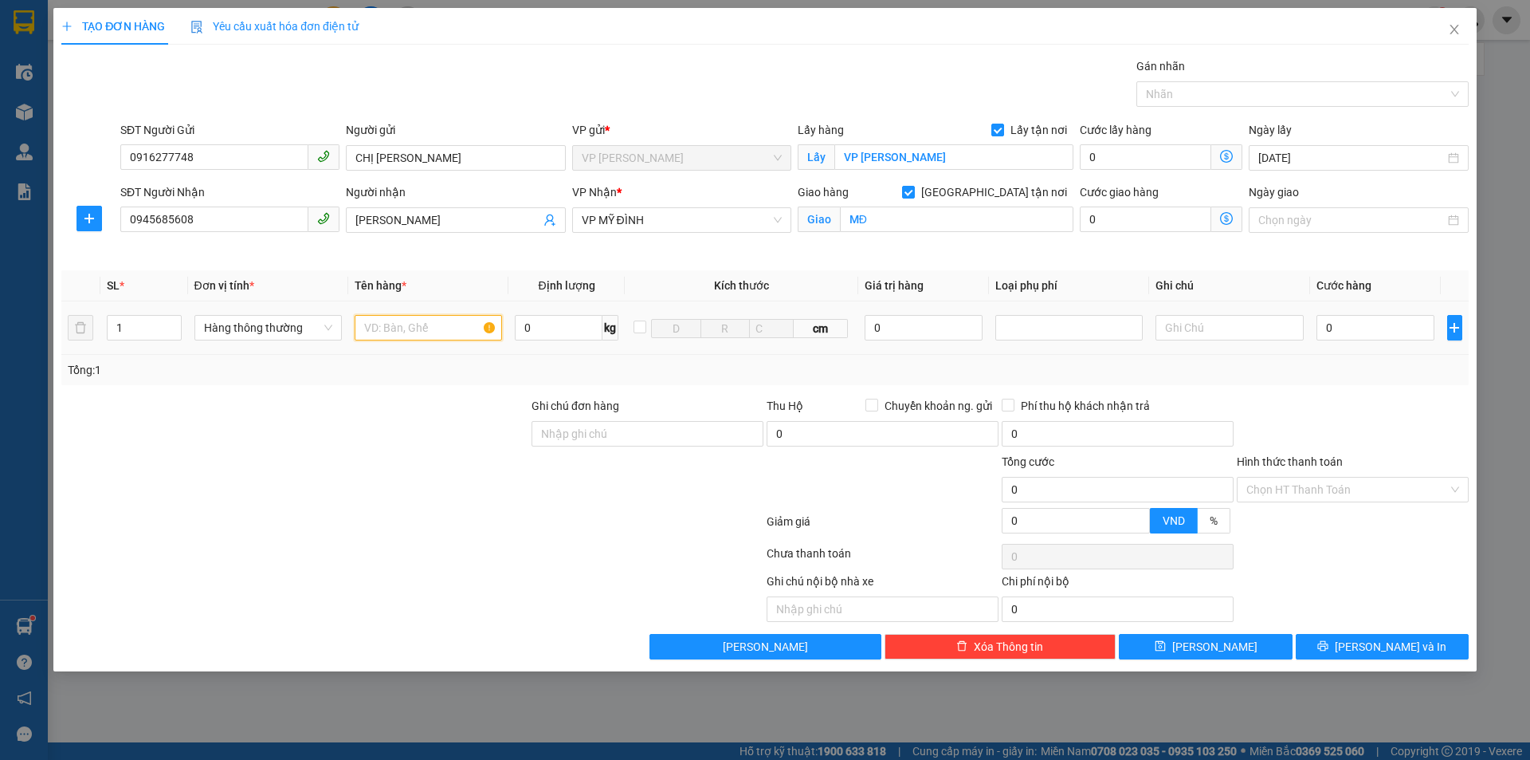
click at [447, 332] on input "text" at bounding box center [428, 328] width 147 height 26
type input "D"
type input "ĐỒ ĂN"
click at [1346, 332] on input "0" at bounding box center [1376, 328] width 119 height 26
type input "4F0"
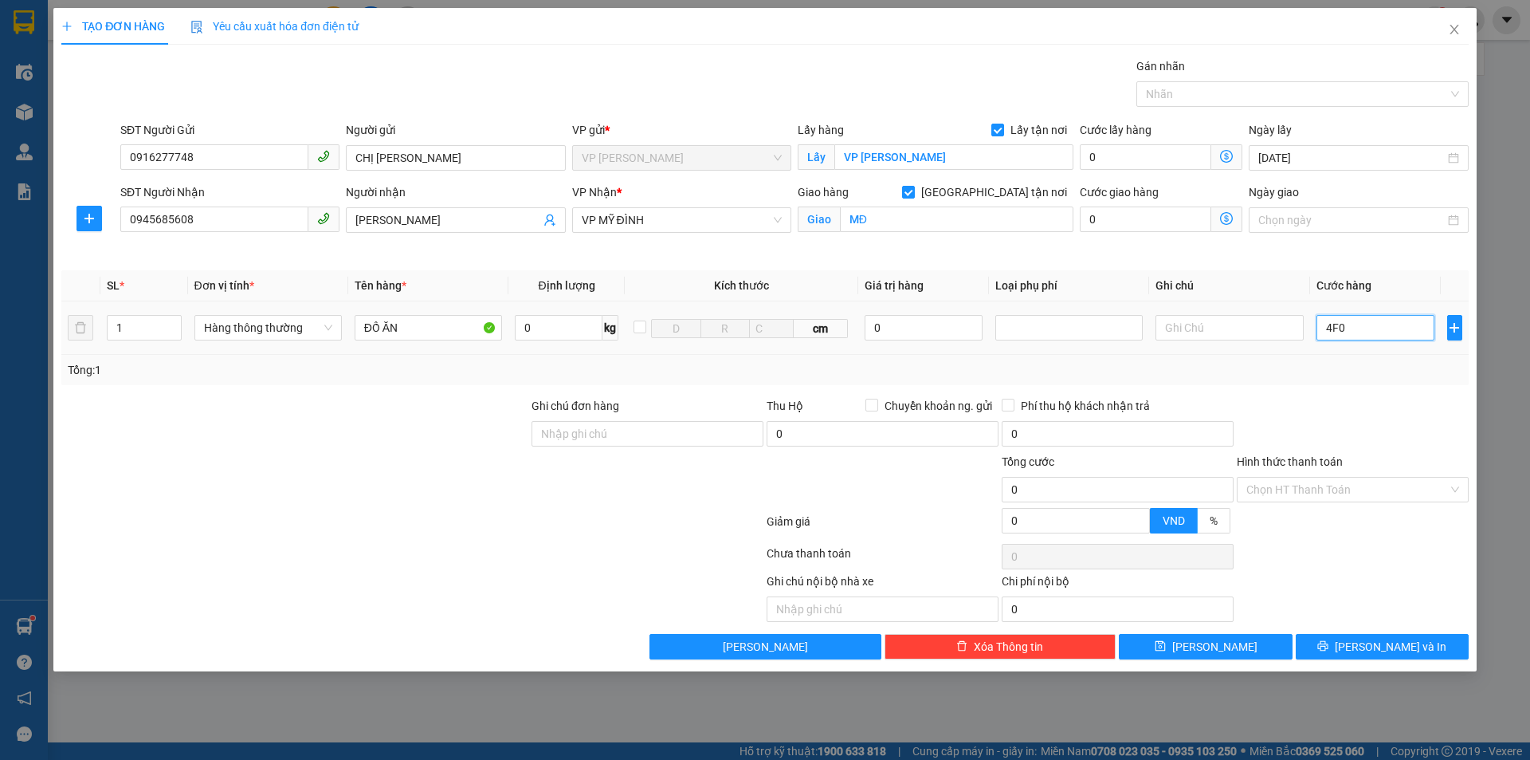
type input "0"
type input "40"
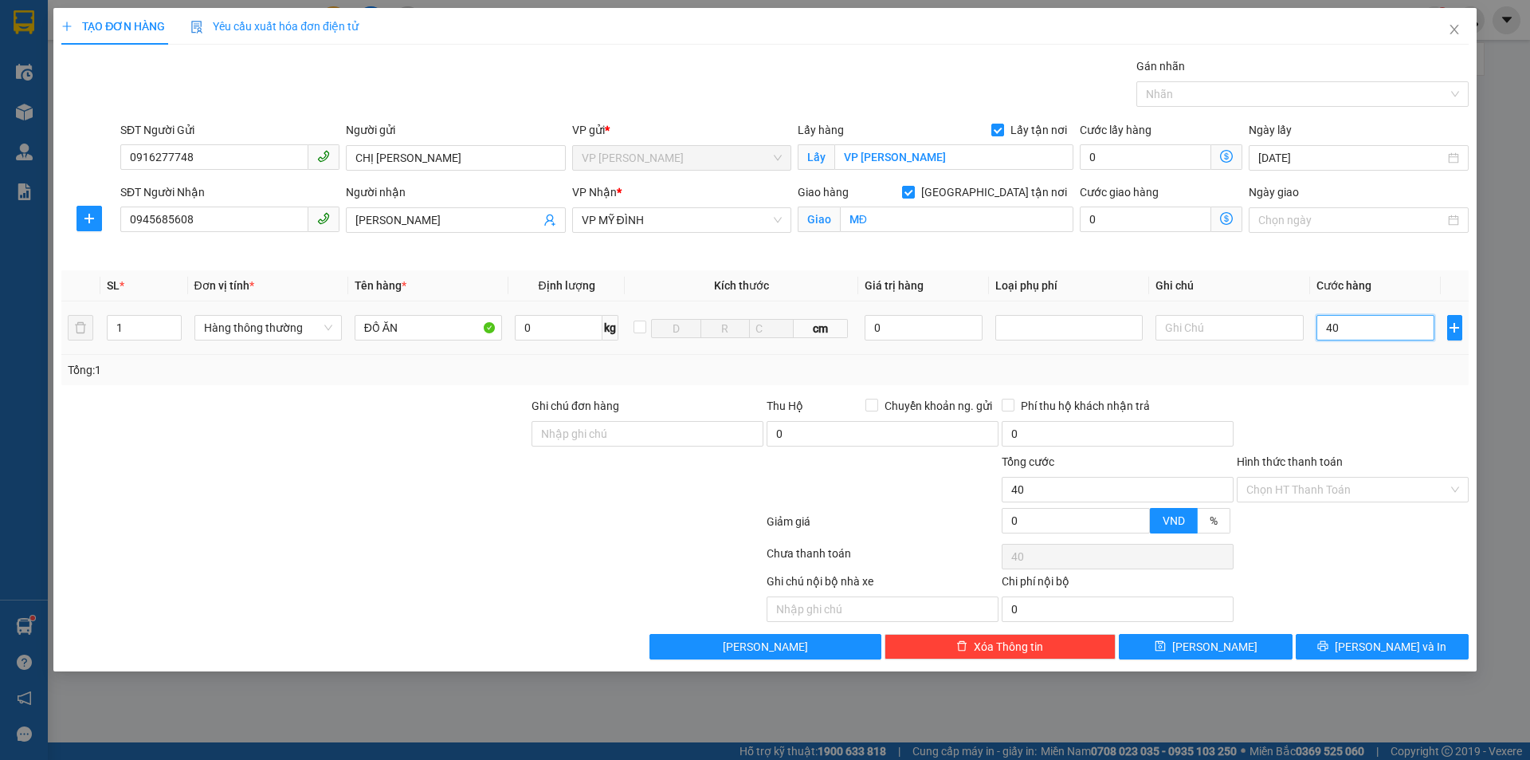
click at [1365, 328] on input "40" at bounding box center [1376, 328] width 119 height 26
type input "400"
type input "4.000"
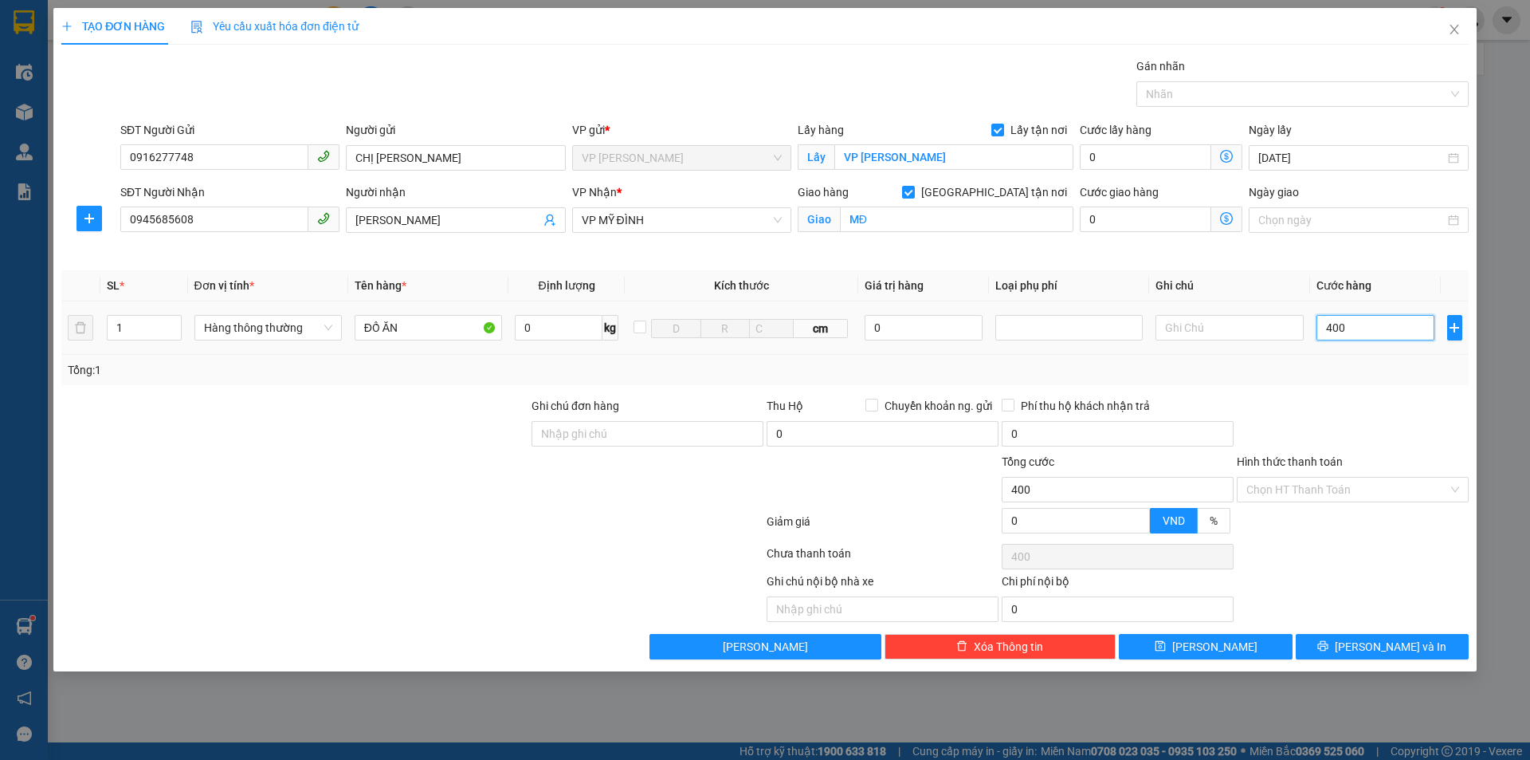
type input "4.000"
type input "40.000"
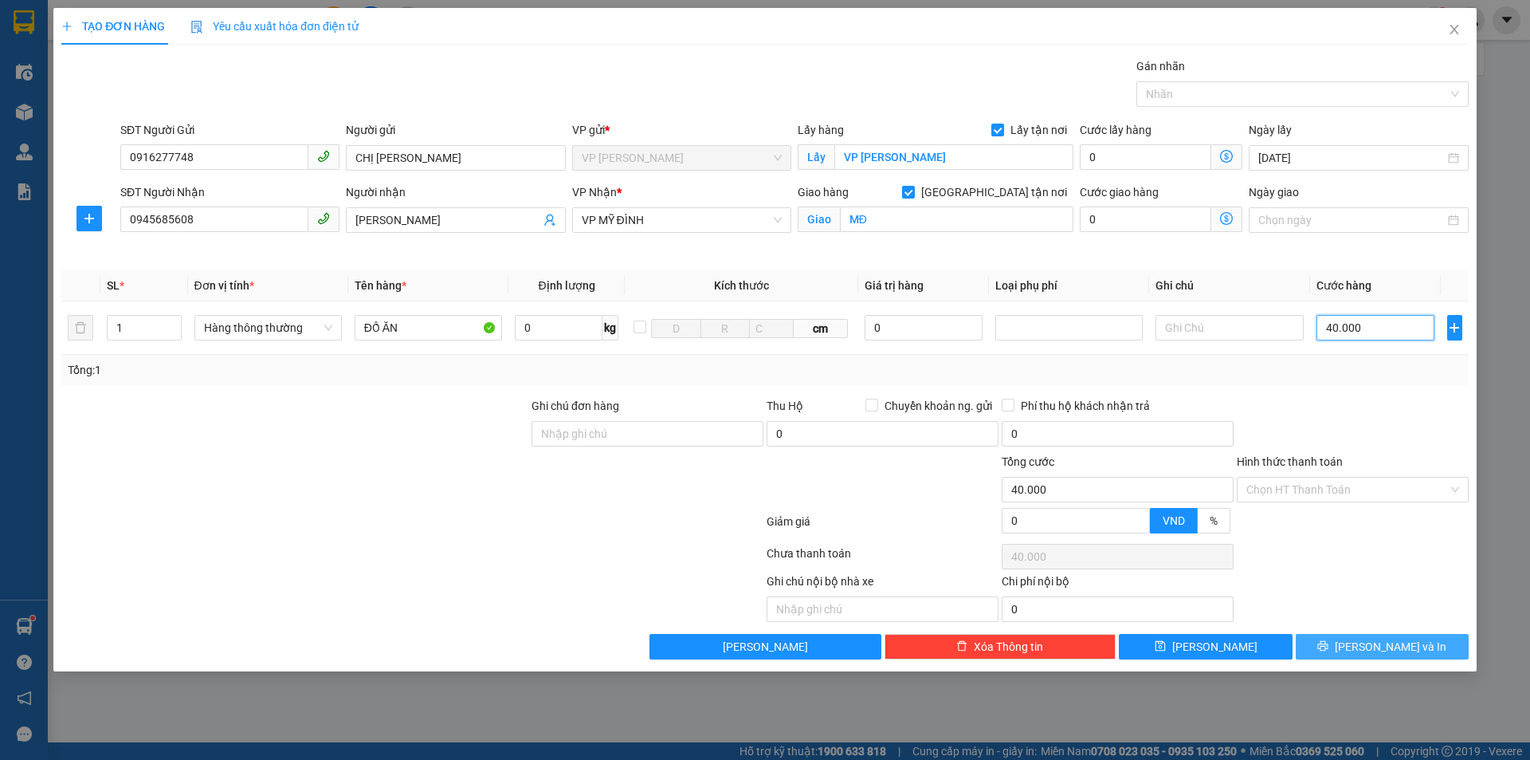
type input "40.000"
click at [1374, 646] on span "Lưu và In" at bounding box center [1391, 647] width 112 height 18
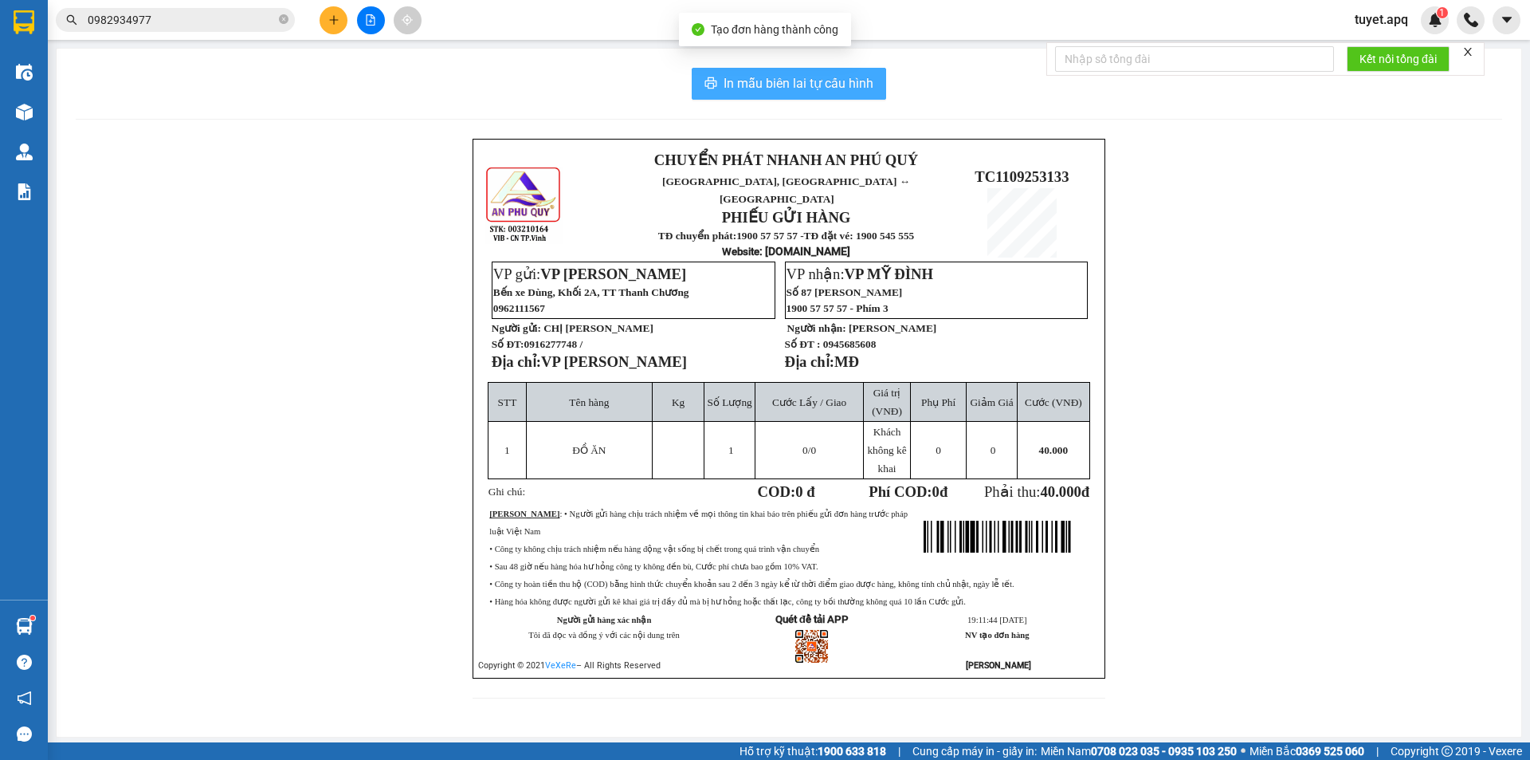
click at [822, 85] on span "In mẫu biên lai tự cấu hình" at bounding box center [799, 83] width 150 height 20
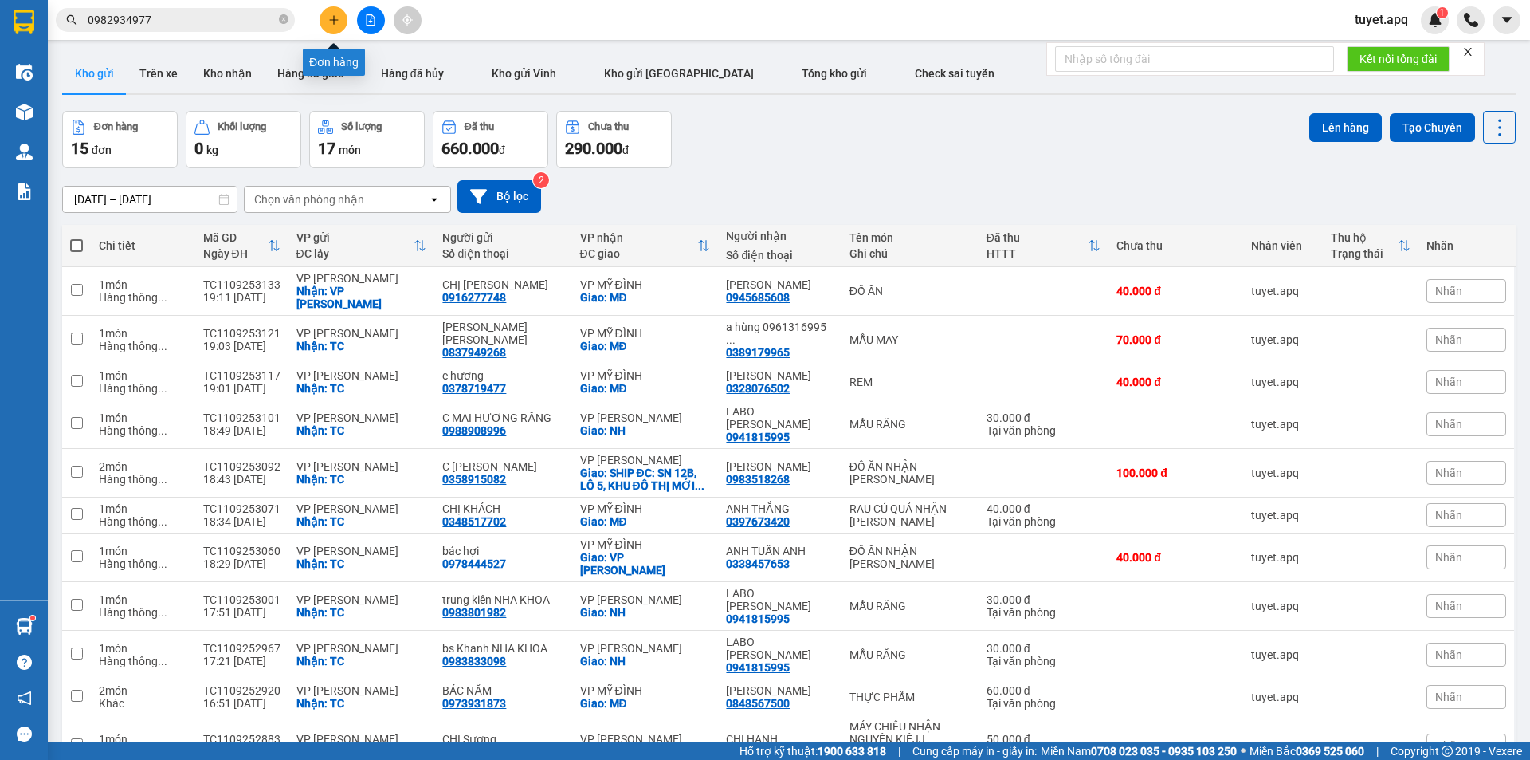
click at [332, 15] on icon "plus" at bounding box center [333, 19] width 11 height 11
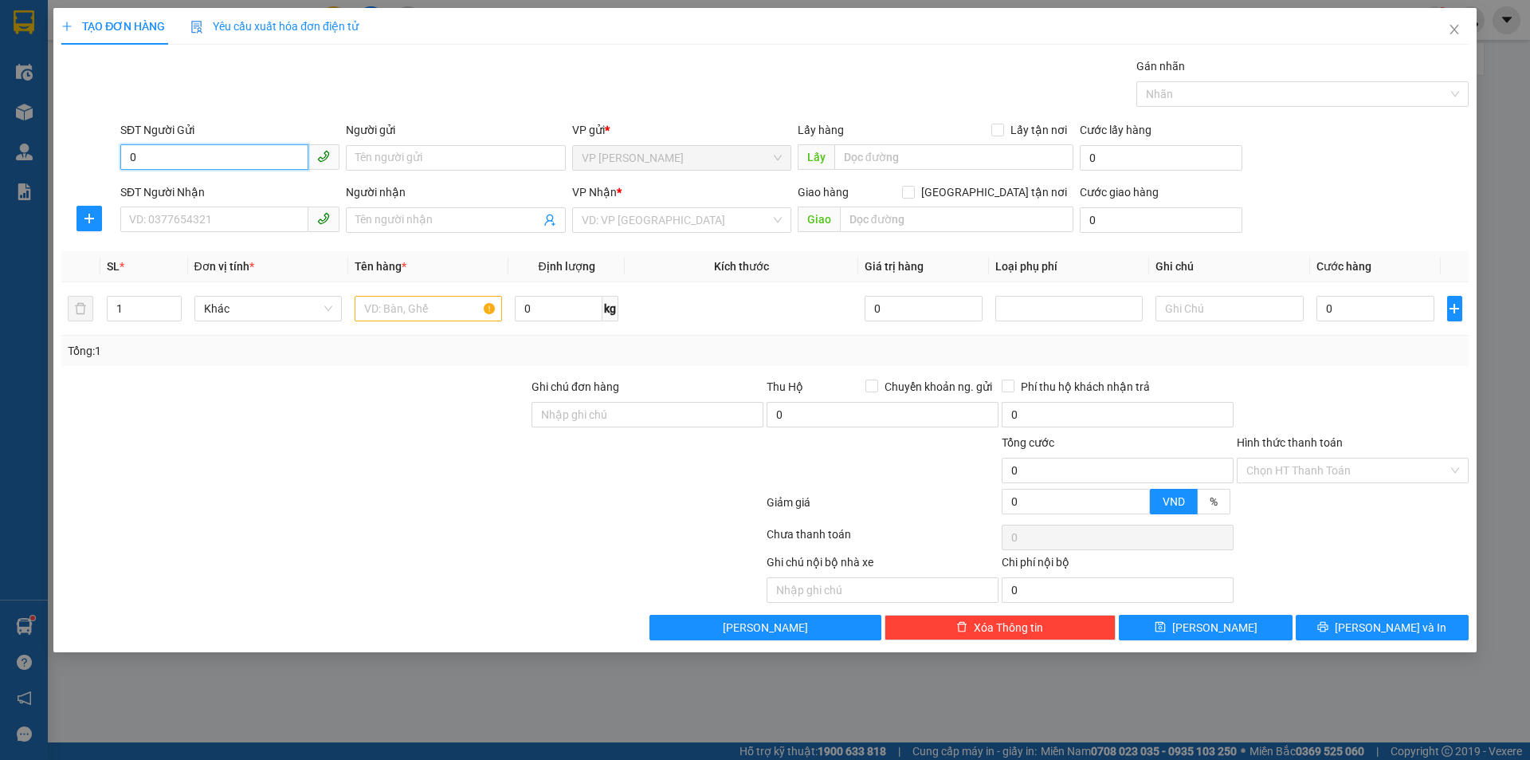
click at [173, 154] on input "0" at bounding box center [214, 157] width 188 height 26
click at [213, 186] on div "0368243997 - dì Hồng" at bounding box center [230, 190] width 200 height 18
type input "0368243997"
type input "dì Hồng"
checkbox input "true"
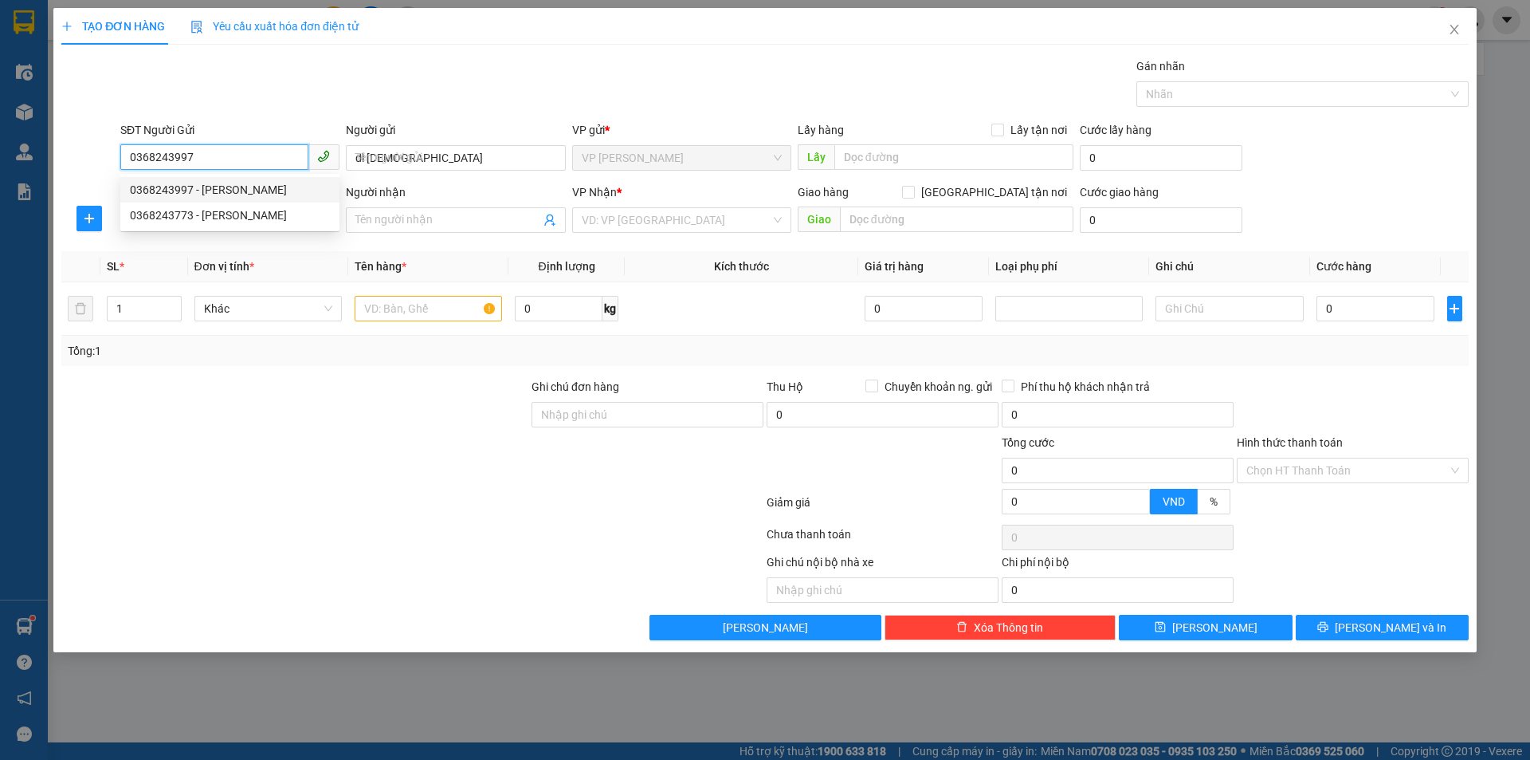
type input "TC"
type input "0368243997"
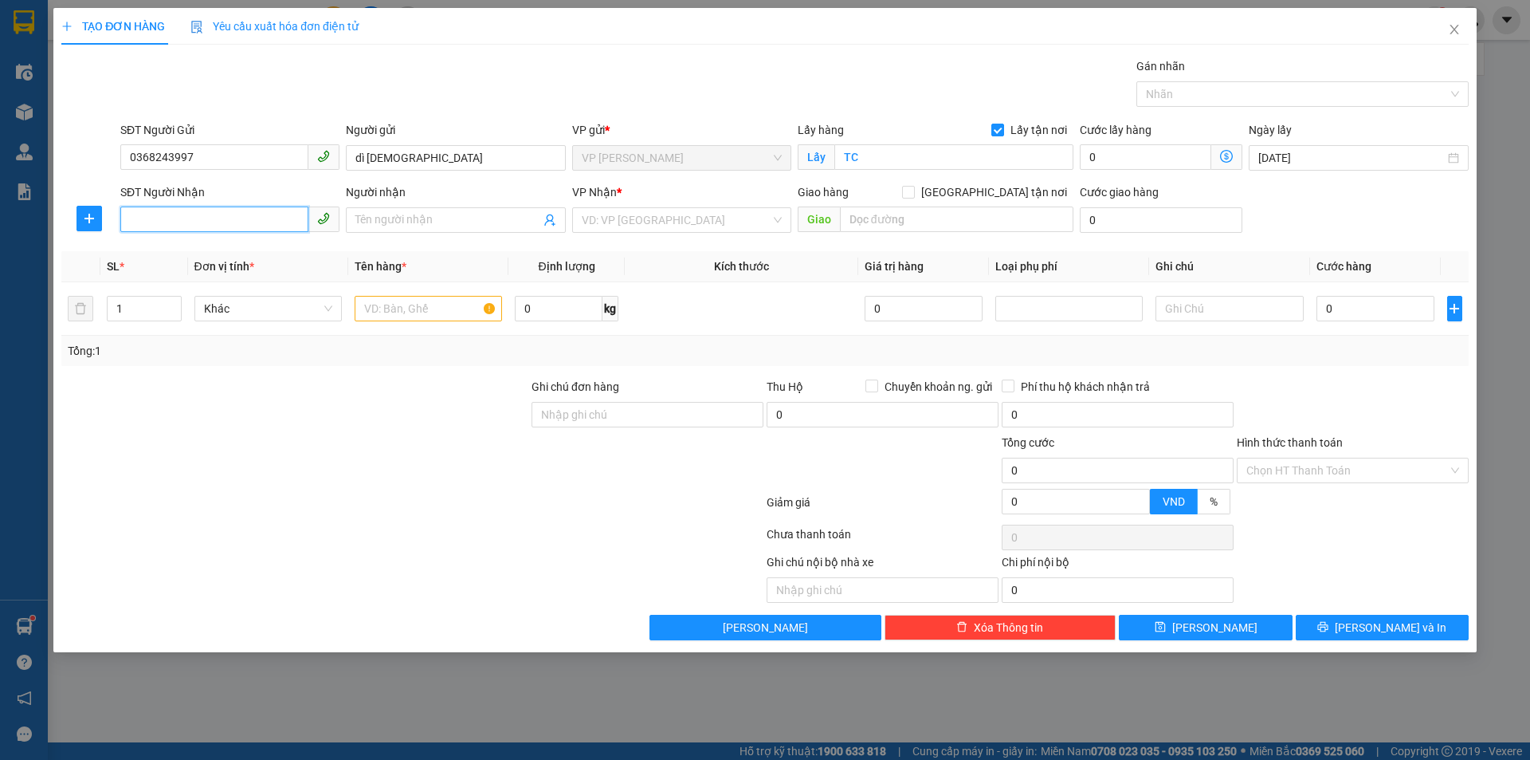
click at [249, 214] on input "SĐT Người Nhận" at bounding box center [214, 219] width 188 height 26
click at [241, 253] on div "0988786017 - A NGUYÊN" at bounding box center [230, 252] width 200 height 18
type input "0988786017"
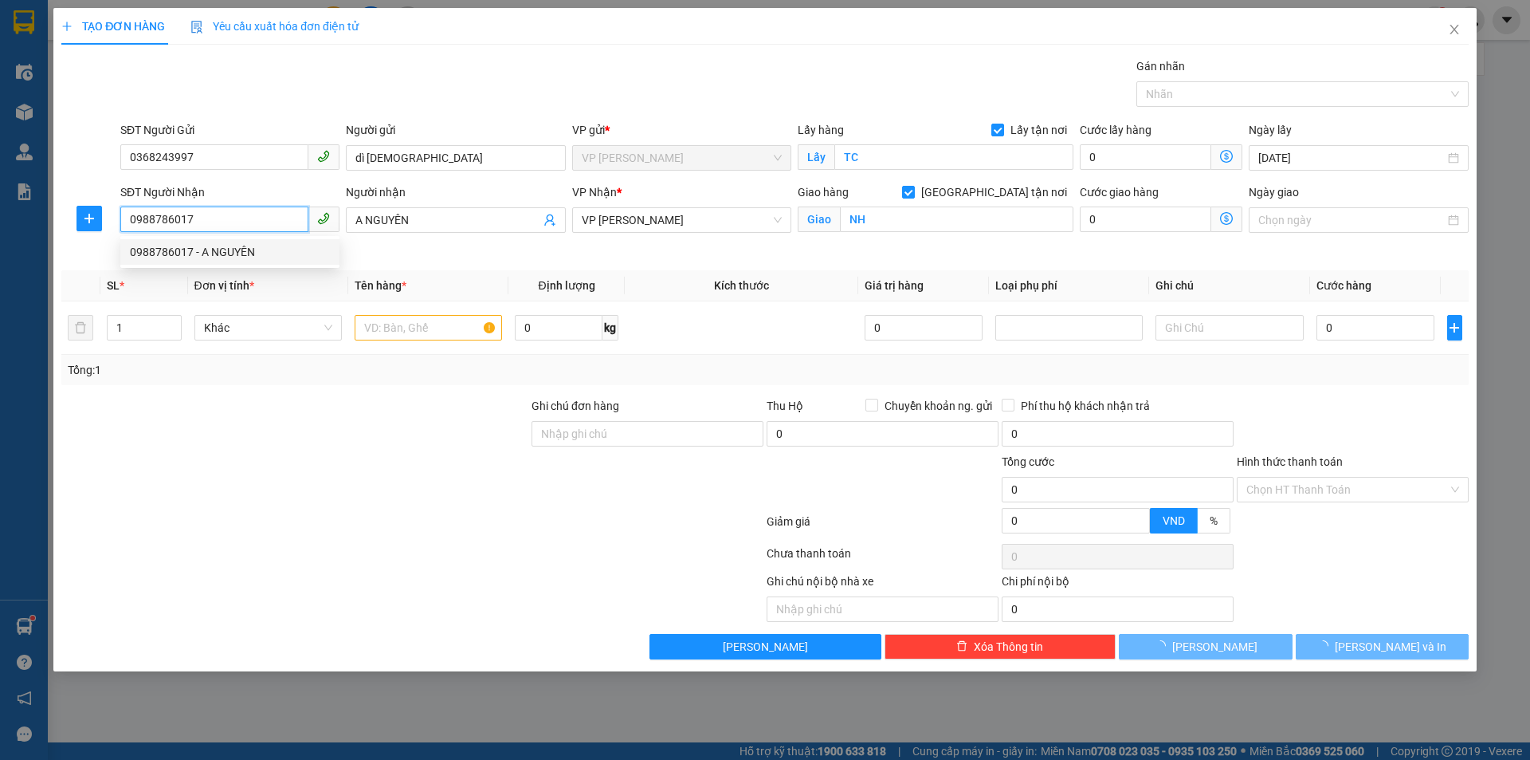
type input "A NGUYÊN"
checkbox input "true"
type input "NH"
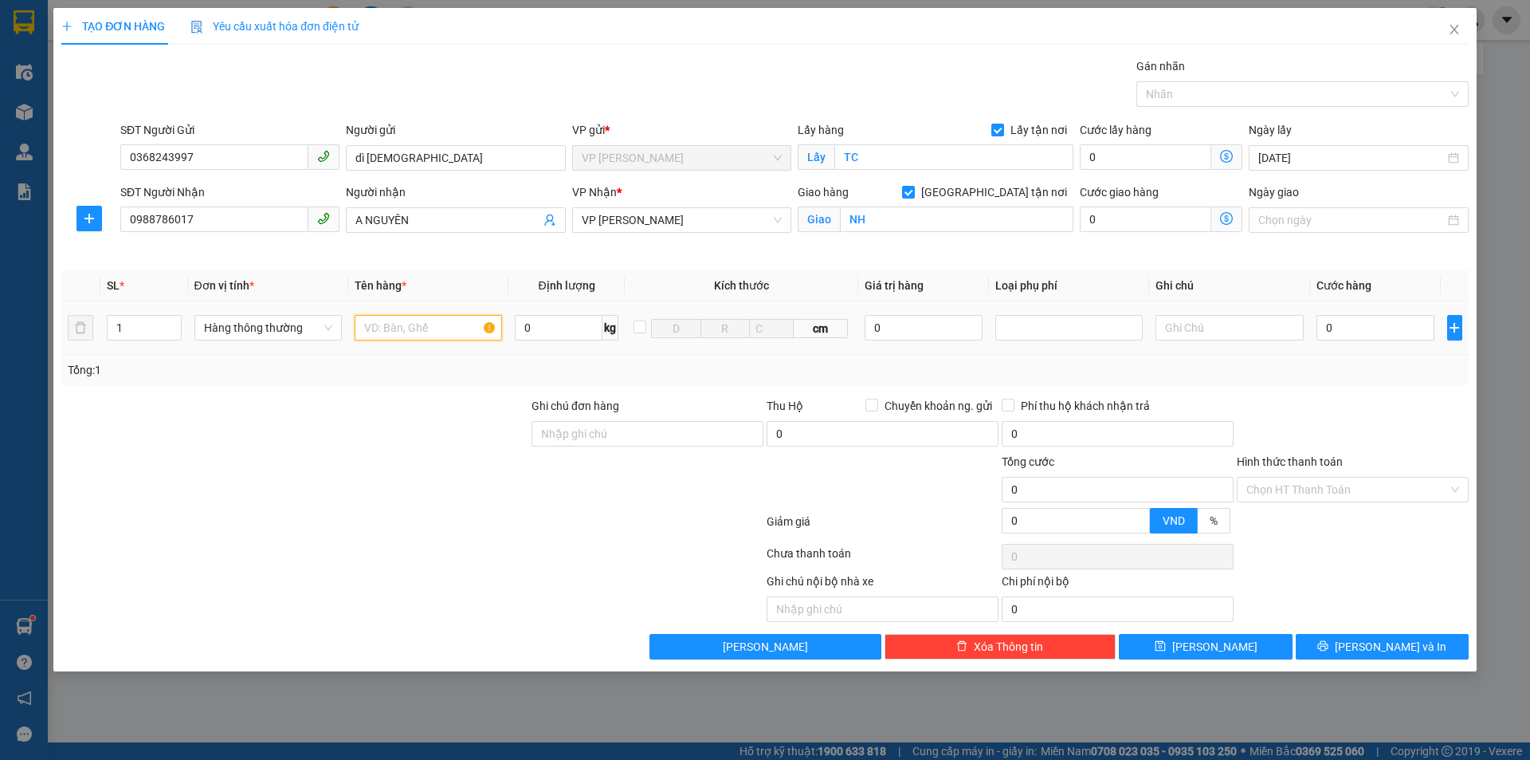
click at [438, 324] on input "text" at bounding box center [428, 328] width 147 height 26
type input "D"
type input "ĐỒ ĂN"
click at [1342, 320] on input "0" at bounding box center [1376, 328] width 119 height 26
type input "4"
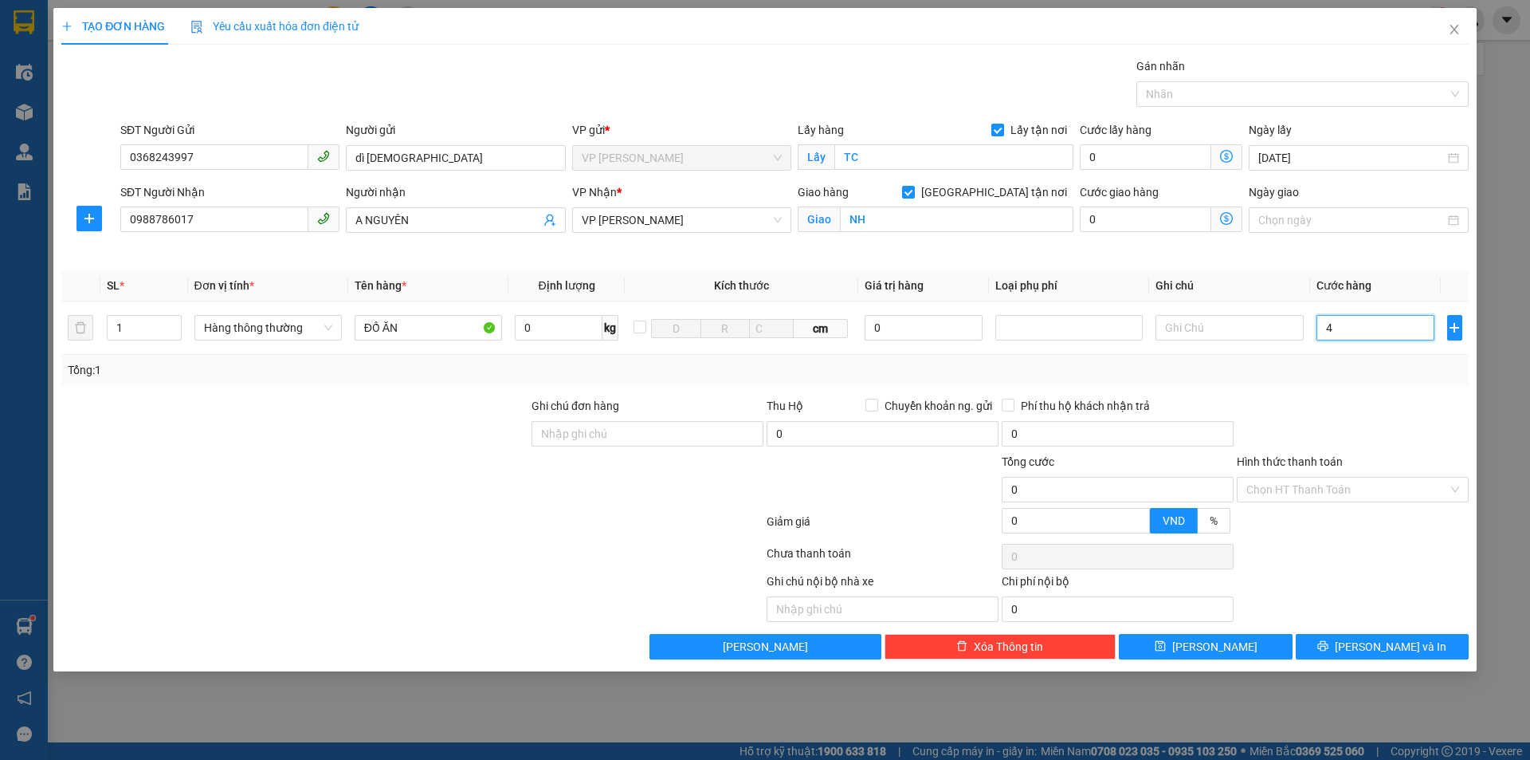
type input "4"
type input "40"
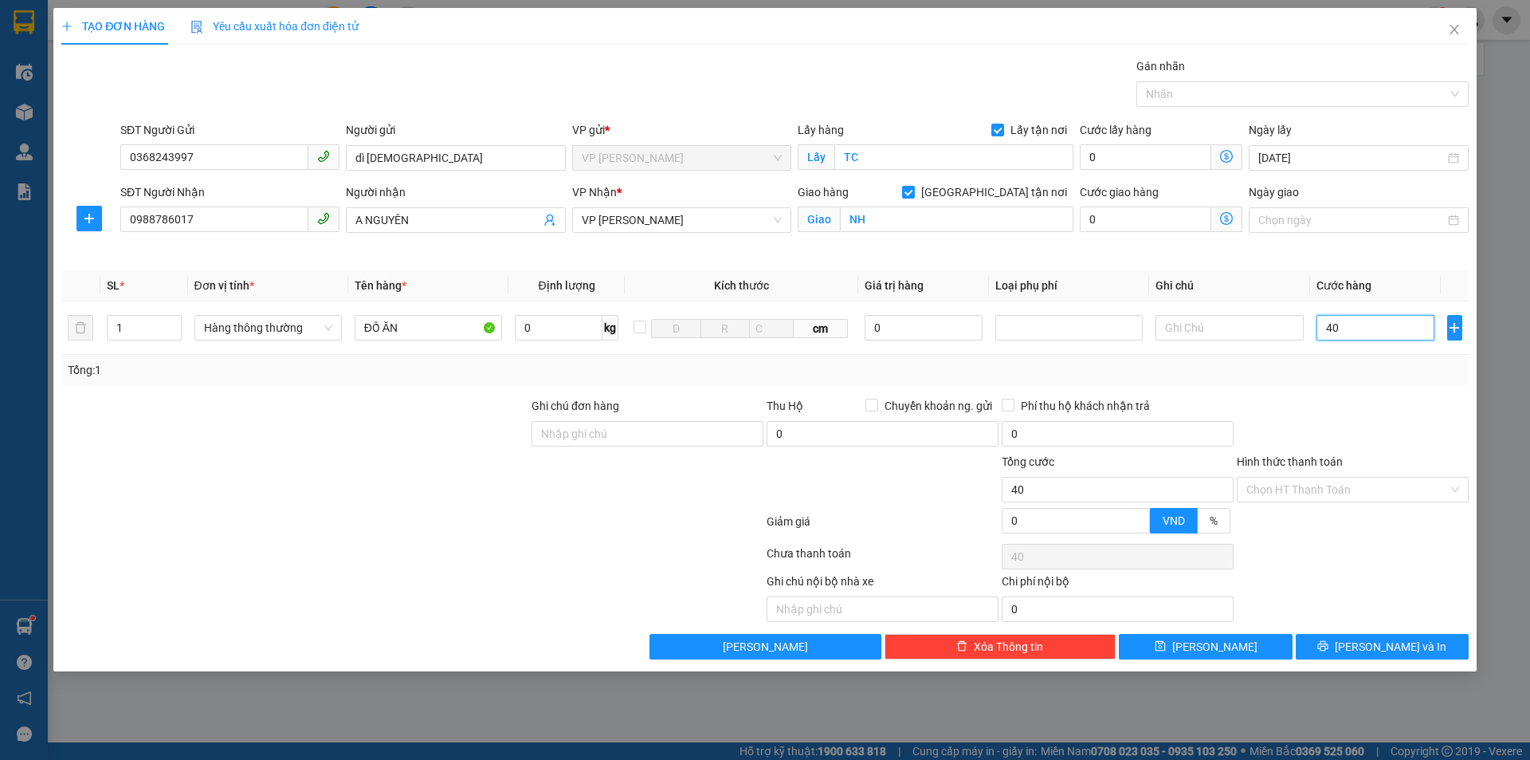
type input "400"
type input "4.000"
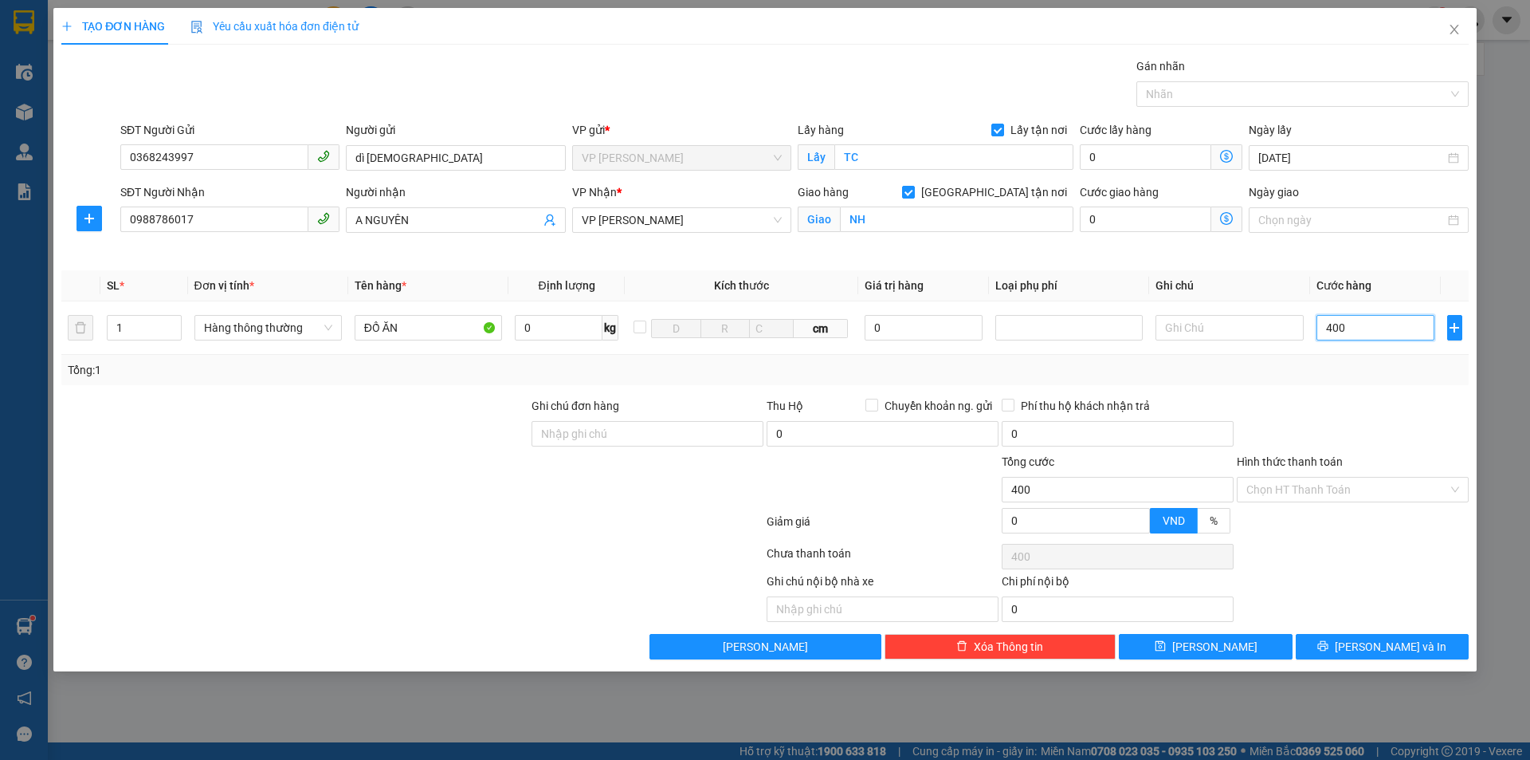
type input "4.000"
type input "40.000"
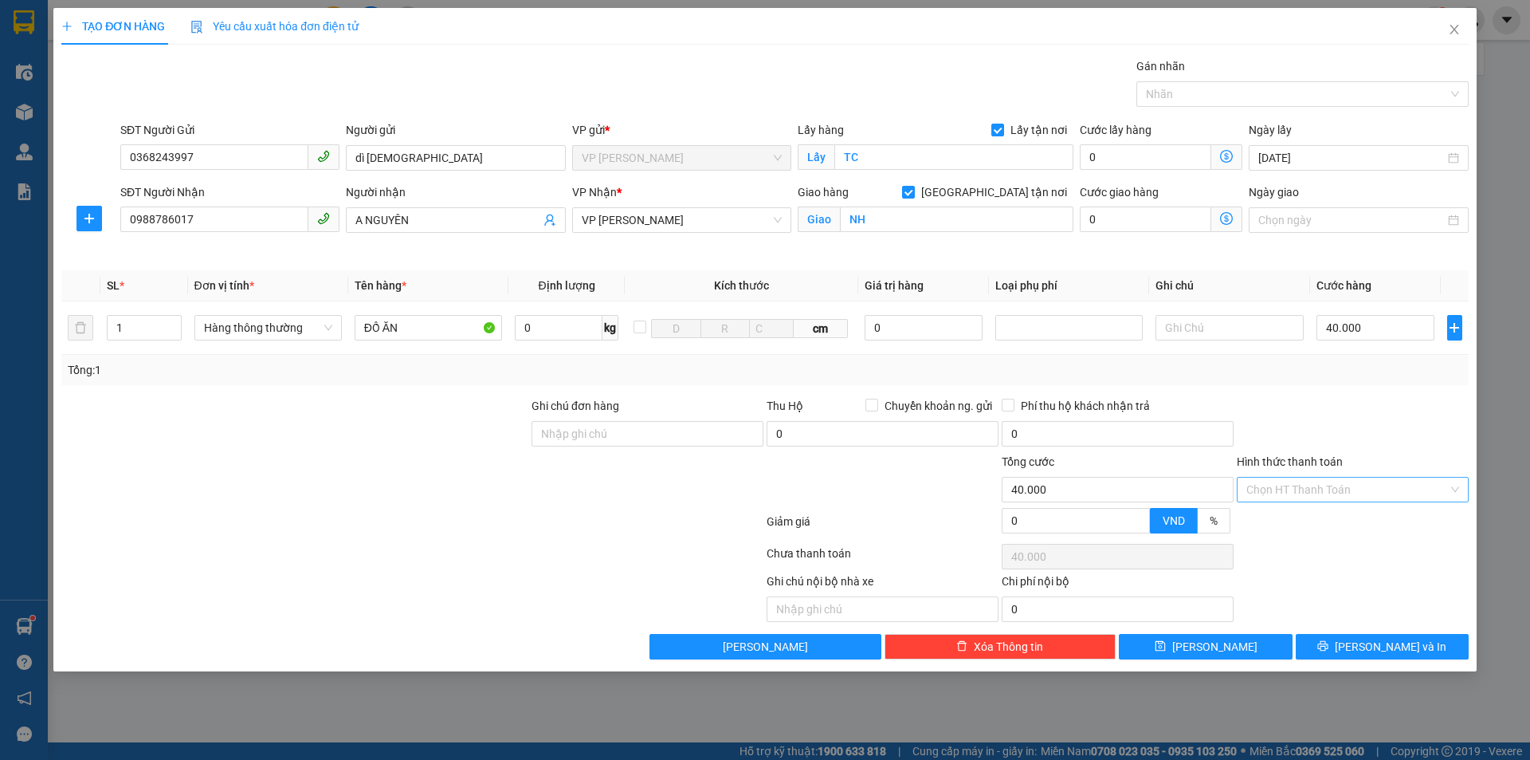
click at [1321, 493] on input "Hình thức thanh toán" at bounding box center [1348, 489] width 202 height 24
click at [1318, 524] on div "Tại văn phòng" at bounding box center [1353, 522] width 213 height 18
type input "0"
click at [1329, 643] on icon "printer" at bounding box center [1323, 645] width 11 height 11
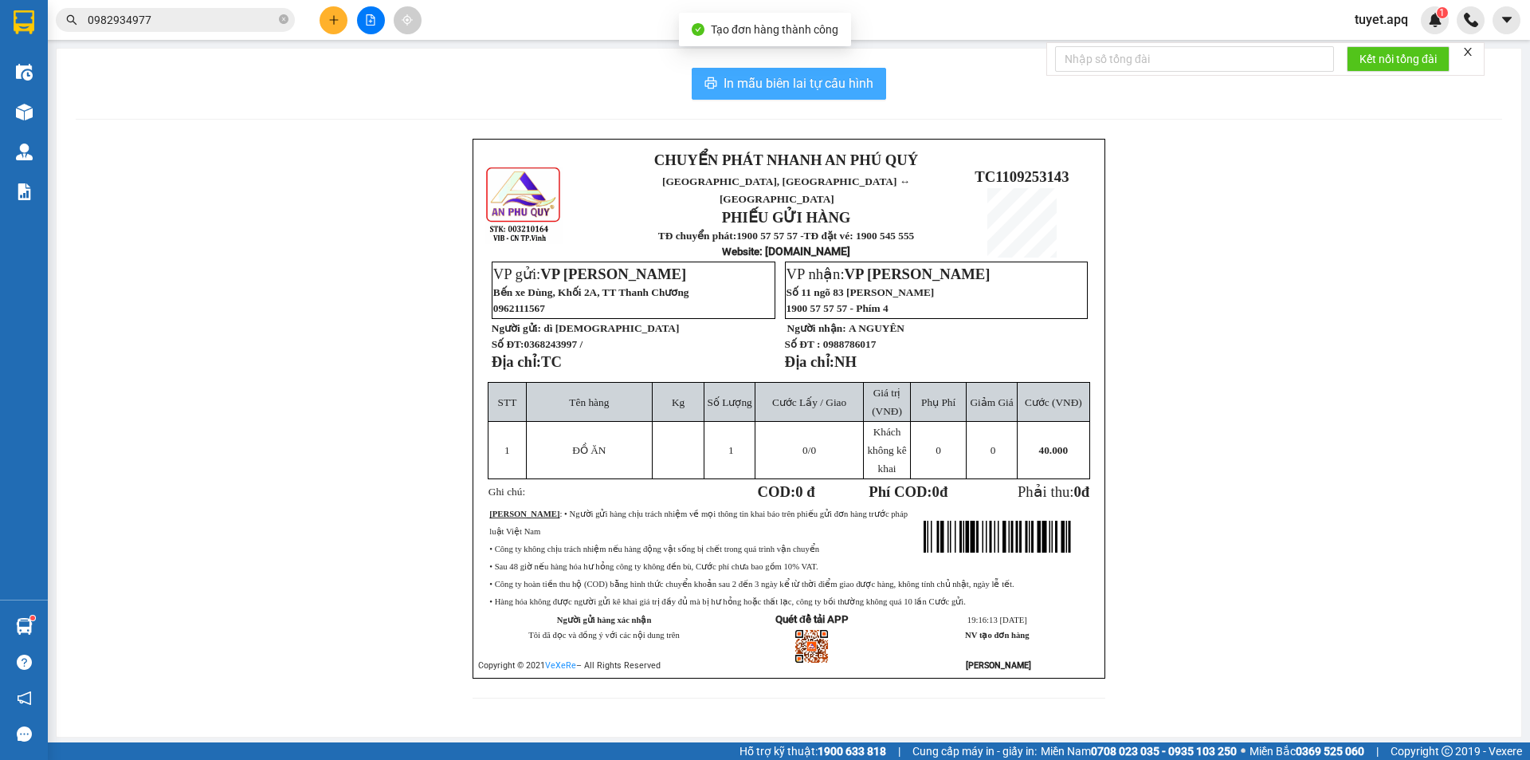
click at [819, 88] on span "In mẫu biên lai tự cấu hình" at bounding box center [799, 83] width 150 height 20
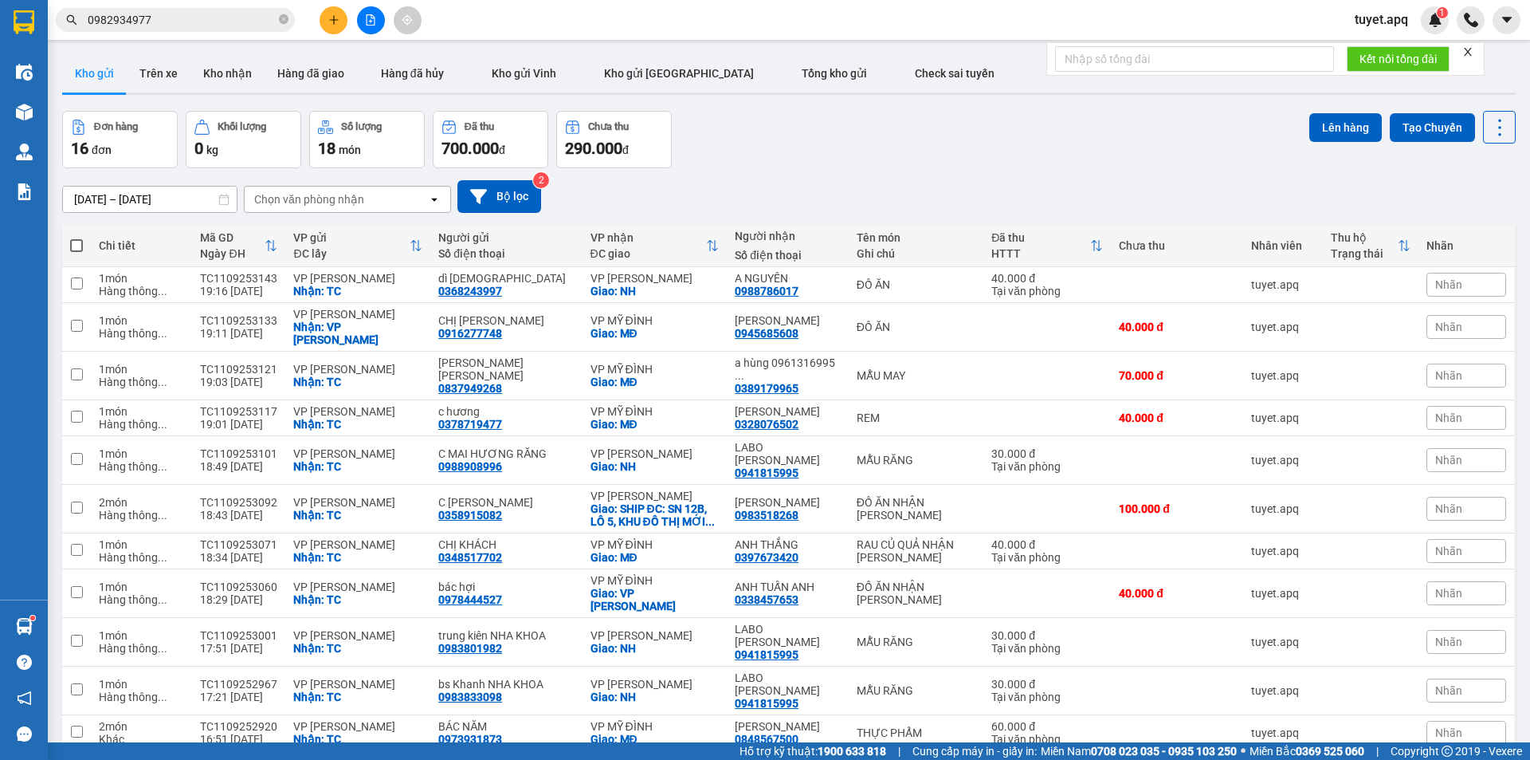
click at [336, 22] on icon "plus" at bounding box center [333, 19] width 11 height 11
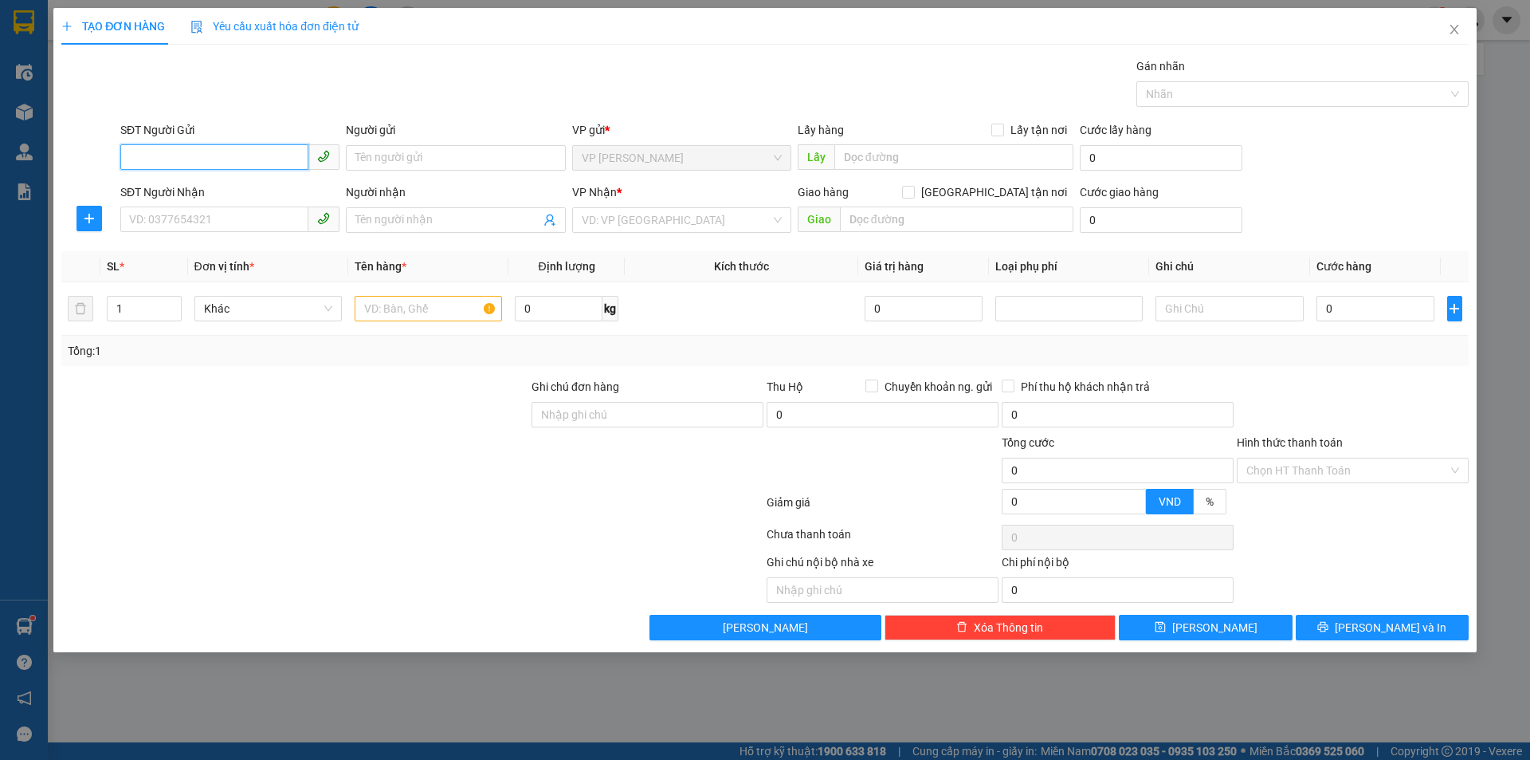
click at [228, 152] on input "SĐT Người Gửi" at bounding box center [214, 157] width 188 height 26
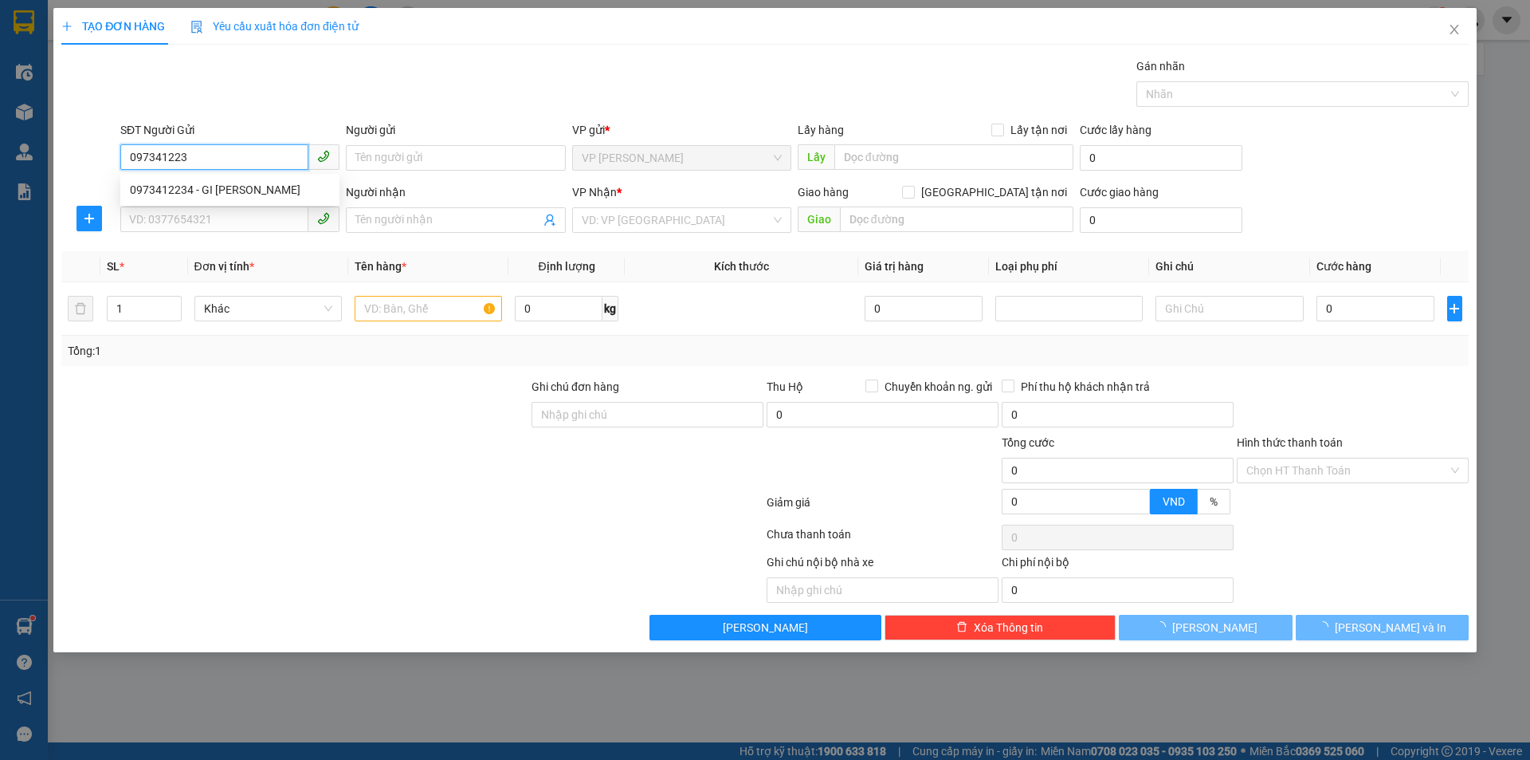
type input "0973412234"
click at [238, 186] on div "0973412234 - GI HÀ THỊNH" at bounding box center [230, 190] width 200 height 18
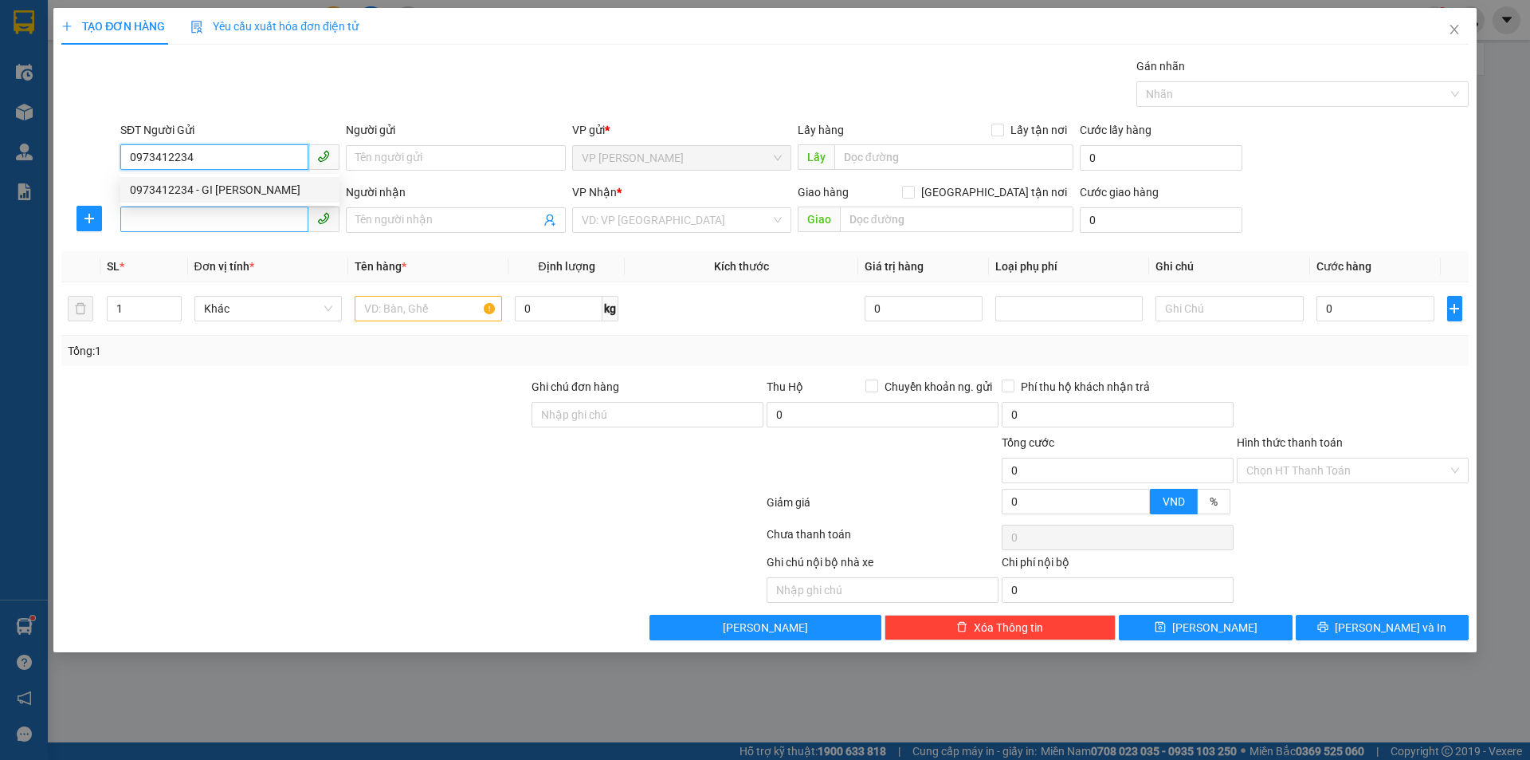
type input "GI HÀ THỊNH"
checkbox input "true"
type input "TC"
type input "0973412234"
click at [249, 230] on input "SĐT Người Nhận" at bounding box center [214, 219] width 188 height 26
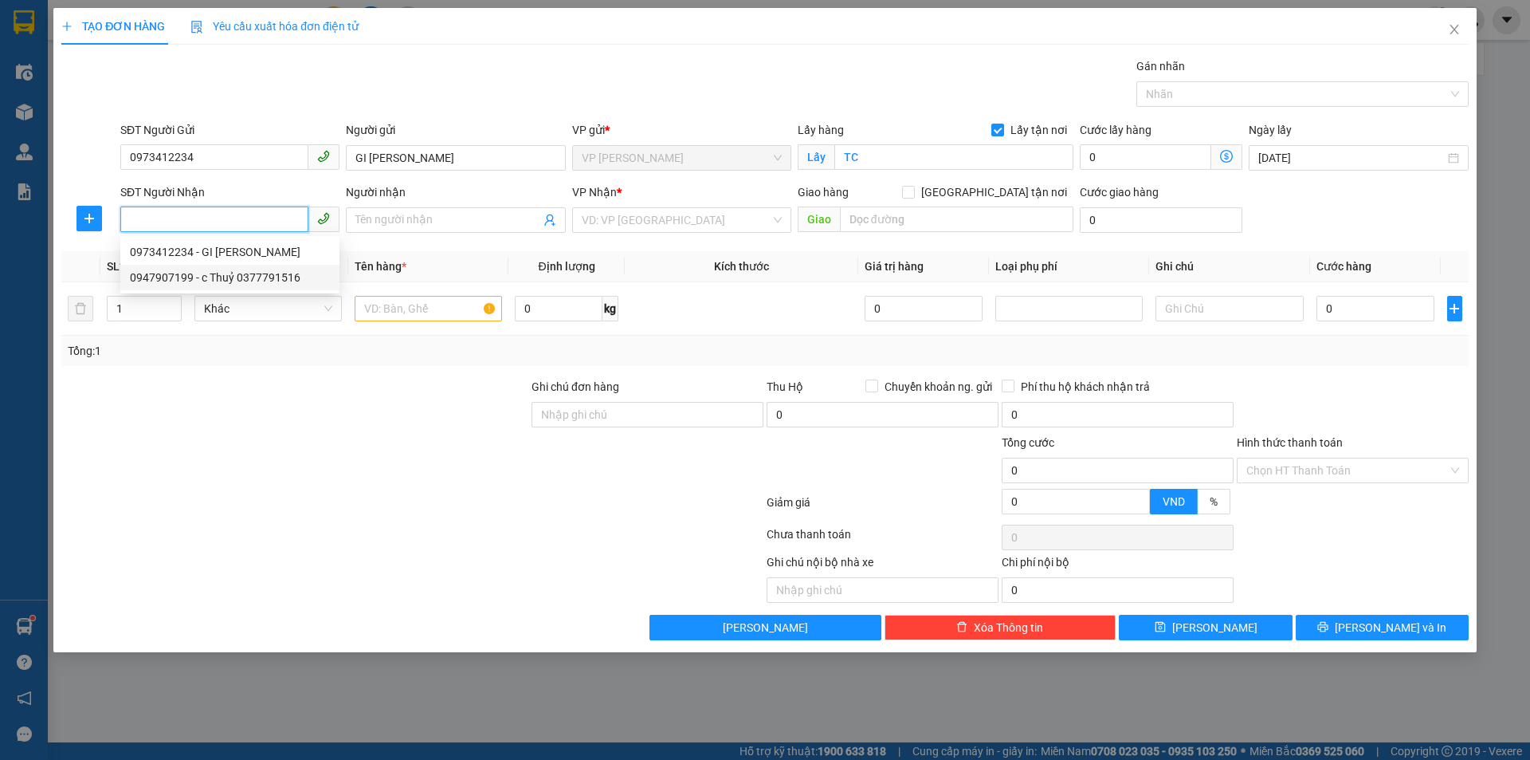
click at [265, 278] on div "0947907199 - c Thuỷ 0377791516" at bounding box center [230, 278] width 200 height 18
type input "0947907199"
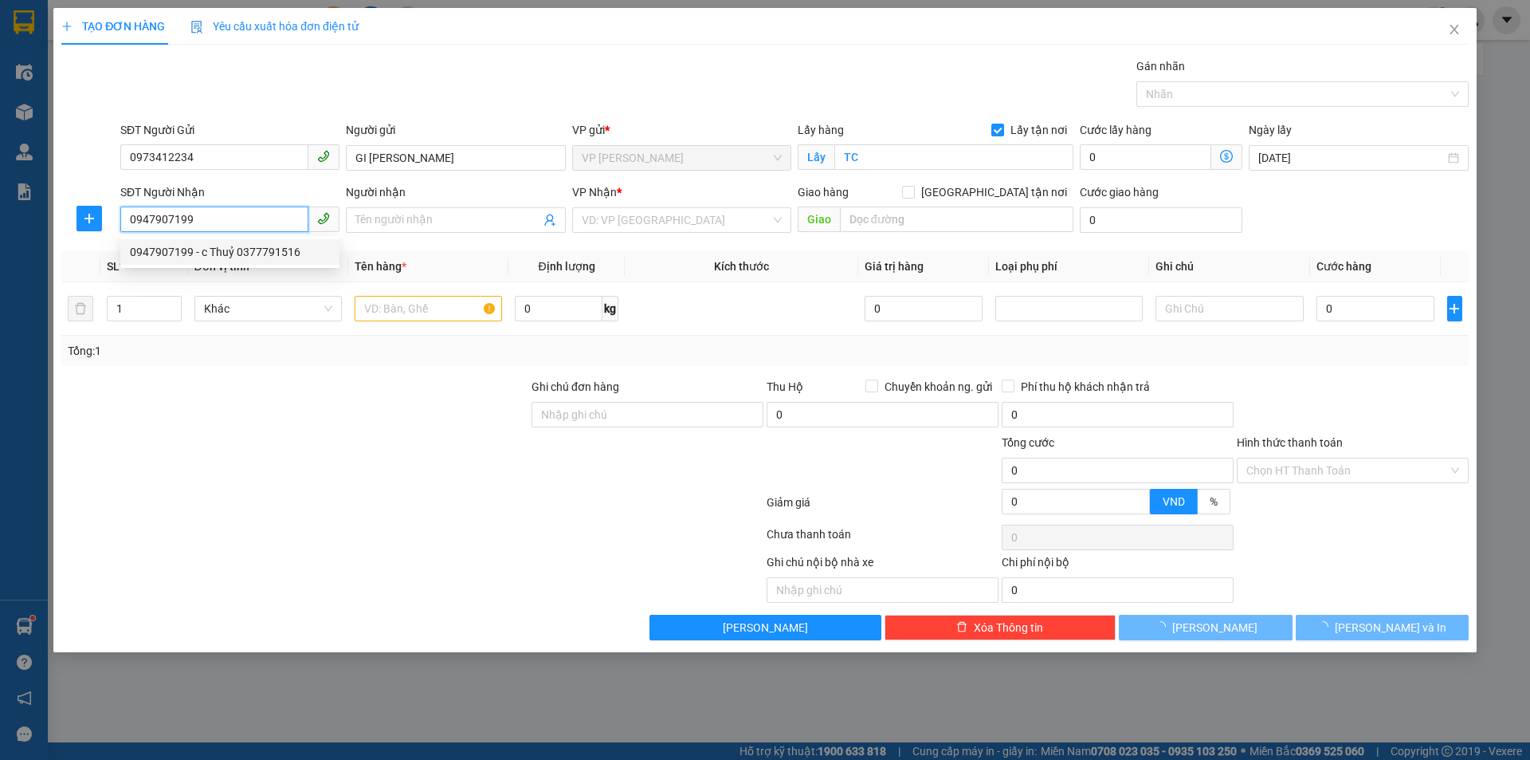
type input "c Thuỷ 0377791516"
checkbox input "true"
type input "ct5 ,sông đà ,mễ trì,phạm hùng, mỹ đình , nam từ liêm , hà nội ,NGƯỜI NHẬN TT S…"
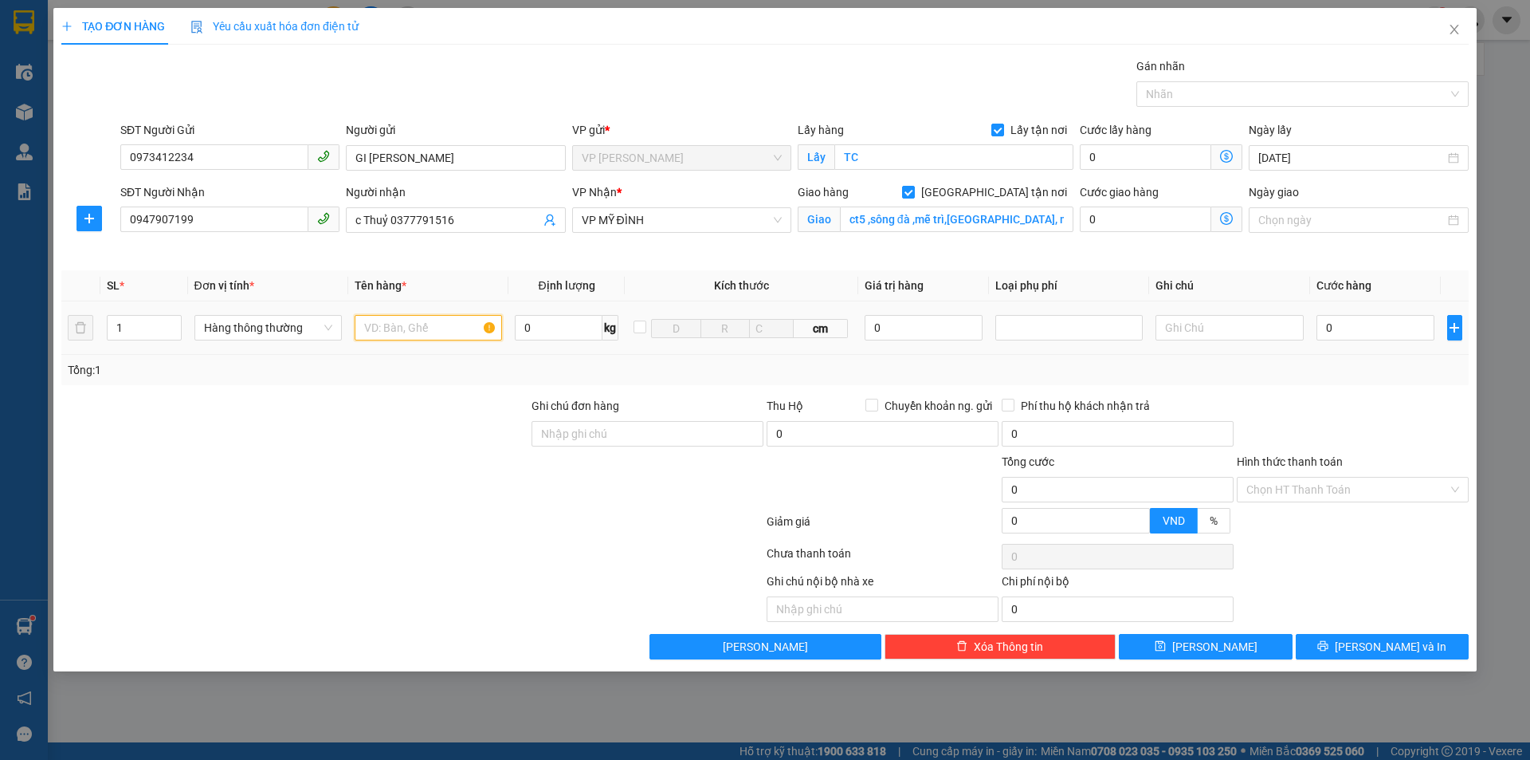
click at [426, 327] on input "text" at bounding box center [428, 328] width 147 height 26
type input "D"
type input "ĐỒ ĂN"
click at [1361, 338] on input "0" at bounding box center [1376, 328] width 119 height 26
click at [1378, 650] on span "Lưu và In" at bounding box center [1391, 647] width 112 height 18
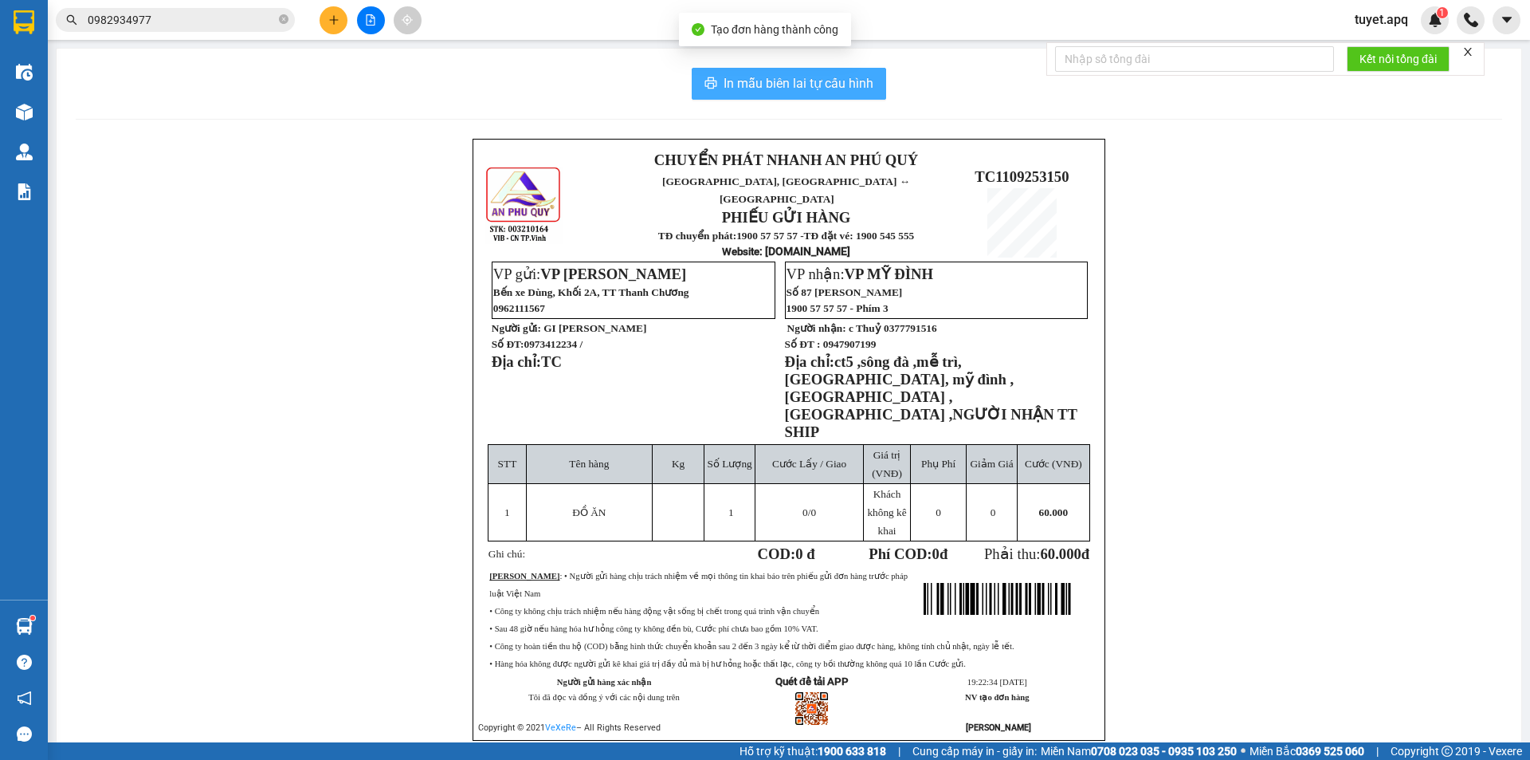
click at [744, 78] on span "In mẫu biên lai tự cấu hình" at bounding box center [799, 83] width 150 height 20
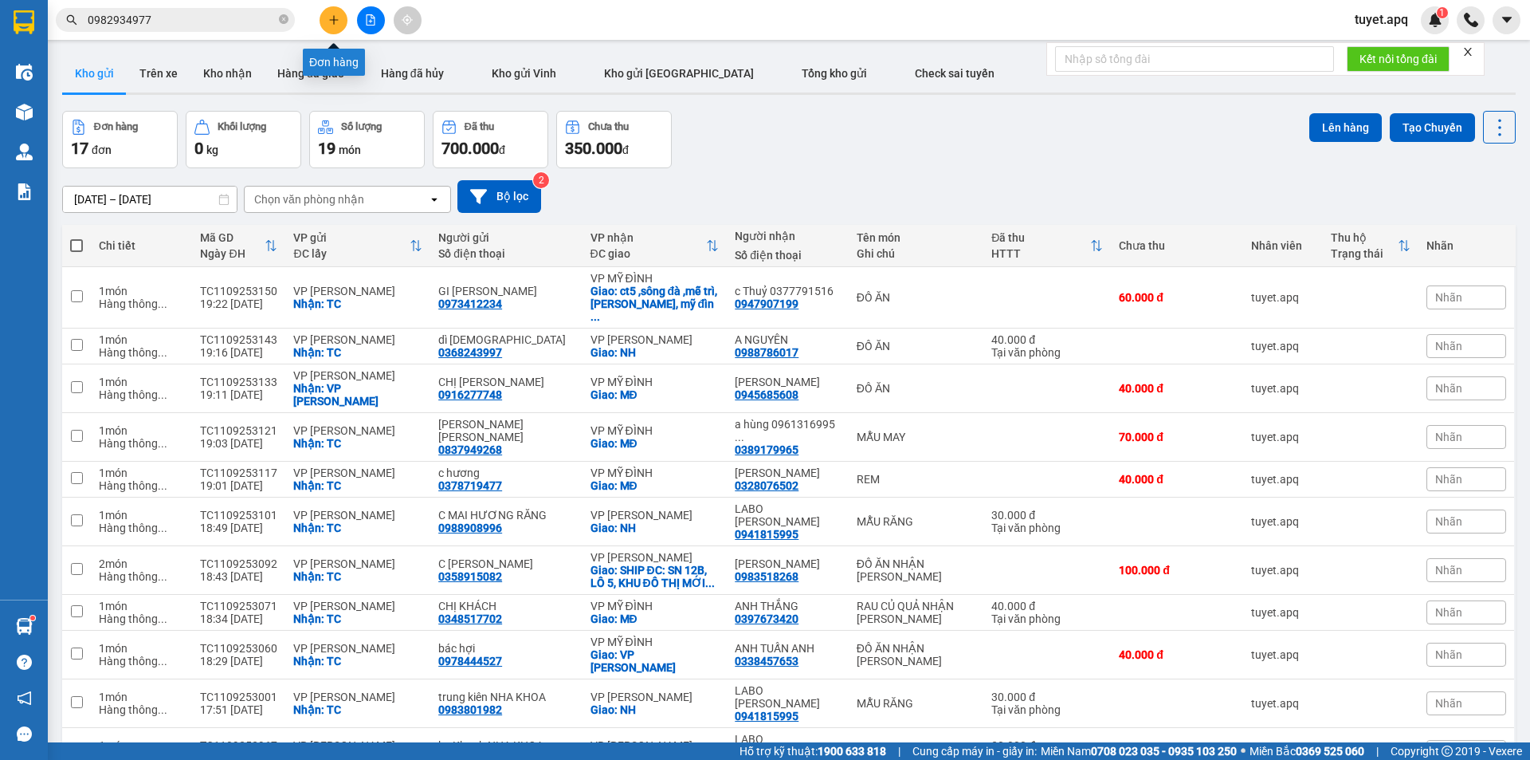
click at [332, 23] on icon "plus" at bounding box center [333, 19] width 11 height 11
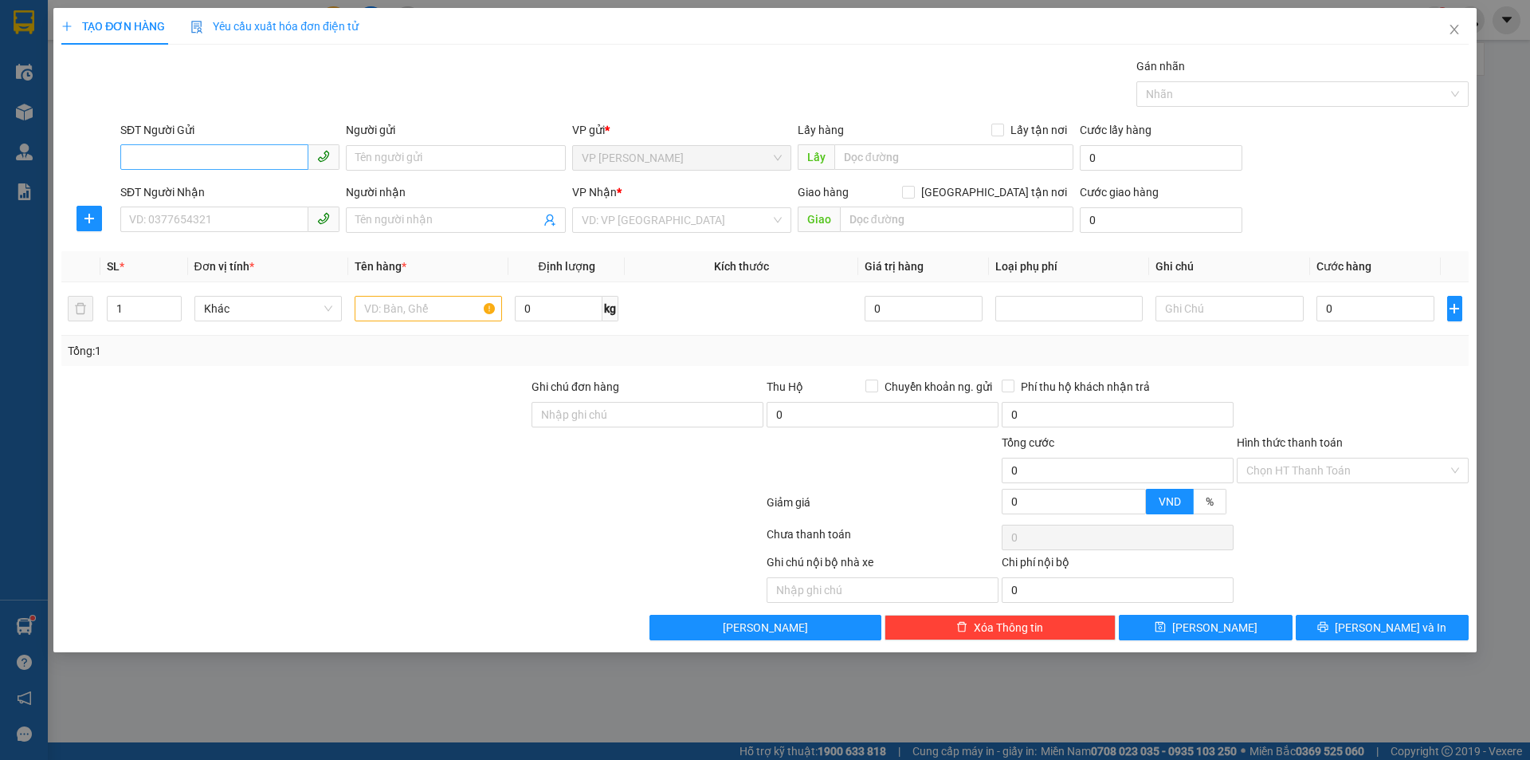
drag, startPoint x: 208, startPoint y: 138, endPoint x: 194, endPoint y: 145, distance: 15.3
click at [208, 137] on div "SĐT Người Gửi" at bounding box center [229, 130] width 219 height 18
click at [208, 144] on input "SĐT Người Gửi" at bounding box center [214, 157] width 188 height 26
click at [202, 157] on input "SĐT Người Gửi" at bounding box center [214, 157] width 188 height 26
click at [238, 185] on div "0975459945 - ANH HỒNG BV" at bounding box center [230, 190] width 200 height 18
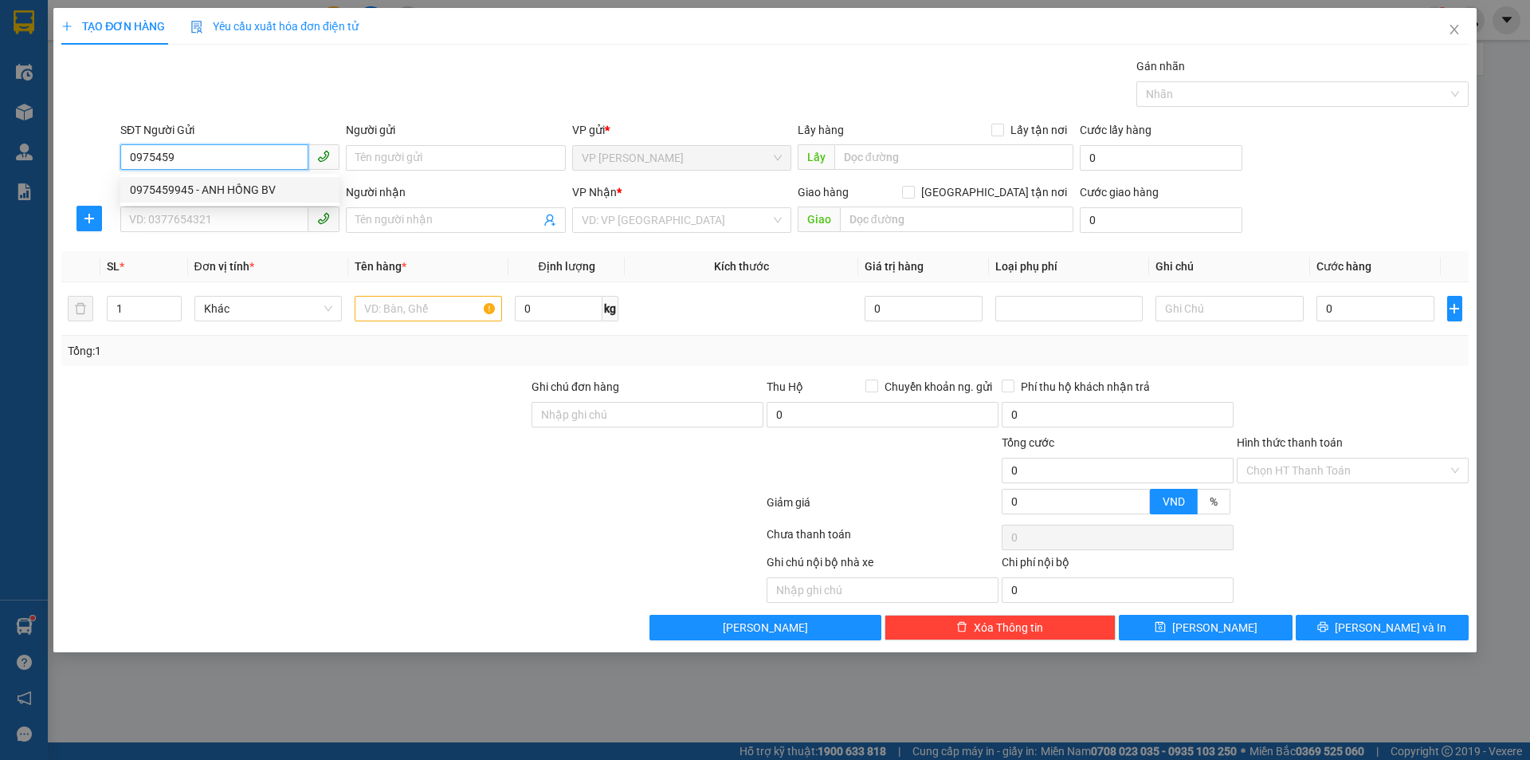
type input "0975459945"
type input "ANH HỒNG BV"
checkbox input "true"
type input "TC"
type input "0975459945"
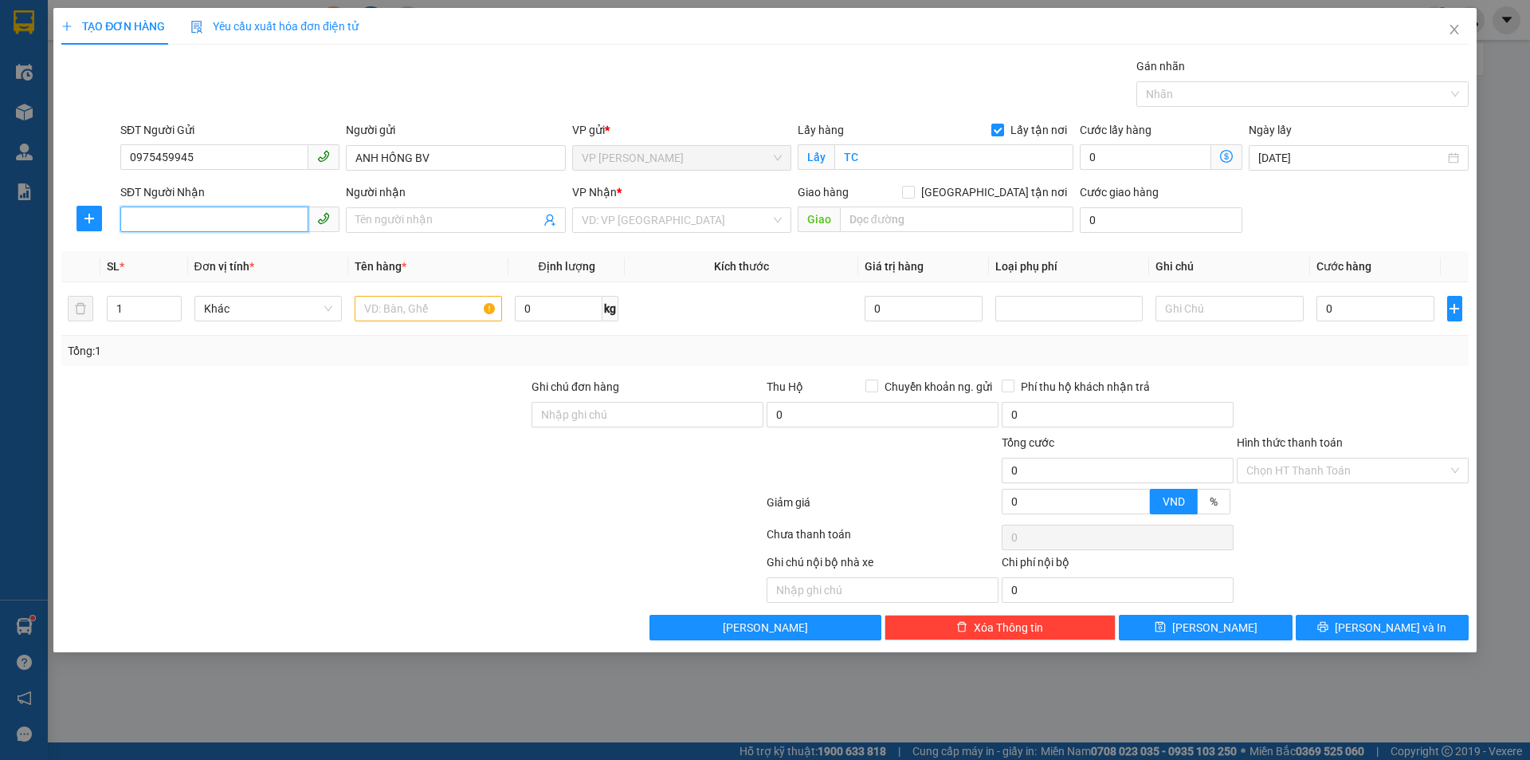
click at [201, 222] on input "SĐT Người Nhận" at bounding box center [214, 219] width 188 height 26
click at [274, 269] on div "0971628282 - anh tuấn XN MĐ ( 0386730792 )" at bounding box center [246, 278] width 233 height 18
type input "0971628282"
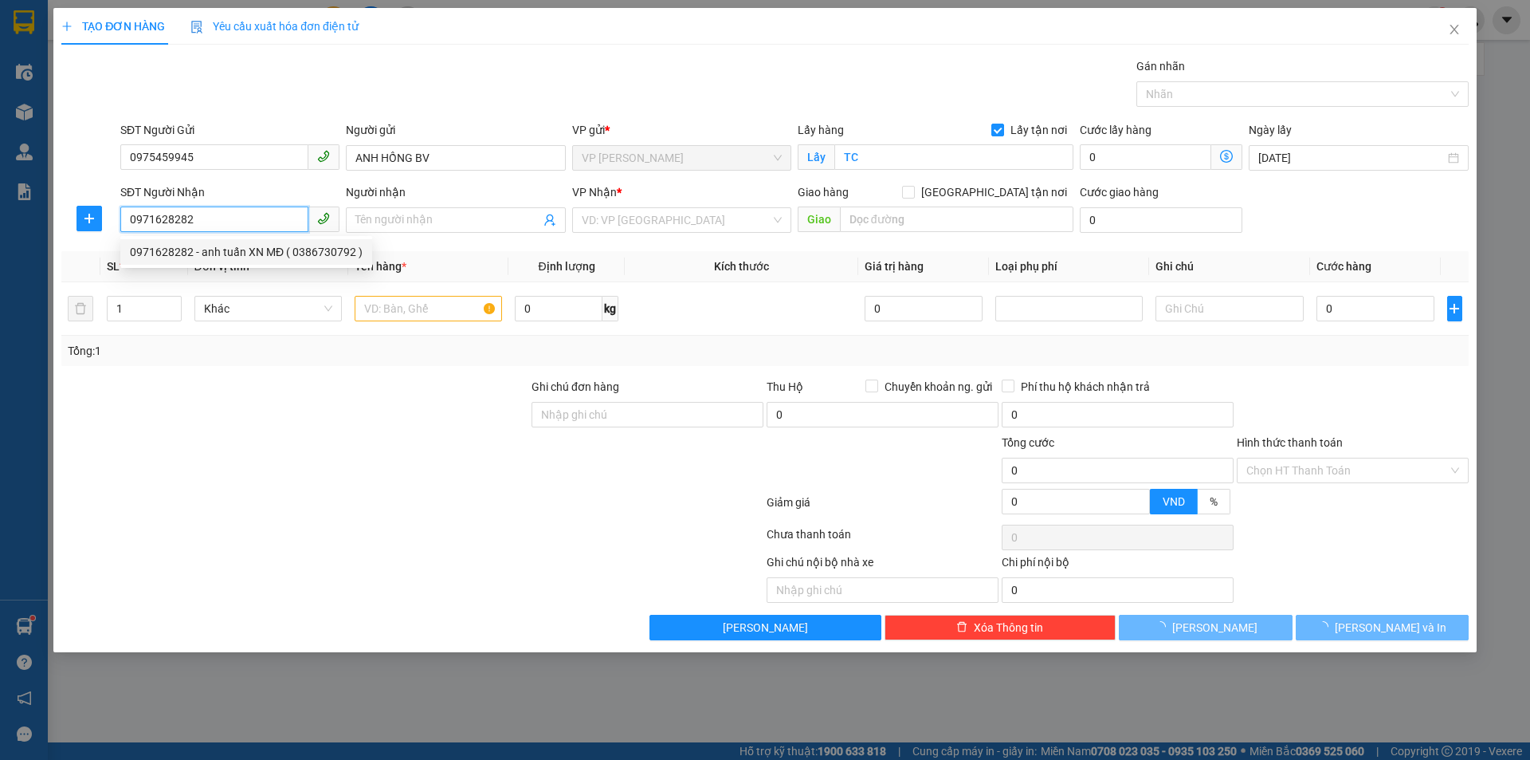
type input "anh tuấn XN MĐ ( 0386730792 )"
checkbox input "true"
type input "MĐ"
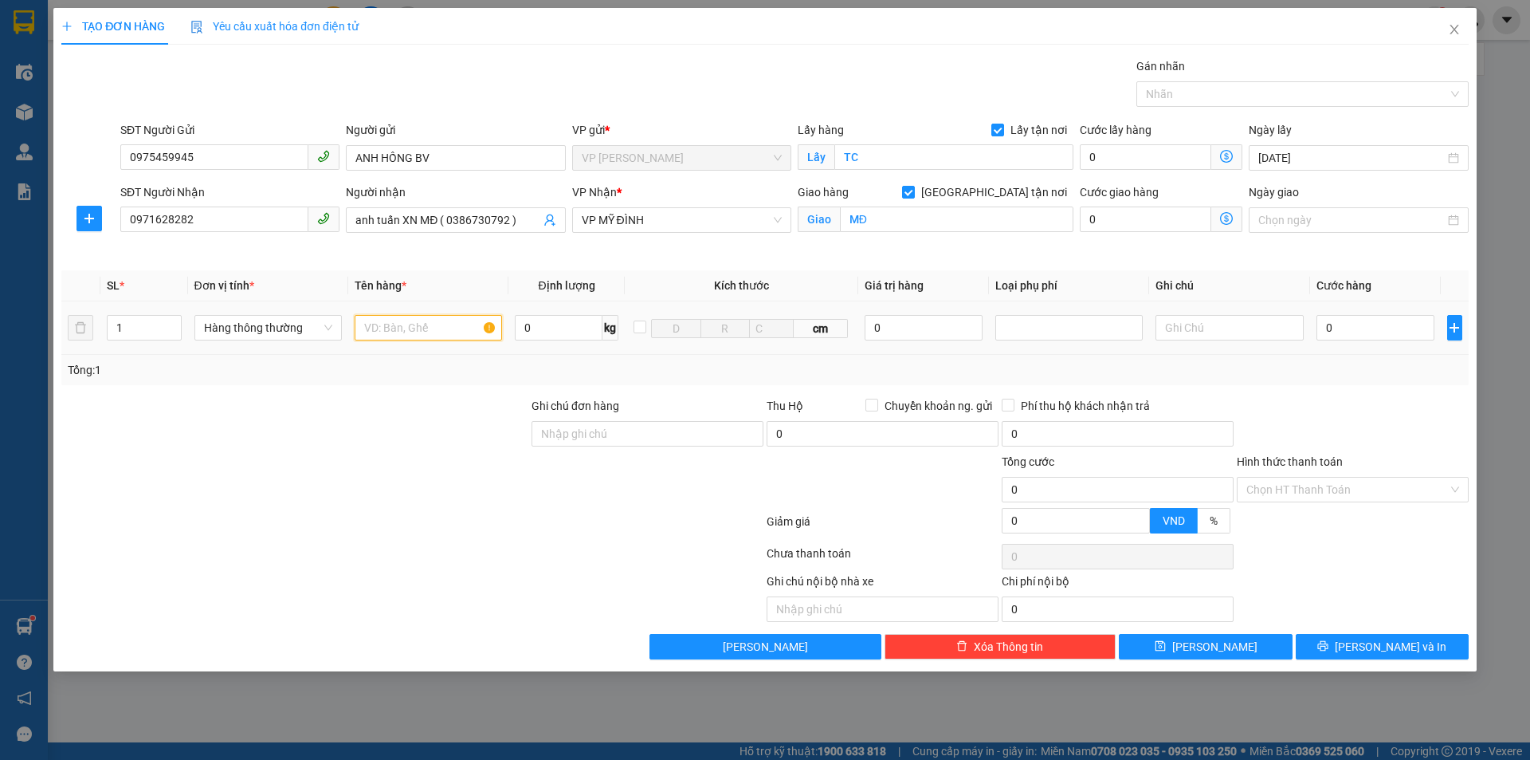
click at [433, 325] on input "text" at bounding box center [428, 328] width 147 height 26
click at [453, 326] on input "MẪU XET NGHIE1M" at bounding box center [428, 328] width 147 height 26
type input "MẪU XET NGHIEM"
click at [1354, 329] on input "0" at bounding box center [1376, 328] width 119 height 26
type input "3"
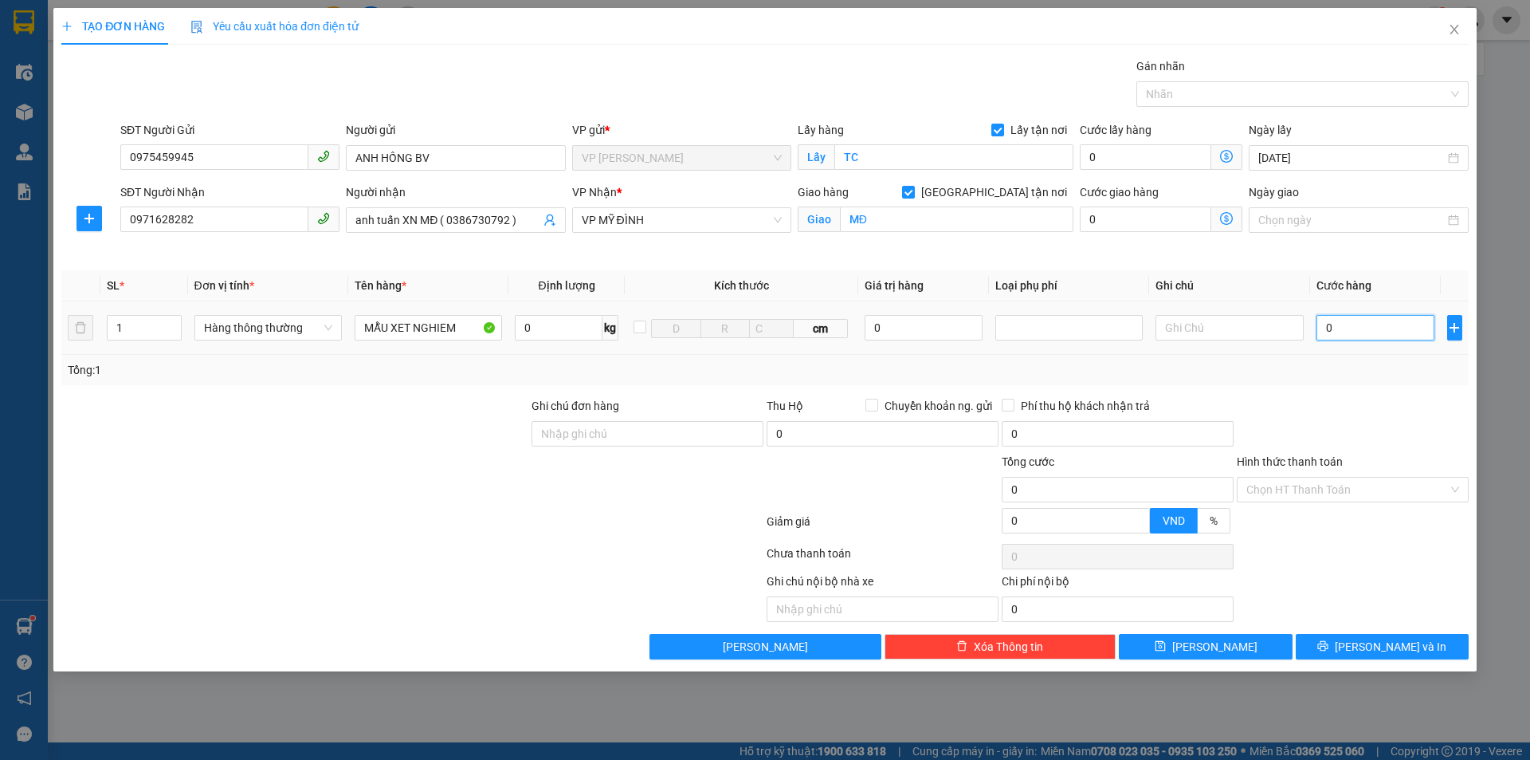
type input "3"
type input "30"
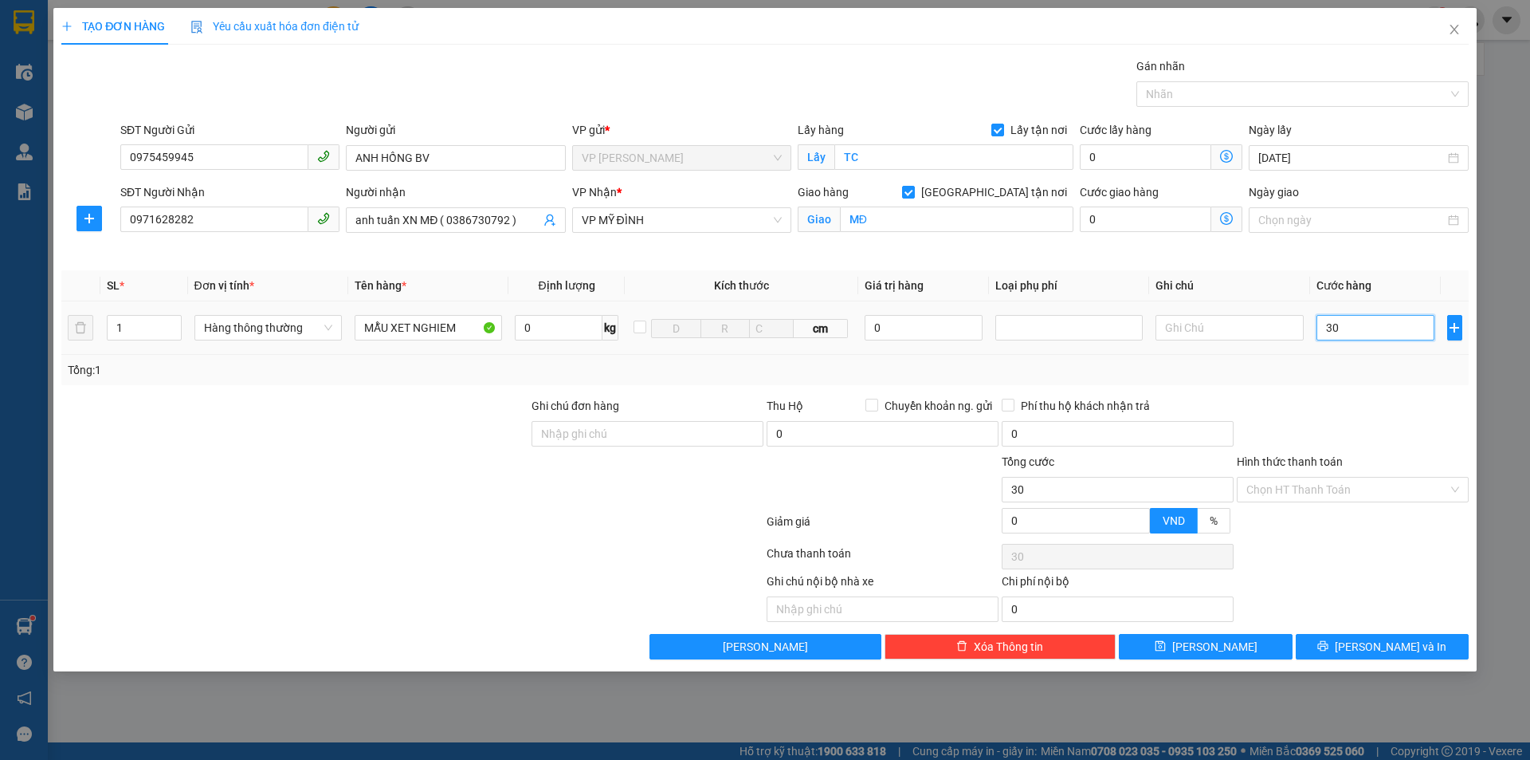
type input "300"
type input "3.000"
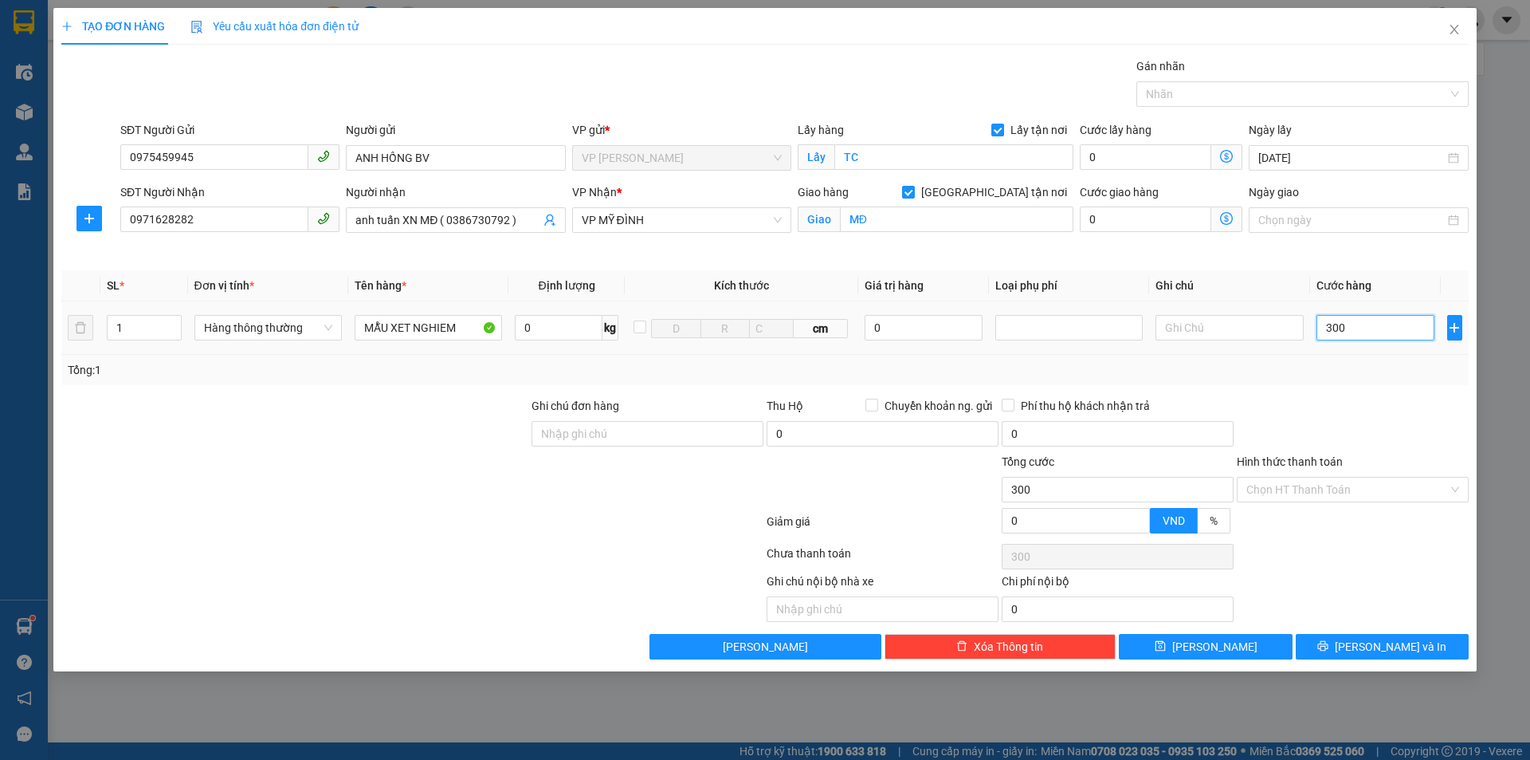
type input "3.000"
type input "30.000"
type input "300.000"
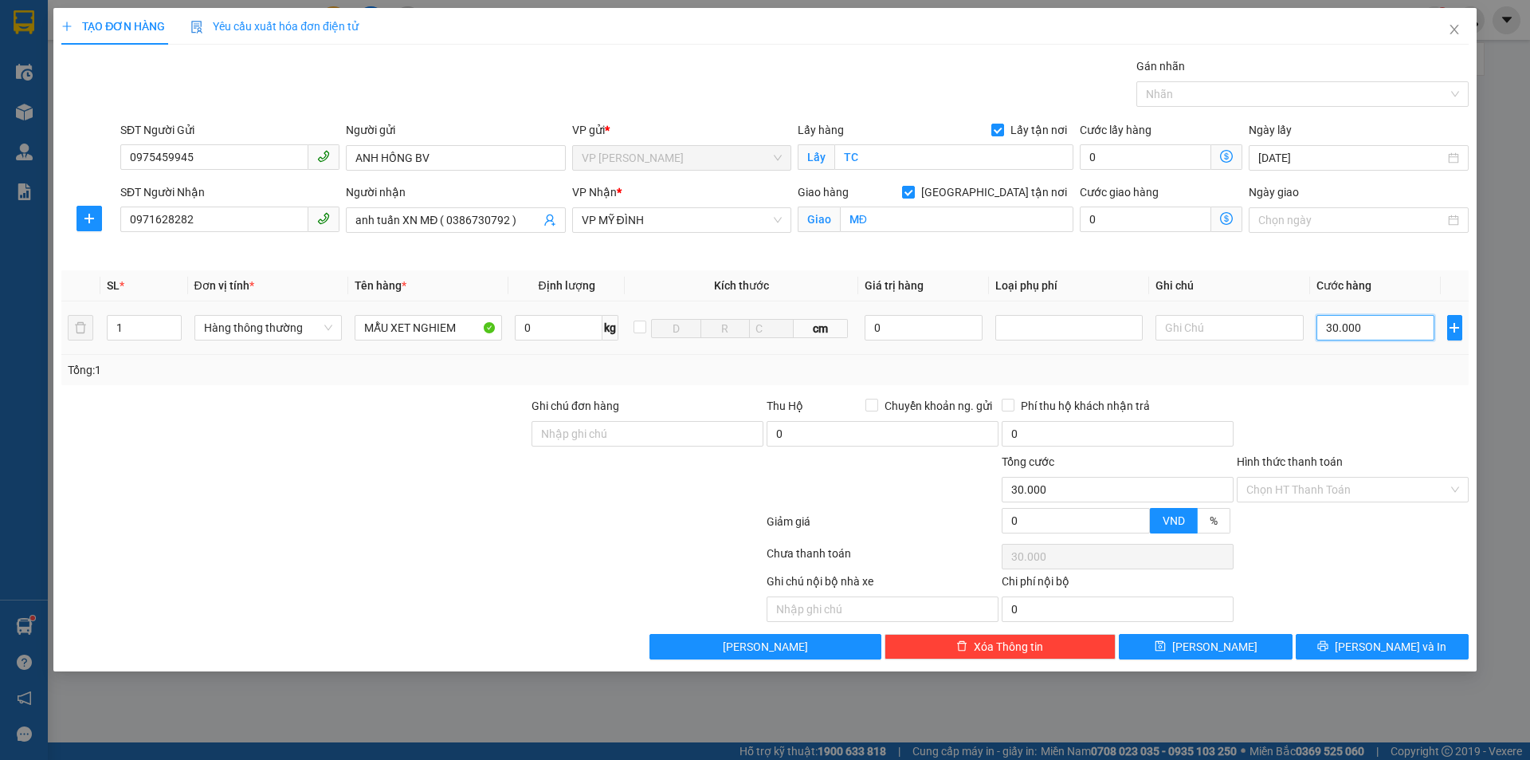
type input "300.000"
type input "30.000"
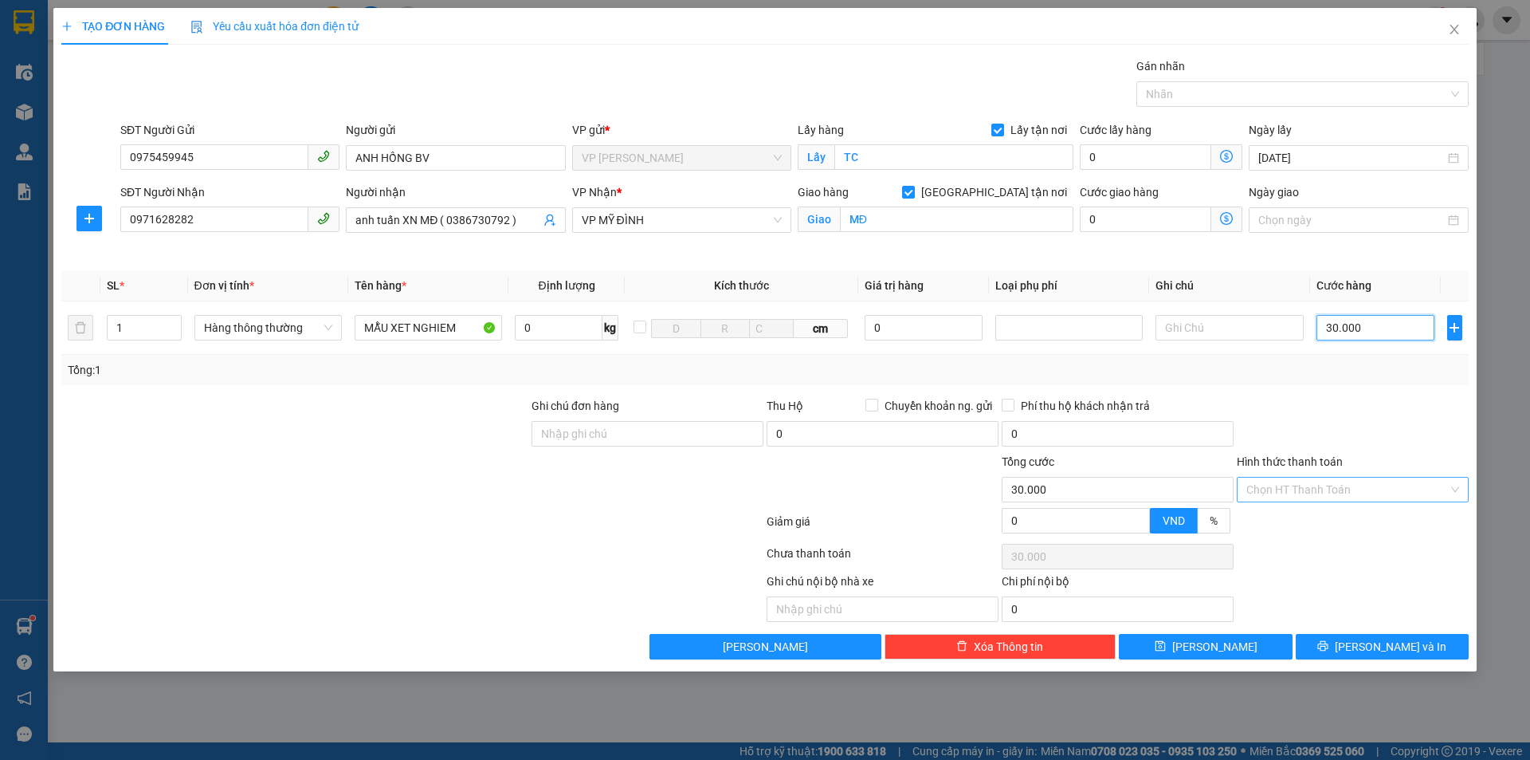
type input "30.000"
drag, startPoint x: 1328, startPoint y: 483, endPoint x: 1342, endPoint y: 531, distance: 49.9
click at [1328, 482] on input "Hình thức thanh toán" at bounding box center [1348, 489] width 202 height 24
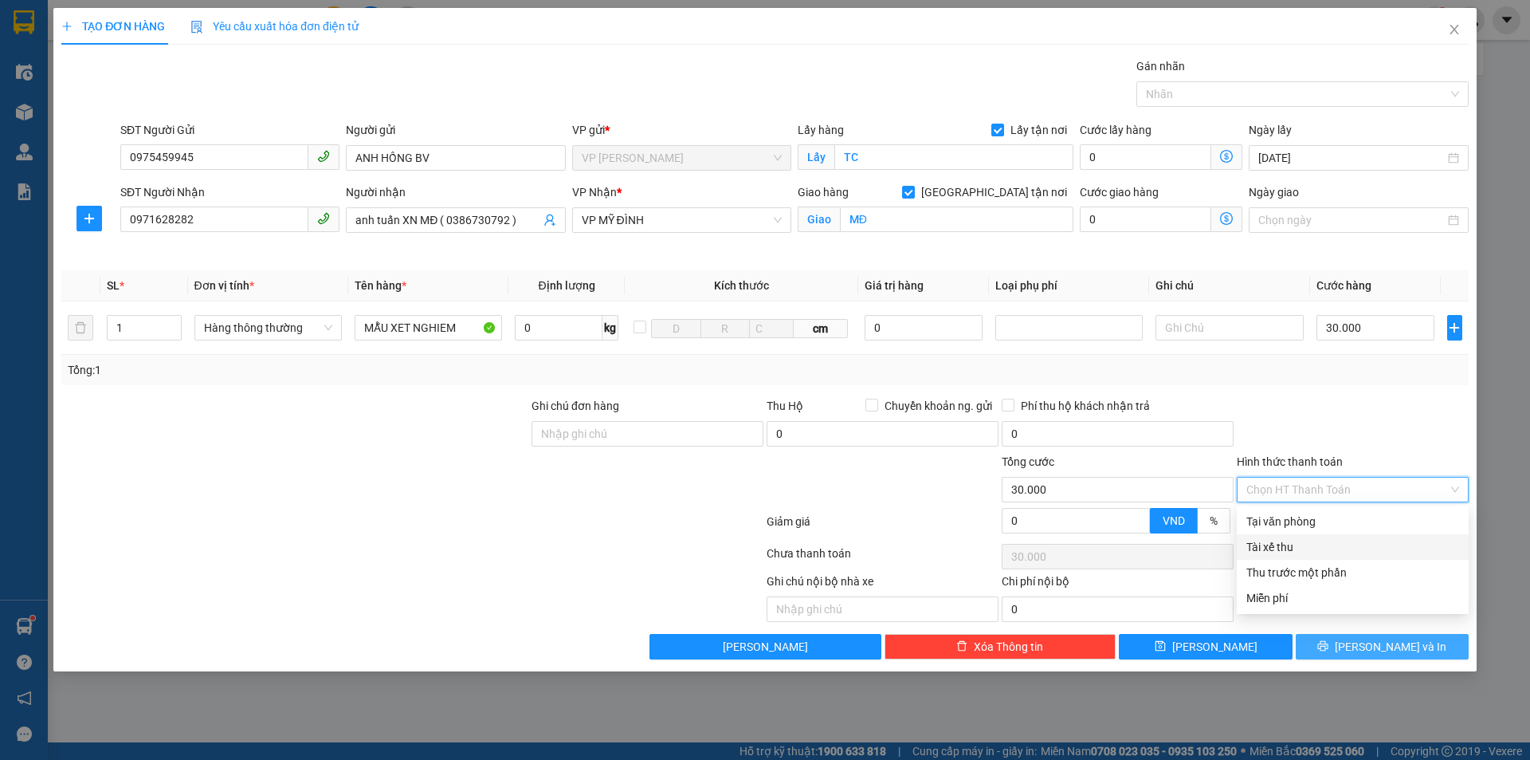
click at [1385, 644] on span "Lưu và In" at bounding box center [1391, 647] width 112 height 18
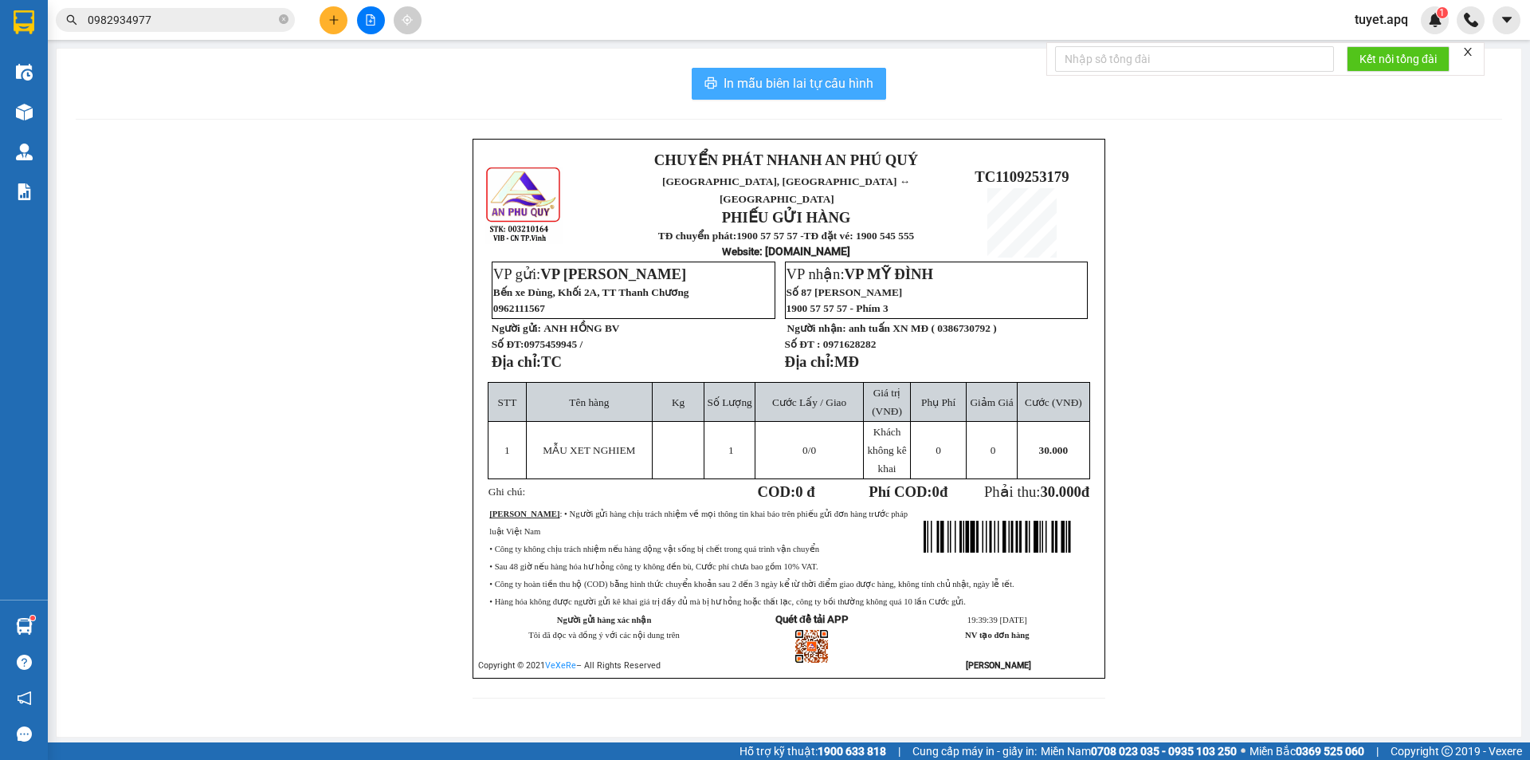
click at [752, 86] on span "In mẫu biên lai tự cấu hình" at bounding box center [799, 83] width 150 height 20
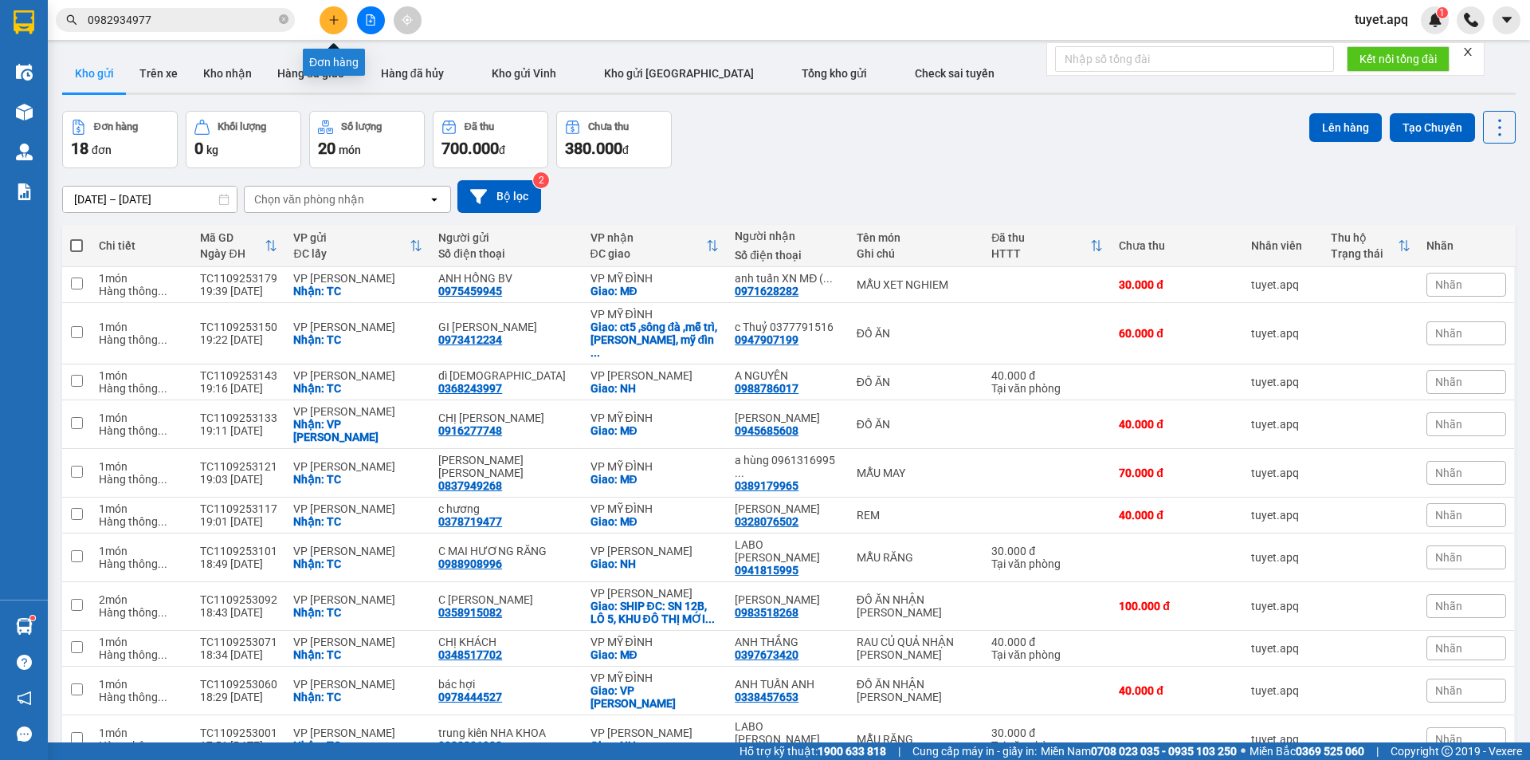
click at [337, 14] on icon "plus" at bounding box center [333, 19] width 11 height 11
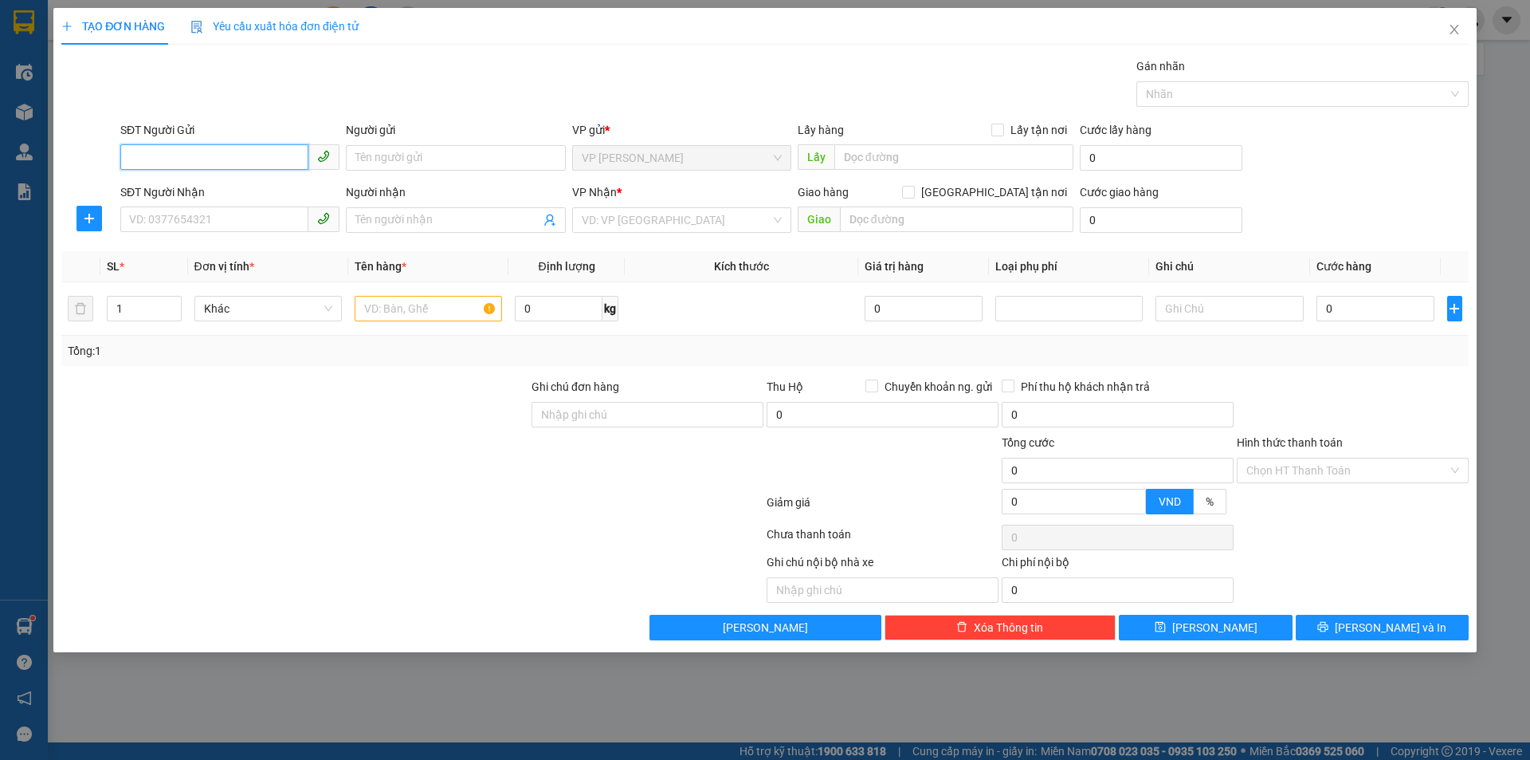
click at [147, 151] on input "SĐT Người Gửi" at bounding box center [214, 157] width 188 height 26
click at [210, 180] on div "0978239333 - CHỊ NGA QUANG" at bounding box center [231, 190] width 222 height 26
type input "0978239333"
type input "CHỊ NGA QUANG"
checkbox input "true"
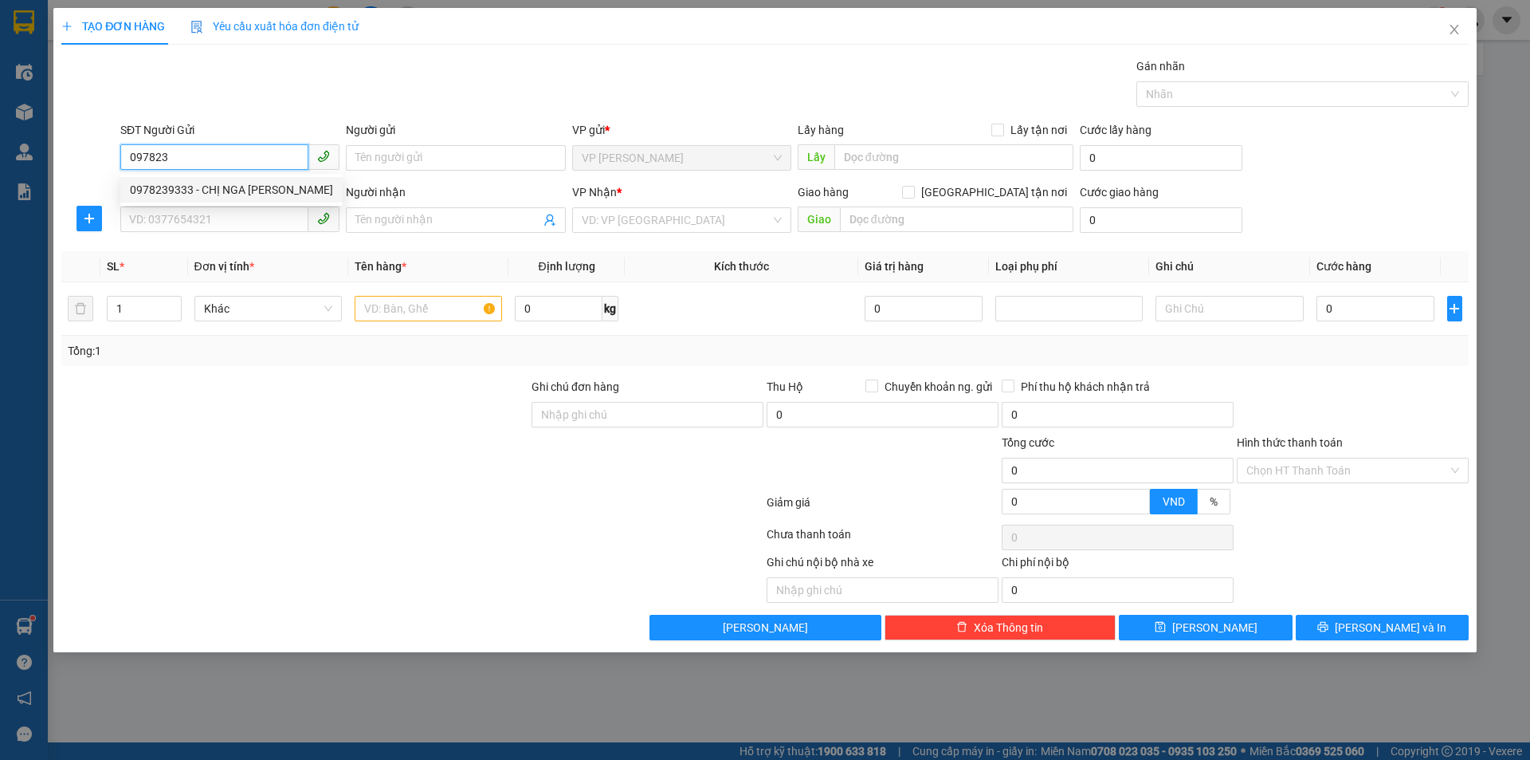
type input "TC"
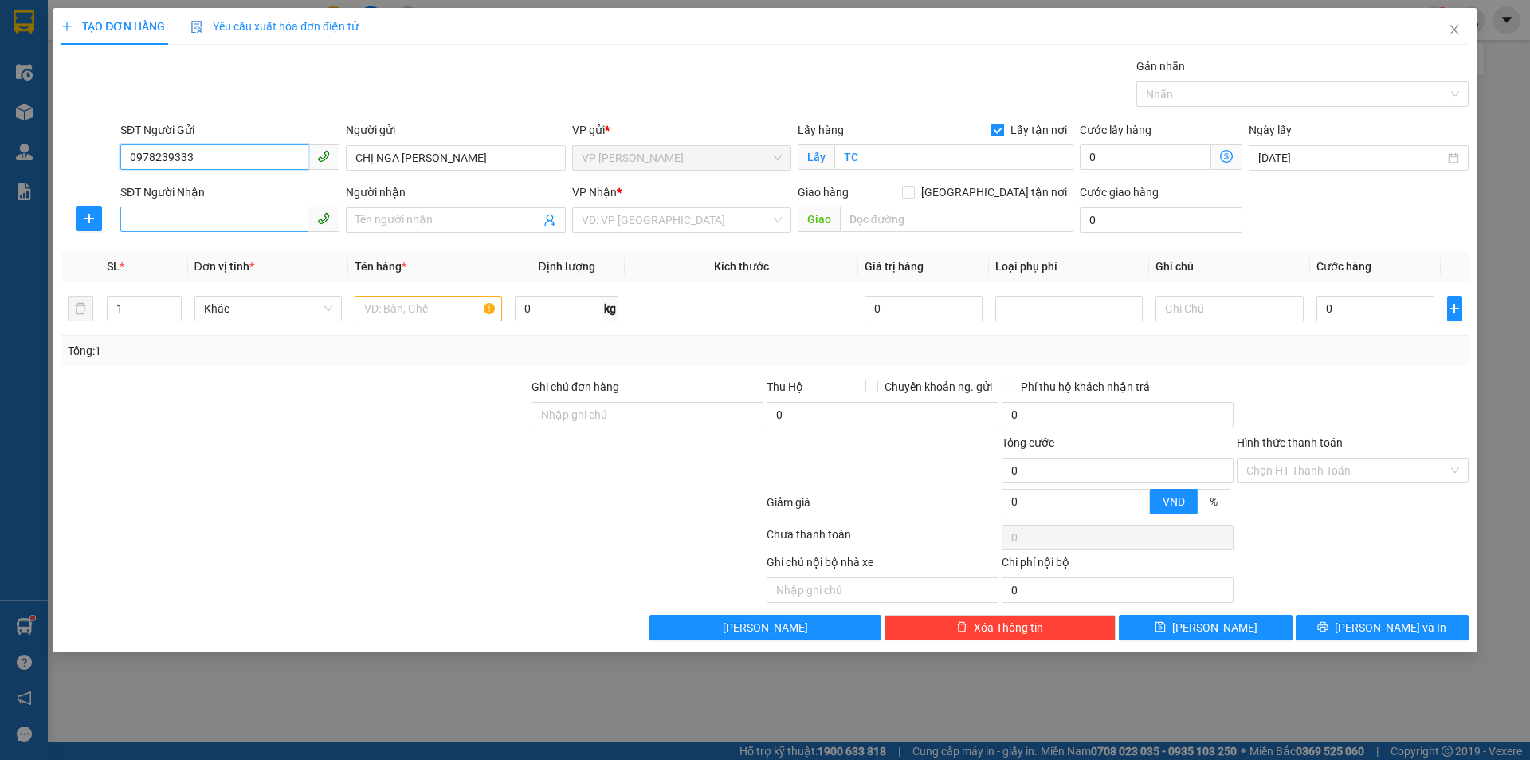
type input "0978239333"
click at [230, 219] on input "SĐT Người Nhận" at bounding box center [214, 219] width 188 height 26
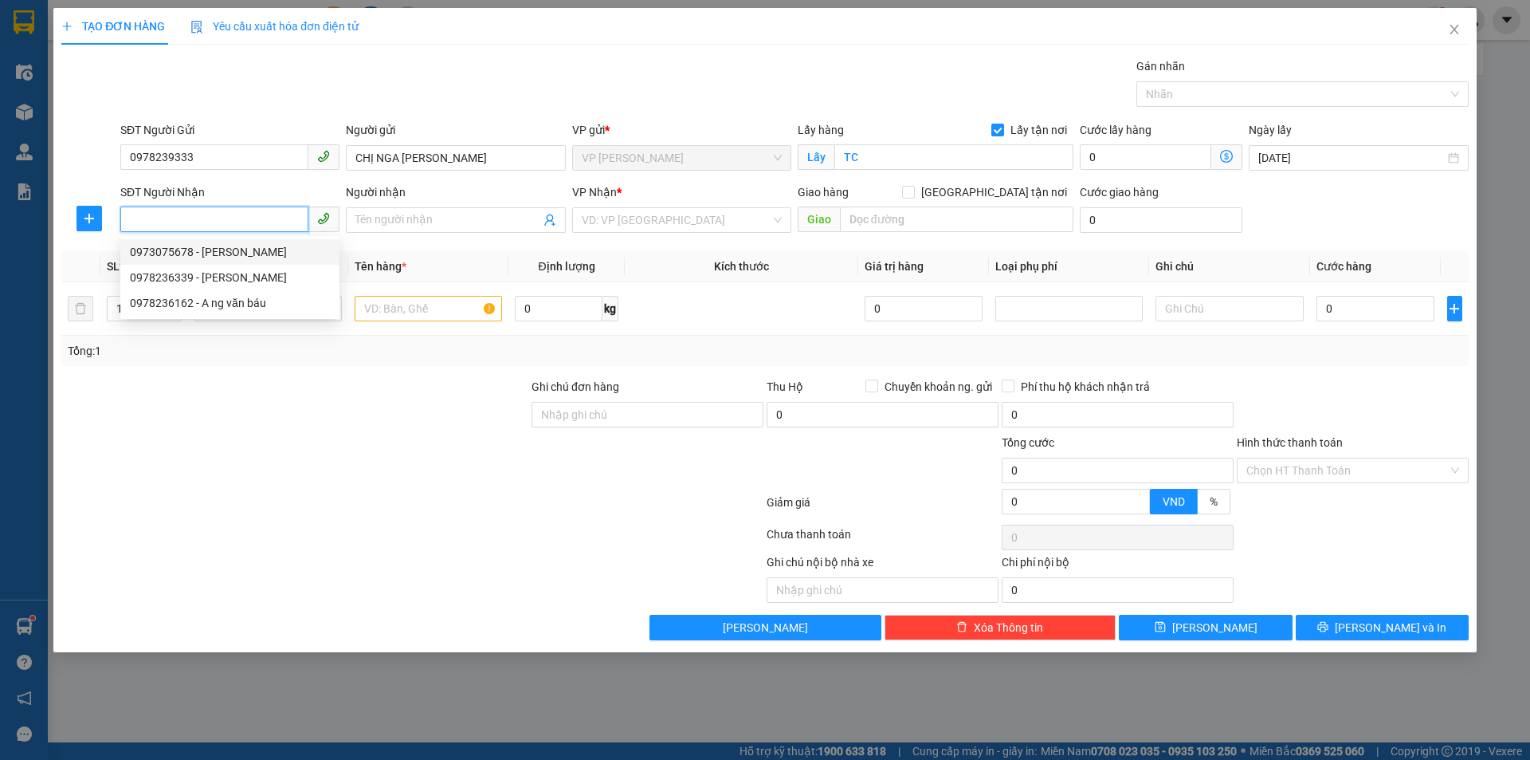
click at [246, 247] on div "0973075678 - ANH QUANG" at bounding box center [230, 252] width 200 height 18
type input "0973075678"
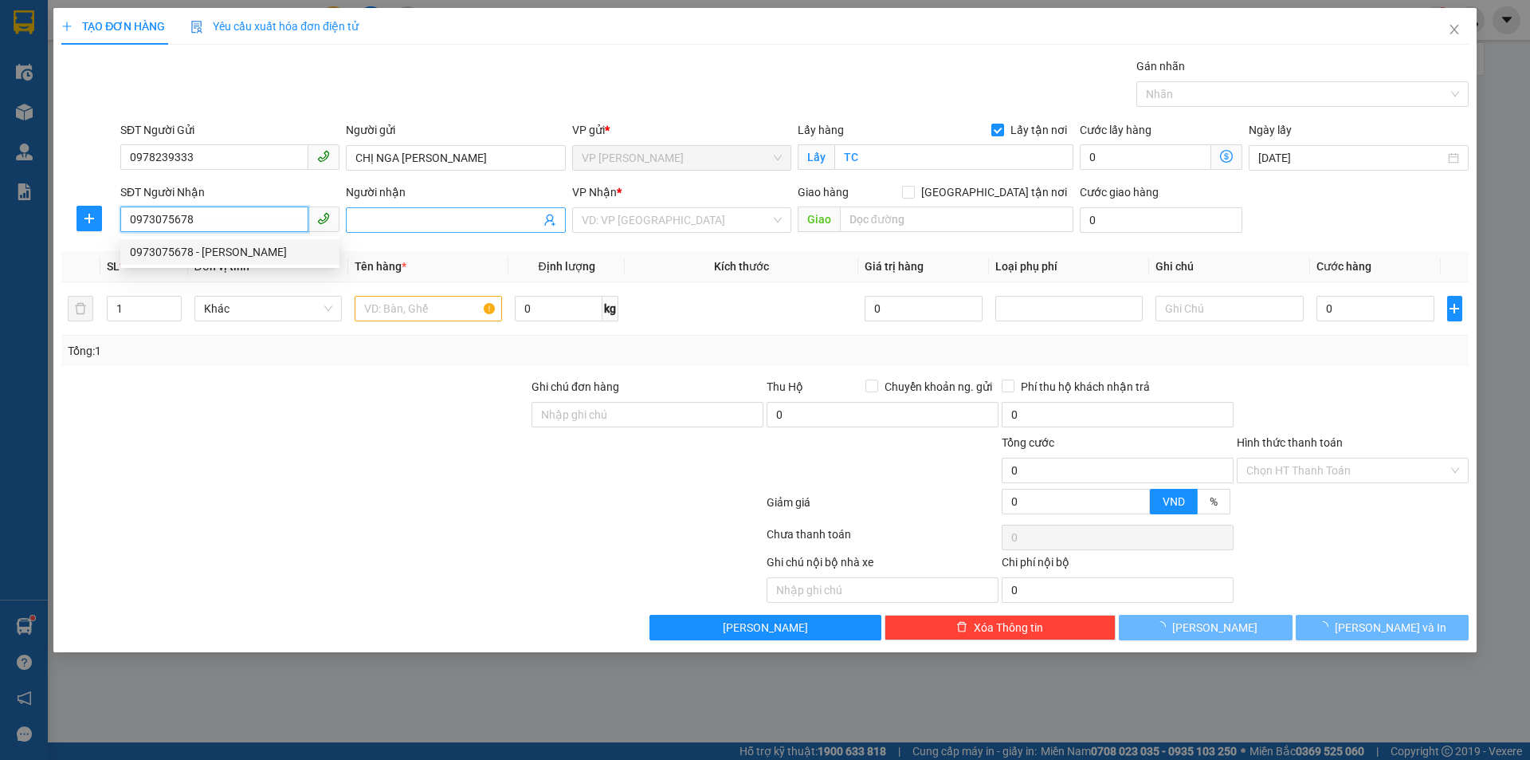
type input "ANH QUANG"
checkbox input "true"
type input "NH"
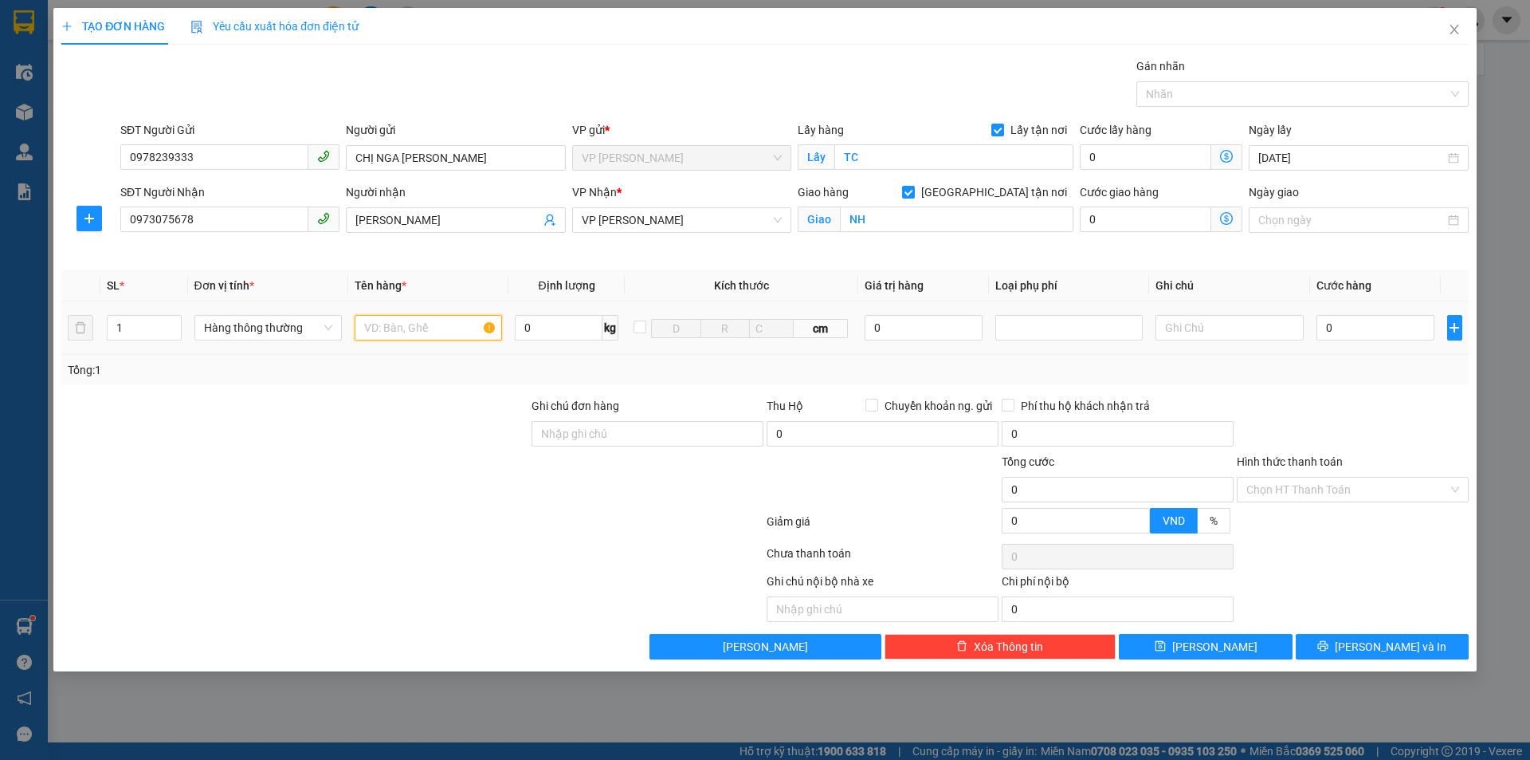
click at [433, 325] on input "text" at bounding box center [428, 328] width 147 height 26
type input "LÁ LỐT"
click at [1357, 313] on div "0" at bounding box center [1376, 328] width 119 height 32
click at [1349, 332] on input "0" at bounding box center [1376, 328] width 119 height 26
type input "5"
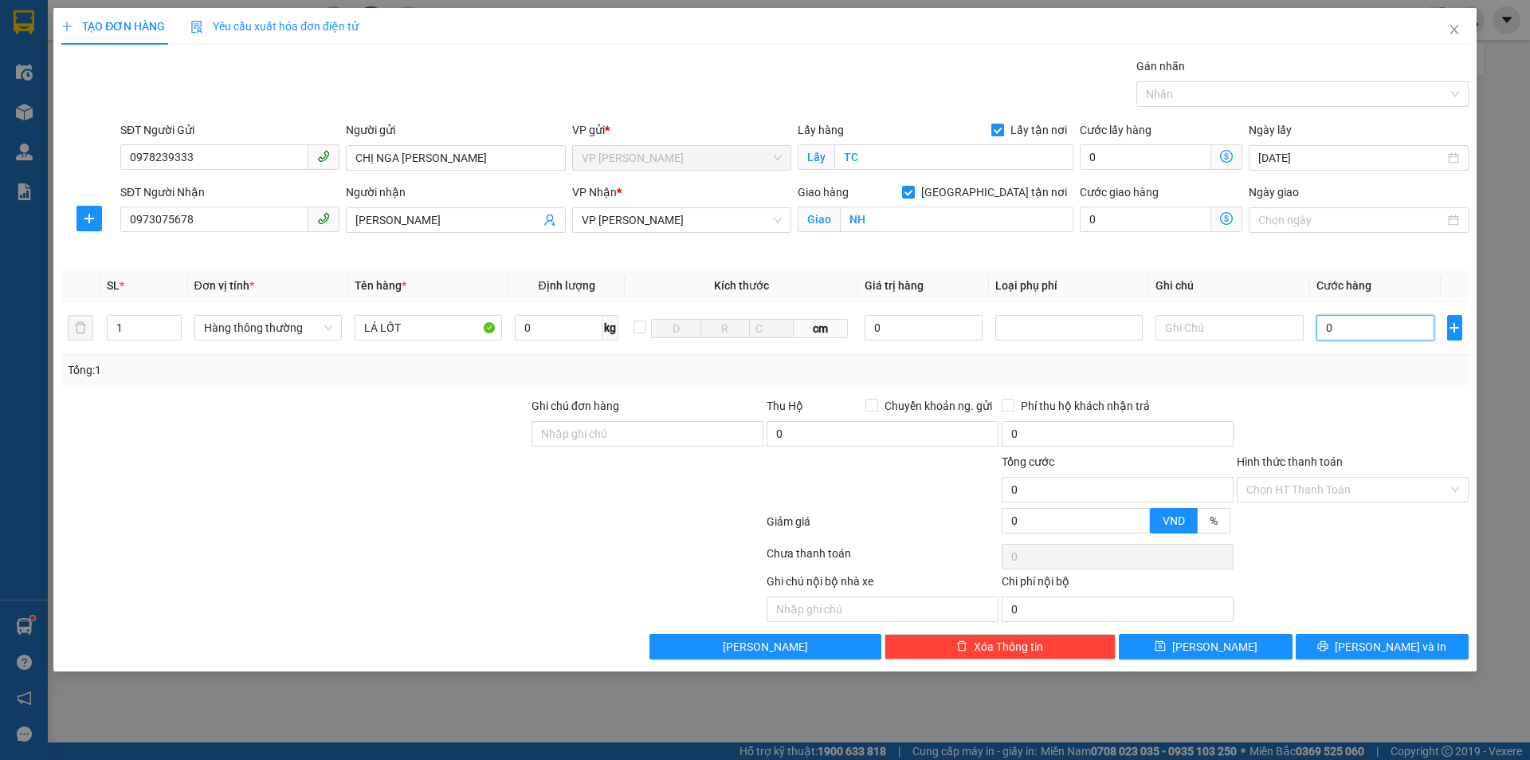
type input "5"
type input "50"
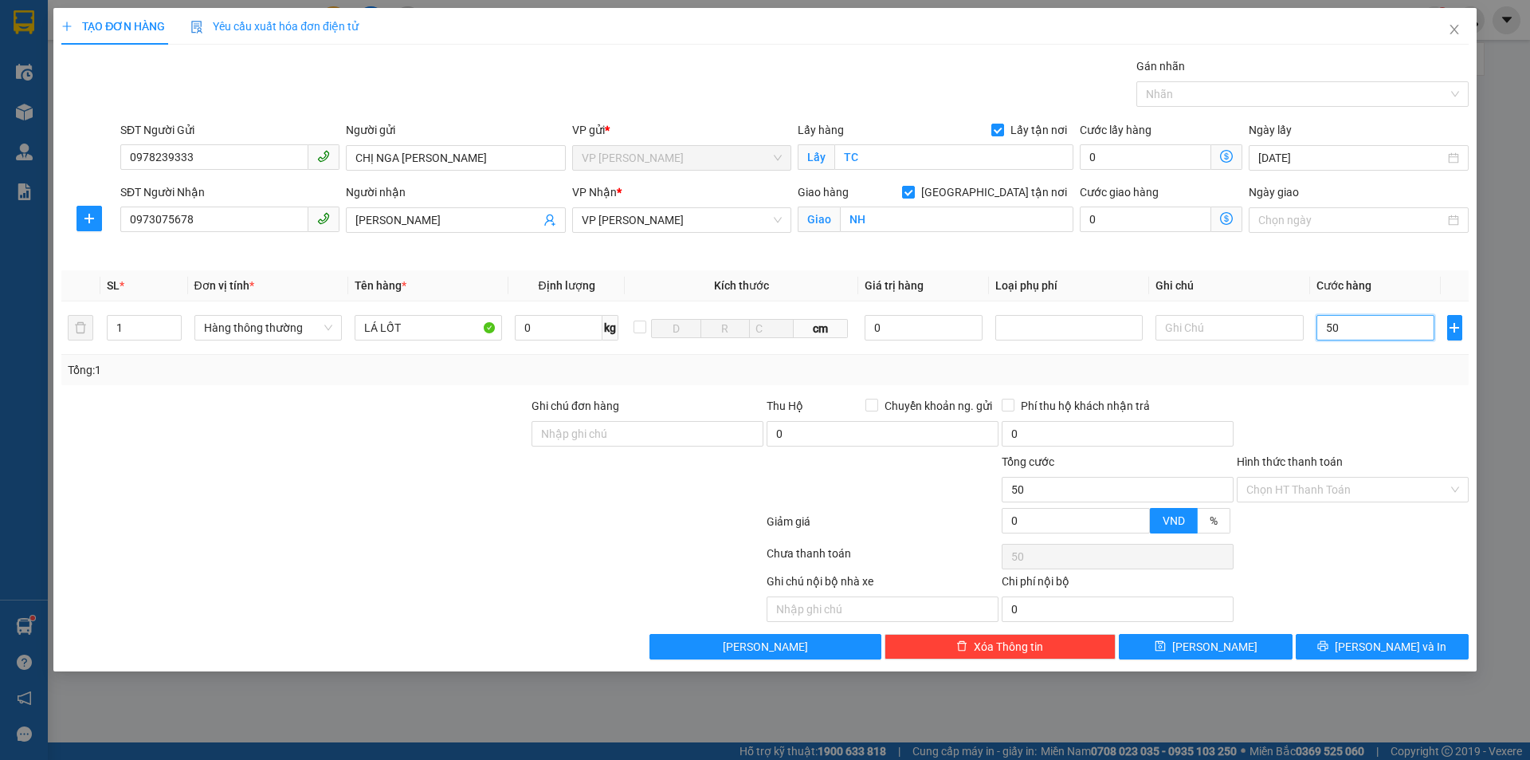
type input "500"
type input "5.000"
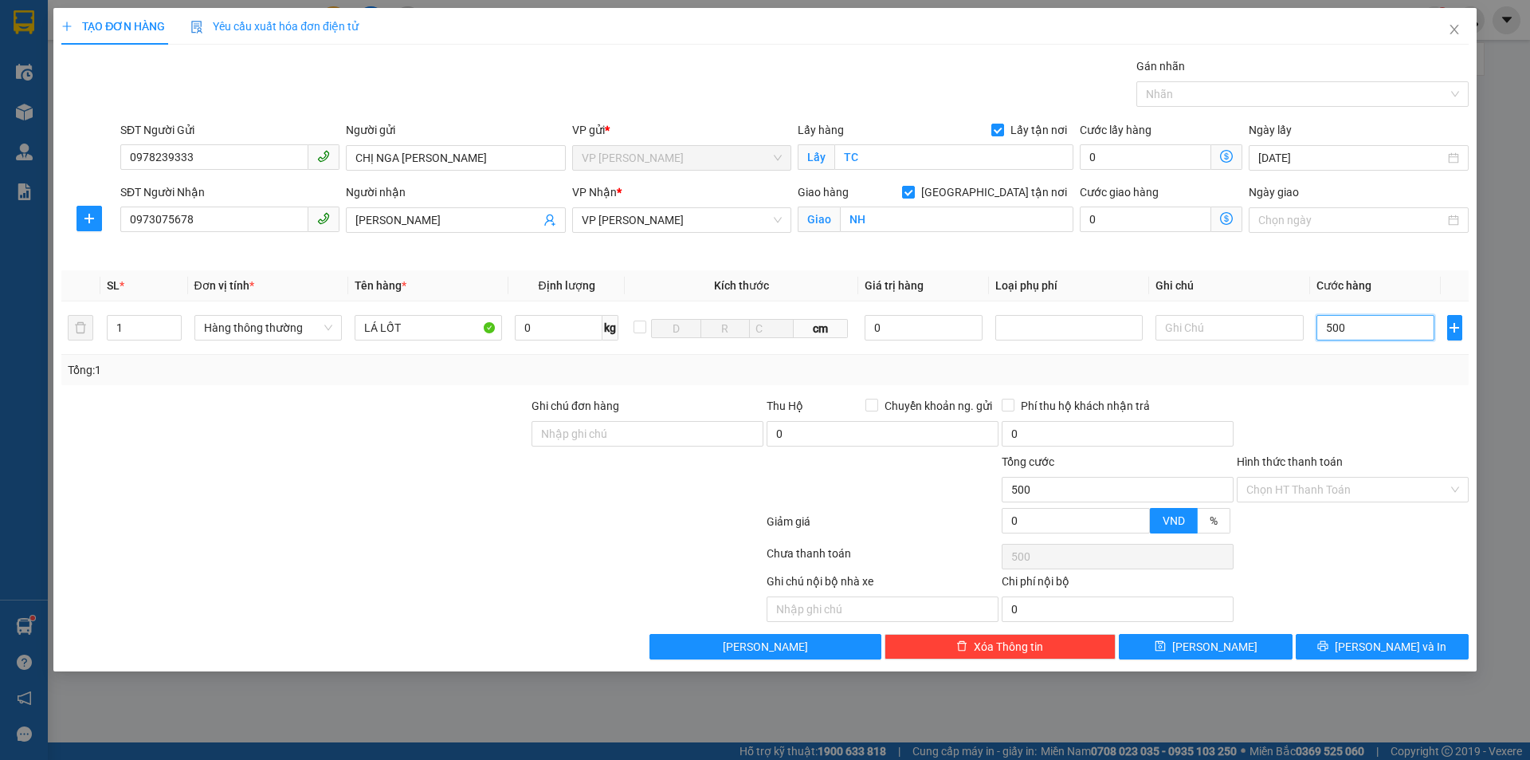
type input "5.000"
type input "50.000"
click at [1346, 491] on input "Hình thức thanh toán" at bounding box center [1348, 489] width 202 height 24
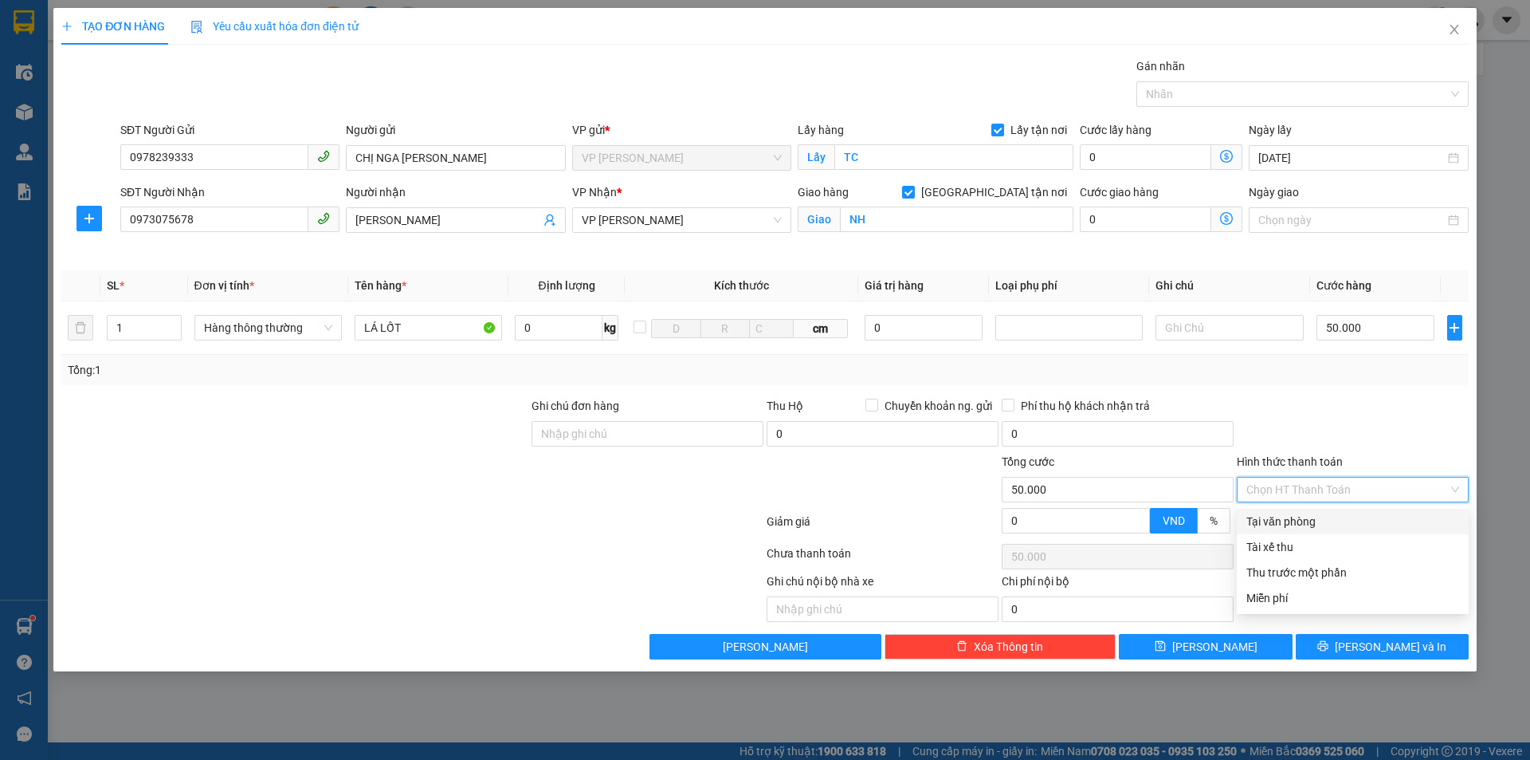
click at [1313, 520] on div "Tại văn phòng" at bounding box center [1353, 522] width 213 height 18
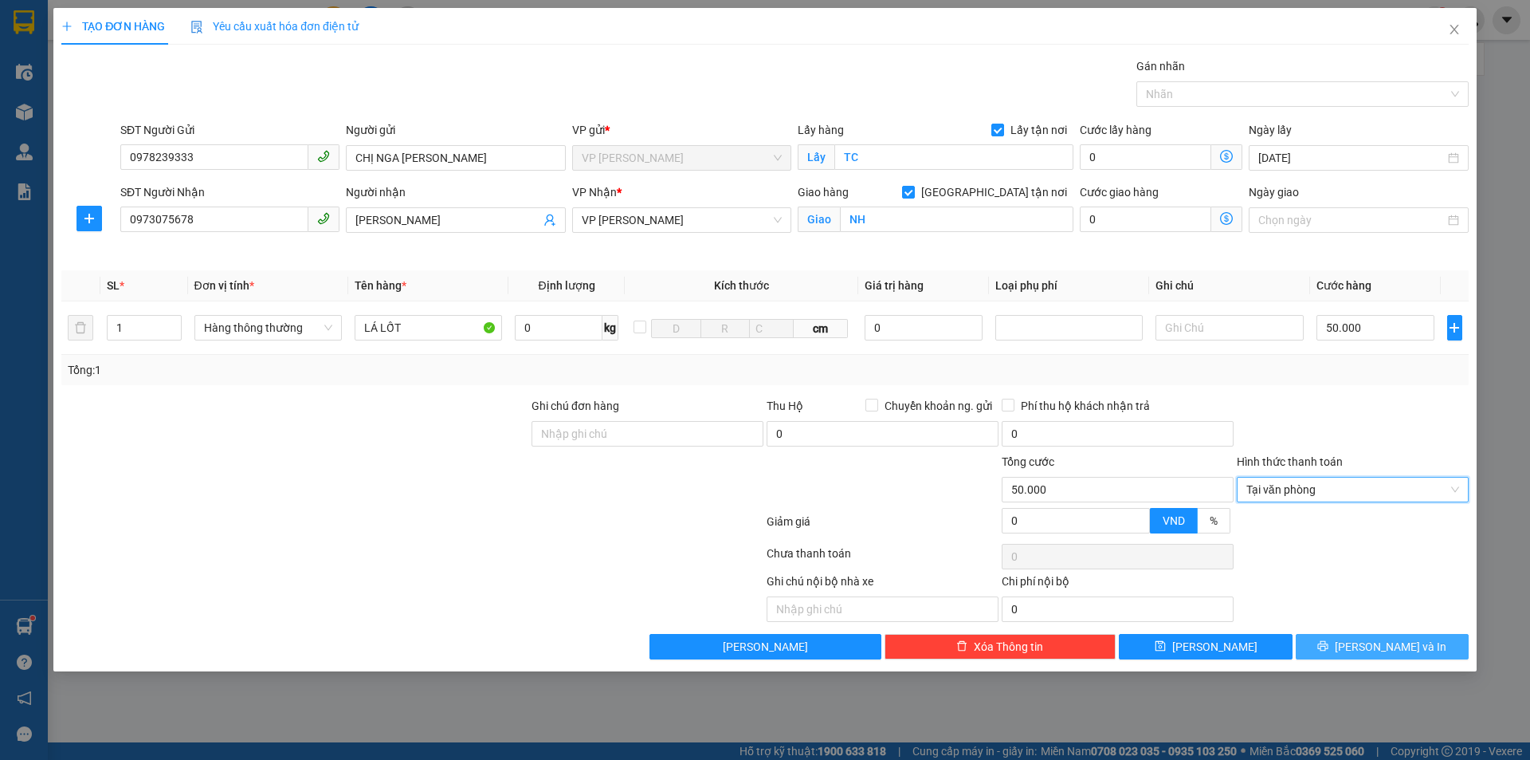
click at [1369, 646] on span "Lưu và In" at bounding box center [1391, 647] width 112 height 18
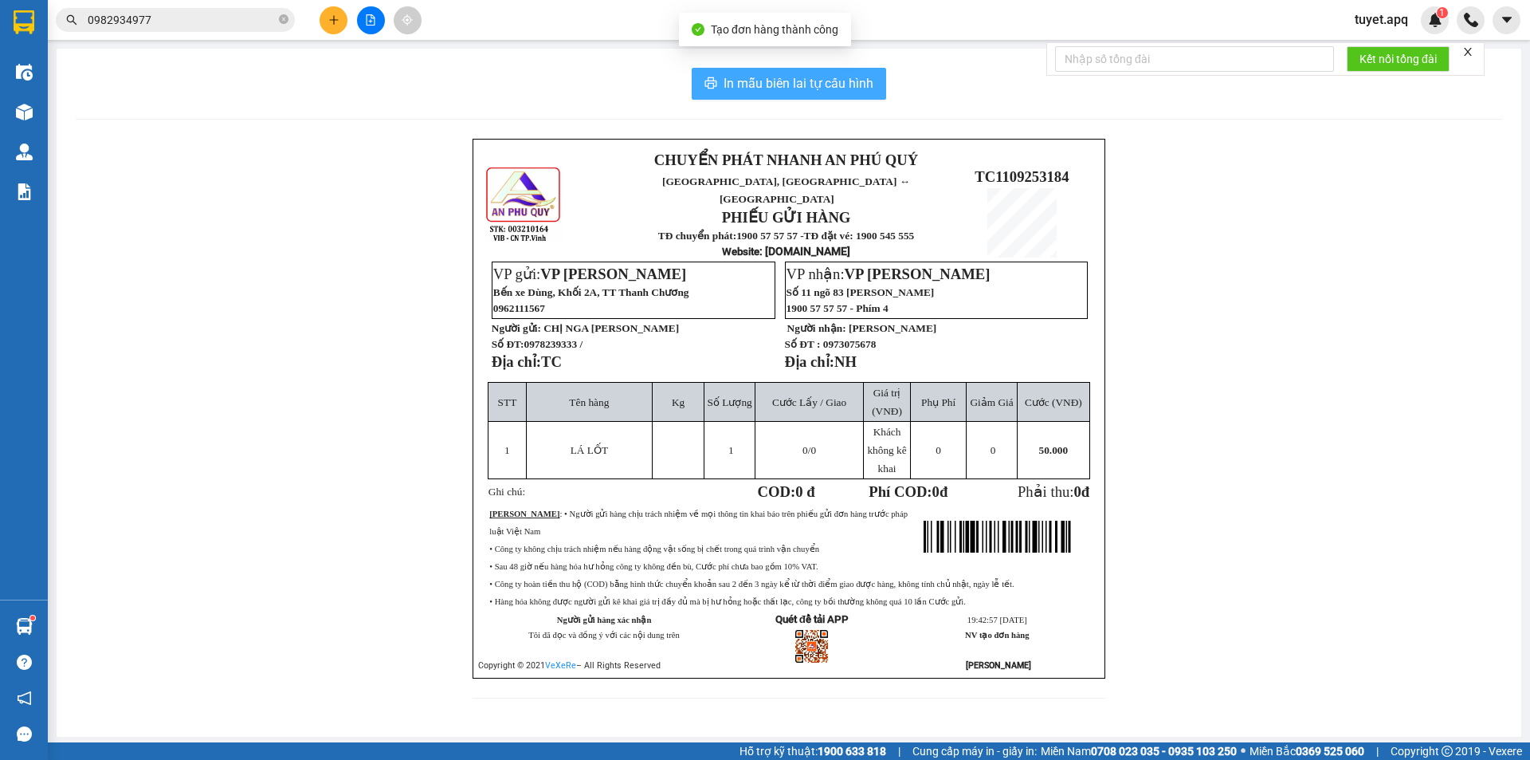
click at [776, 80] on span "In mẫu biên lai tự cấu hình" at bounding box center [799, 83] width 150 height 20
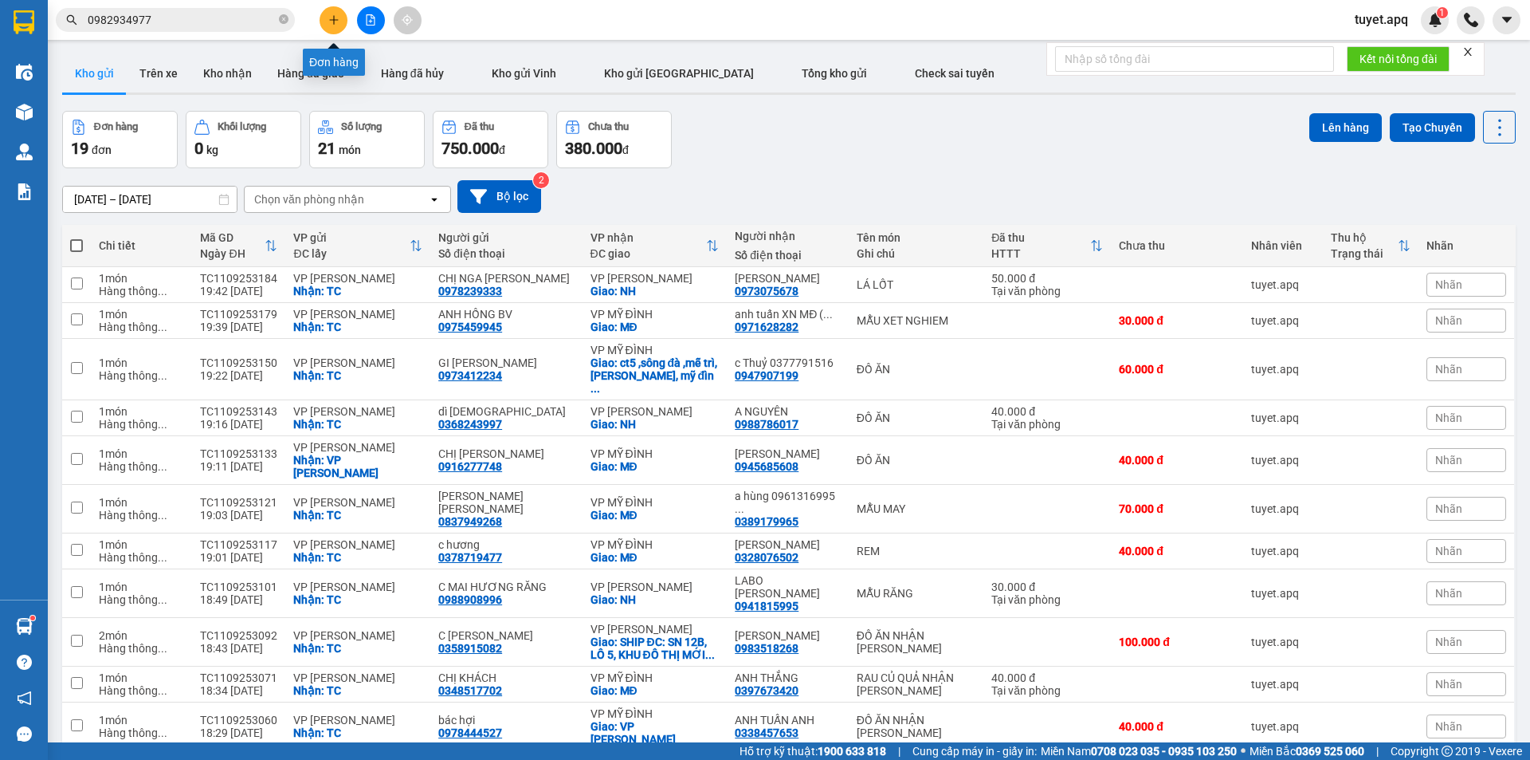
click at [328, 23] on icon "plus" at bounding box center [333, 19] width 11 height 11
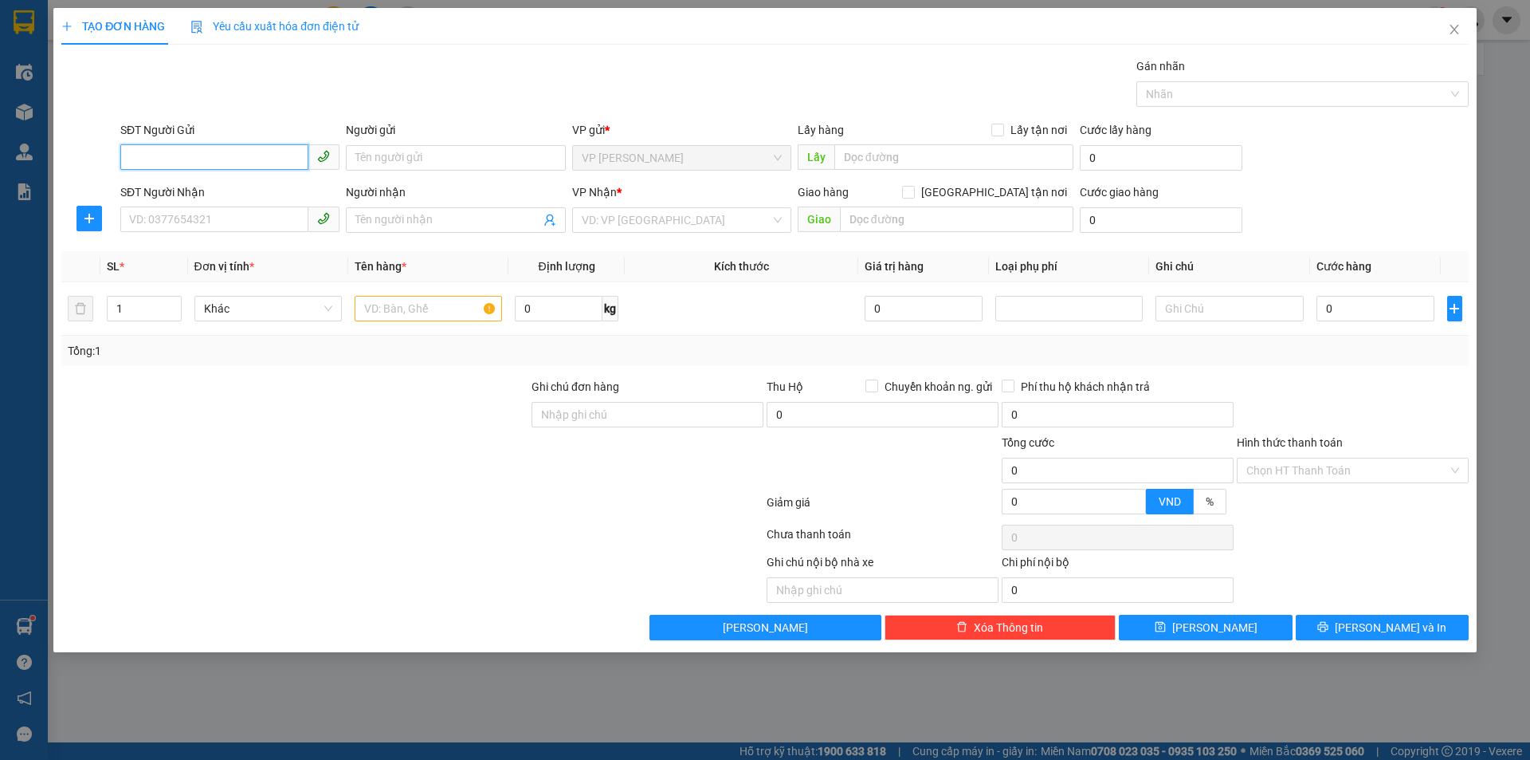
click at [248, 155] on input "SĐT Người Gửi" at bounding box center [214, 157] width 188 height 26
type input "0928821399"
click at [417, 159] on input "Người gửi" at bounding box center [455, 158] width 219 height 26
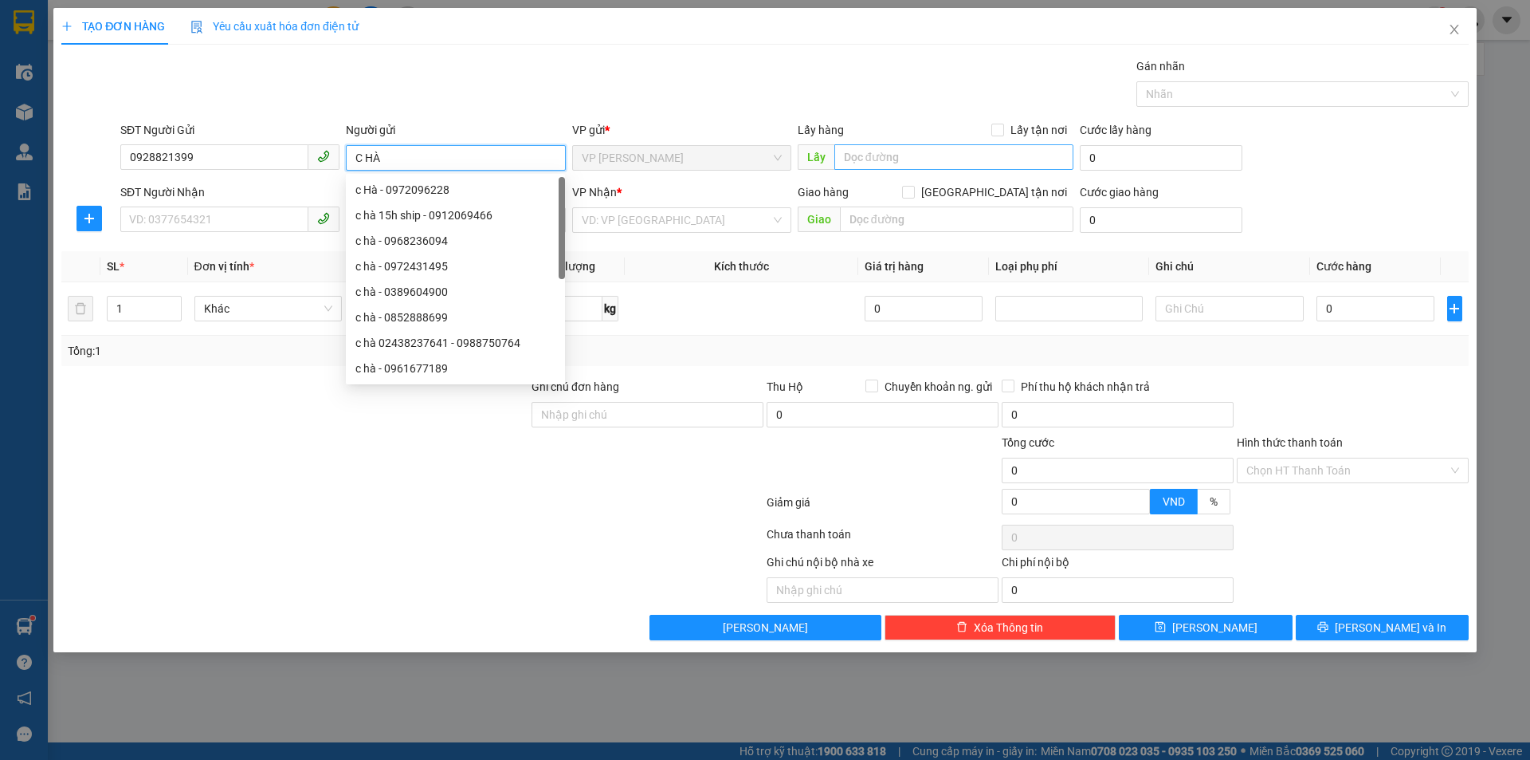
type input "C HÀ"
click at [863, 156] on input "text" at bounding box center [954, 157] width 239 height 26
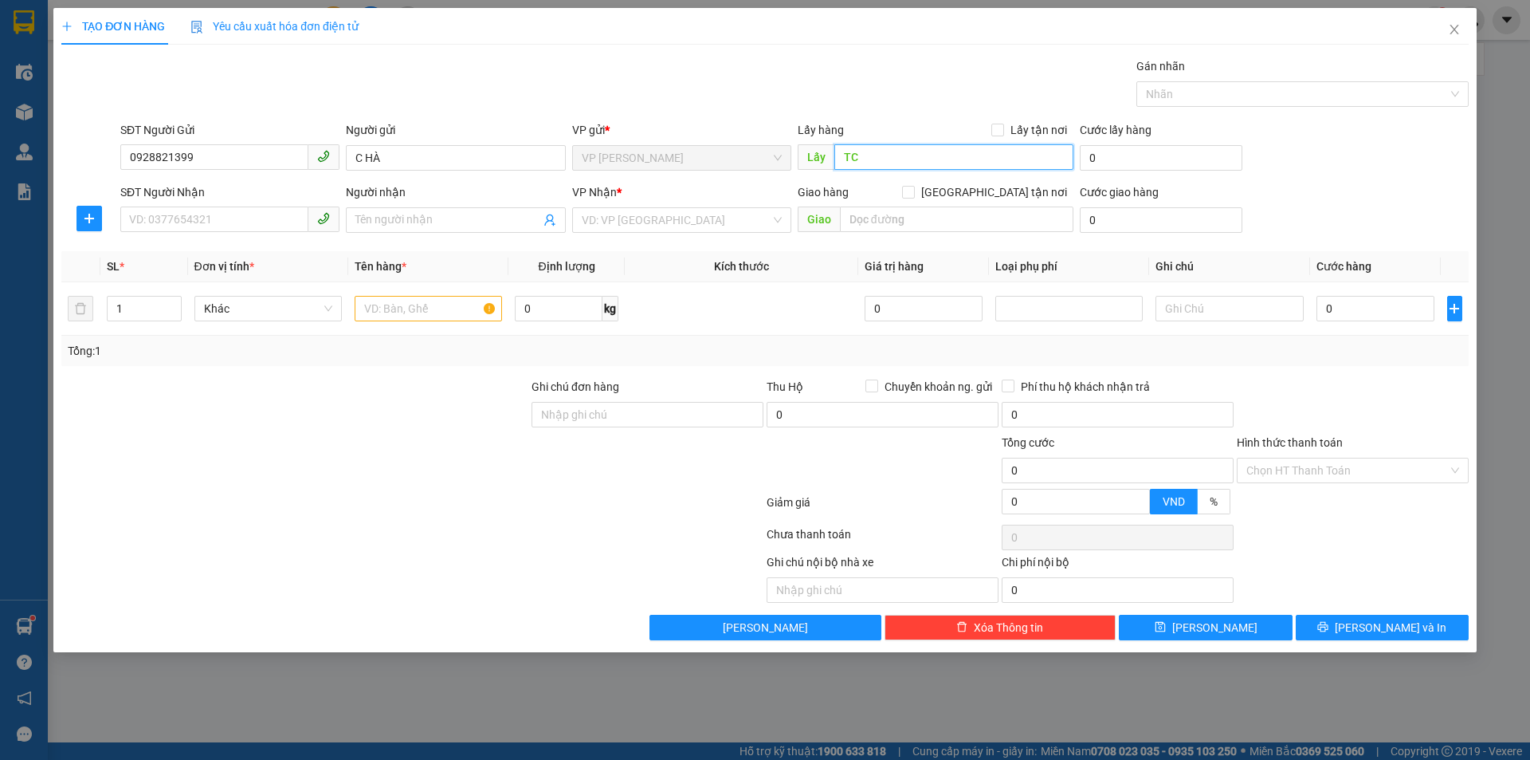
type input "TC"
click at [1002, 134] on div "Lấy hàng Lấy tận nơi" at bounding box center [936, 133] width 276 height 24
click at [1003, 134] on input "Lấy tận nơi" at bounding box center [997, 129] width 11 height 11
checkbox input "true"
click at [275, 215] on input "SĐT Người Nhận" at bounding box center [214, 219] width 188 height 26
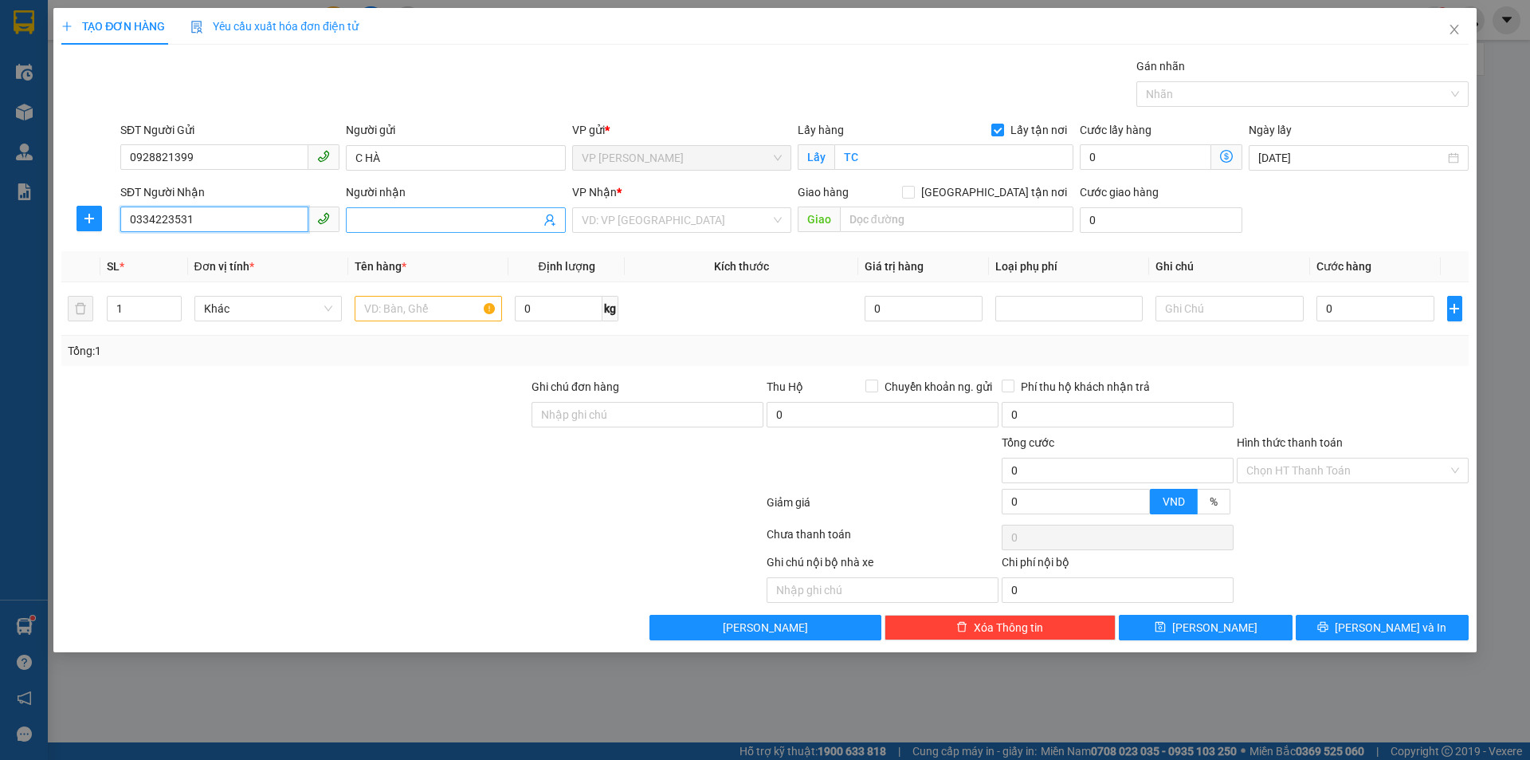
type input "0334223531"
click at [407, 221] on input "Người nhận" at bounding box center [448, 220] width 184 height 18
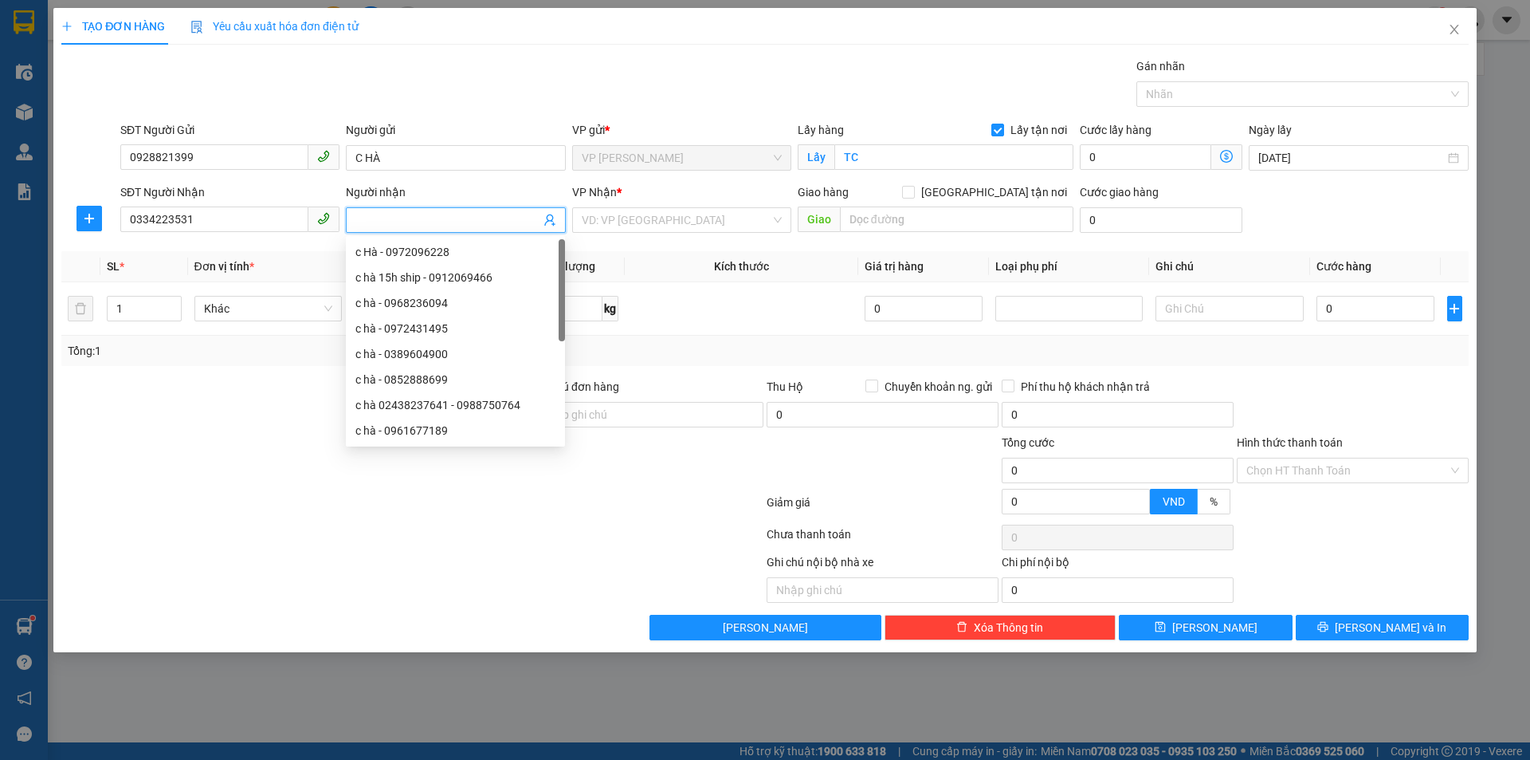
type input "G"
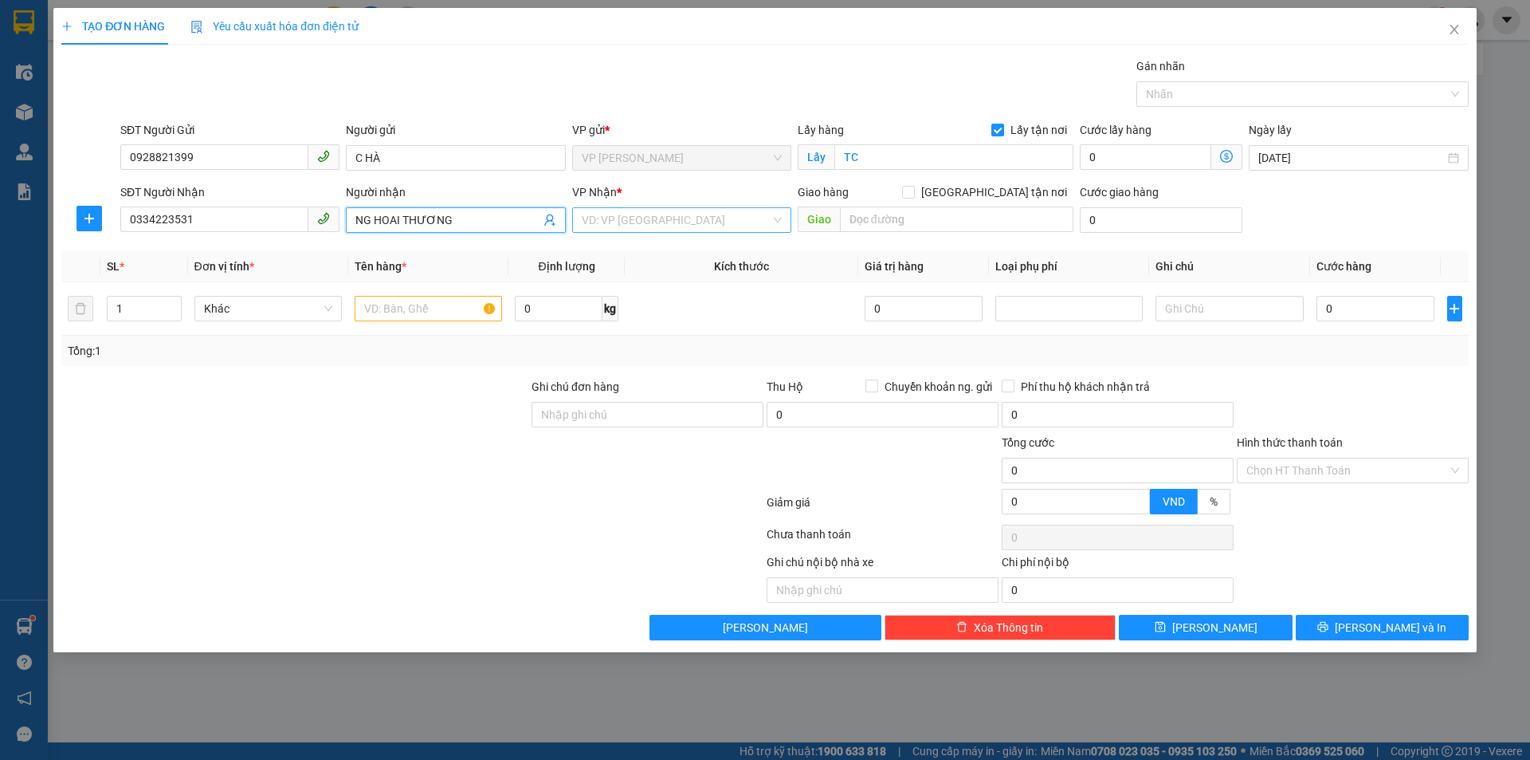
type input "NG HOAI THƯƠNG"
click at [702, 220] on input "search" at bounding box center [676, 220] width 189 height 24
type input "MY"
click at [627, 253] on div "VP MỸ ĐÌNH" at bounding box center [682, 252] width 200 height 18
click at [877, 219] on input "text" at bounding box center [957, 219] width 234 height 26
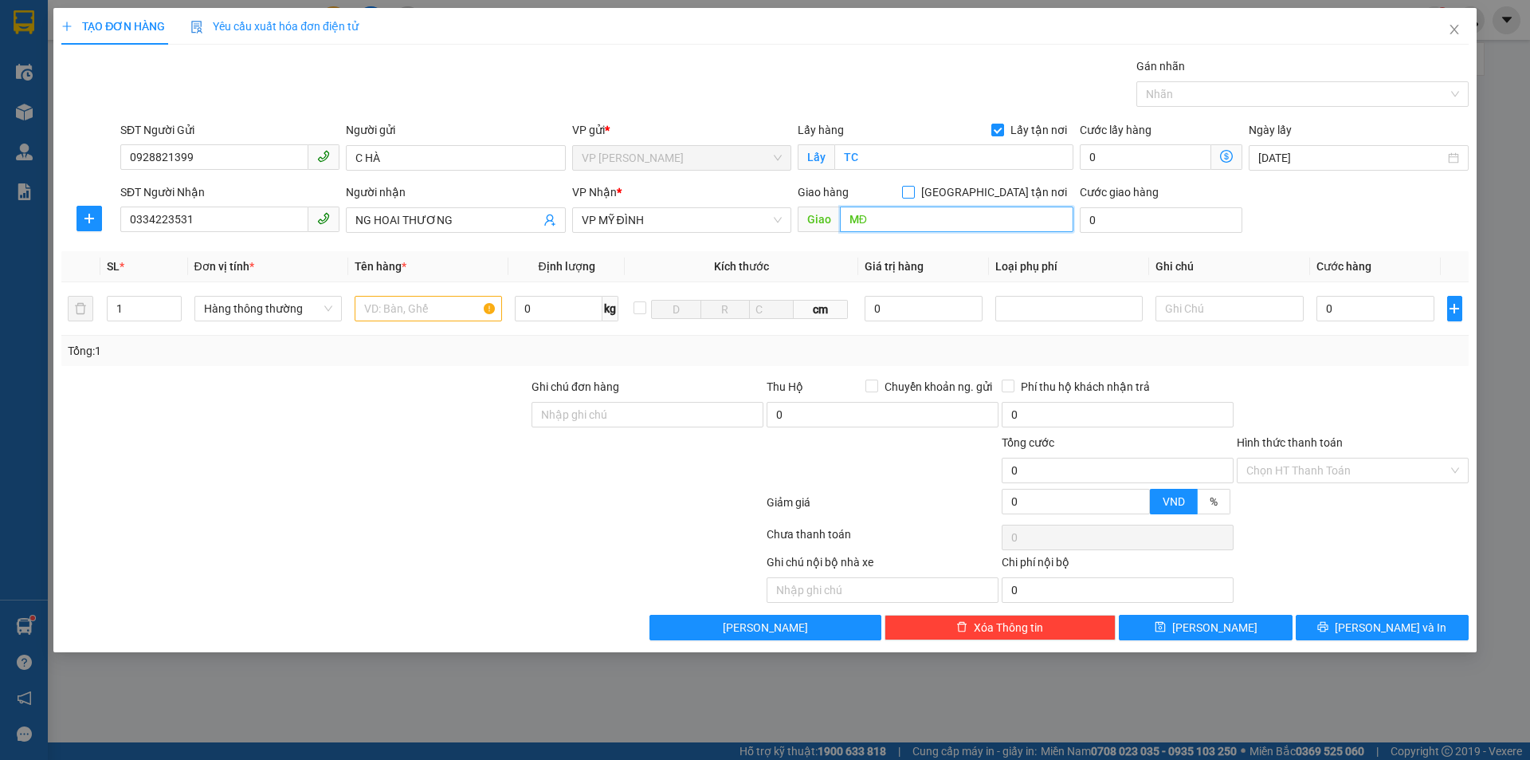
type input "MĐ"
drag, startPoint x: 997, startPoint y: 187, endPoint x: 536, endPoint y: 294, distance: 473.9
click at [946, 218] on div "Giao hàng Giao tận nơi Giao MĐ" at bounding box center [936, 211] width 276 height 56
click at [468, 314] on input "text" at bounding box center [428, 309] width 147 height 26
type input "D"
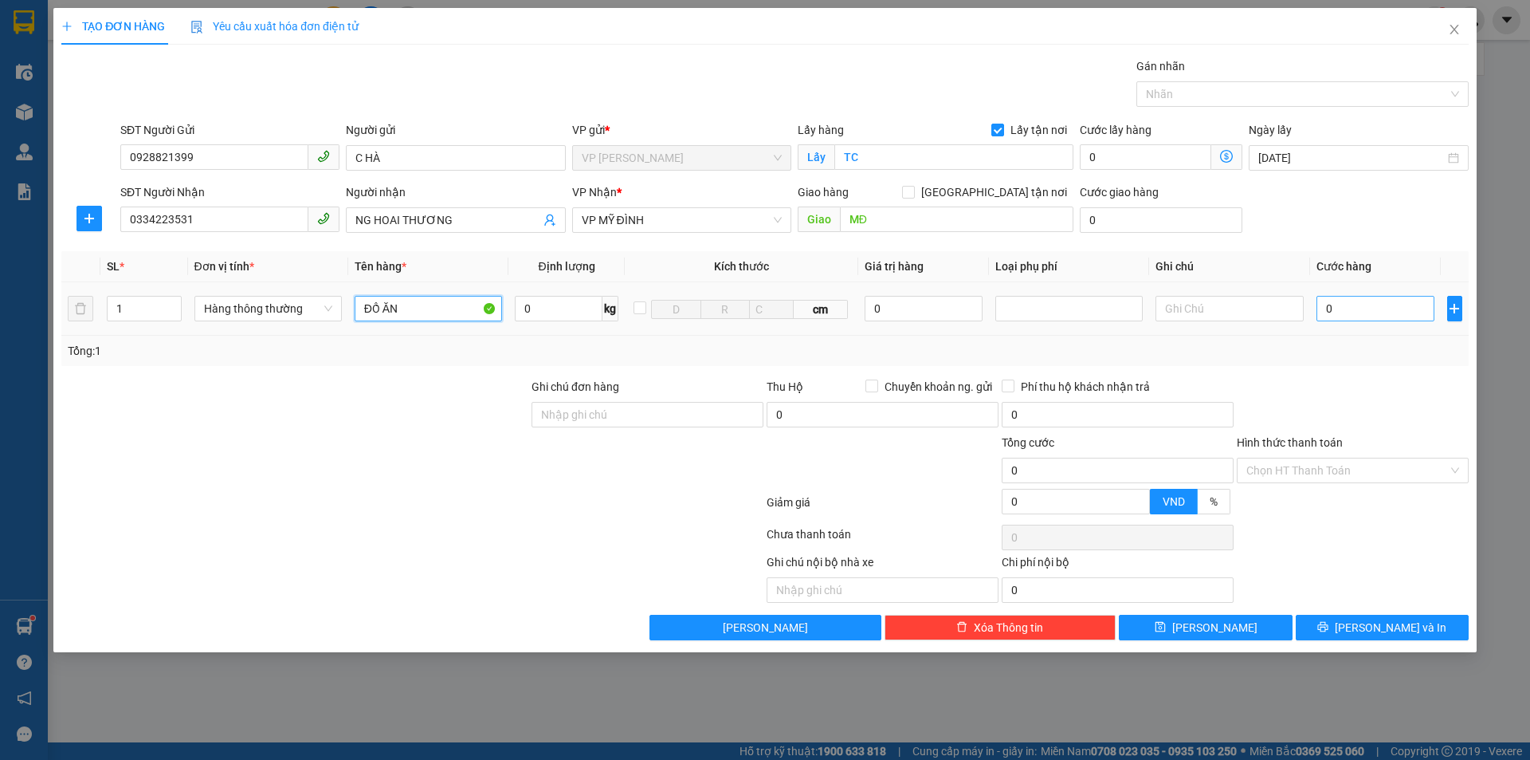
type input "ĐỒ ĂN"
click at [1349, 312] on input "0" at bounding box center [1376, 309] width 119 height 26
type input "5"
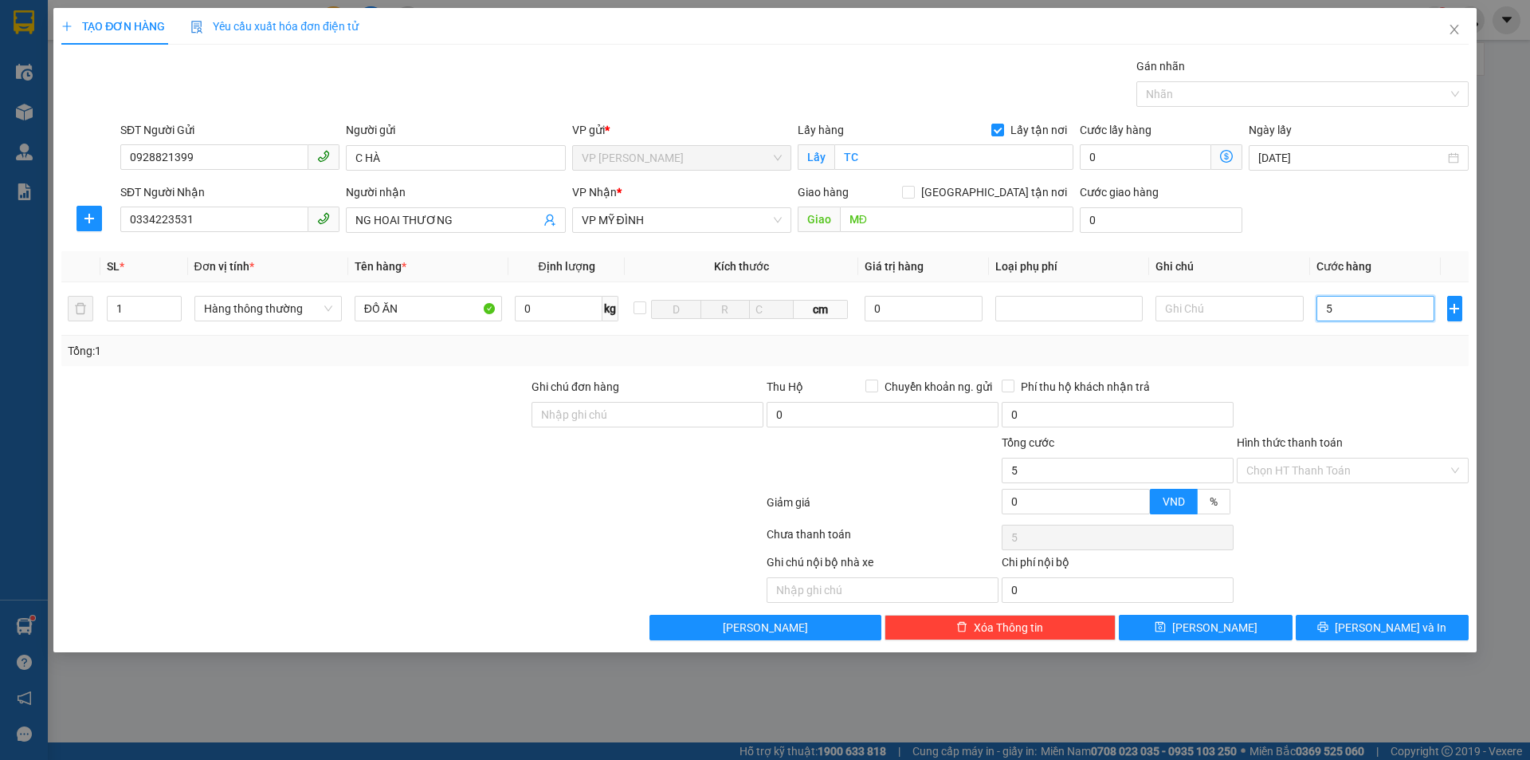
type input "50"
type input "500"
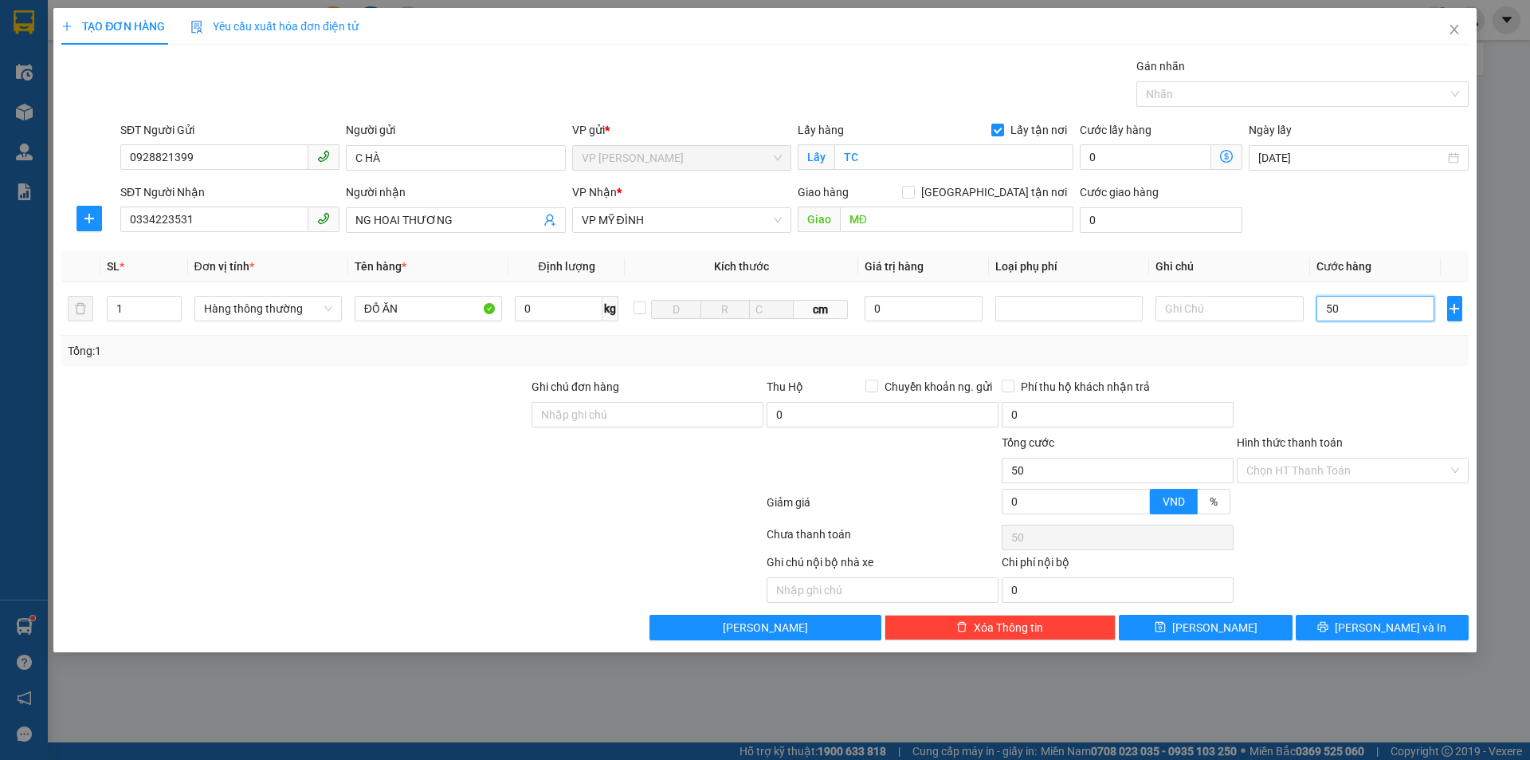
type input "500"
type input "5.000"
type input "50.000"
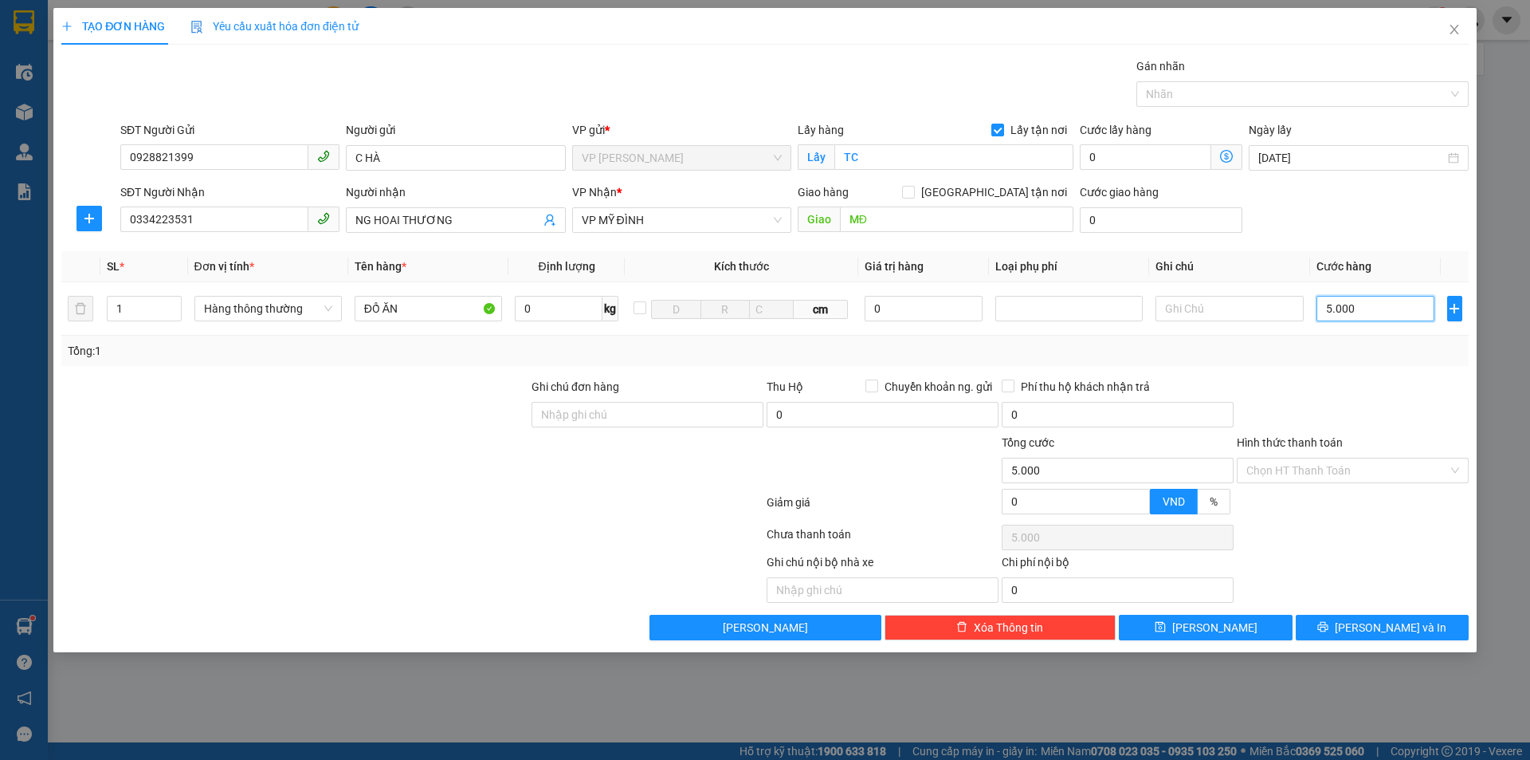
type input "50.000"
drag, startPoint x: 998, startPoint y: 187, endPoint x: 1257, endPoint y: 386, distance: 326.4
click at [913, 188] on input "Giao tận nơi" at bounding box center [907, 191] width 11 height 11
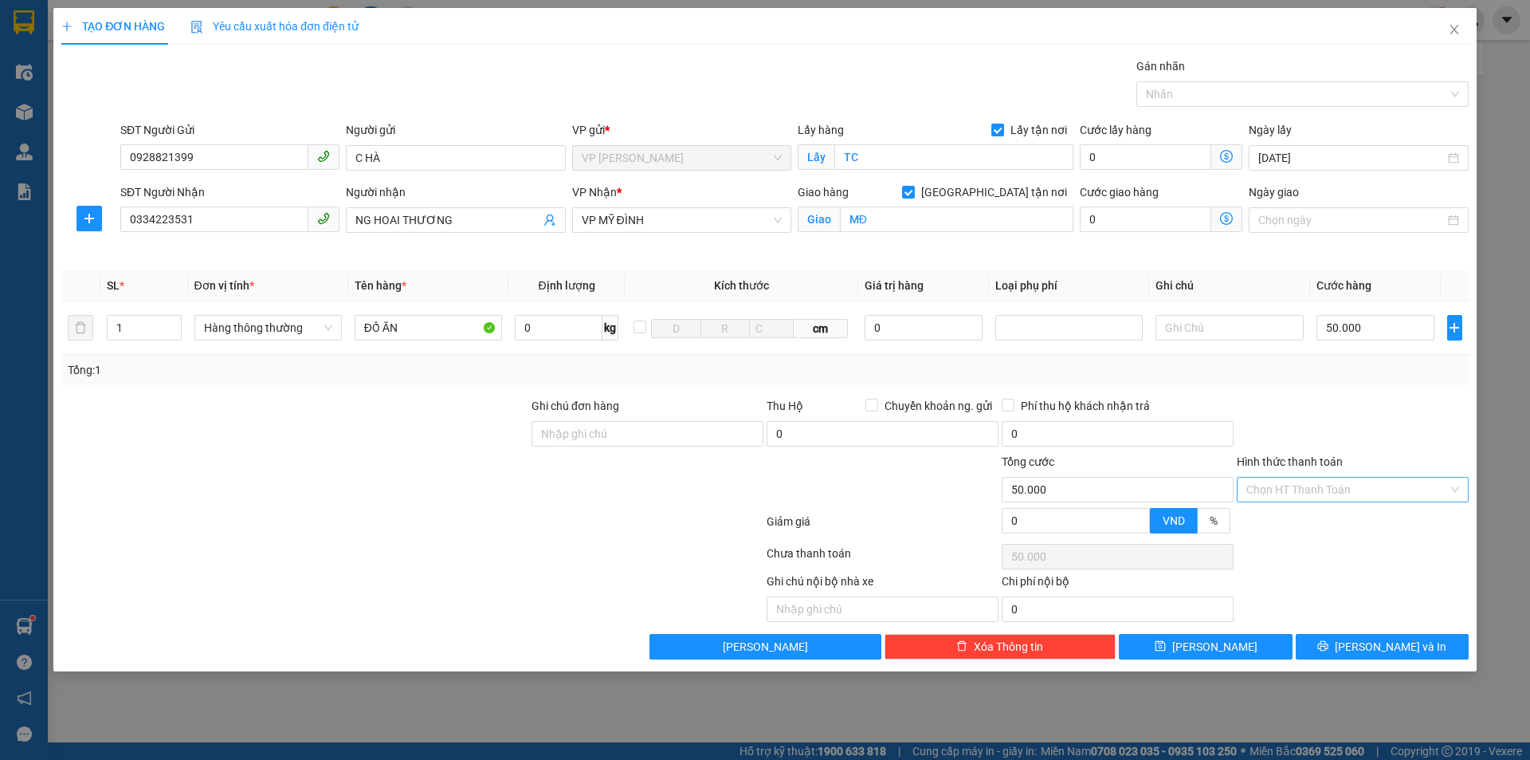
click at [1356, 491] on input "Hình thức thanh toán" at bounding box center [1348, 489] width 202 height 24
click at [1332, 525] on div "Tại văn phòng" at bounding box center [1353, 522] width 213 height 18
click at [1373, 646] on span "Lưu và In" at bounding box center [1391, 647] width 112 height 18
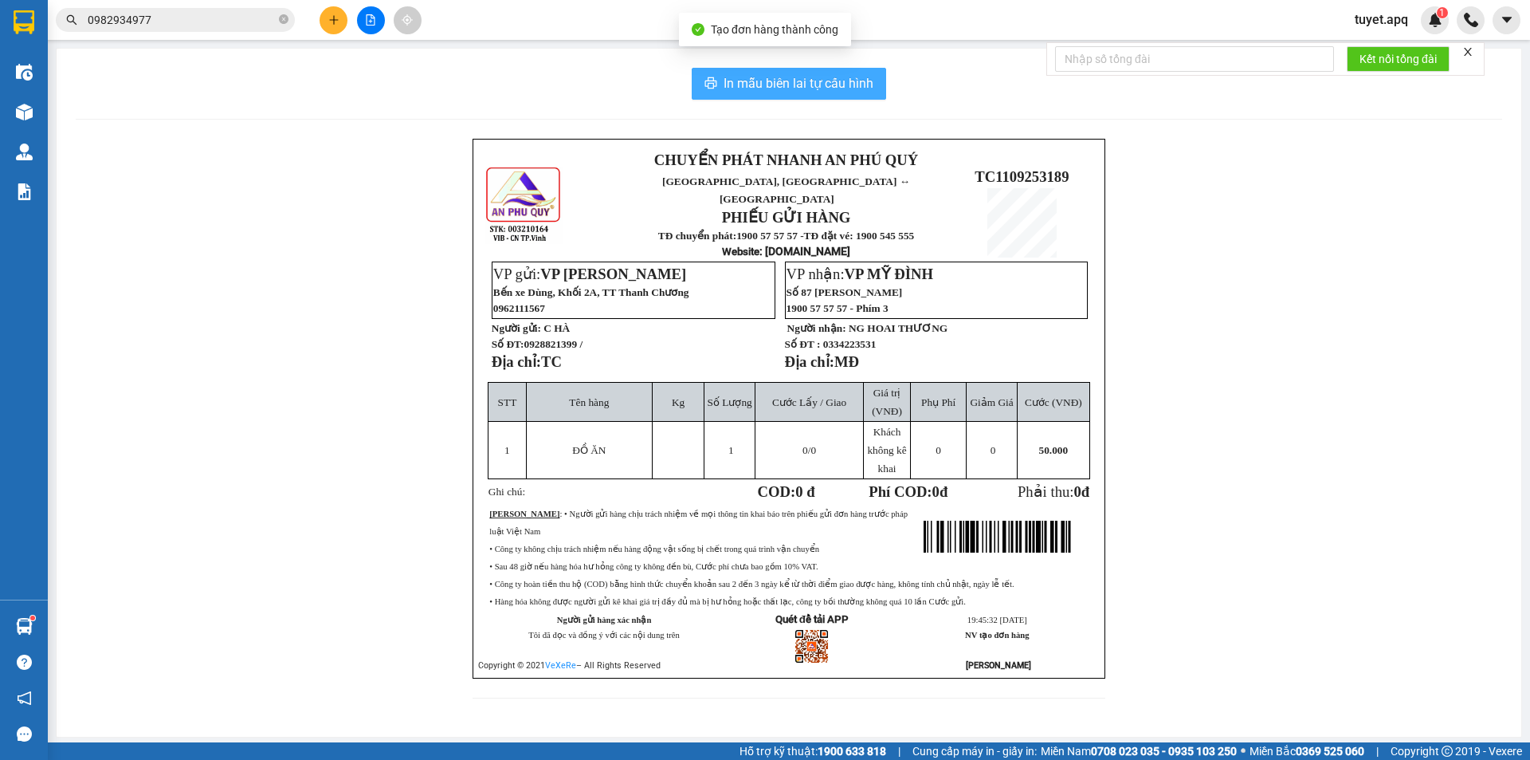
click at [792, 81] on span "In mẫu biên lai tự cấu hình" at bounding box center [799, 83] width 150 height 20
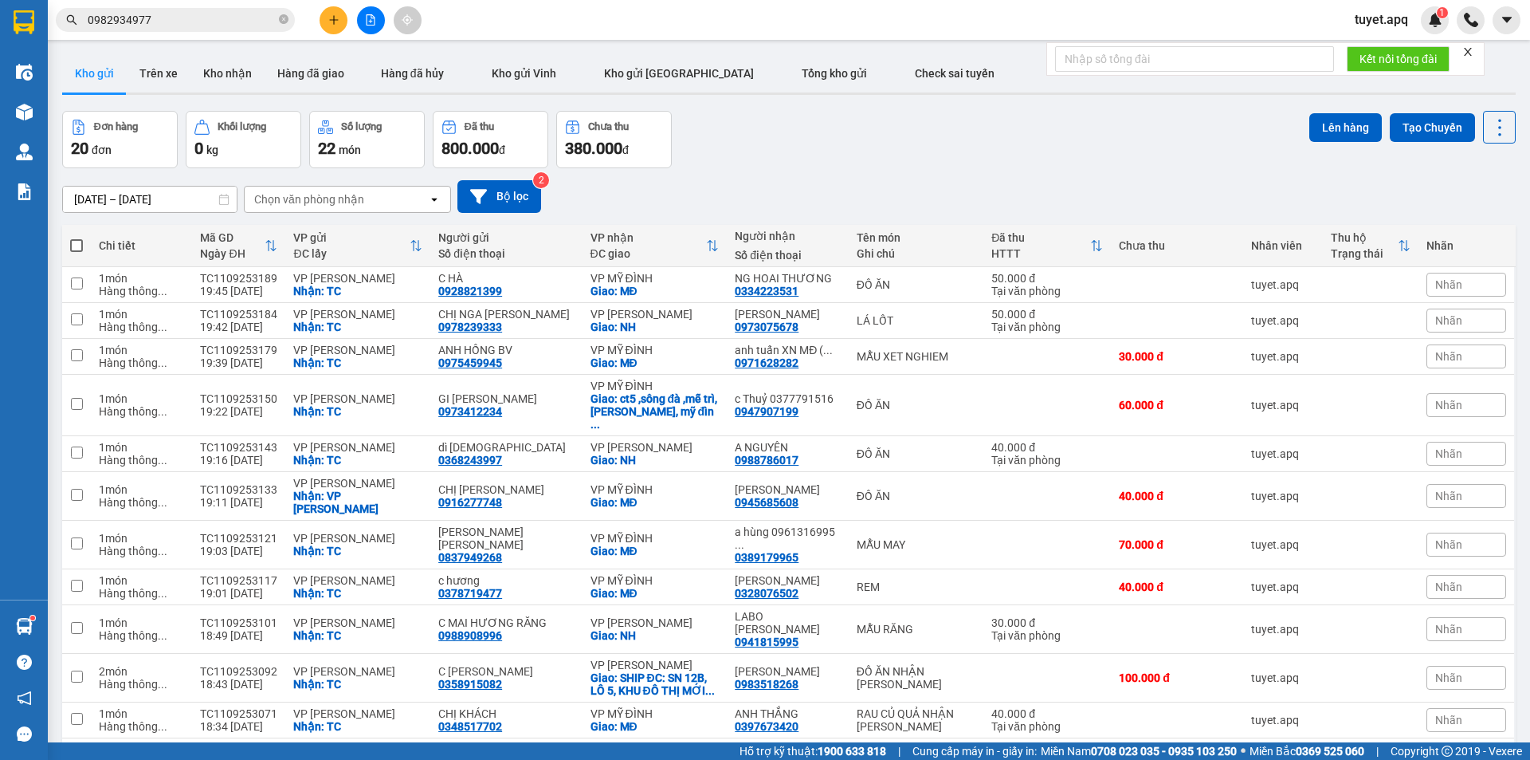
click at [335, 201] on div "Chọn văn phòng nhận" at bounding box center [309, 199] width 110 height 16
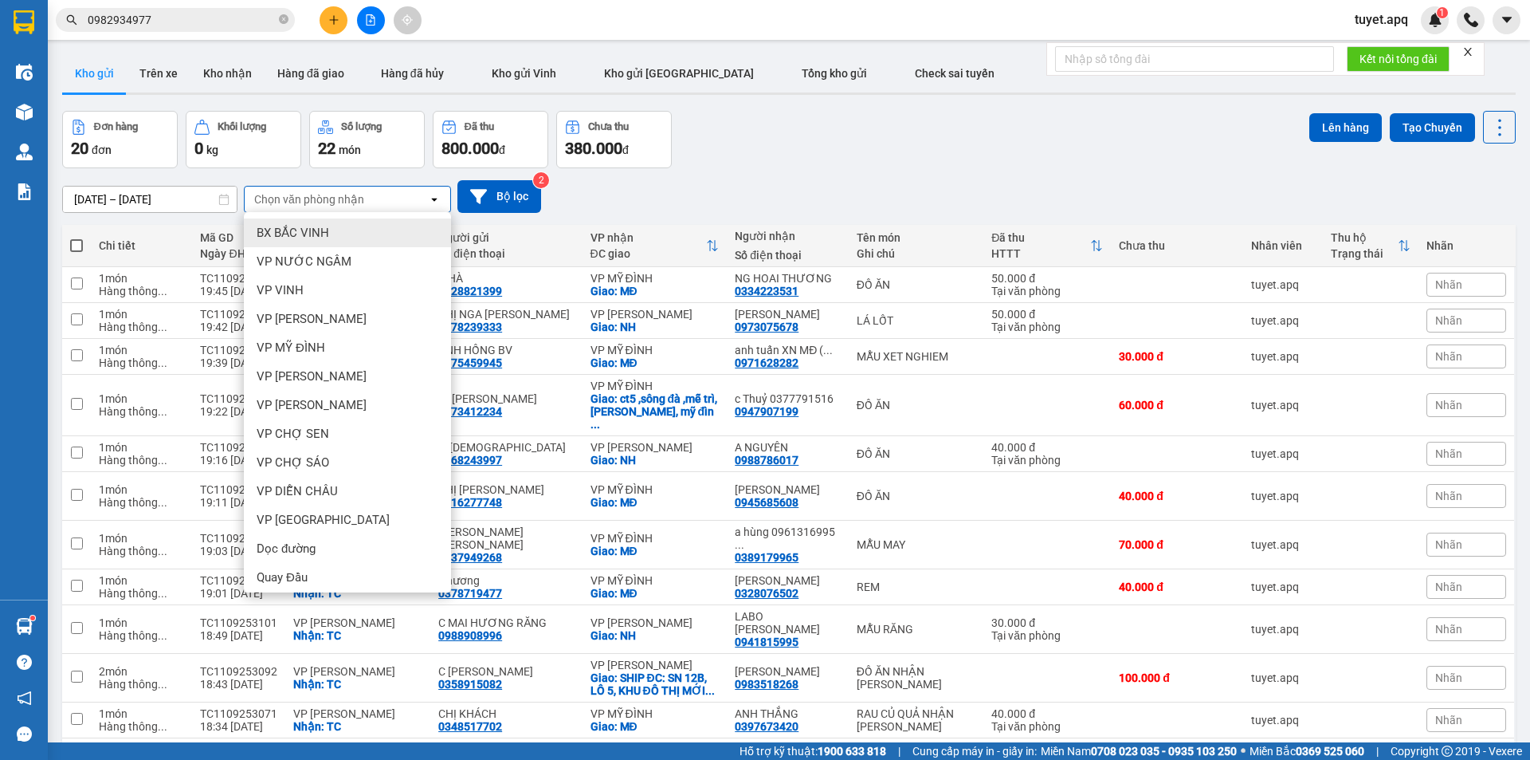
type input "M"
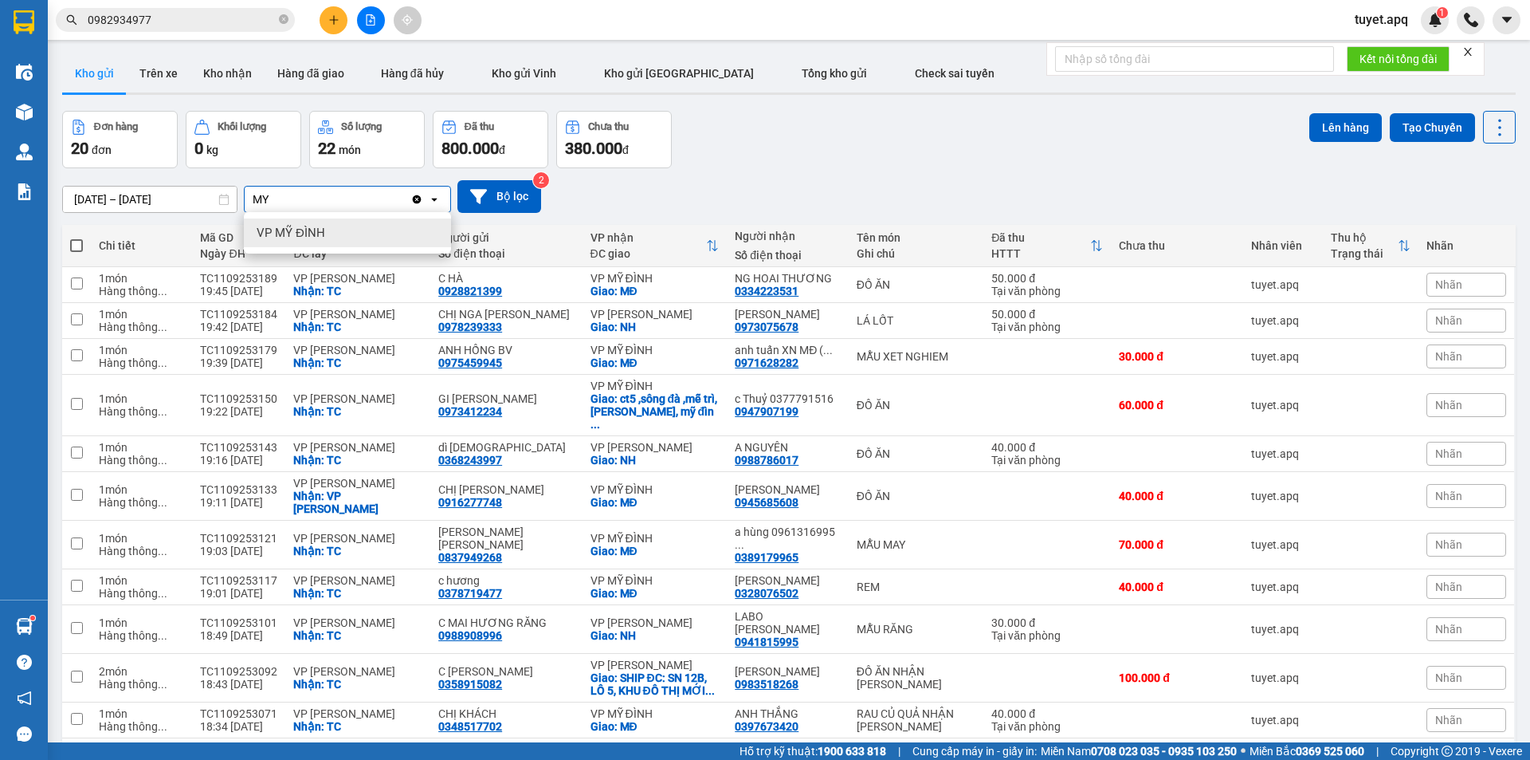
click at [321, 232] on span "VP MỸ ĐÌNH" at bounding box center [291, 233] width 69 height 16
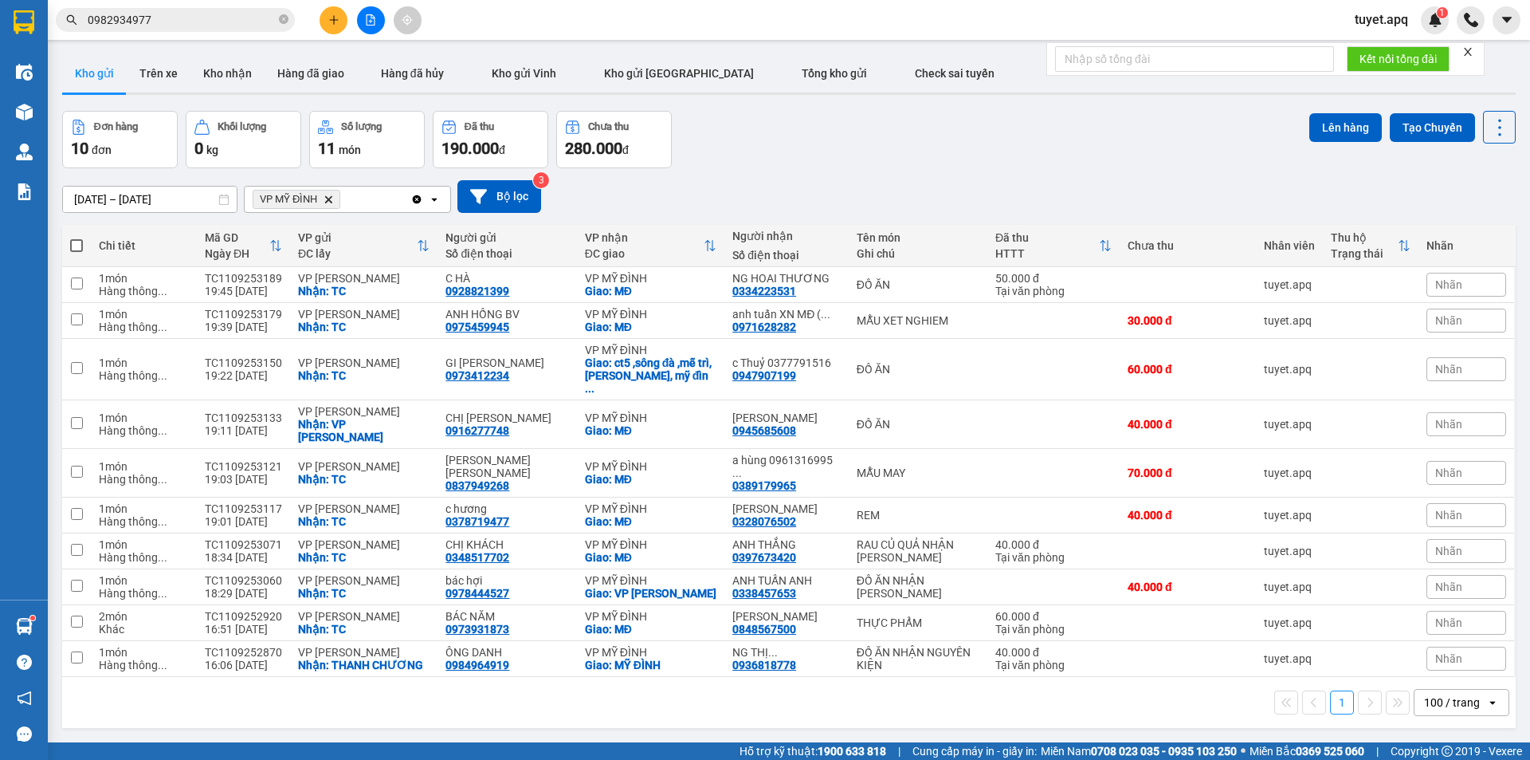
click at [84, 240] on th at bounding box center [76, 246] width 29 height 42
click at [79, 247] on span at bounding box center [76, 245] width 13 height 13
click at [77, 238] on input "checkbox" at bounding box center [77, 238] width 0 height 0
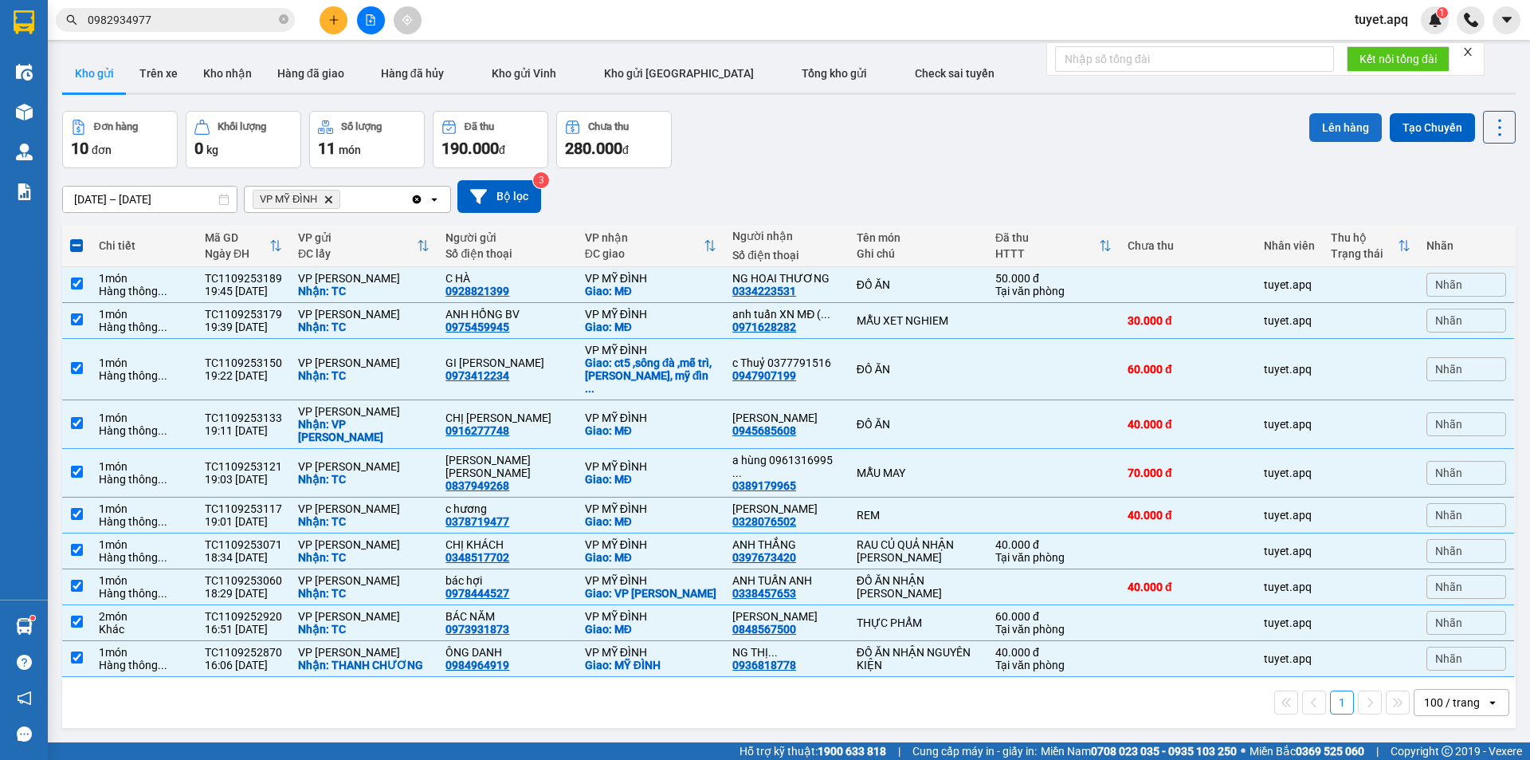
click at [1319, 120] on button "Lên hàng" at bounding box center [1346, 127] width 73 height 29
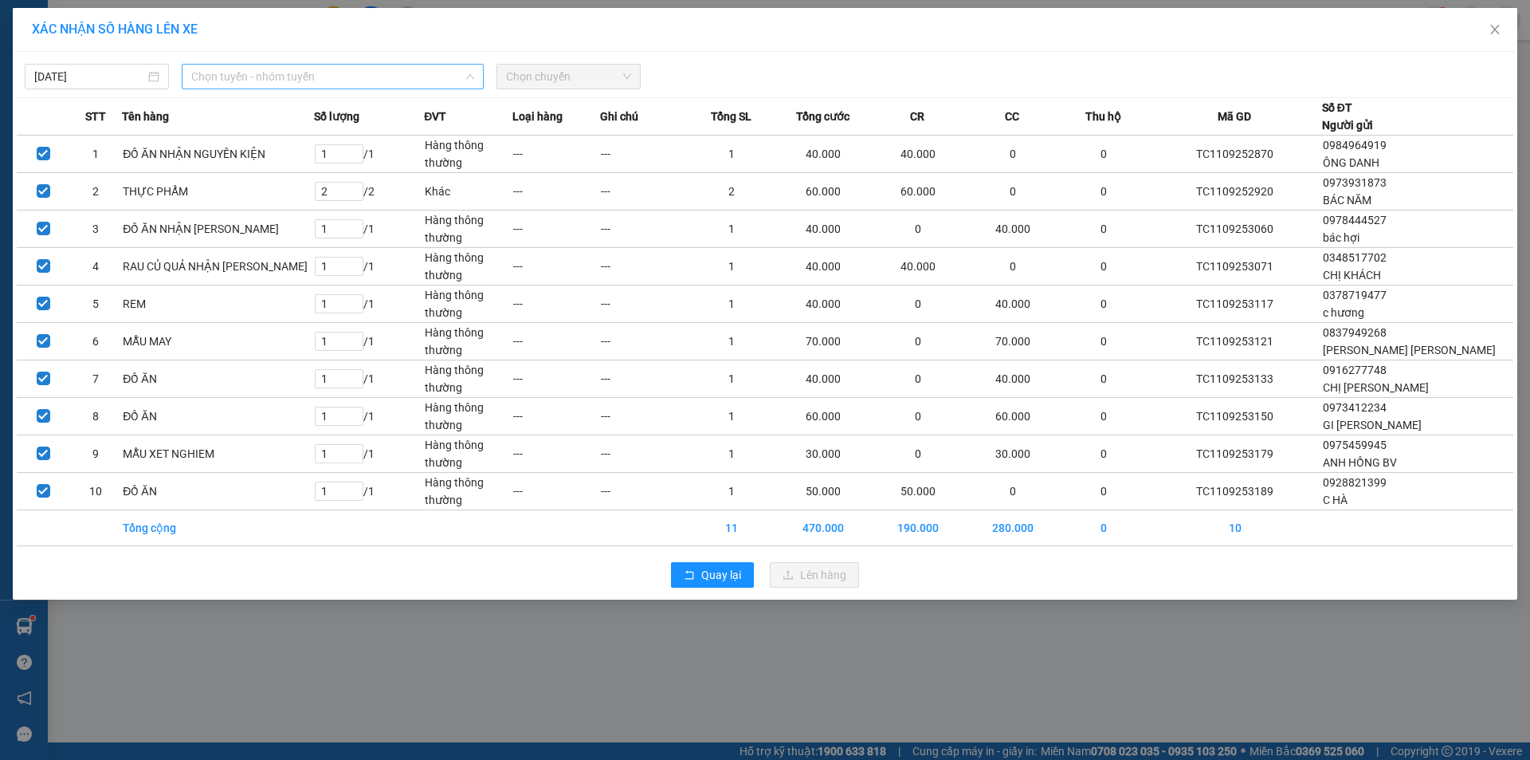
click at [302, 69] on span "Chọn tuyến - nhóm tuyến" at bounding box center [332, 77] width 283 height 24
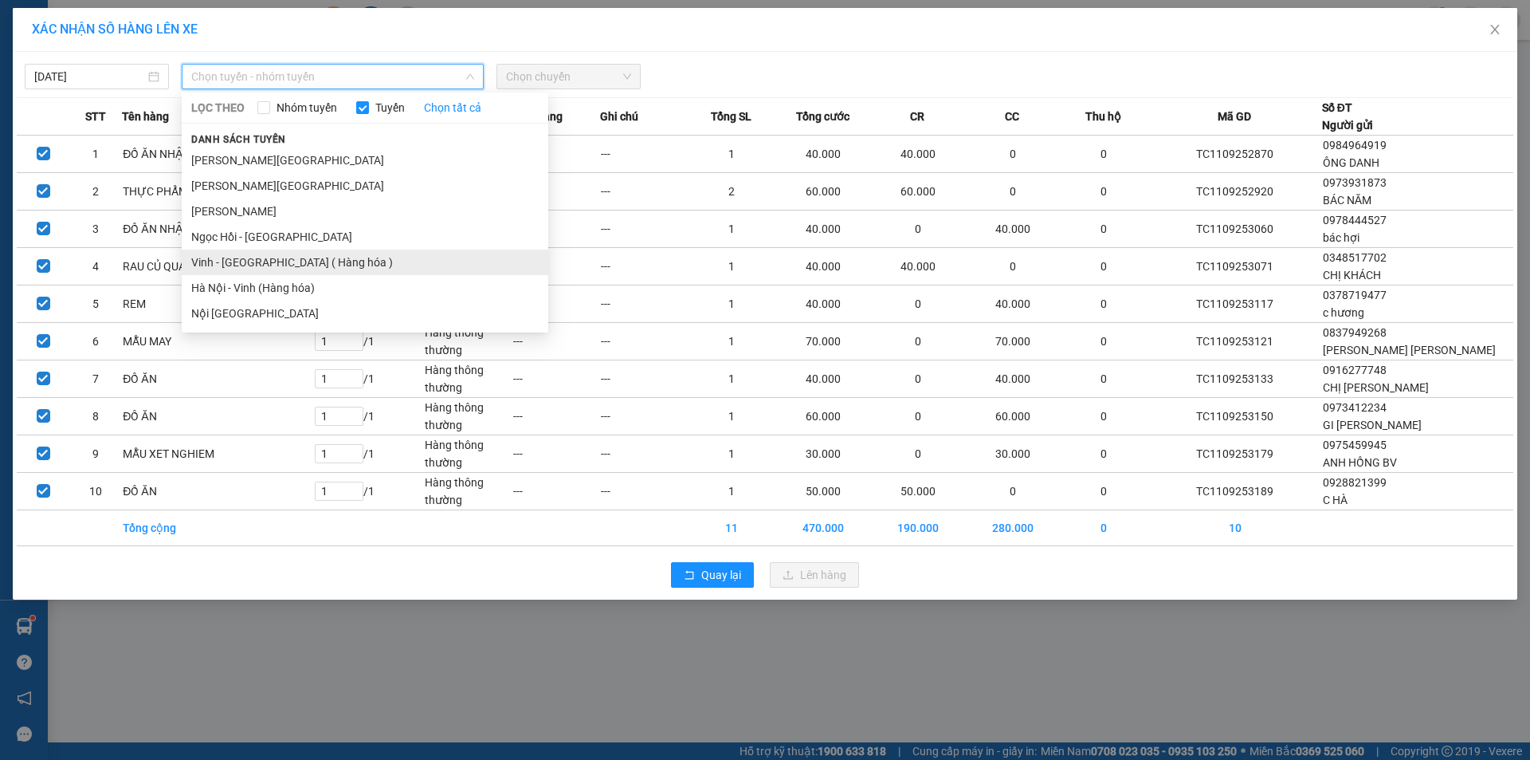
click at [302, 270] on li "Vinh - Hà Nội ( Hàng hóa )" at bounding box center [365, 262] width 367 height 26
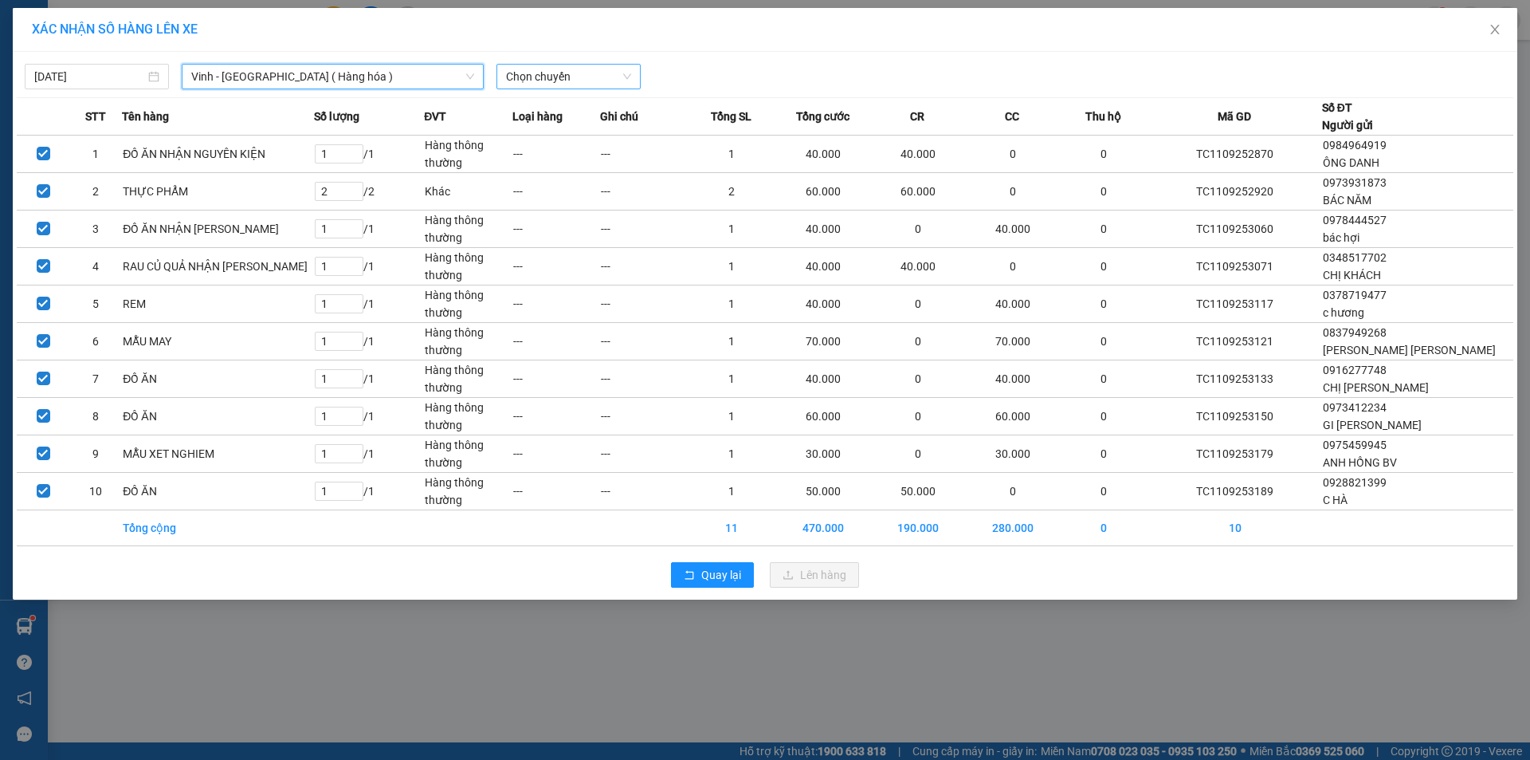
click at [568, 76] on span "Chọn chuyến" at bounding box center [568, 77] width 125 height 24
type input "1"
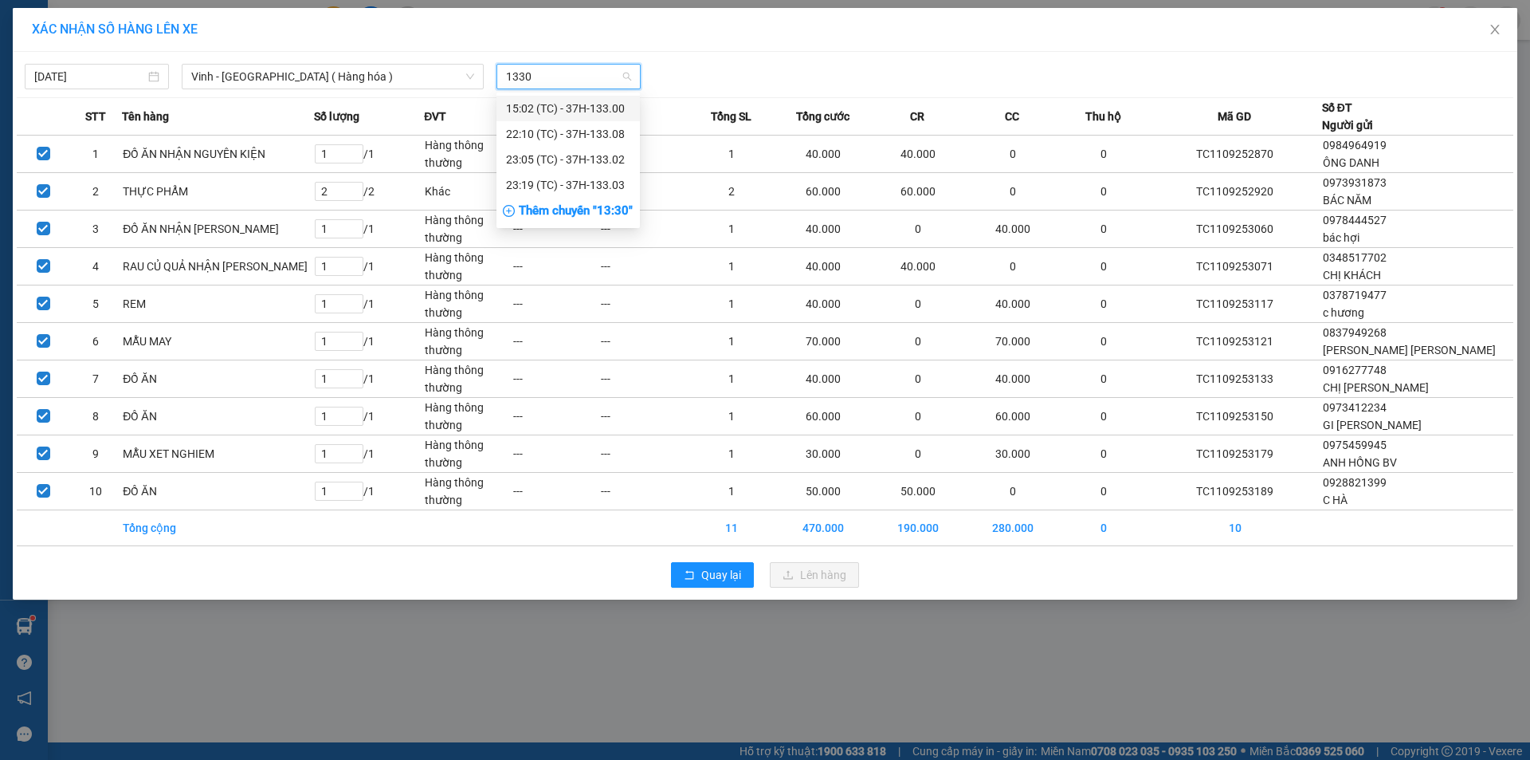
type input "13308"
click at [585, 105] on div "22:10 (TC) - 37H-133.08" at bounding box center [568, 109] width 124 height 18
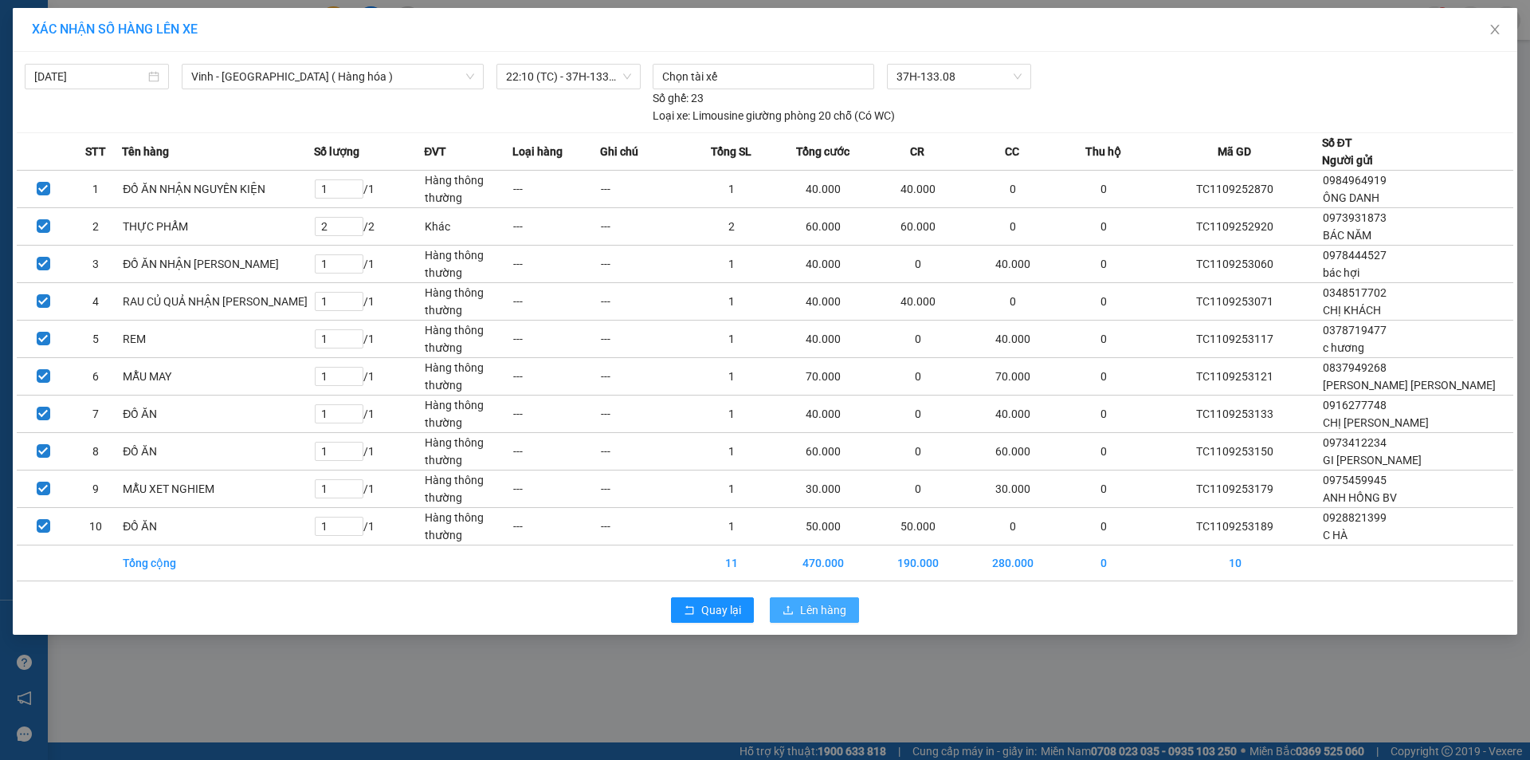
click at [819, 614] on span "Lên hàng" at bounding box center [823, 610] width 46 height 18
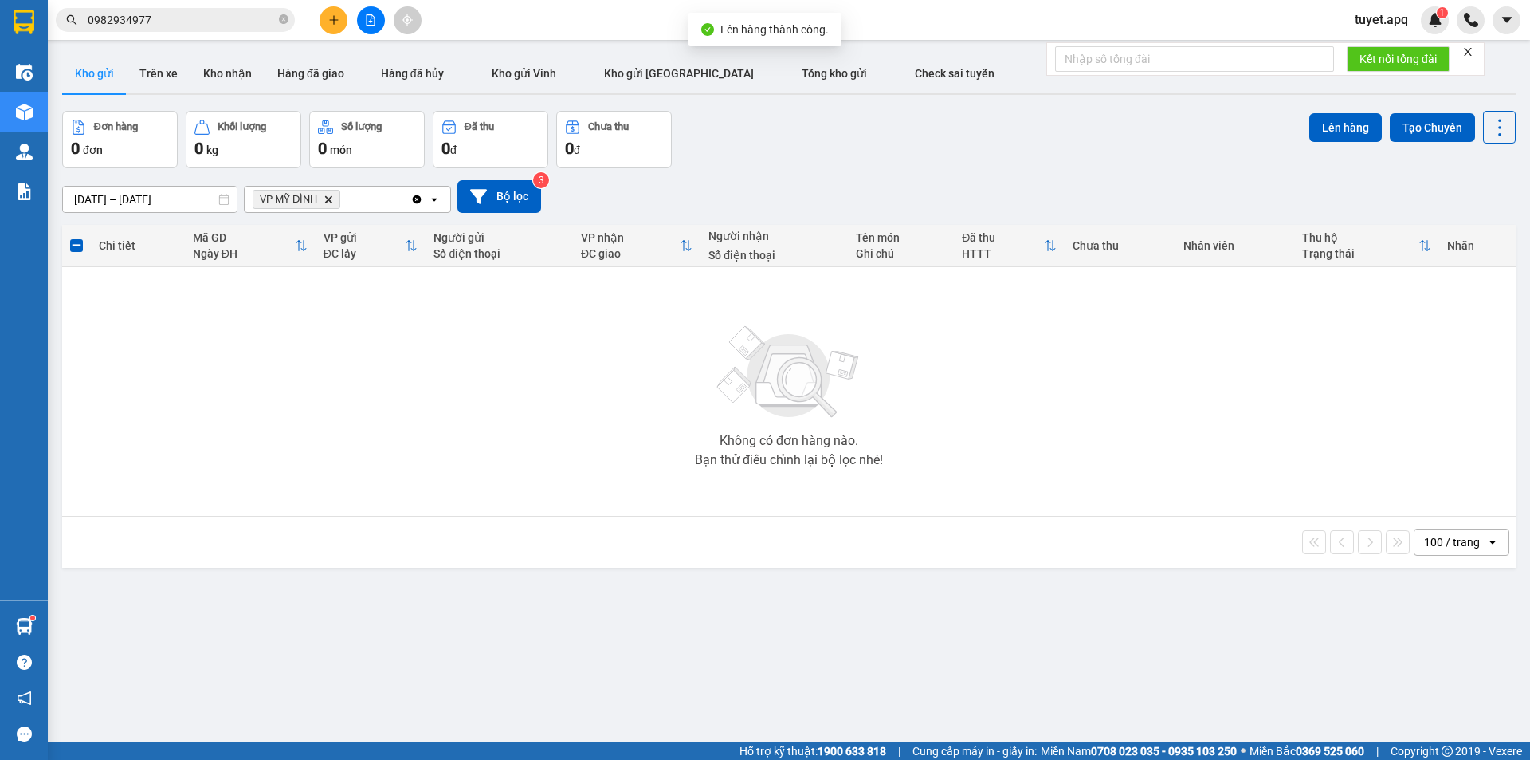
click at [333, 200] on icon "Delete" at bounding box center [329, 199] width 10 height 10
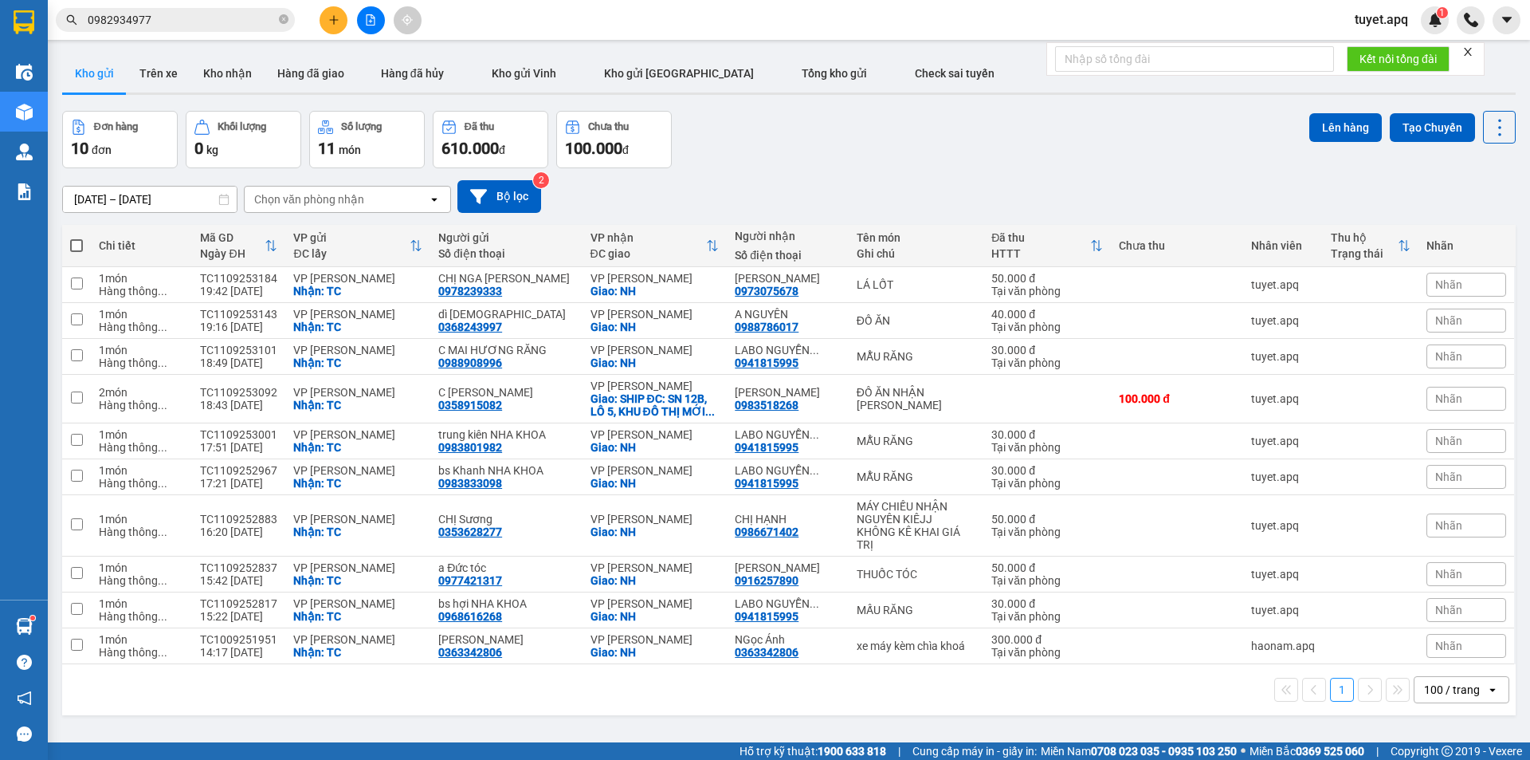
click at [364, 201] on div "Chọn văn phòng nhận" at bounding box center [336, 200] width 183 height 26
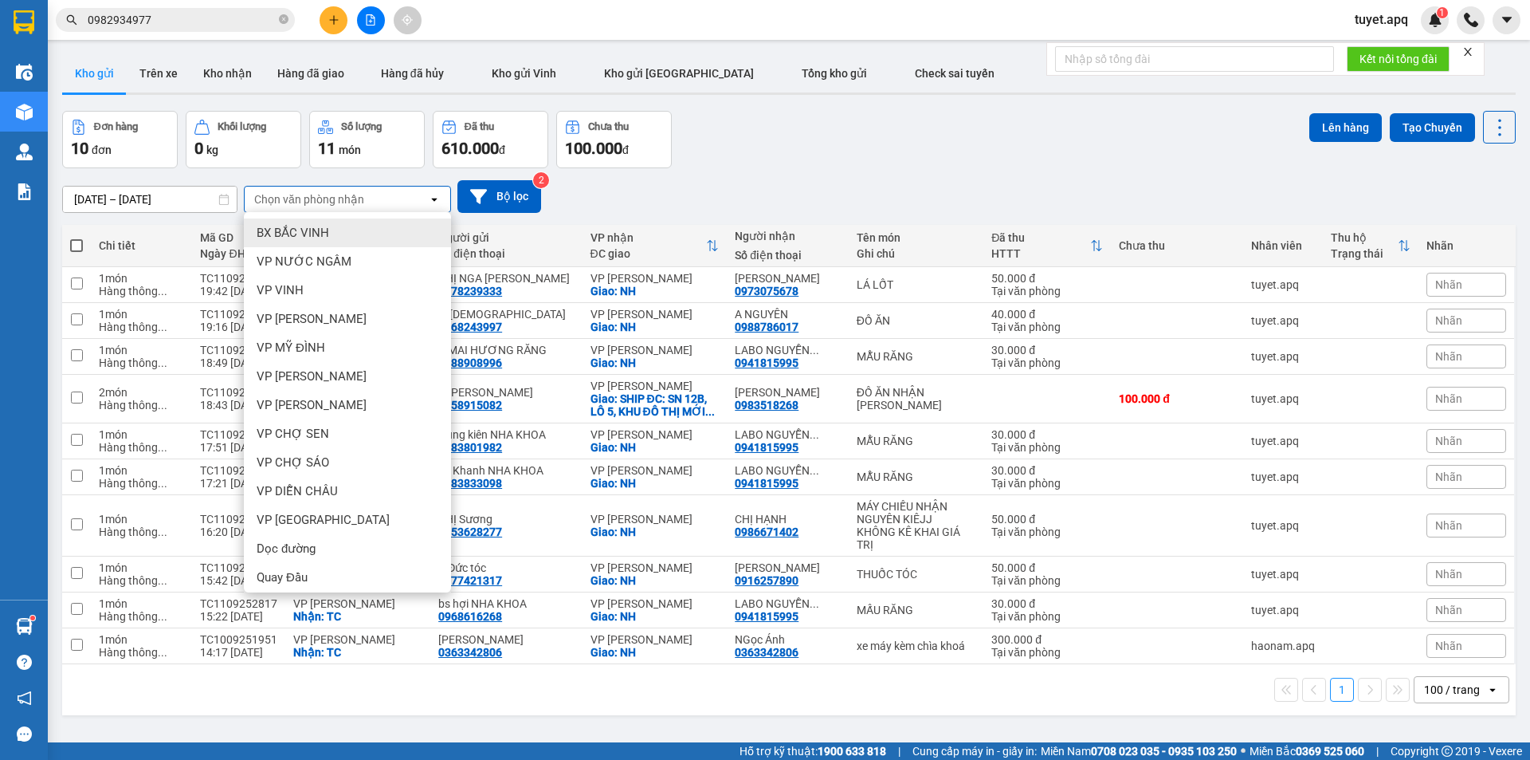
type input "N"
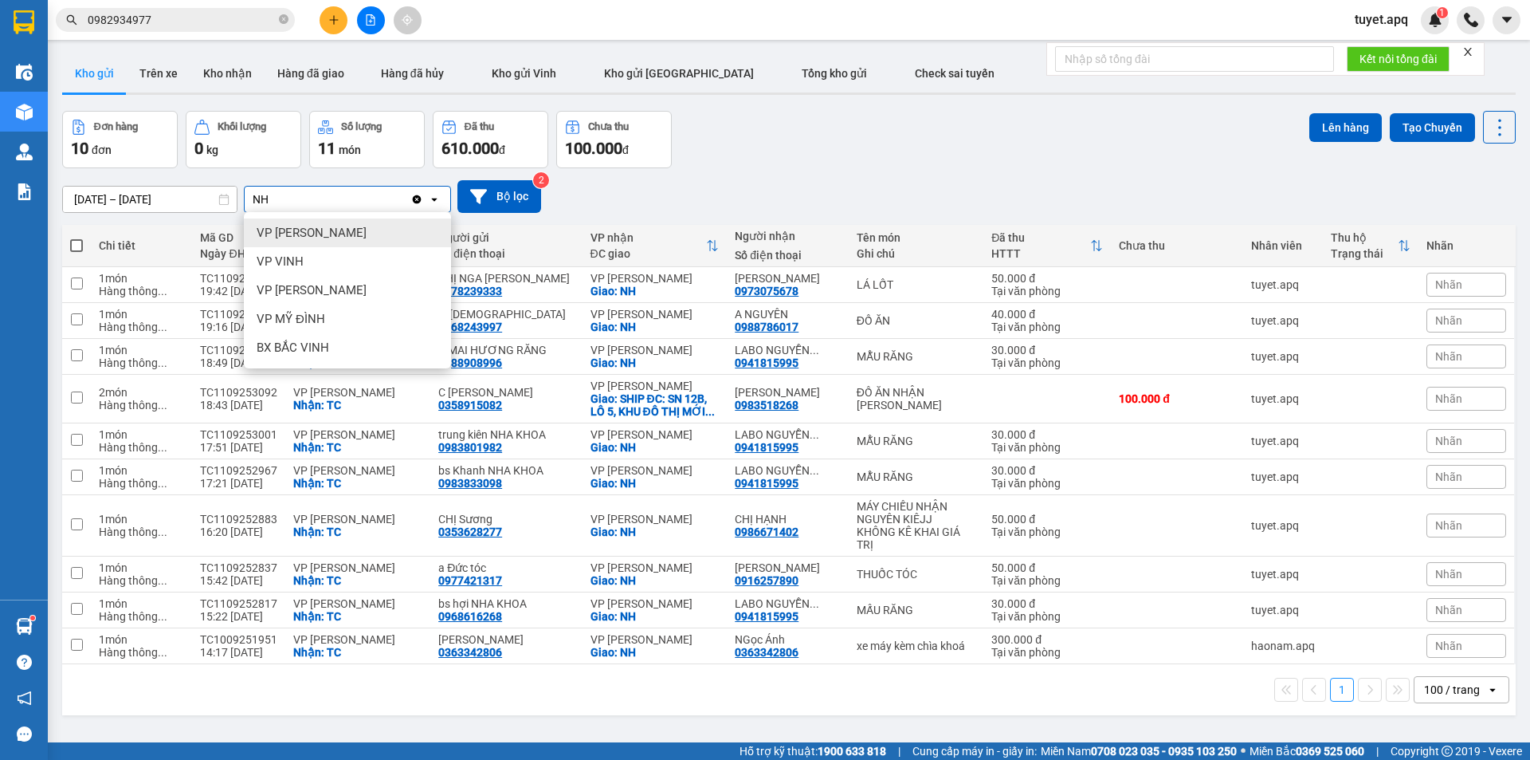
click at [362, 226] on div "VP NGỌC HỒI" at bounding box center [347, 232] width 207 height 29
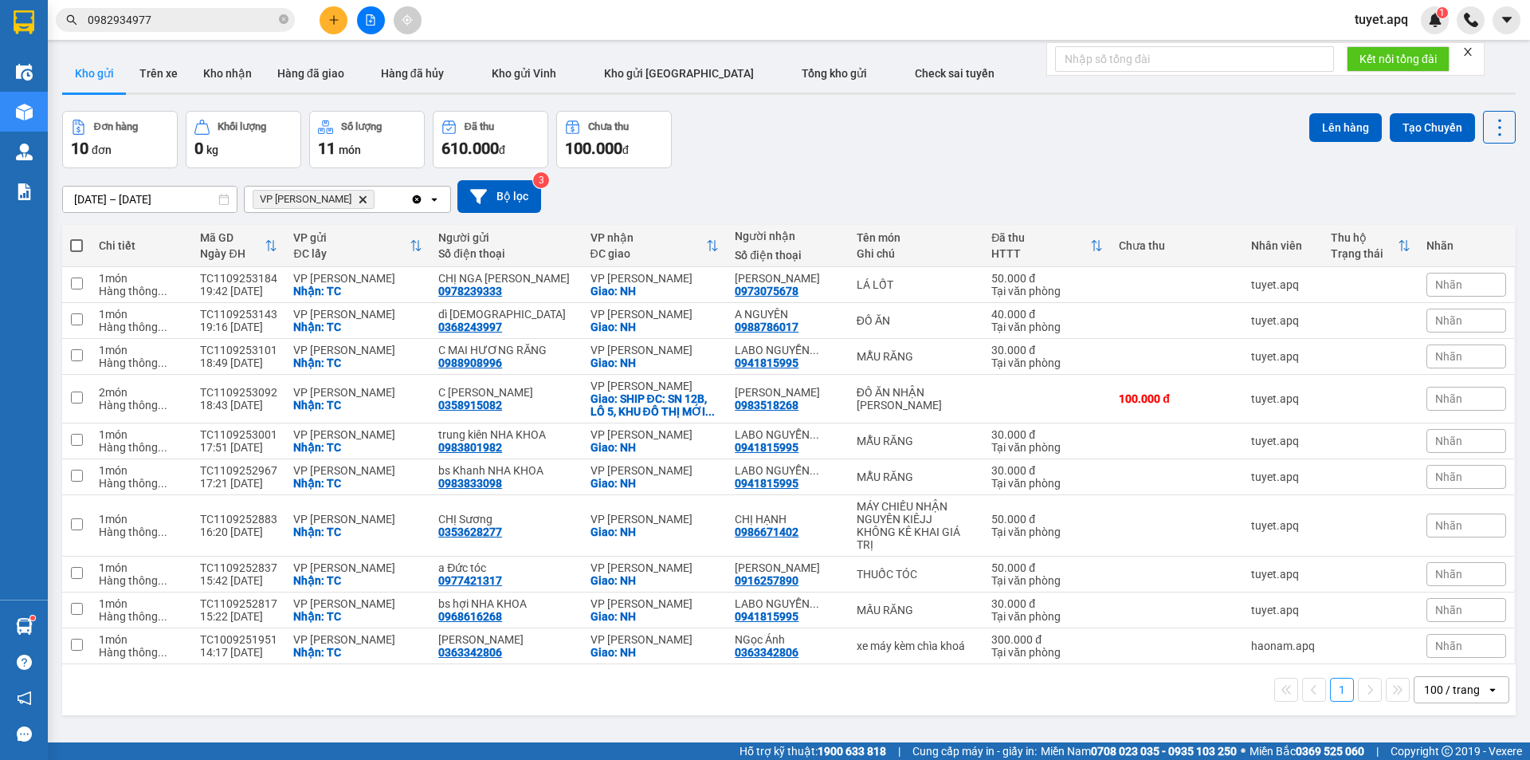
click at [76, 239] on span at bounding box center [76, 245] width 13 height 13
click at [77, 238] on input "checkbox" at bounding box center [77, 238] width 0 height 0
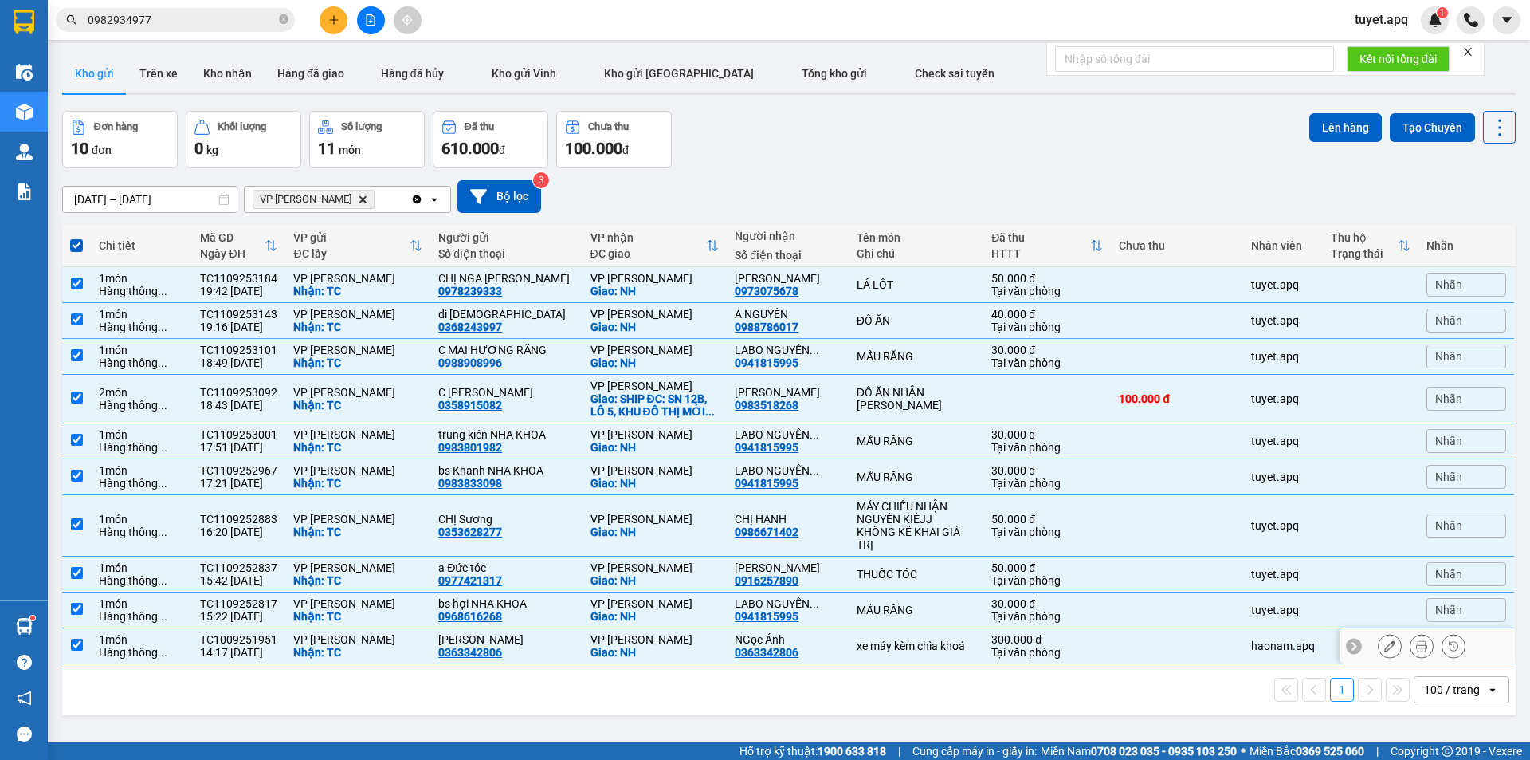
click at [76, 643] on input "checkbox" at bounding box center [77, 644] width 12 height 12
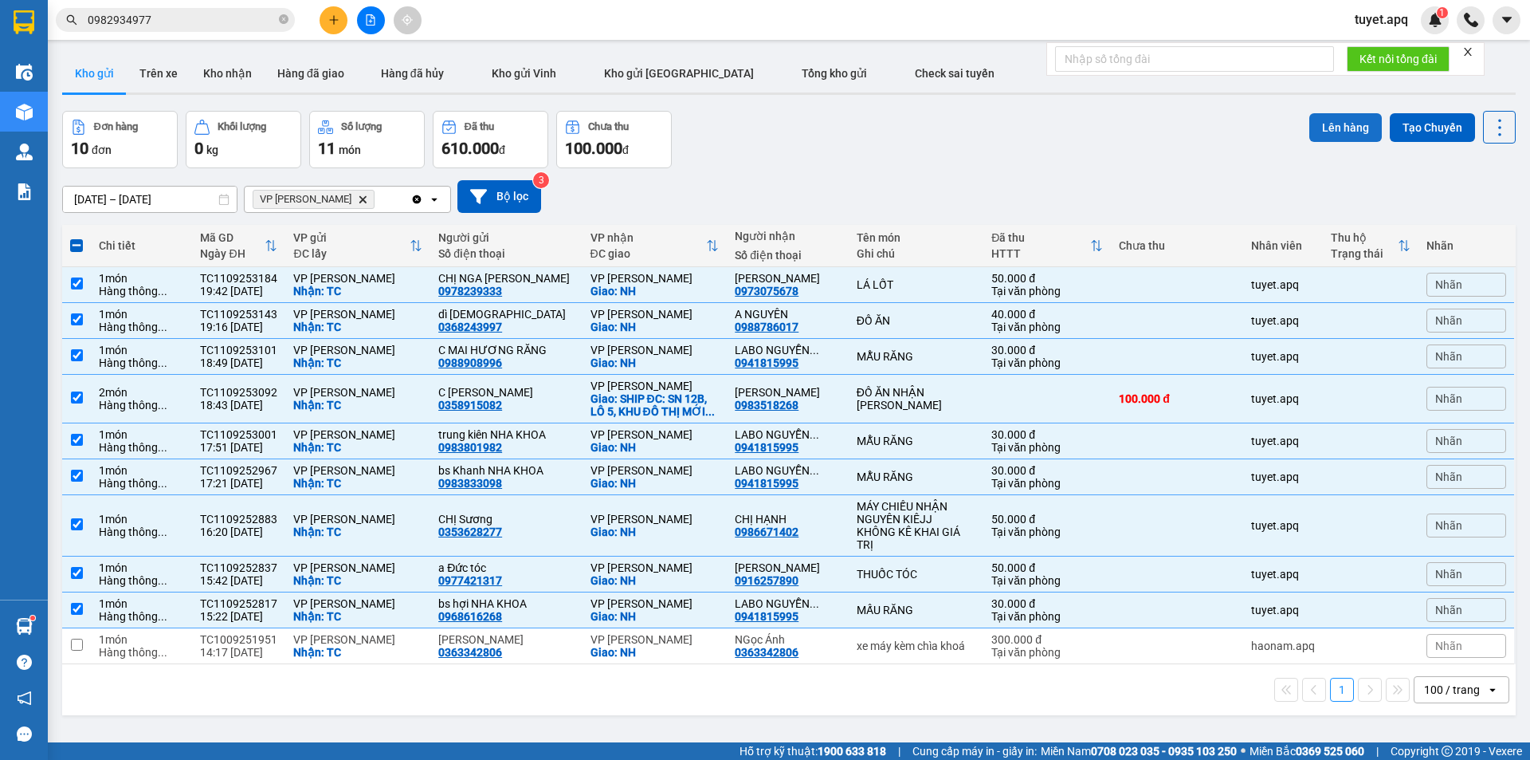
click at [1343, 120] on button "Lên hàng" at bounding box center [1346, 127] width 73 height 29
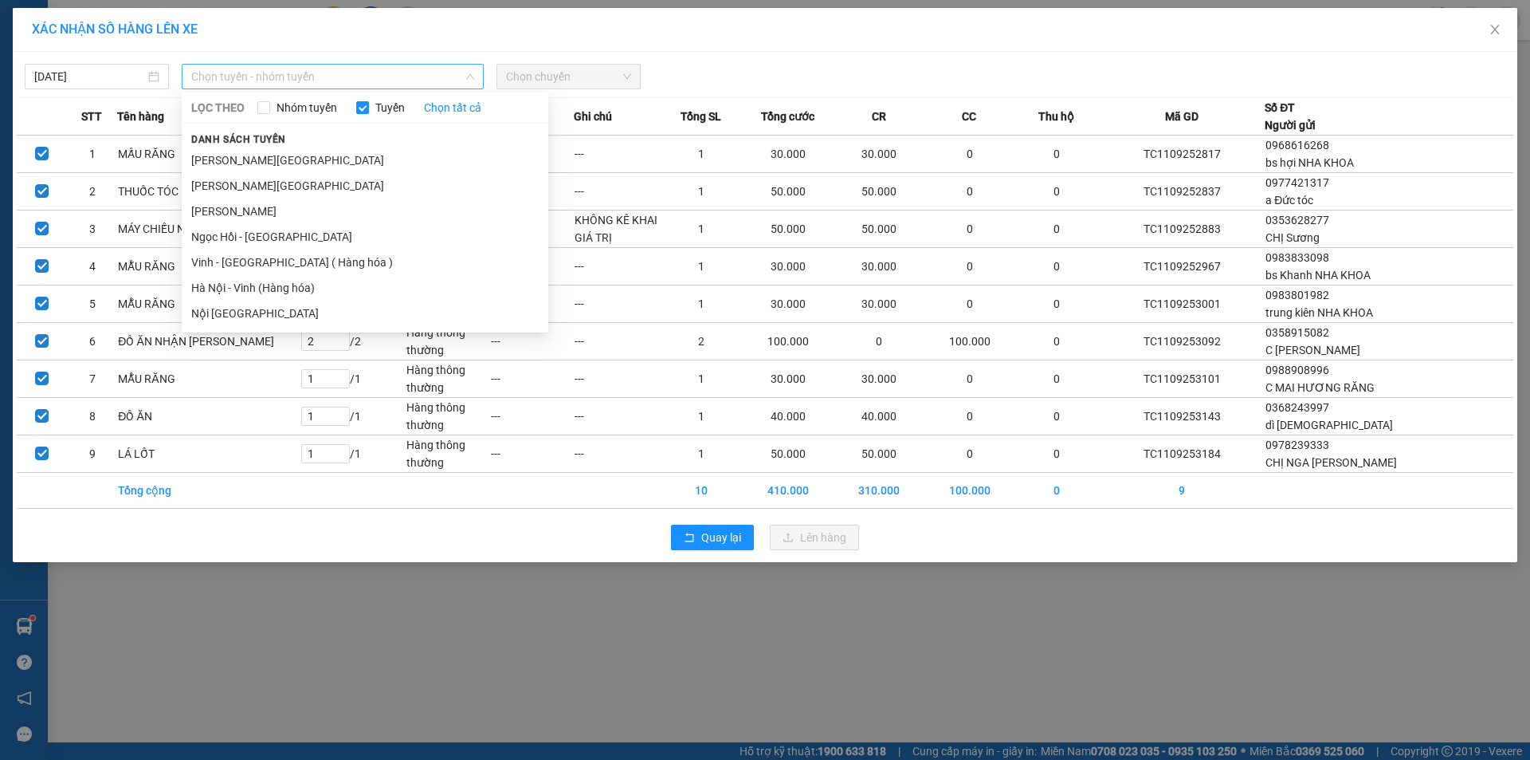
click at [345, 74] on span "Chọn tuyến - nhóm tuyến" at bounding box center [332, 77] width 283 height 24
click at [277, 265] on li "Vinh - Hà Nội ( Hàng hóa )" at bounding box center [365, 262] width 367 height 26
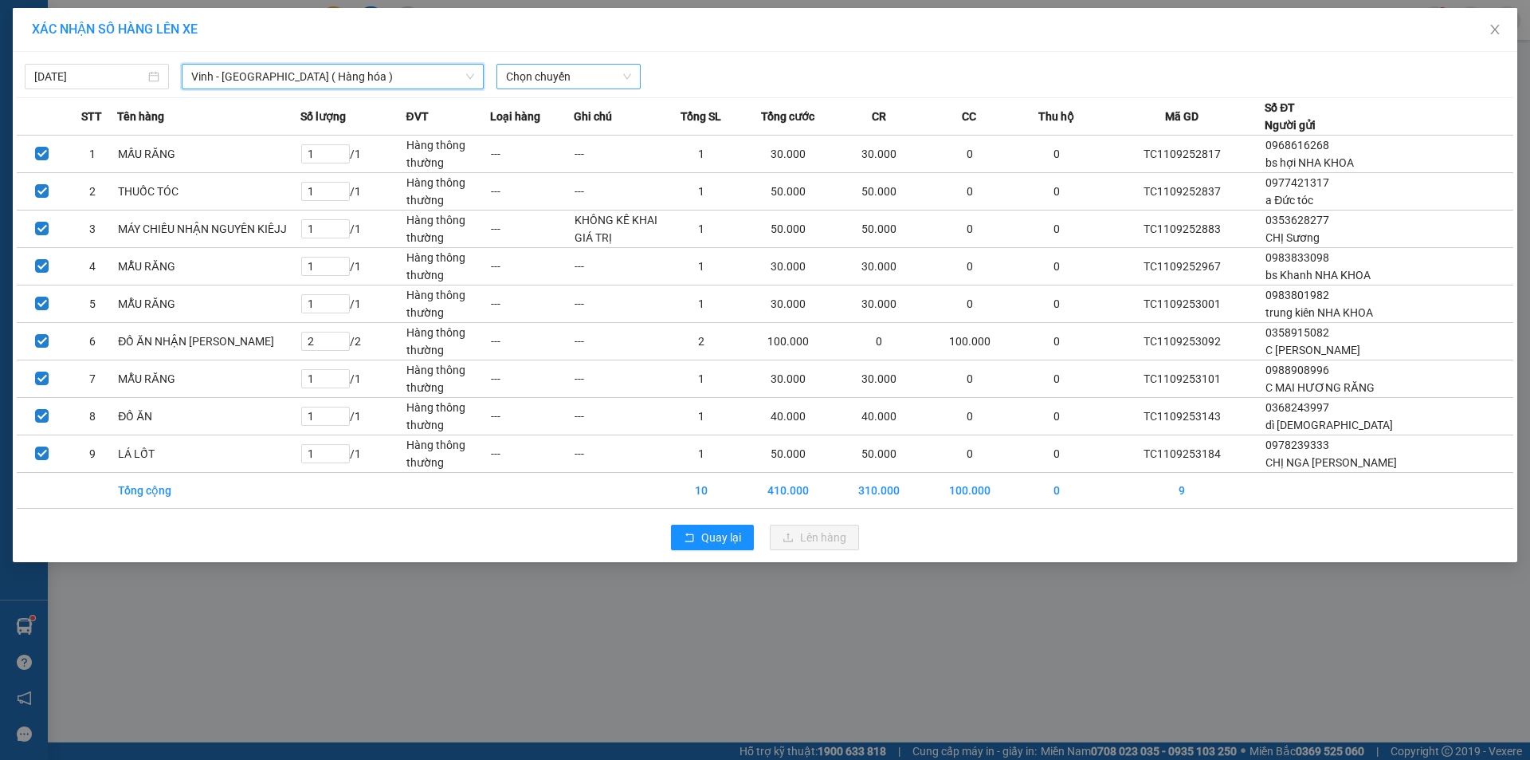
click at [595, 65] on span "Chọn chuyến" at bounding box center [568, 77] width 125 height 24
click at [595, 103] on div "23:05 (TC) - 37H-133.02" at bounding box center [568, 109] width 124 height 18
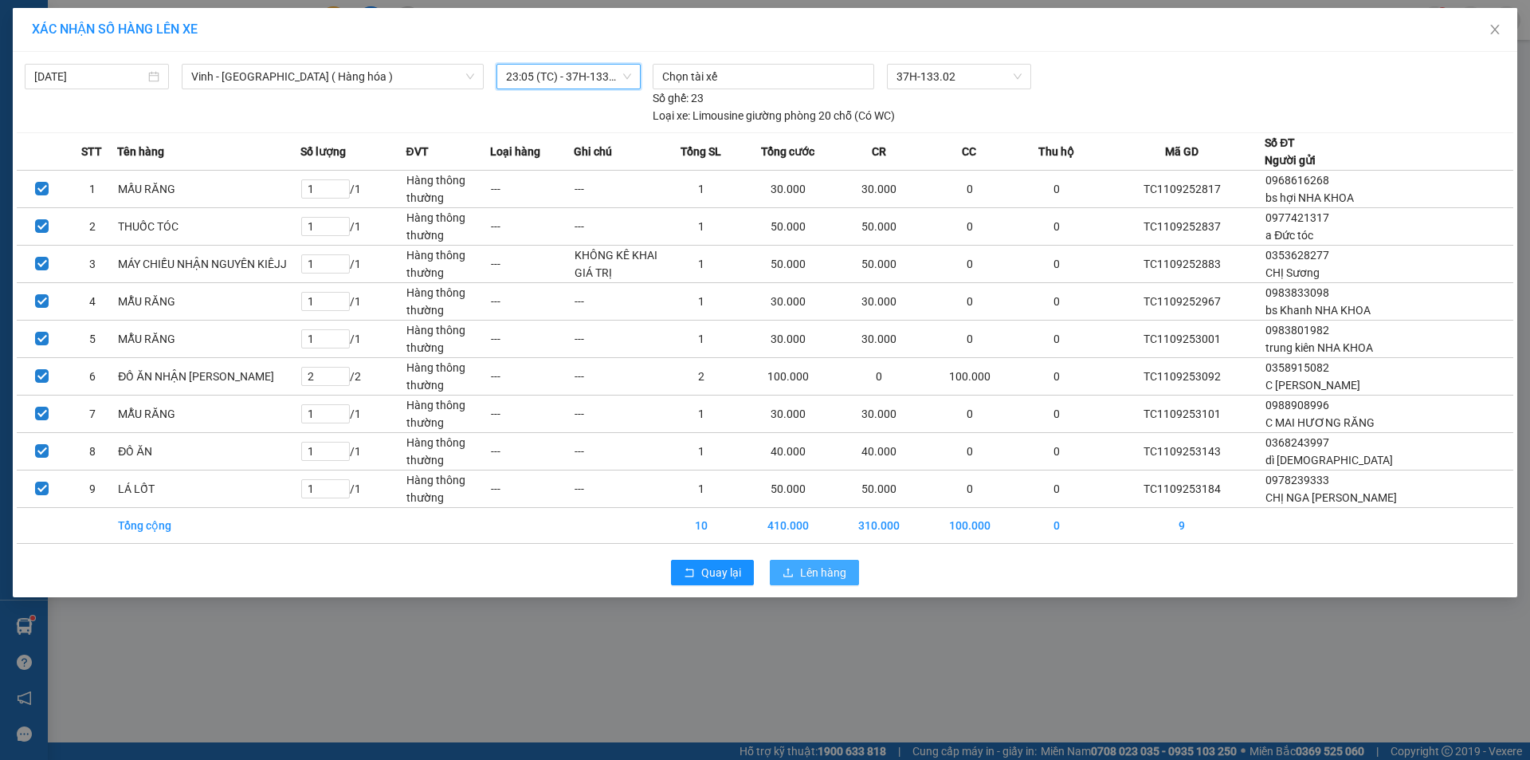
click at [810, 561] on button "Lên hàng" at bounding box center [814, 573] width 89 height 26
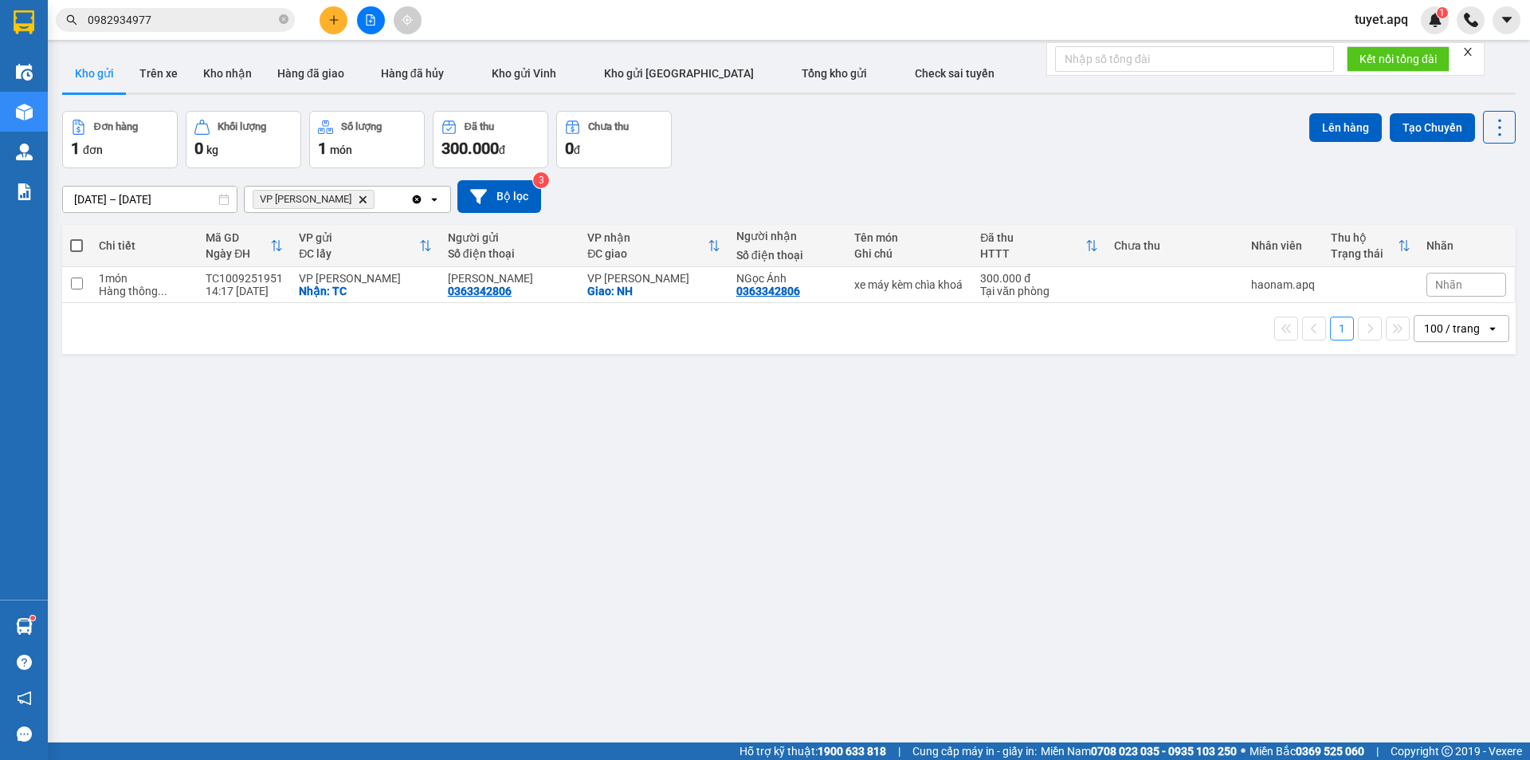
click at [358, 195] on icon "Delete" at bounding box center [363, 199] width 10 height 10
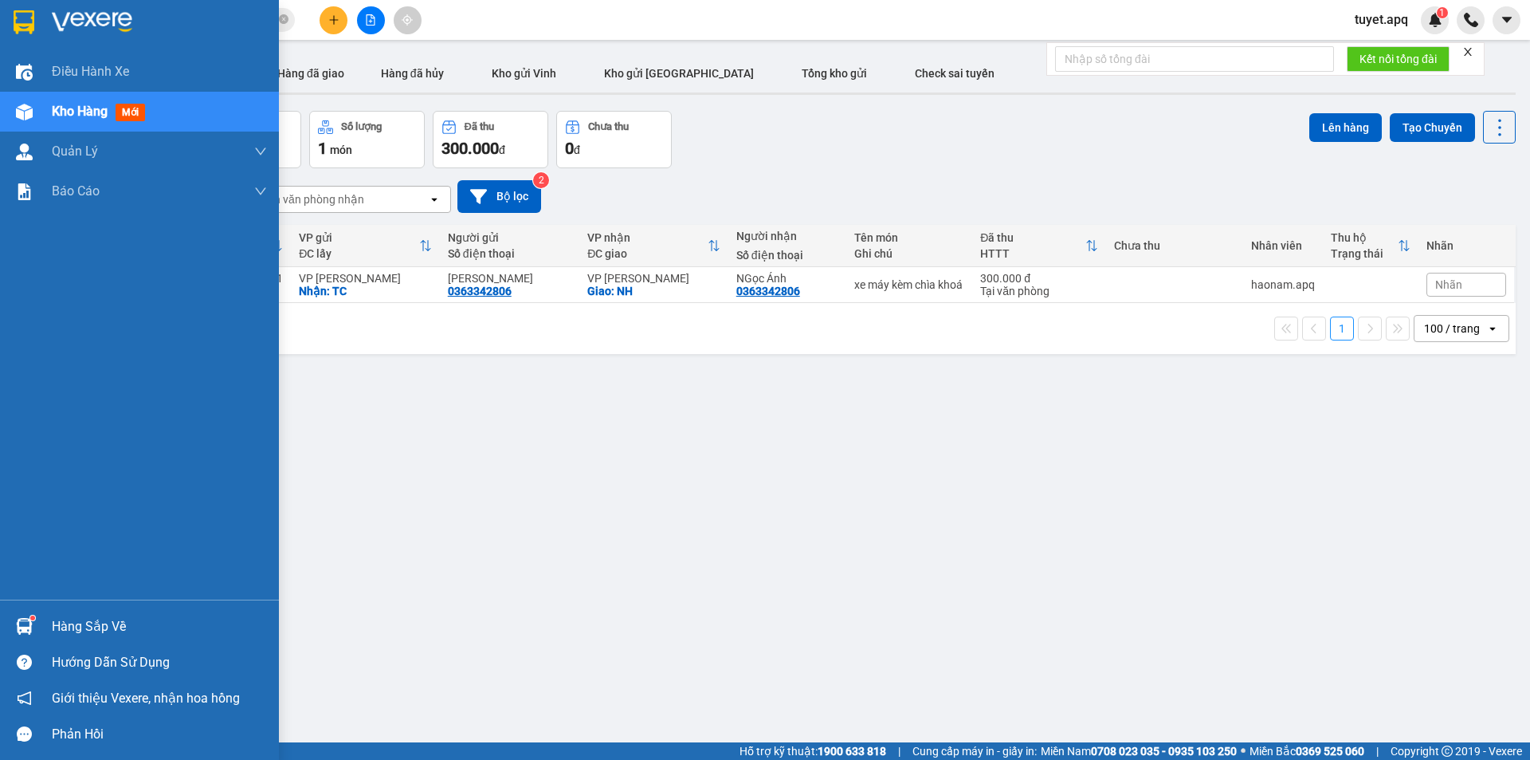
click at [26, 630] on img at bounding box center [24, 626] width 17 height 17
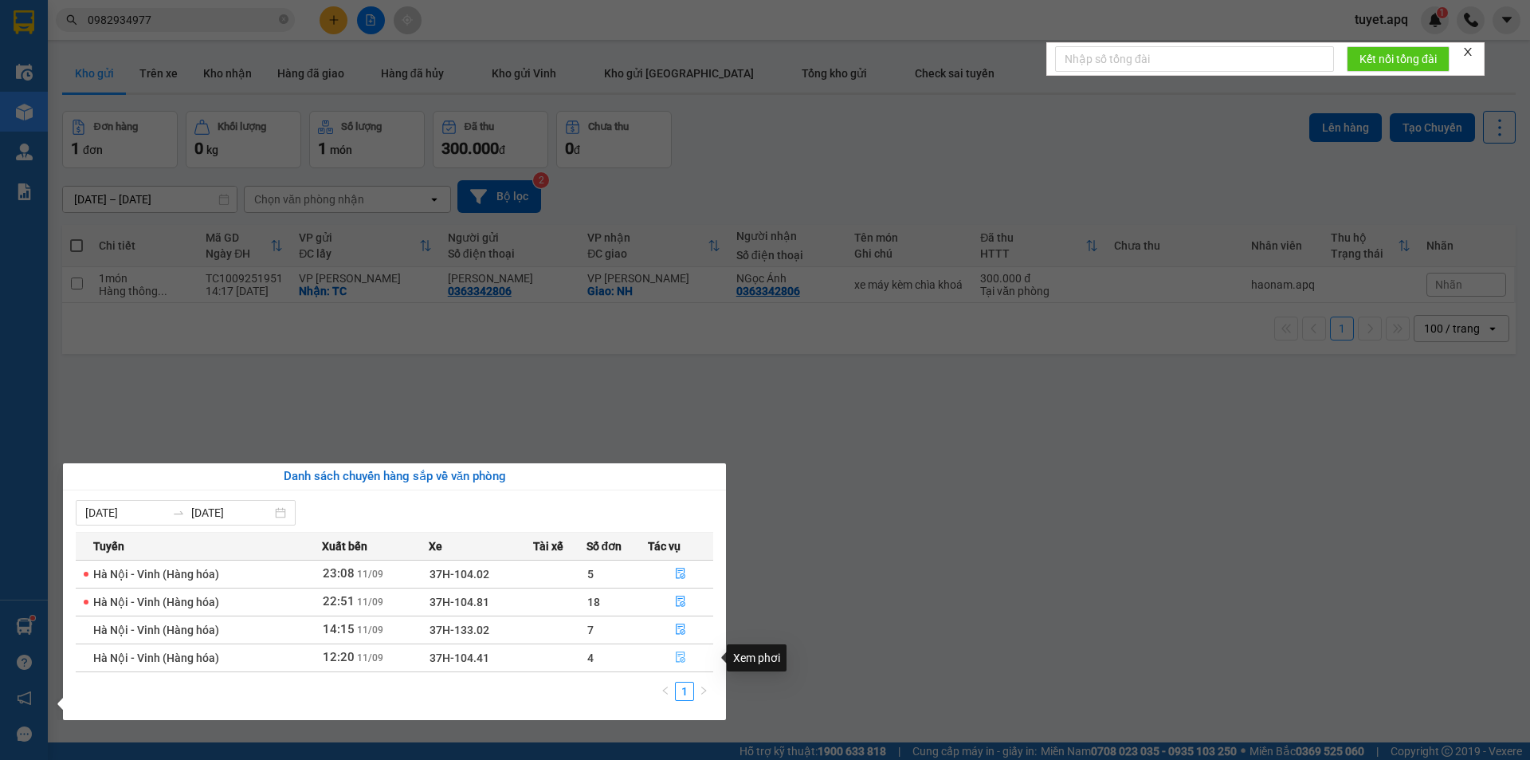
click at [681, 660] on icon "file-done" at bounding box center [681, 657] width 10 height 11
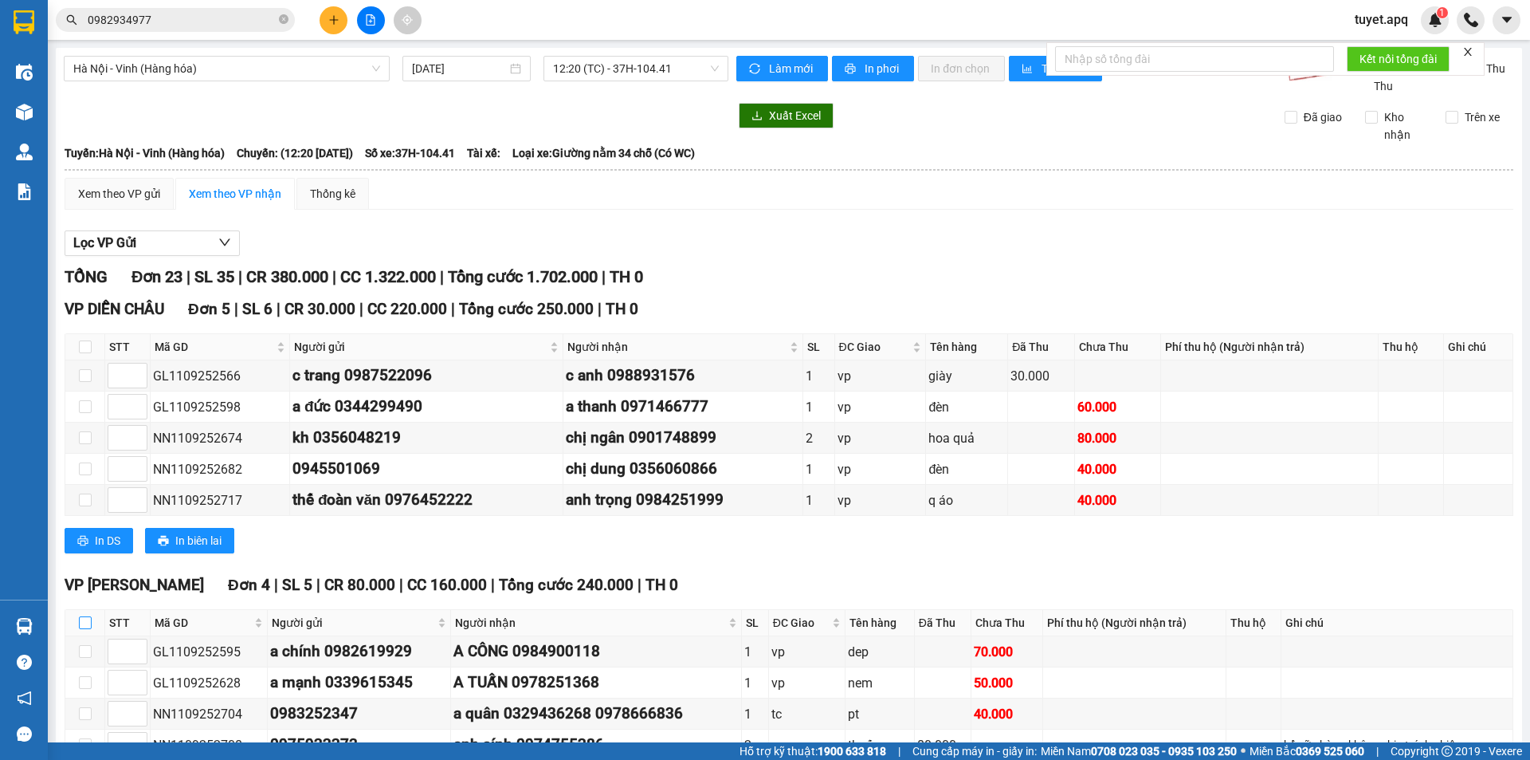
click at [79, 616] on input "checkbox" at bounding box center [85, 622] width 13 height 13
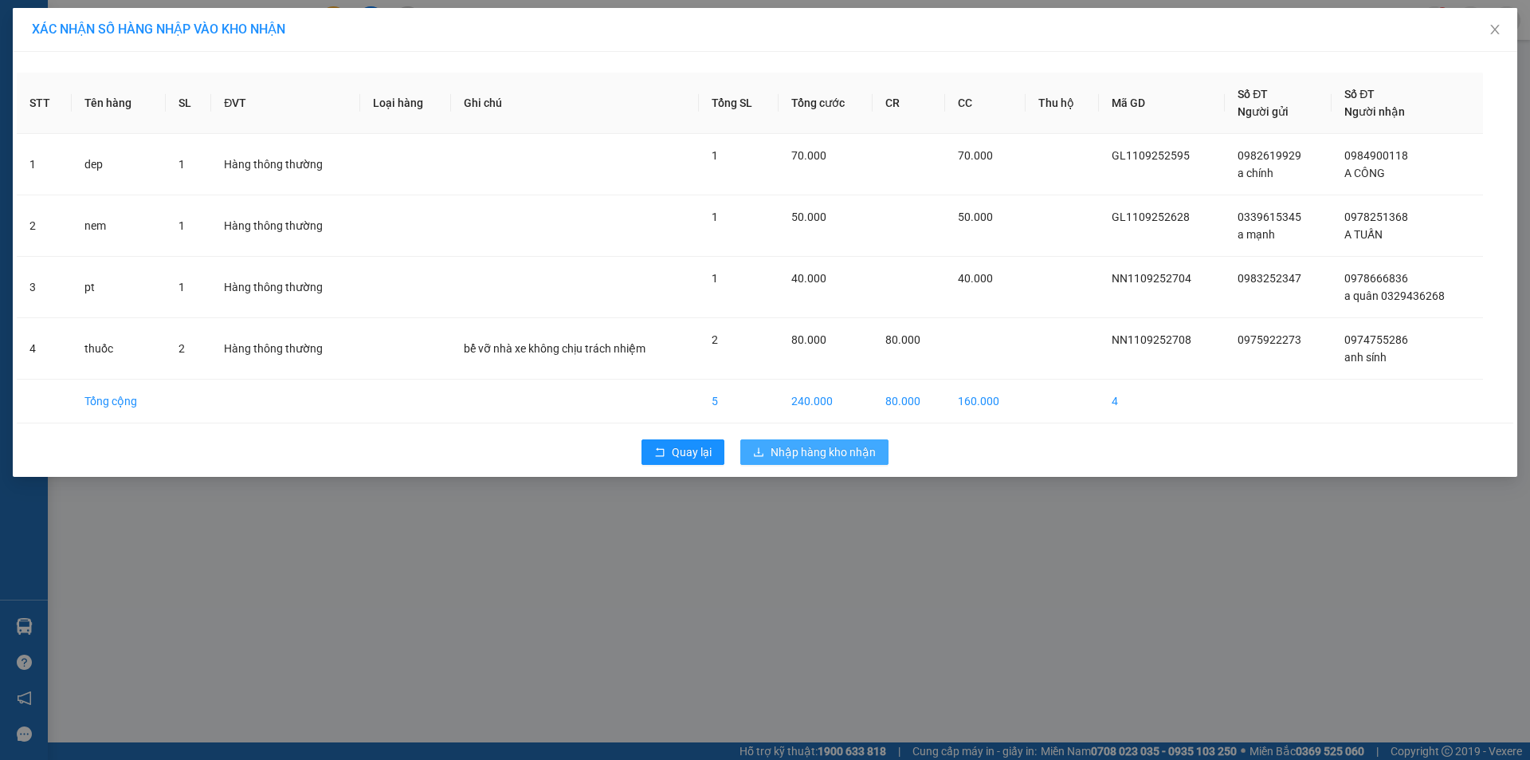
click at [824, 441] on button "Nhập hàng kho nhận" at bounding box center [815, 452] width 148 height 26
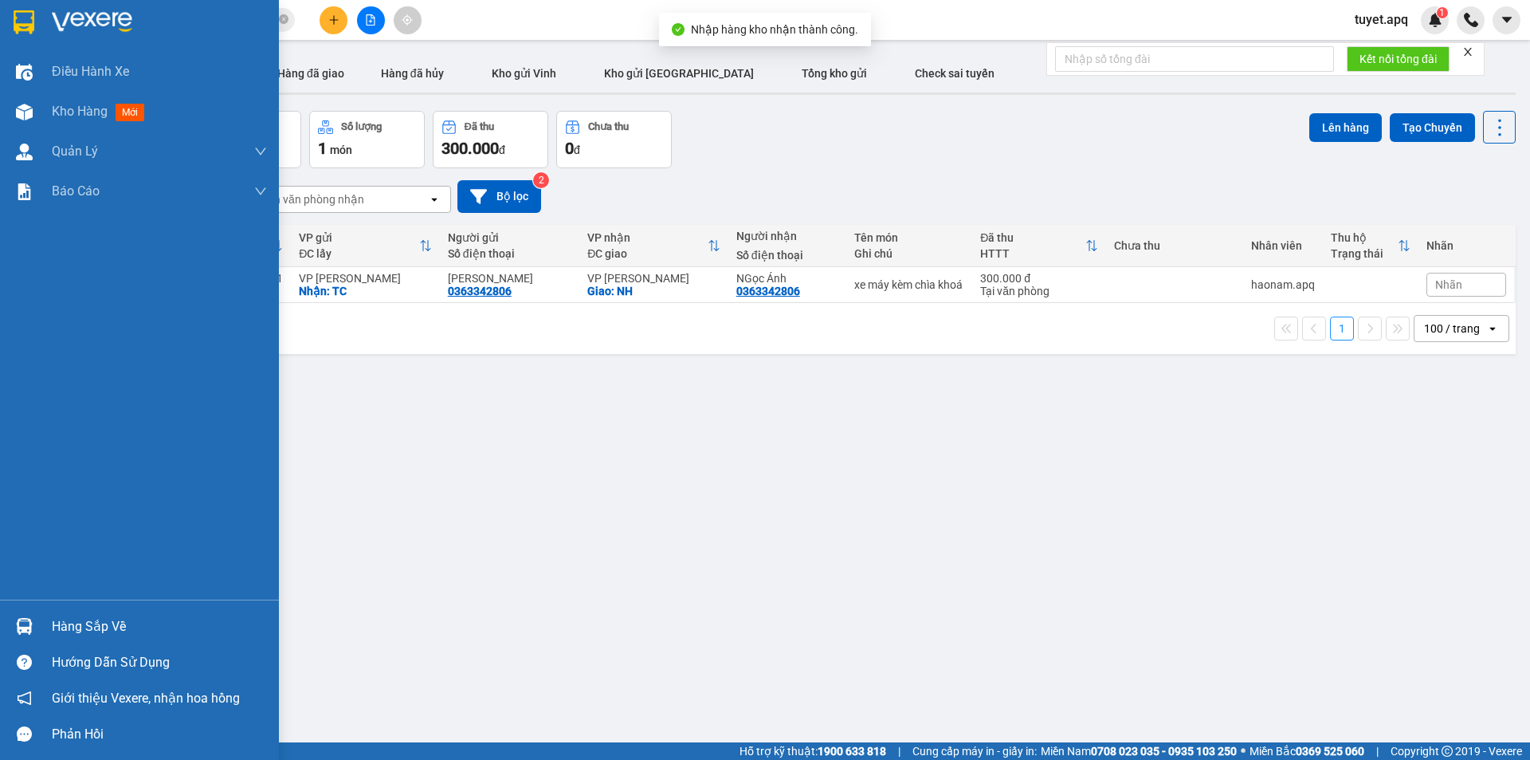
click at [26, 621] on img at bounding box center [24, 626] width 17 height 17
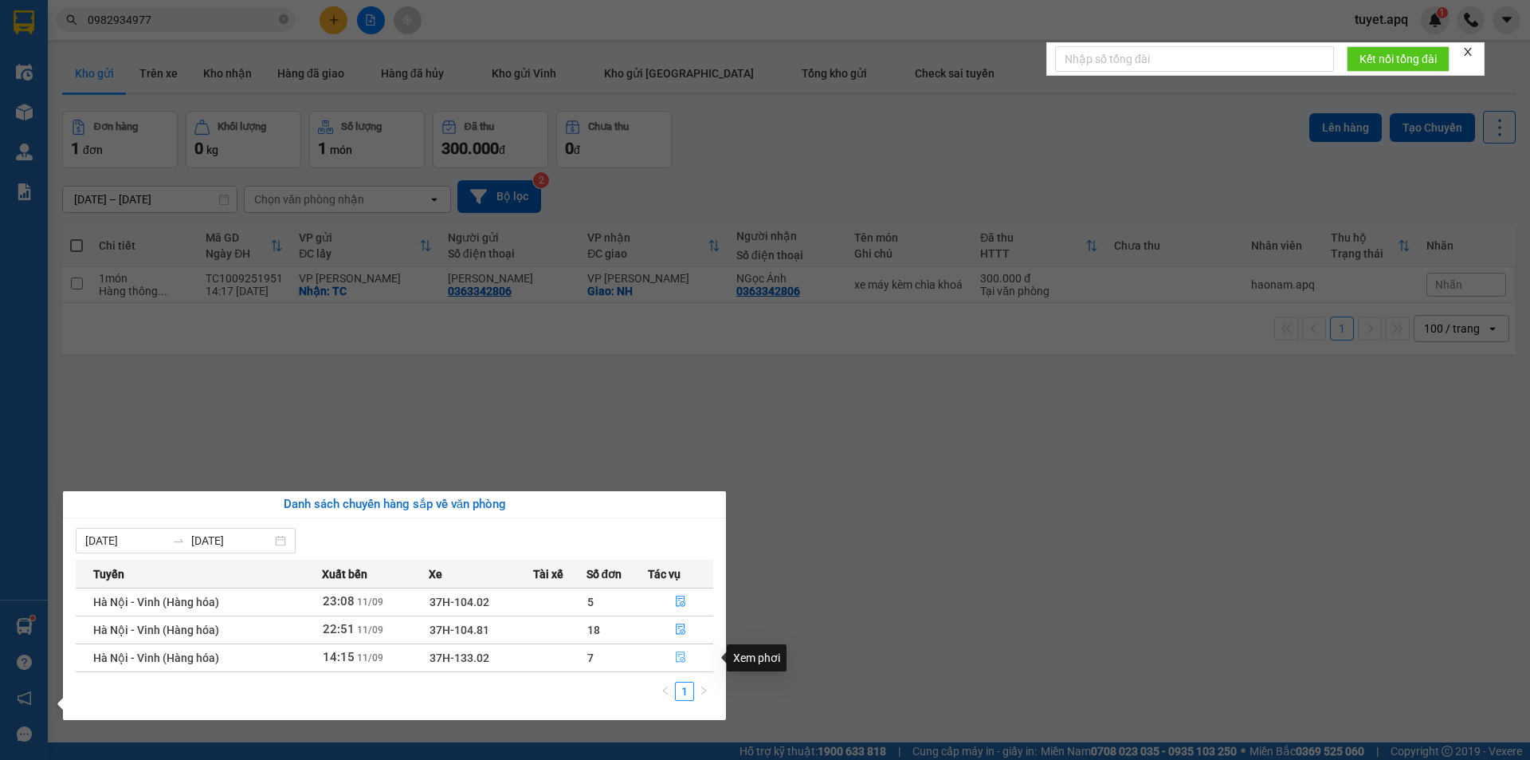
click at [680, 656] on icon "file-done" at bounding box center [681, 657] width 10 height 11
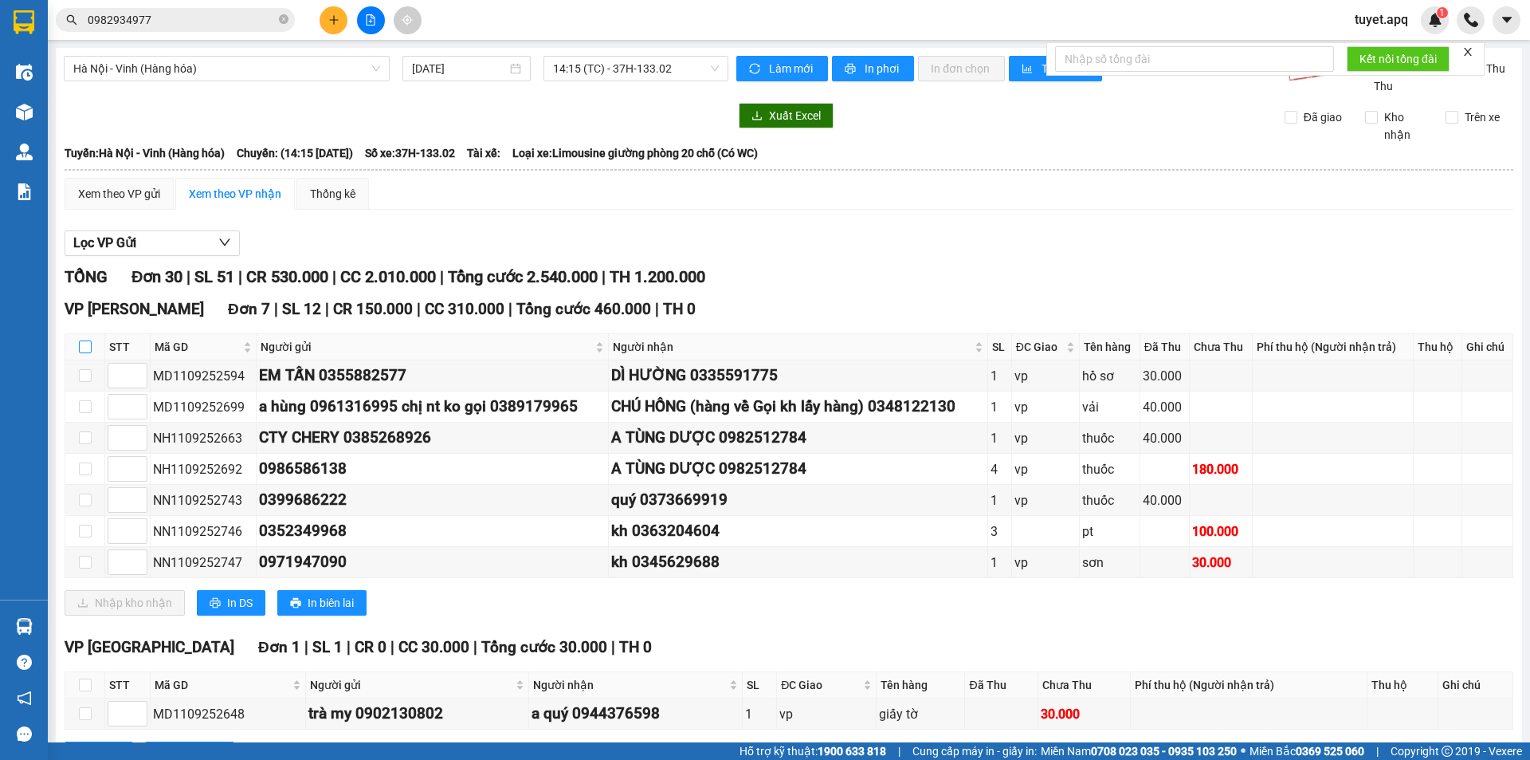
click at [86, 340] on input "checkbox" at bounding box center [85, 346] width 13 height 13
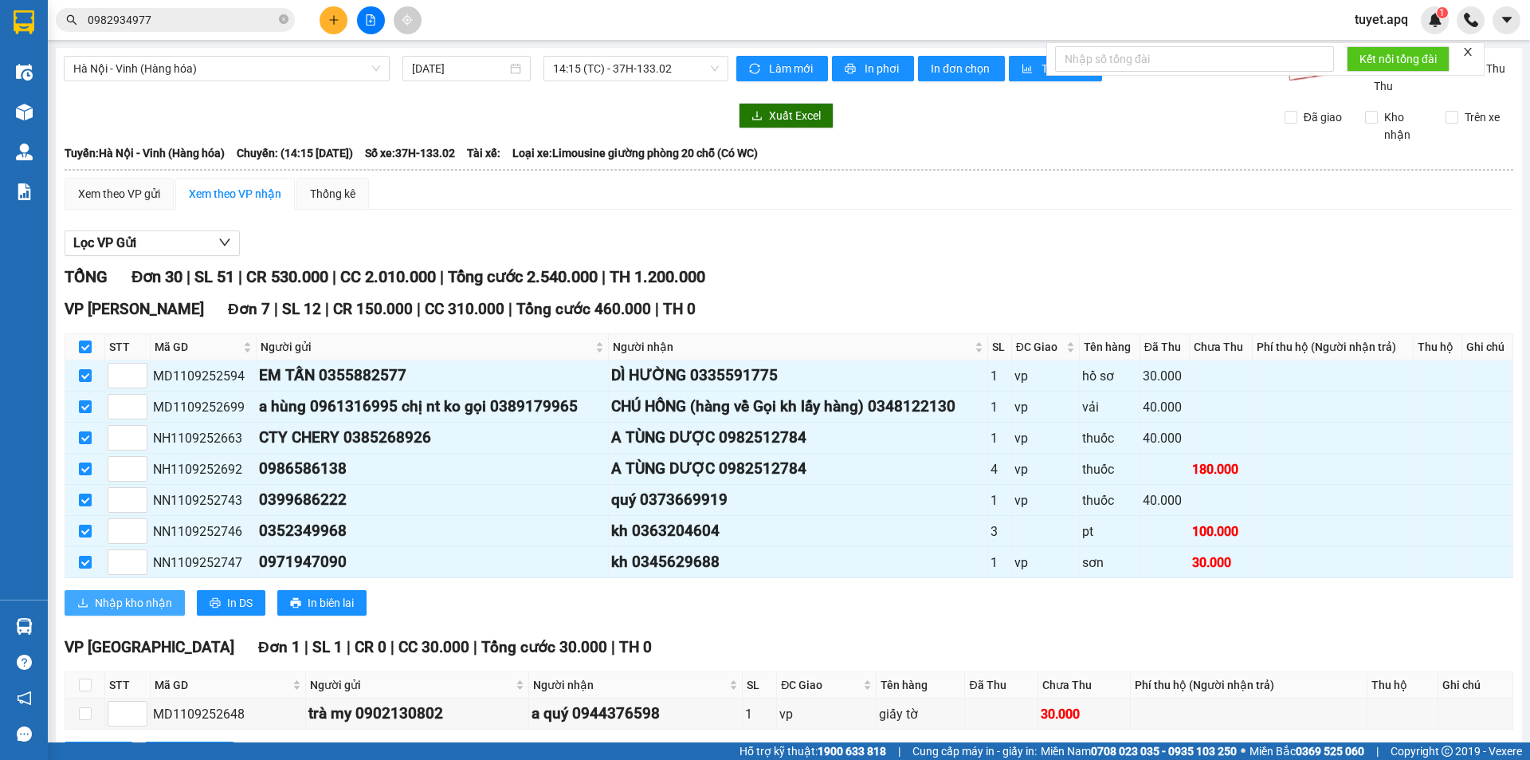
click at [147, 590] on button "Nhập kho nhận" at bounding box center [125, 603] width 120 height 26
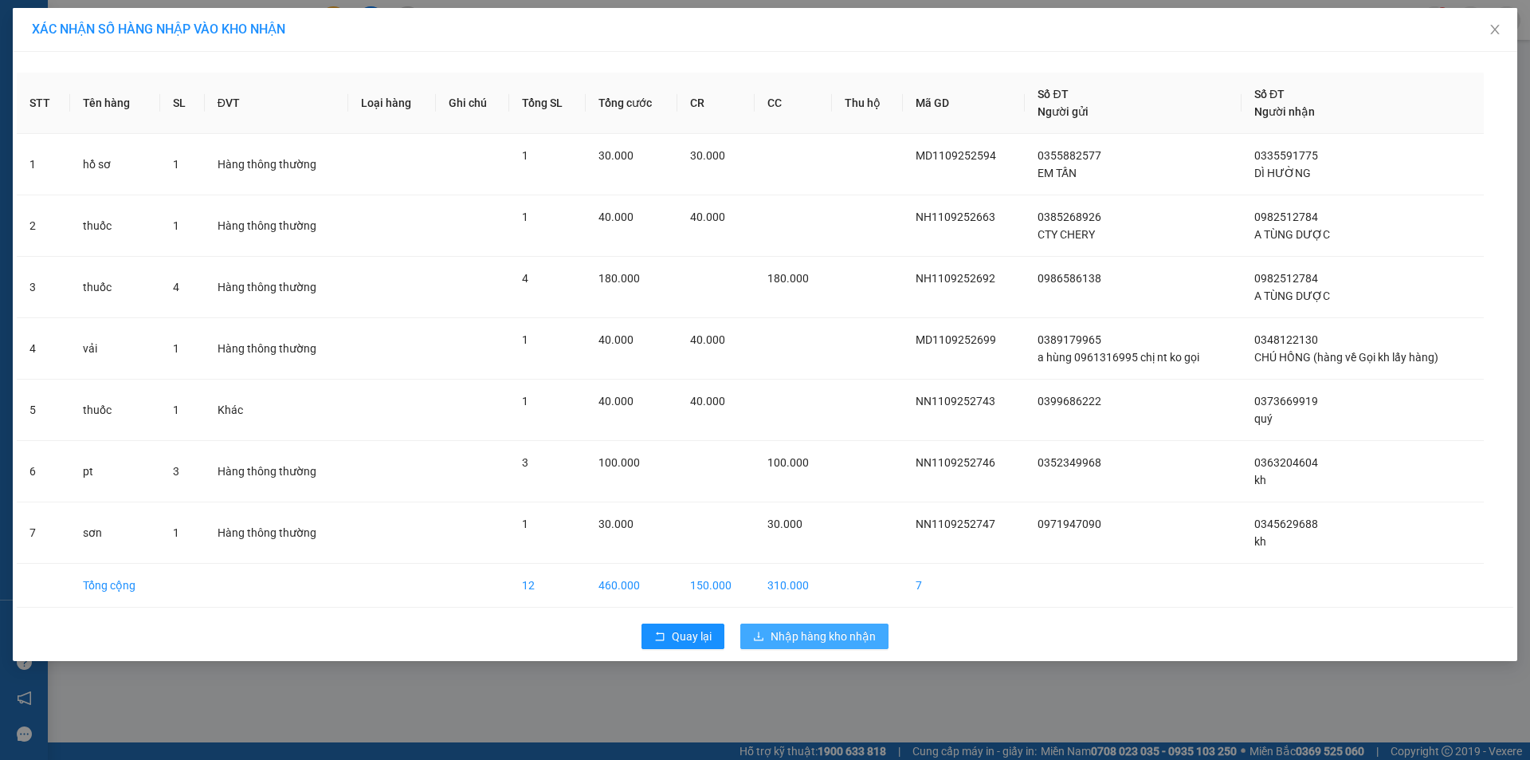
click at [788, 633] on span "Nhập hàng kho nhận" at bounding box center [823, 636] width 105 height 18
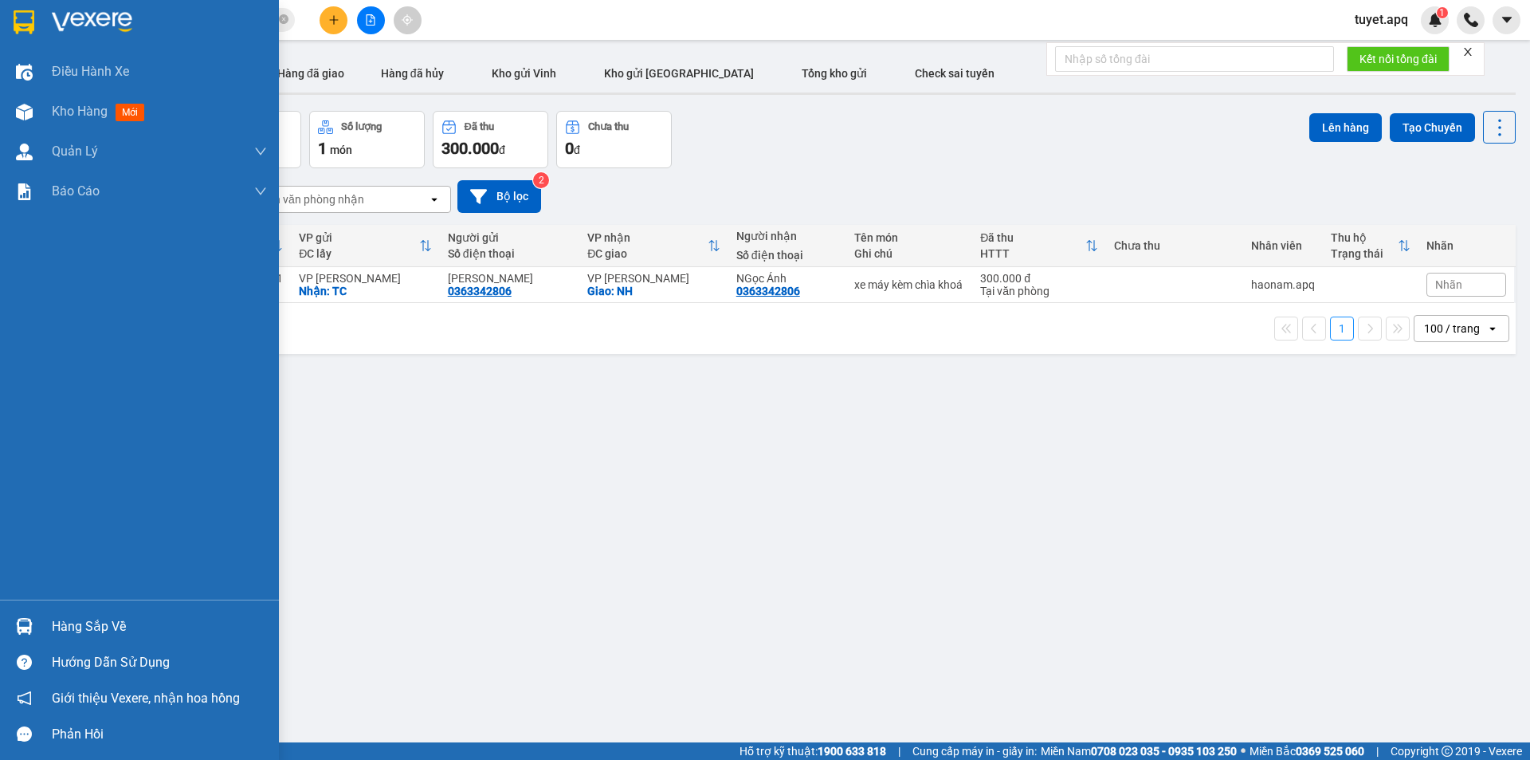
click at [35, 627] on div at bounding box center [24, 626] width 28 height 28
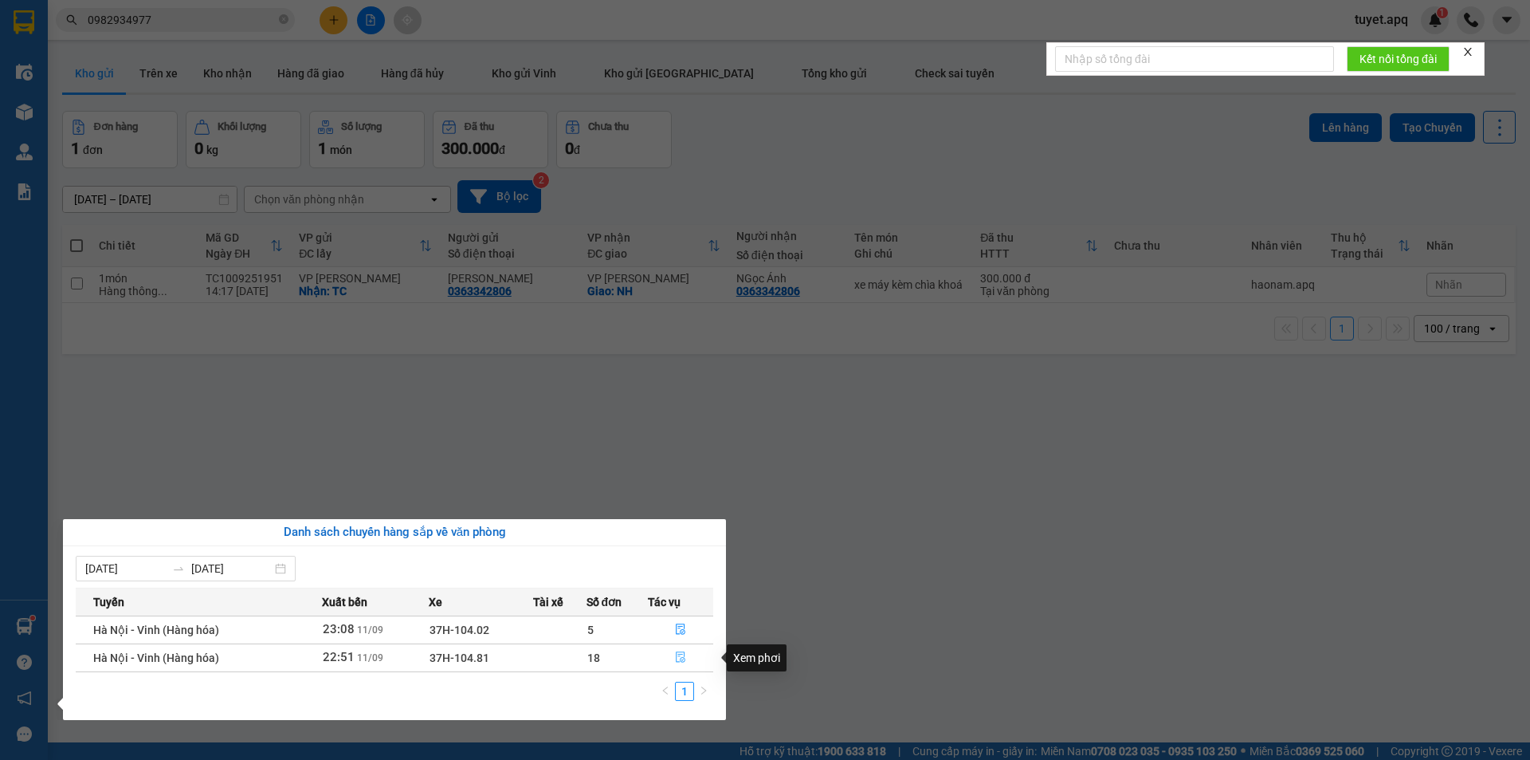
click at [678, 655] on icon "file-done" at bounding box center [680, 656] width 11 height 11
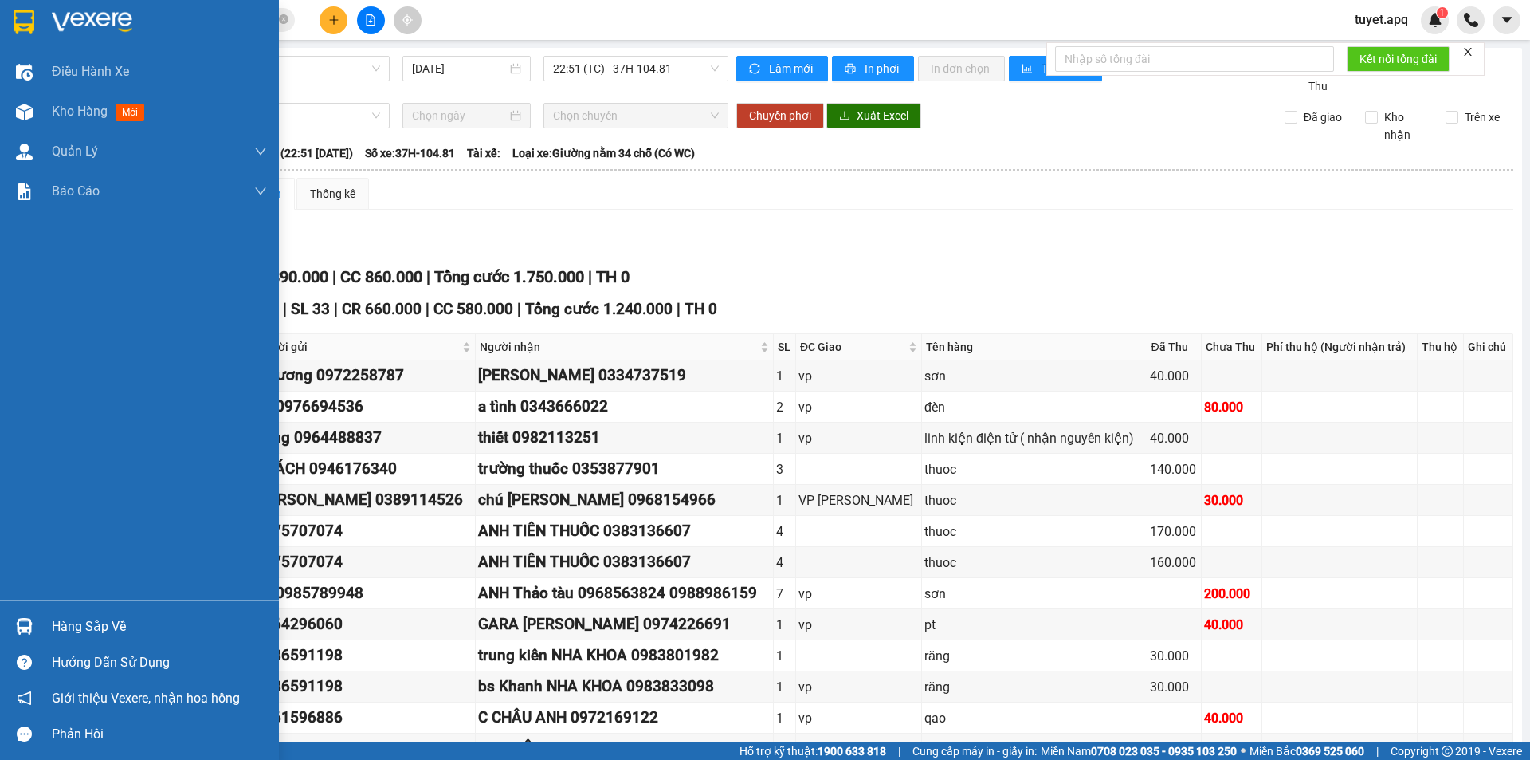
click at [21, 628] on img at bounding box center [24, 626] width 17 height 17
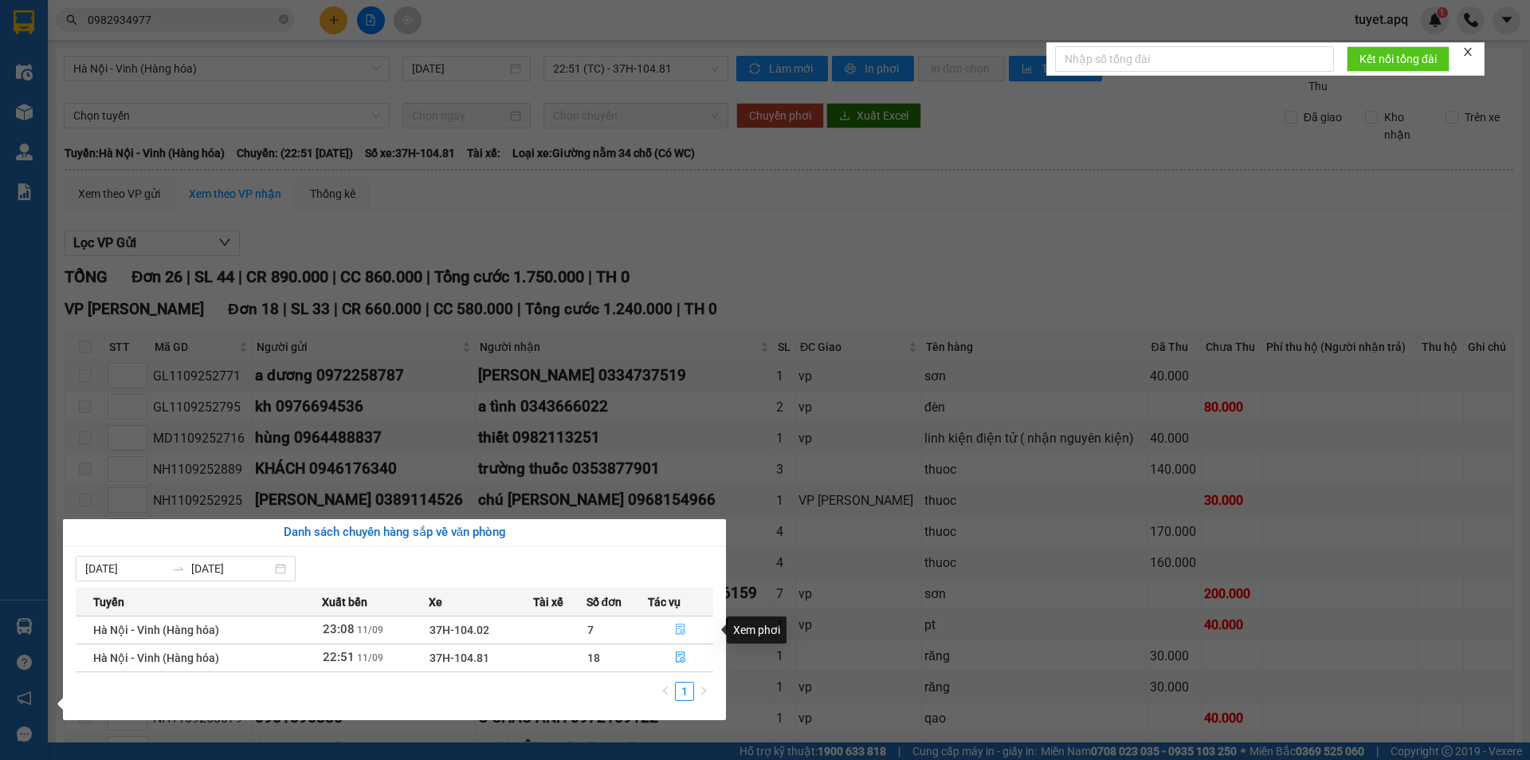
click at [686, 630] on icon "file-done" at bounding box center [680, 628] width 11 height 11
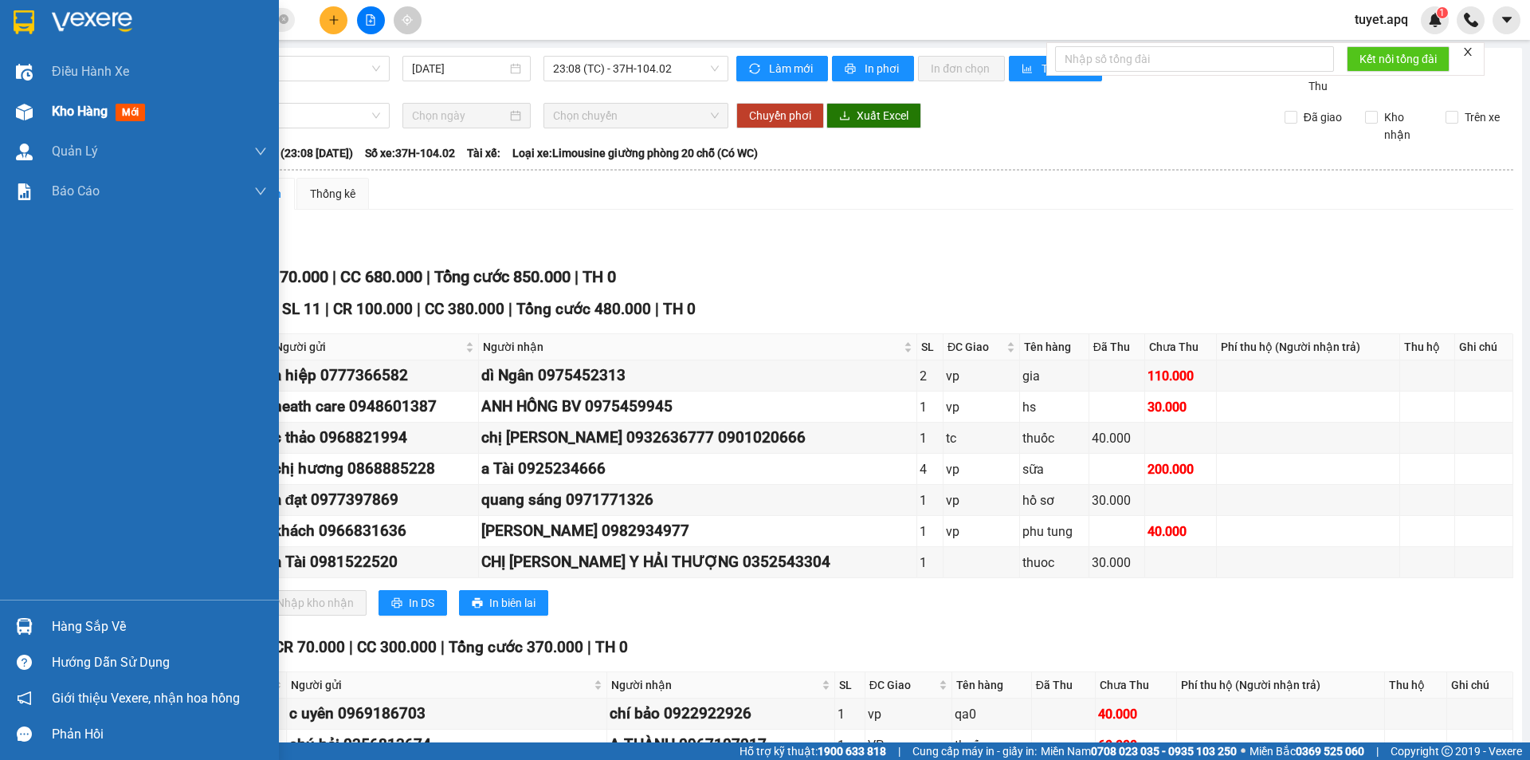
click at [29, 109] on img at bounding box center [24, 112] width 17 height 17
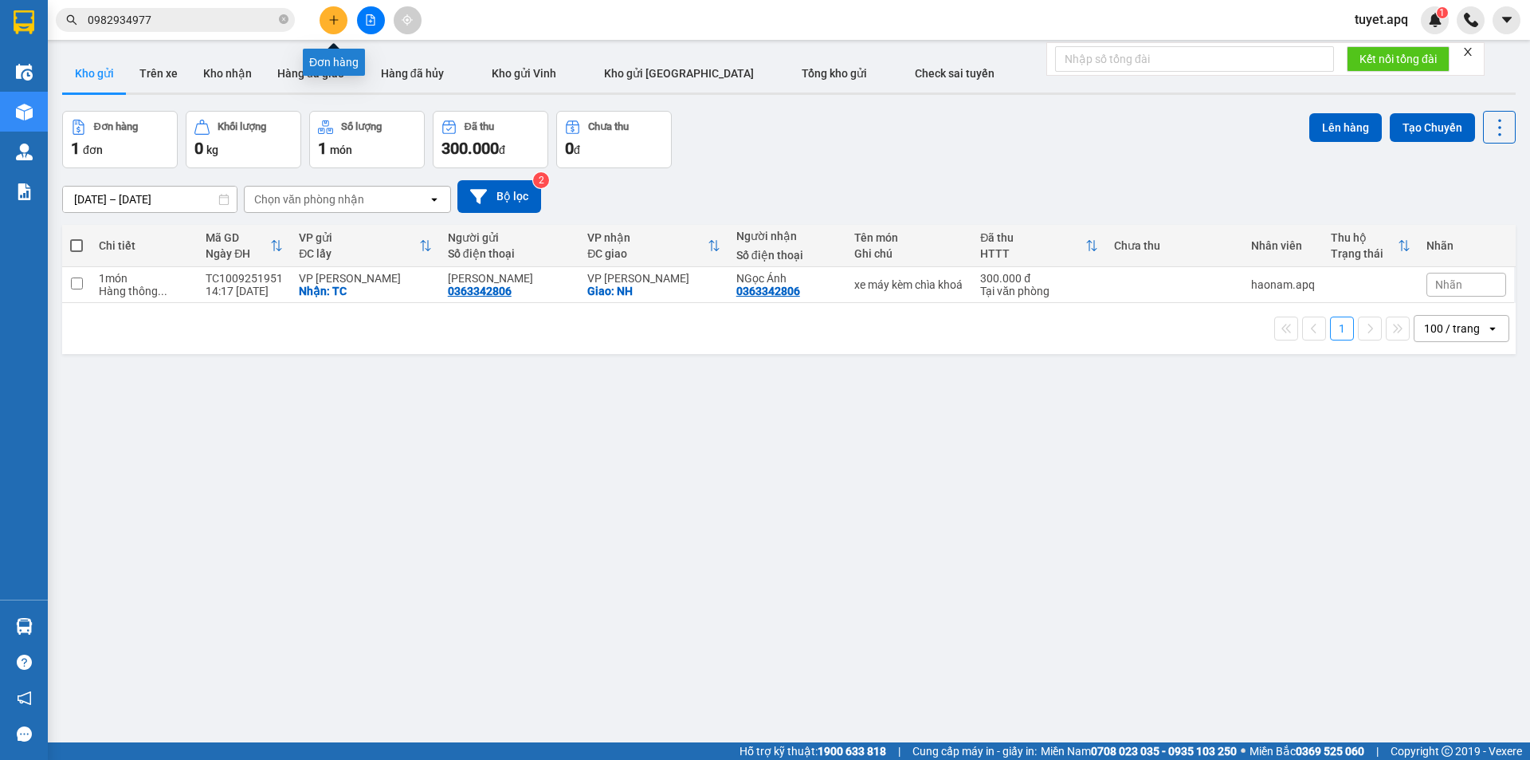
click at [334, 23] on icon "plus" at bounding box center [333, 19] width 1 height 9
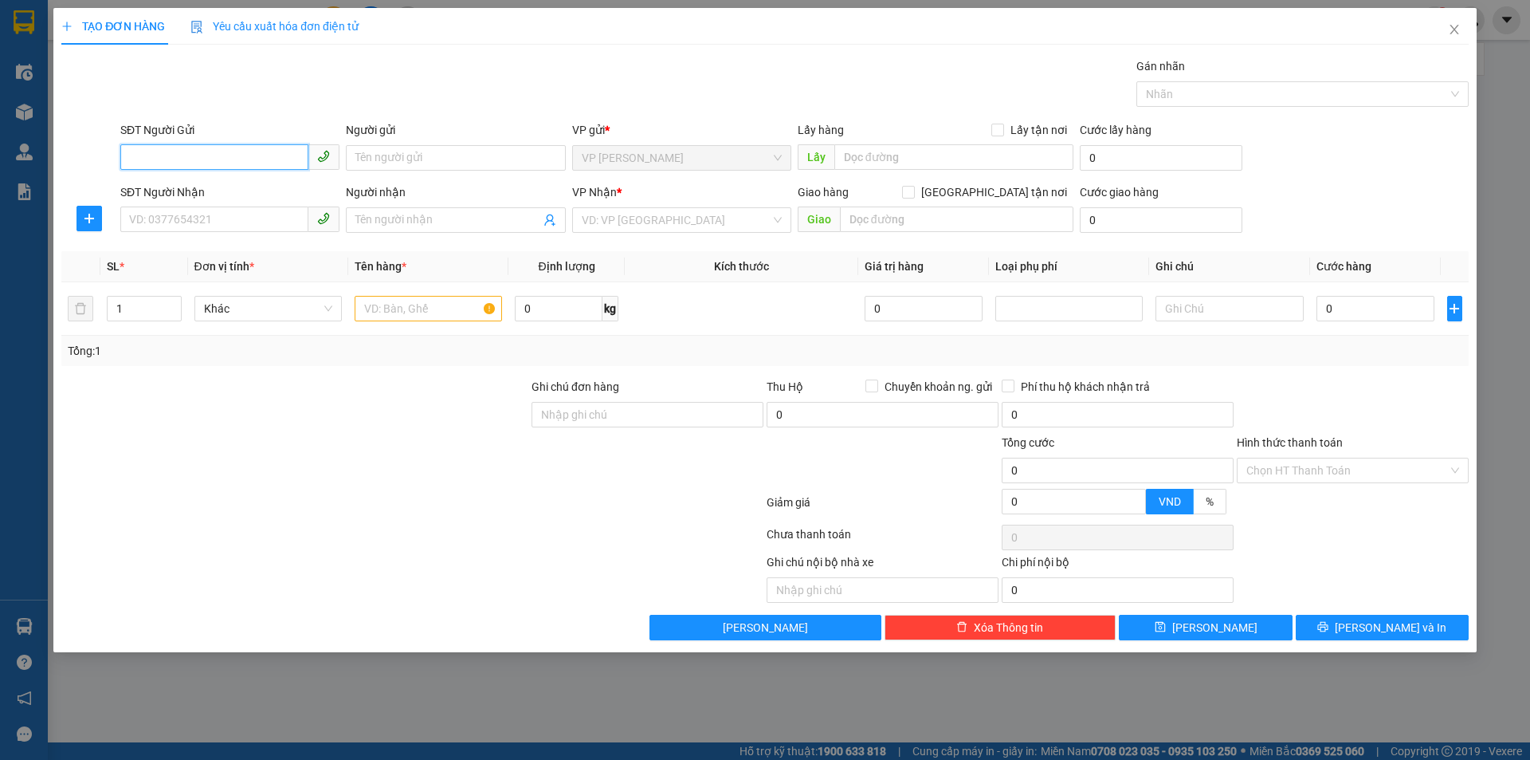
click at [205, 155] on input "SĐT Người Gửi" at bounding box center [214, 157] width 188 height 26
click at [1450, 28] on icon "close" at bounding box center [1454, 29] width 13 height 13
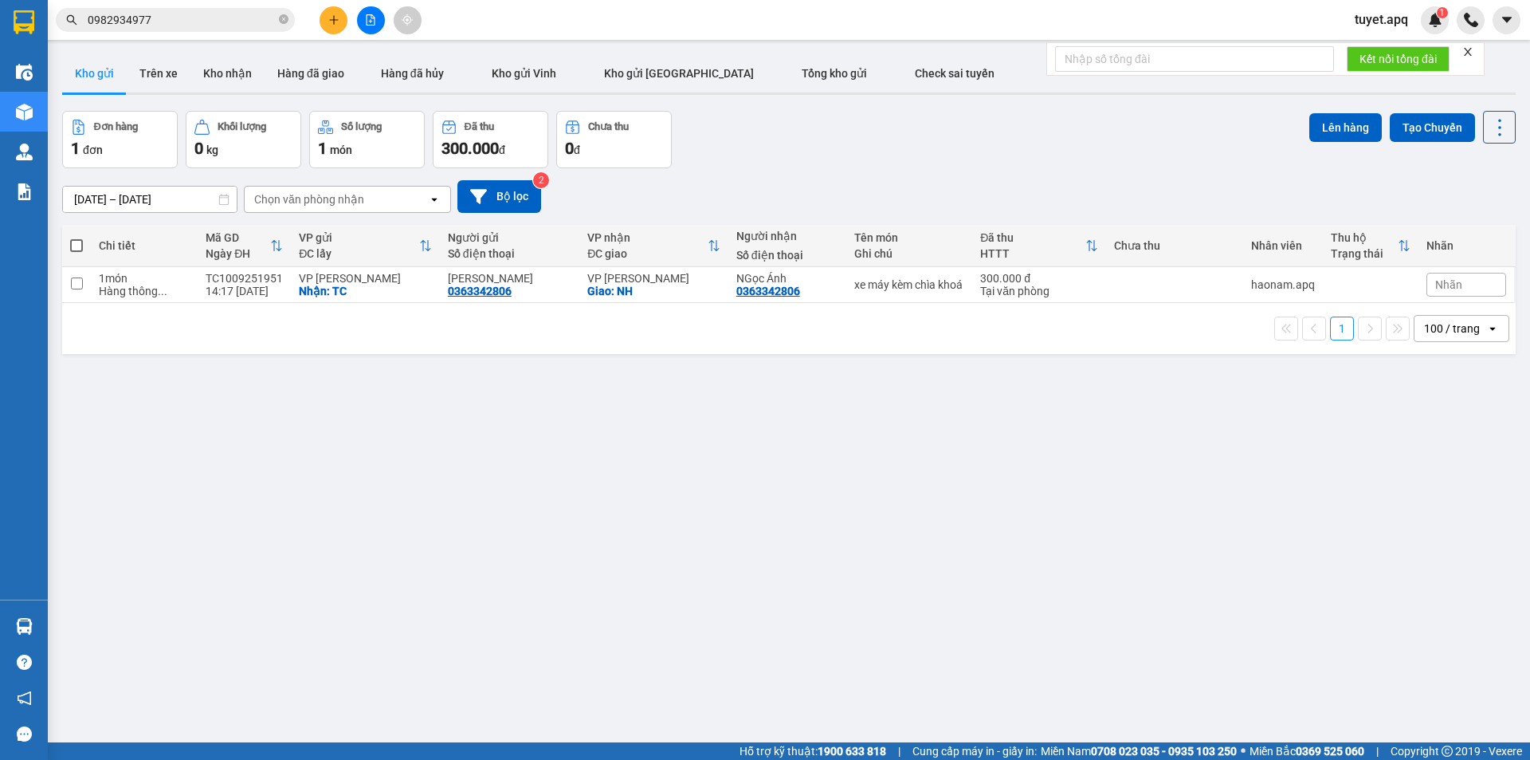
click at [1397, 22] on span "tuyet.apq" at bounding box center [1381, 20] width 79 height 20
click at [1383, 49] on span "Đăng xuất" at bounding box center [1399, 50] width 67 height 18
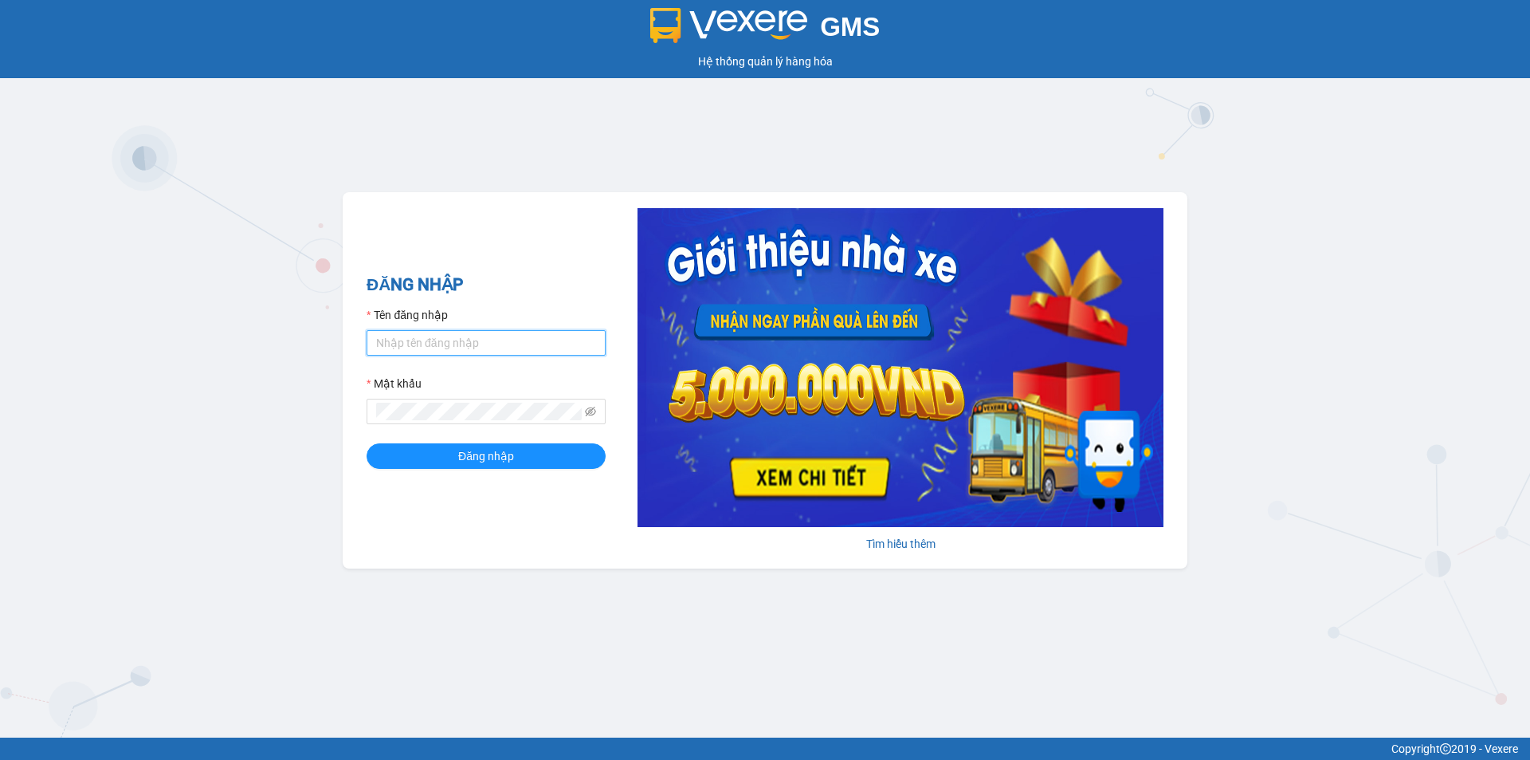
click at [441, 340] on input "Tên đăng nhập" at bounding box center [486, 343] width 239 height 26
type input "tuyet.apq"
click at [399, 399] on span at bounding box center [486, 412] width 239 height 26
click at [500, 458] on span "Đăng nhập" at bounding box center [486, 456] width 56 height 18
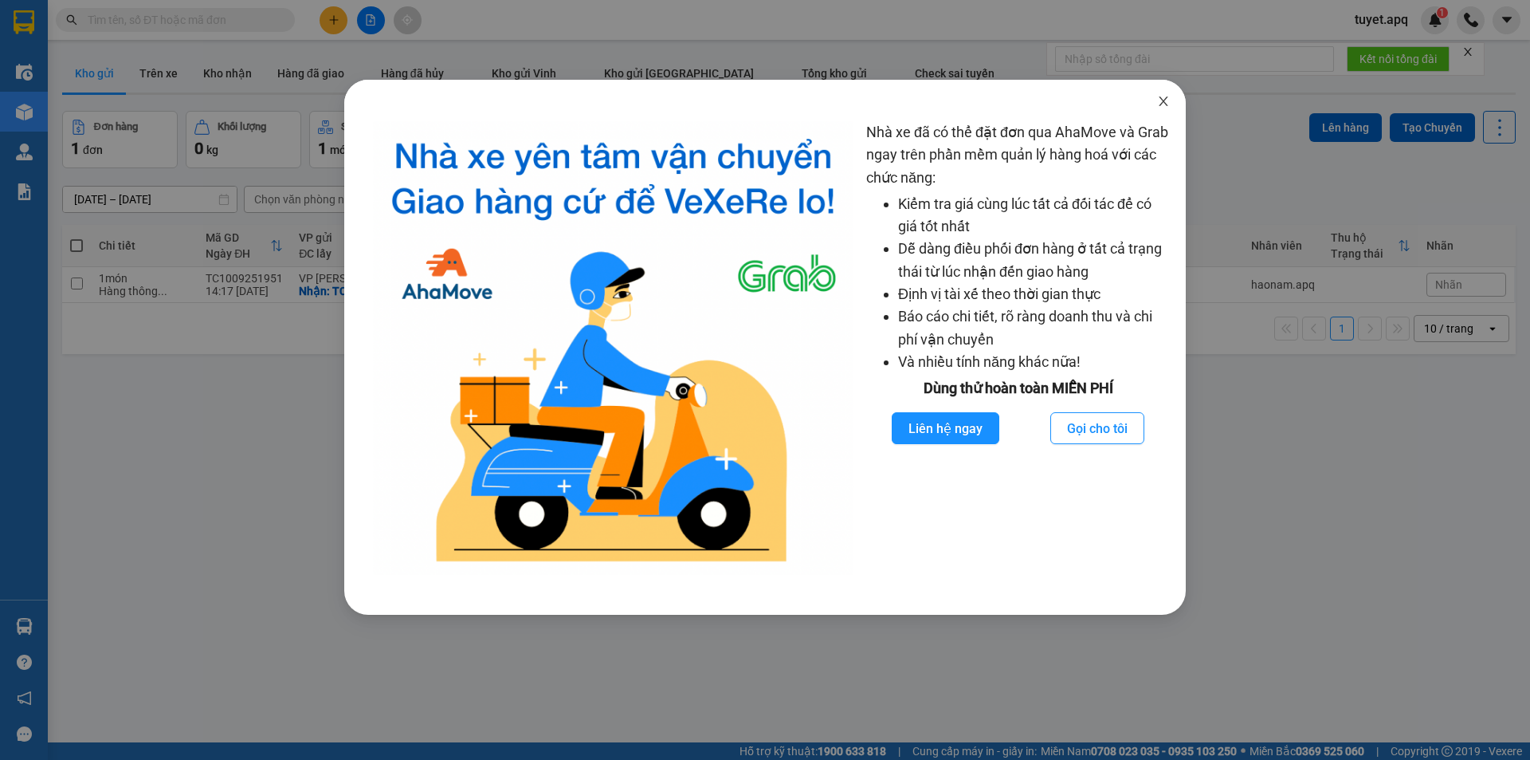
click at [1166, 99] on icon "close" at bounding box center [1163, 101] width 9 height 10
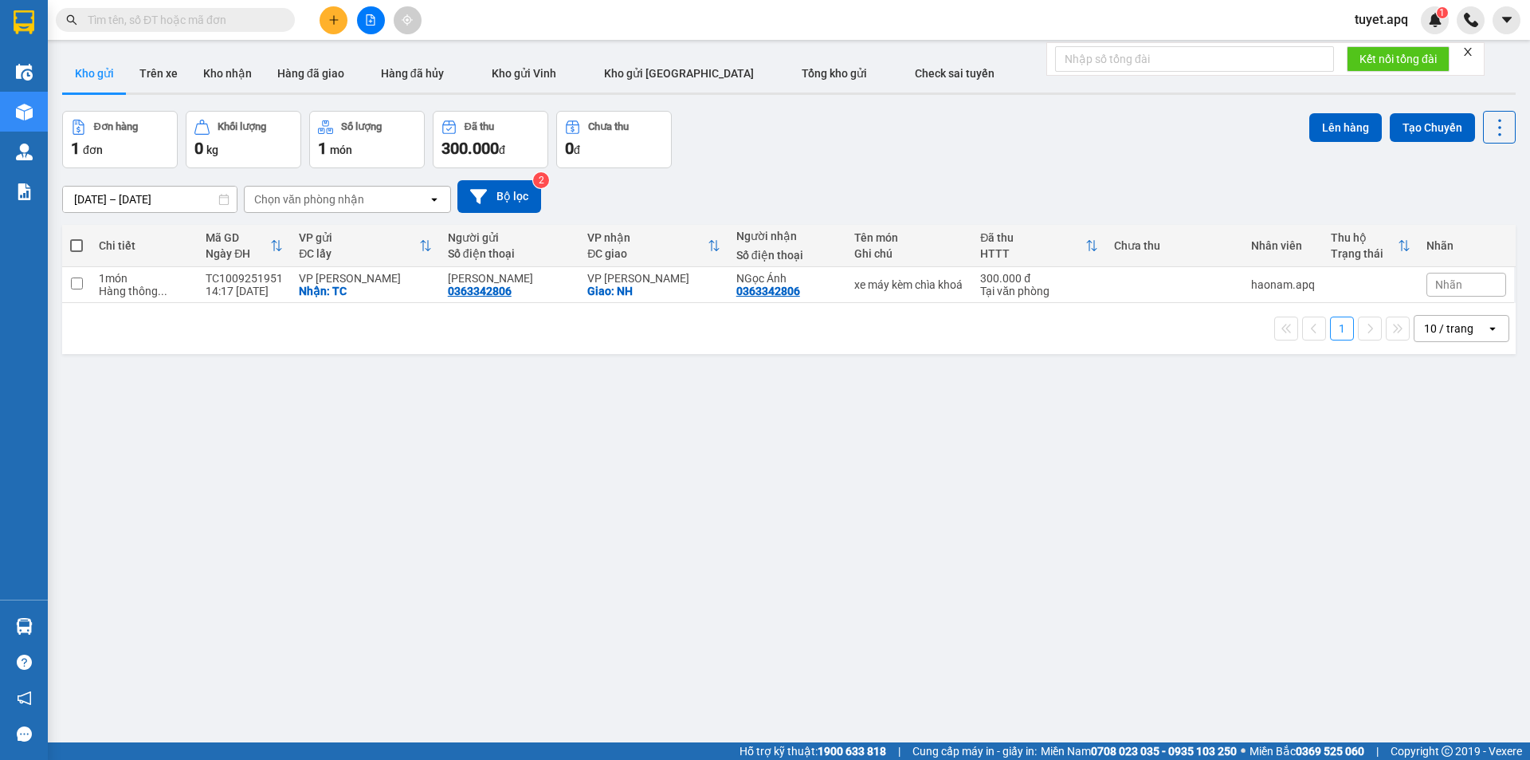
click at [236, 22] on input "text" at bounding box center [182, 20] width 188 height 18
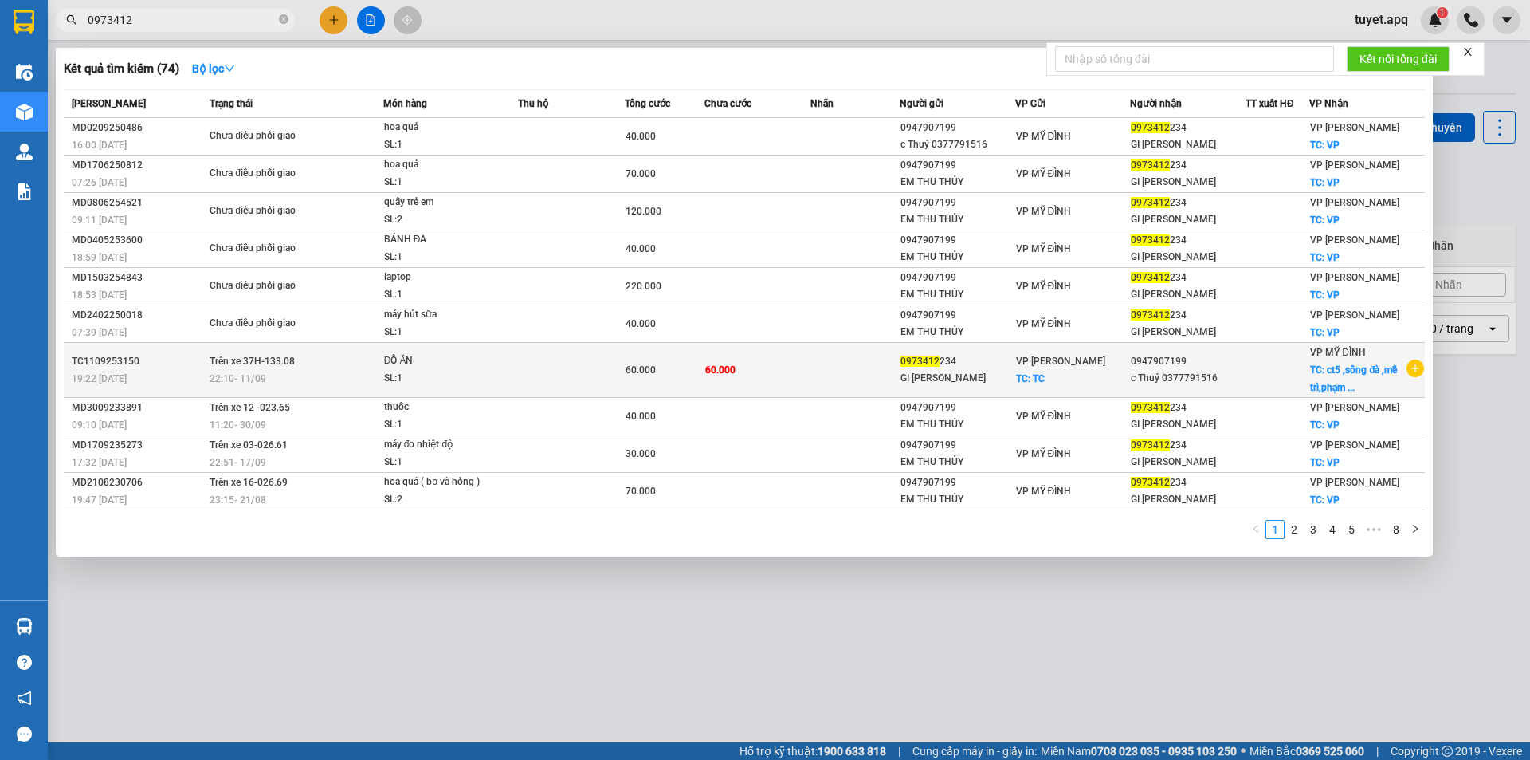
type input "0973412"
click at [602, 367] on td at bounding box center [571, 370] width 107 height 55
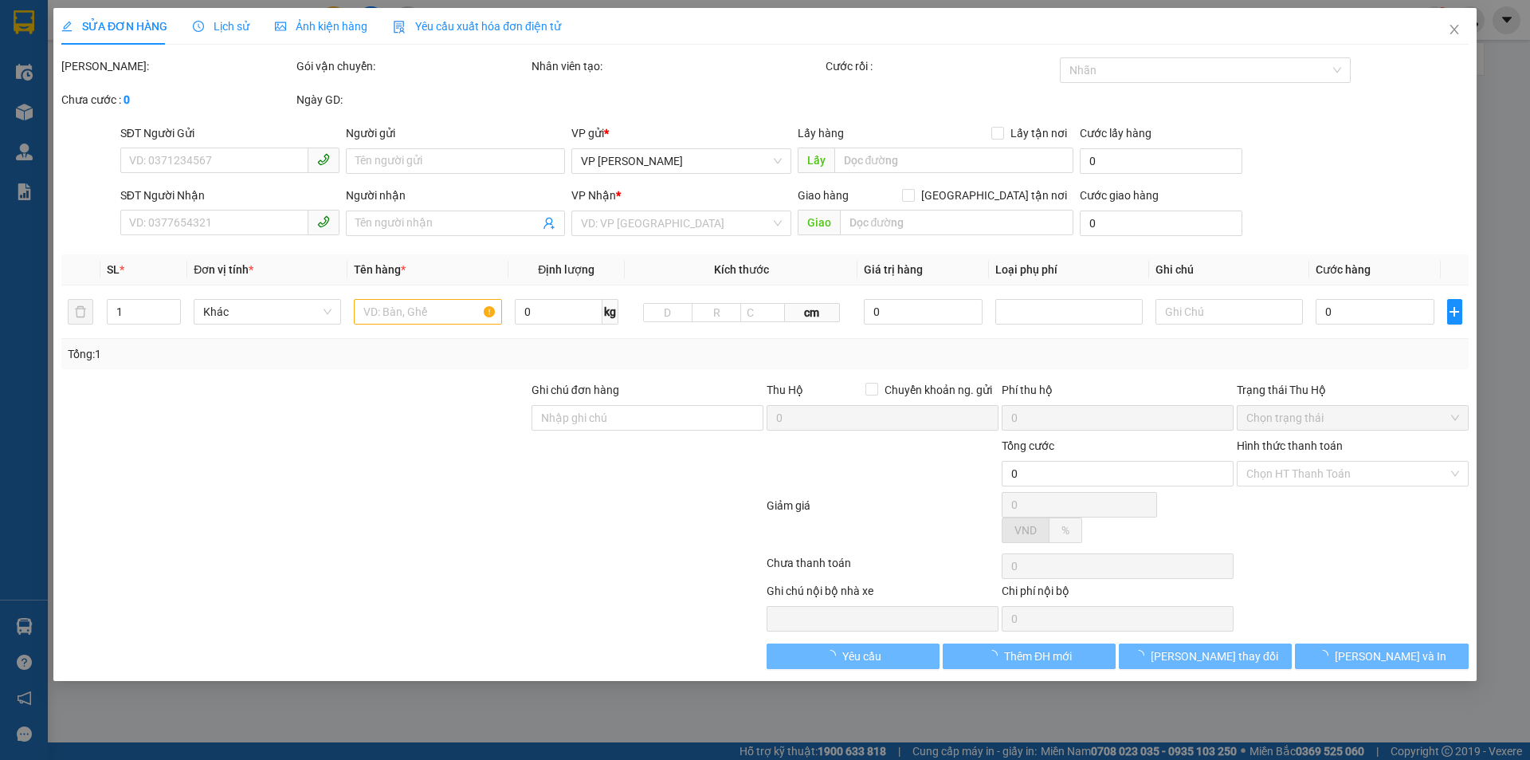
type input "0973412234"
type input "GI [PERSON_NAME]"
checkbox input "true"
type input "TC"
type input "0947907199"
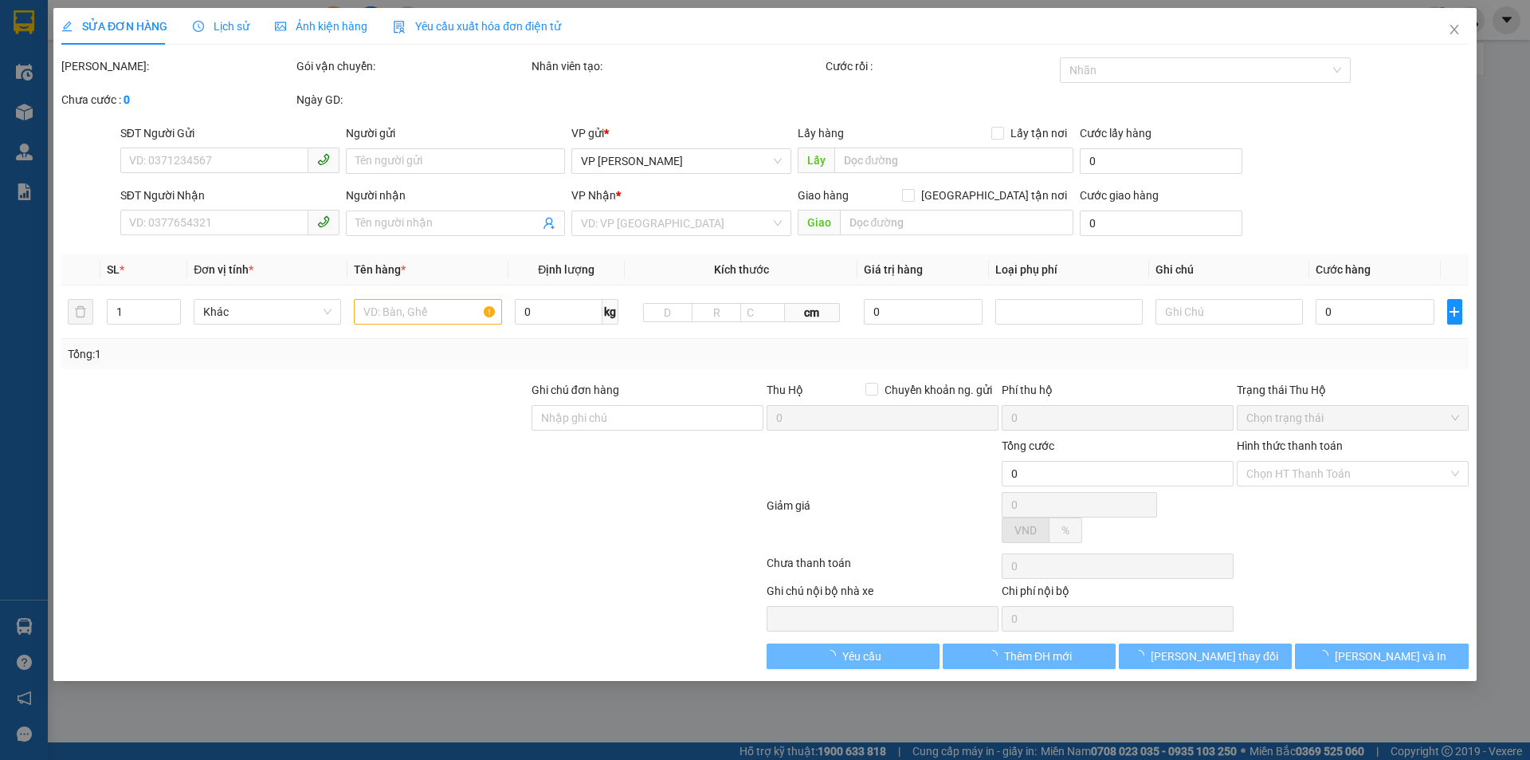
type input "c Thuỷ 0377791516"
checkbox input "true"
type input "ct5 ,sông đà ,mễ trì,[GEOGRAPHIC_DATA], mỹ đình , [GEOGRAPHIC_DATA] , [GEOGRAPH…"
type input "60.000"
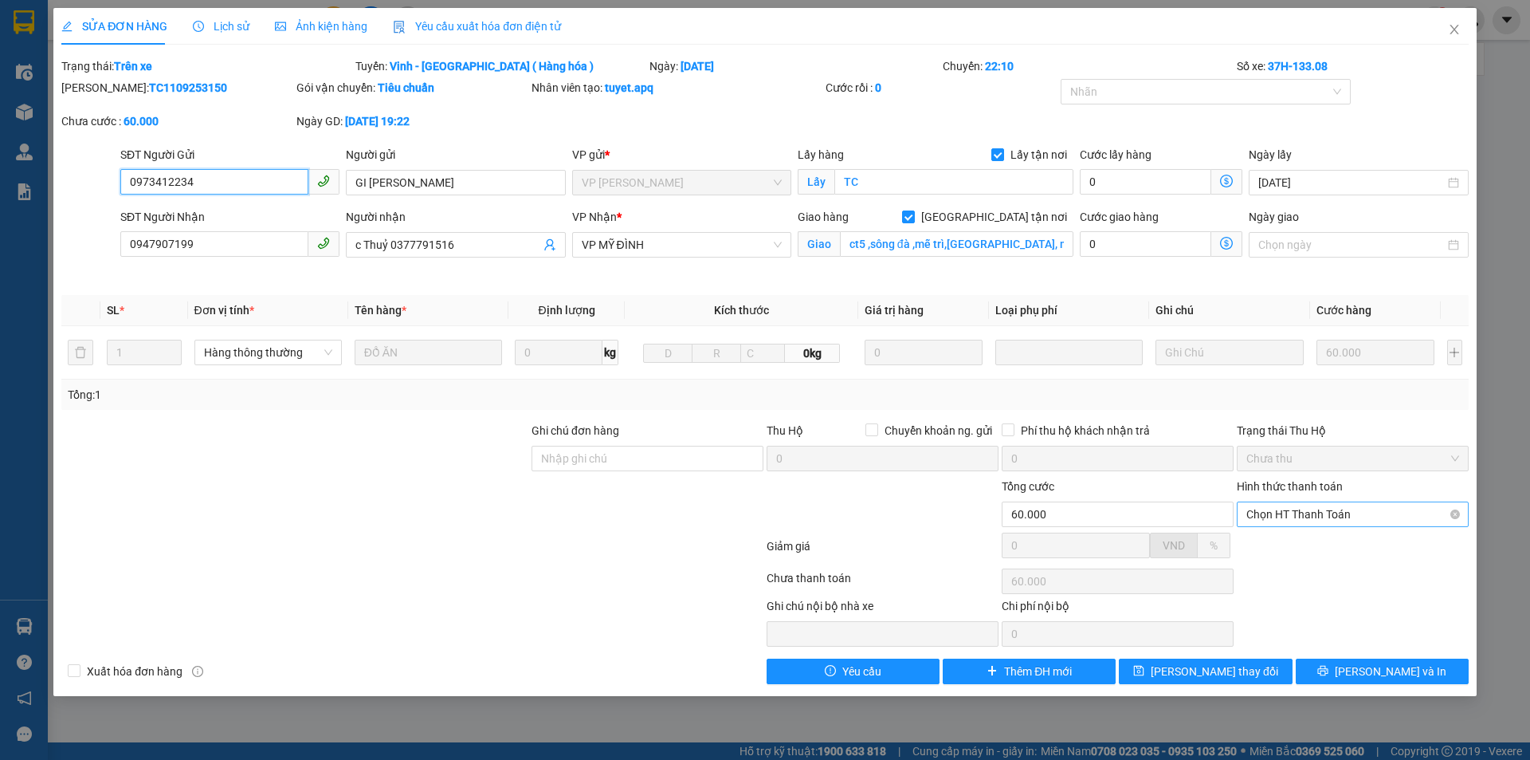
click at [1335, 518] on span "Chọn HT Thanh Toán" at bounding box center [1353, 514] width 213 height 24
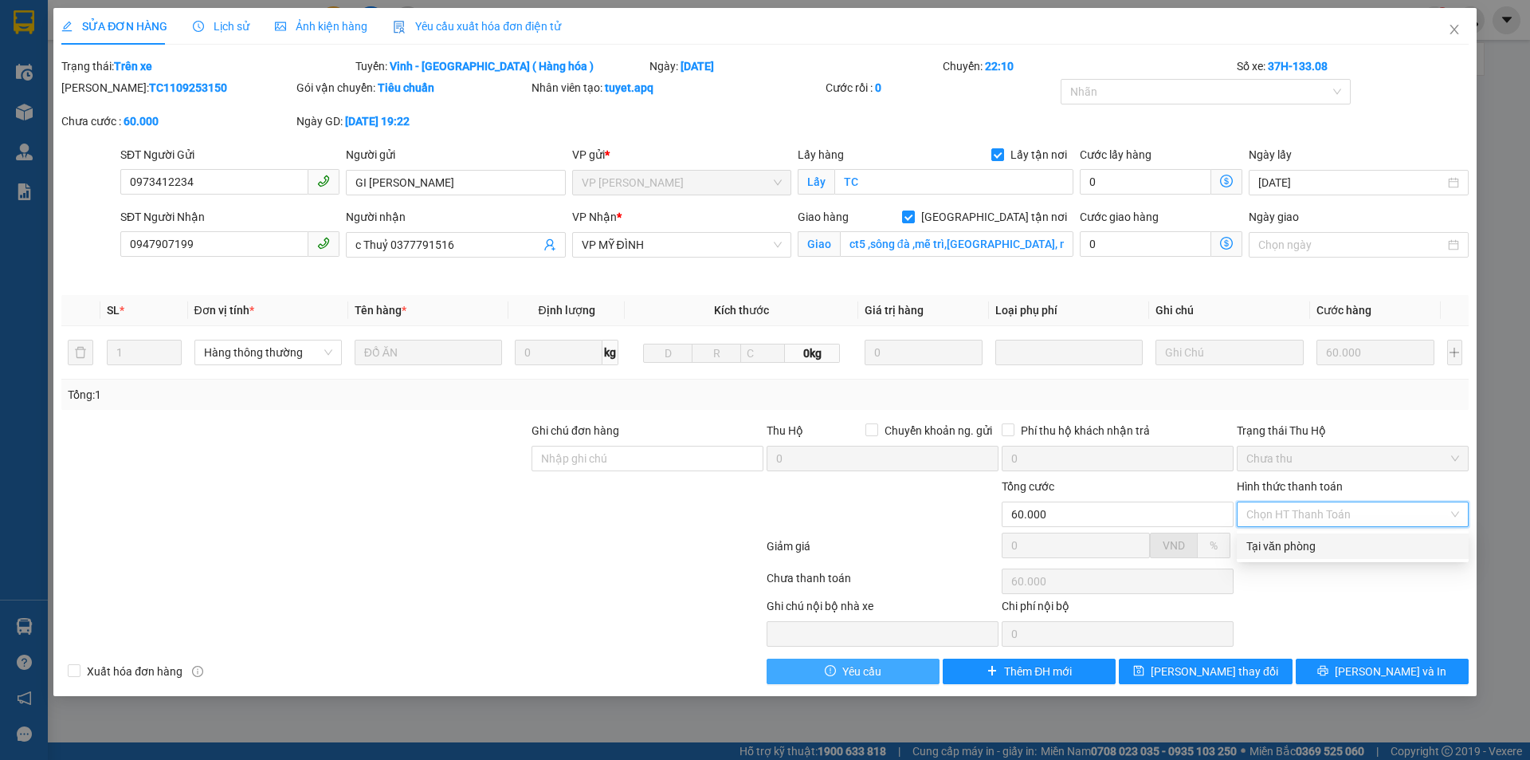
click at [884, 670] on button "Yêu cầu" at bounding box center [853, 671] width 173 height 26
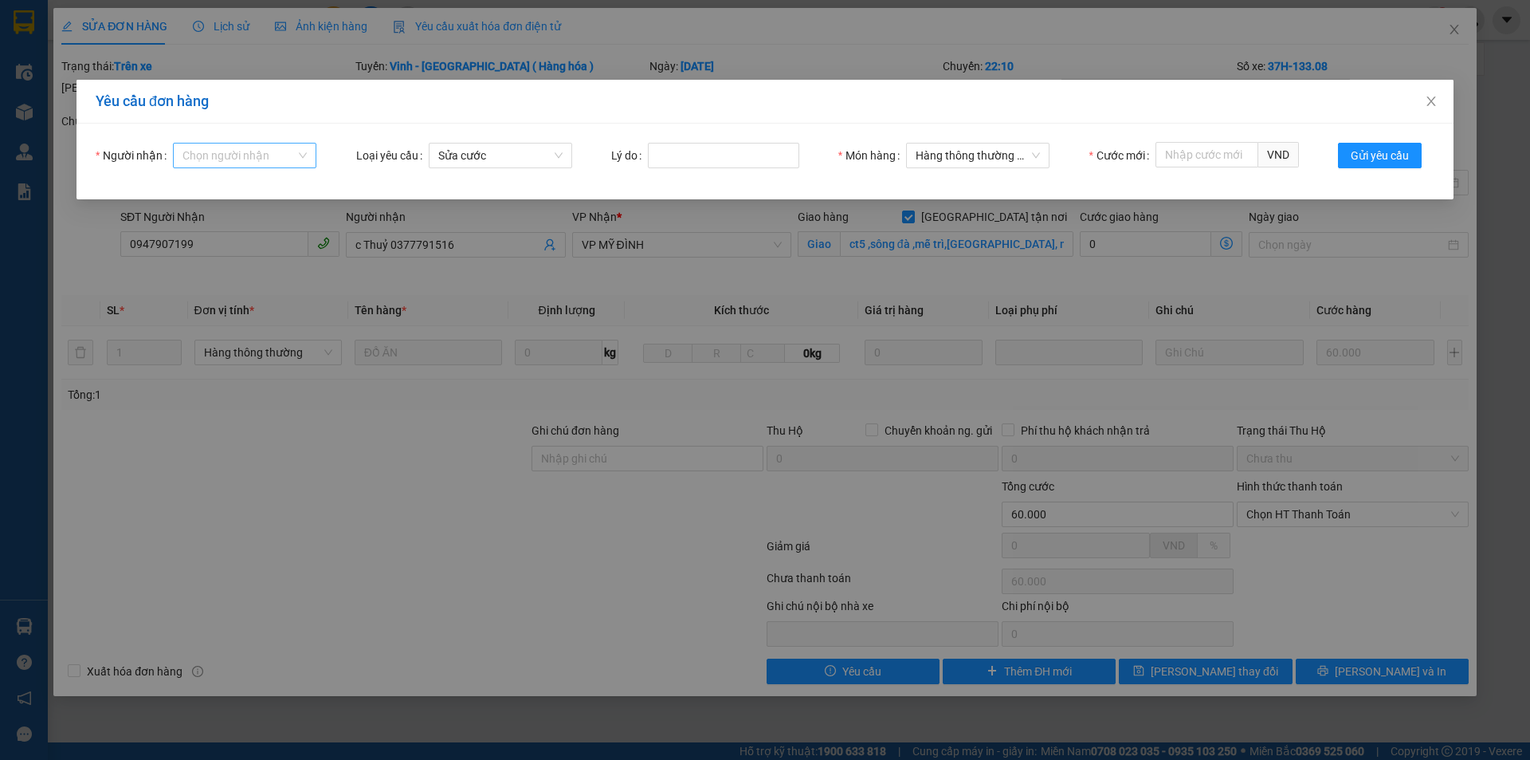
click at [266, 157] on input "Người nhận" at bounding box center [239, 155] width 113 height 24
click at [1438, 100] on span "Close" at bounding box center [1431, 102] width 45 height 45
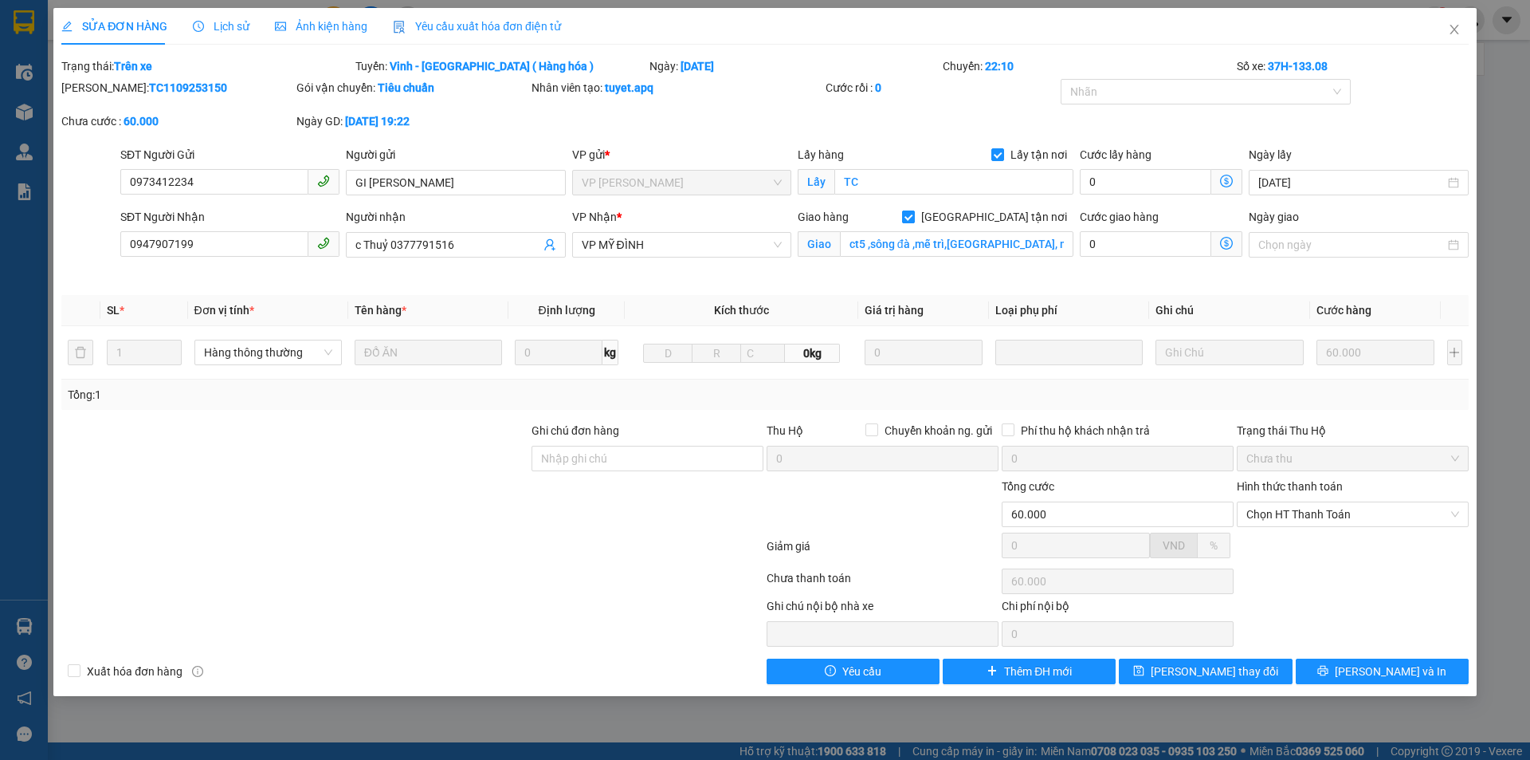
drag, startPoint x: 1004, startPoint y: 151, endPoint x: 988, endPoint y: 219, distance: 69.6
click at [1003, 152] on input "Lấy tận nơi" at bounding box center [997, 153] width 11 height 11
checkbox input "false"
click at [913, 217] on input "[GEOGRAPHIC_DATA] tận nơi" at bounding box center [907, 215] width 11 height 11
checkbox input "false"
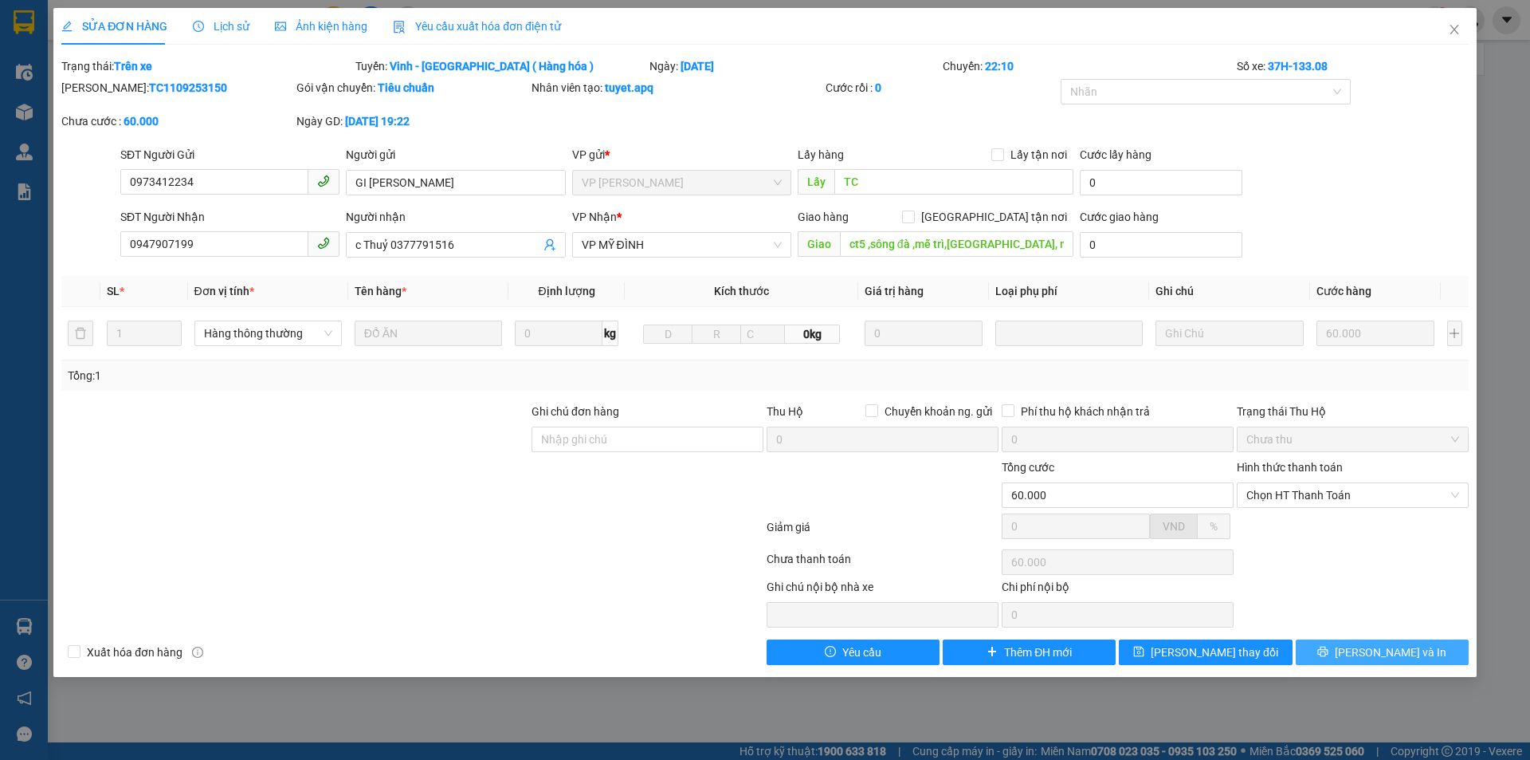
click at [1349, 655] on button "[PERSON_NAME] và In" at bounding box center [1382, 652] width 173 height 26
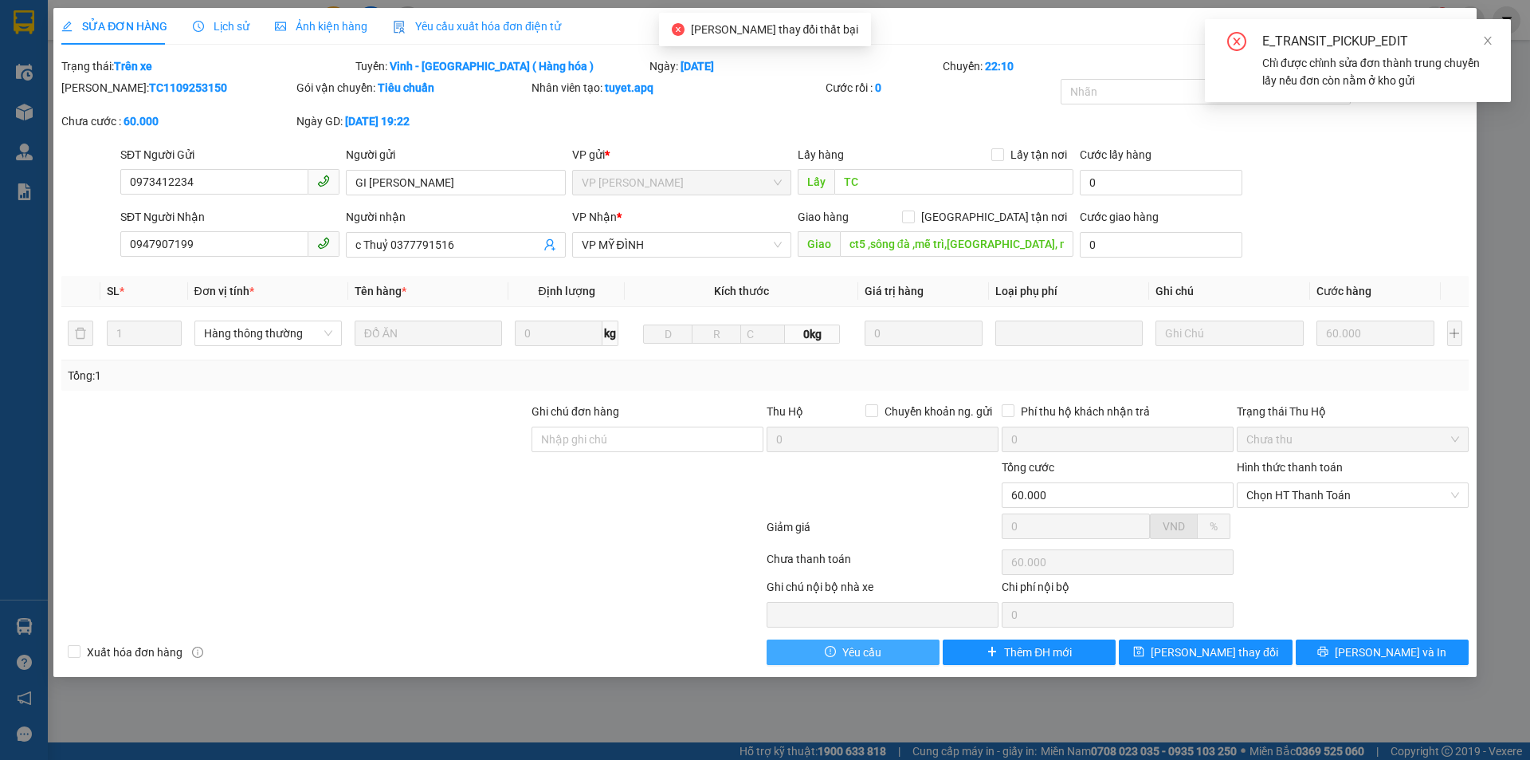
click at [885, 648] on button "Yêu cầu" at bounding box center [853, 652] width 173 height 26
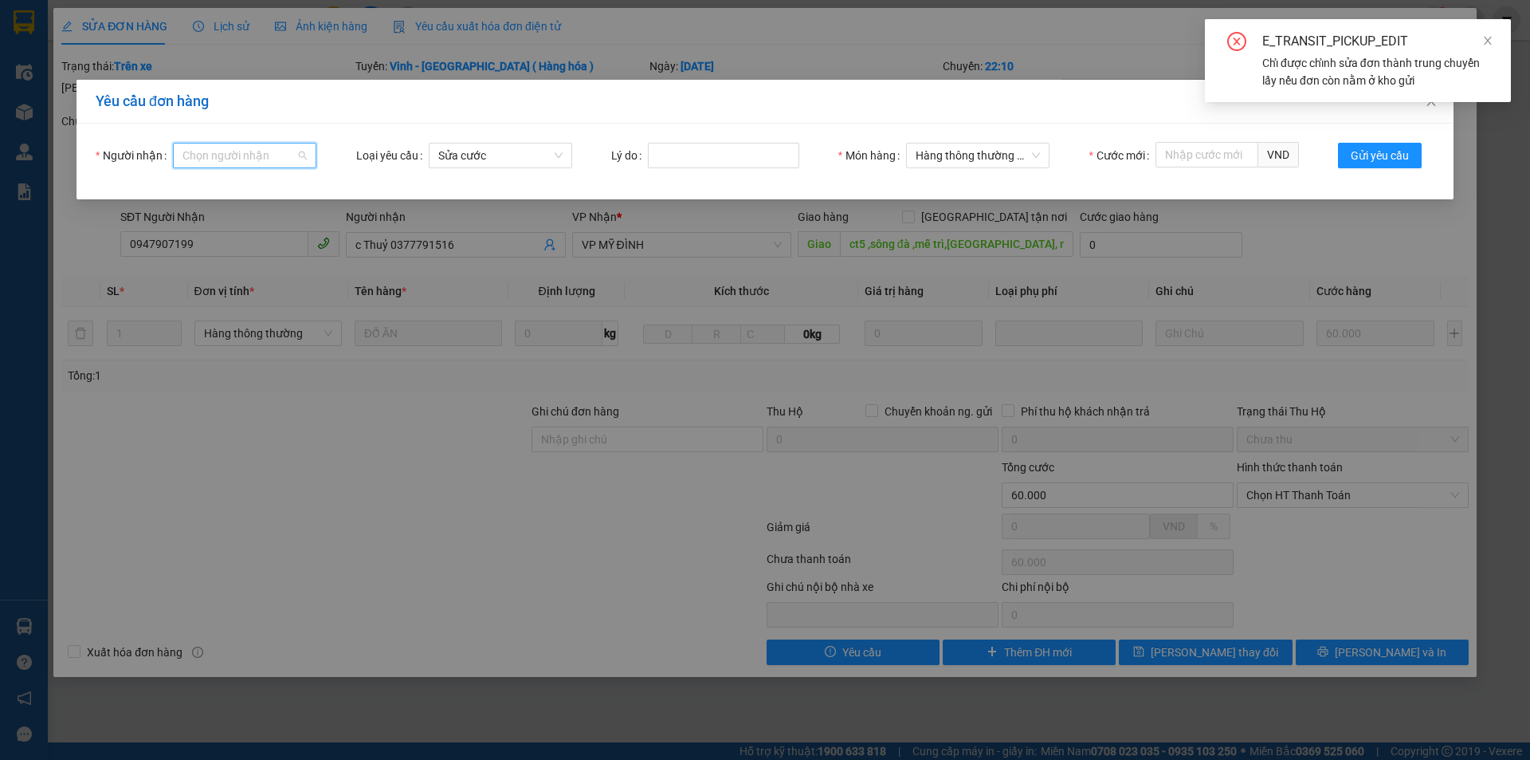
drag, startPoint x: 246, startPoint y: 157, endPoint x: 254, endPoint y: 159, distance: 8.1
click at [247, 157] on input "Người nhận" at bounding box center [239, 155] width 113 height 24
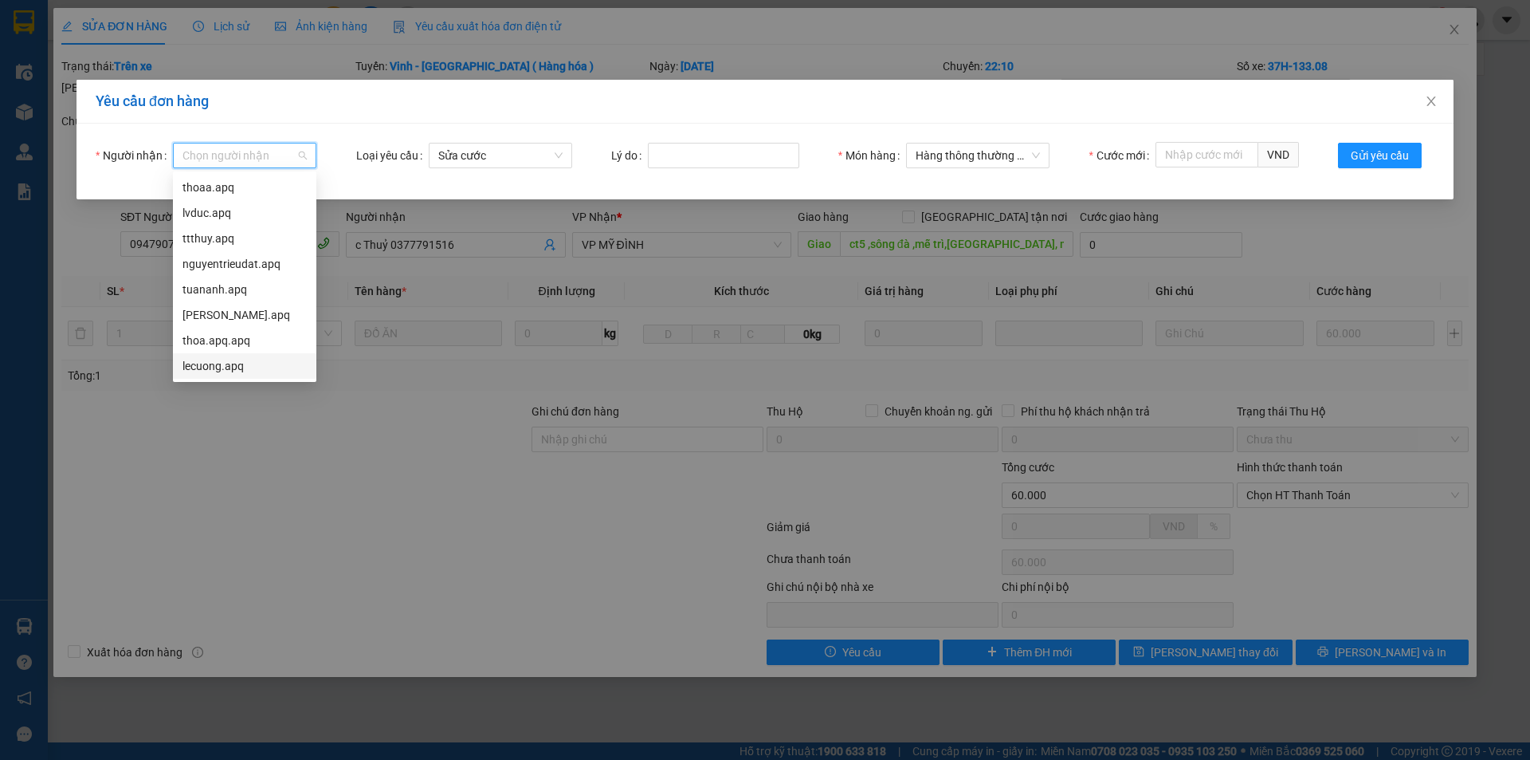
click at [233, 363] on div "lecuong.apq" at bounding box center [245, 366] width 124 height 18
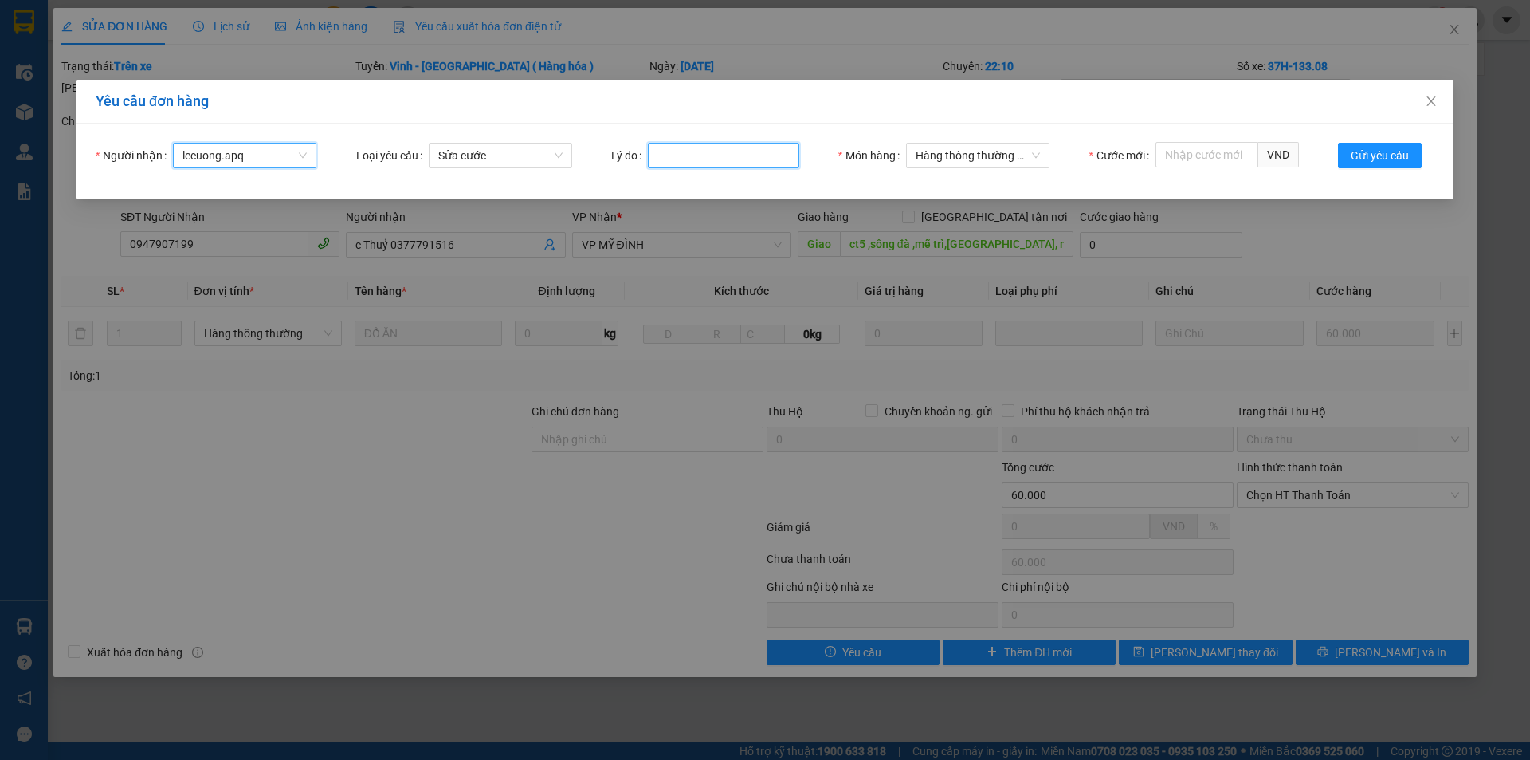
click at [693, 155] on input "Lý do" at bounding box center [723, 156] width 151 height 26
type input "hành lý đi theo người"
click at [1366, 157] on span "Gửi yêu cầu" at bounding box center [1380, 156] width 58 height 18
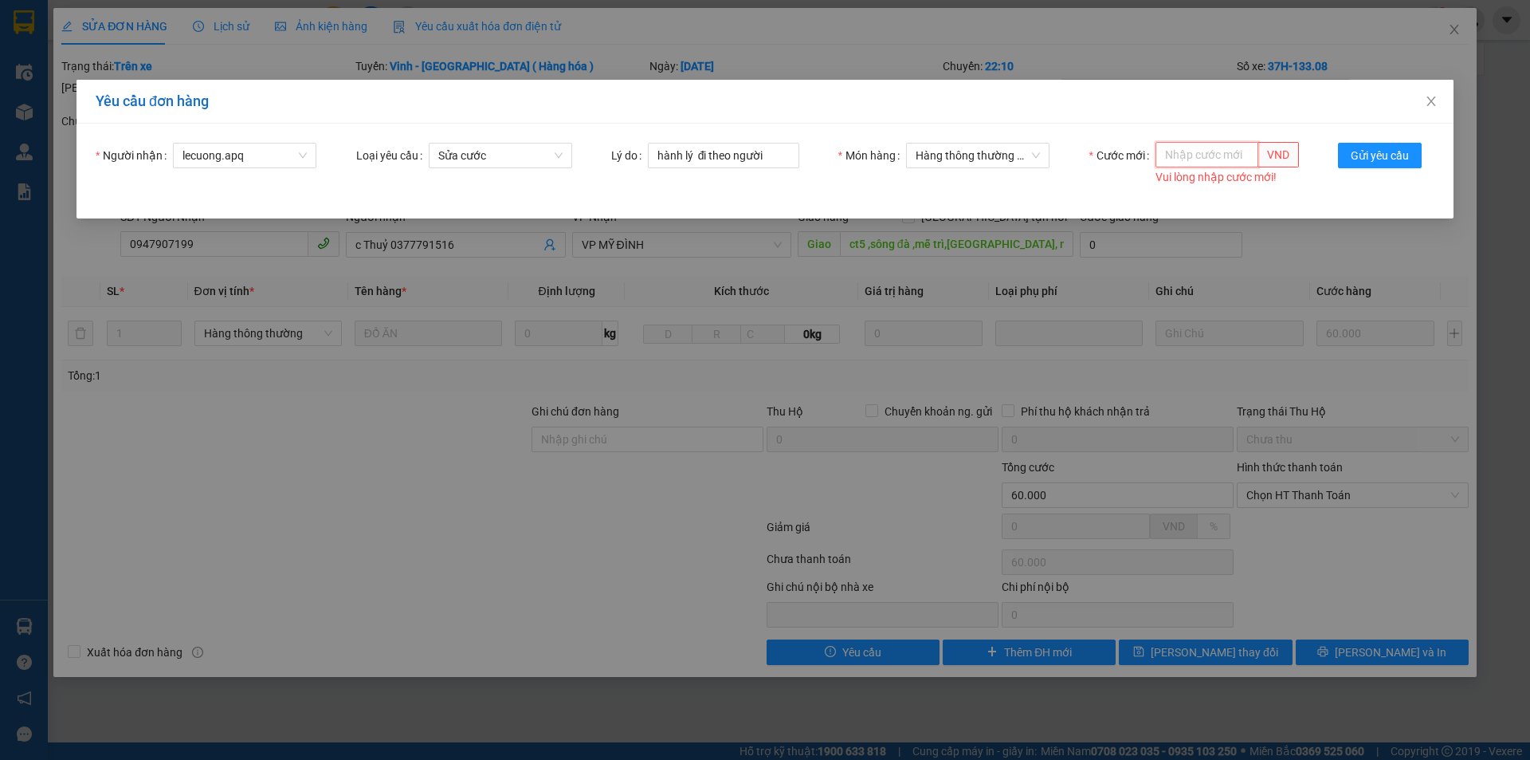
click at [1210, 155] on input "Cước mới" at bounding box center [1207, 155] width 103 height 26
click at [1204, 166] on input "Cước mới" at bounding box center [1207, 155] width 103 height 26
click at [1188, 161] on input "Cước mới" at bounding box center [1207, 155] width 103 height 26
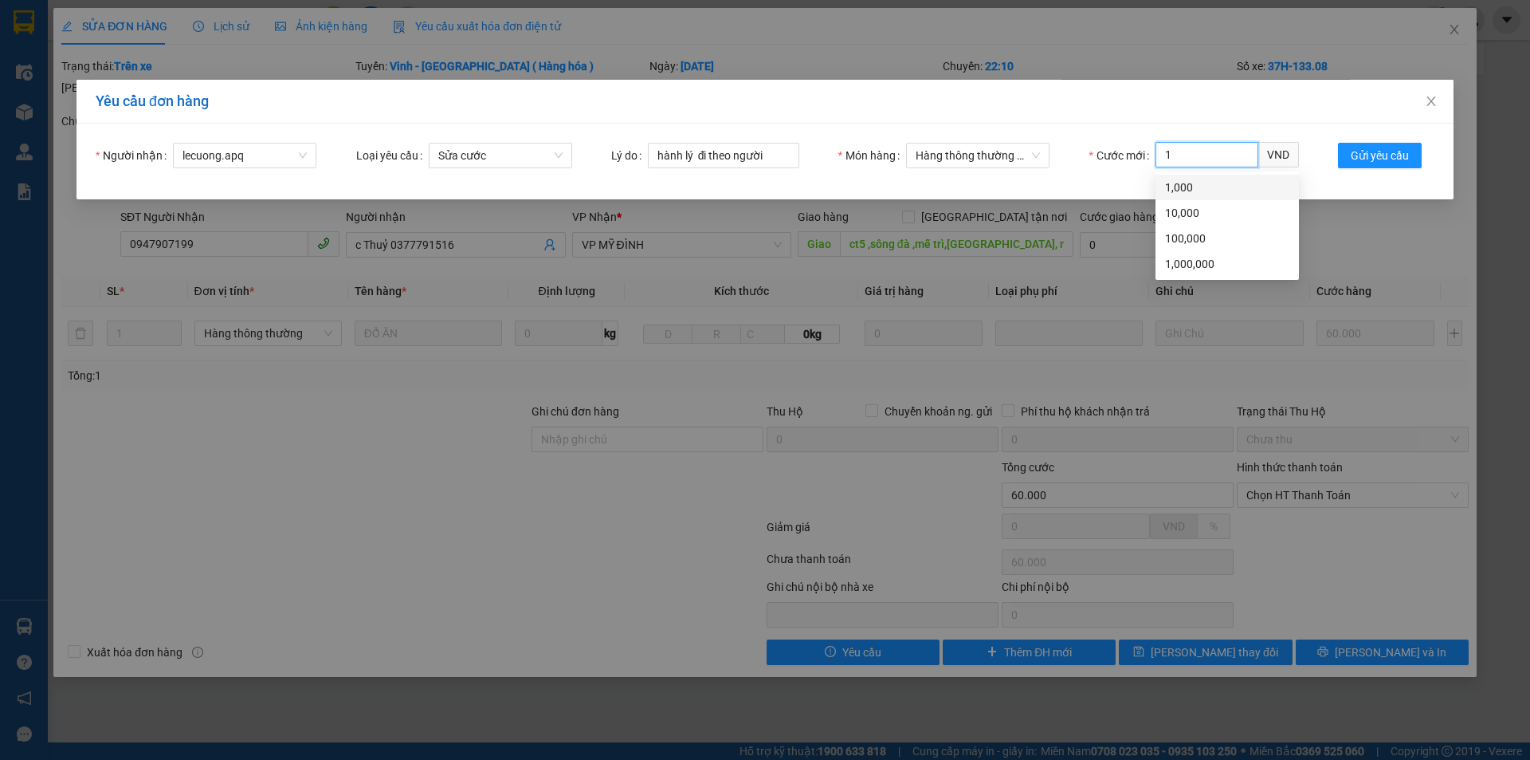
click at [1184, 182] on div "1,000" at bounding box center [1227, 188] width 124 height 18
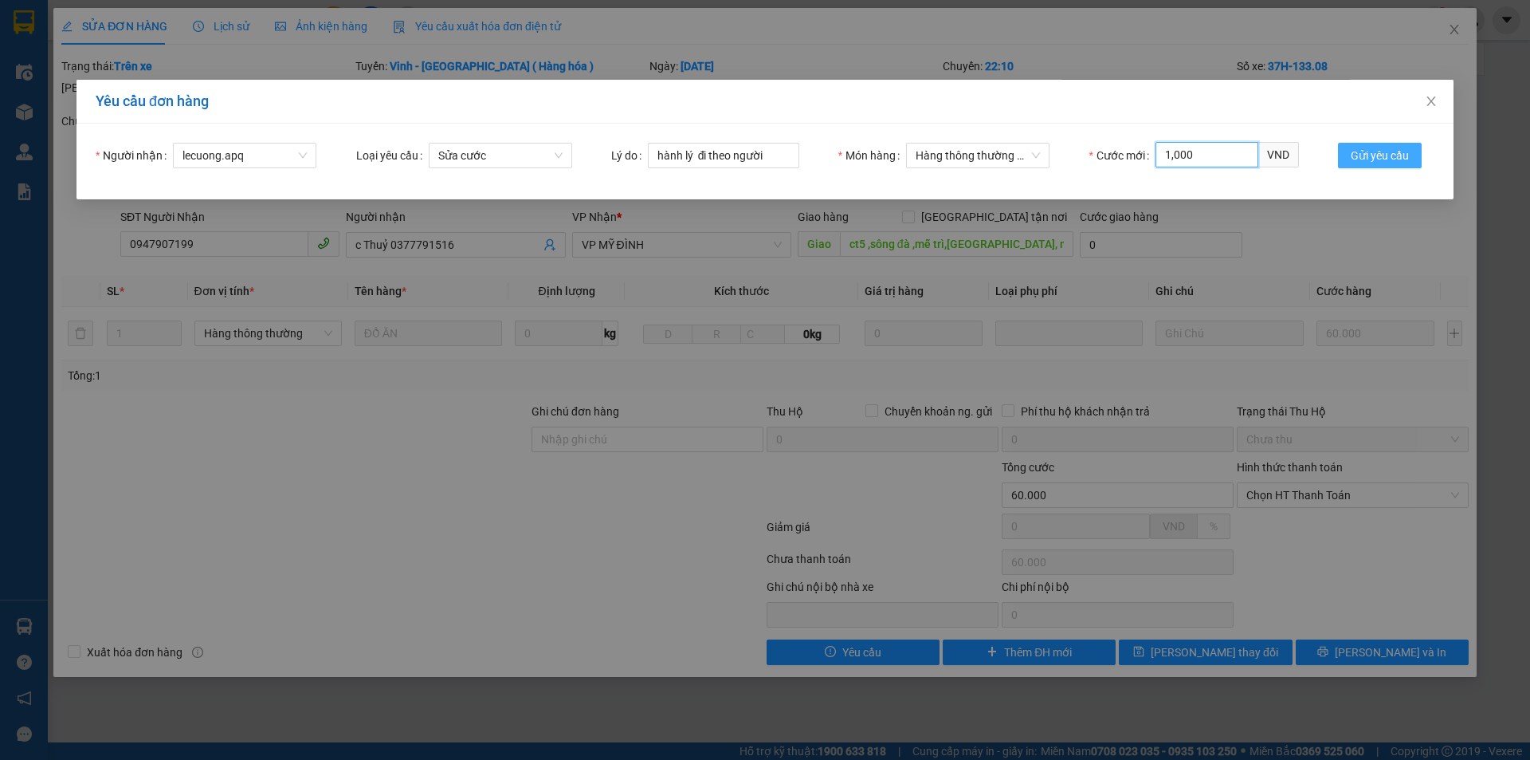
type input "1,000"
click at [1366, 156] on span "Gửi yêu cầu" at bounding box center [1380, 156] width 58 height 18
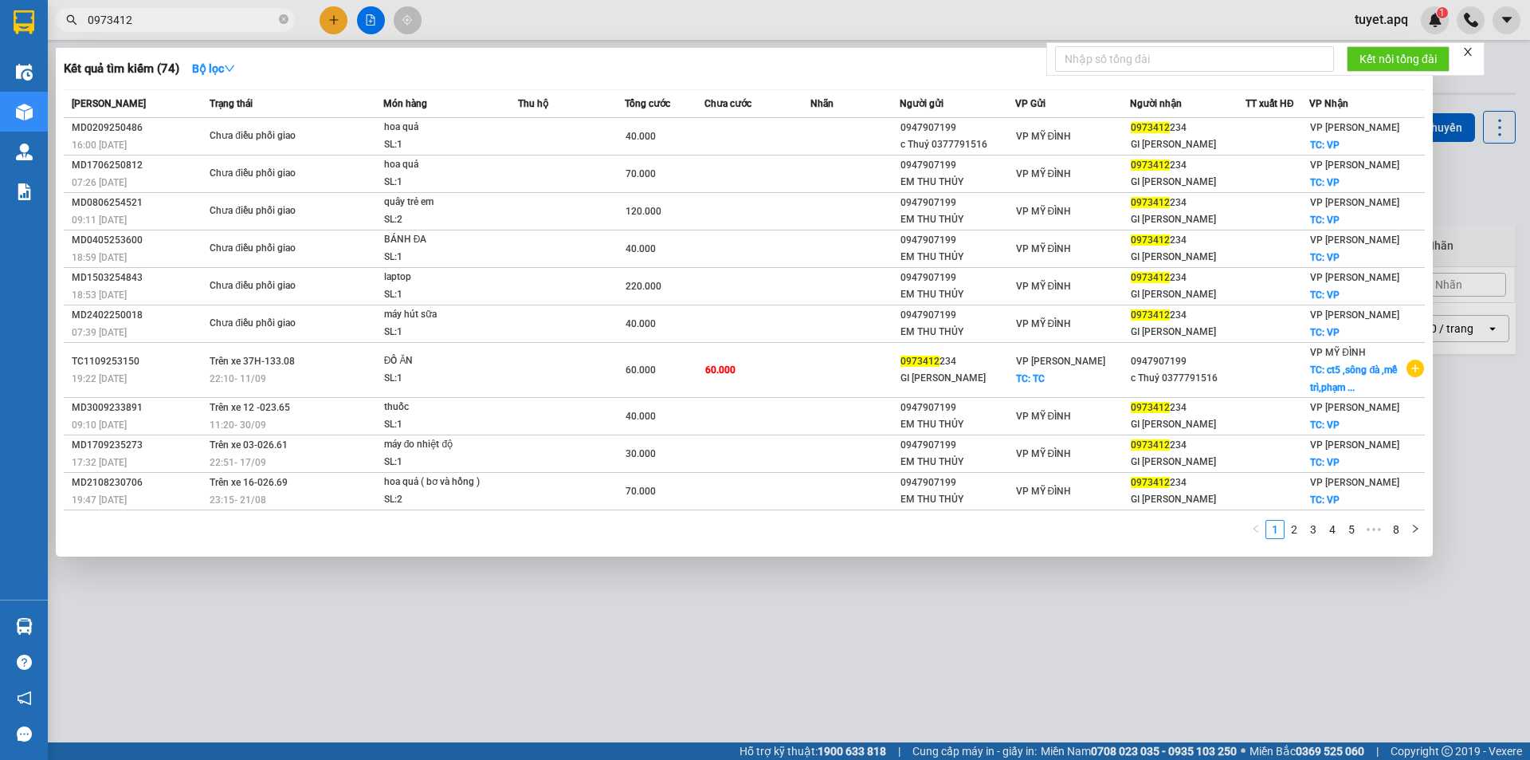
click at [153, 22] on input "0973412" at bounding box center [182, 20] width 188 height 18
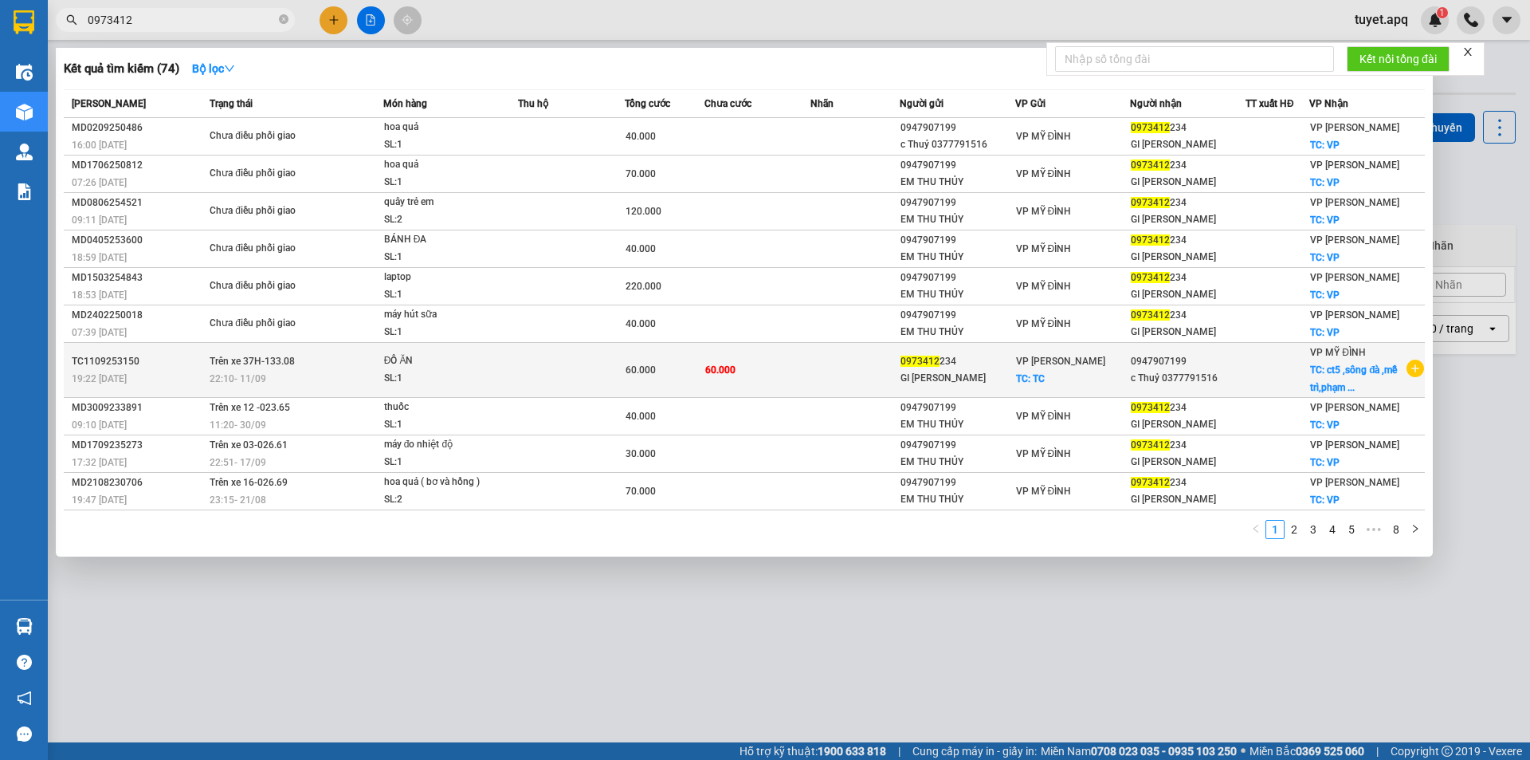
click at [767, 377] on td "60.000" at bounding box center [758, 370] width 107 height 55
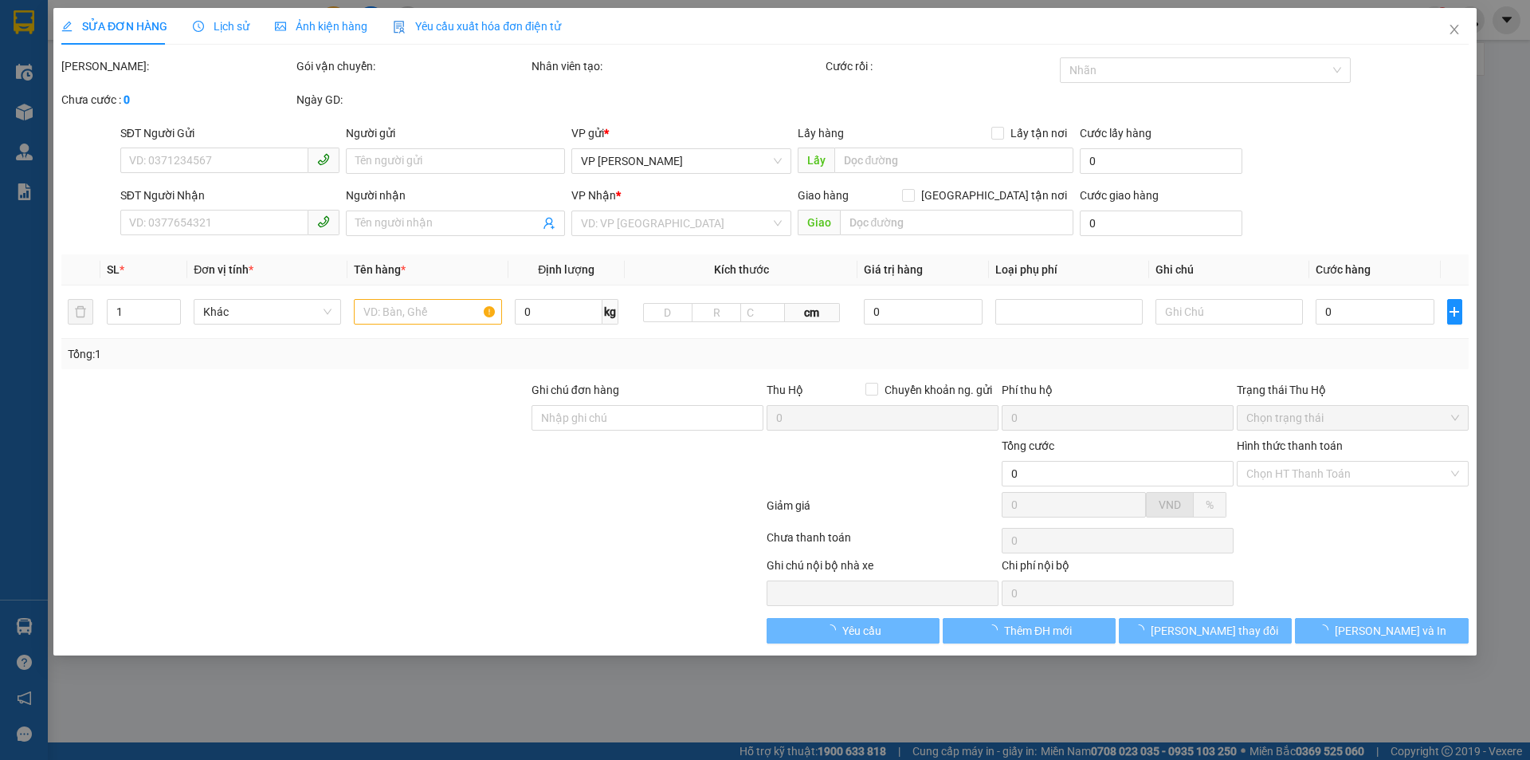
type input "0973412234"
type input "GI HÀ THỊNH"
checkbox input "true"
type input "TC"
type input "0947907199"
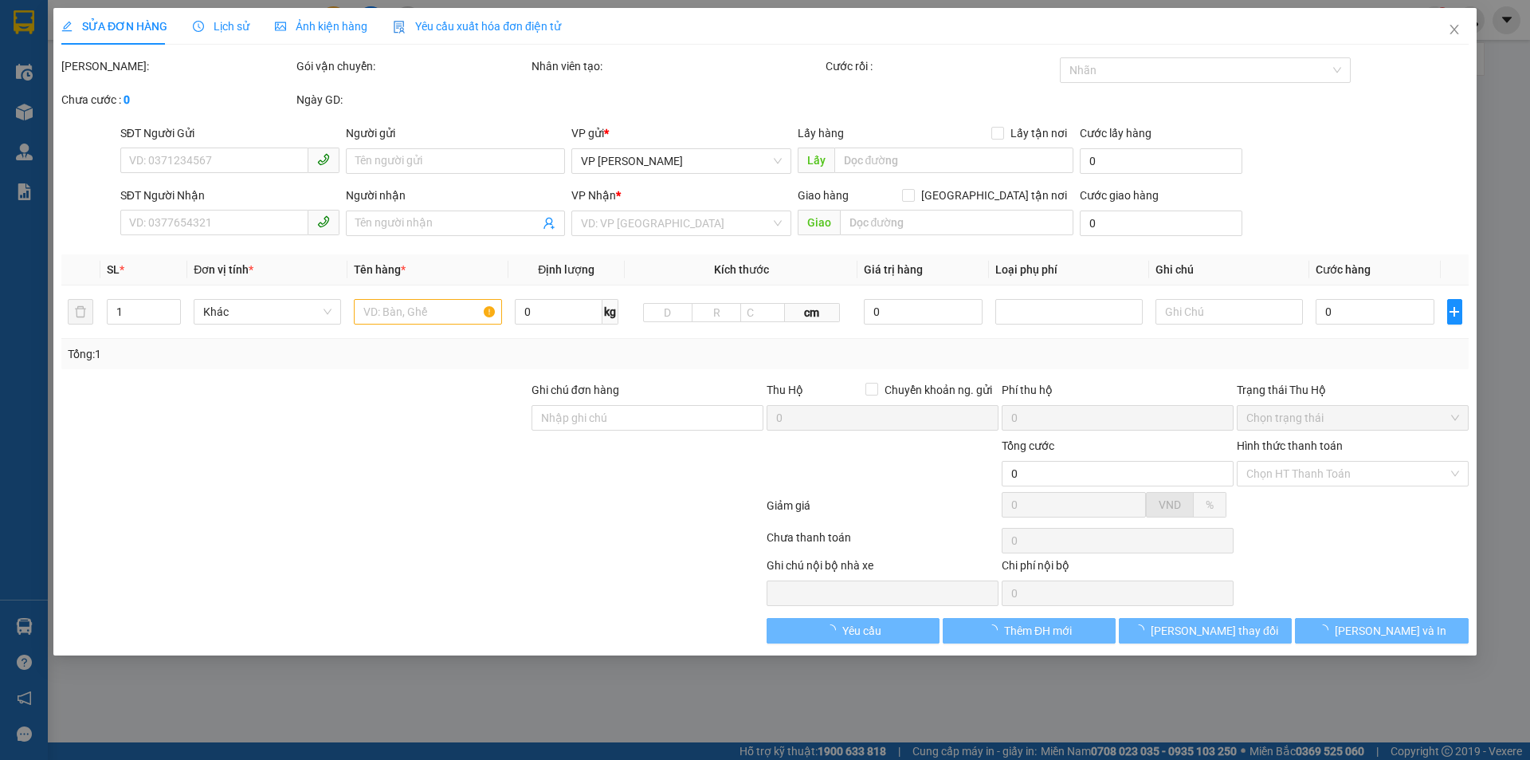
type input "c Thuỷ 0377791516"
checkbox input "true"
type input "ct5 ,sông đà ,mễ trì,phạm hùng, mỹ đình , nam từ liêm , hà nội ,NGƯỜI NHẬN TT S…"
type input "60.000"
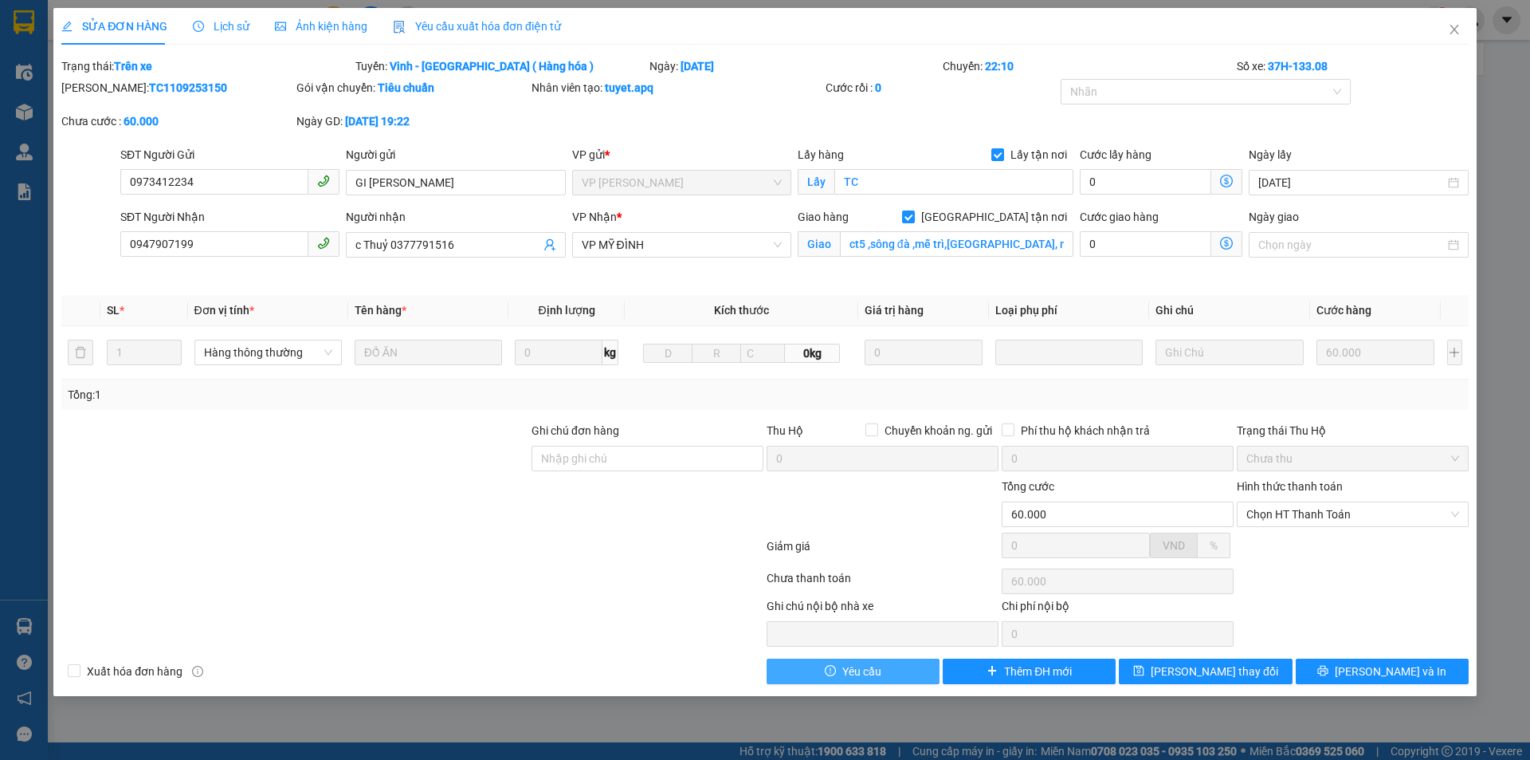
click at [865, 676] on span "Yêu cầu" at bounding box center [862, 671] width 39 height 18
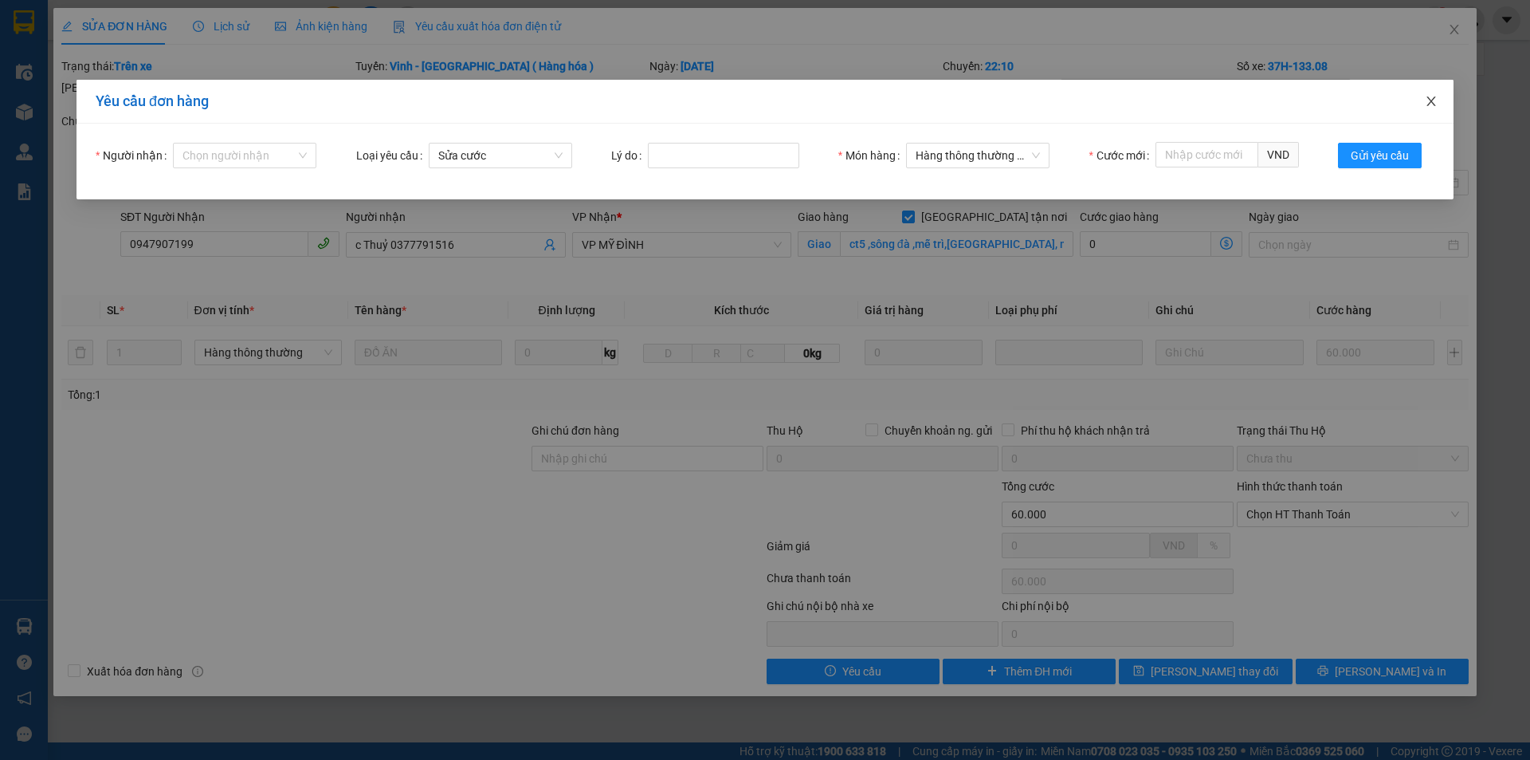
drag, startPoint x: 1426, startPoint y: 105, endPoint x: 1444, endPoint y: 120, distance: 23.3
click at [1428, 104] on span "Close" at bounding box center [1431, 102] width 45 height 45
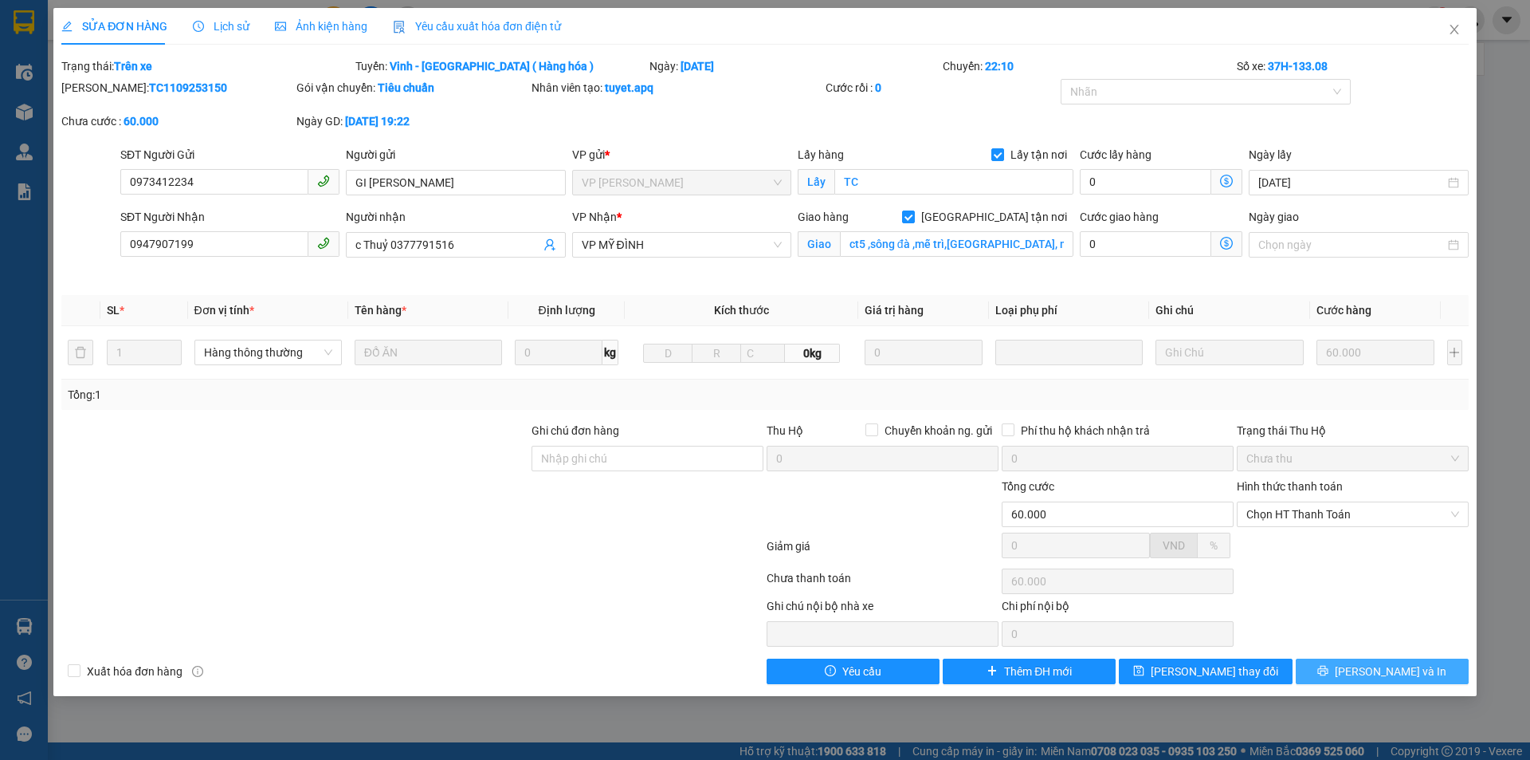
click at [1355, 680] on button "Lưu và In" at bounding box center [1382, 671] width 173 height 26
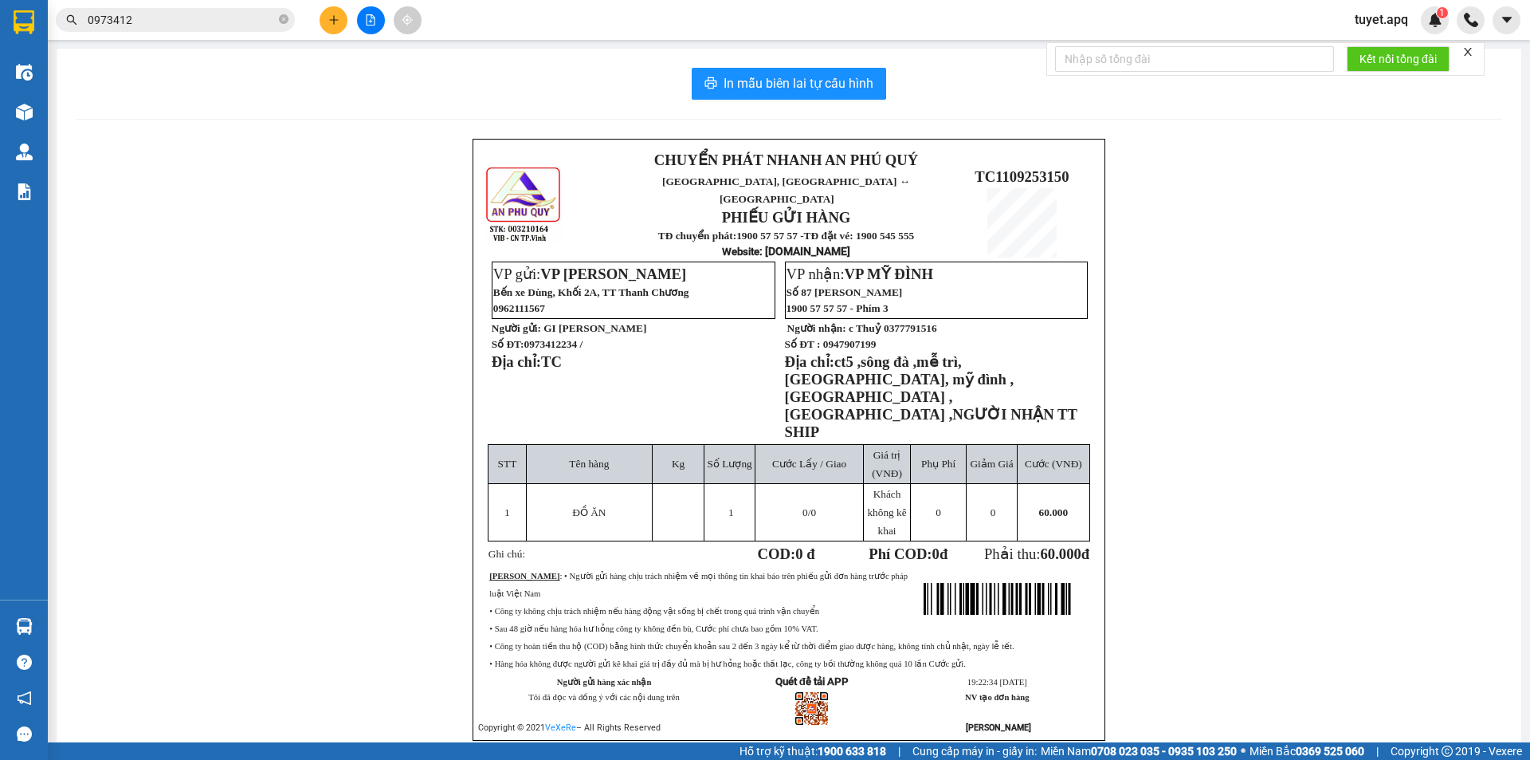
click at [1389, 18] on span "tuyet.apq" at bounding box center [1381, 20] width 79 height 20
click at [1376, 51] on span "Đăng xuất" at bounding box center [1399, 50] width 67 height 18
